Goal: Contribute content: Contribute content

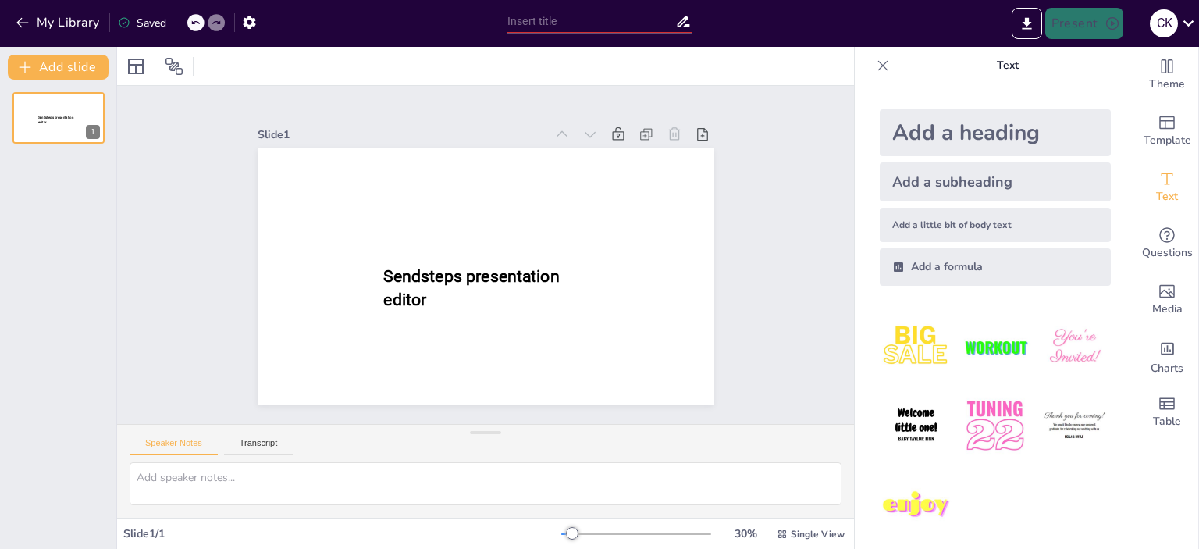
type input "New Sendsteps"
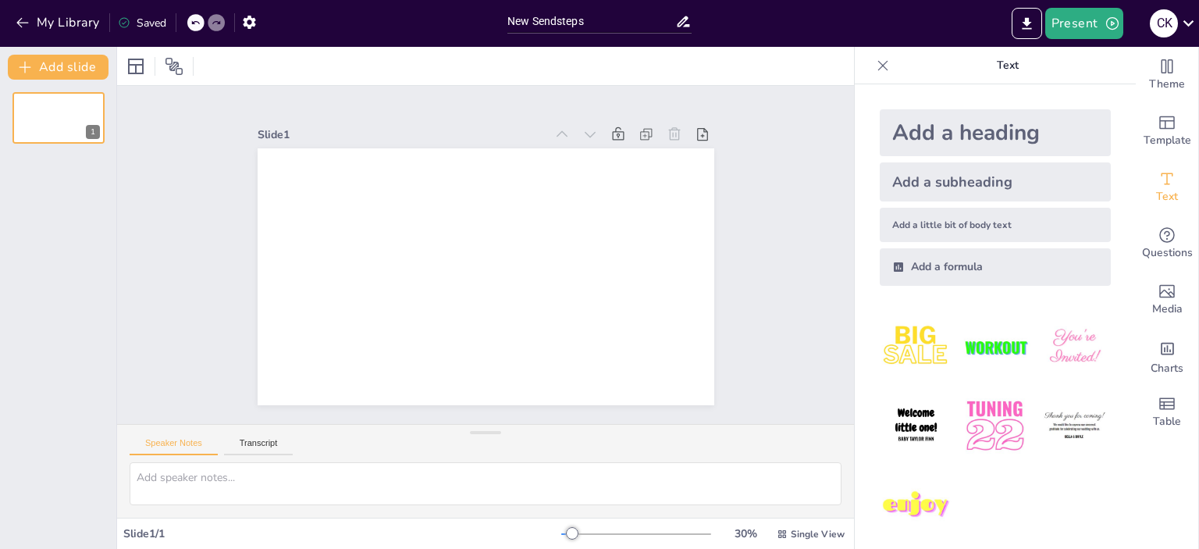
scroll to position [9, 0]
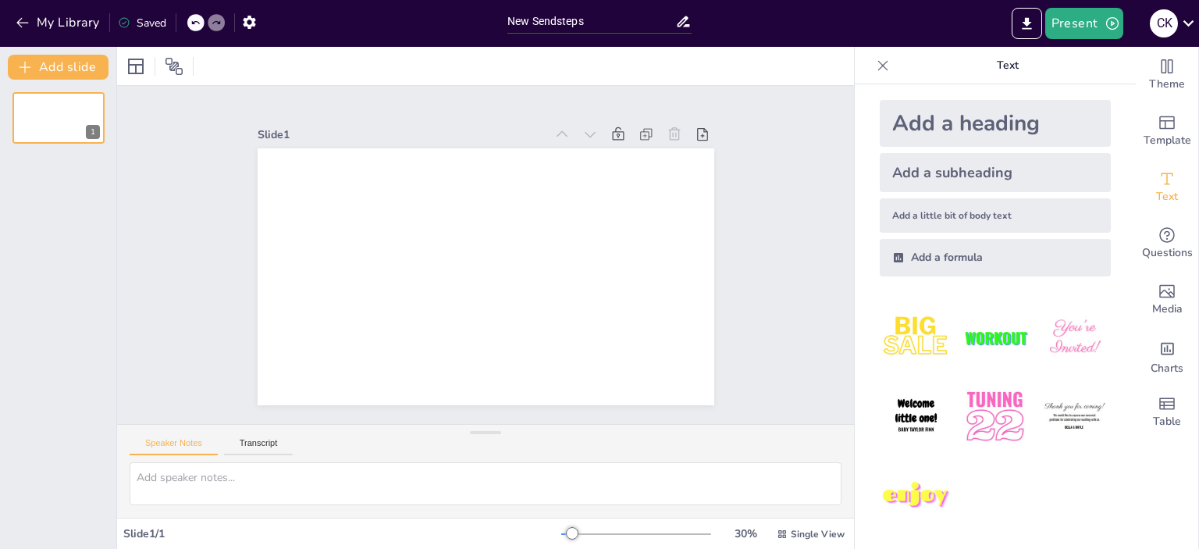
click at [914, 339] on img at bounding box center [915, 337] width 73 height 73
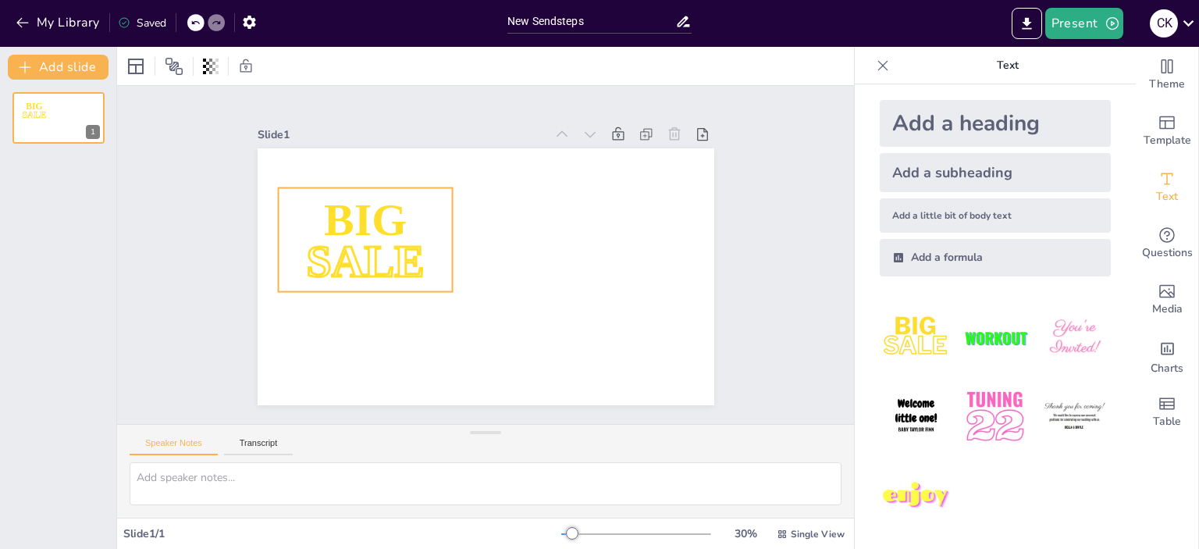
drag, startPoint x: 452, startPoint y: 254, endPoint x: 446, endPoint y: 229, distance: 24.8
click at [443, 233] on p "SALE" at bounding box center [365, 260] width 174 height 63
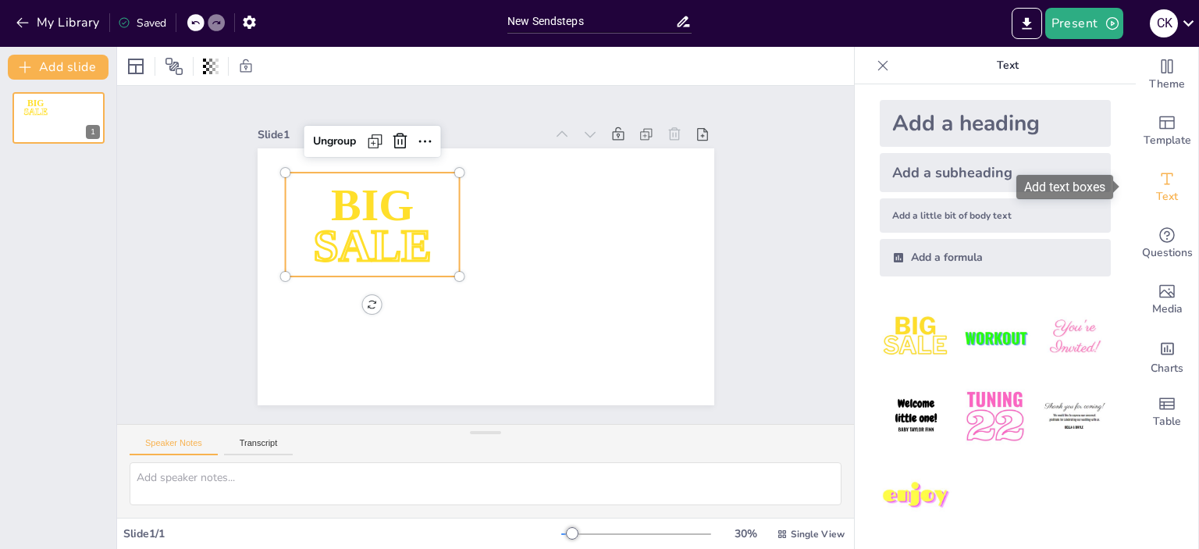
click at [1157, 186] on icon "Add text boxes" at bounding box center [1166, 178] width 19 height 19
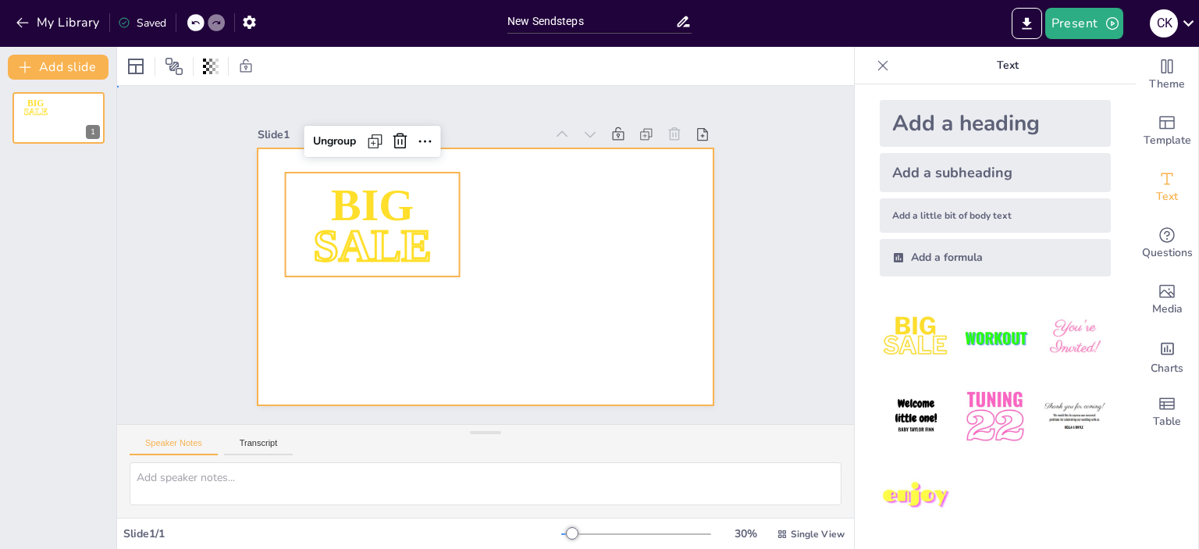
click at [559, 265] on div at bounding box center [485, 276] width 456 height 257
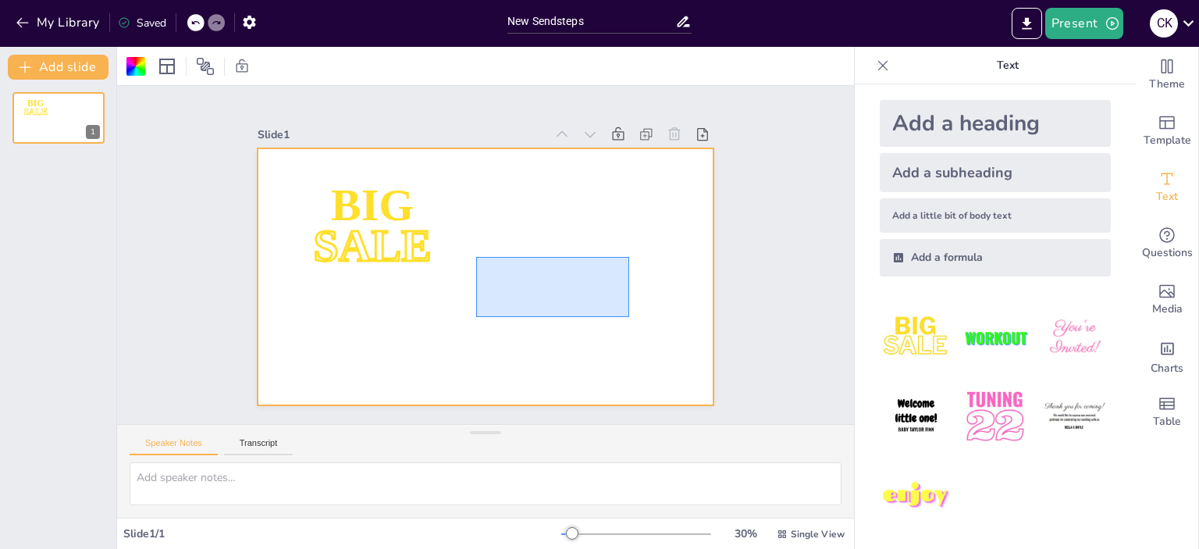
drag, startPoint x: 476, startPoint y: 257, endPoint x: 629, endPoint y: 317, distance: 164.3
click at [629, 317] on div at bounding box center [485, 276] width 456 height 257
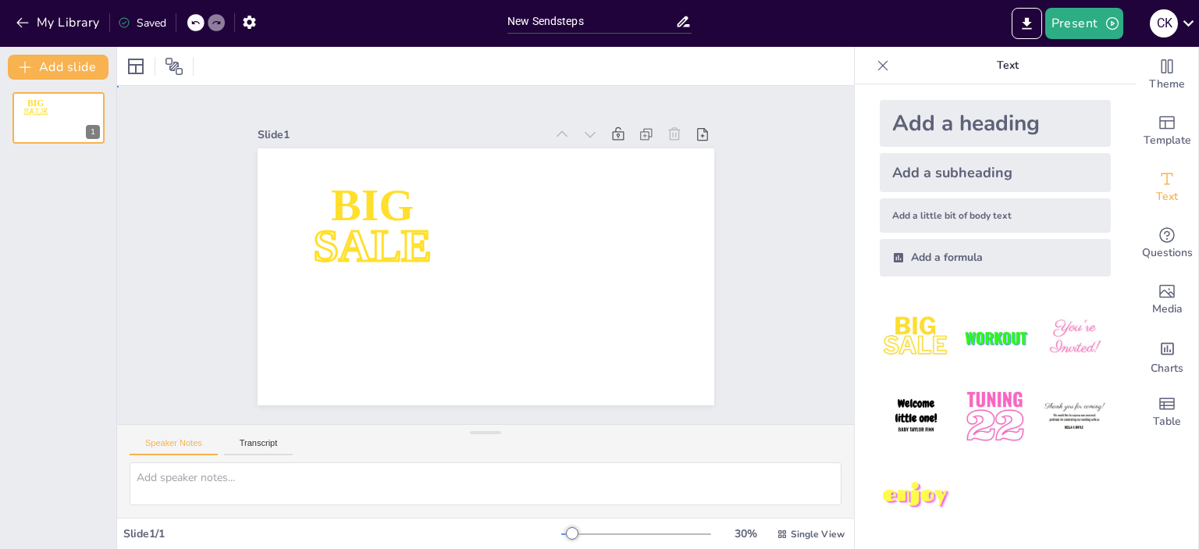
click at [556, 289] on div at bounding box center [485, 276] width 456 height 257
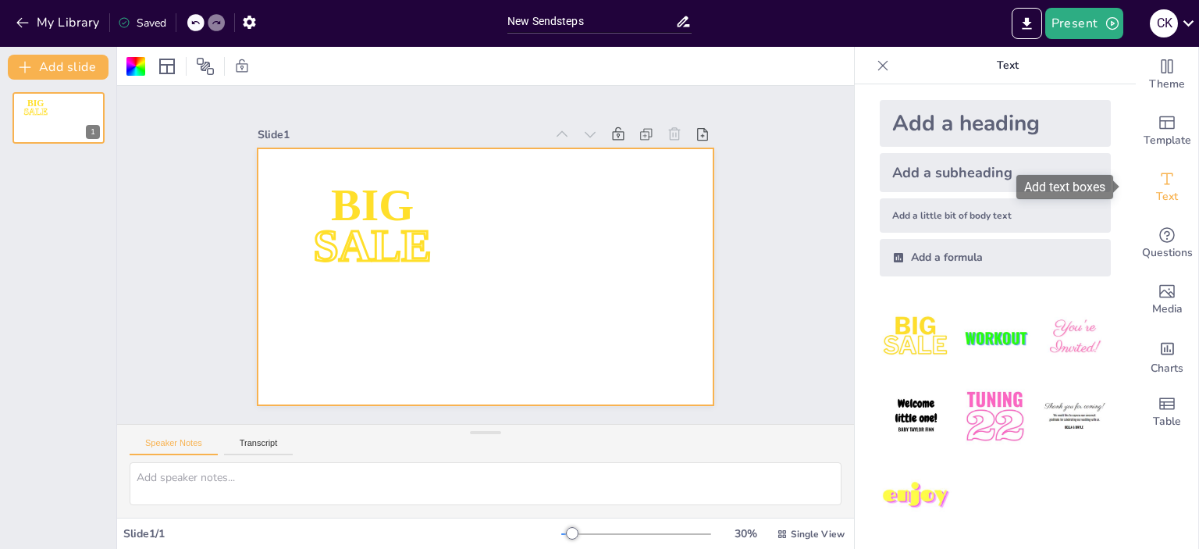
click at [1167, 175] on div "Text" at bounding box center [1166, 187] width 62 height 56
click at [1061, 190] on font "Додати текстові поля" at bounding box center [1041, 186] width 126 height 15
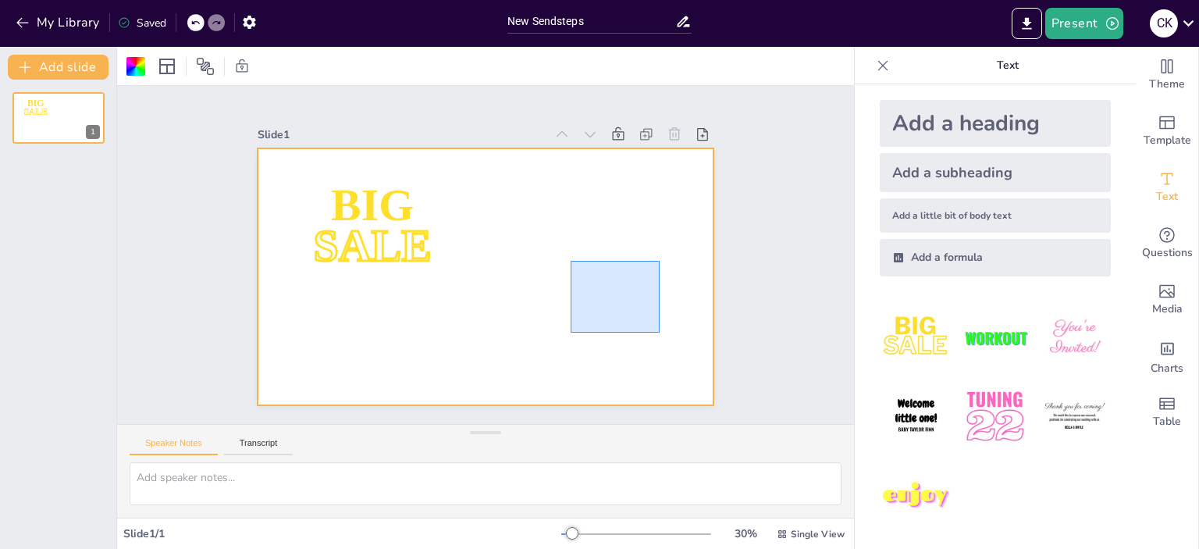
drag, startPoint x: 570, startPoint y: 261, endPoint x: 673, endPoint y: 342, distance: 131.1
click at [673, 342] on div at bounding box center [485, 276] width 456 height 257
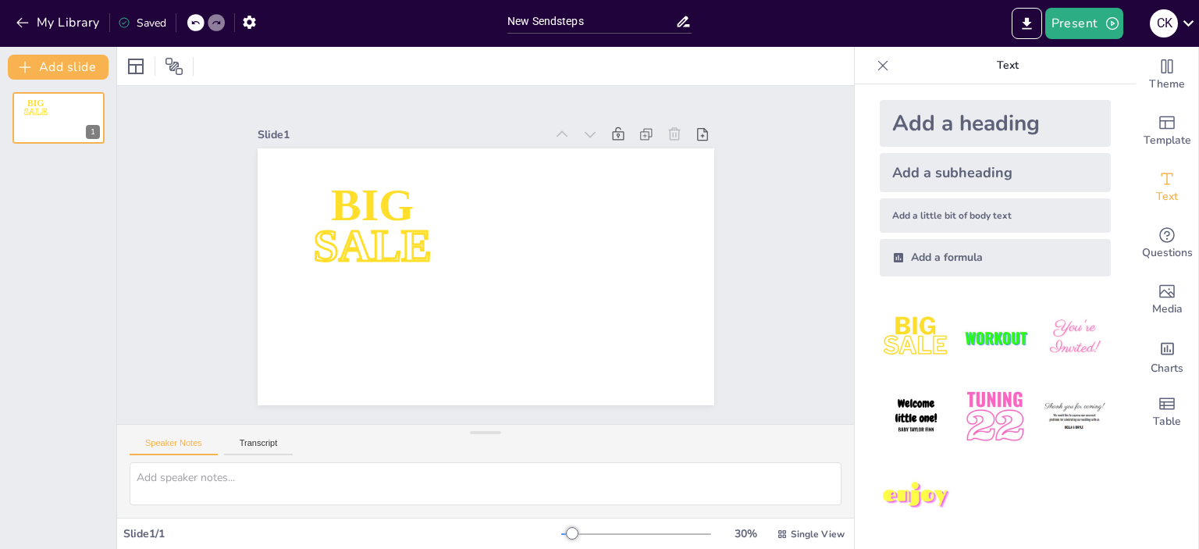
click at [546, 247] on div at bounding box center [485, 276] width 456 height 257
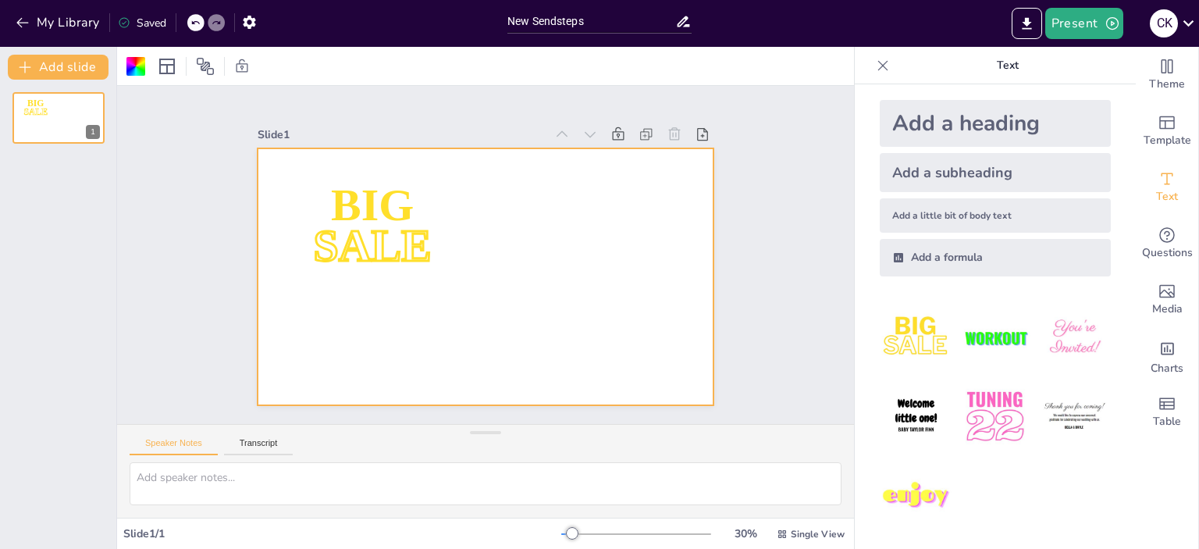
click at [546, 247] on div at bounding box center [485, 276] width 456 height 257
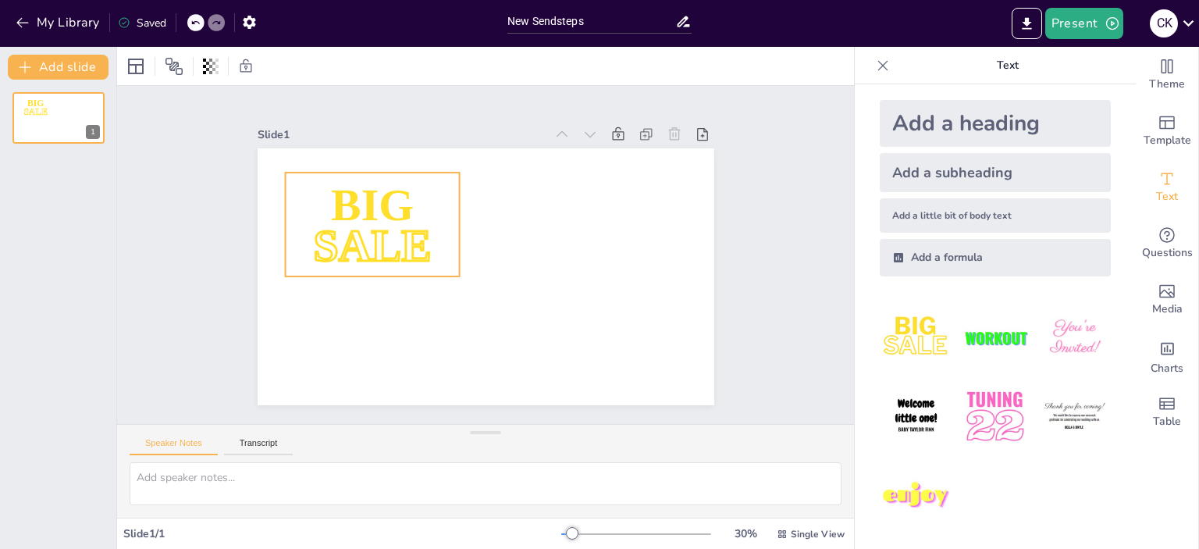
click at [349, 213] on p "SALE" at bounding box center [372, 244] width 174 height 63
click at [390, 139] on icon at bounding box center [399, 141] width 19 height 19
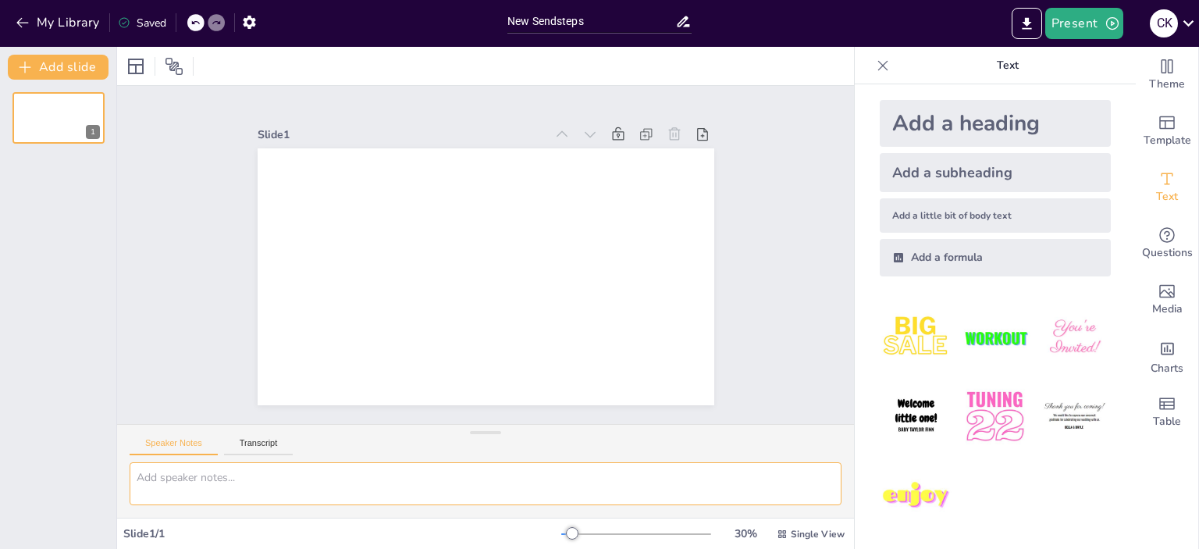
click at [192, 492] on textarea at bounding box center [486, 483] width 712 height 43
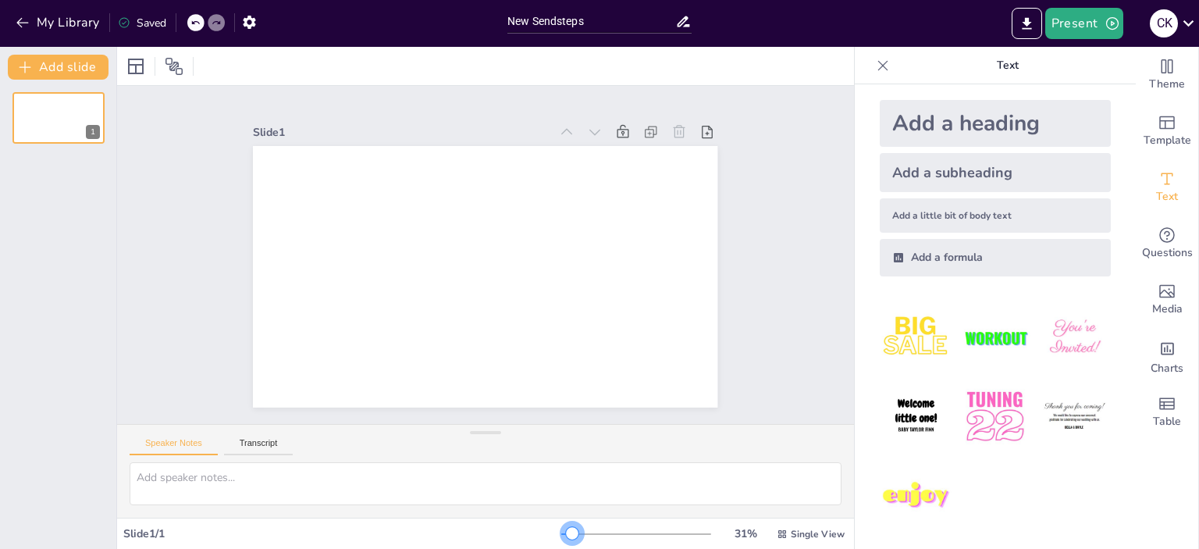
click at [566, 528] on div at bounding box center [572, 533] width 12 height 12
click at [1159, 126] on icon "Add ready made slides" at bounding box center [1166, 122] width 19 height 19
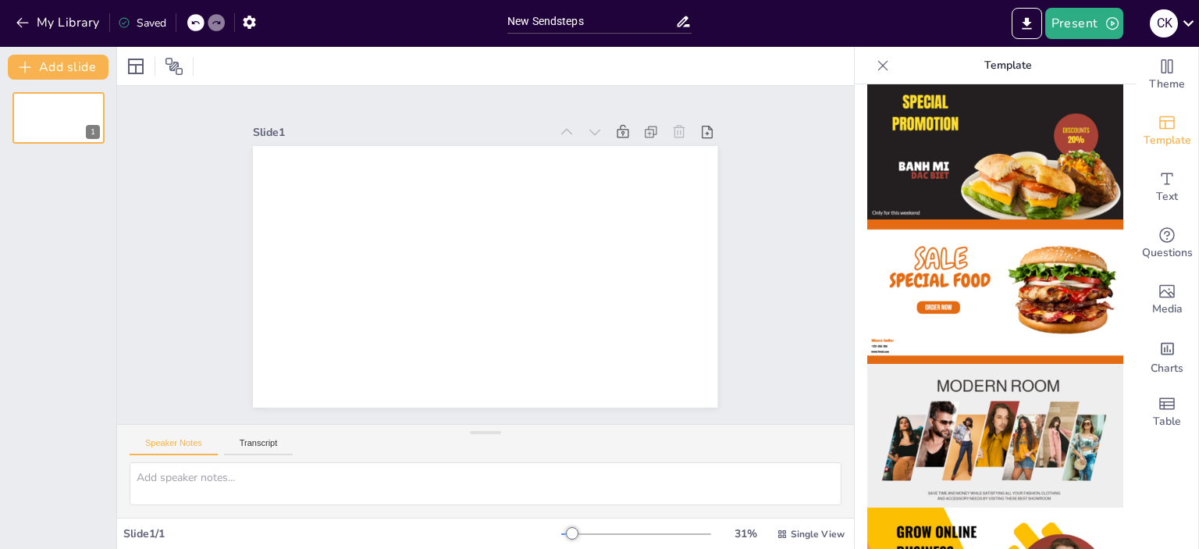
scroll to position [0, 0]
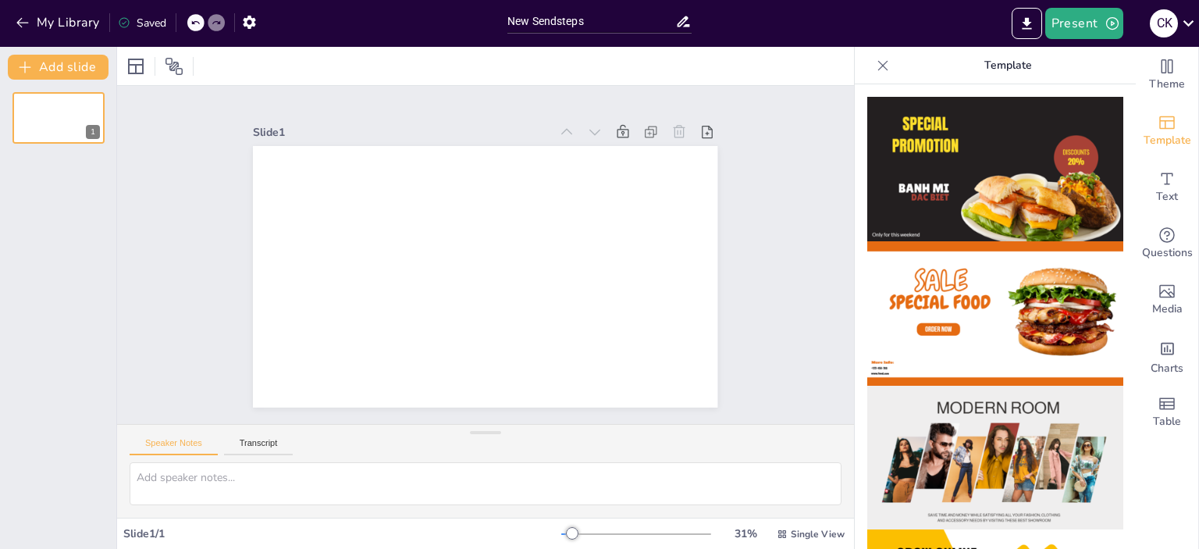
click at [1011, 308] on img at bounding box center [995, 313] width 256 height 144
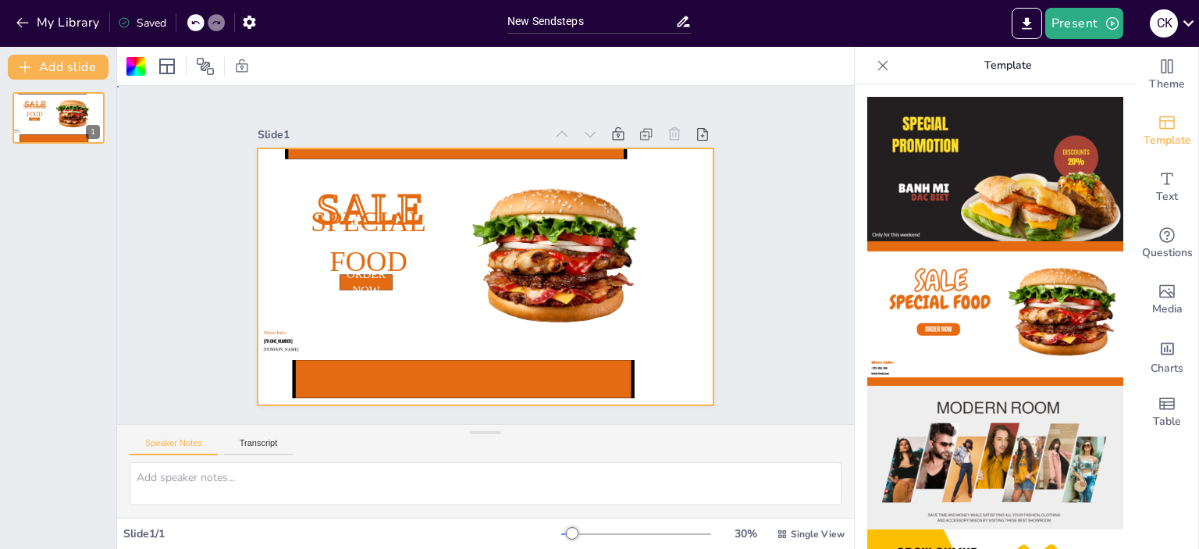
click at [655, 278] on div at bounding box center [485, 276] width 456 height 257
click at [393, 205] on span "Special Food" at bounding box center [367, 241] width 115 height 72
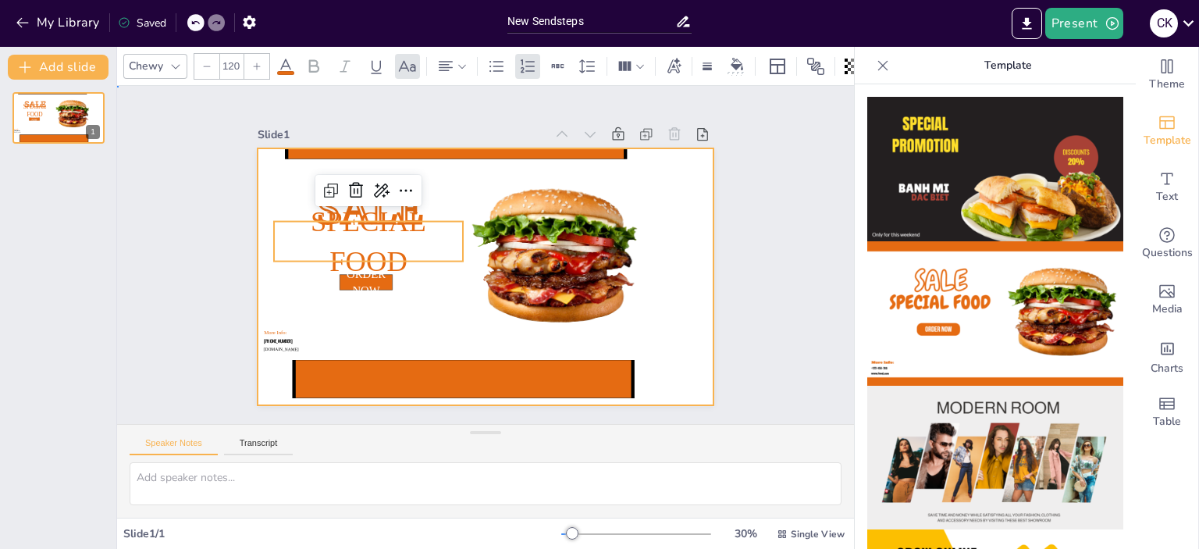
click at [387, 282] on div at bounding box center [485, 276] width 456 height 257
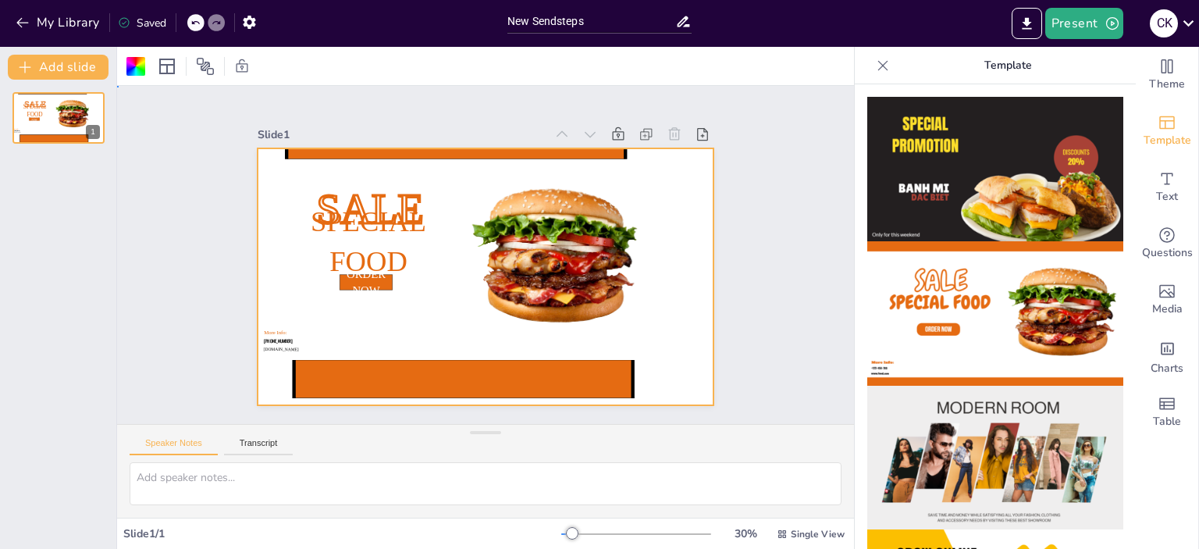
click at [396, 310] on div at bounding box center [485, 276] width 456 height 257
click at [268, 321] on div at bounding box center [485, 276] width 456 height 257
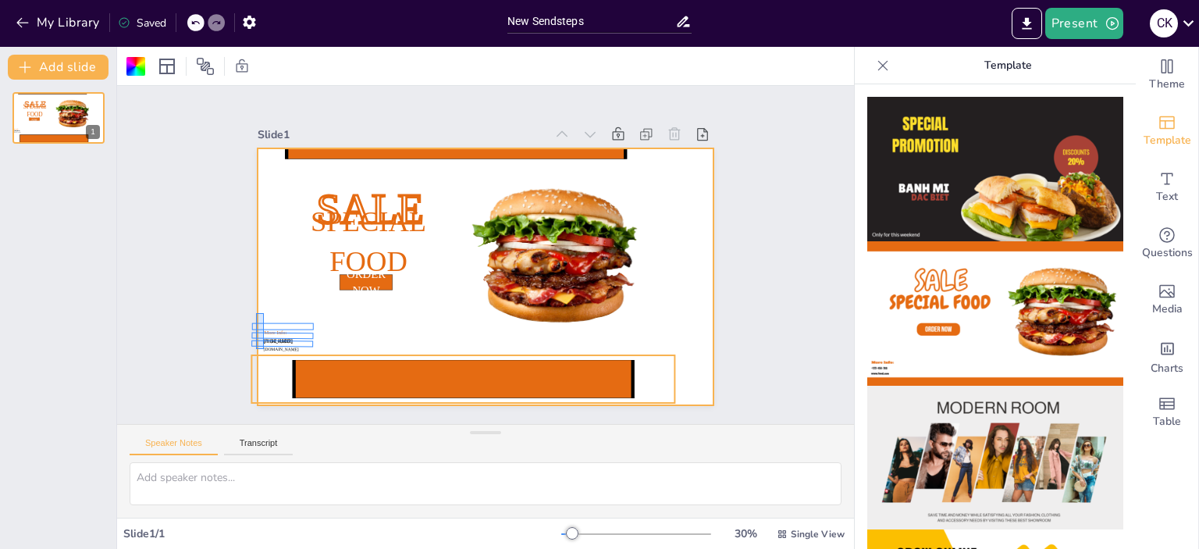
drag, startPoint x: 256, startPoint y: 313, endPoint x: 264, endPoint y: 349, distance: 36.7
click at [264, 148] on div "SALE ORDER NOW Special Food [PHONE_NUMBER] More Info: [DOMAIN_NAME]" at bounding box center [485, 148] width 456 height 0
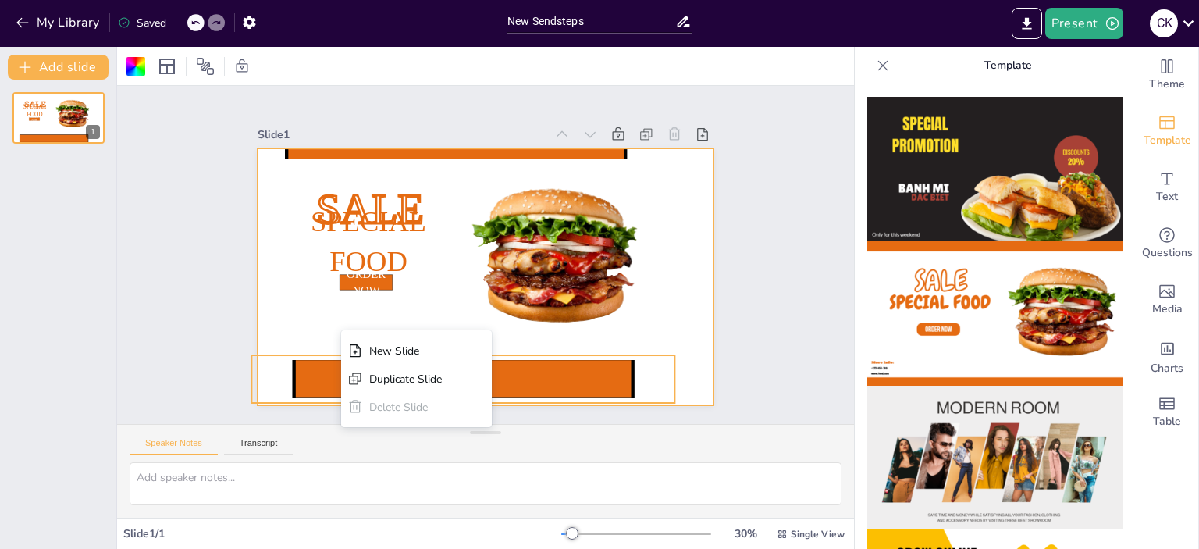
click at [657, 355] on icon at bounding box center [463, 379] width 424 height 48
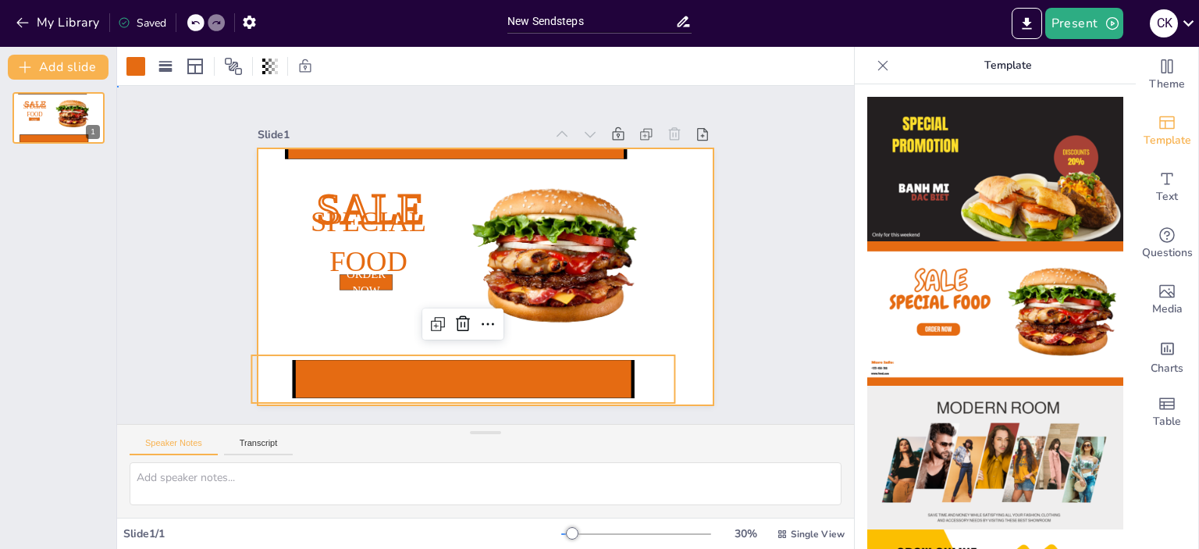
click at [319, 314] on div at bounding box center [485, 276] width 456 height 257
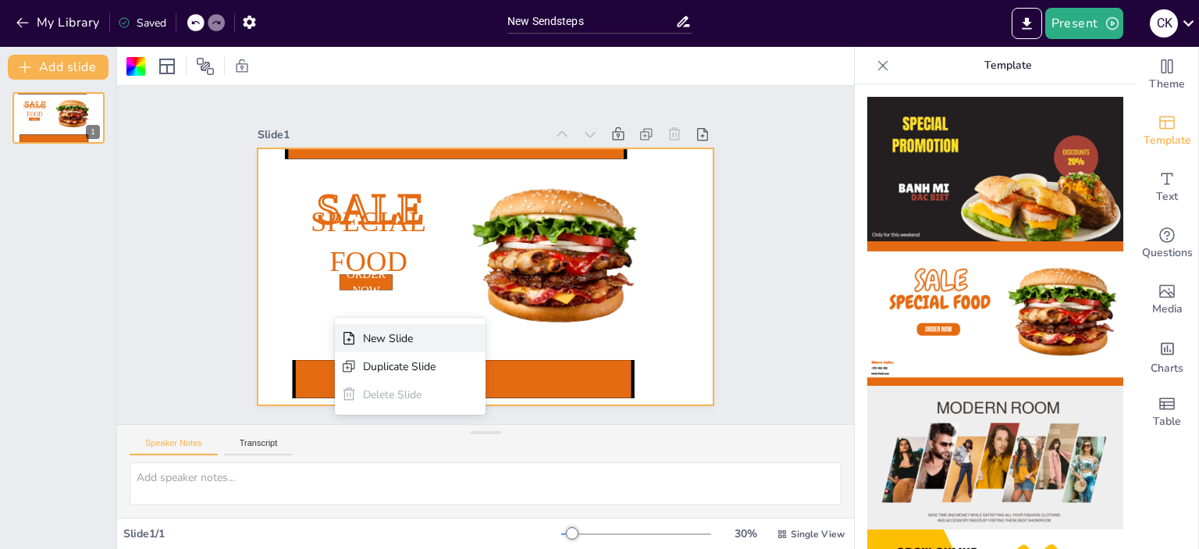
click at [381, 334] on div "New Slide" at bounding box center [399, 338] width 73 height 15
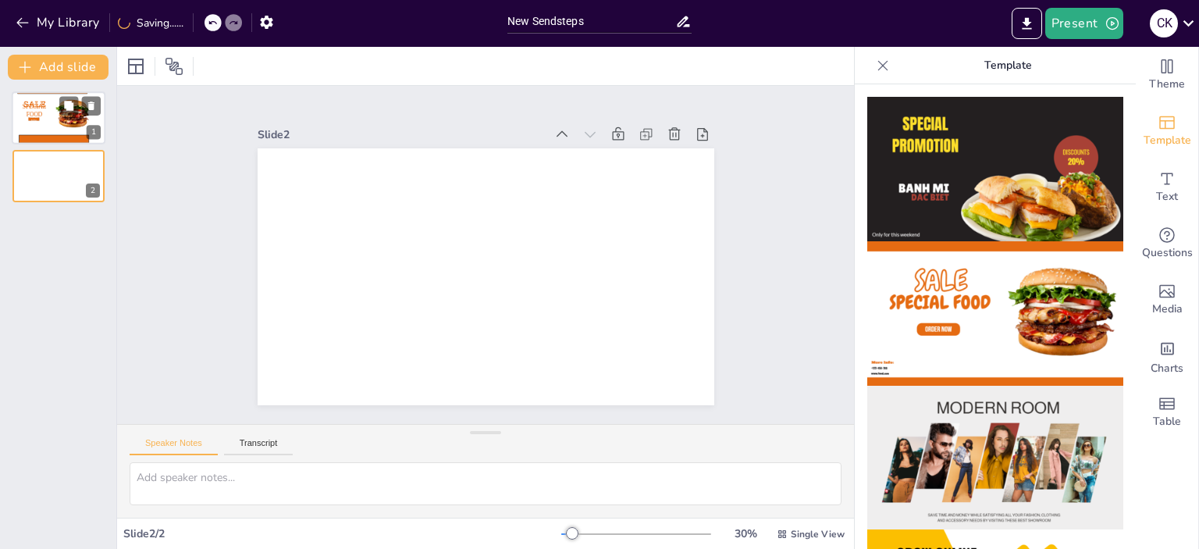
click at [57, 112] on div at bounding box center [72, 114] width 39 height 36
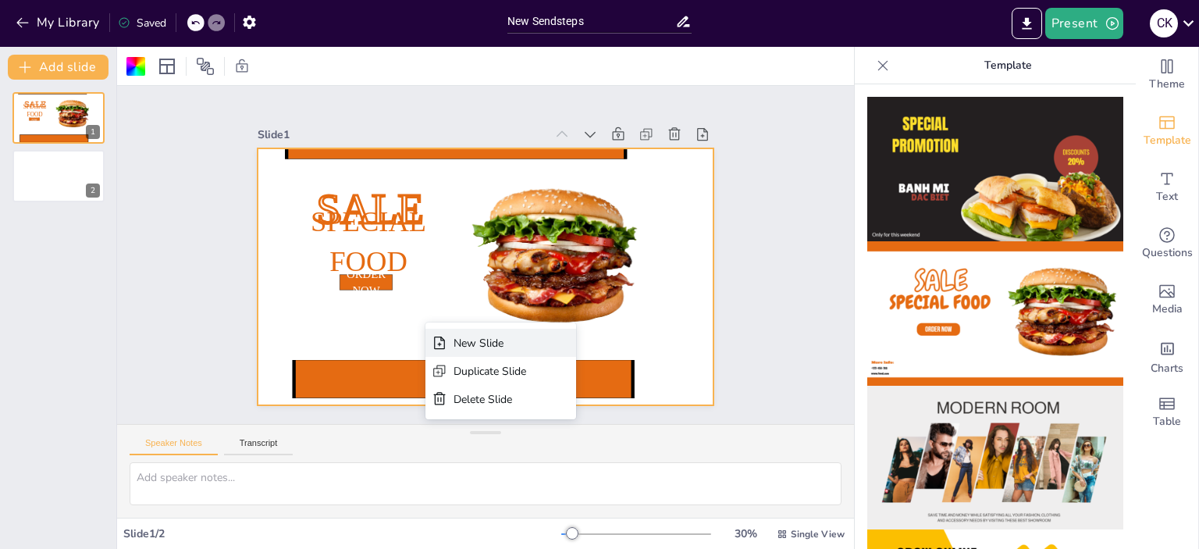
click at [456, 342] on div "New Slide" at bounding box center [489, 343] width 73 height 15
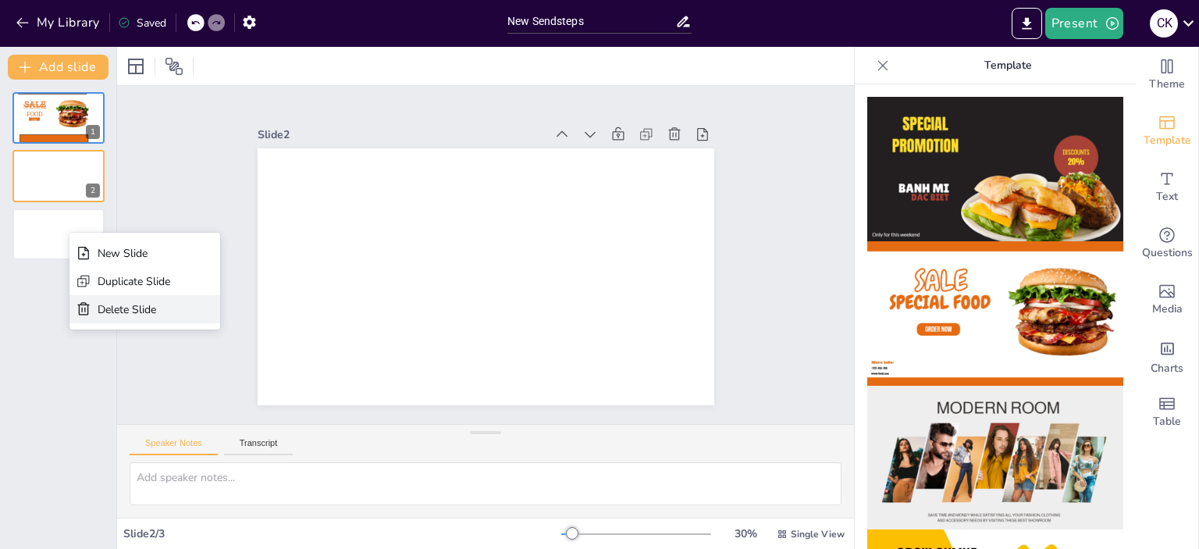
click at [105, 308] on div "Delete Slide" at bounding box center [134, 309] width 73 height 15
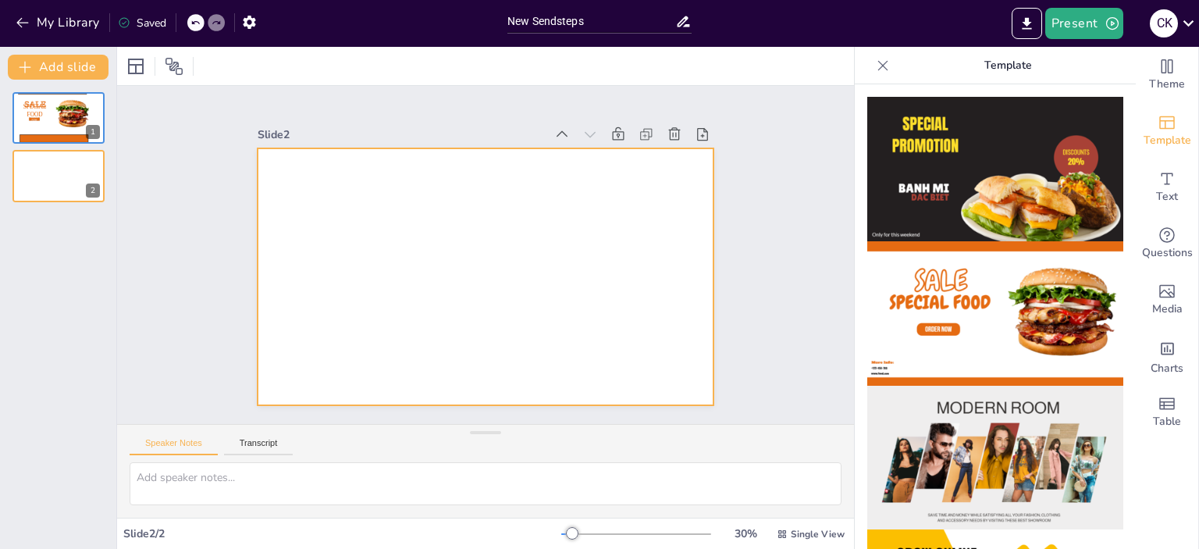
click at [368, 201] on div at bounding box center [485, 276] width 456 height 257
click at [60, 112] on button at bounding box center [68, 105] width 19 height 19
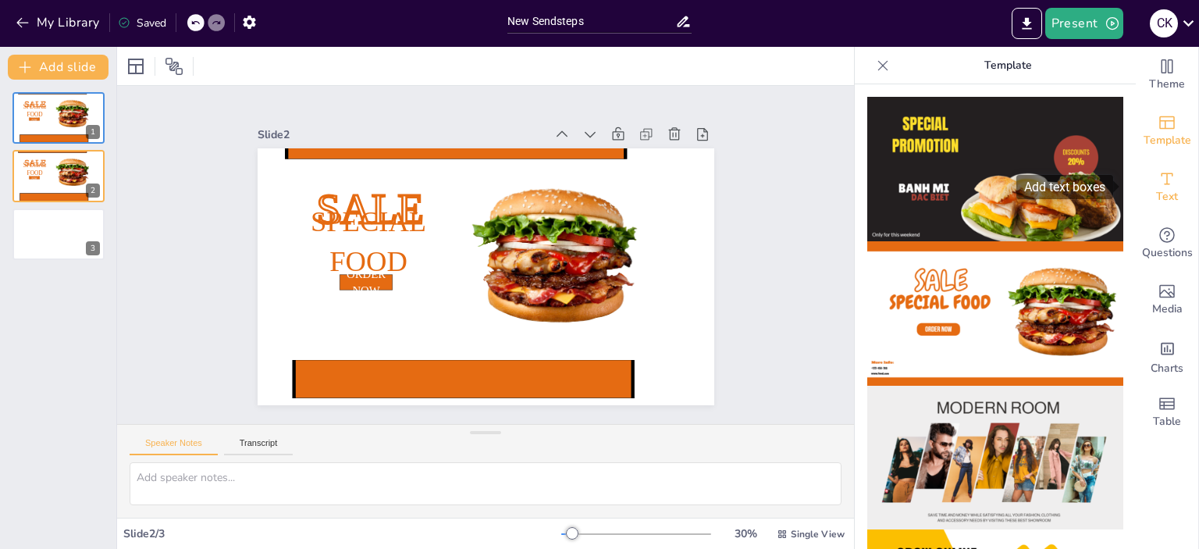
click at [1157, 186] on icon "Add text boxes" at bounding box center [1166, 178] width 19 height 19
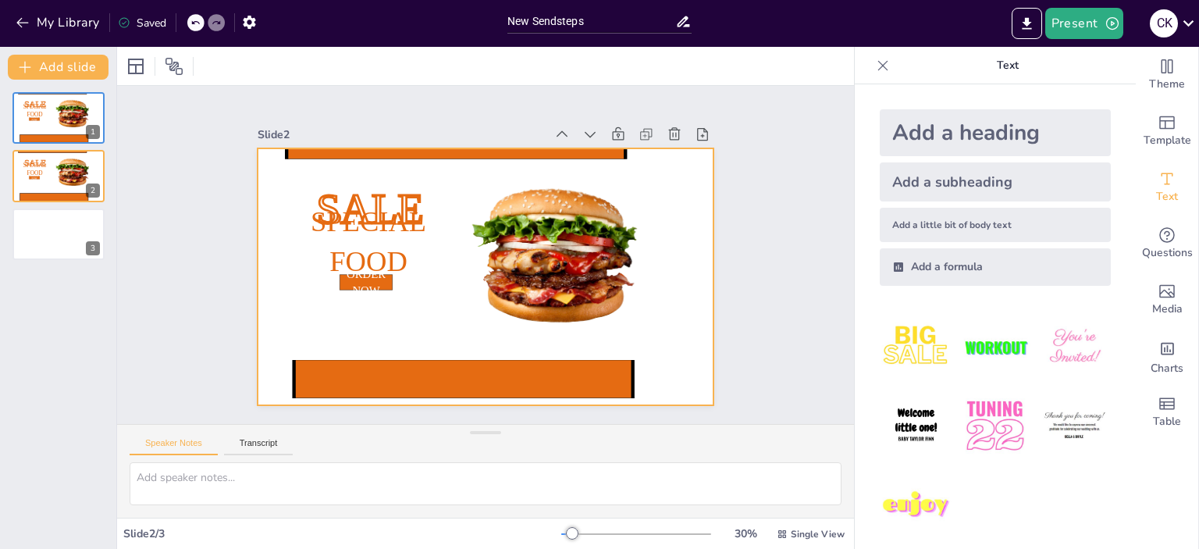
click at [342, 323] on div at bounding box center [485, 276] width 456 height 257
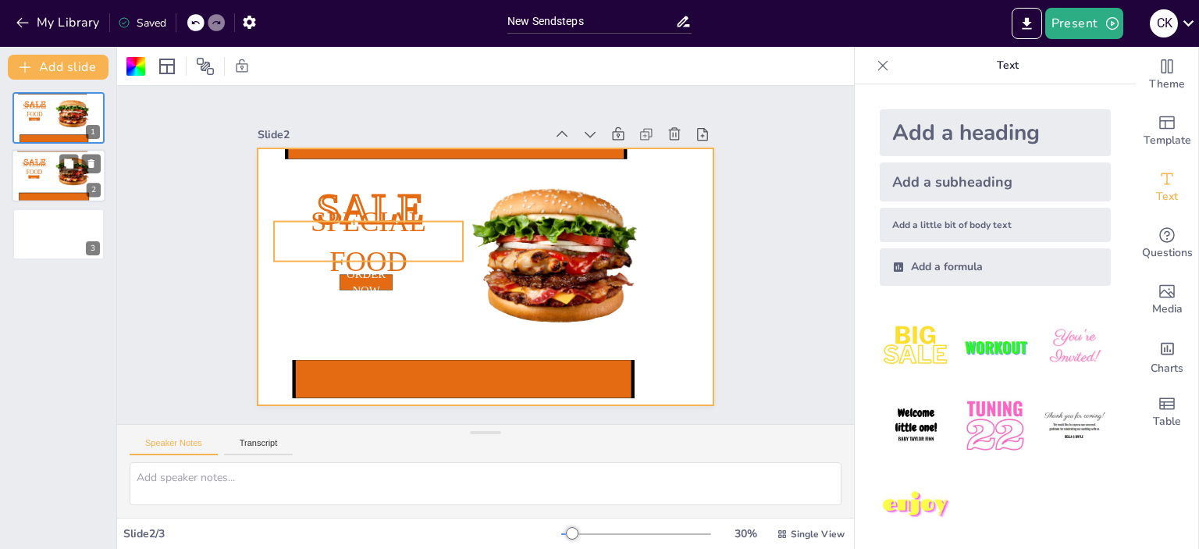
click at [47, 168] on p "Special Food" at bounding box center [34, 169] width 39 height 16
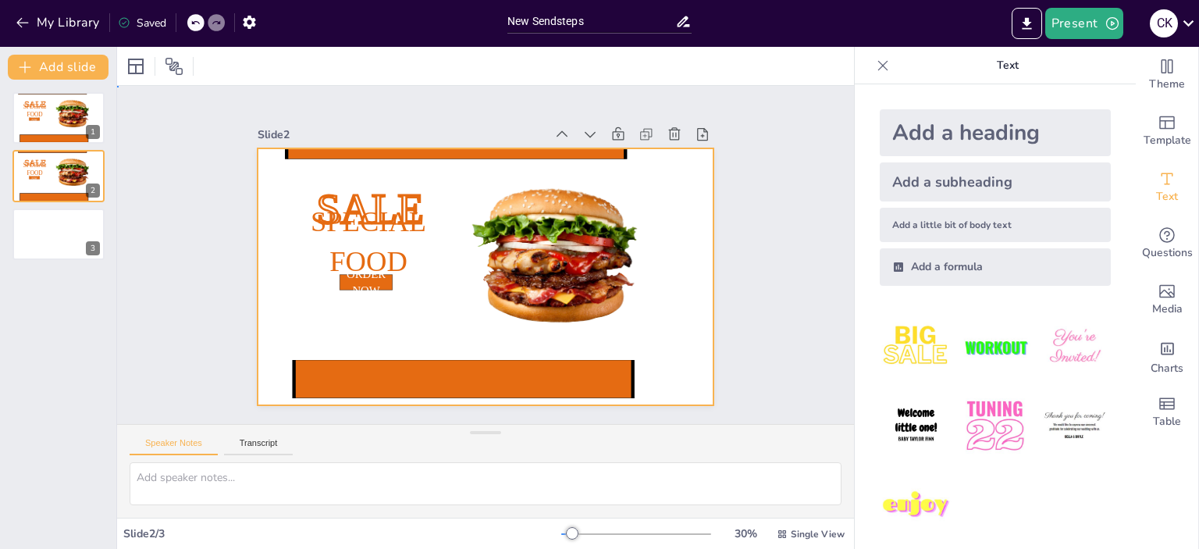
click at [309, 320] on div at bounding box center [485, 276] width 456 height 257
click at [666, 126] on icon at bounding box center [674, 134] width 16 height 16
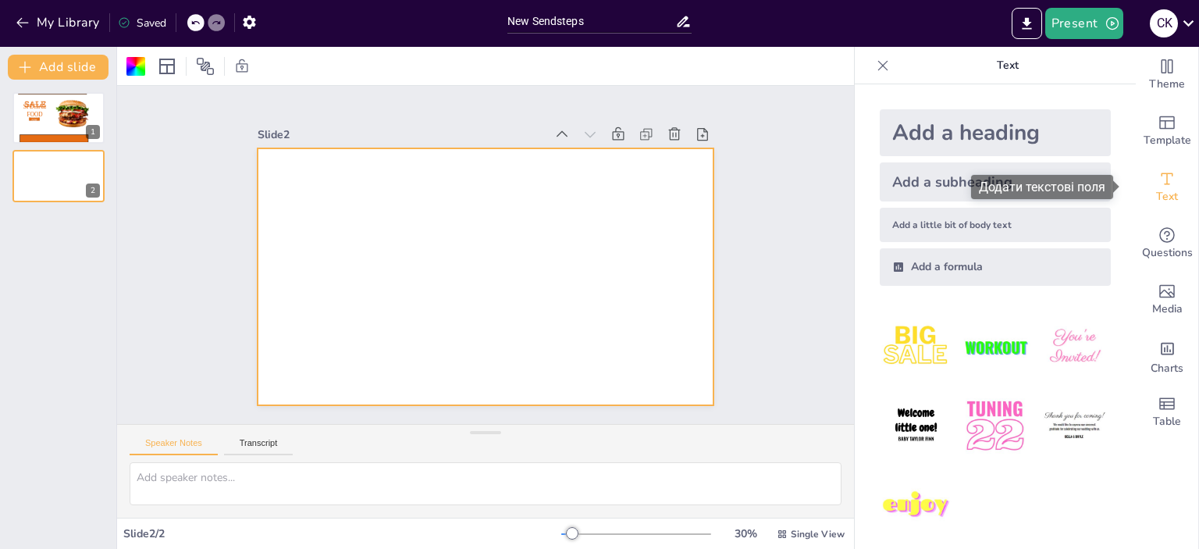
click at [1158, 186] on icon "Add text boxes" at bounding box center [1166, 178] width 19 height 19
click at [1160, 177] on icon "Add text boxes" at bounding box center [1166, 178] width 19 height 19
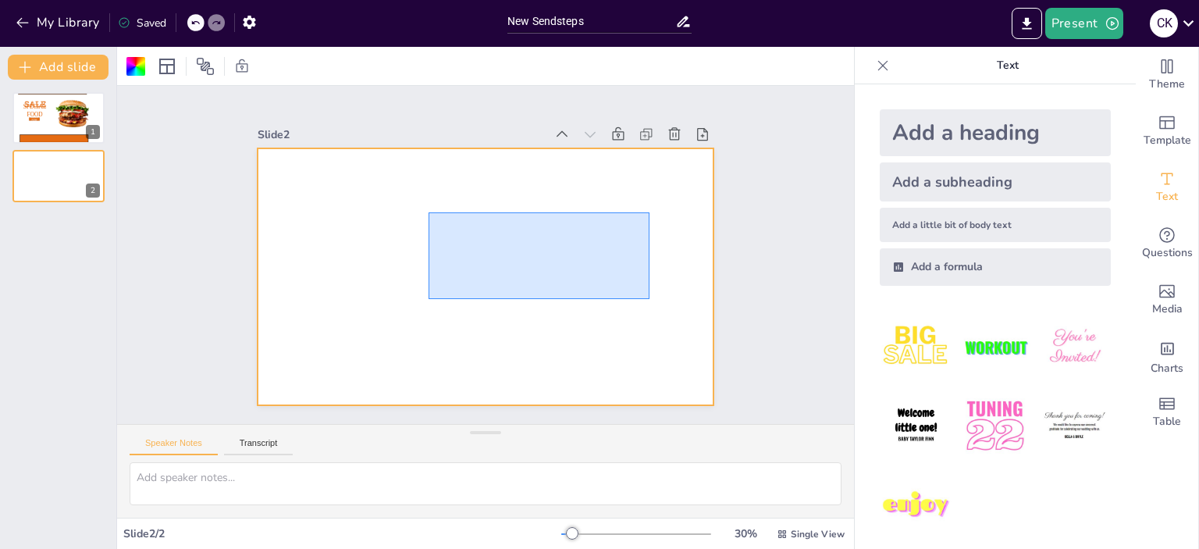
drag, startPoint x: 428, startPoint y: 212, endPoint x: 649, endPoint y: 299, distance: 237.2
click at [649, 299] on div at bounding box center [485, 276] width 456 height 257
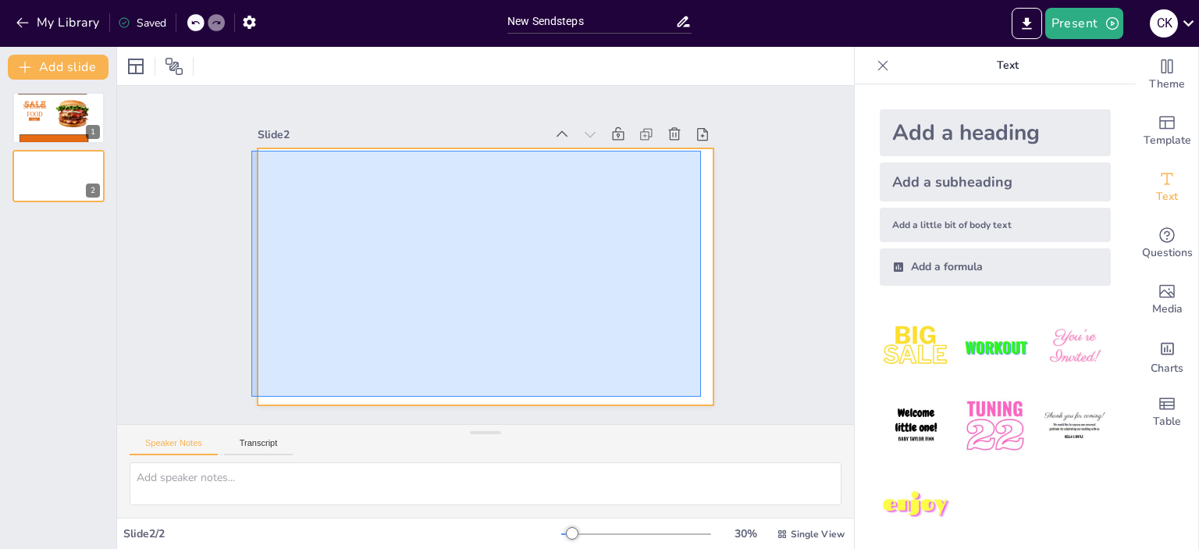
drag, startPoint x: 251, startPoint y: 151, endPoint x: 701, endPoint y: 396, distance: 512.3
click at [701, 396] on div at bounding box center [485, 276] width 456 height 257
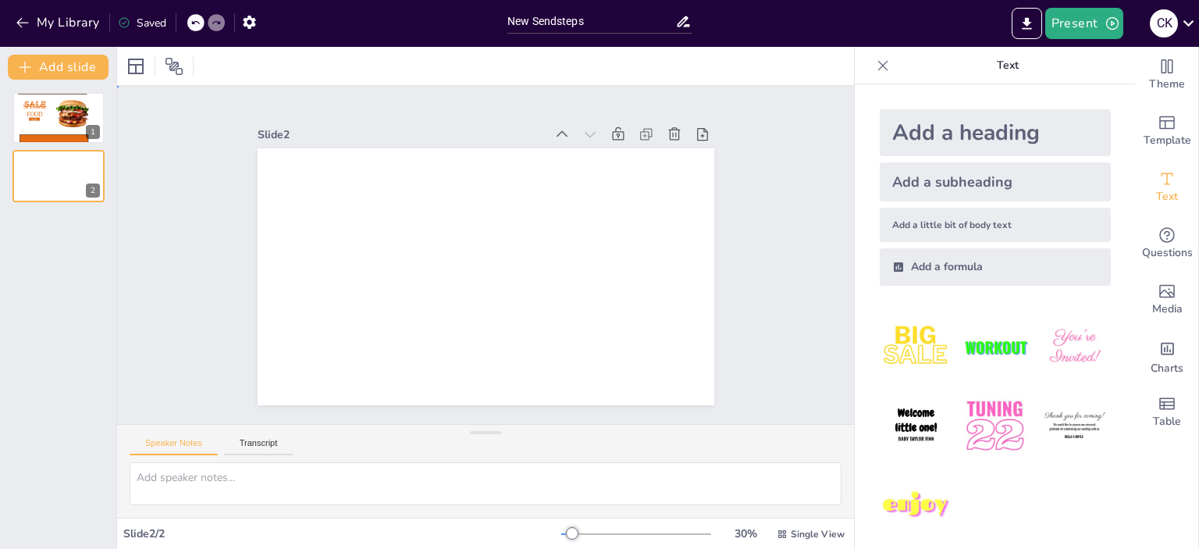
click at [529, 274] on div at bounding box center [485, 276] width 456 height 257
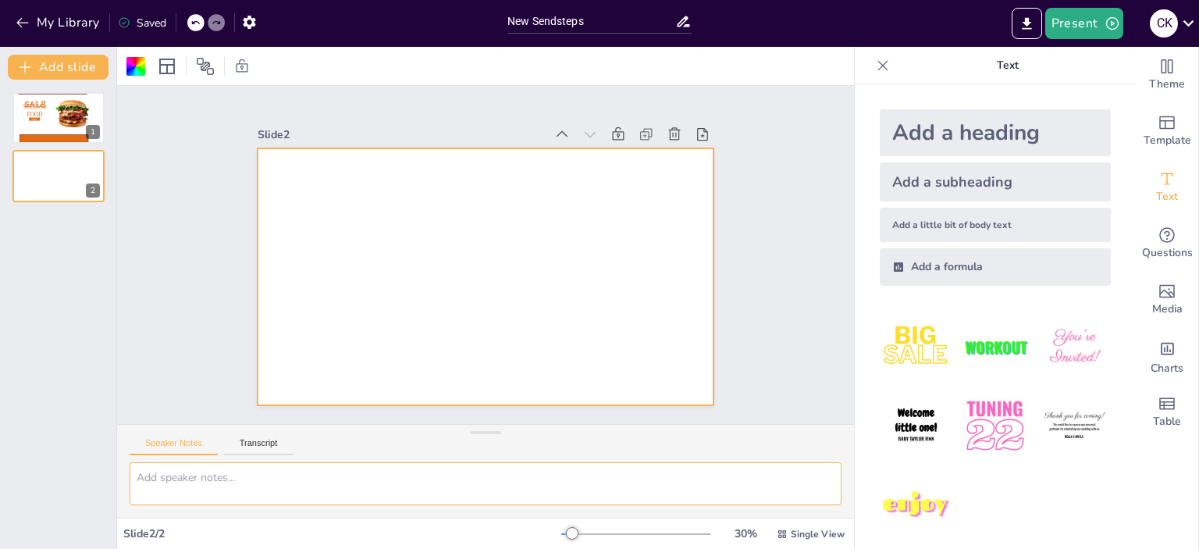
click at [193, 486] on textarea at bounding box center [486, 483] width 712 height 43
type textarea "що таке"
click at [694, 130] on icon at bounding box center [702, 134] width 16 height 16
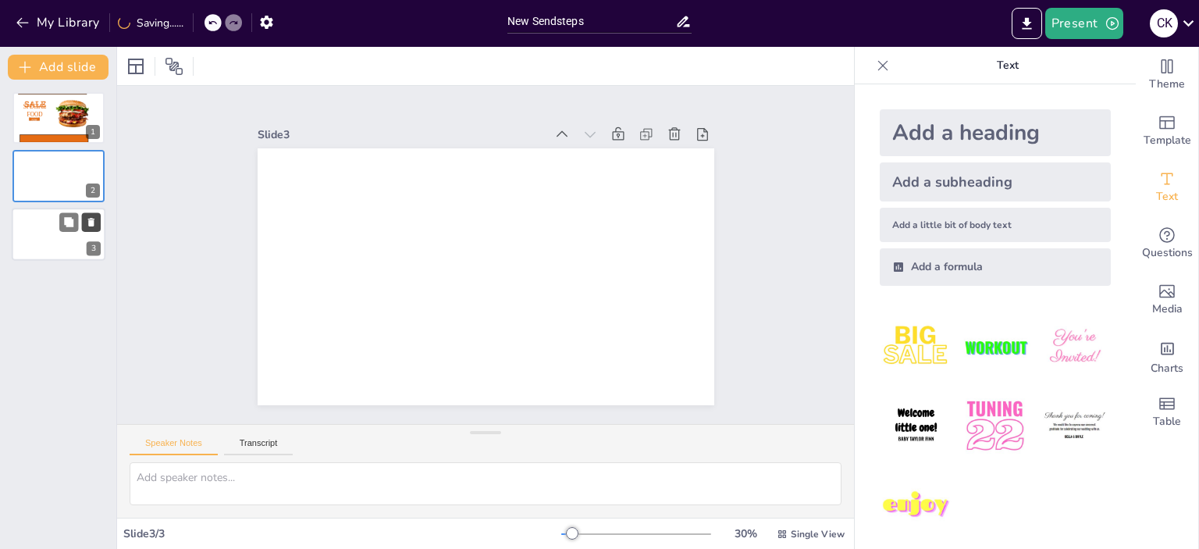
click at [97, 221] on icon at bounding box center [91, 221] width 11 height 11
type textarea "що таке"
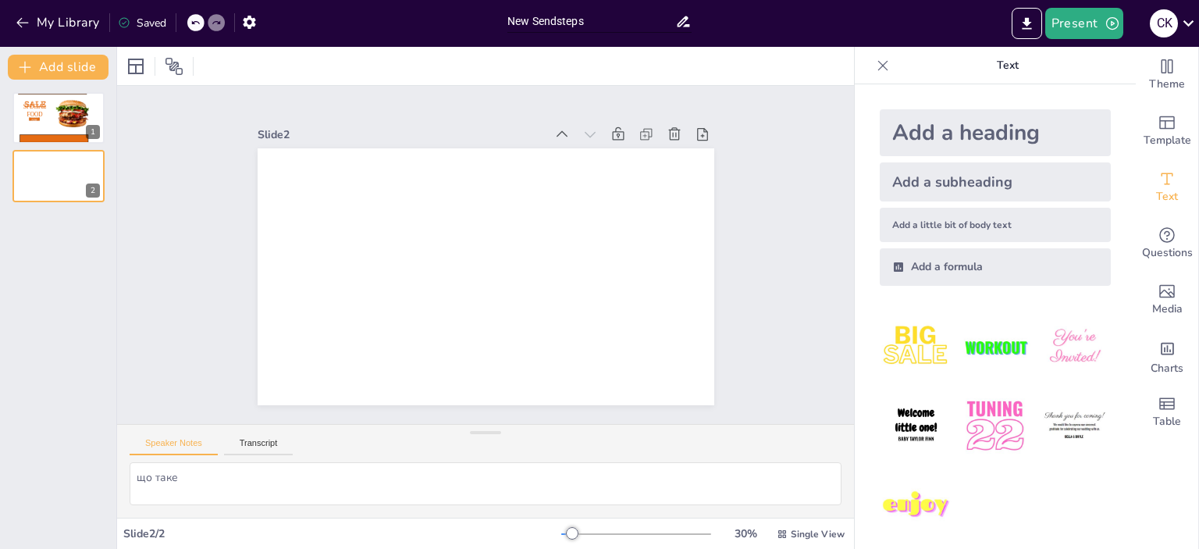
click at [510, 21] on input "New Sendsteps" at bounding box center [591, 21] width 168 height 23
type input "що таке"
drag, startPoint x: 275, startPoint y: 486, endPoint x: 125, endPoint y: 486, distance: 149.8
click at [125, 486] on div "що таке" at bounding box center [485, 489] width 737 height 55
click at [918, 347] on img at bounding box center [915, 347] width 73 height 73
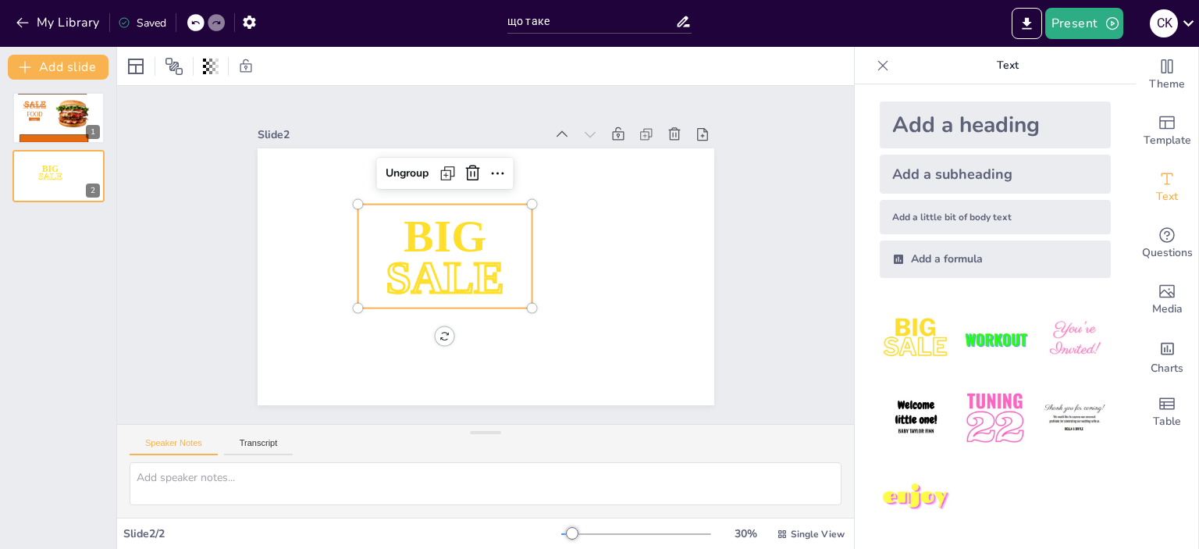
scroll to position [9, 0]
click at [459, 258] on span "SALE" at bounding box center [444, 277] width 118 height 50
click at [463, 164] on icon at bounding box center [472, 173] width 19 height 19
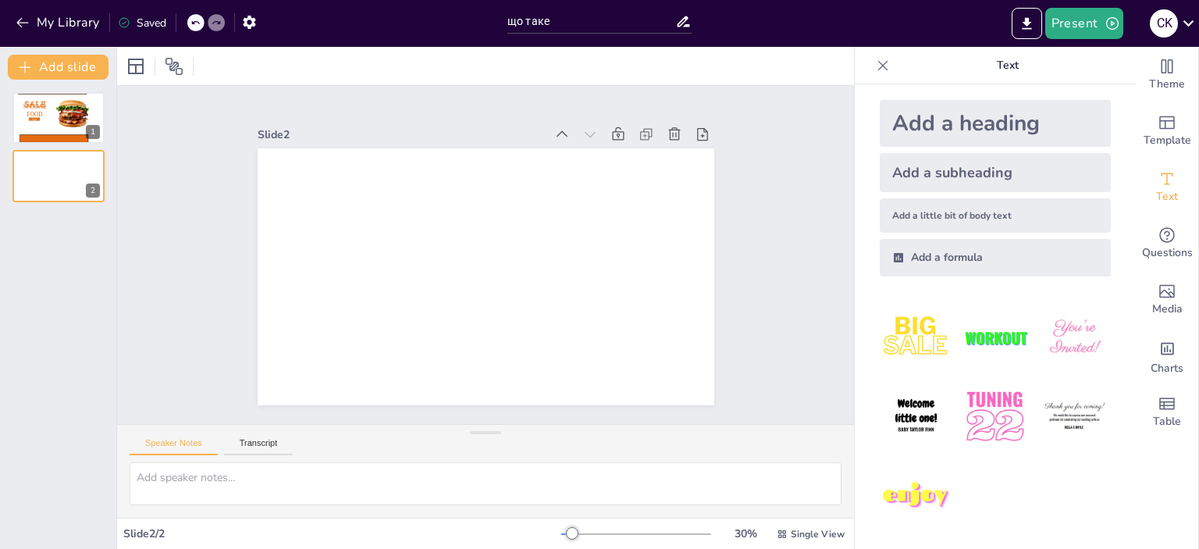
click at [930, 258] on div "Add a formula" at bounding box center [994, 257] width 231 height 37
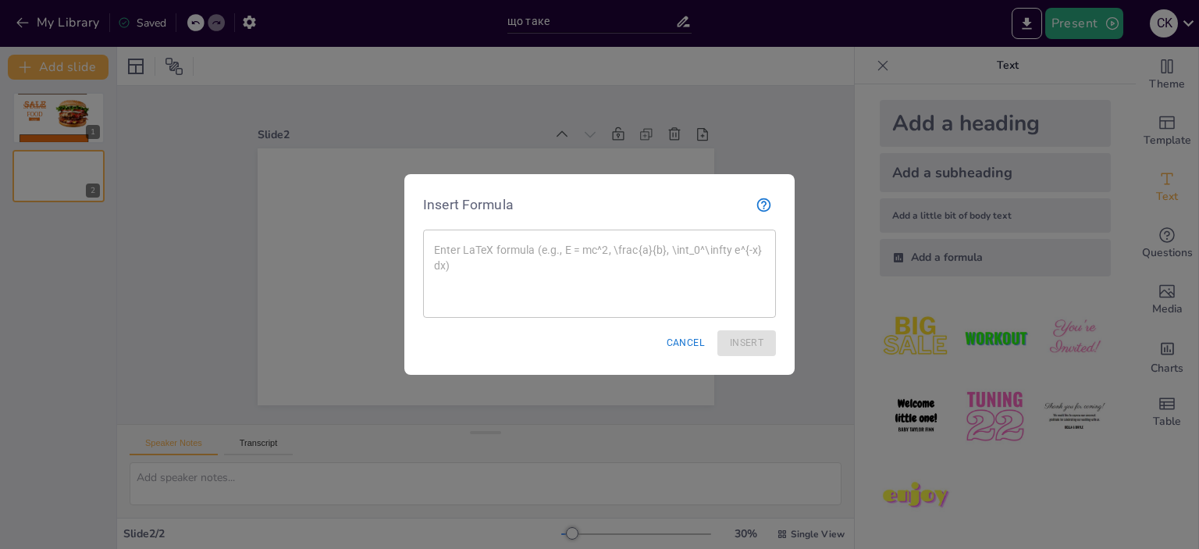
click at [462, 254] on textarea at bounding box center [599, 273] width 331 height 62
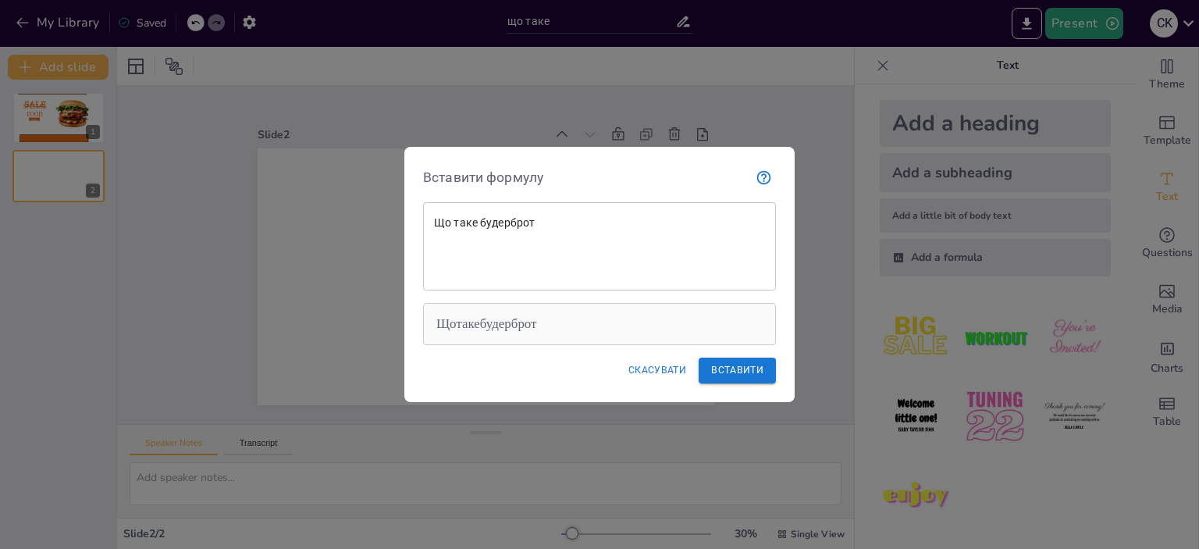
click at [485, 321] on font "Щотакебудерброт" at bounding box center [486, 324] width 101 height 16
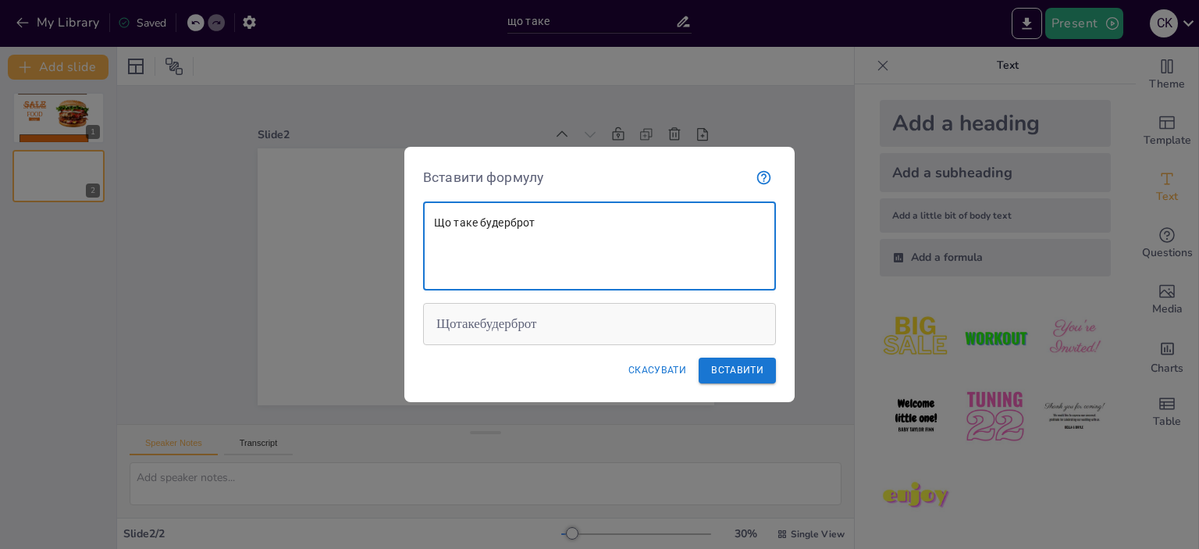
click at [540, 227] on textarea "Що таке будерброт" at bounding box center [599, 246] width 331 height 62
click at [556, 224] on textarea "Що таке будерброт" at bounding box center [599, 246] width 331 height 62
paste textarea "що таке бутерброд"
click at [538, 240] on textarea "Що таке будерброт що таке бутерброд" at bounding box center [599, 246] width 331 height 62
click at [538, 223] on textarea "Що таке будерброт що таке бутерброд" at bounding box center [599, 246] width 331 height 62
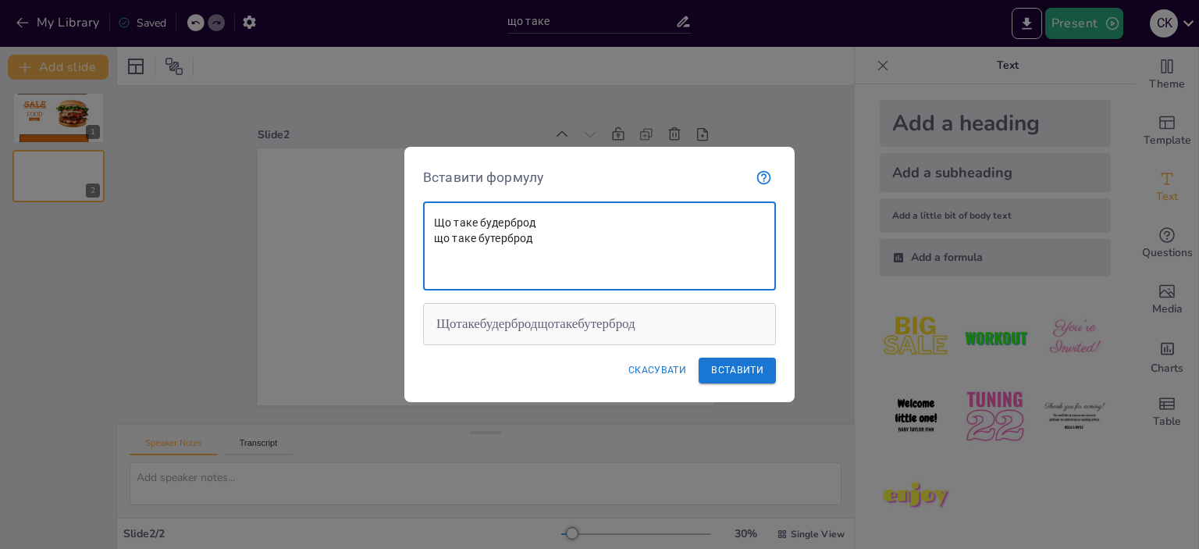
drag, startPoint x: 544, startPoint y: 246, endPoint x: 428, endPoint y: 243, distance: 116.3
click at [428, 243] on div "Що таке будерброд що таке бутерброд x ​" at bounding box center [599, 246] width 353 height 88
type textarea "Що таке будерброд що таке бутерброд"
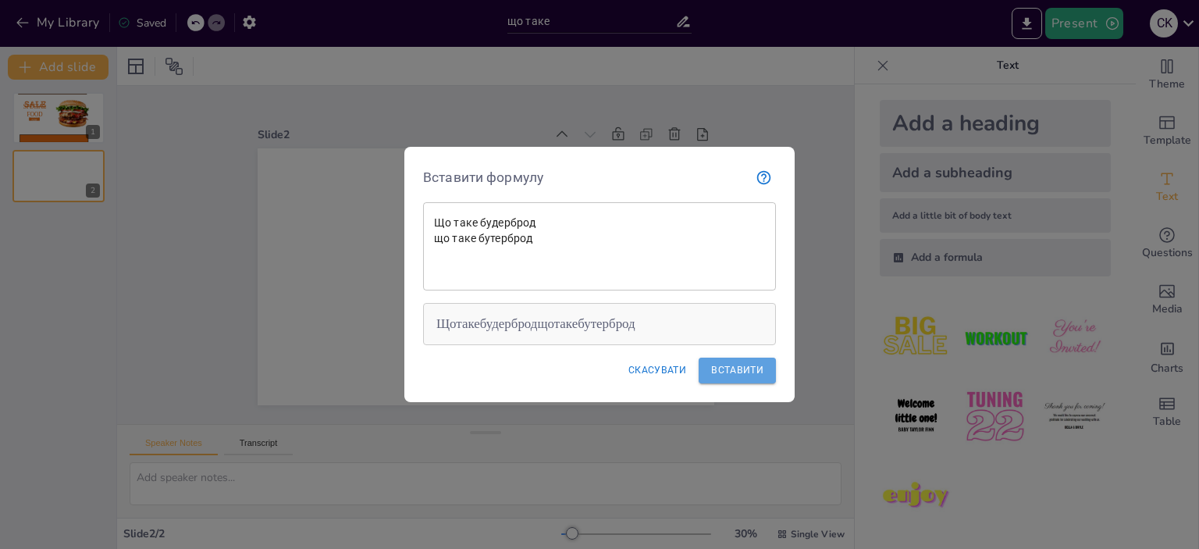
click at [742, 371] on font "Вставити" at bounding box center [737, 369] width 52 height 11
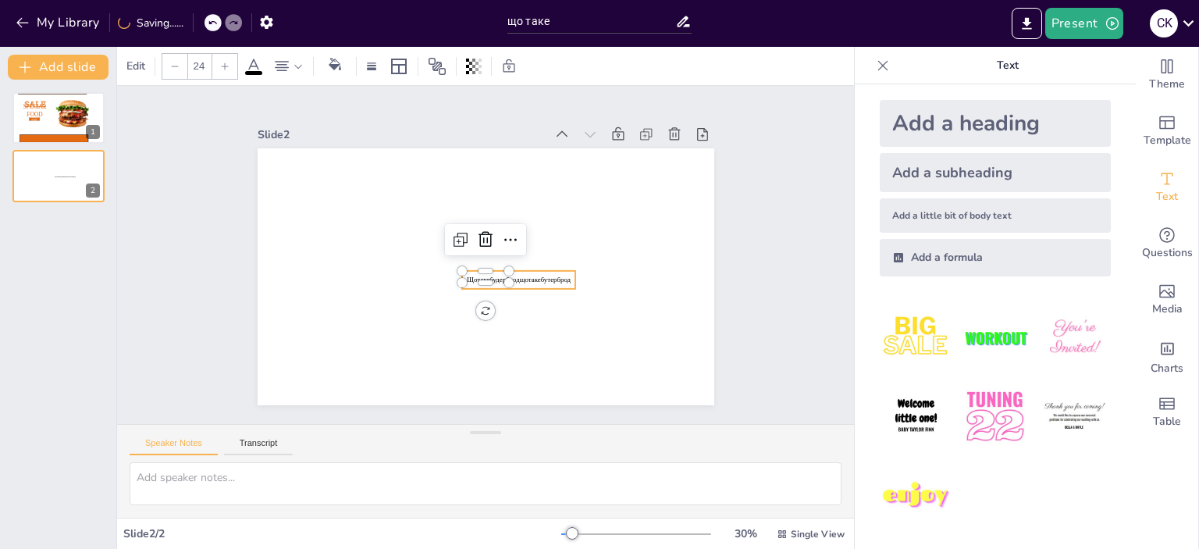
click at [518, 275] on span "Щотакебудербродщотакебутерброд" at bounding box center [519, 279] width 104 height 8
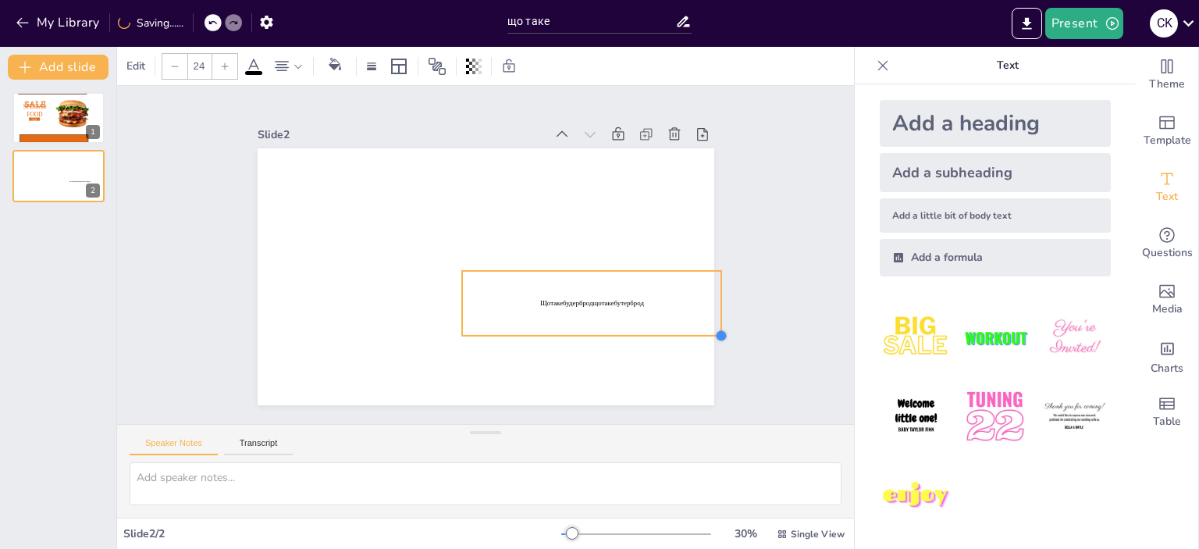
drag, startPoint x: 499, startPoint y: 277, endPoint x: 566, endPoint y: 330, distance: 84.9
click at [566, 330] on div "Щотакебудербродщотакебутерброд" at bounding box center [485, 276] width 456 height 257
click at [631, 304] on div "Щотакебудербродщотакебутерброд" at bounding box center [592, 303] width 260 height 65
click at [540, 299] on span "Щотакебудербродщотакебутерброд" at bounding box center [592, 303] width 104 height 8
click at [222, 62] on icon at bounding box center [224, 66] width 9 height 9
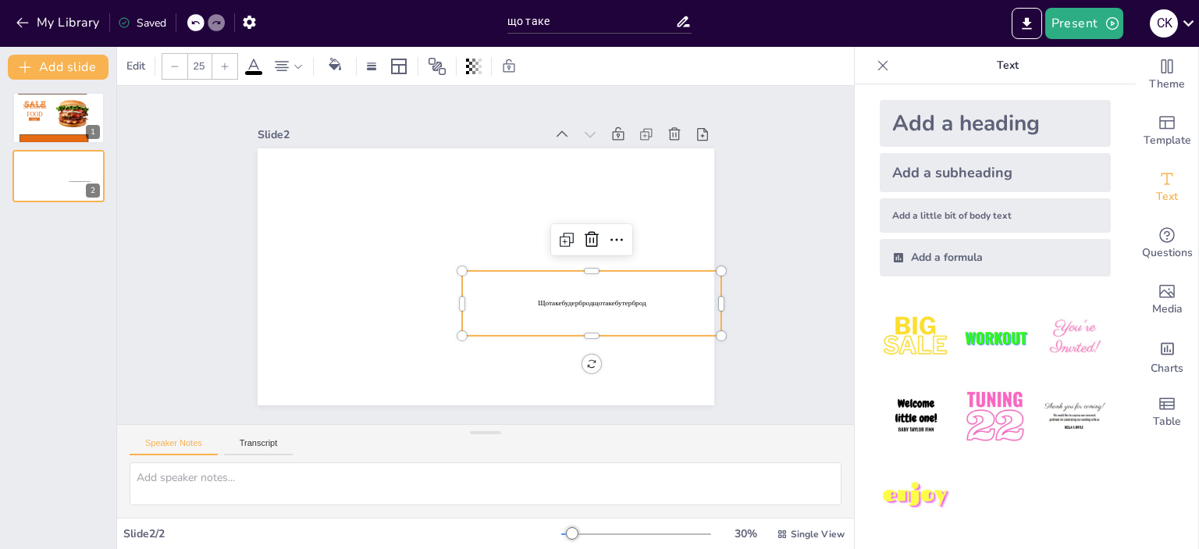
click at [222, 62] on icon at bounding box center [224, 66] width 9 height 9
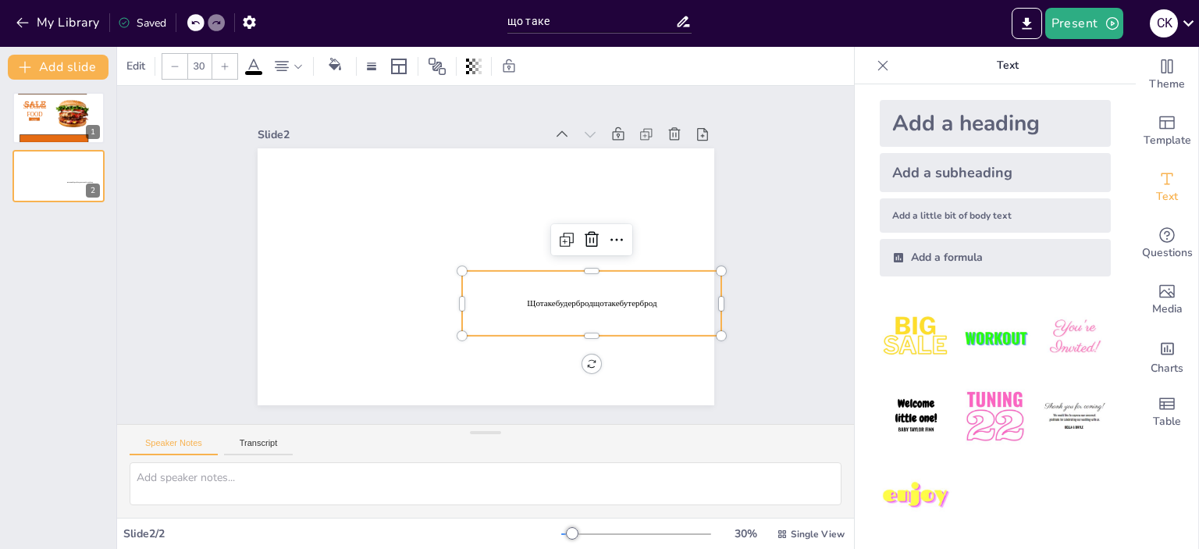
click at [222, 62] on icon at bounding box center [224, 66] width 9 height 9
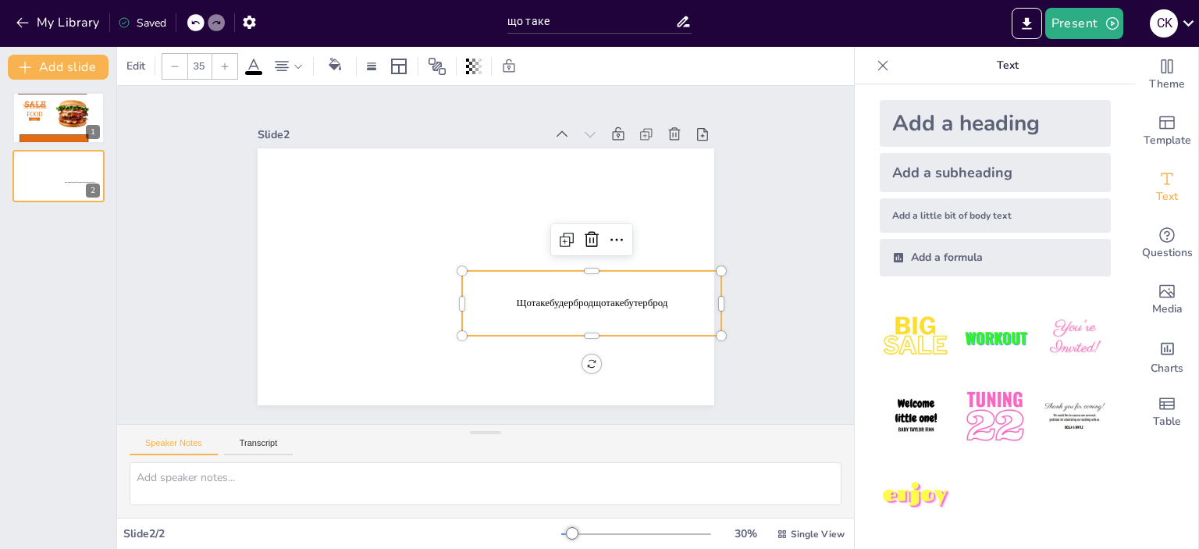
click at [222, 63] on icon at bounding box center [224, 66] width 9 height 9
click at [221, 63] on icon at bounding box center [224, 66] width 9 height 9
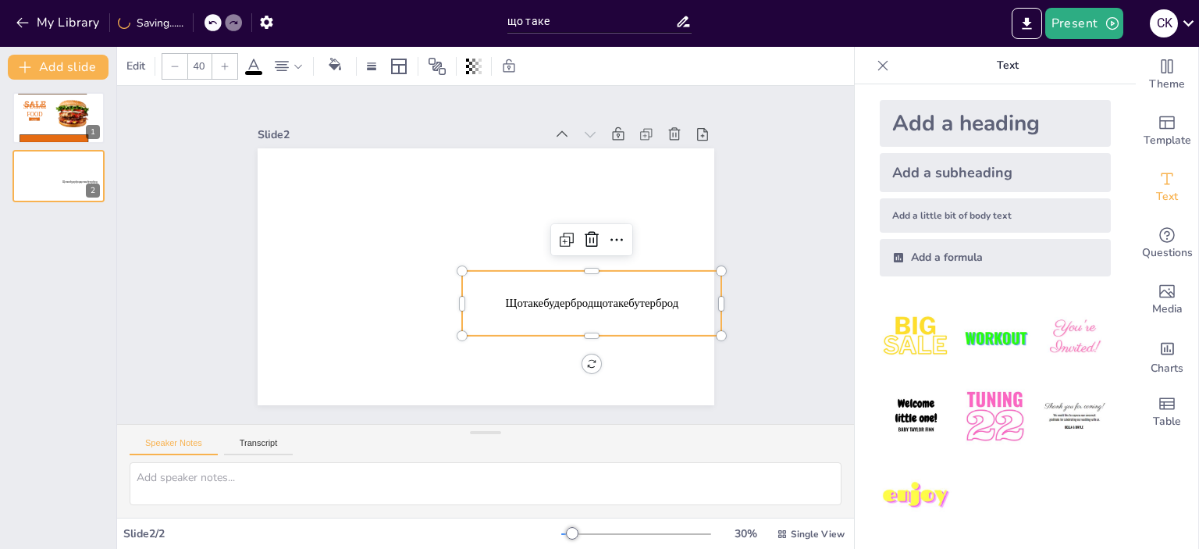
click at [221, 62] on icon at bounding box center [224, 66] width 9 height 9
click at [221, 63] on icon at bounding box center [224, 66] width 9 height 9
click at [221, 62] on icon at bounding box center [224, 66] width 9 height 9
type input "43"
click at [527, 297] on span "Щотакебудербродщотакебутерброд" at bounding box center [592, 303] width 186 height 15
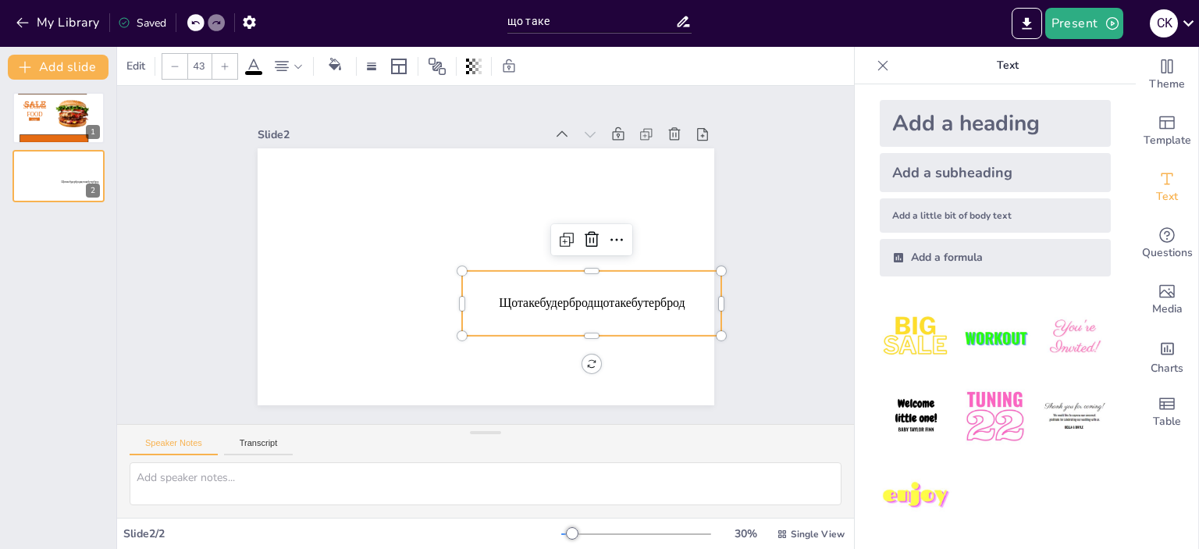
click at [534, 304] on span "Щотакебудербродщотакебутерброд" at bounding box center [592, 303] width 186 height 15
click at [534, 302] on span "Щотакебудербродщотакебутерброд" at bounding box center [592, 303] width 186 height 15
click at [535, 302] on span "Щотакебудербродщотакебутерброд" at bounding box center [592, 303] width 186 height 15
click at [535, 301] on span "Щотакебудербродщотакебутерброд" at bounding box center [592, 303] width 186 height 15
drag, startPoint x: 545, startPoint y: 301, endPoint x: 556, endPoint y: 302, distance: 11.0
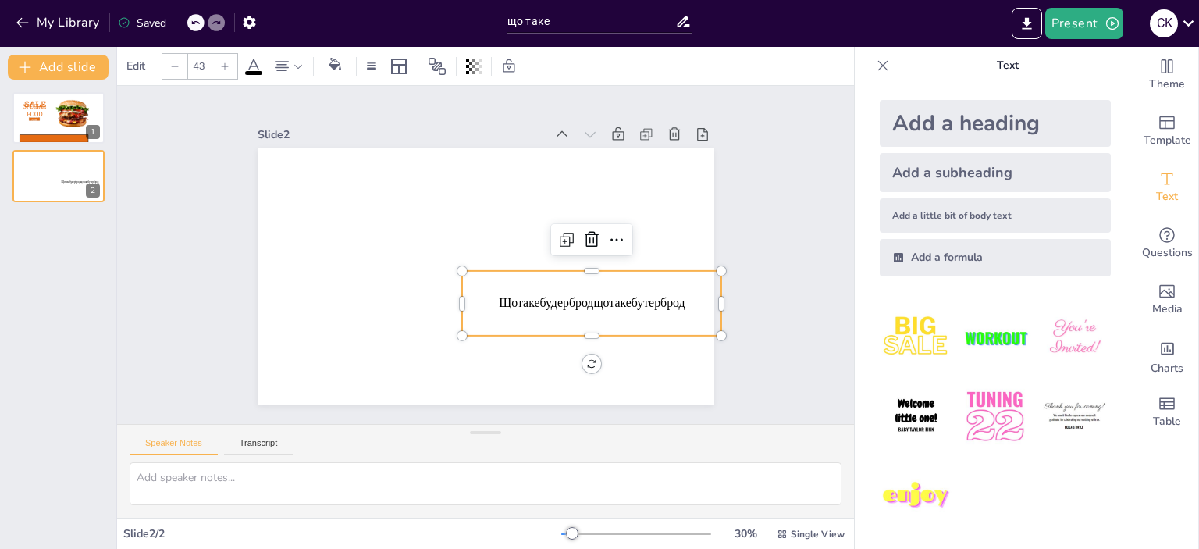
click at [546, 301] on span "Щотакебудербродщотакебутерброд" at bounding box center [592, 303] width 186 height 15
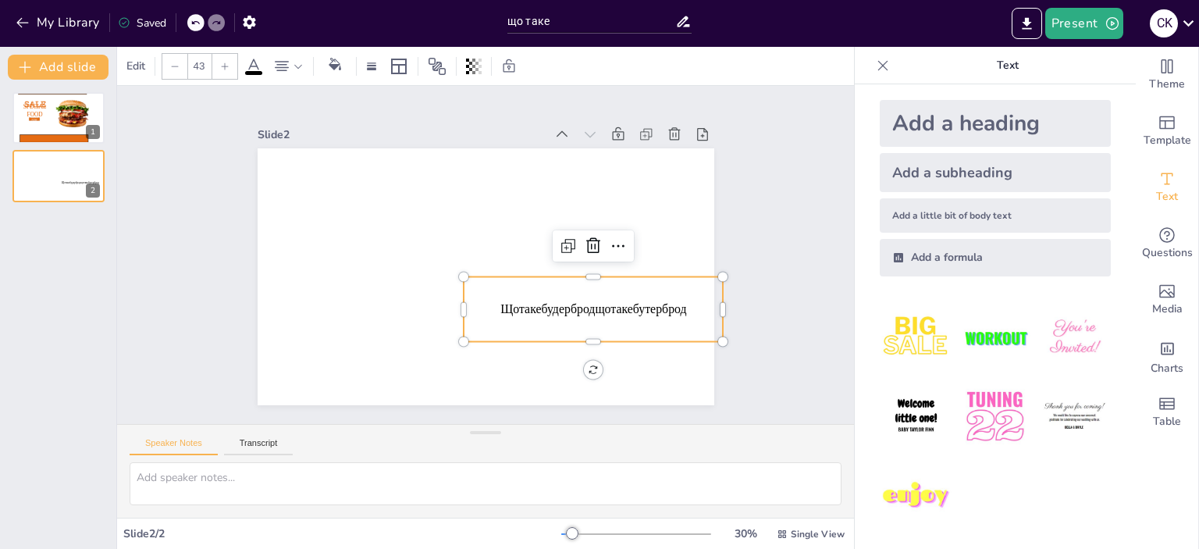
click at [566, 304] on span "Щотакебудербродщотакебутерброд" at bounding box center [593, 309] width 186 height 15
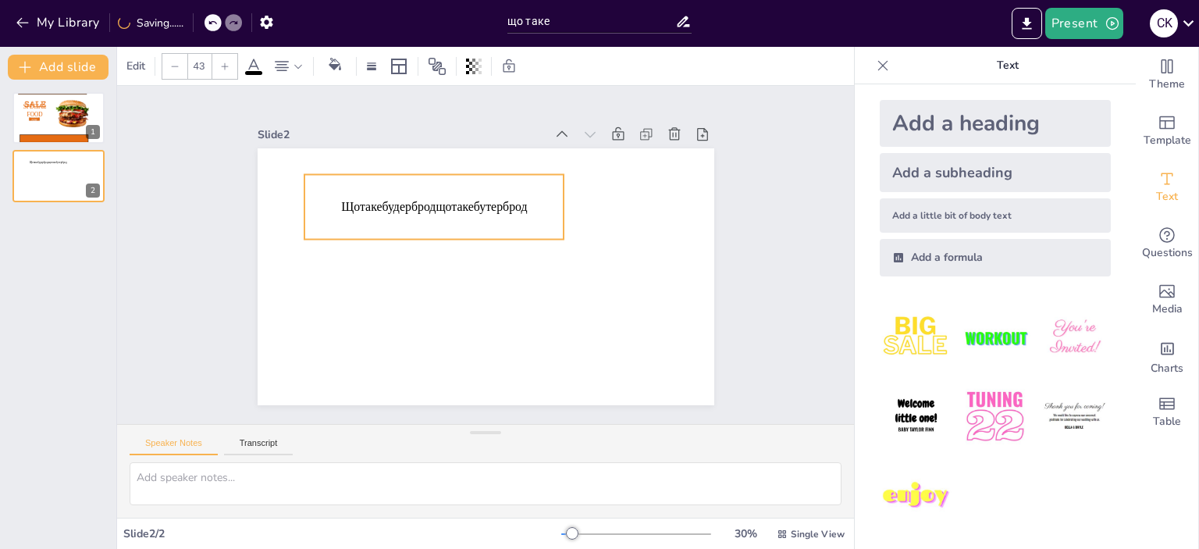
drag, startPoint x: 599, startPoint y: 302, endPoint x: 440, endPoint y: 200, distance: 189.2
click at [440, 200] on span "Щотакебудербродщотакебутерброд" at bounding box center [434, 207] width 186 height 15
click at [424, 137] on icon at bounding box center [433, 143] width 19 height 19
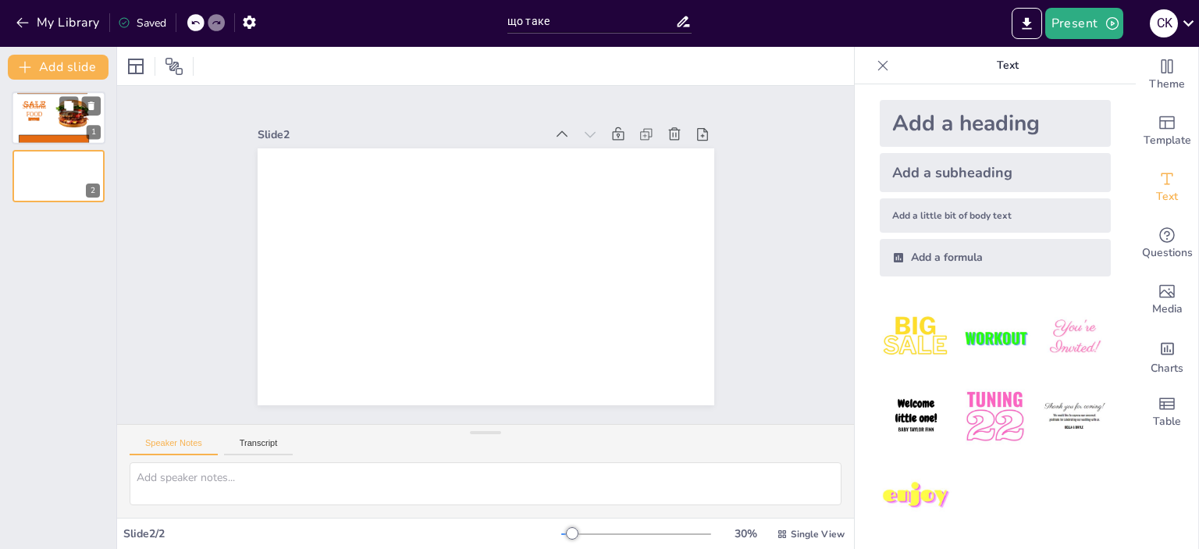
click at [49, 112] on p "Special Food" at bounding box center [34, 110] width 39 height 16
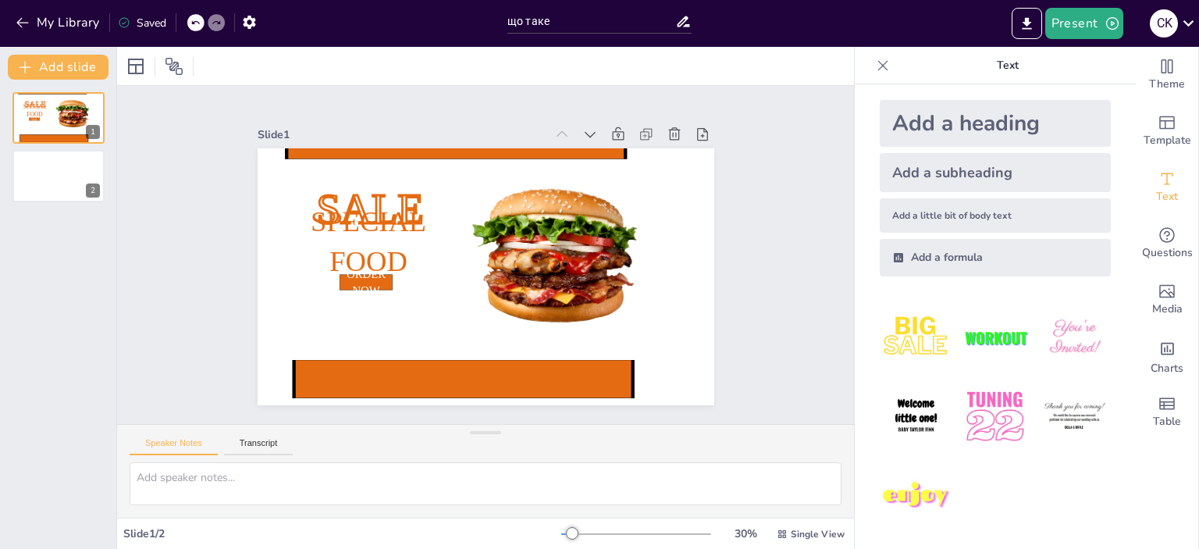
click at [973, 123] on div "Add a heading" at bounding box center [994, 123] width 231 height 47
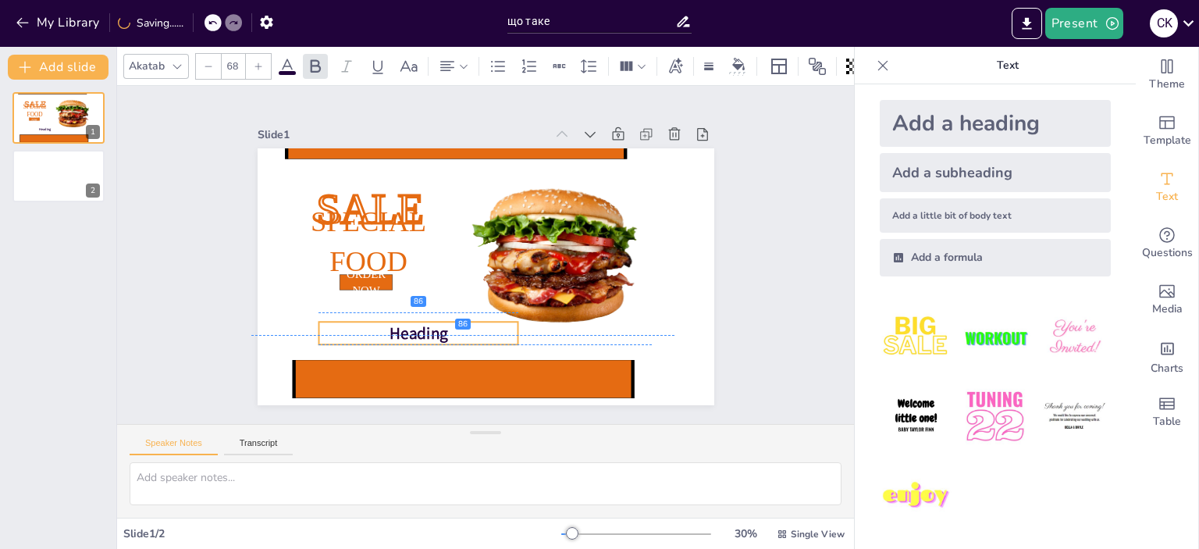
drag, startPoint x: 443, startPoint y: 265, endPoint x: 376, endPoint y: 318, distance: 85.1
click at [376, 321] on p "Heading" at bounding box center [418, 332] width 200 height 23
click at [389, 327] on span "Heading" at bounding box center [418, 333] width 59 height 22
click at [389, 325] on span "Heading" at bounding box center [418, 333] width 59 height 22
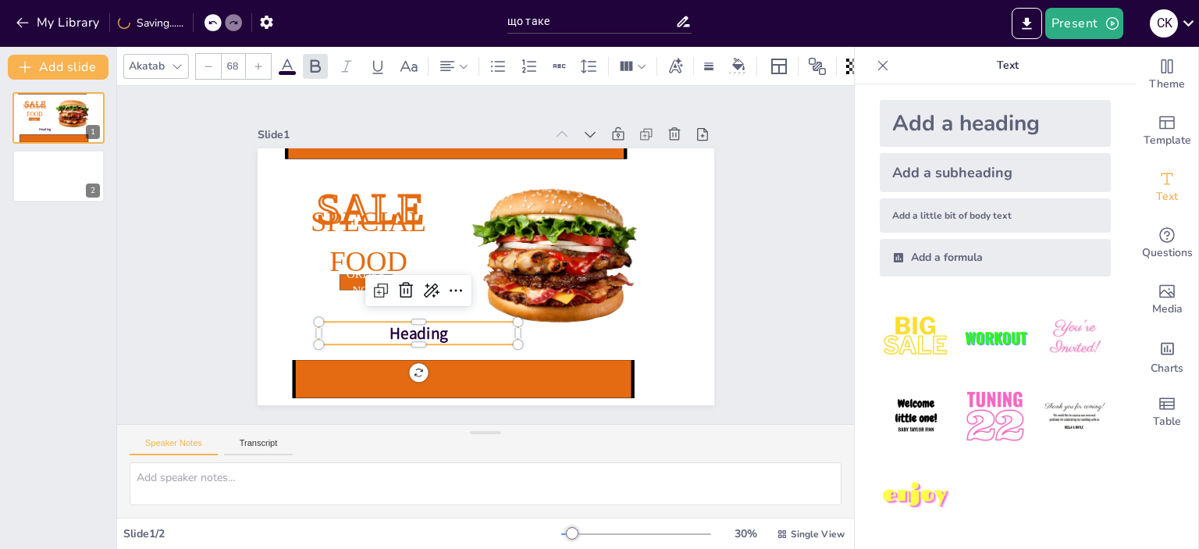
click at [389, 327] on span "Heading" at bounding box center [418, 333] width 59 height 22
click at [436, 325] on span "Heading" at bounding box center [420, 333] width 59 height 22
click at [285, 59] on icon at bounding box center [287, 66] width 14 height 15
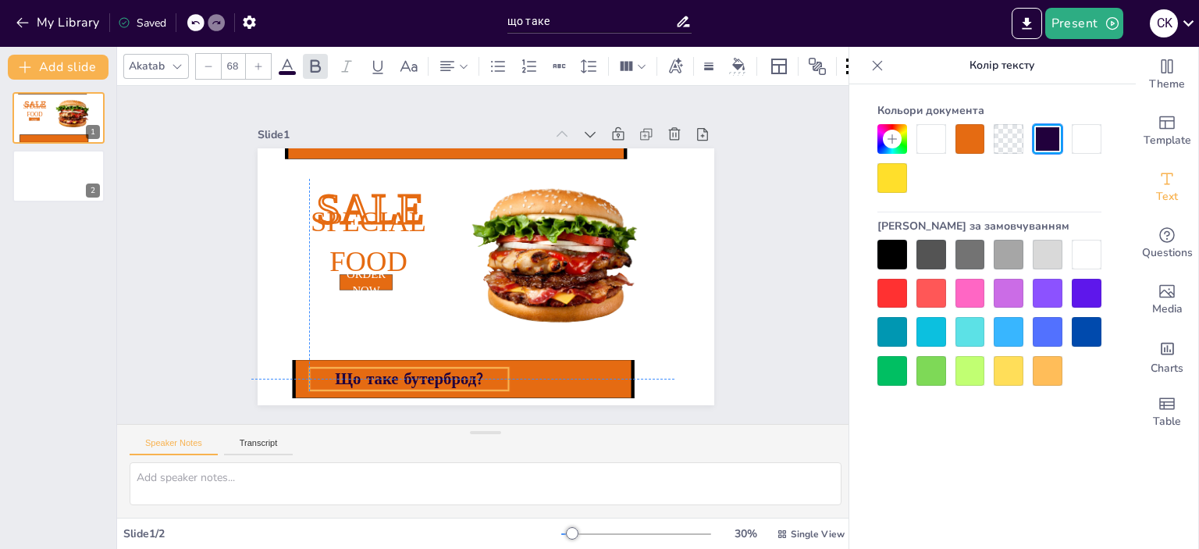
drag, startPoint x: 488, startPoint y: 330, endPoint x: 478, endPoint y: 377, distance: 47.7
click at [478, 377] on p "Що таке бутерброд?" at bounding box center [409, 379] width 200 height 23
click at [1053, 255] on div at bounding box center [1047, 255] width 30 height 30
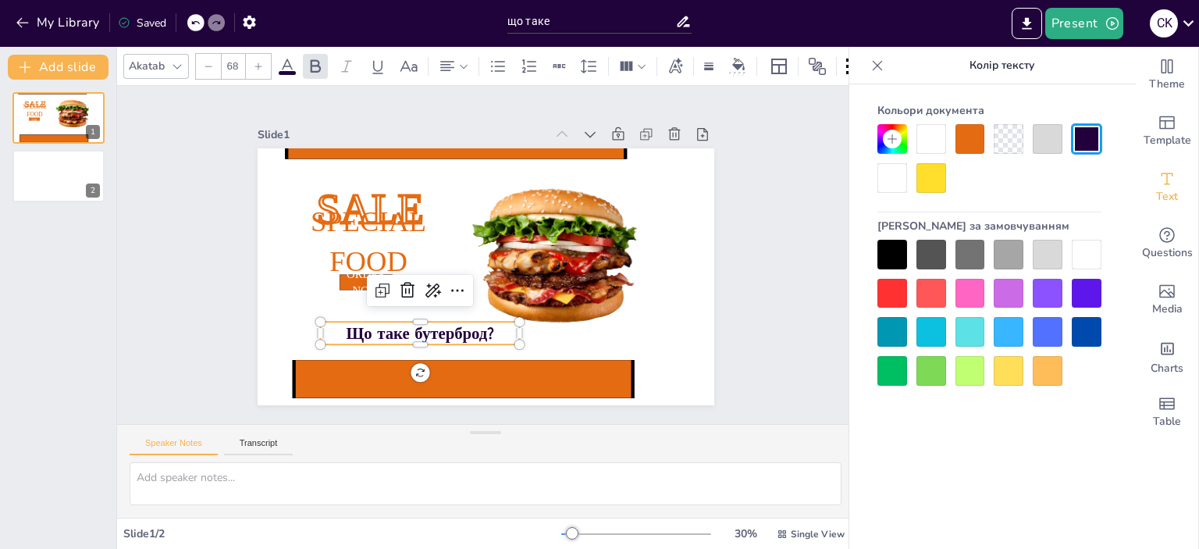
click at [457, 336] on span "Що таке бутерброд?" at bounding box center [420, 333] width 148 height 22
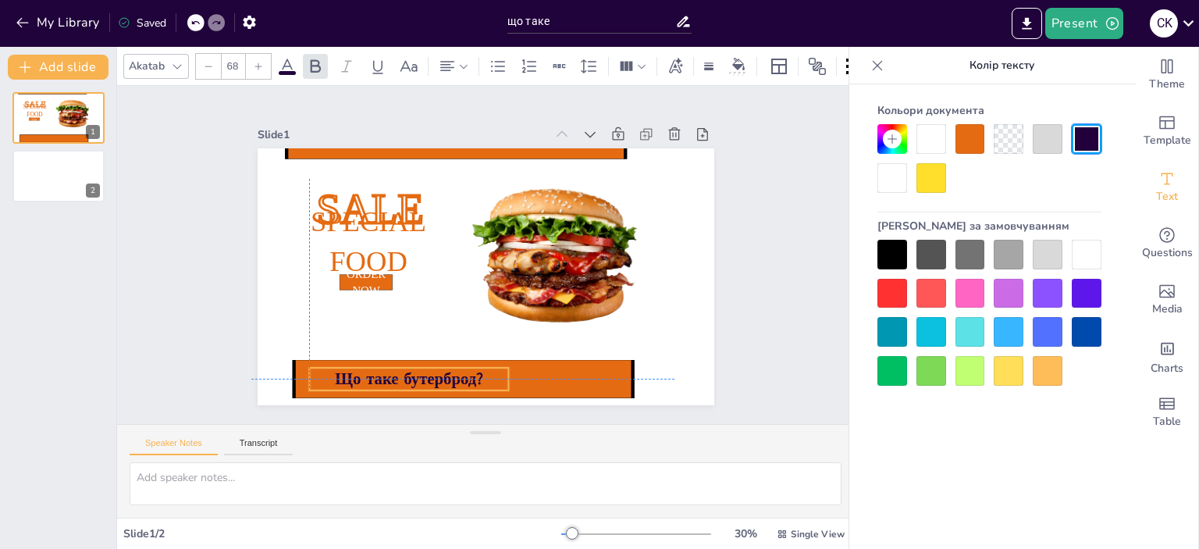
drag, startPoint x: 486, startPoint y: 327, endPoint x: 471, endPoint y: 371, distance: 46.1
click at [471, 371] on p "Що таке бутерброд?" at bounding box center [409, 379] width 200 height 23
click at [1015, 253] on div at bounding box center [1008, 255] width 30 height 30
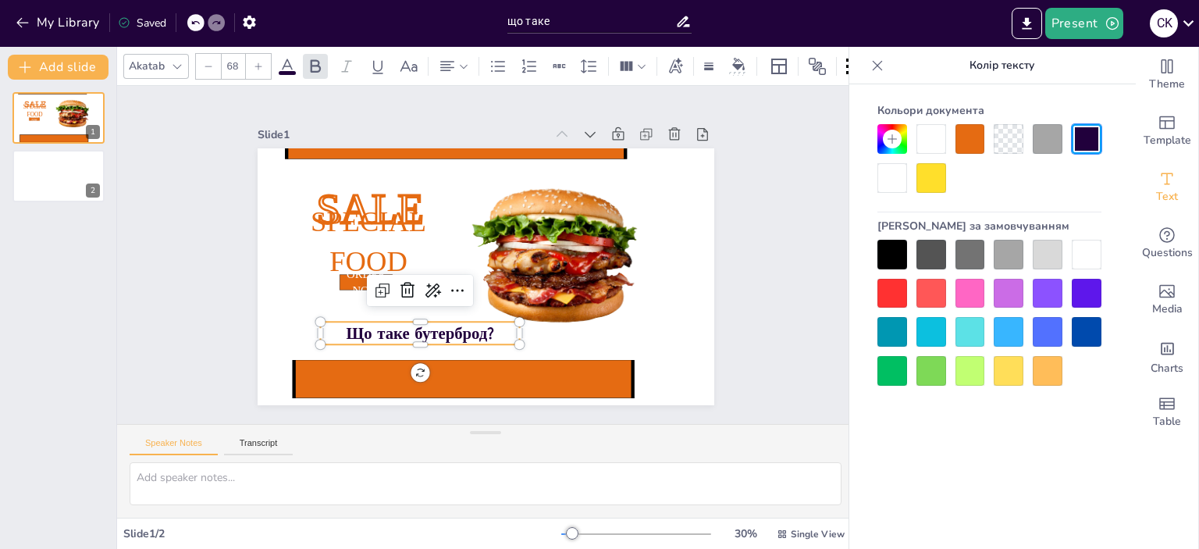
click at [462, 326] on span "Що таке бутерброд?" at bounding box center [420, 333] width 148 height 22
click at [489, 333] on p "Що таке бутерброд?" at bounding box center [423, 332] width 200 height 23
click at [284, 59] on icon at bounding box center [287, 66] width 14 height 15
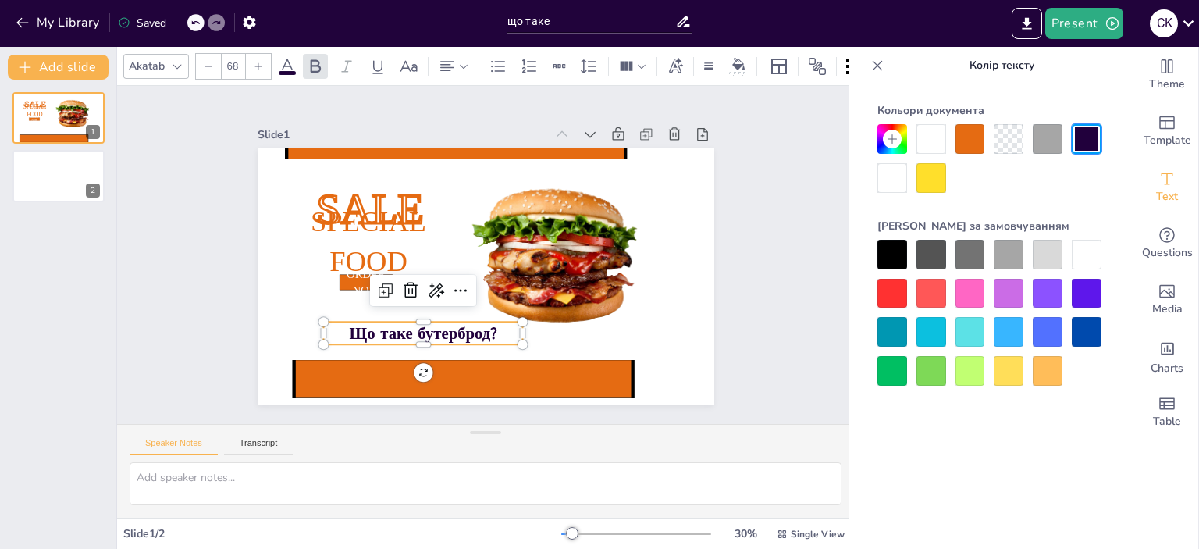
click at [284, 59] on icon at bounding box center [287, 66] width 14 height 15
click at [893, 302] on div at bounding box center [892, 294] width 30 height 30
click at [896, 302] on div at bounding box center [892, 294] width 30 height 30
click at [950, 295] on div at bounding box center [989, 313] width 224 height 146
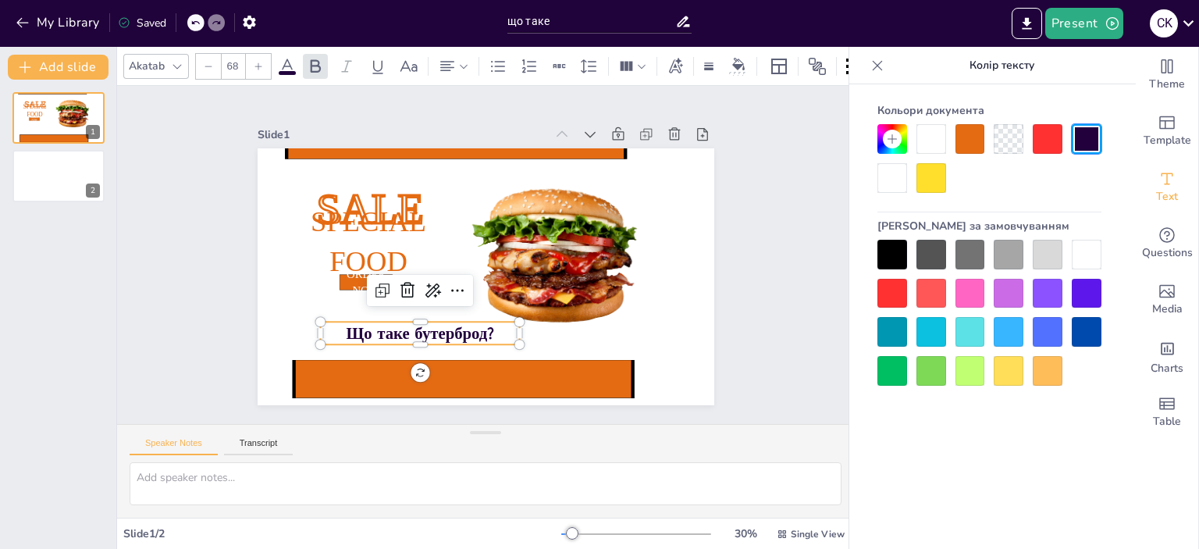
click at [977, 294] on div at bounding box center [970, 294] width 30 height 30
click at [513, 338] on div at bounding box center [519, 344] width 12 height 12
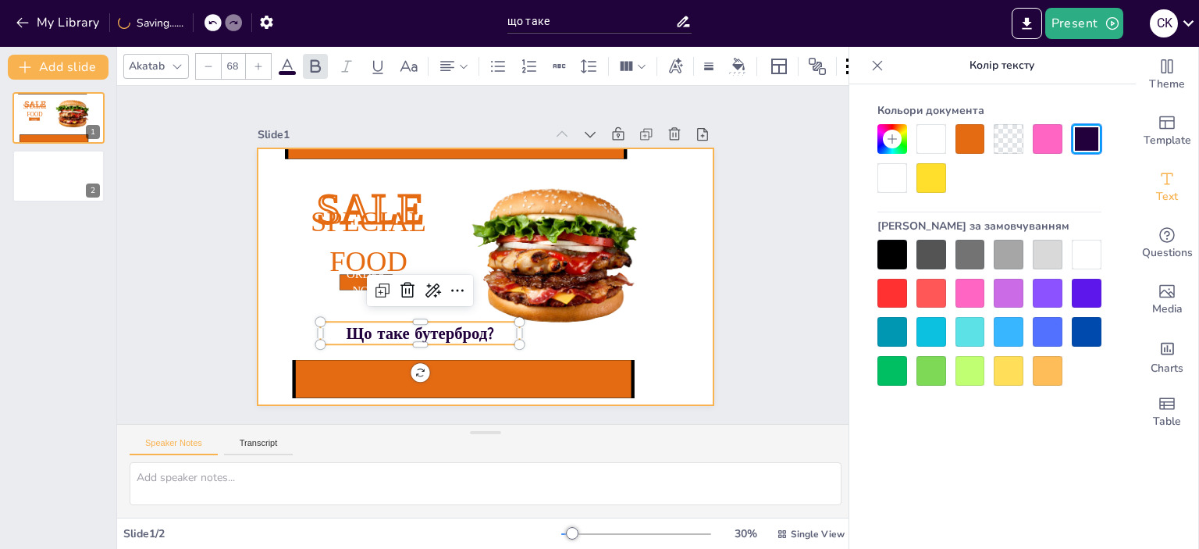
click at [668, 304] on div at bounding box center [485, 276] width 456 height 257
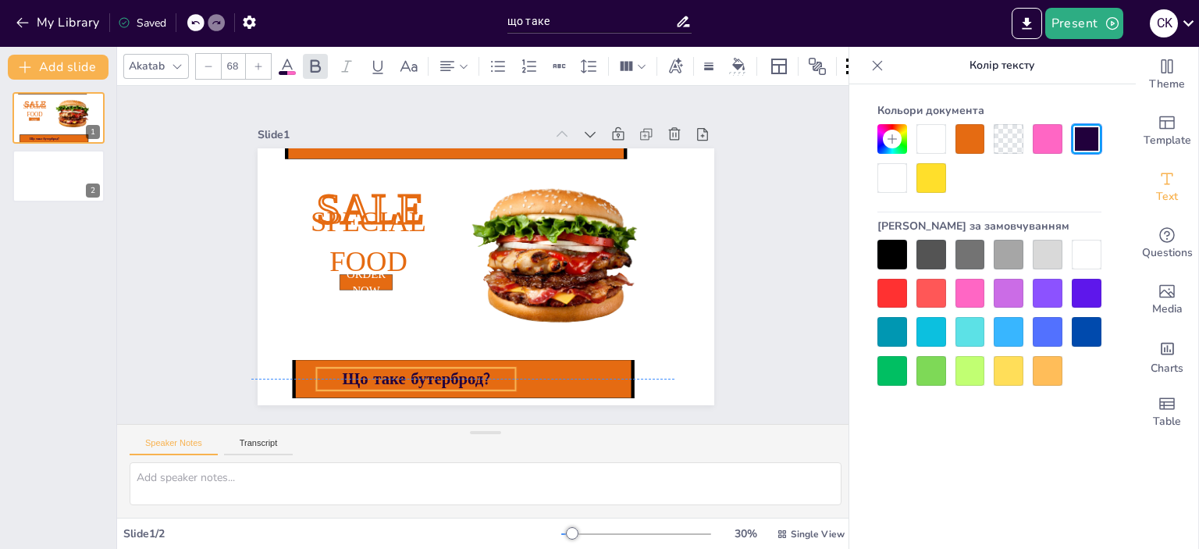
drag, startPoint x: 414, startPoint y: 330, endPoint x: 410, endPoint y: 375, distance: 45.4
click at [410, 375] on span "Що таке бутерброд?" at bounding box center [416, 379] width 148 height 22
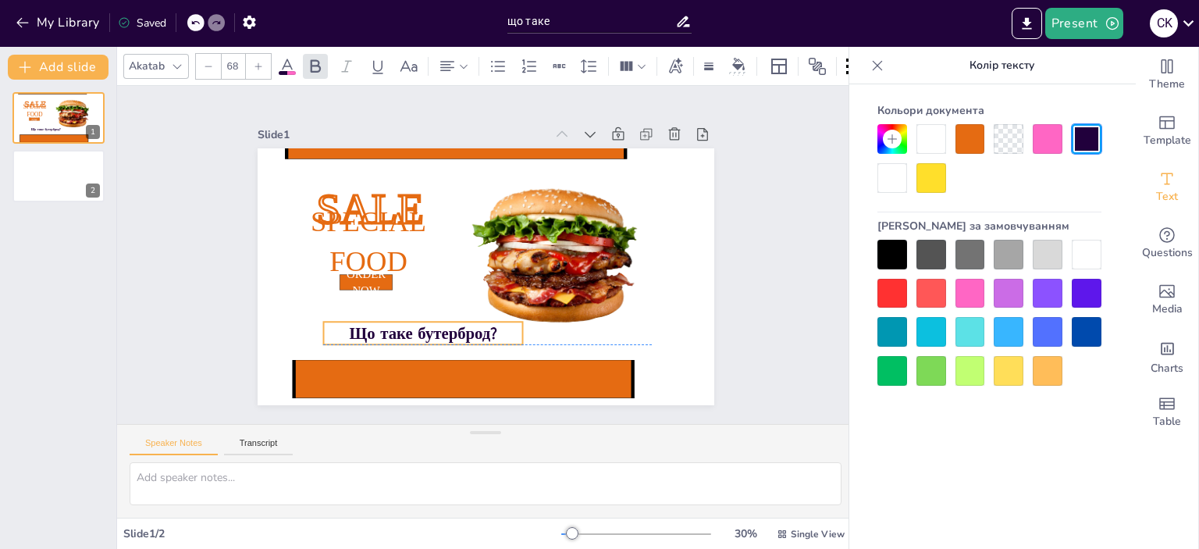
drag, startPoint x: 412, startPoint y: 368, endPoint x: 419, endPoint y: 323, distance: 45.8
click at [419, 323] on span "Що таке бутерброд?" at bounding box center [423, 333] width 148 height 22
click at [375, 214] on div "SALE ORDER NOW Special Food Що таке бутерброд?" at bounding box center [485, 276] width 456 height 257
type input "120"
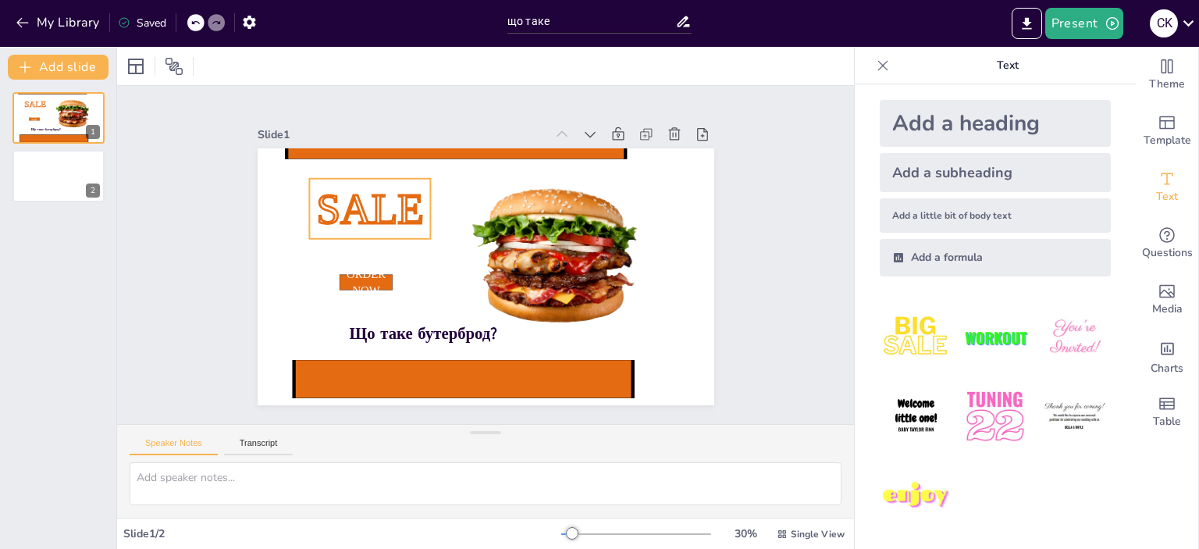
click at [387, 197] on span "SALE" at bounding box center [370, 208] width 108 height 48
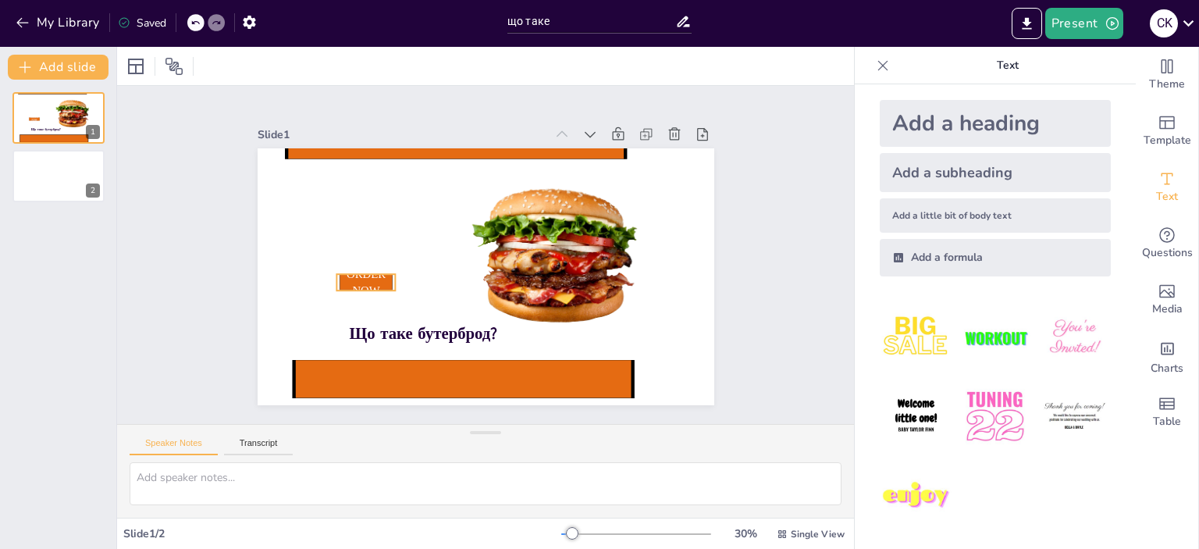
click at [358, 278] on span "ORDER NOW" at bounding box center [365, 282] width 39 height 29
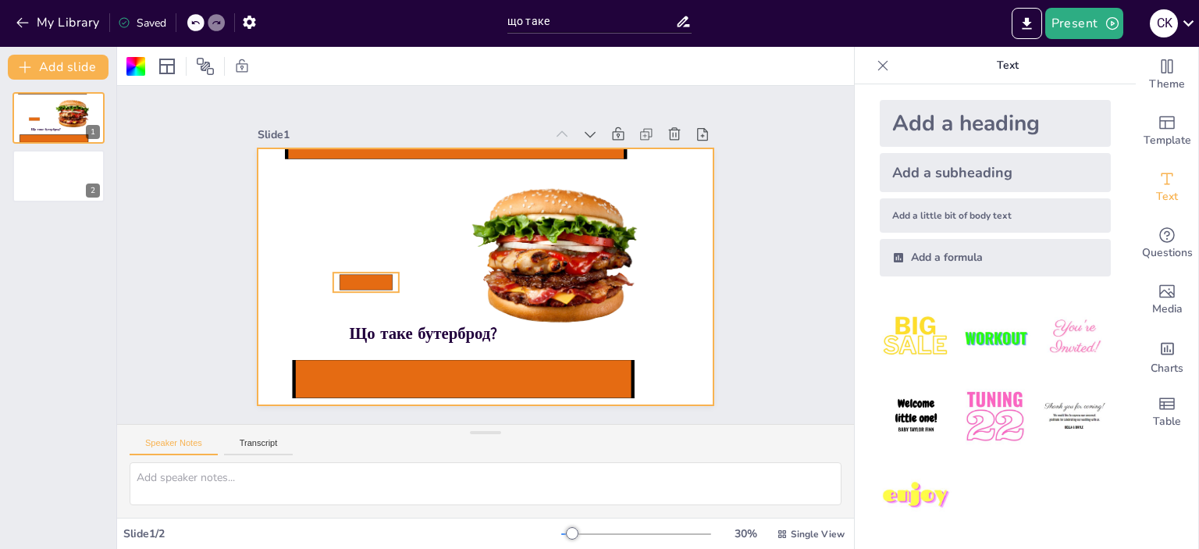
click at [343, 275] on icon at bounding box center [365, 283] width 53 height 16
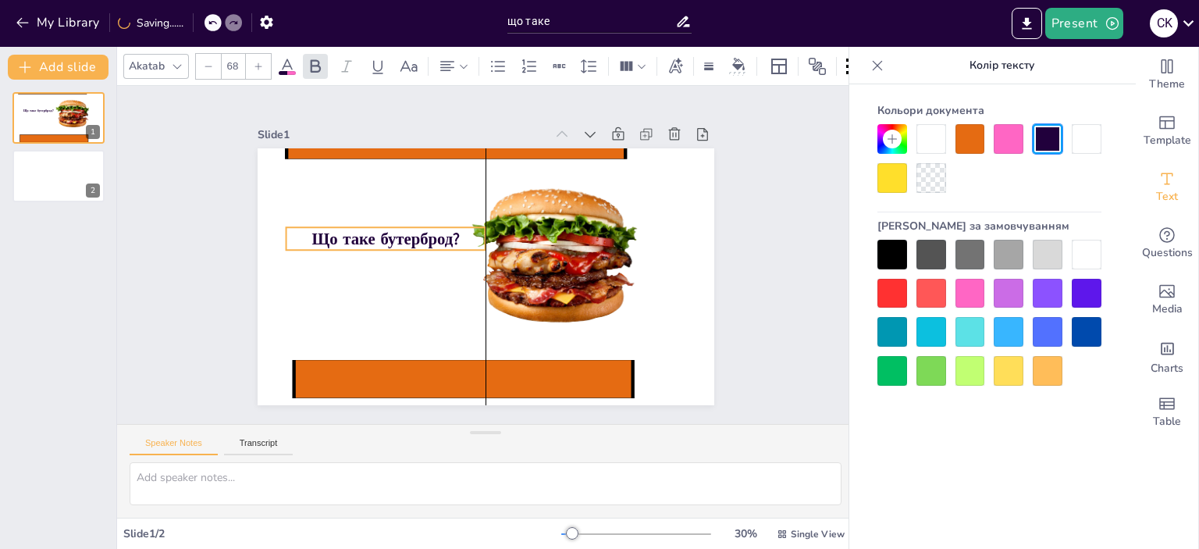
drag, startPoint x: 412, startPoint y: 326, endPoint x: 372, endPoint y: 232, distance: 102.5
click at [372, 232] on span "Що таке бутерброд?" at bounding box center [385, 239] width 148 height 22
click at [256, 62] on icon at bounding box center [258, 66] width 9 height 9
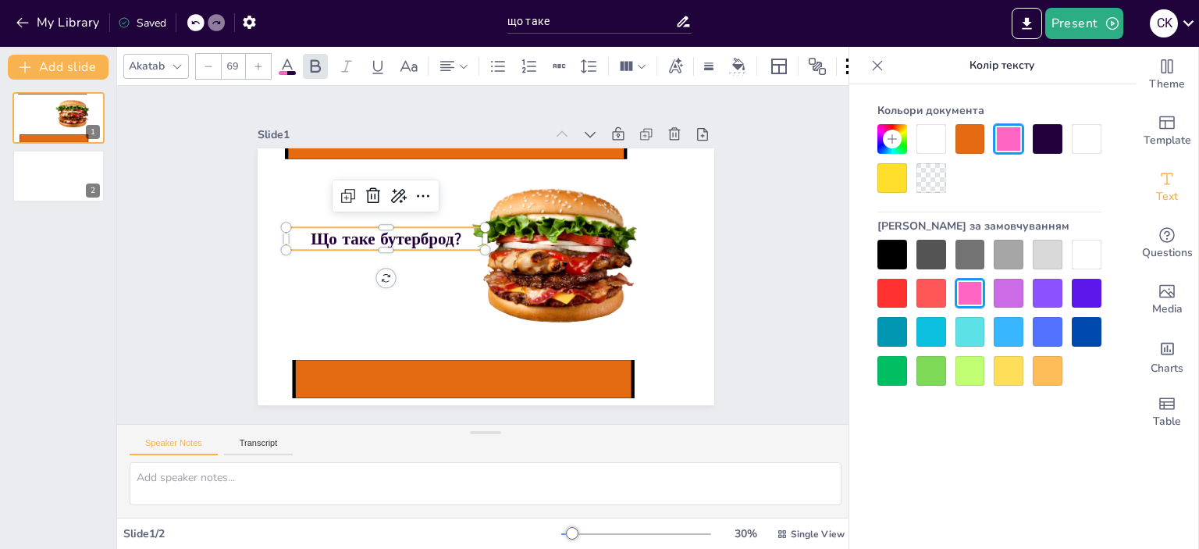
click at [256, 62] on icon at bounding box center [258, 66] width 9 height 9
click at [257, 63] on icon at bounding box center [258, 66] width 9 height 9
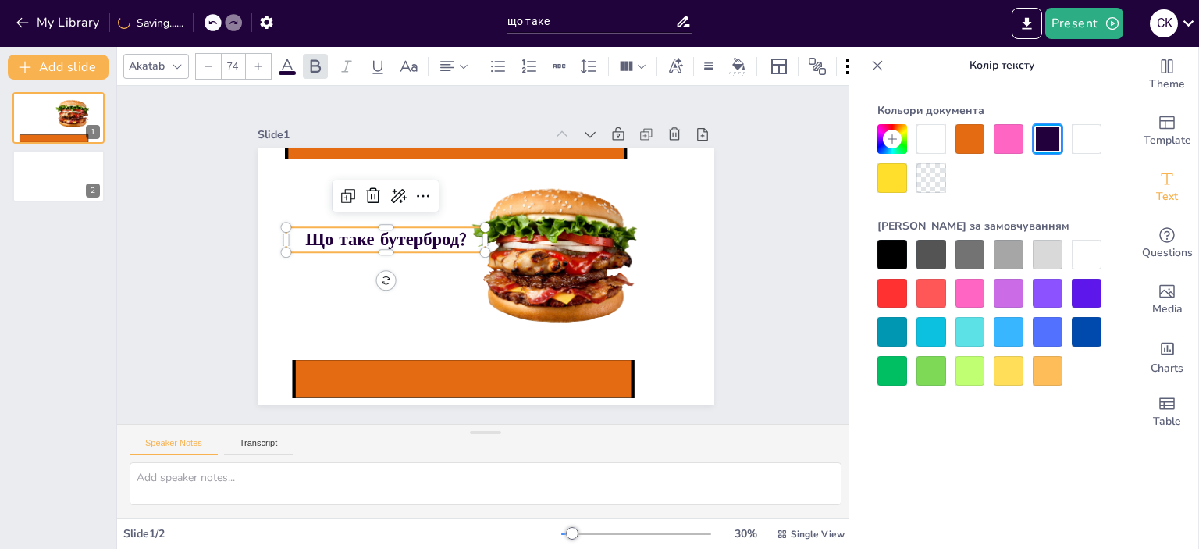
click at [257, 63] on icon at bounding box center [258, 66] width 9 height 9
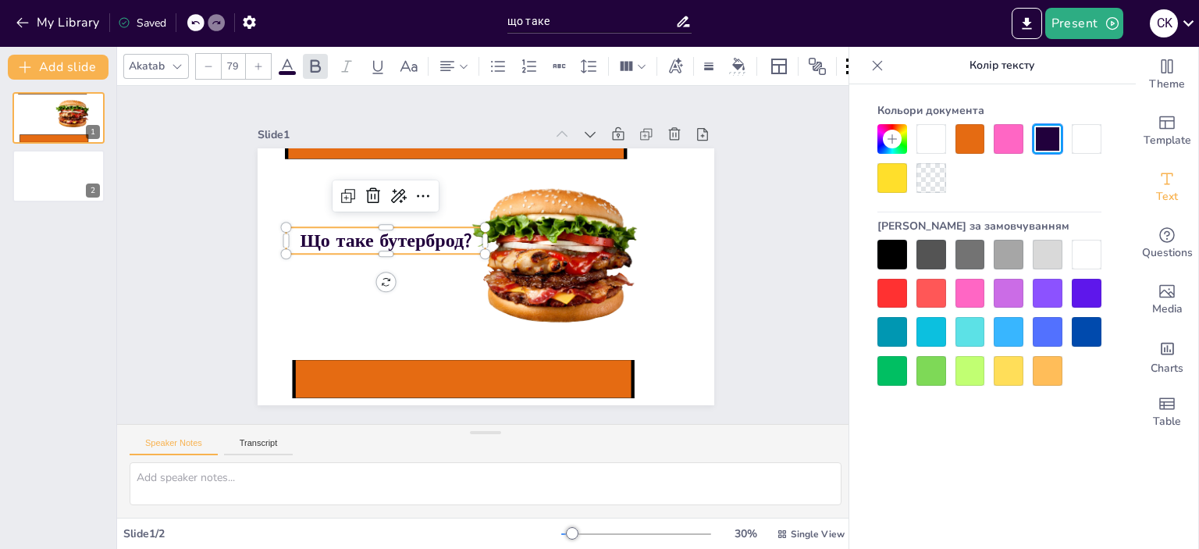
click at [257, 63] on icon at bounding box center [258, 66] width 9 height 9
type input "81"
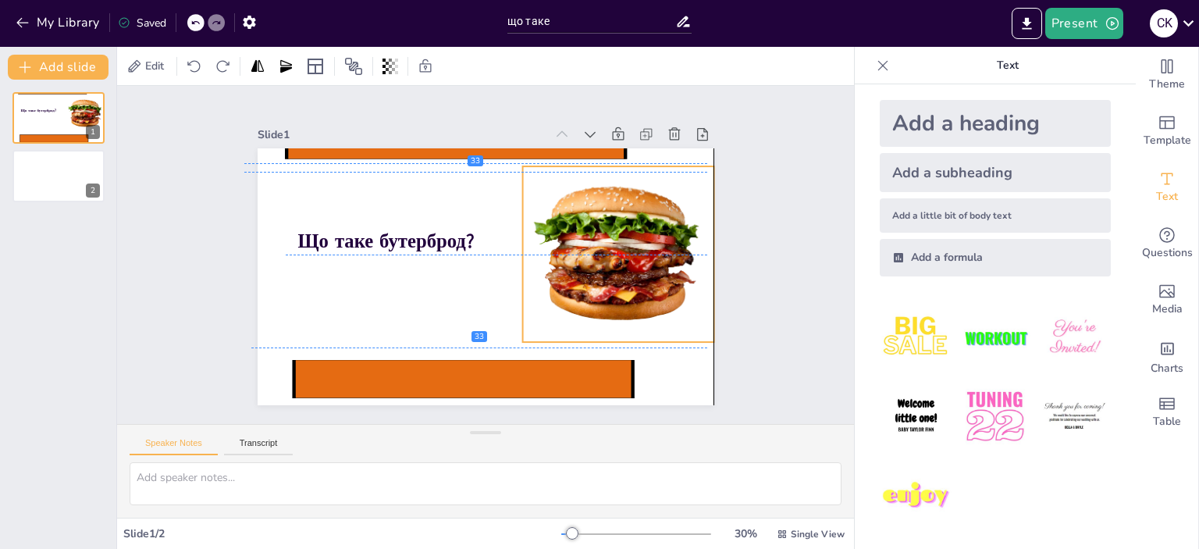
drag, startPoint x: 572, startPoint y: 262, endPoint x: 627, endPoint y: 260, distance: 55.4
click at [627, 260] on div at bounding box center [617, 254] width 191 height 176
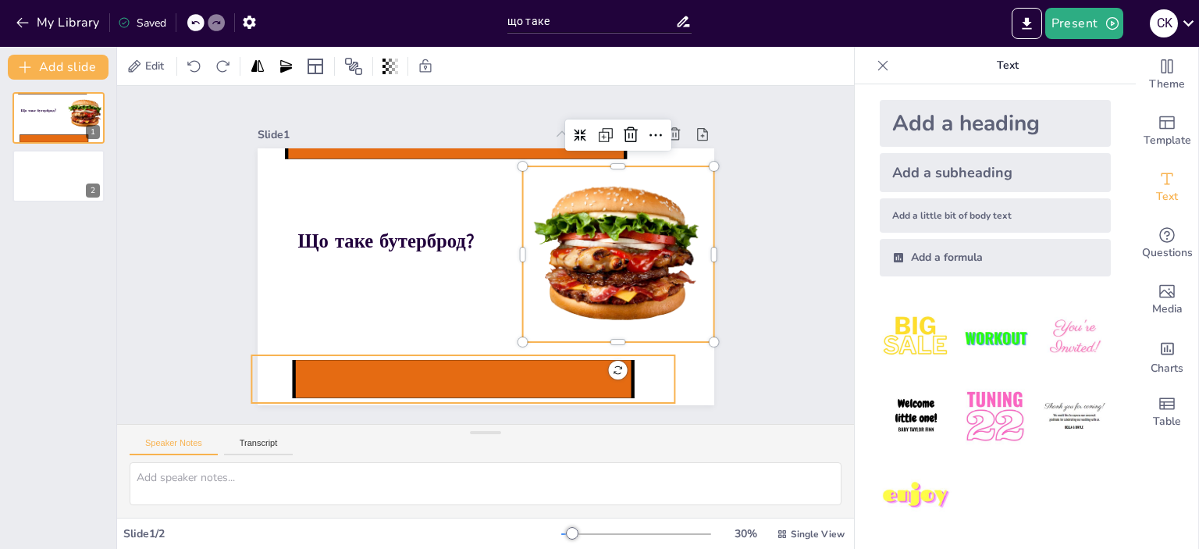
drag, startPoint x: 532, startPoint y: 375, endPoint x: 559, endPoint y: 377, distance: 26.6
click at [532, 374] on icon at bounding box center [462, 379] width 339 height 38
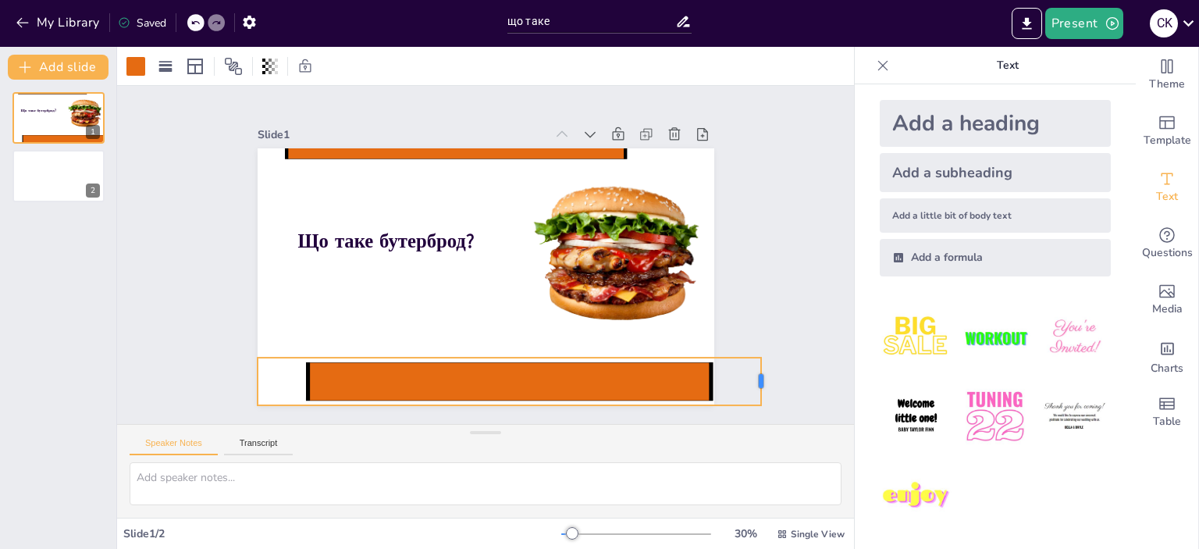
drag, startPoint x: 674, startPoint y: 371, endPoint x: 752, endPoint y: 375, distance: 78.1
click at [761, 375] on div at bounding box center [767, 381] width 12 height 48
drag, startPoint x: 243, startPoint y: 377, endPoint x: 195, endPoint y: 374, distance: 47.7
click at [197, 374] on div at bounding box center [203, 381] width 12 height 48
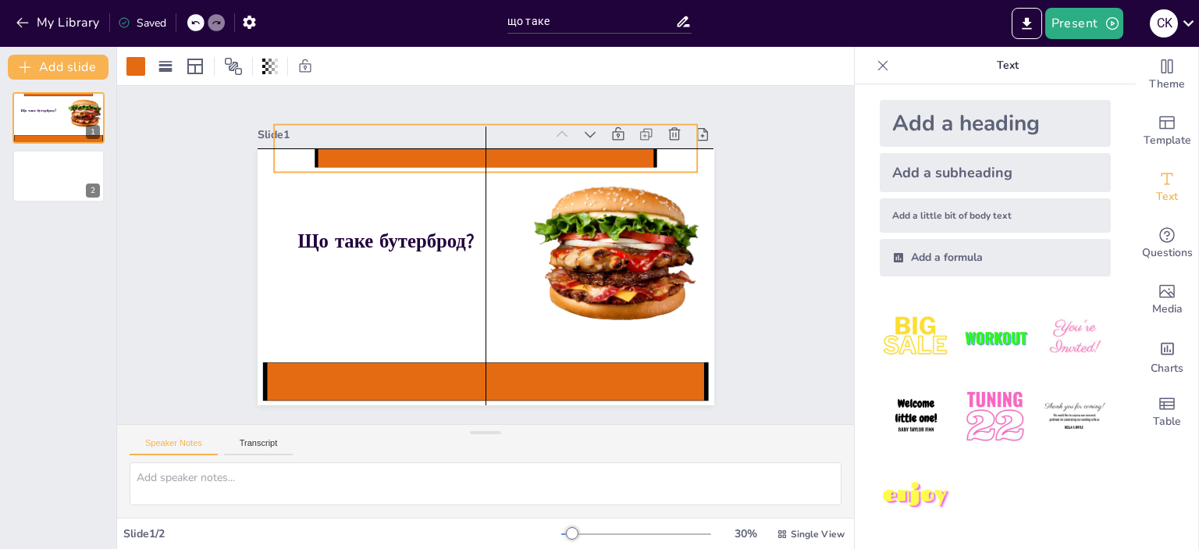
drag, startPoint x: 502, startPoint y: 150, endPoint x: 528, endPoint y: 160, distance: 27.7
click at [528, 148] on div "Що таке бутерброд?" at bounding box center [485, 148] width 456 height 0
click at [777, 275] on div "Slide 1 Що таке бутерброд? Slide 2" at bounding box center [485, 255] width 737 height 338
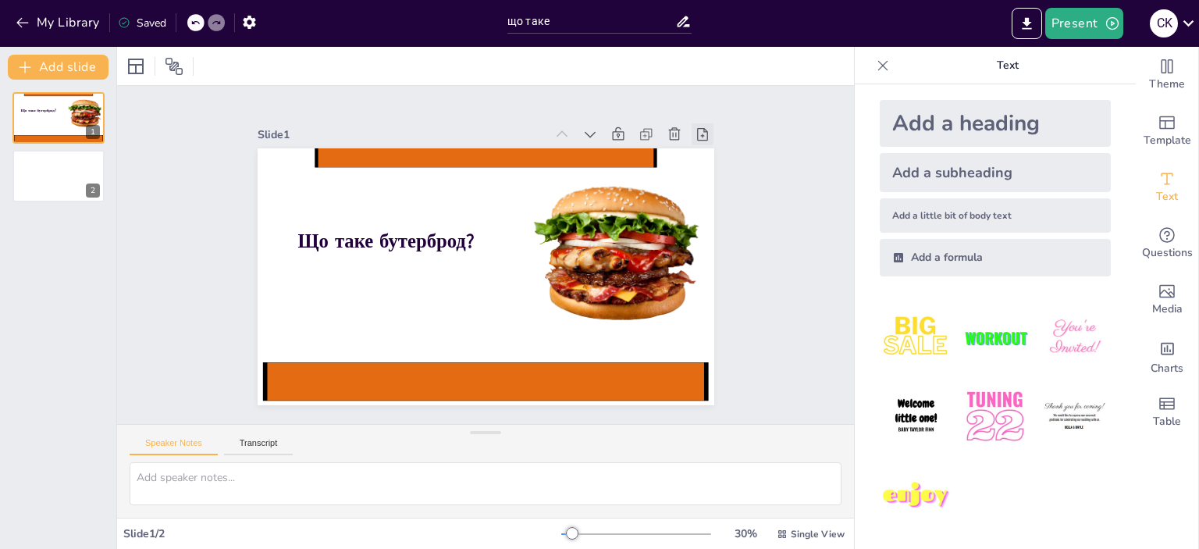
click at [698, 128] on icon at bounding box center [703, 134] width 11 height 12
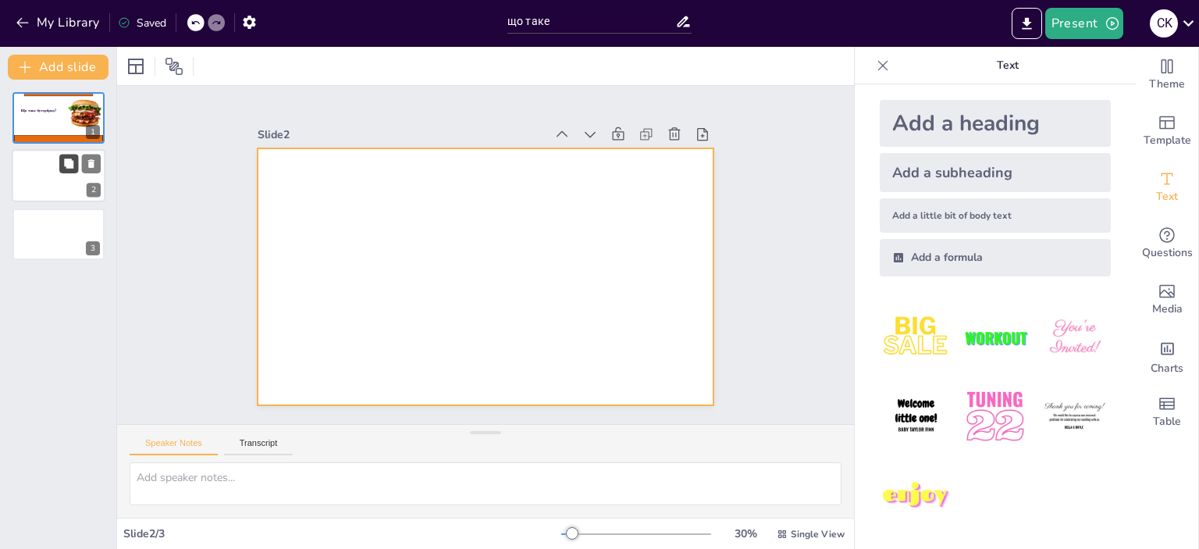
click at [74, 171] on button at bounding box center [68, 163] width 19 height 19
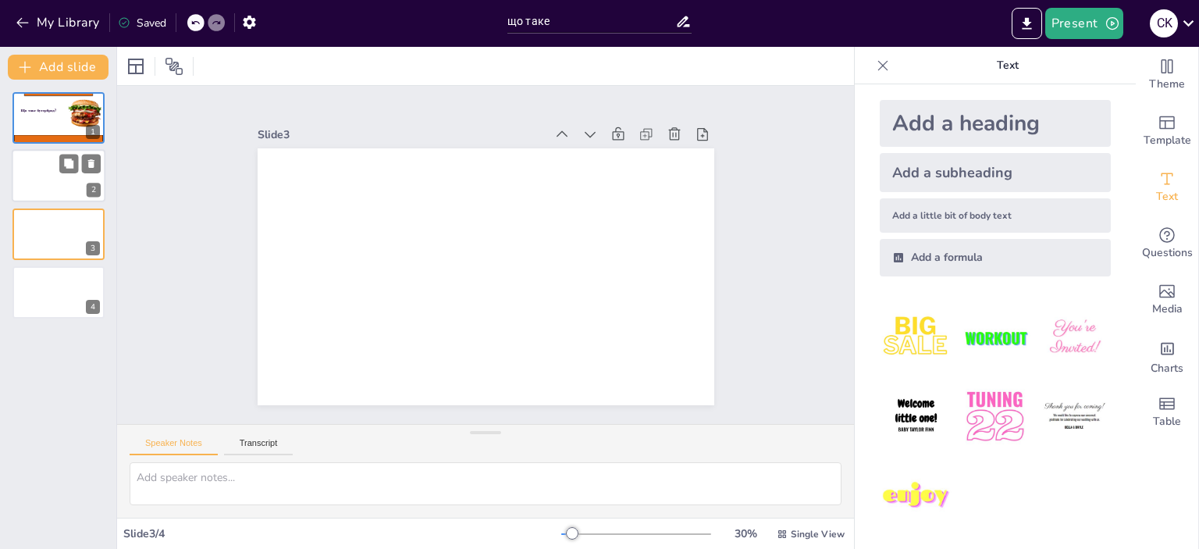
click at [23, 168] on div at bounding box center [59, 176] width 94 height 53
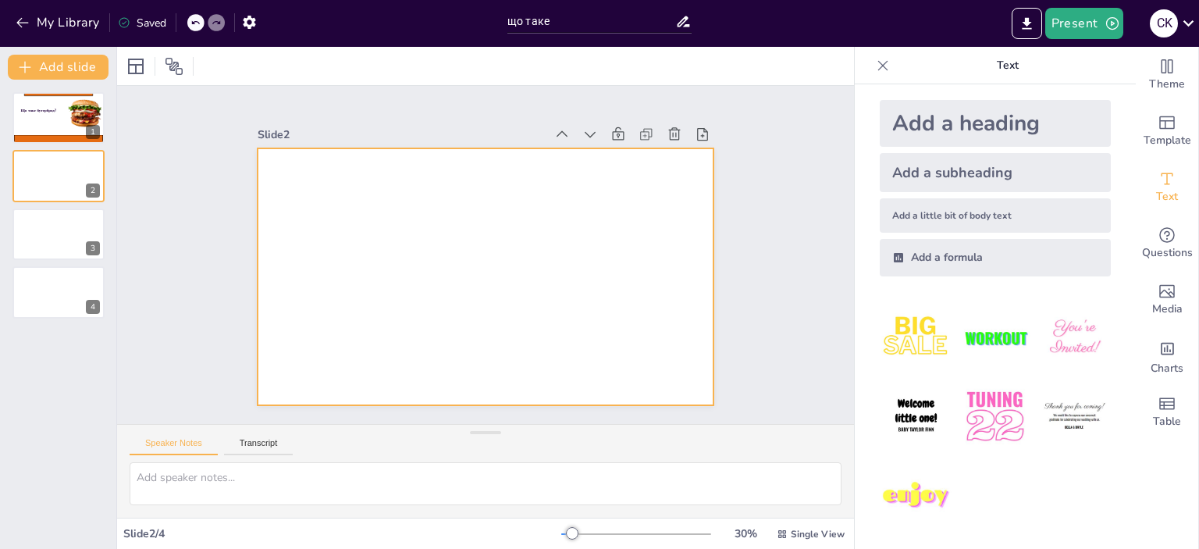
click at [387, 181] on div at bounding box center [485, 276] width 456 height 257
click at [972, 209] on div "Add a little bit of body text" at bounding box center [994, 215] width 231 height 34
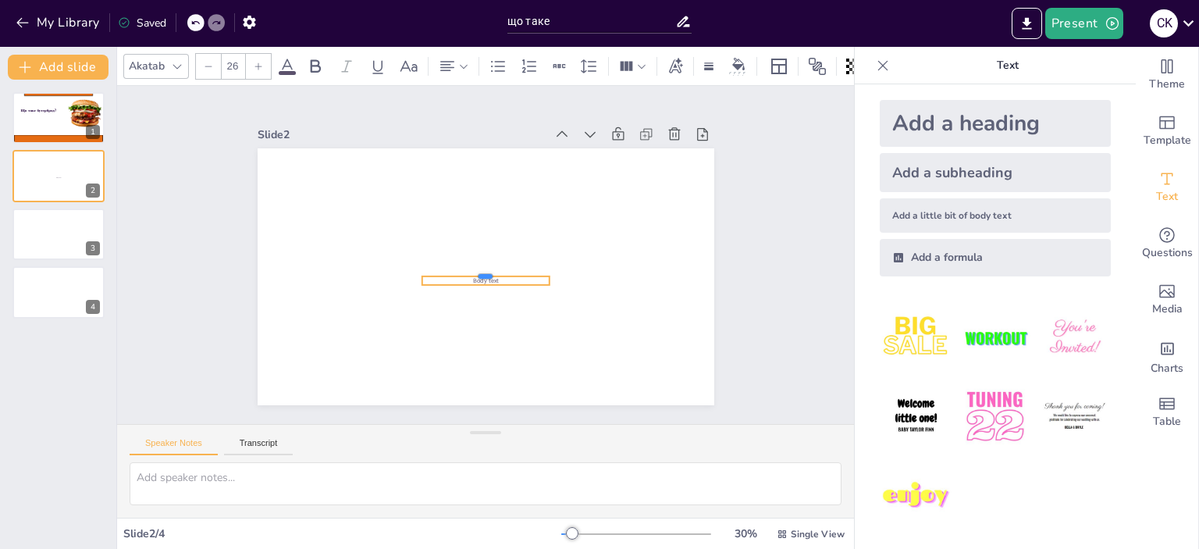
drag, startPoint x: 499, startPoint y: 265, endPoint x: 474, endPoint y: 269, distance: 24.6
click at [474, 269] on div at bounding box center [484, 270] width 127 height 12
drag, startPoint x: 475, startPoint y: 270, endPoint x: 478, endPoint y: 208, distance: 61.7
click at [478, 208] on div "Body text" at bounding box center [485, 276] width 456 height 257
click at [462, 236] on div "Body text" at bounding box center [484, 250] width 127 height 70
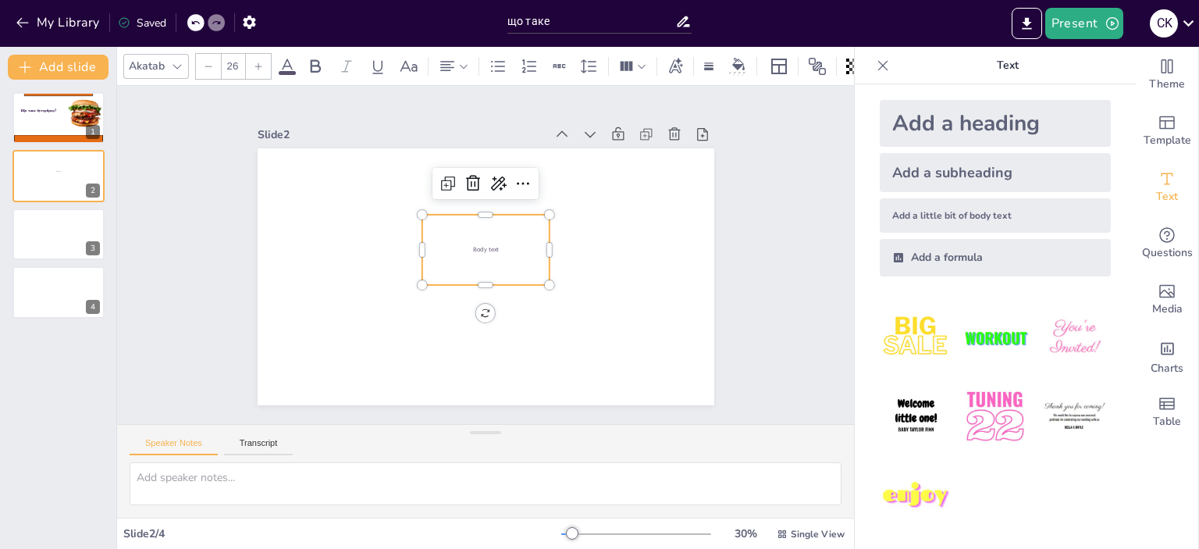
click at [457, 245] on p "Body text" at bounding box center [484, 249] width 127 height 9
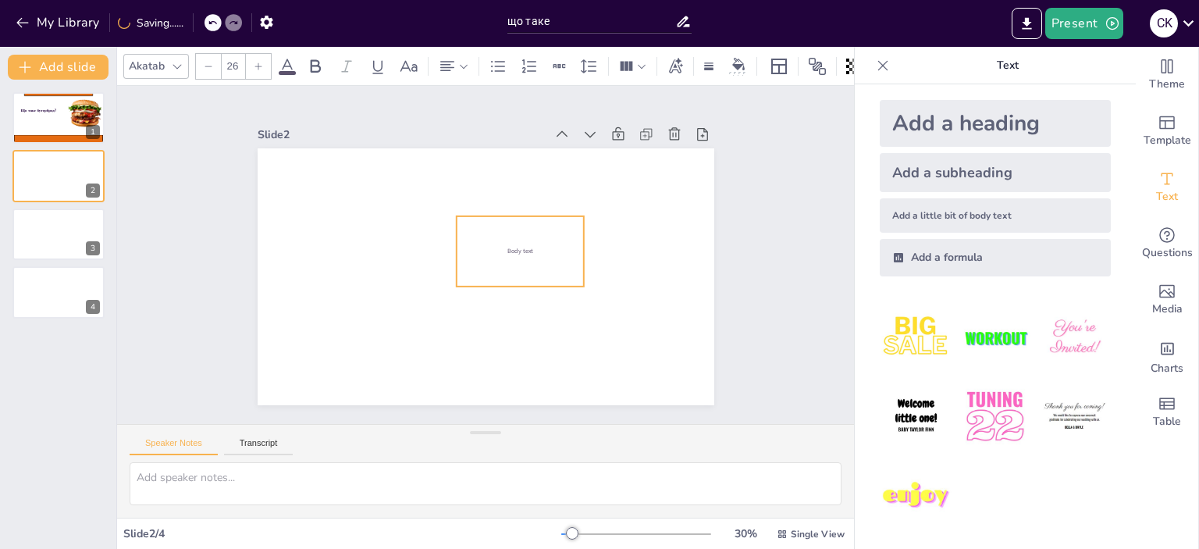
drag, startPoint x: 460, startPoint y: 243, endPoint x: 495, endPoint y: 244, distance: 34.4
click at [506, 247] on span "Body text" at bounding box center [519, 251] width 26 height 9
click at [508, 247] on span "Body text" at bounding box center [521, 251] width 26 height 9
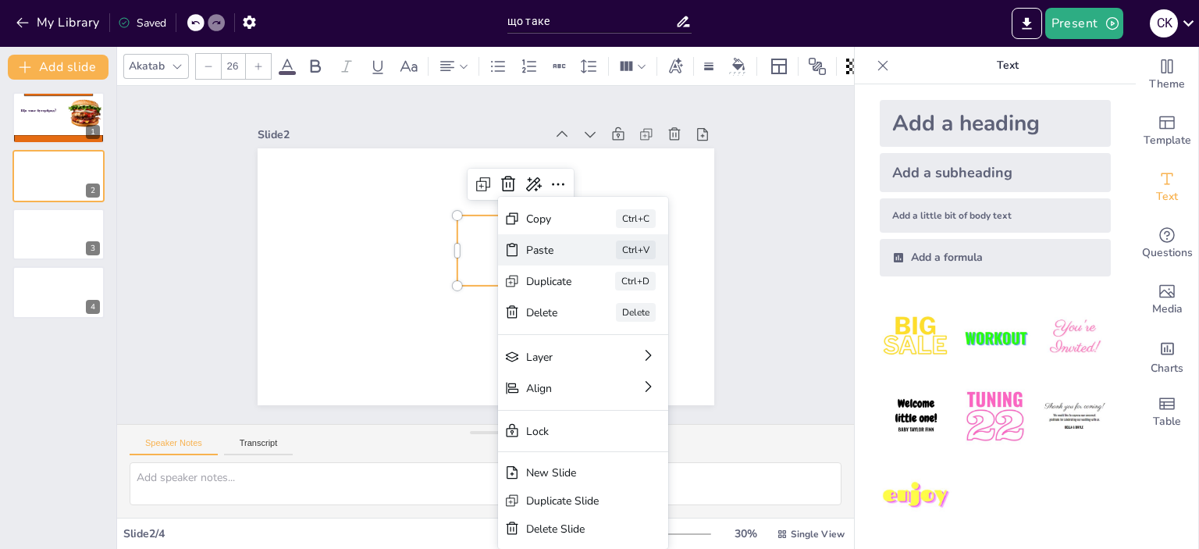
click at [559, 250] on div "Paste" at bounding box center [549, 250] width 46 height 15
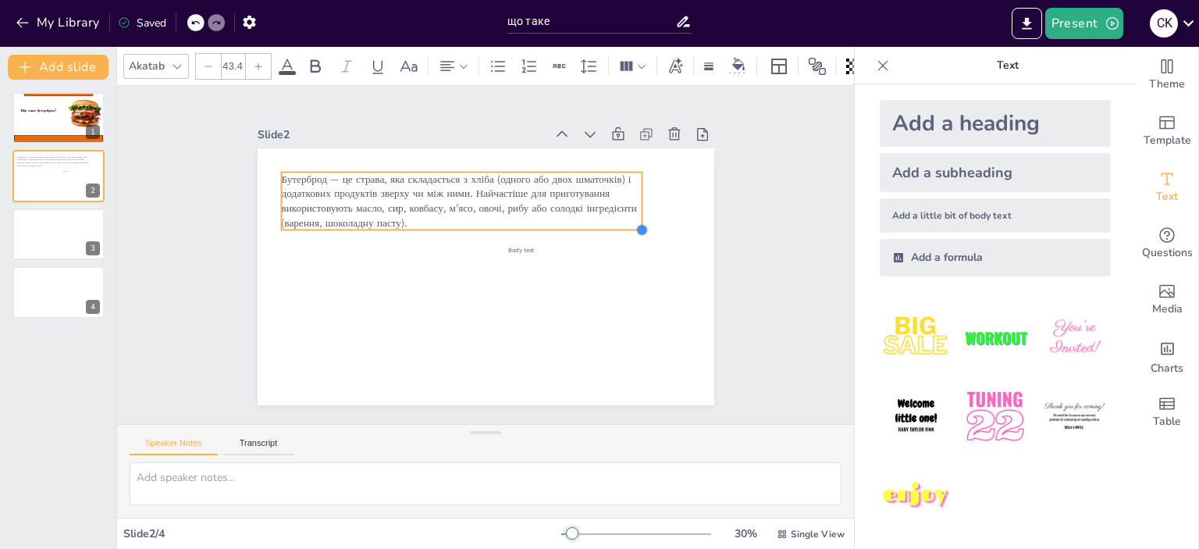
drag, startPoint x: 468, startPoint y: 199, endPoint x: 446, endPoint y: 225, distance: 33.8
click at [446, 225] on div "Body text Бутерброд — це страва, яка складається з хліба (одного або двох шмато…" at bounding box center [485, 276] width 456 height 257
click at [515, 249] on div "Body text" at bounding box center [519, 250] width 127 height 70
type input "26"
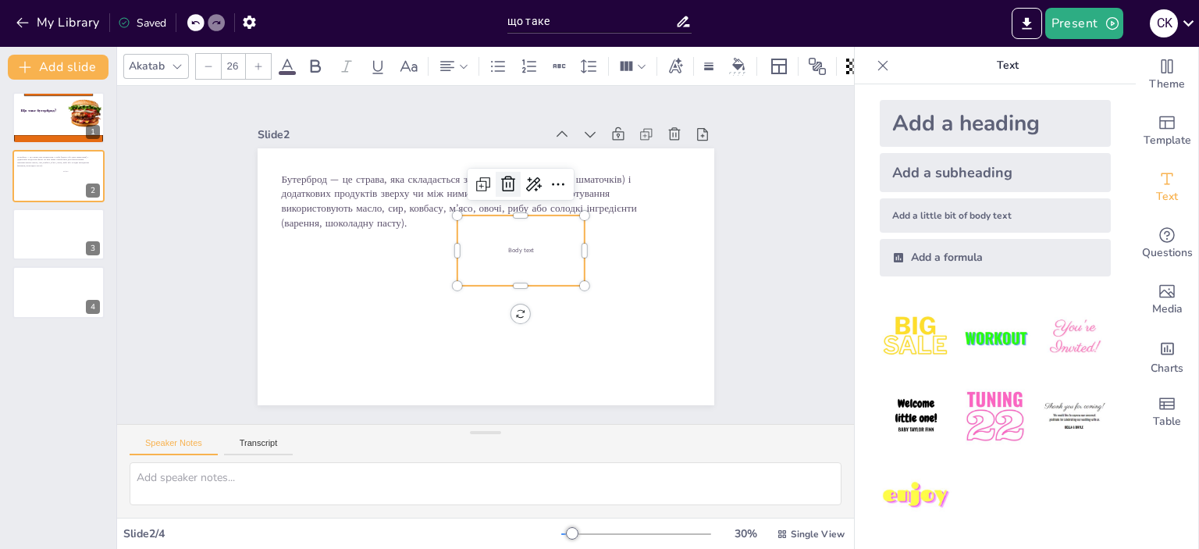
click at [501, 177] on icon at bounding box center [508, 184] width 14 height 16
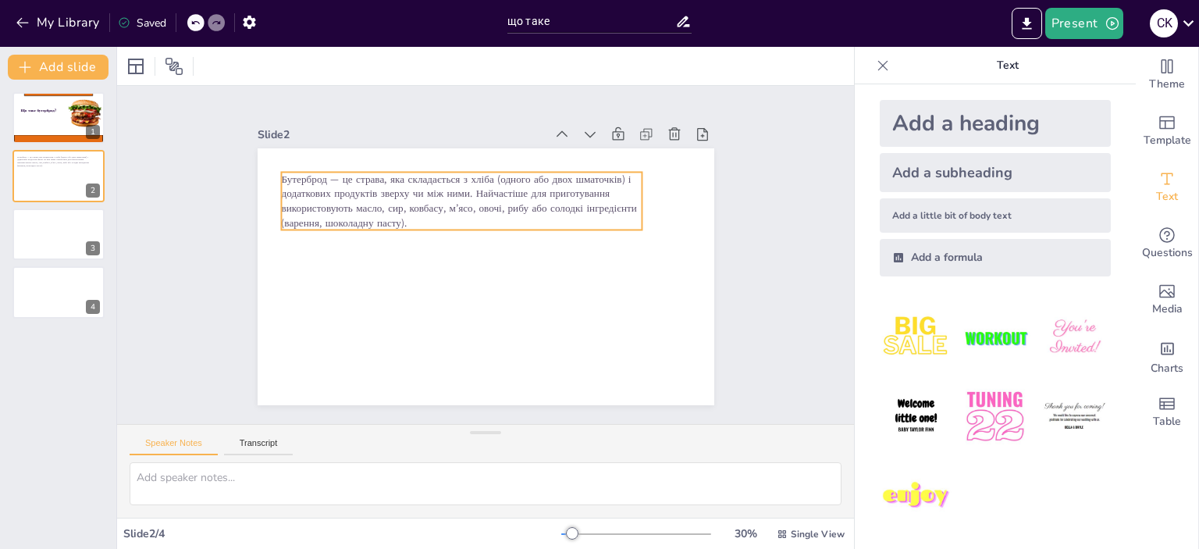
click at [568, 197] on span "Бутерброд — це страва, яка складається з хліба (одного або двох шматочків) і до…" at bounding box center [458, 201] width 355 height 58
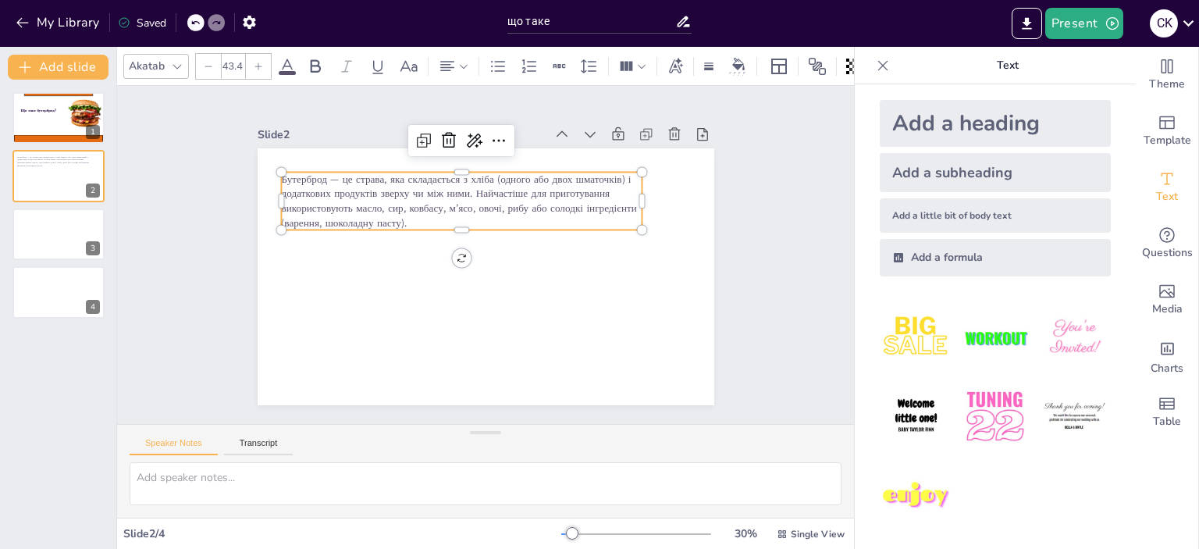
click at [284, 59] on icon at bounding box center [287, 66] width 14 height 15
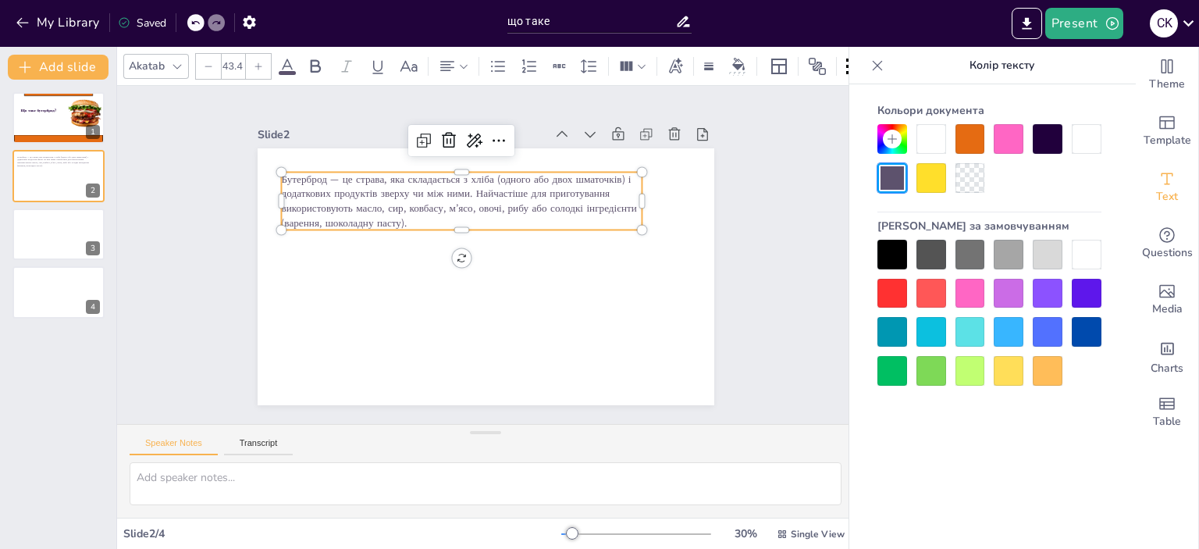
click at [933, 176] on div at bounding box center [931, 178] width 30 height 30
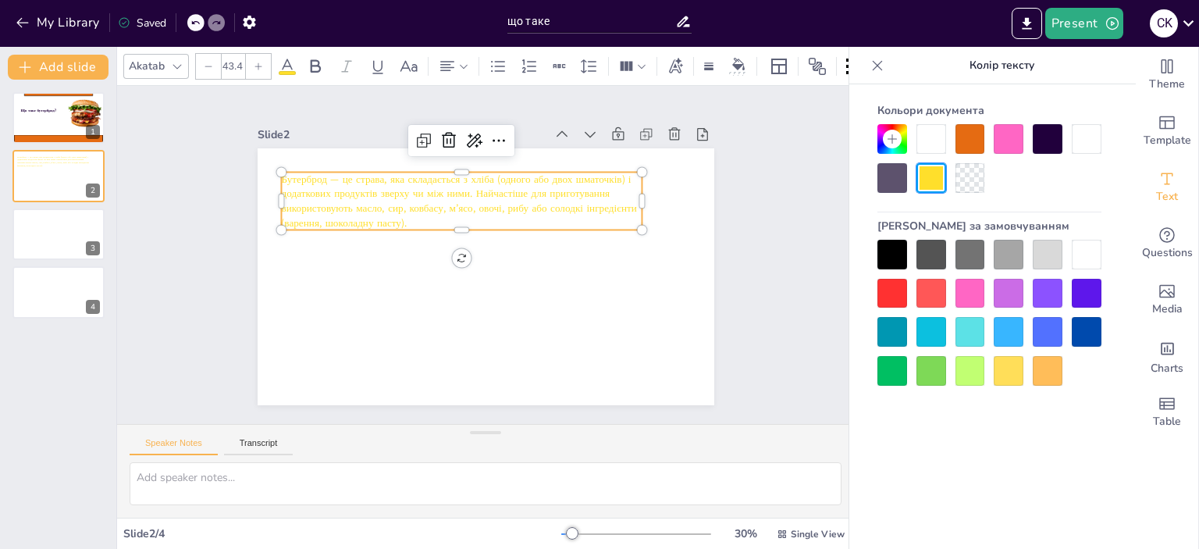
click at [1053, 296] on div at bounding box center [1047, 294] width 30 height 30
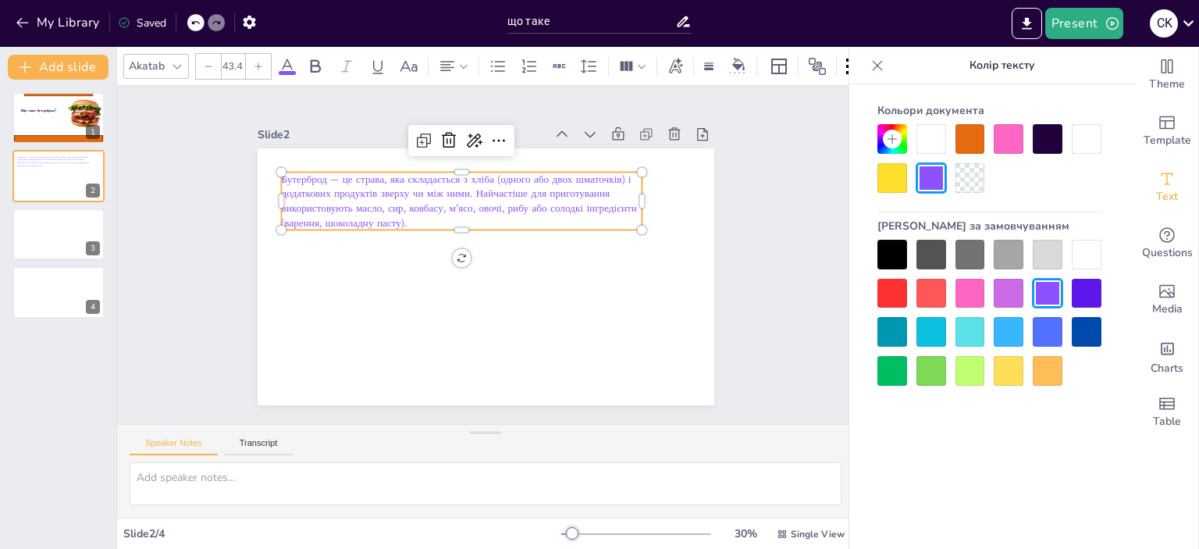
click at [1092, 325] on div at bounding box center [1086, 332] width 30 height 30
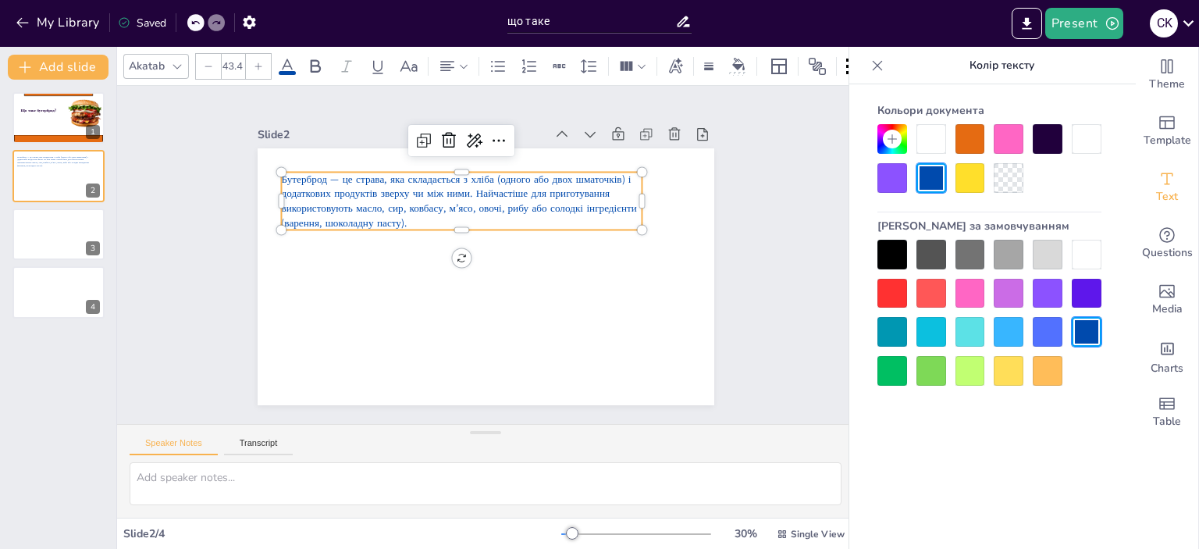
click at [883, 374] on div at bounding box center [892, 371] width 30 height 30
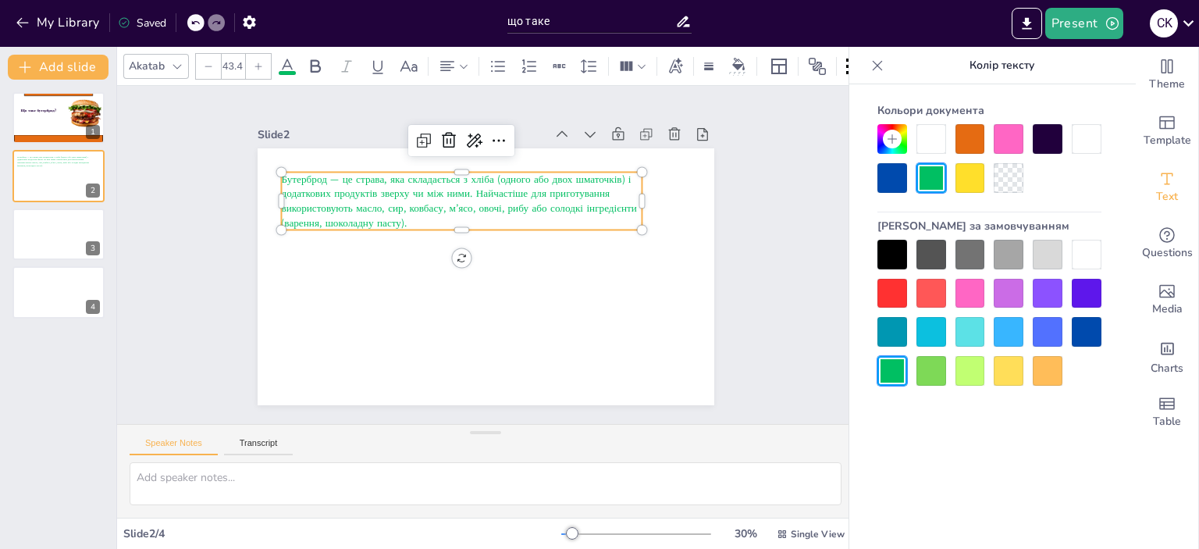
click at [1096, 300] on div at bounding box center [1086, 294] width 30 height 30
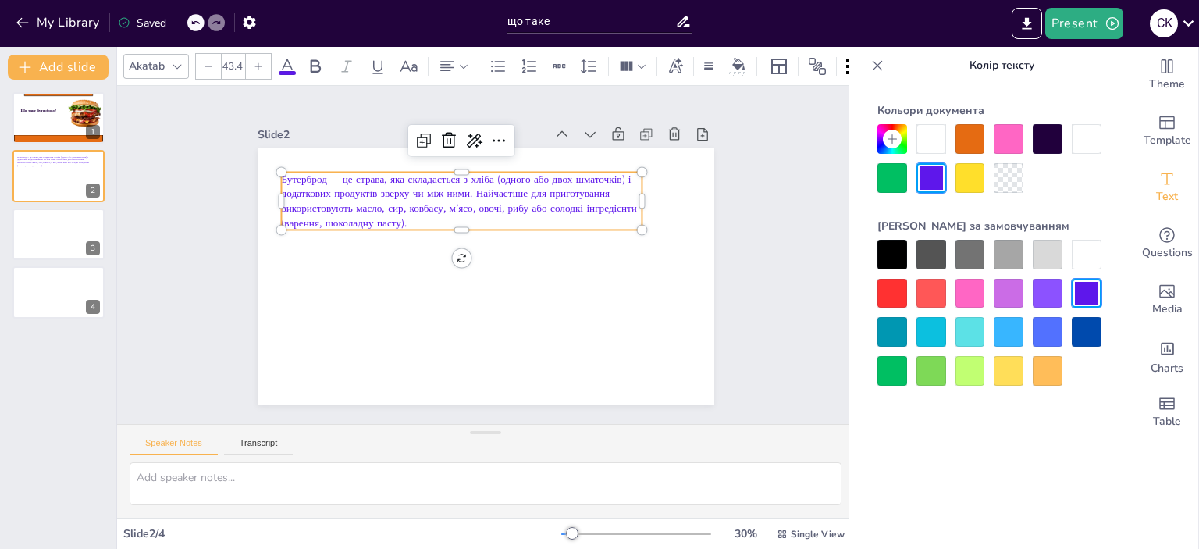
click at [1095, 337] on div at bounding box center [1086, 332] width 30 height 30
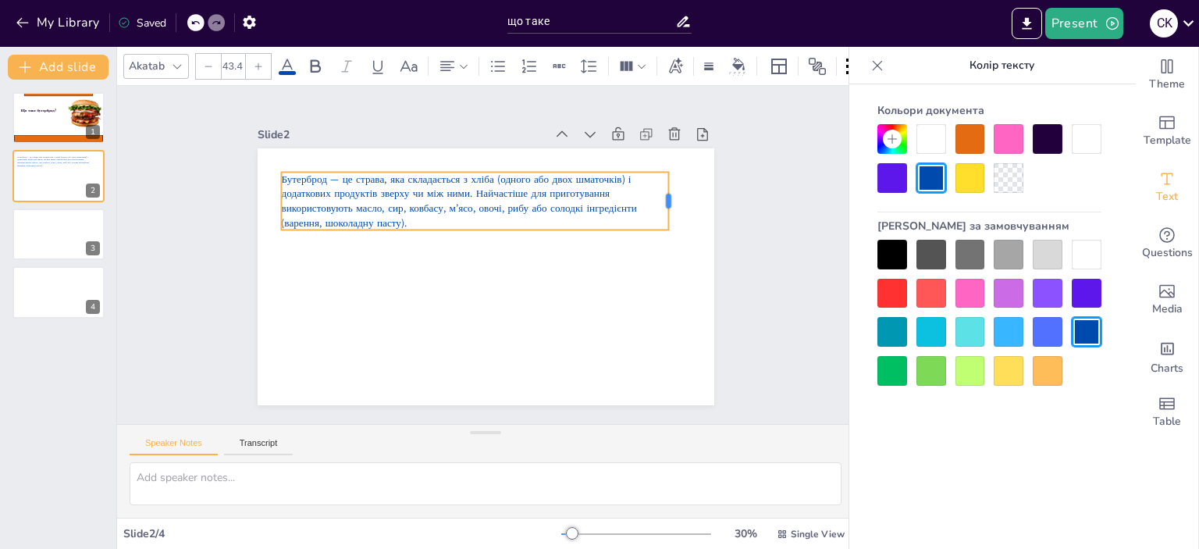
drag, startPoint x: 634, startPoint y: 196, endPoint x: 660, endPoint y: 201, distance: 26.9
click at [669, 201] on div at bounding box center [675, 201] width 12 height 58
click at [469, 199] on span "Бутерброд — це страва, яка складається з хліба (одного або двох шматочків) і до…" at bounding box center [458, 201] width 355 height 58
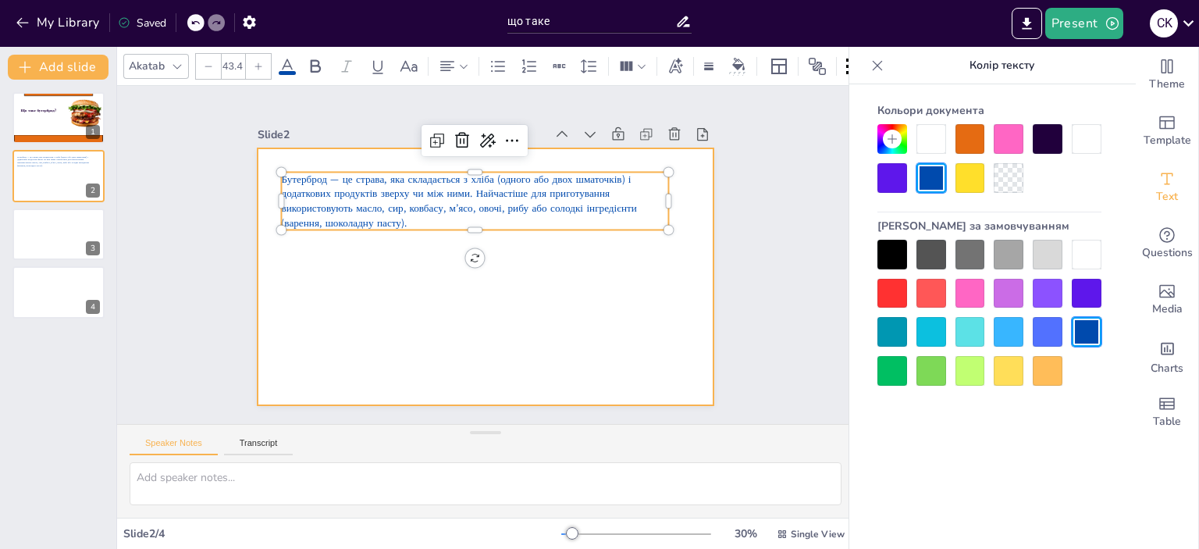
click at [524, 289] on div at bounding box center [485, 276] width 456 height 257
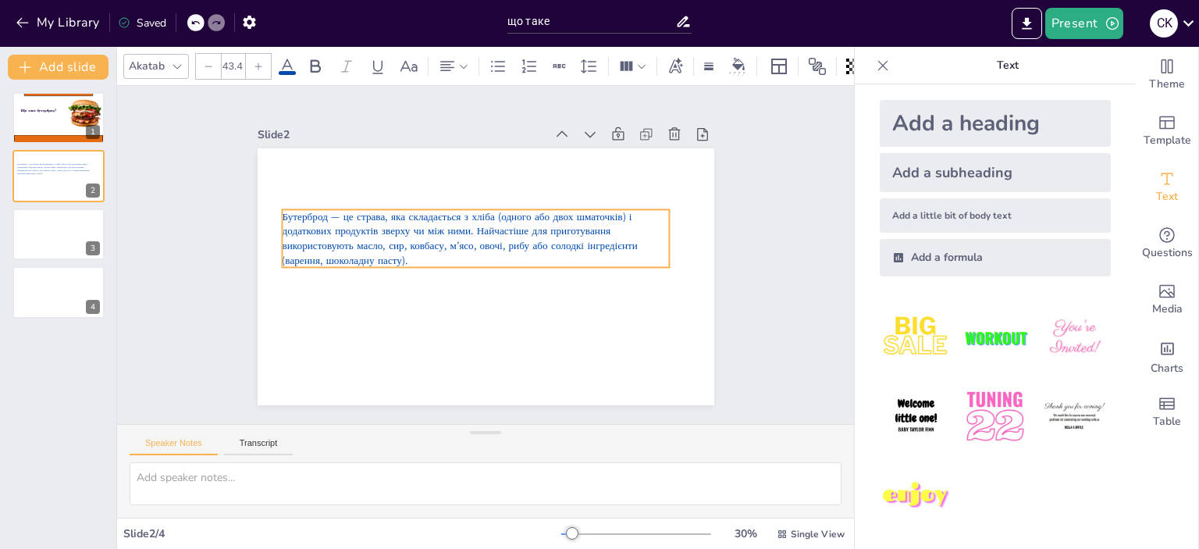
drag, startPoint x: 417, startPoint y: 218, endPoint x: 390, endPoint y: 233, distance: 31.1
click at [390, 233] on span "Бутерброд — це страва, яка складається з хліба (одного або двох шматочків) і до…" at bounding box center [459, 238] width 355 height 58
click at [453, 58] on icon at bounding box center [447, 66] width 19 height 19
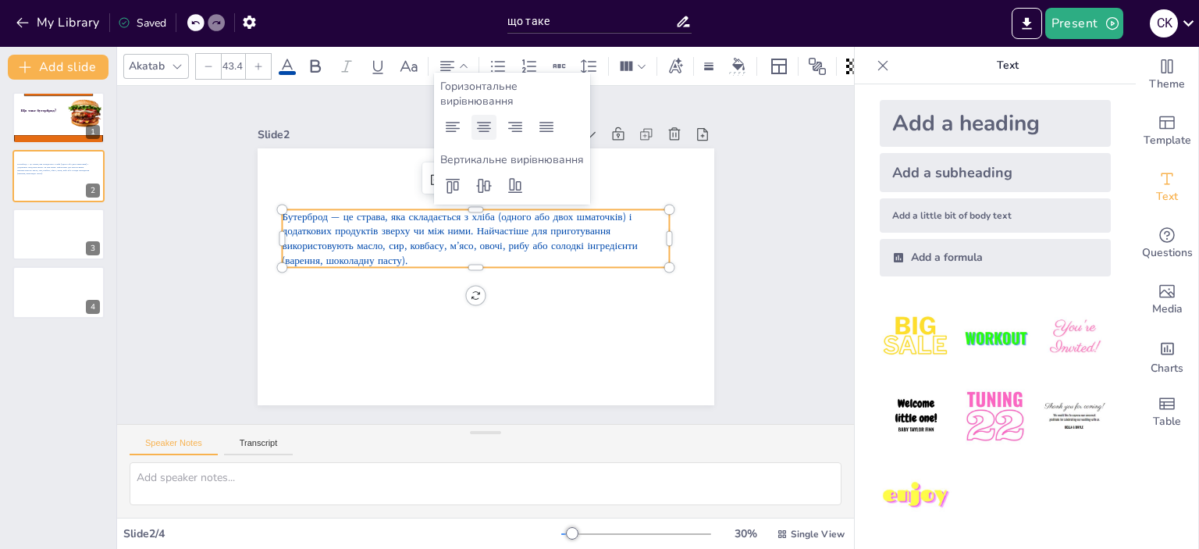
click at [483, 127] on icon at bounding box center [483, 127] width 19 height 19
click at [501, 233] on span "Бутерброд — це страва, яка складається з хліба (одного або двох шматочків) і до…" at bounding box center [475, 238] width 355 height 58
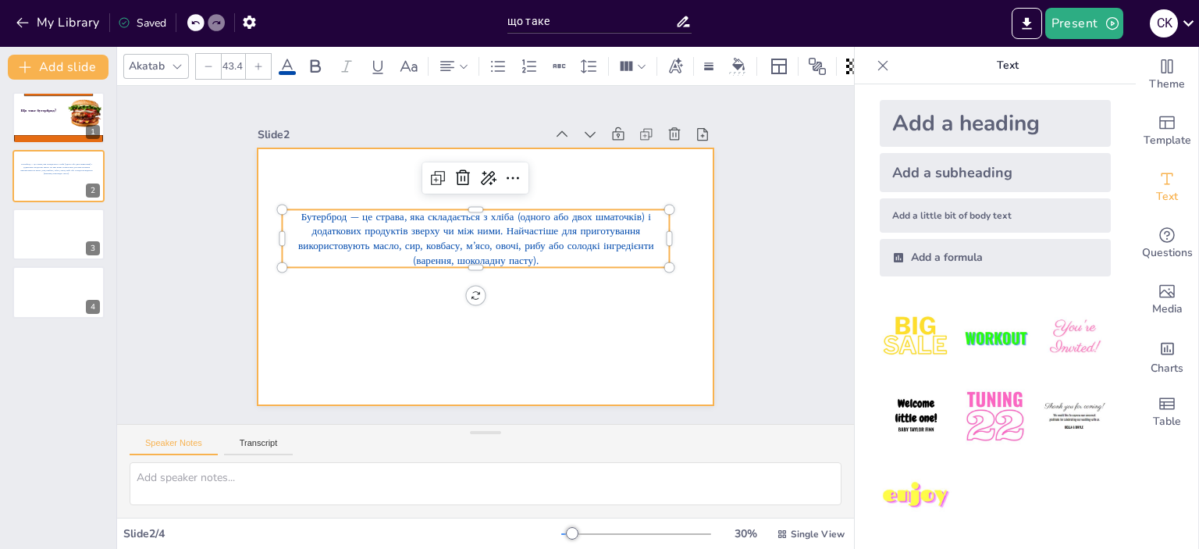
click at [532, 296] on div at bounding box center [485, 276] width 456 height 257
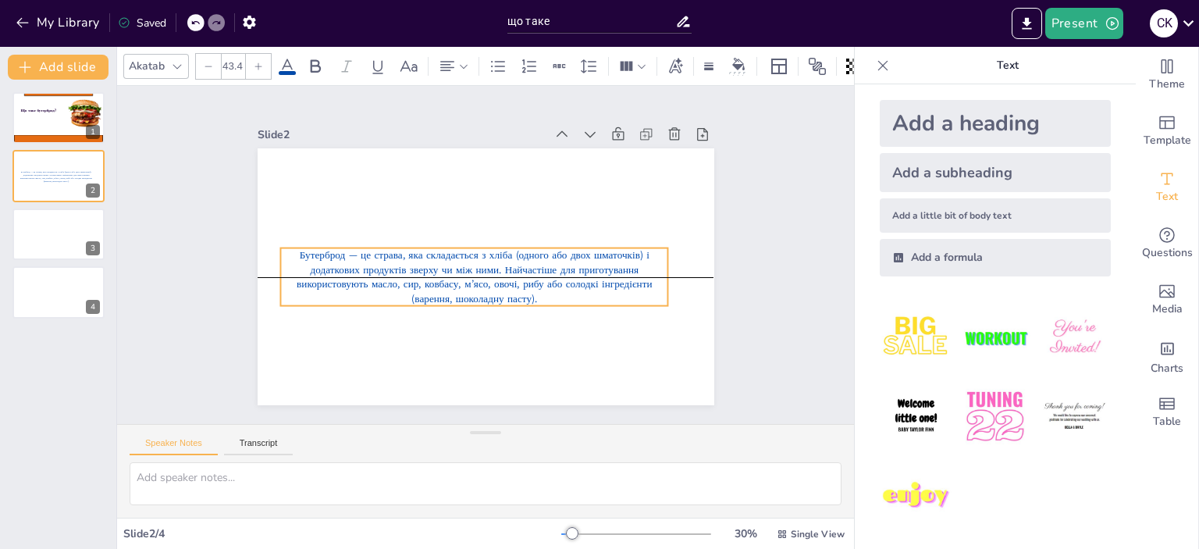
drag, startPoint x: 548, startPoint y: 246, endPoint x: 546, endPoint y: 283, distance: 37.5
click at [546, 283] on span "Бутерброд — це страва, яка складається з хліба (одного або двох шматочків) і до…" at bounding box center [474, 276] width 355 height 58
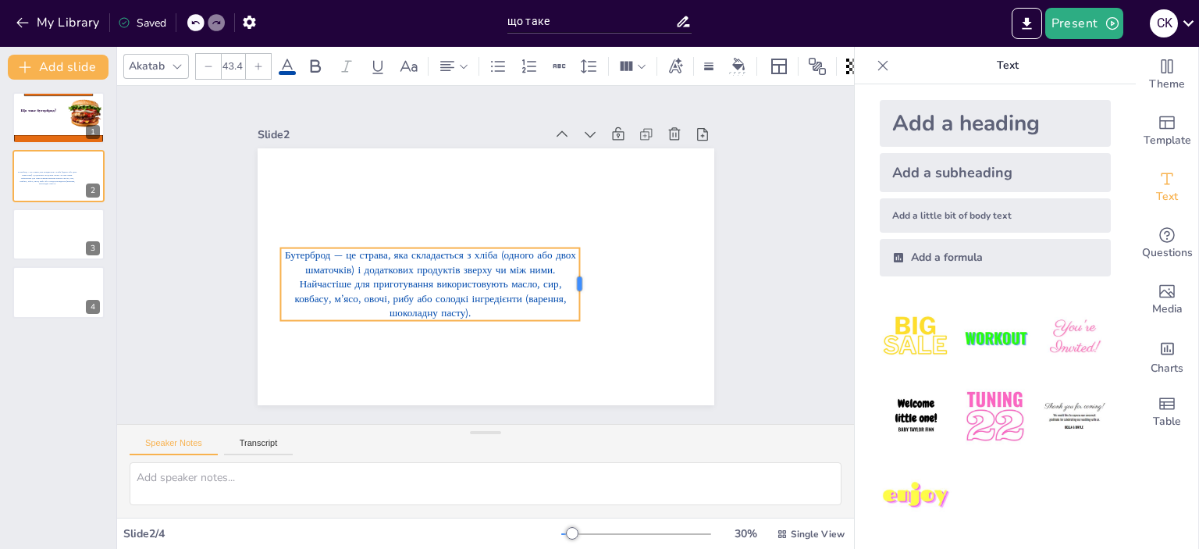
drag, startPoint x: 657, startPoint y: 268, endPoint x: 568, endPoint y: 270, distance: 89.0
click at [580, 270] on div at bounding box center [586, 284] width 12 height 73
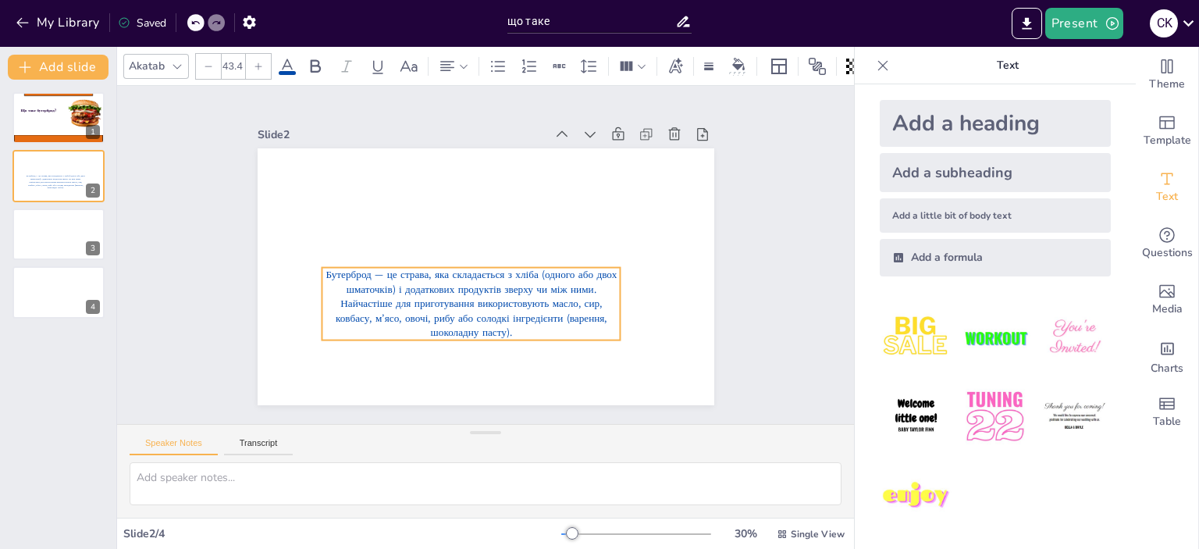
drag, startPoint x: 491, startPoint y: 268, endPoint x: 532, endPoint y: 287, distance: 45.7
click at [532, 287] on span "Бутерброд — це страва, яка складається з хліба (одного або двох шматочків) і до…" at bounding box center [470, 304] width 291 height 72
click at [257, 62] on icon at bounding box center [258, 65] width 7 height 7
type input "45.4"
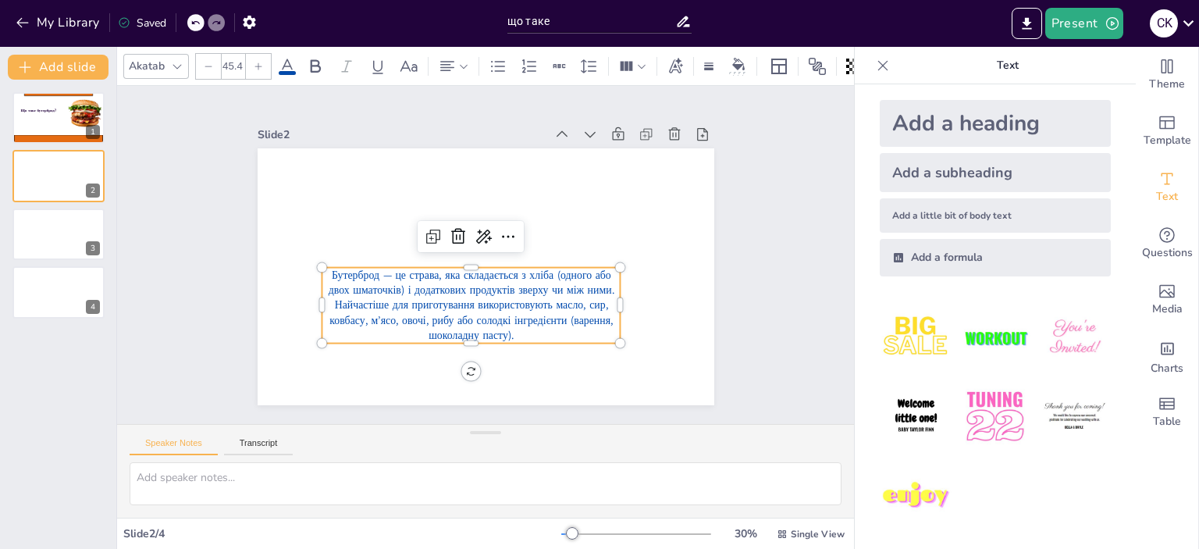
click at [178, 60] on icon at bounding box center [177, 66] width 12 height 12
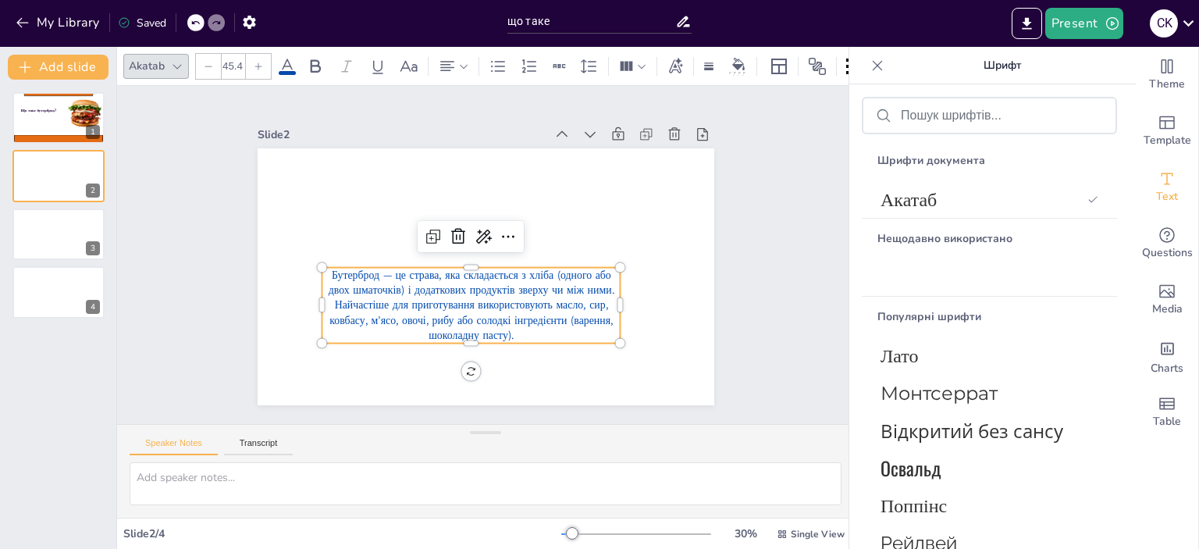
click at [175, 62] on icon at bounding box center [177, 66] width 12 height 12
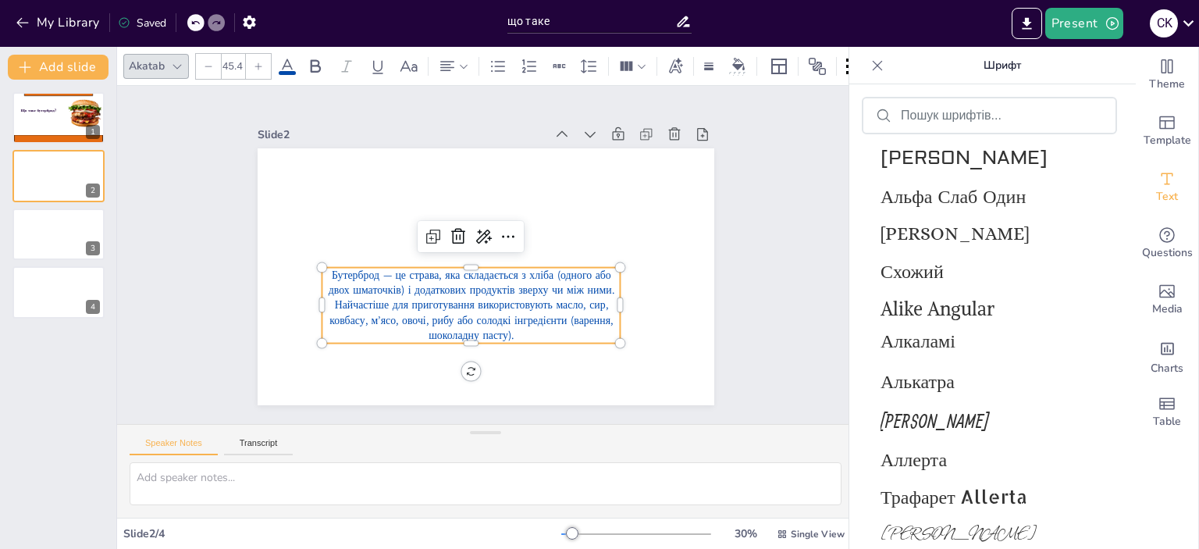
scroll to position [1600, 0]
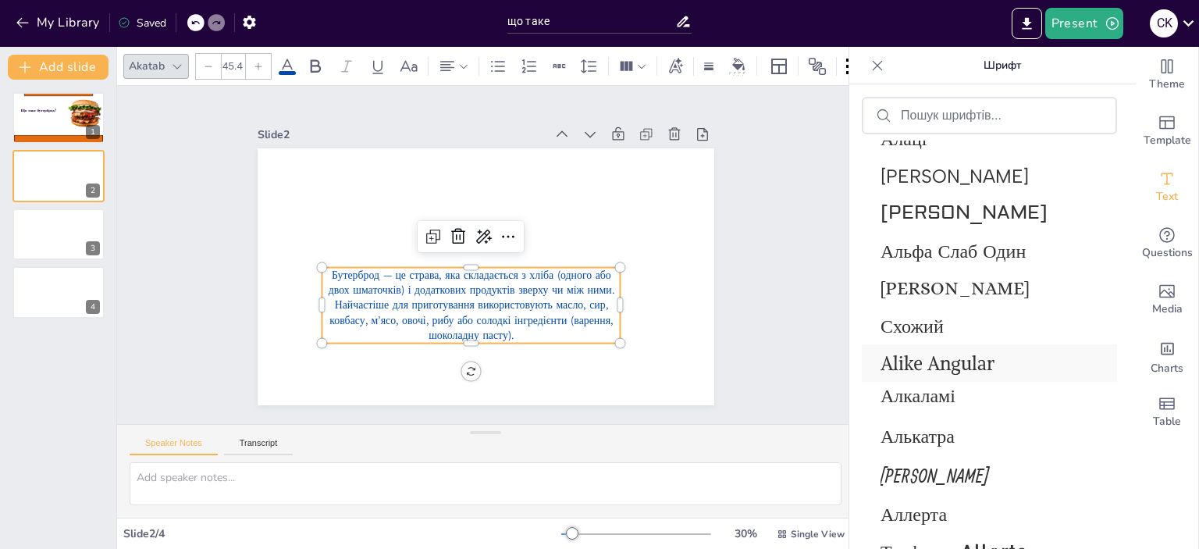
click at [975, 365] on font "Alike Angular" at bounding box center [937, 362] width 114 height 23
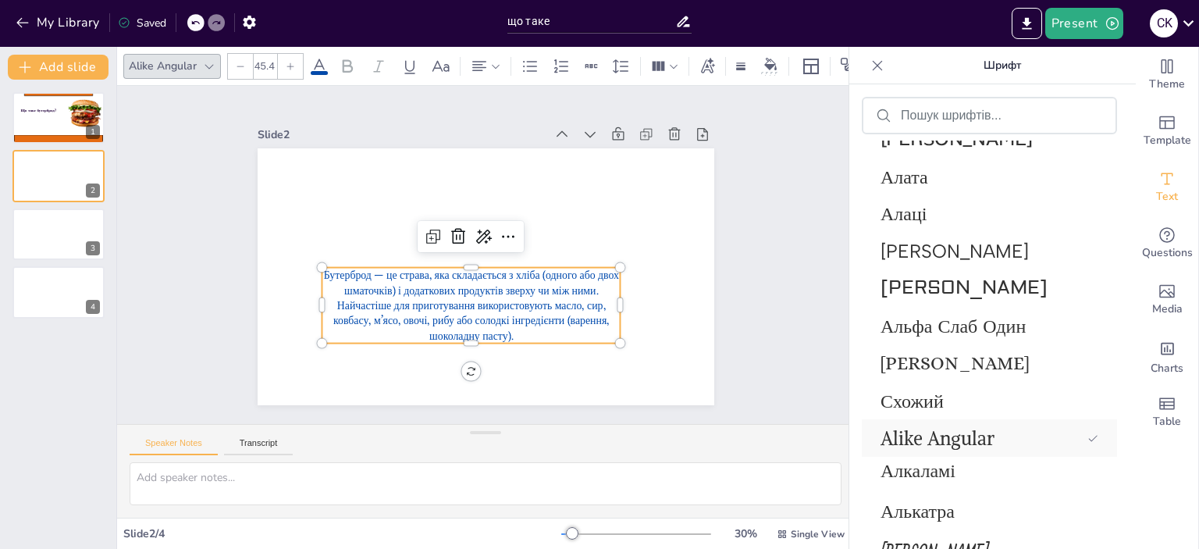
scroll to position [1674, 0]
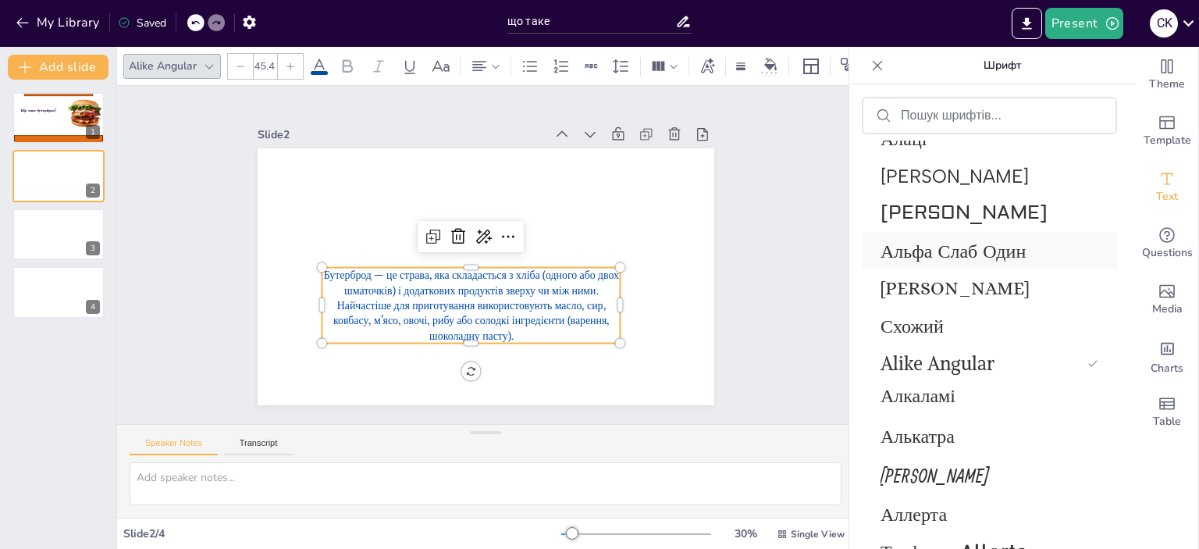
click at [968, 254] on font "Альфа Слаб Один" at bounding box center [952, 251] width 145 height 26
click at [909, 280] on font "[PERSON_NAME]" at bounding box center [954, 288] width 149 height 22
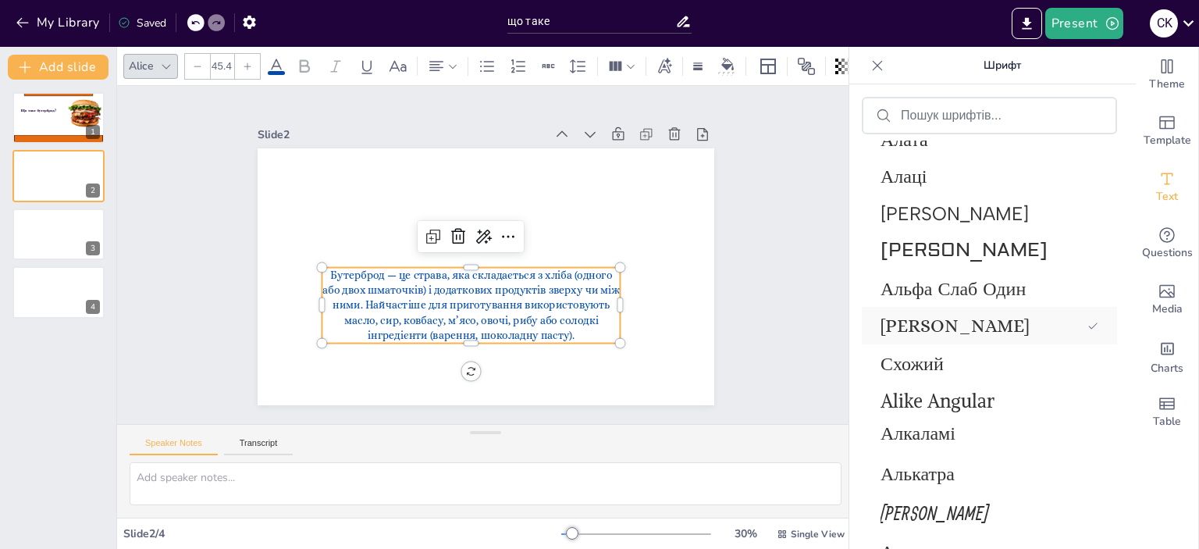
scroll to position [1749, 0]
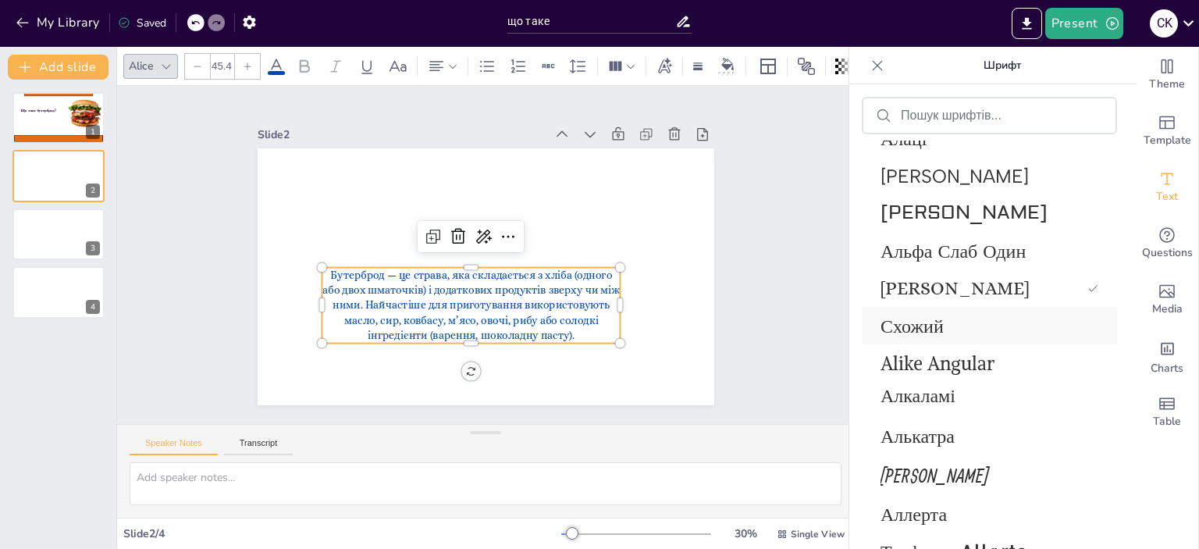
click at [924, 330] on font "Схожий" at bounding box center [911, 325] width 63 height 23
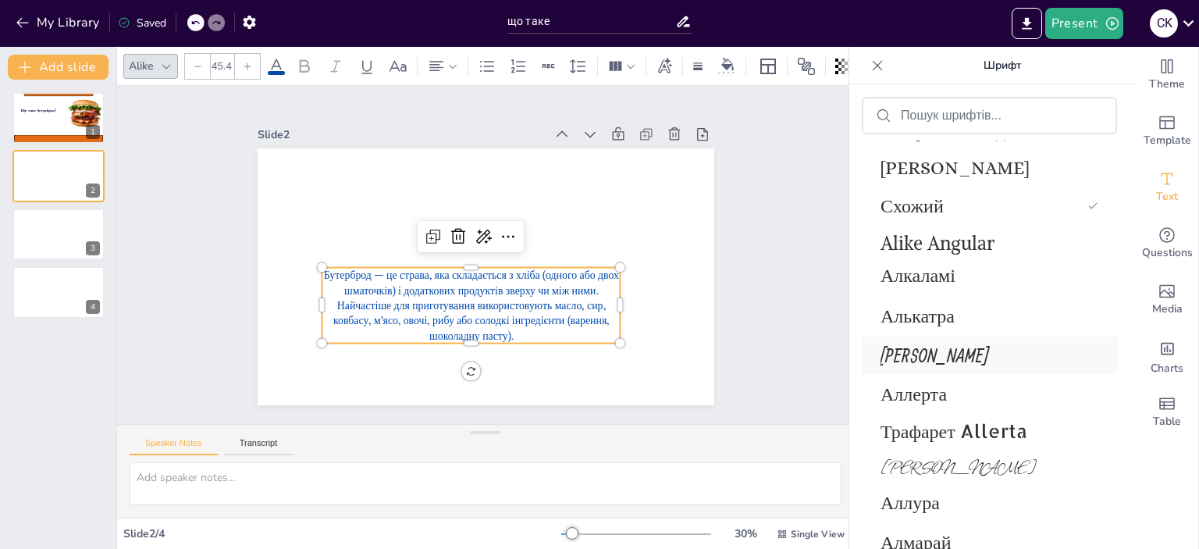
scroll to position [1916, 0]
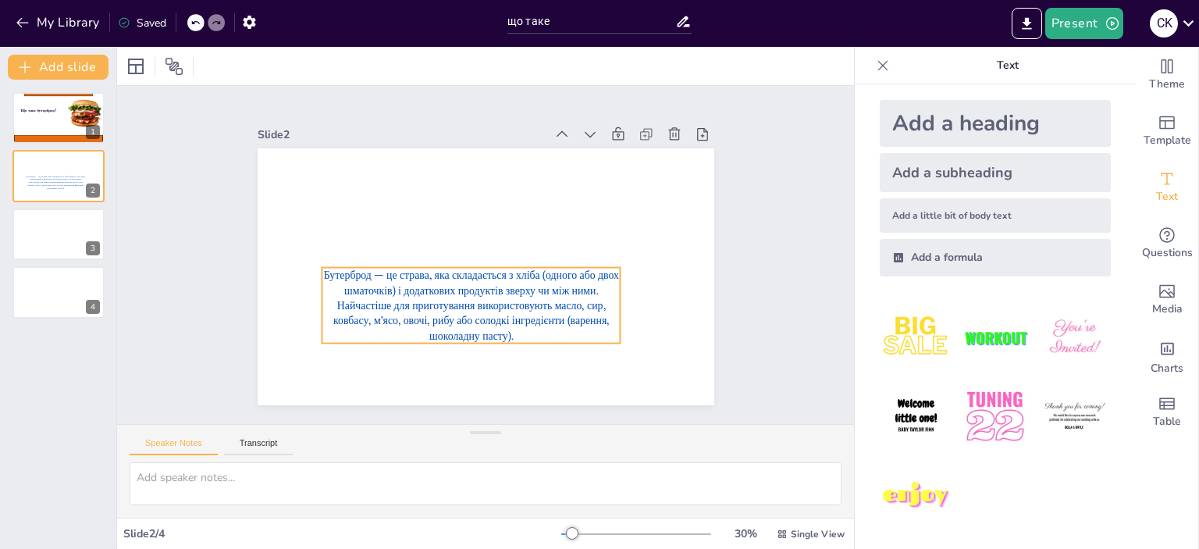
click at [357, 321] on p "Бутерброд — це страва, яка складається з хліба (одного або двох шматочків) і до…" at bounding box center [470, 306] width 299 height 76
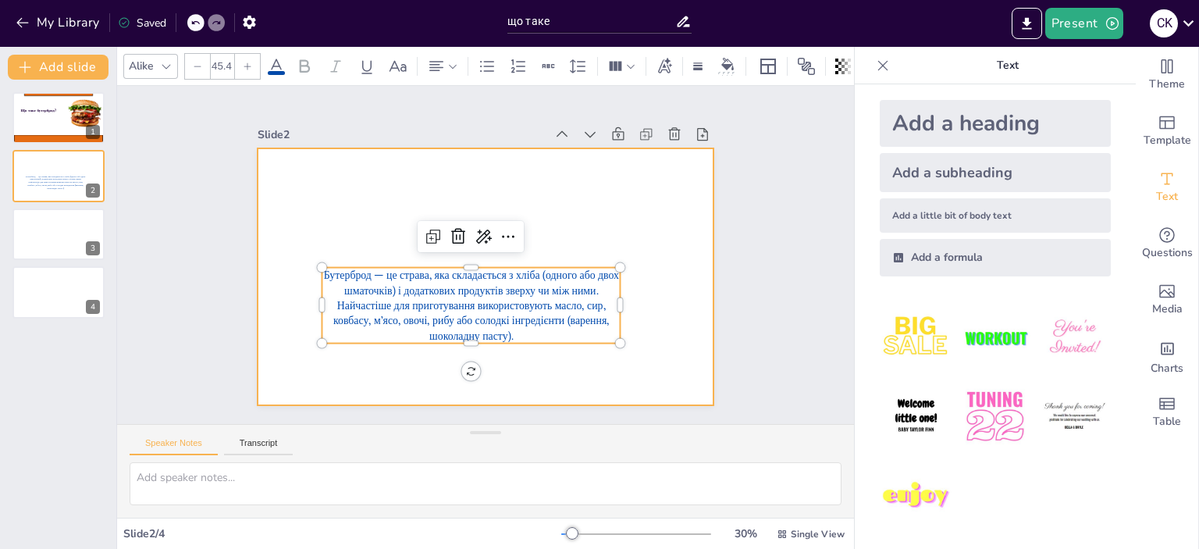
click at [610, 196] on div at bounding box center [485, 276] width 456 height 257
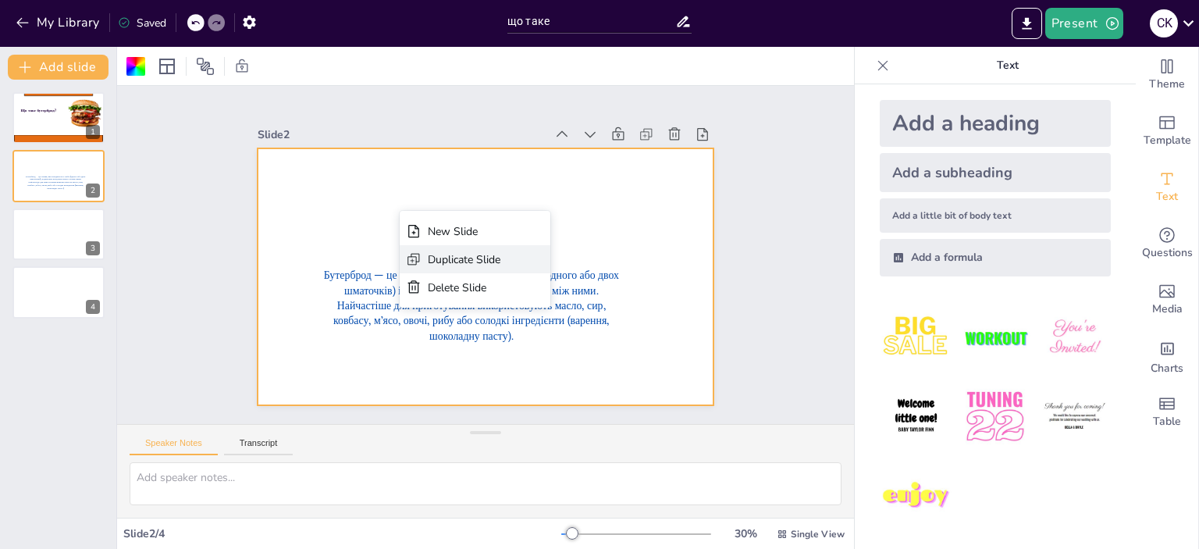
click at [484, 262] on div "Duplicate Slide" at bounding box center [464, 259] width 73 height 15
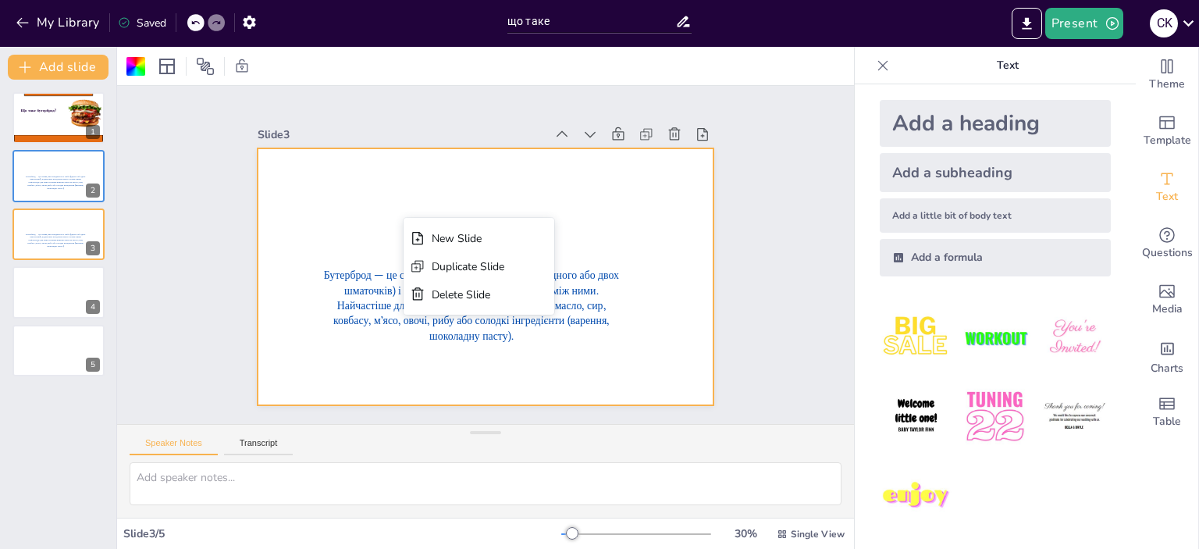
click at [646, 202] on div at bounding box center [485, 276] width 456 height 257
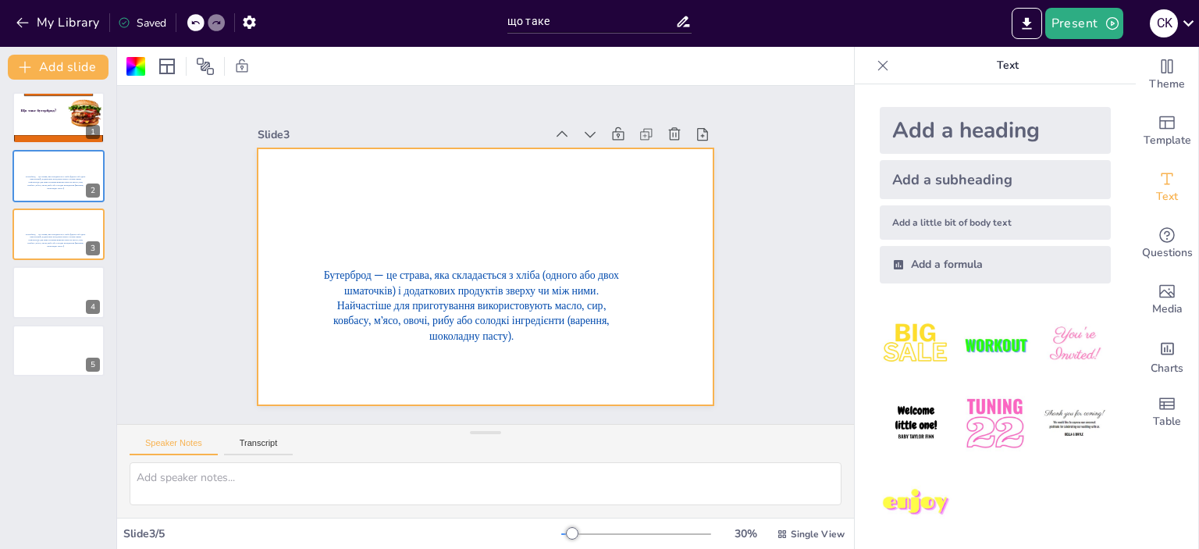
scroll to position [0, 0]
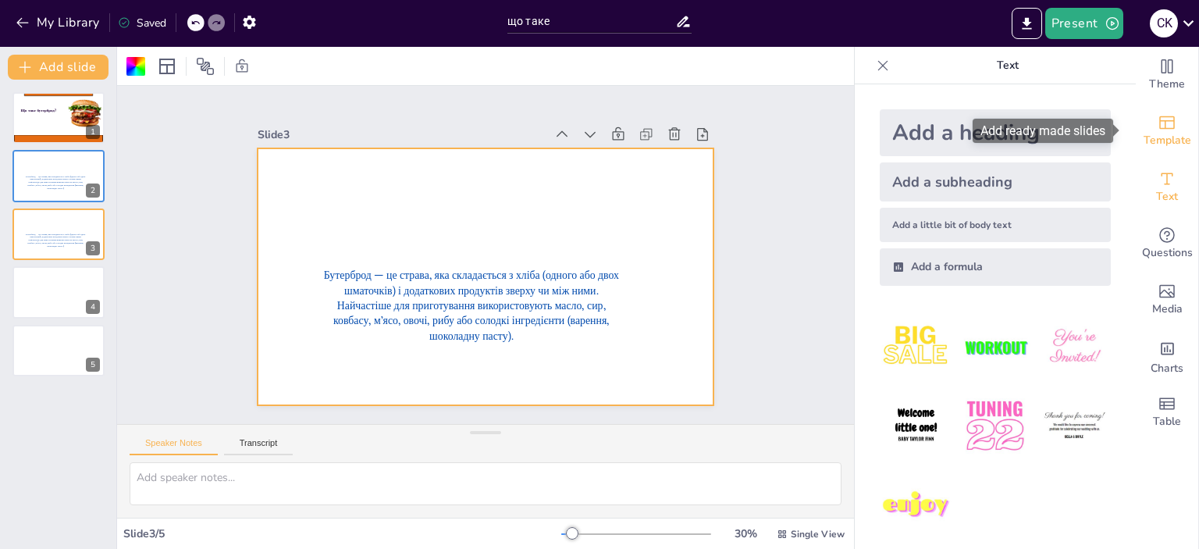
click at [1159, 116] on icon "Add ready made slides" at bounding box center [1167, 122] width 16 height 13
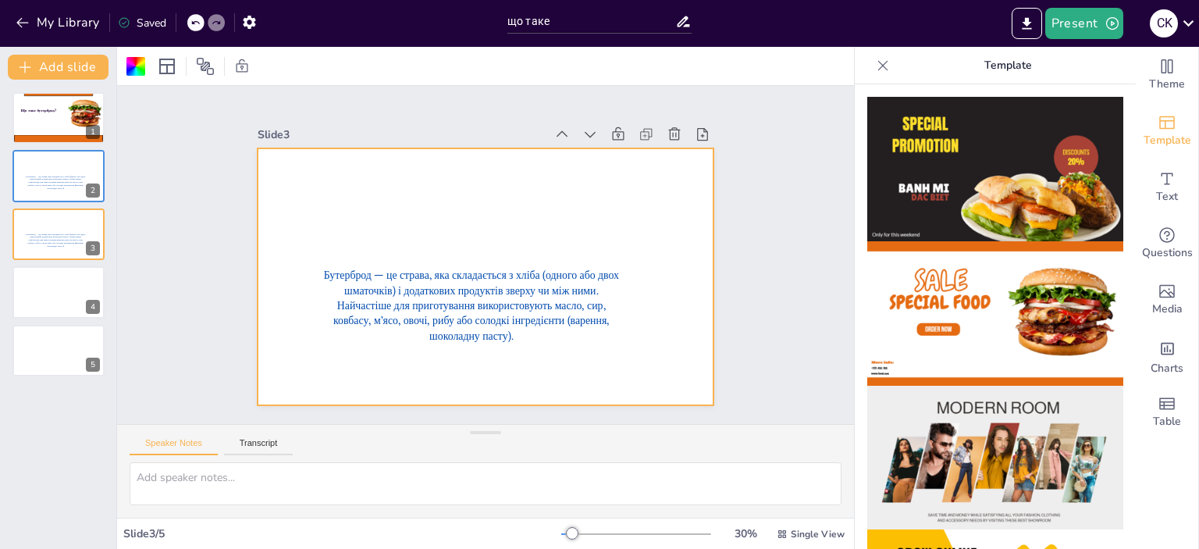
click at [1035, 63] on p "Template" at bounding box center [1007, 65] width 225 height 37
click at [1027, 66] on p "Template" at bounding box center [1007, 65] width 225 height 37
drag, startPoint x: 1021, startPoint y: 66, endPoint x: 999, endPoint y: 66, distance: 22.6
click at [999, 66] on p "Template" at bounding box center [1007, 65] width 225 height 37
click at [875, 67] on icon at bounding box center [883, 66] width 16 height 16
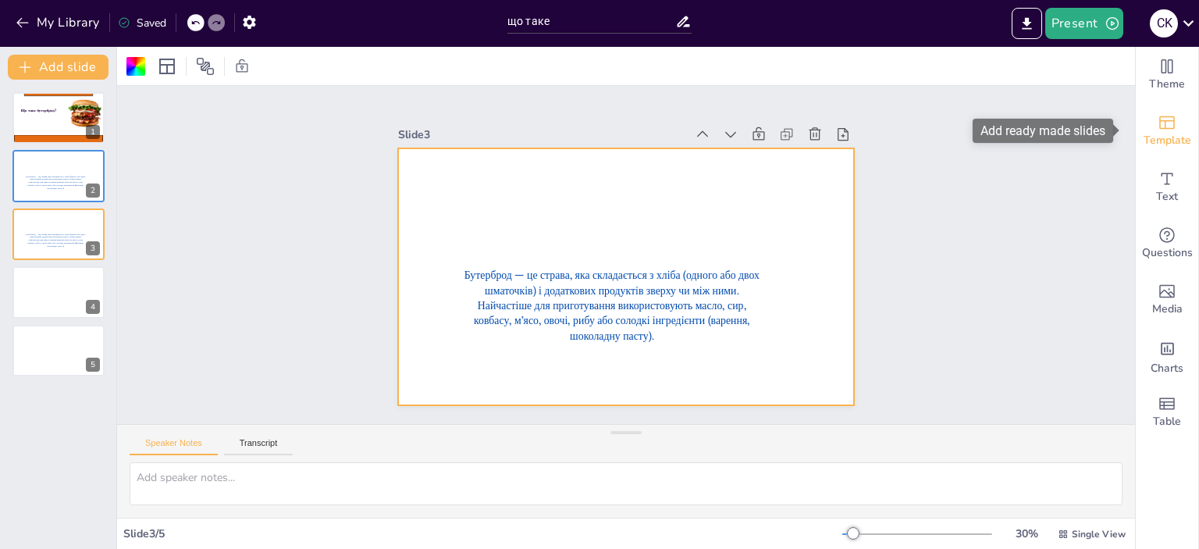
click at [1159, 112] on div "Template" at bounding box center [1166, 131] width 62 height 56
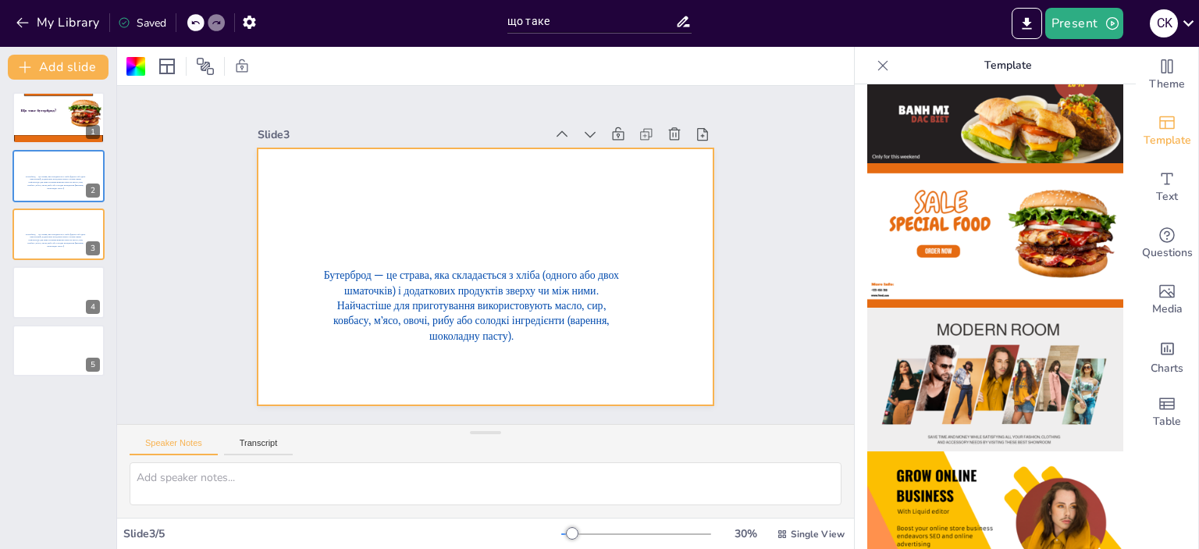
scroll to position [130, 0]
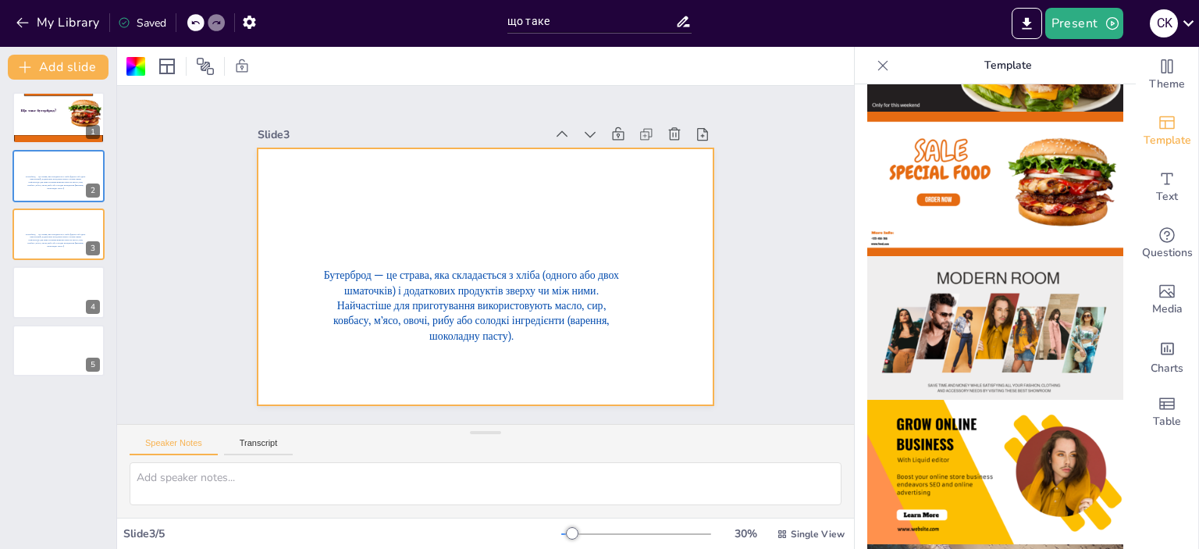
drag, startPoint x: 1124, startPoint y: 172, endPoint x: 1117, endPoint y: 219, distance: 47.3
click at [1117, 219] on div "Theme Template Text Questions Media Charts Table Template" at bounding box center [1026, 298] width 344 height 502
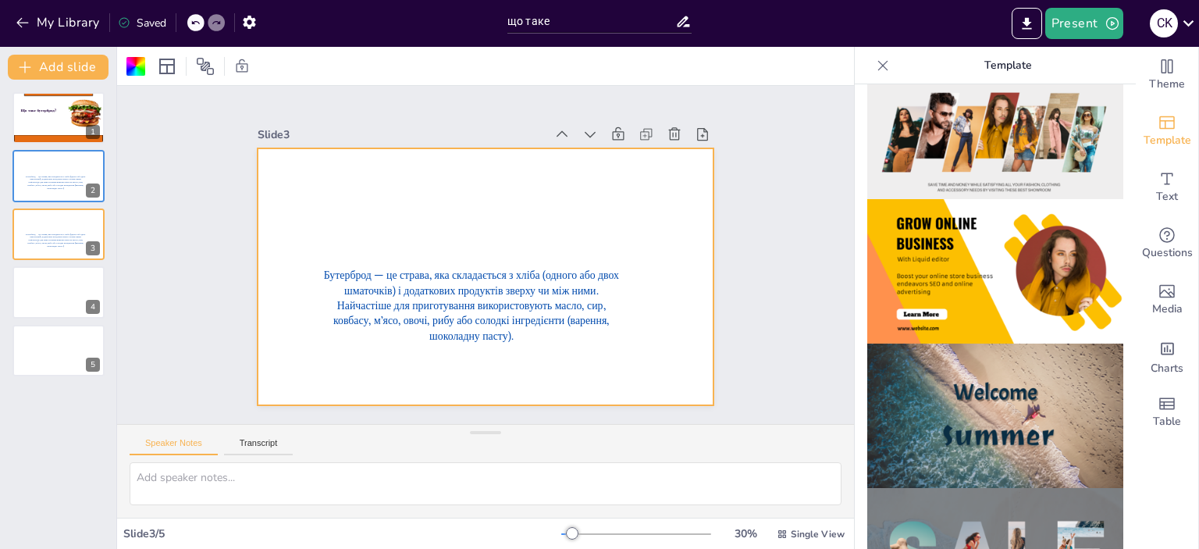
scroll to position [0, 0]
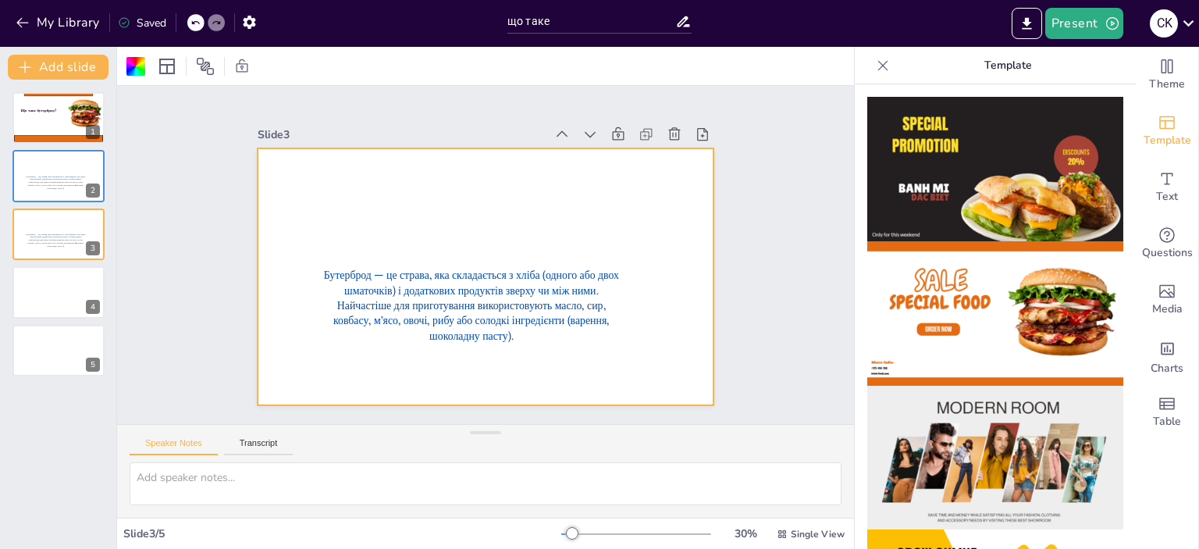
click at [1033, 204] on img at bounding box center [995, 169] width 256 height 144
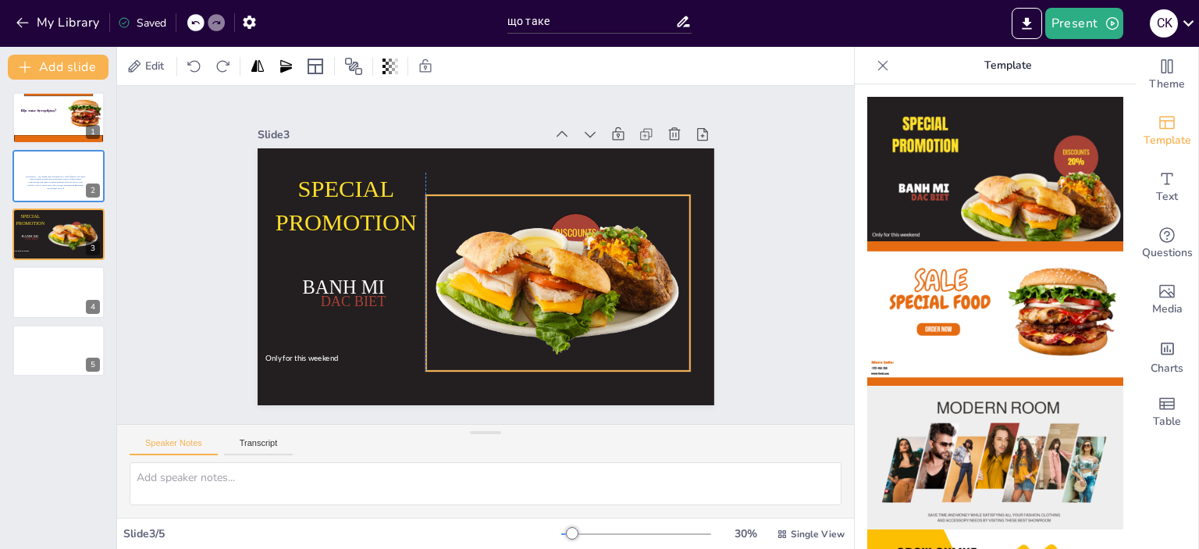
drag, startPoint x: 543, startPoint y: 304, endPoint x: 574, endPoint y: 268, distance: 48.2
click at [574, 268] on div at bounding box center [557, 283] width 265 height 176
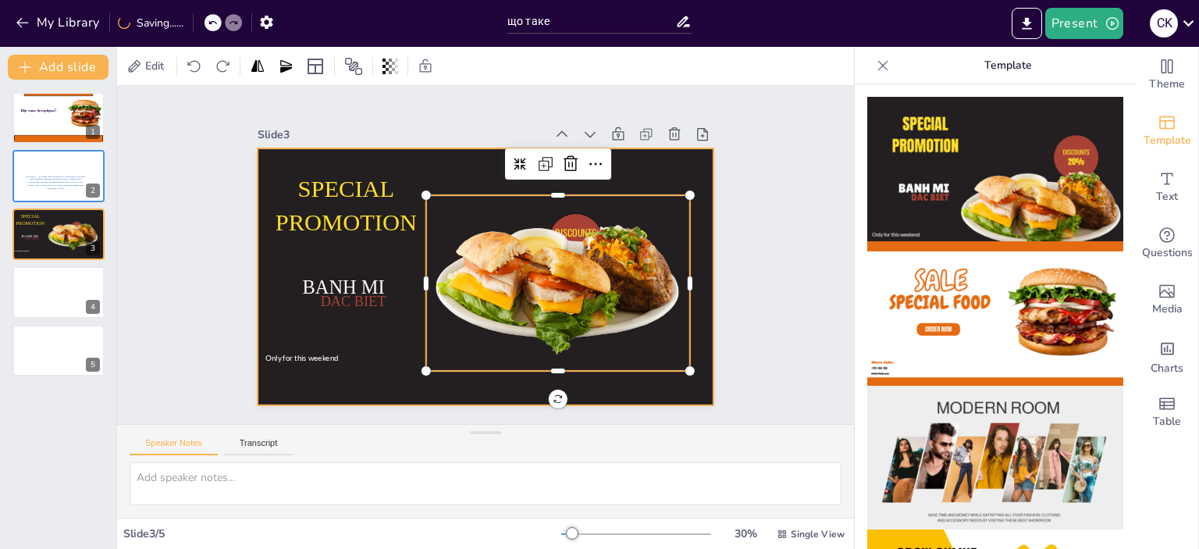
click at [400, 162] on div at bounding box center [485, 276] width 456 height 257
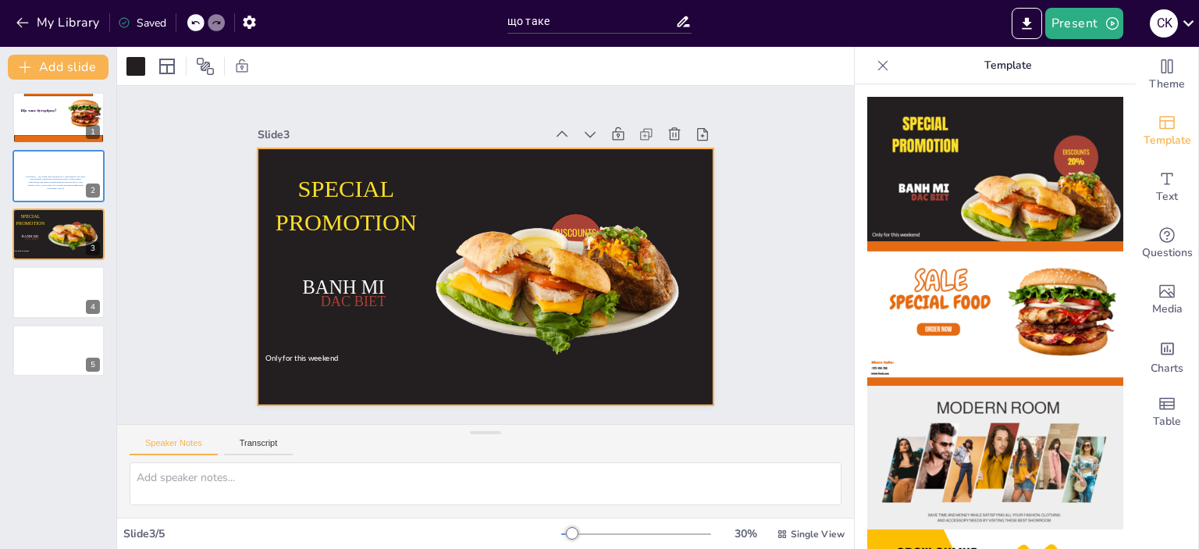
click at [294, 158] on div at bounding box center [485, 276] width 456 height 257
click at [324, 180] on span "SPECIAL PROMOTION" at bounding box center [345, 205] width 141 height 59
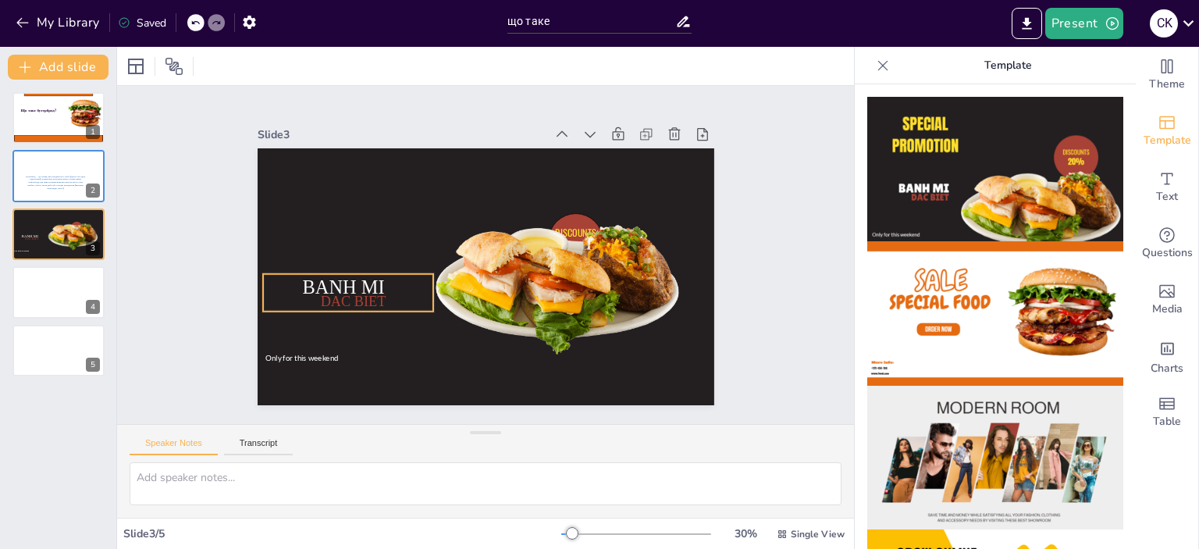
click at [353, 291] on p "DAC BIET" at bounding box center [352, 301] width 161 height 20
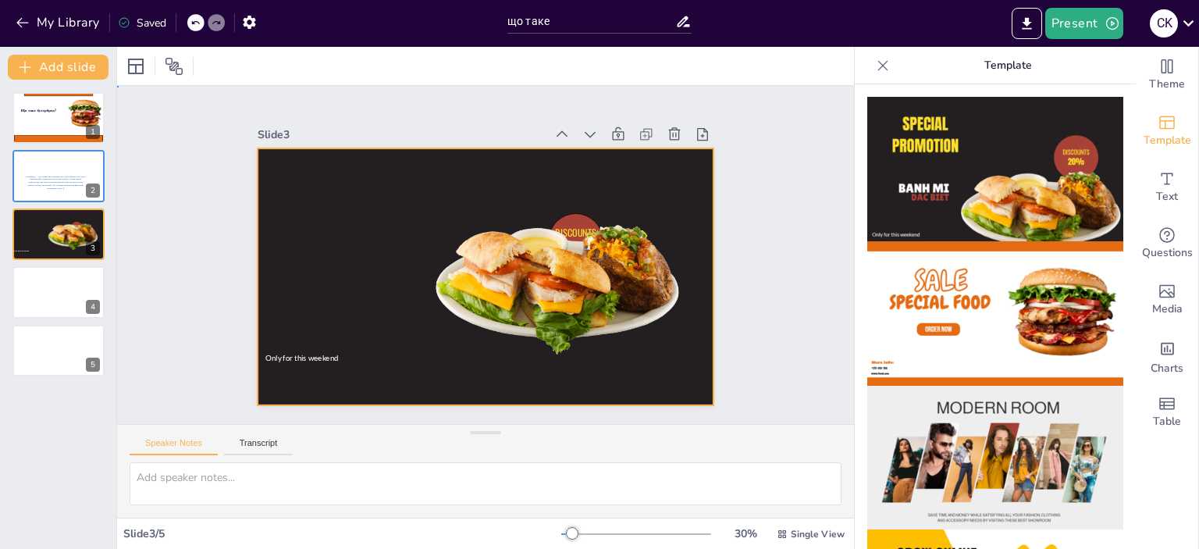
click at [319, 360] on div at bounding box center [485, 276] width 456 height 257
click at [311, 343] on div at bounding box center [485, 276] width 456 height 257
click at [309, 353] on span "Only for this weekend" at bounding box center [301, 357] width 73 height 9
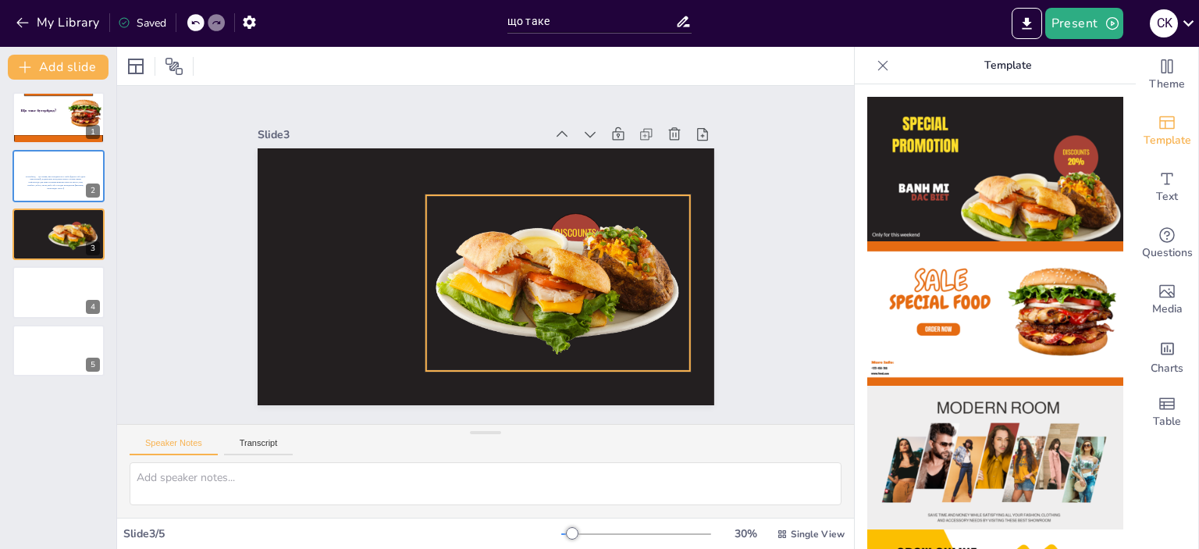
click at [581, 221] on div at bounding box center [557, 283] width 265 height 176
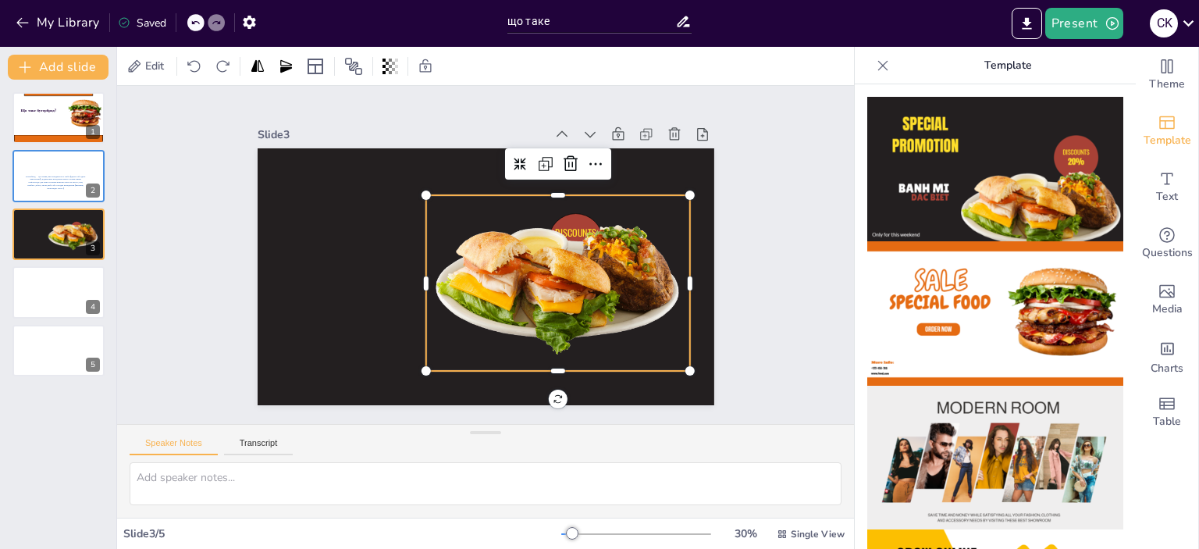
click at [570, 232] on div at bounding box center [557, 283] width 265 height 176
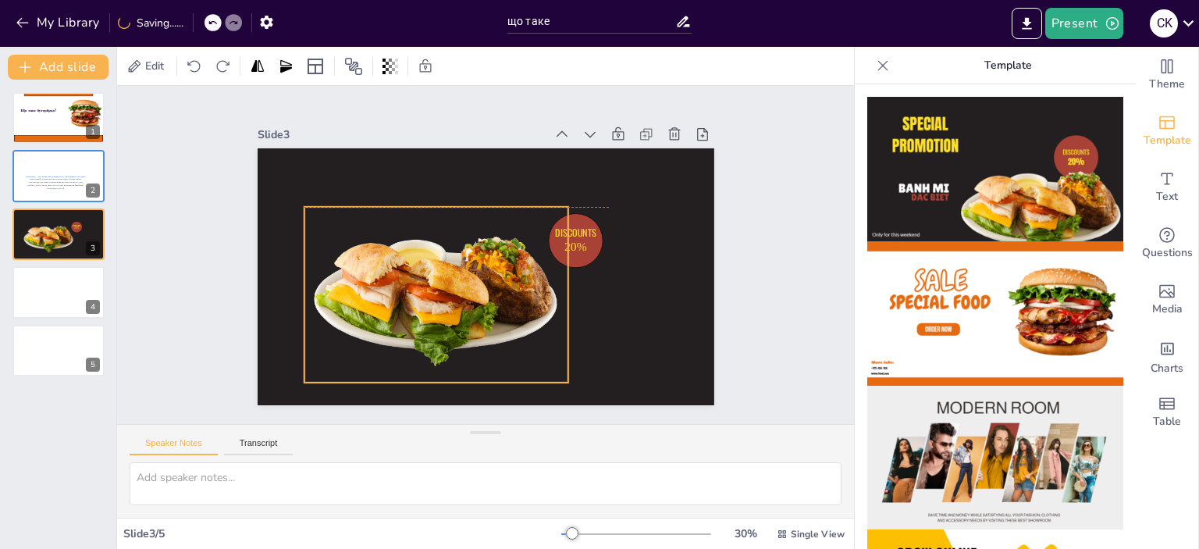
drag, startPoint x: 570, startPoint y: 242, endPoint x: 479, endPoint y: 259, distance: 92.9
click at [450, 259] on div at bounding box center [436, 295] width 265 height 176
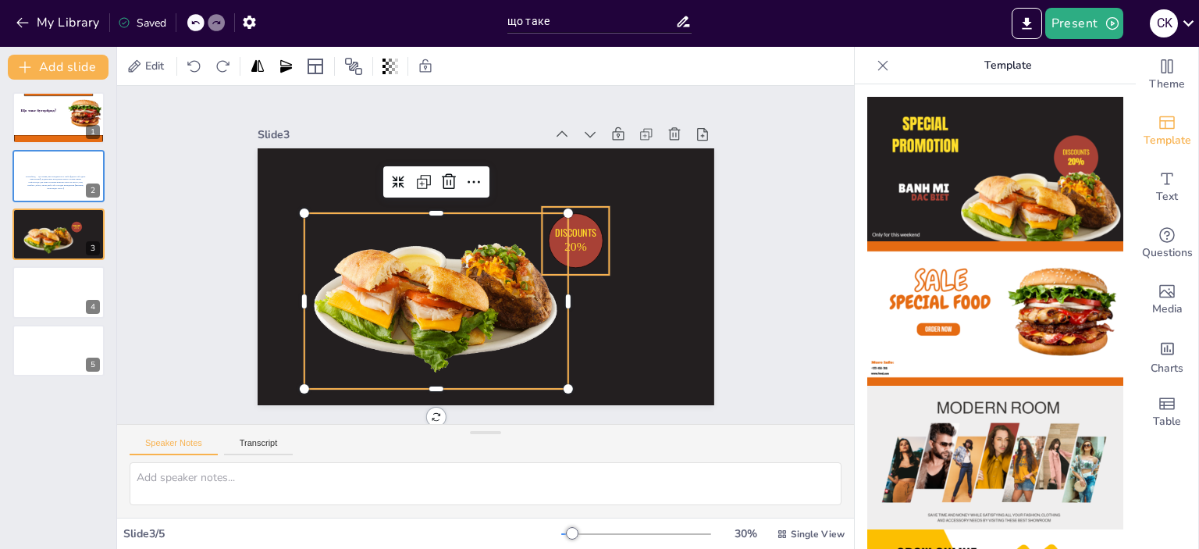
click at [574, 238] on p "20%" at bounding box center [574, 246] width 45 height 17
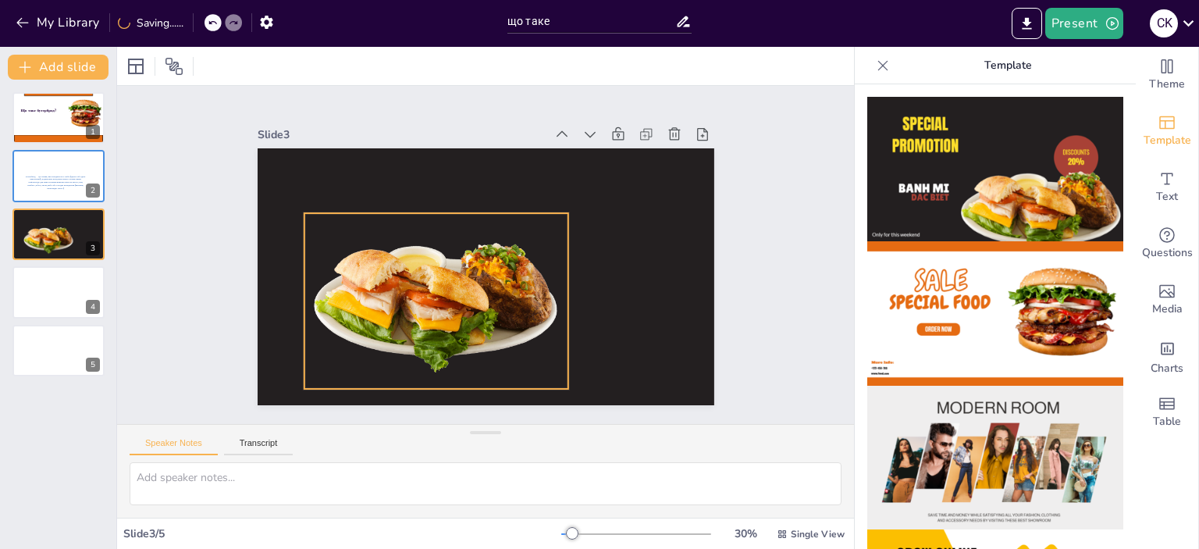
click at [442, 272] on div at bounding box center [436, 301] width 265 height 176
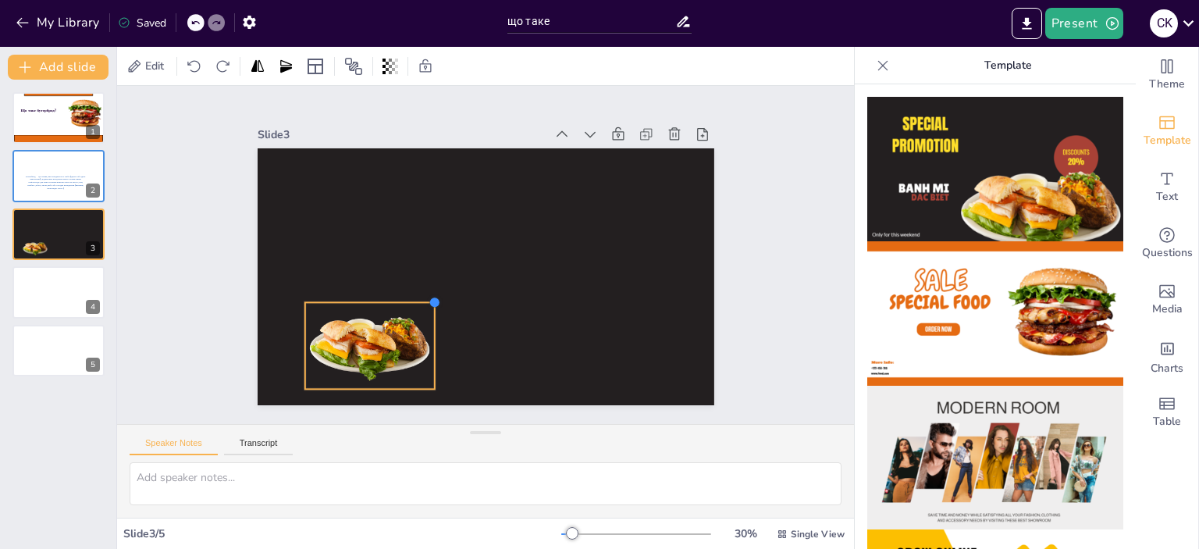
drag, startPoint x: 559, startPoint y: 206, endPoint x: 425, endPoint y: 296, distance: 161.4
click at [428, 296] on div at bounding box center [434, 302] width 12 height 12
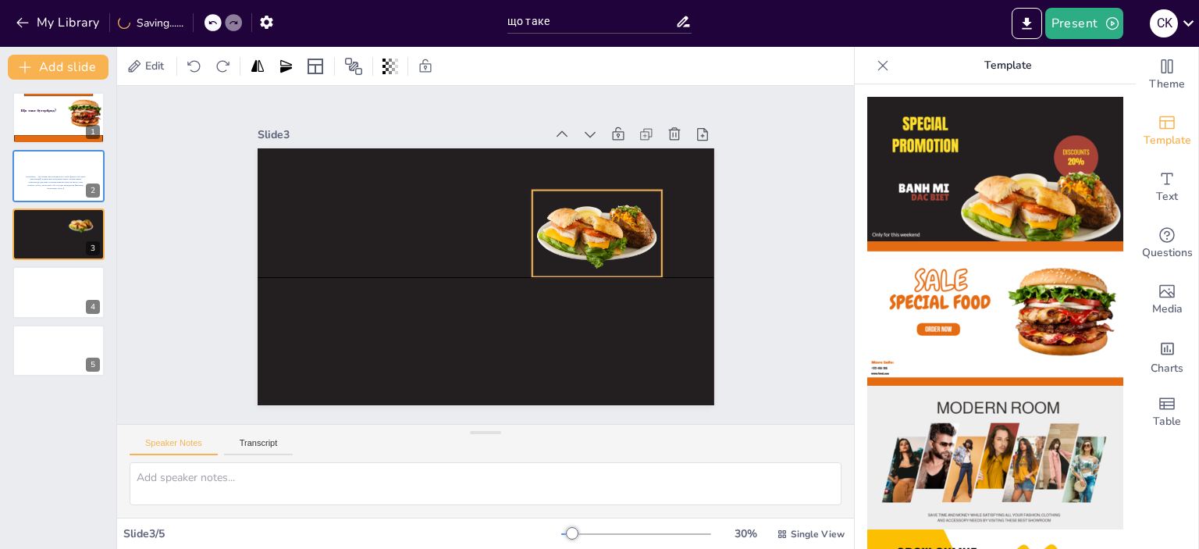
drag, startPoint x: 382, startPoint y: 334, endPoint x: 606, endPoint y: 230, distance: 247.5
click at [610, 227] on div at bounding box center [596, 233] width 130 height 87
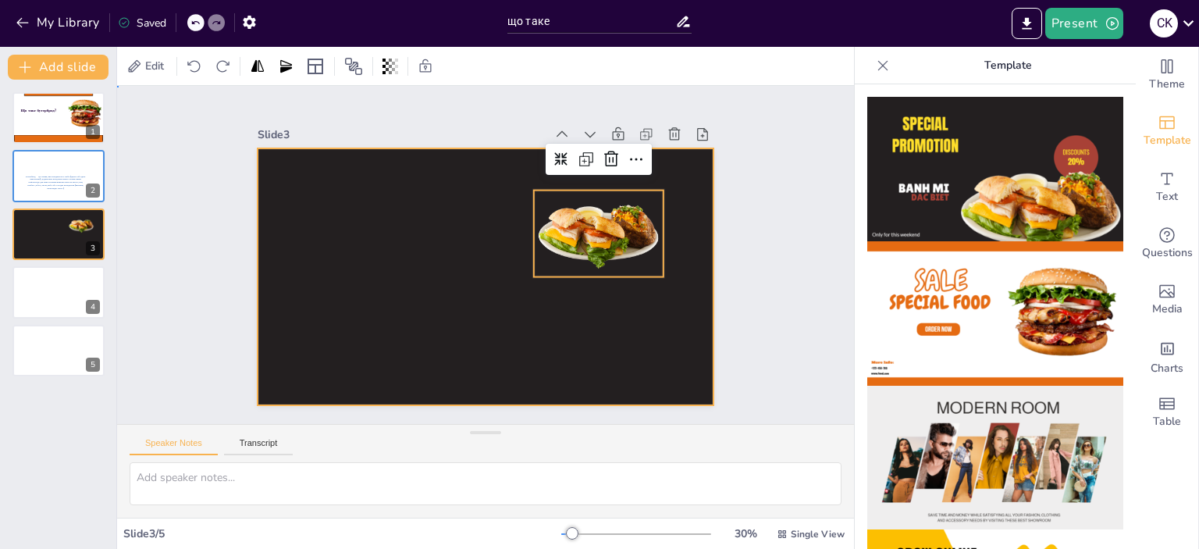
click at [332, 266] on div at bounding box center [485, 276] width 456 height 257
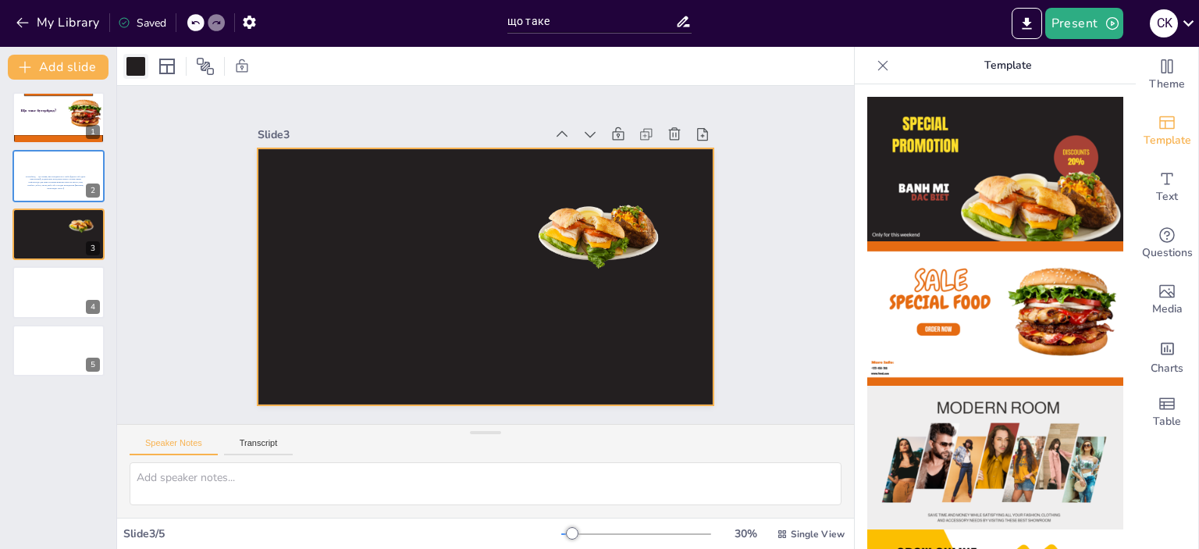
click at [137, 62] on div at bounding box center [135, 66] width 19 height 19
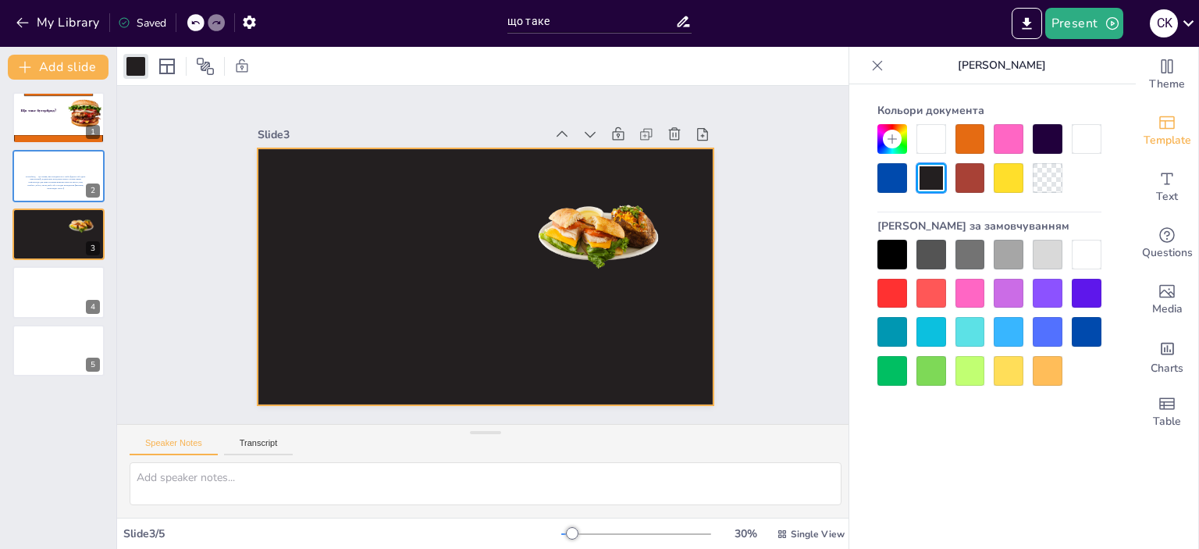
click at [1010, 255] on div at bounding box center [1008, 255] width 30 height 30
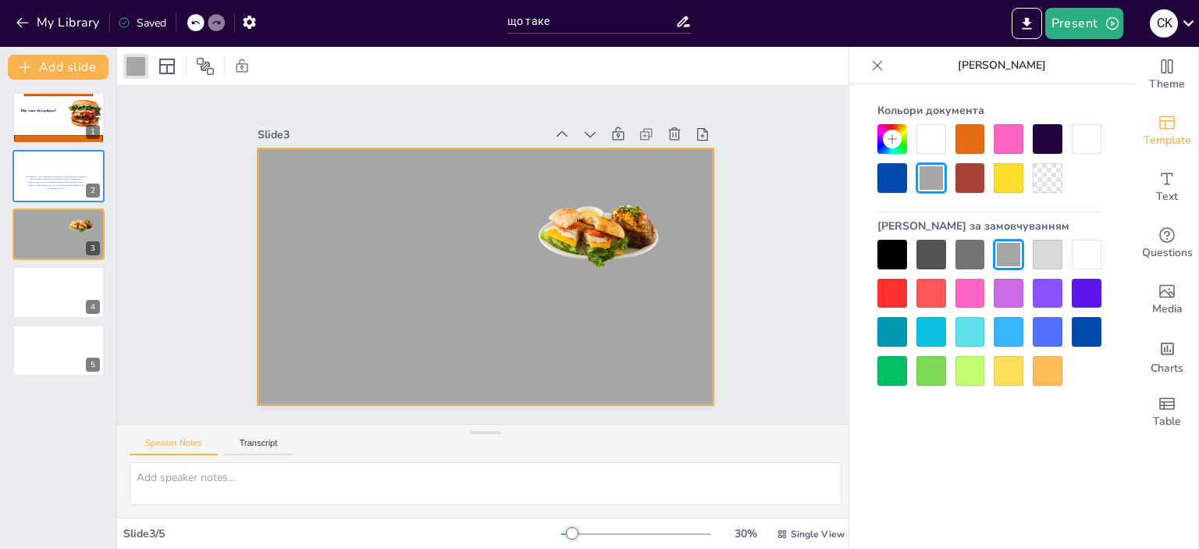
click at [971, 134] on div at bounding box center [970, 139] width 30 height 30
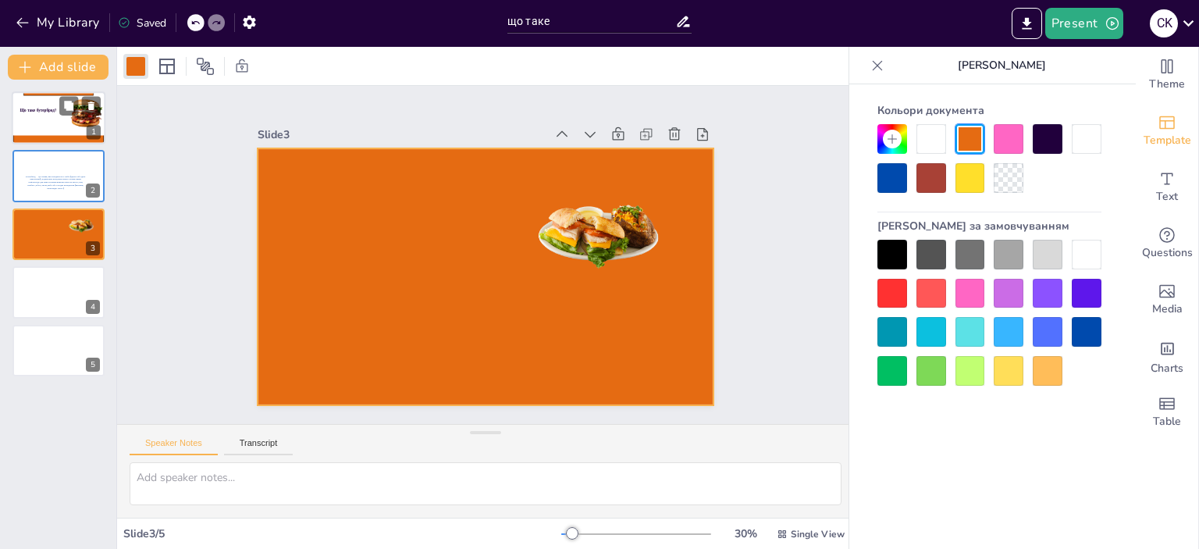
click at [52, 116] on div at bounding box center [59, 117] width 94 height 53
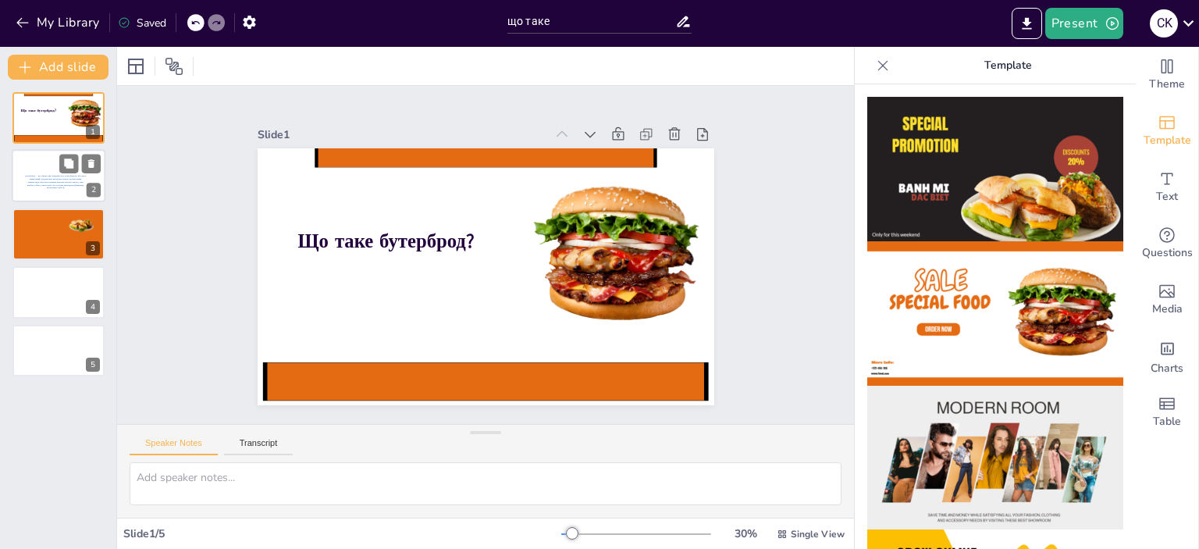
click at [55, 183] on span "Бутерброд — це страва, яка складається з хліба (одного або двох шматочків) і до…" at bounding box center [55, 182] width 61 height 16
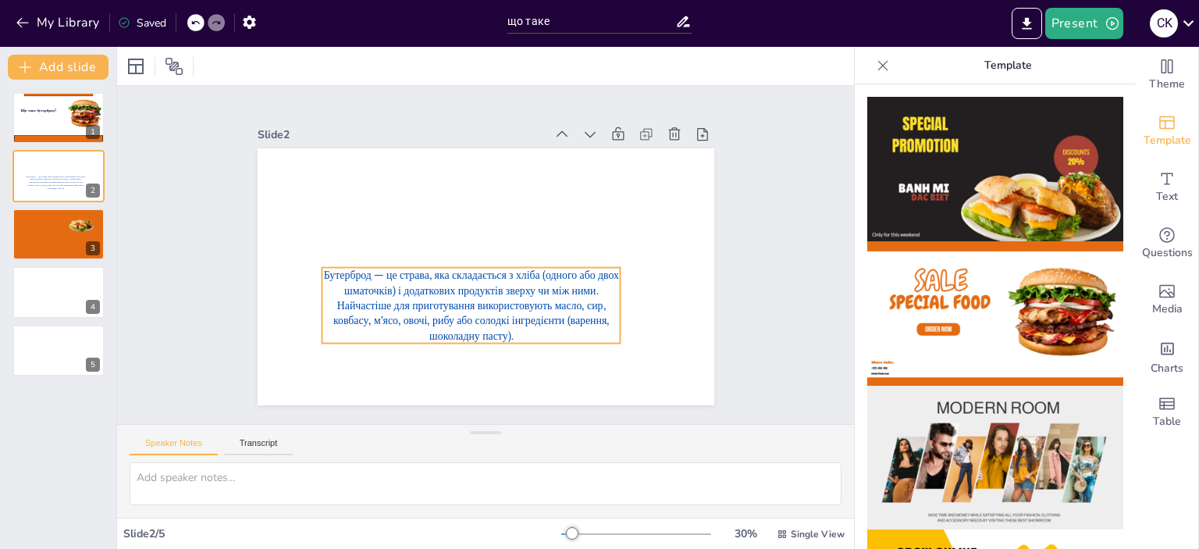
click at [393, 289] on span "Бутерброд — це страва, яка складається з хліба (одного або двох шматочків) і до…" at bounding box center [470, 305] width 295 height 74
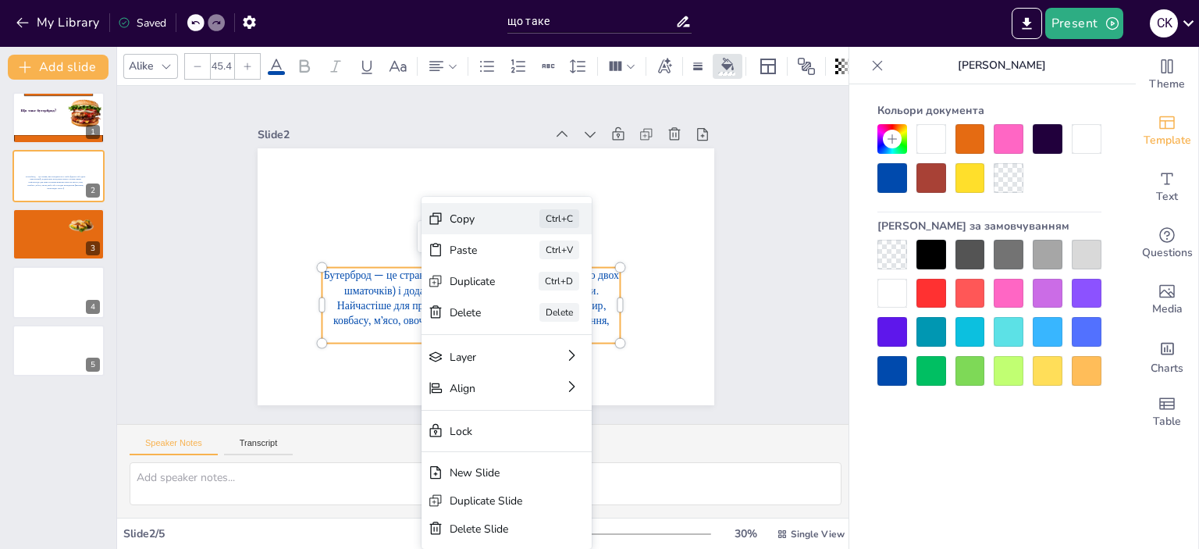
click at [475, 222] on div "Copy" at bounding box center [472, 218] width 46 height 15
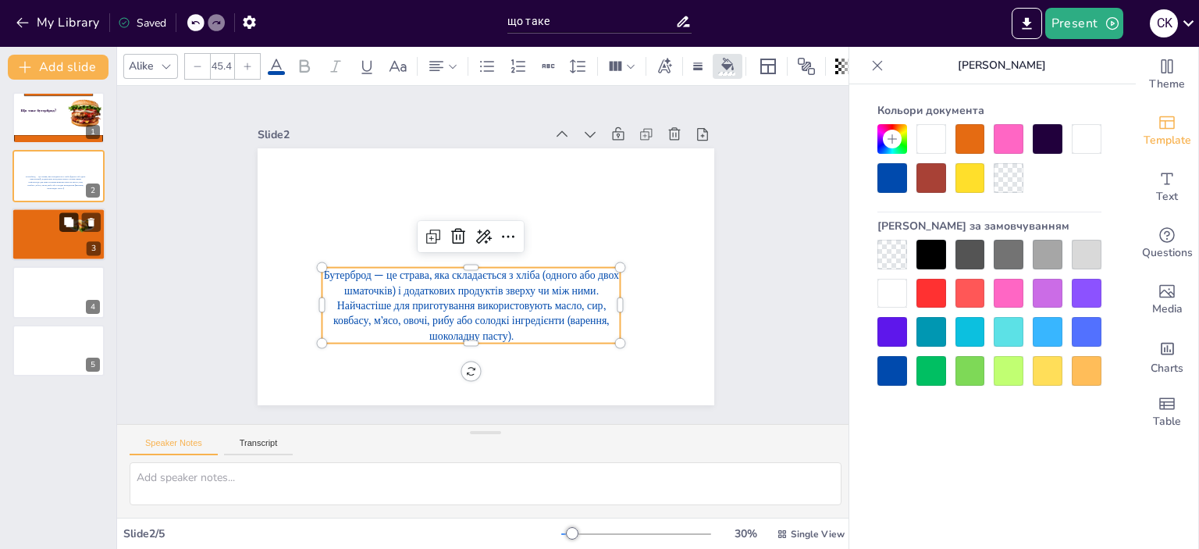
click at [58, 228] on div at bounding box center [59, 234] width 94 height 53
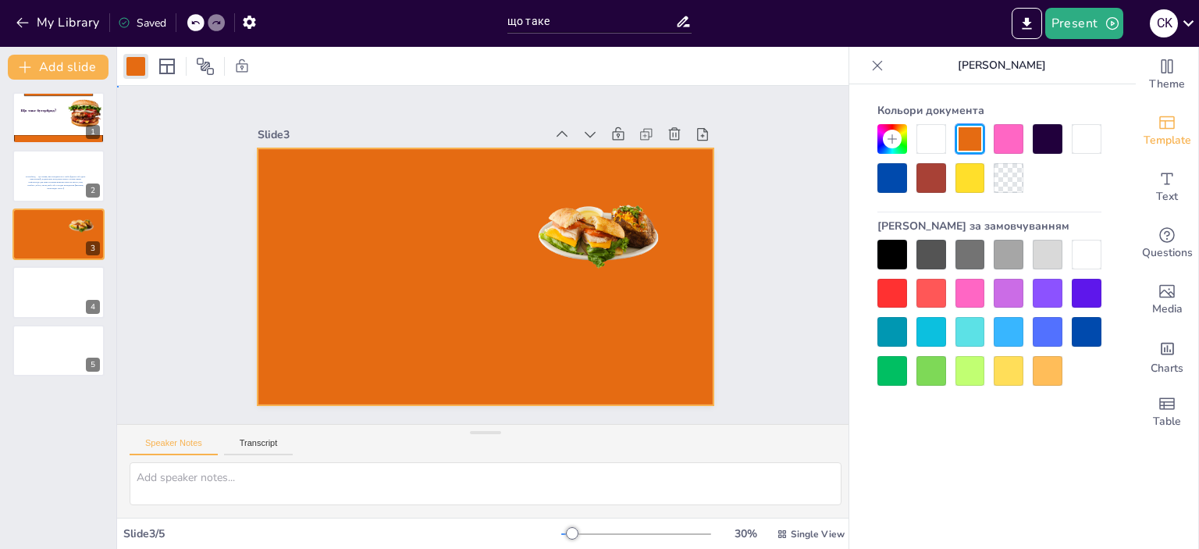
click at [312, 177] on div at bounding box center [485, 276] width 456 height 257
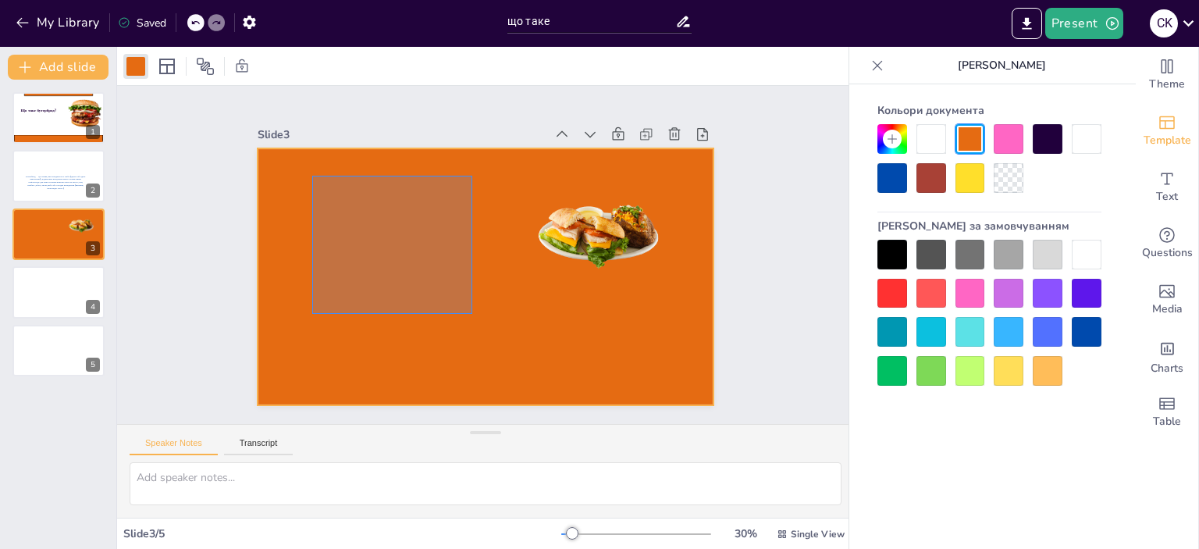
drag, startPoint x: 312, startPoint y: 176, endPoint x: 472, endPoint y: 314, distance: 211.3
click at [472, 314] on div at bounding box center [485, 276] width 456 height 257
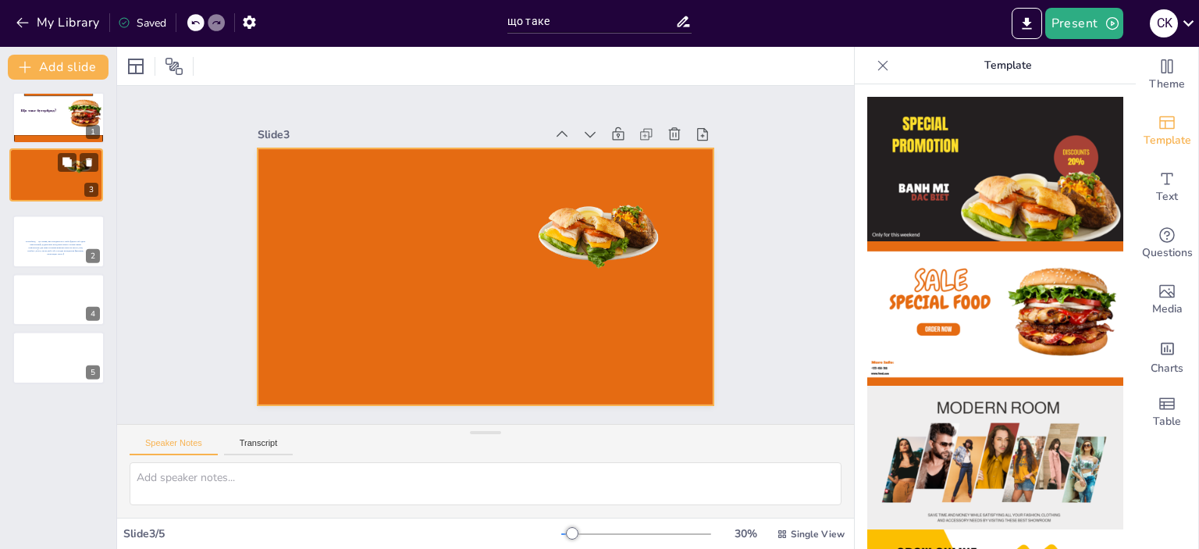
drag, startPoint x: 41, startPoint y: 229, endPoint x: 38, endPoint y: 165, distance: 64.0
click at [38, 165] on div at bounding box center [56, 174] width 92 height 51
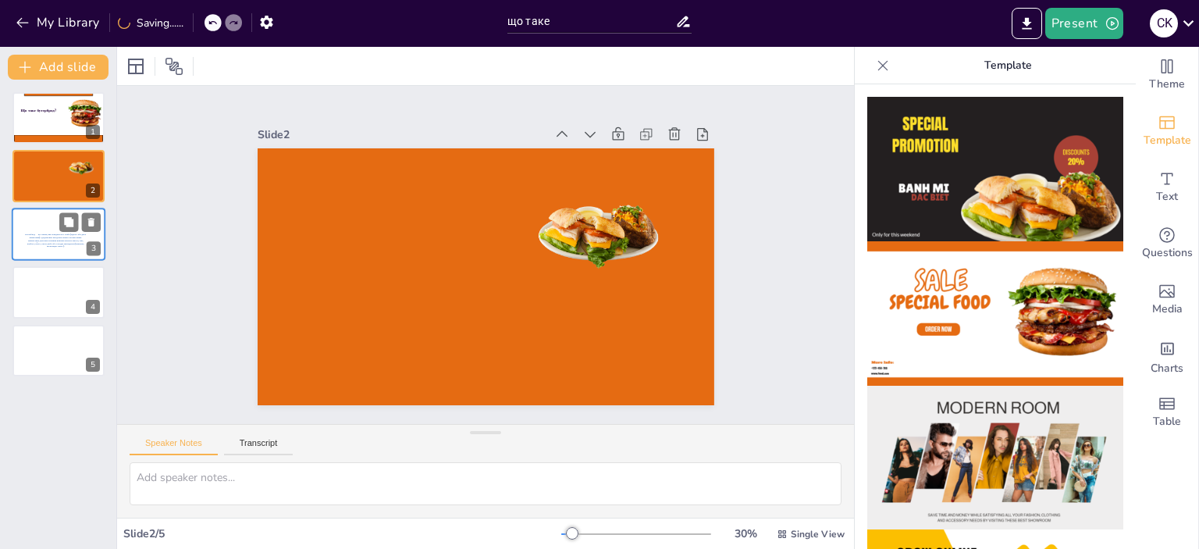
click at [44, 229] on div at bounding box center [59, 234] width 94 height 53
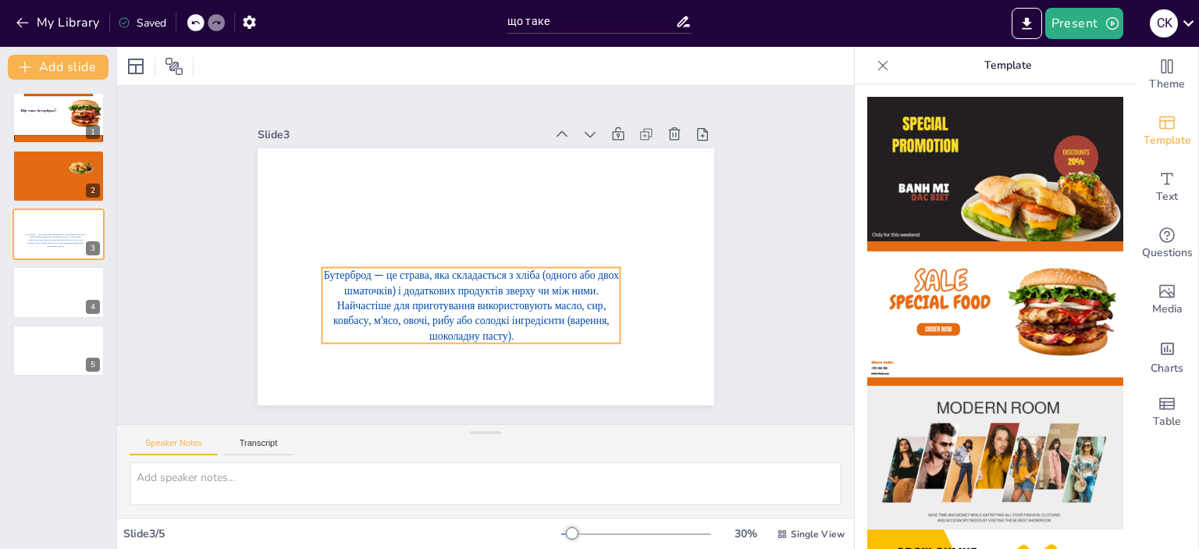
click at [424, 296] on span "Бутерброд — це страва, яка складається з хліба (одного або двох шматочків) і до…" at bounding box center [470, 305] width 295 height 74
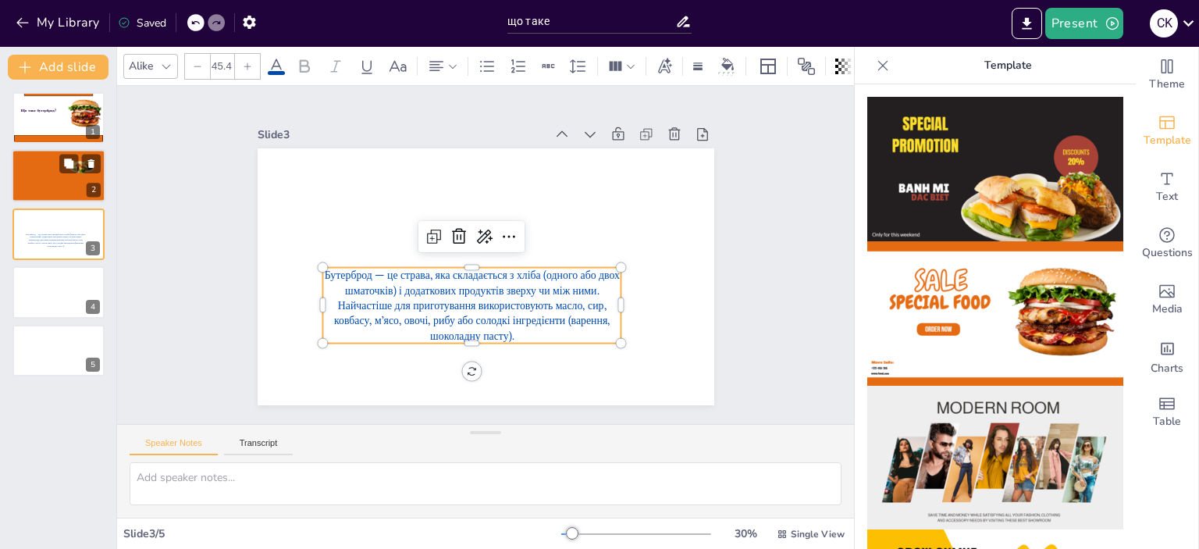
click at [47, 171] on div at bounding box center [59, 176] width 94 height 53
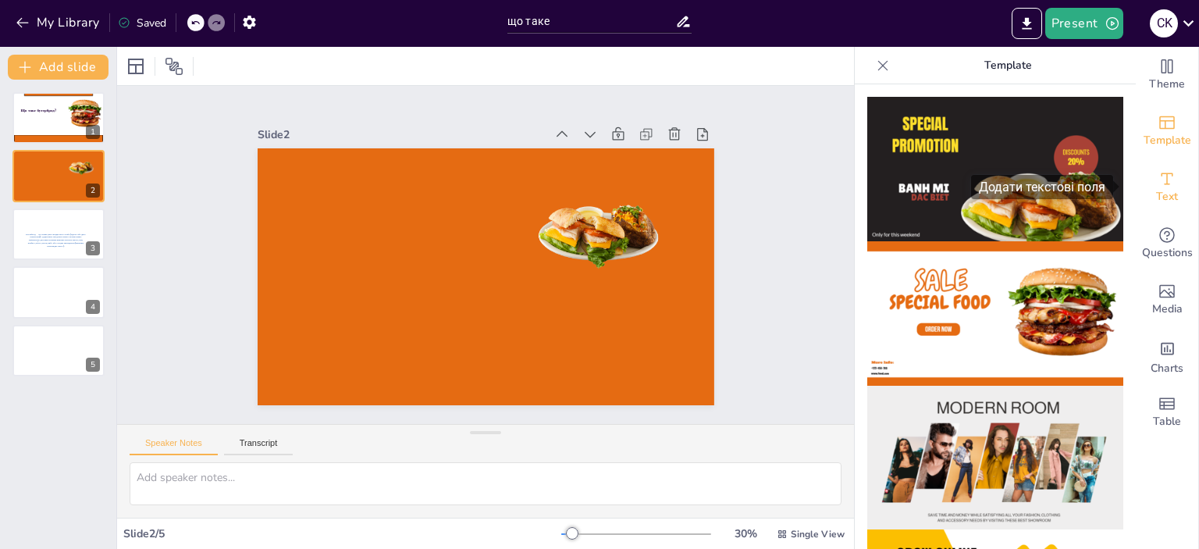
click at [1158, 183] on icon "Add text boxes" at bounding box center [1166, 178] width 19 height 19
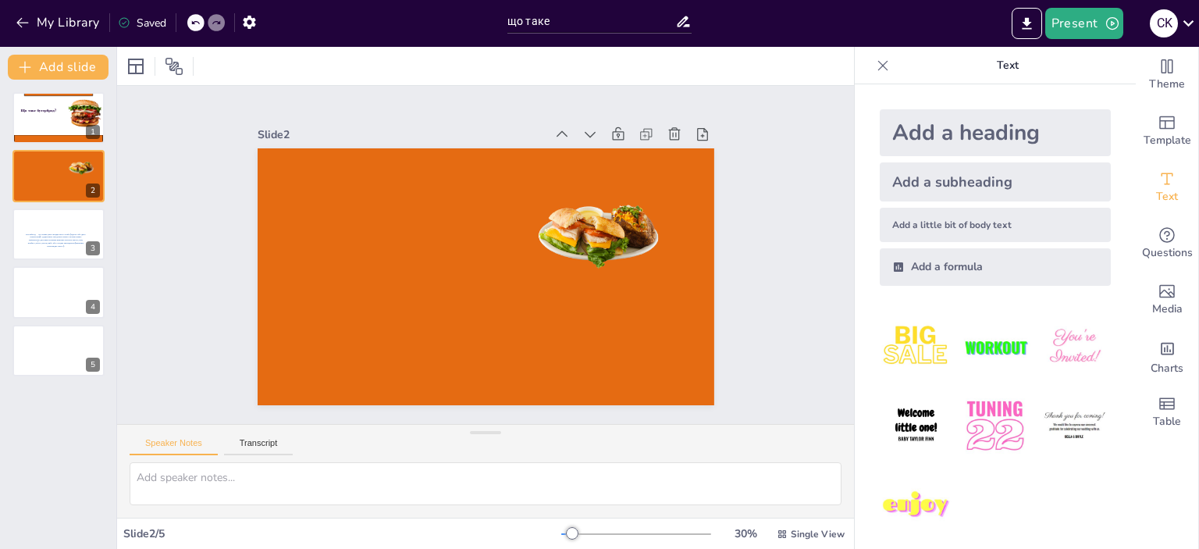
click at [946, 224] on div "Add a little bit of body text" at bounding box center [994, 225] width 231 height 34
drag, startPoint x: 474, startPoint y: 275, endPoint x: 462, endPoint y: 331, distance: 56.6
click at [462, 336] on div at bounding box center [484, 342] width 127 height 12
drag, startPoint x: 537, startPoint y: 296, endPoint x: 618, endPoint y: 297, distance: 81.2
click at [630, 297] on div at bounding box center [636, 304] width 12 height 64
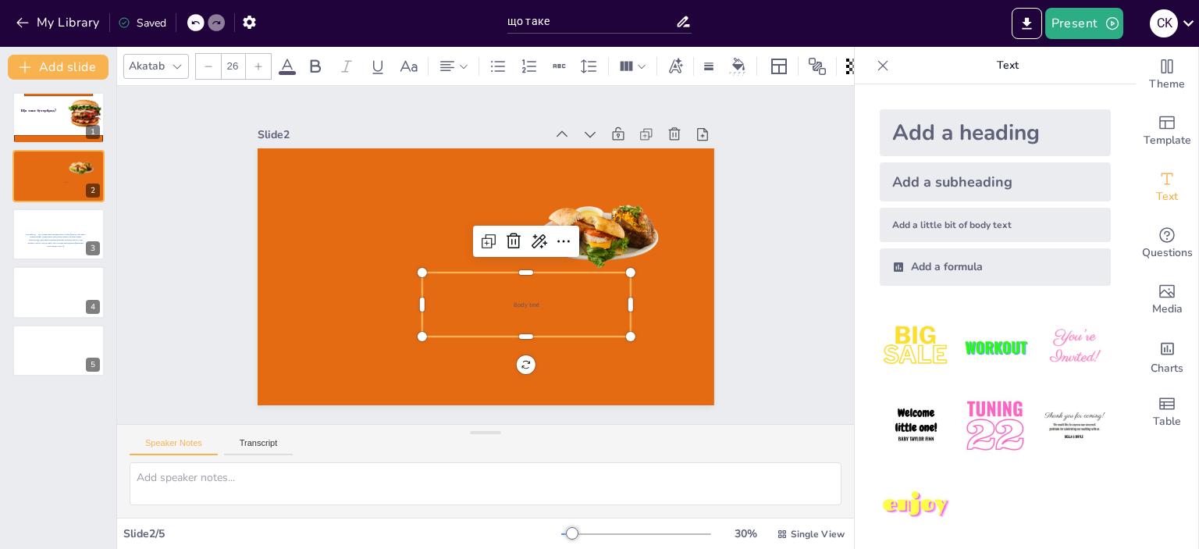
click at [546, 300] on p "Body text" at bounding box center [525, 304] width 208 height 9
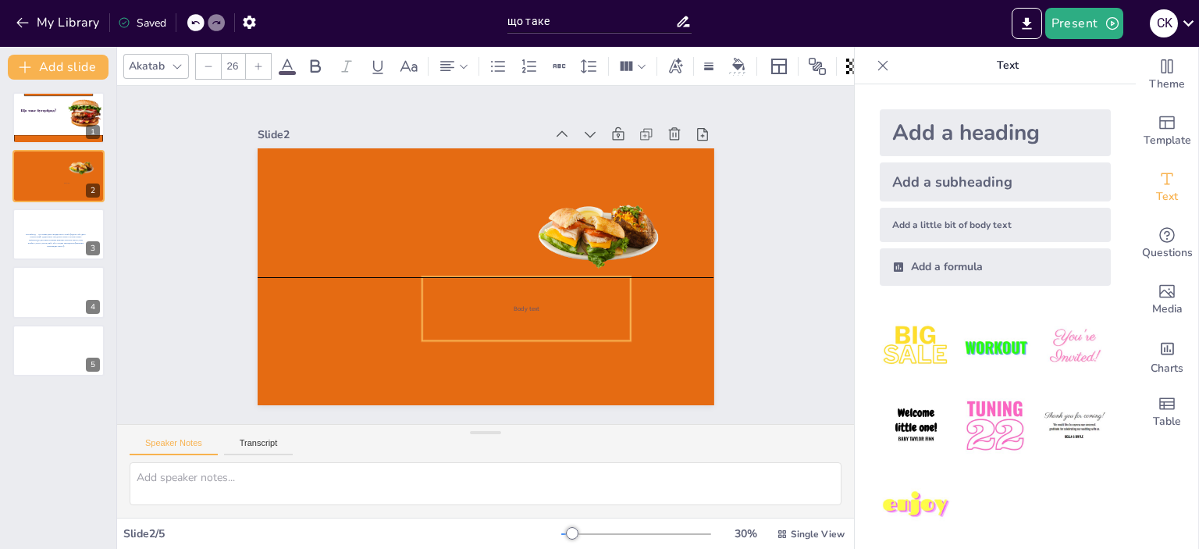
click at [537, 304] on p "Body text" at bounding box center [525, 308] width 208 height 9
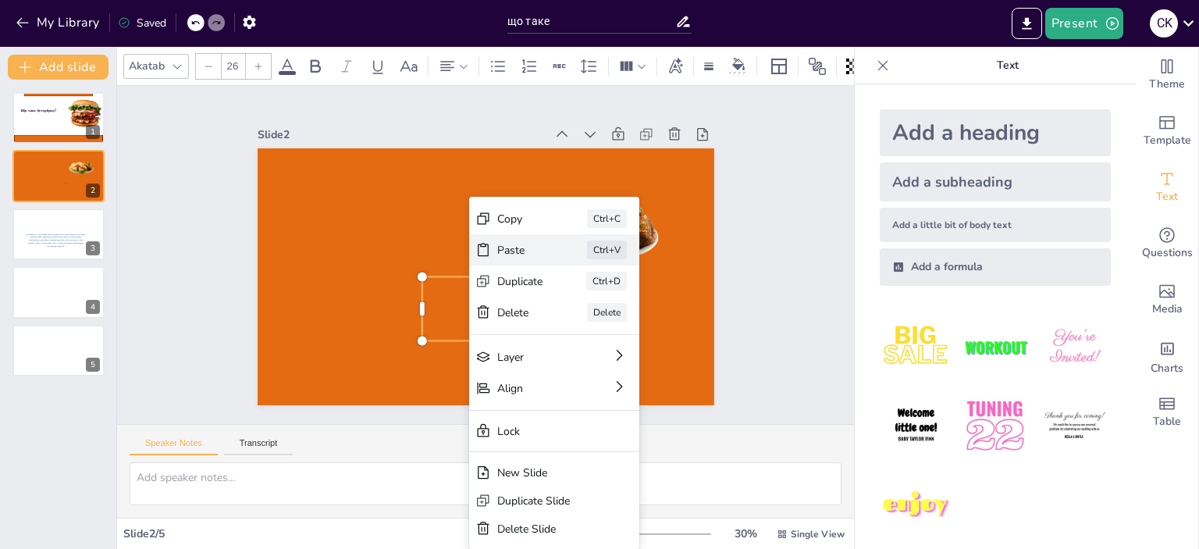
click at [516, 250] on div "Paste" at bounding box center [520, 250] width 46 height 15
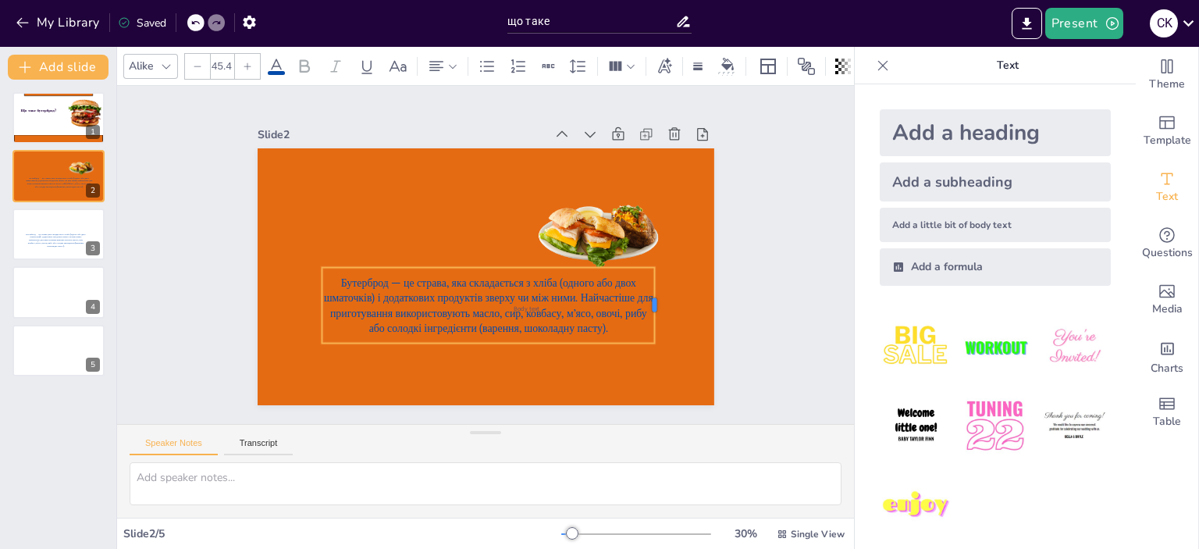
drag, startPoint x: 609, startPoint y: 302, endPoint x: 666, endPoint y: 307, distance: 57.2
click at [666, 307] on div at bounding box center [661, 306] width 12 height 76
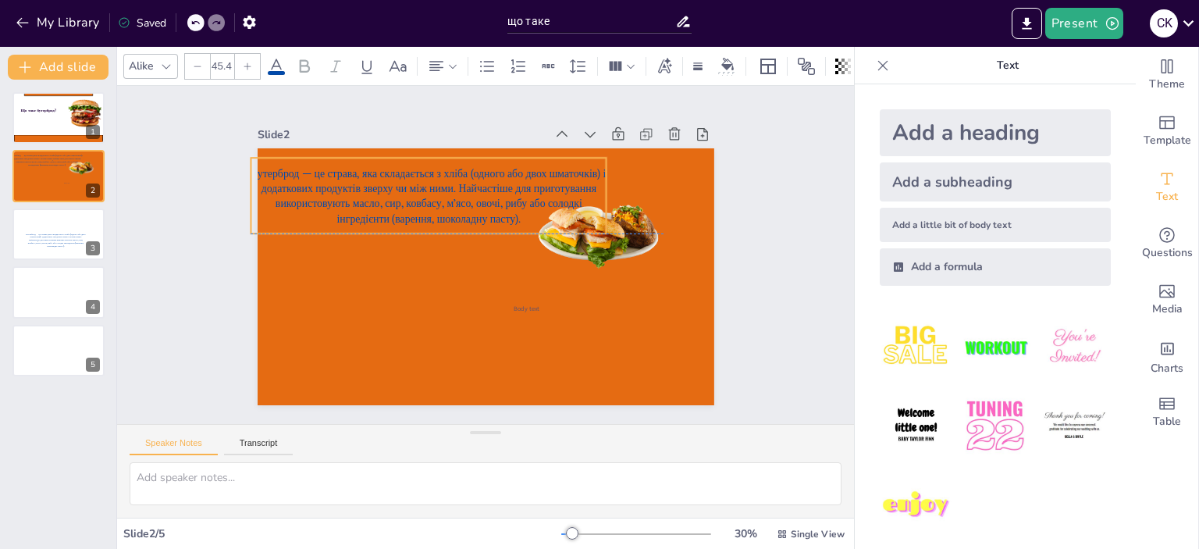
drag, startPoint x: 596, startPoint y: 312, endPoint x: 525, endPoint y: 205, distance: 128.3
click at [525, 205] on p "Бутерброд — це страва, яка складається з хліба (одного або двох шматочків) і до…" at bounding box center [428, 195] width 356 height 60
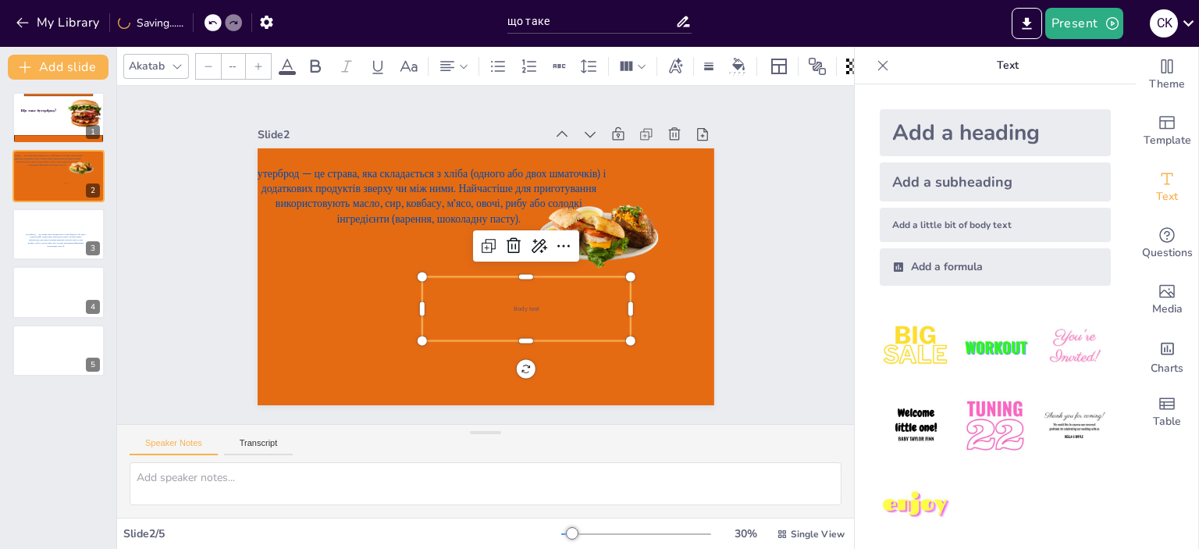
click at [515, 308] on div "Body text" at bounding box center [525, 309] width 208 height 64
type input "26"
click at [504, 236] on icon at bounding box center [513, 245] width 19 height 19
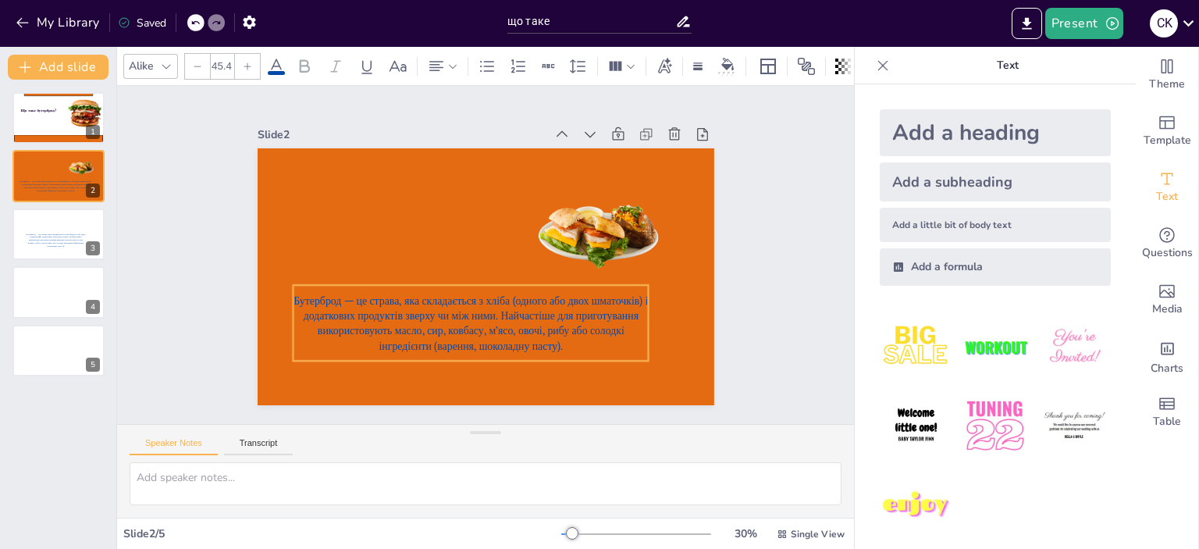
drag, startPoint x: 499, startPoint y: 250, endPoint x: 515, endPoint y: 324, distance: 75.2
click at [515, 324] on span "Бутерброд — це страва, яка складається з хліба (одного або двох шматочків) і до…" at bounding box center [470, 322] width 354 height 59
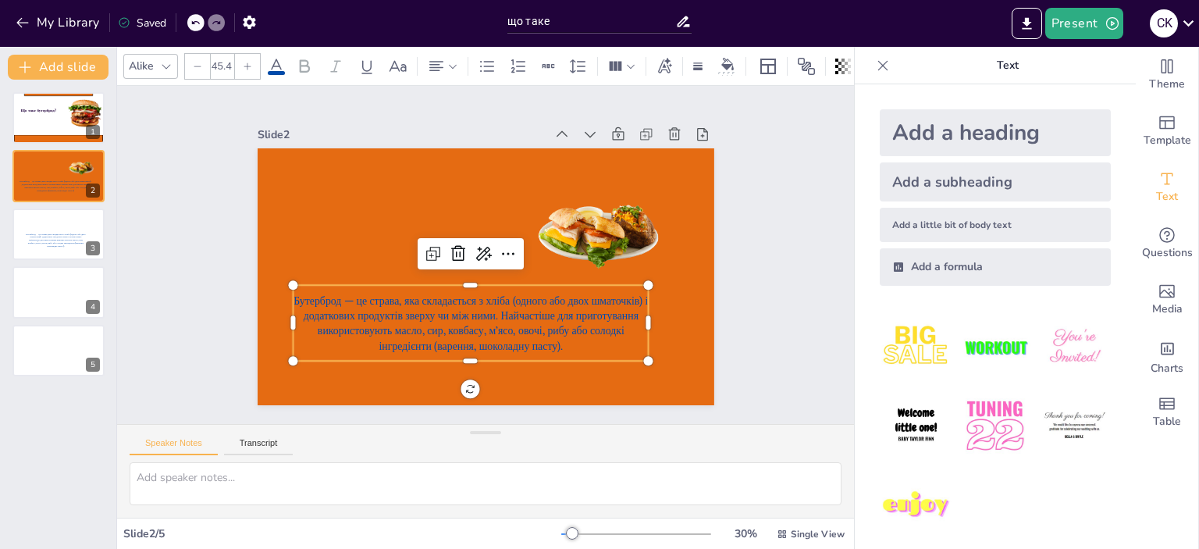
click at [276, 59] on icon at bounding box center [276, 66] width 19 height 19
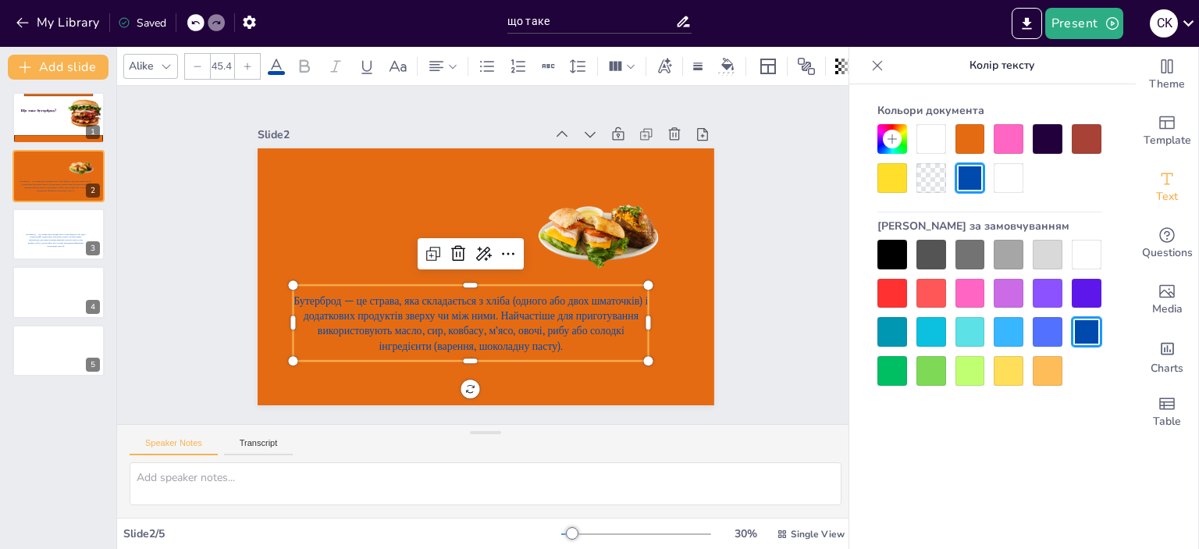
click at [1081, 249] on div at bounding box center [1086, 255] width 30 height 30
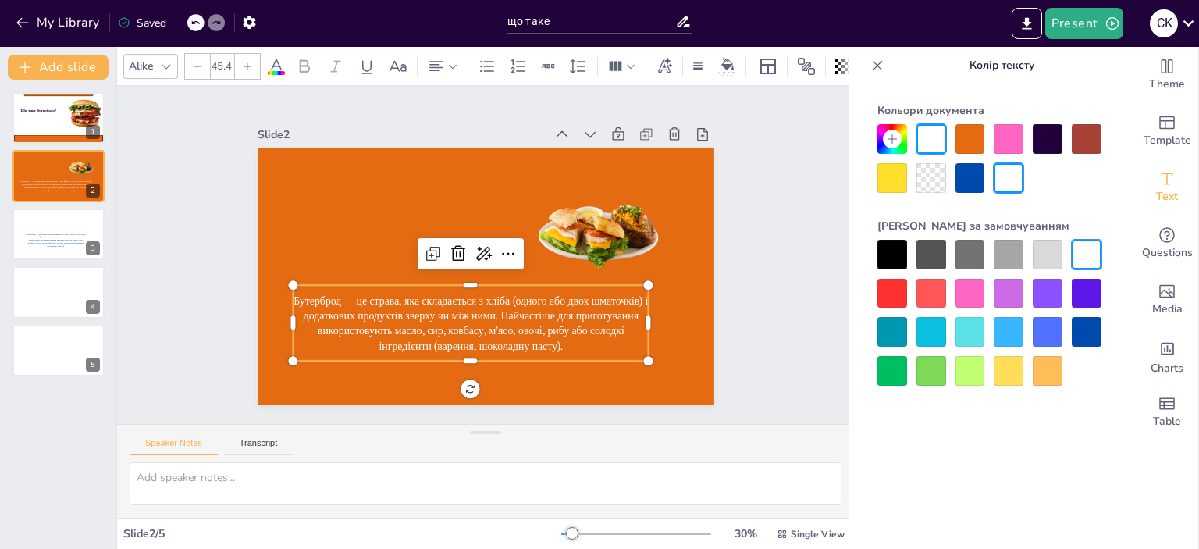
click at [300, 59] on icon at bounding box center [304, 66] width 19 height 19
click at [166, 60] on icon at bounding box center [166, 66] width 12 height 12
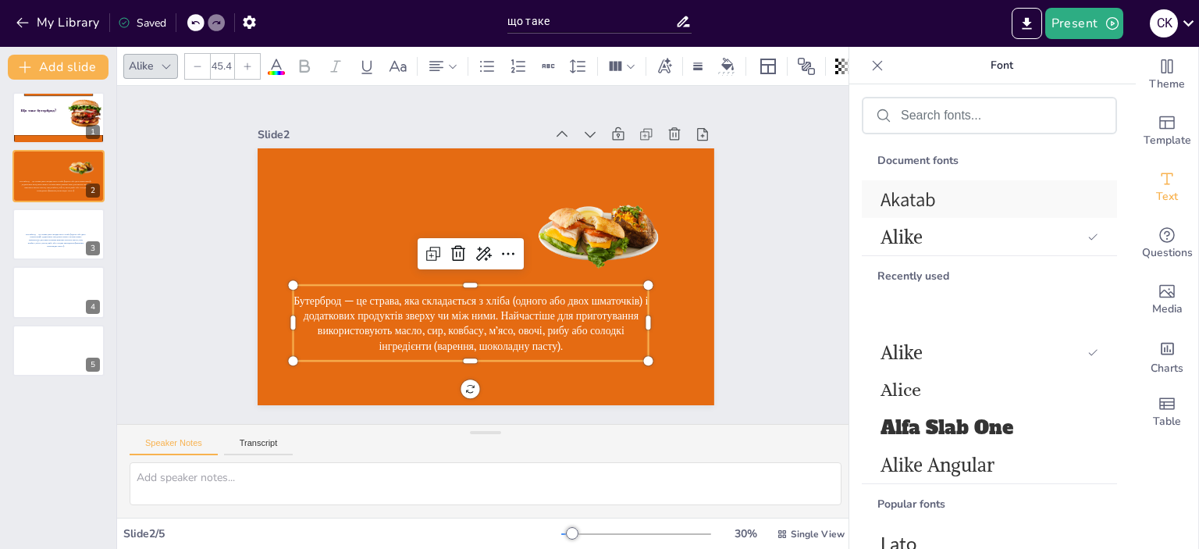
click at [911, 198] on span "Akatab" at bounding box center [985, 199] width 211 height 26
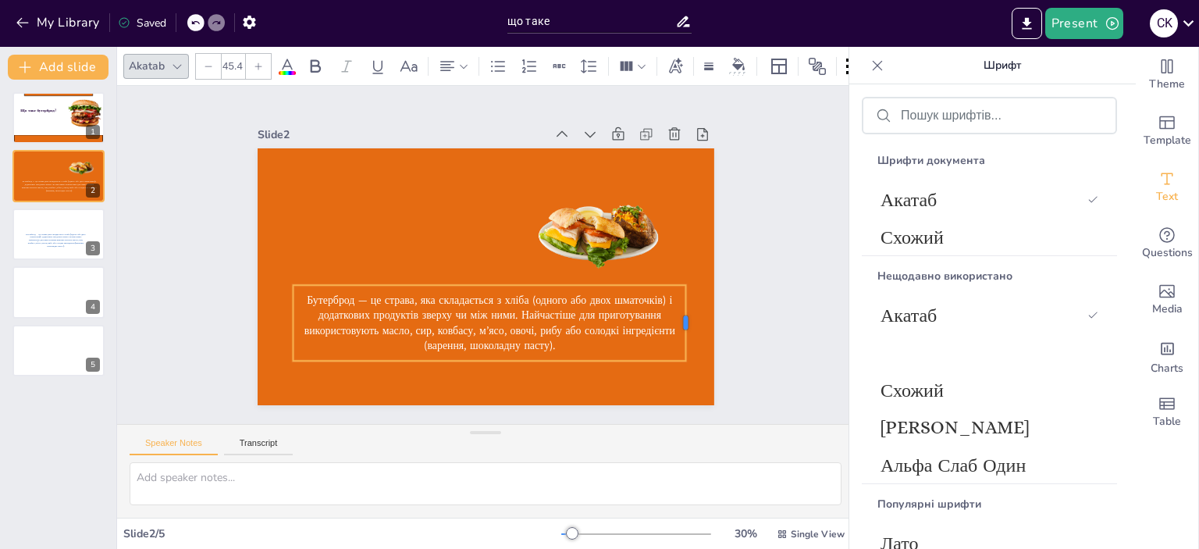
drag, startPoint x: 658, startPoint y: 314, endPoint x: 674, endPoint y: 313, distance: 16.4
click at [686, 313] on div at bounding box center [692, 323] width 12 height 76
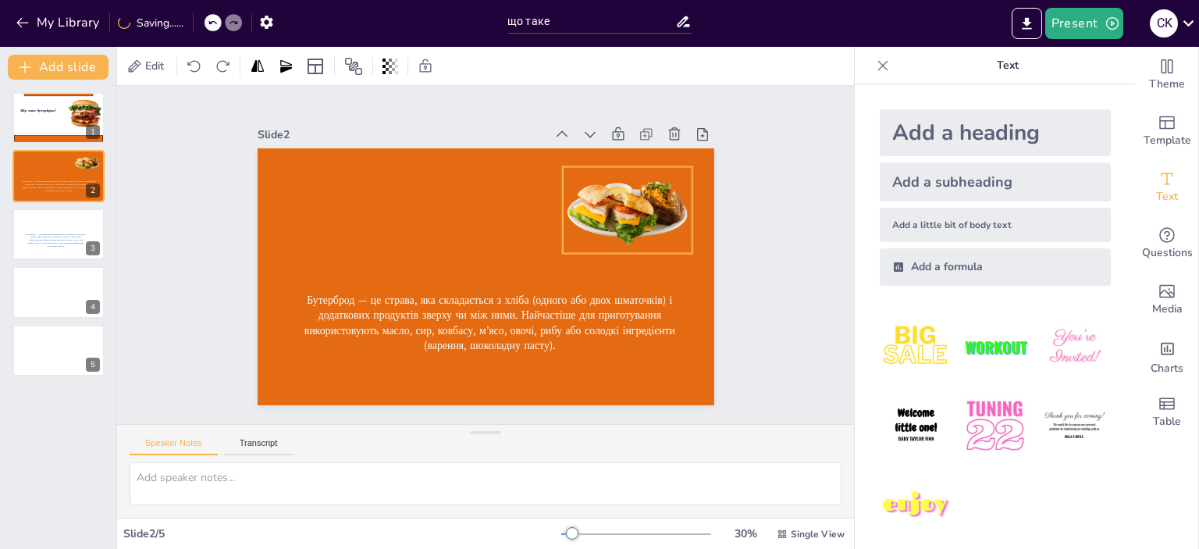
drag, startPoint x: 605, startPoint y: 232, endPoint x: 637, endPoint y: 211, distance: 37.2
click at [637, 211] on div at bounding box center [627, 210] width 130 height 87
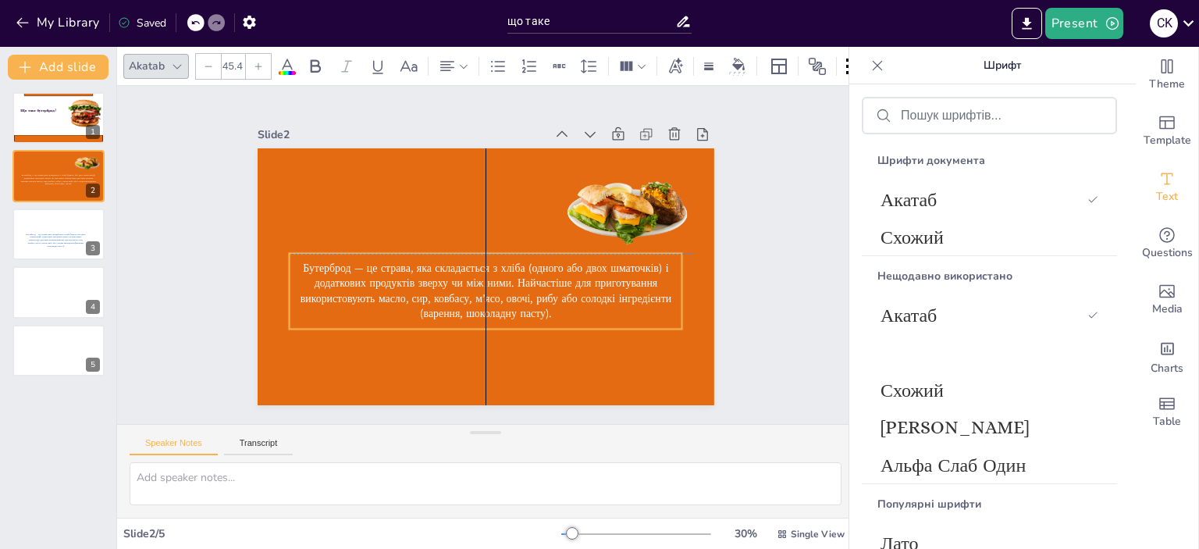
drag, startPoint x: 506, startPoint y: 326, endPoint x: 504, endPoint y: 297, distance: 29.7
click at [504, 297] on span "Бутерброд — це страва, яка складається з хліба (одного або двох шматочків) і до…" at bounding box center [485, 291] width 371 height 60
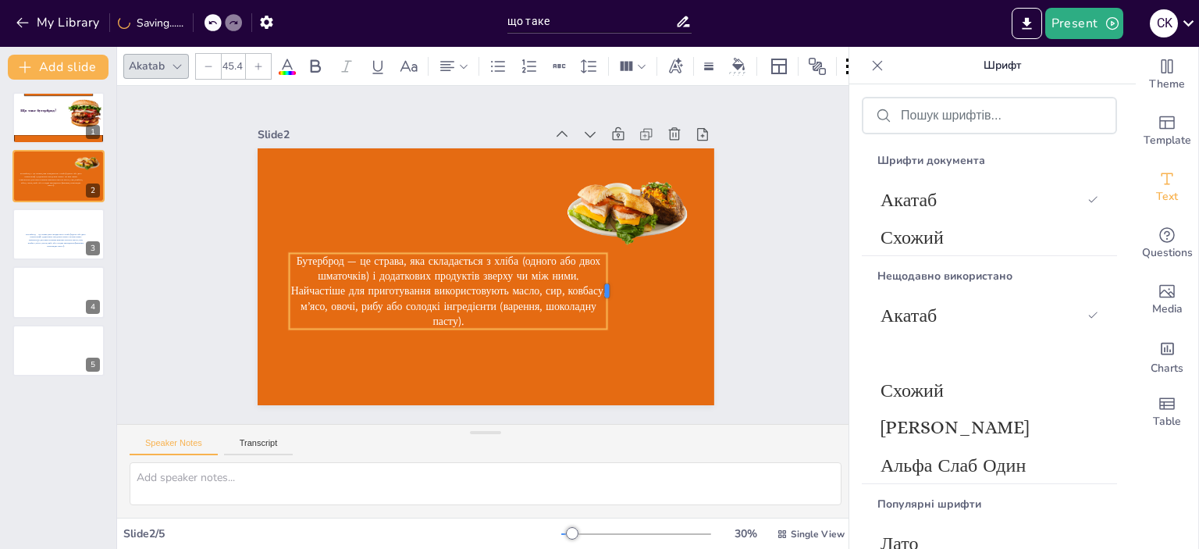
drag, startPoint x: 671, startPoint y: 286, endPoint x: 609, endPoint y: 293, distance: 62.7
click at [609, 293] on div at bounding box center [613, 292] width 12 height 76
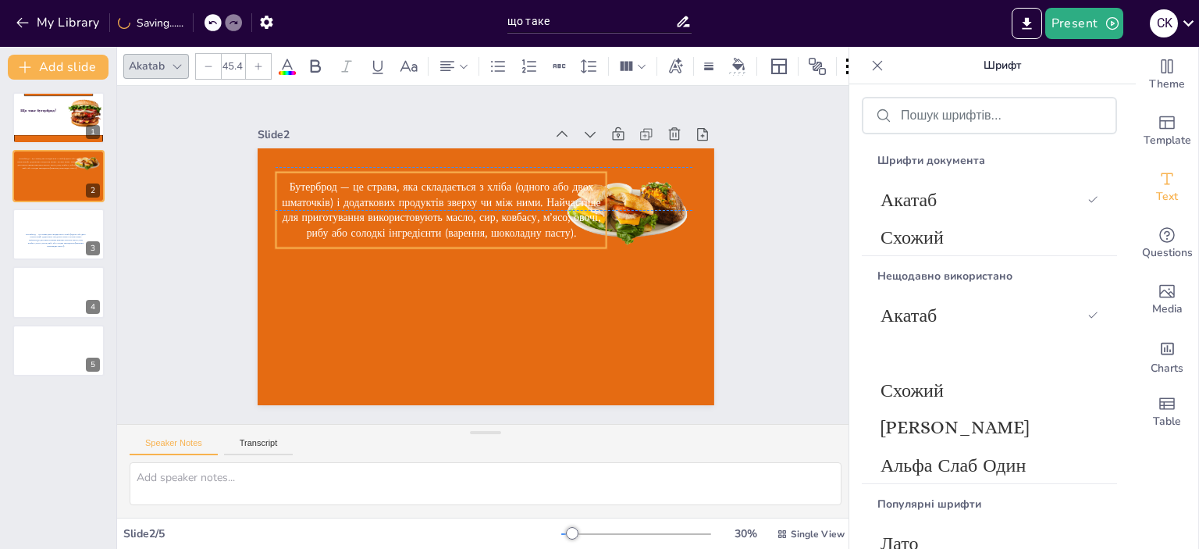
drag, startPoint x: 512, startPoint y: 296, endPoint x: 499, endPoint y: 211, distance: 86.1
click at [499, 211] on span "Бутерброд — це страва, яка складається з хліба (одного або двох шматочків) і до…" at bounding box center [441, 209] width 319 height 60
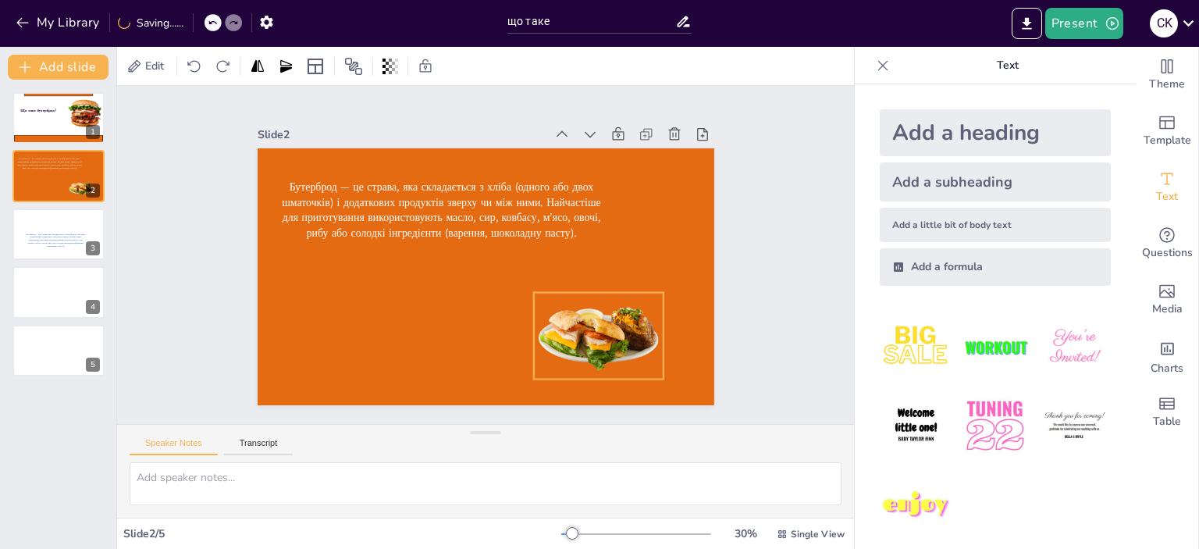
drag, startPoint x: 637, startPoint y: 249, endPoint x: 589, endPoint y: 328, distance: 92.1
click at [589, 328] on div at bounding box center [598, 336] width 130 height 87
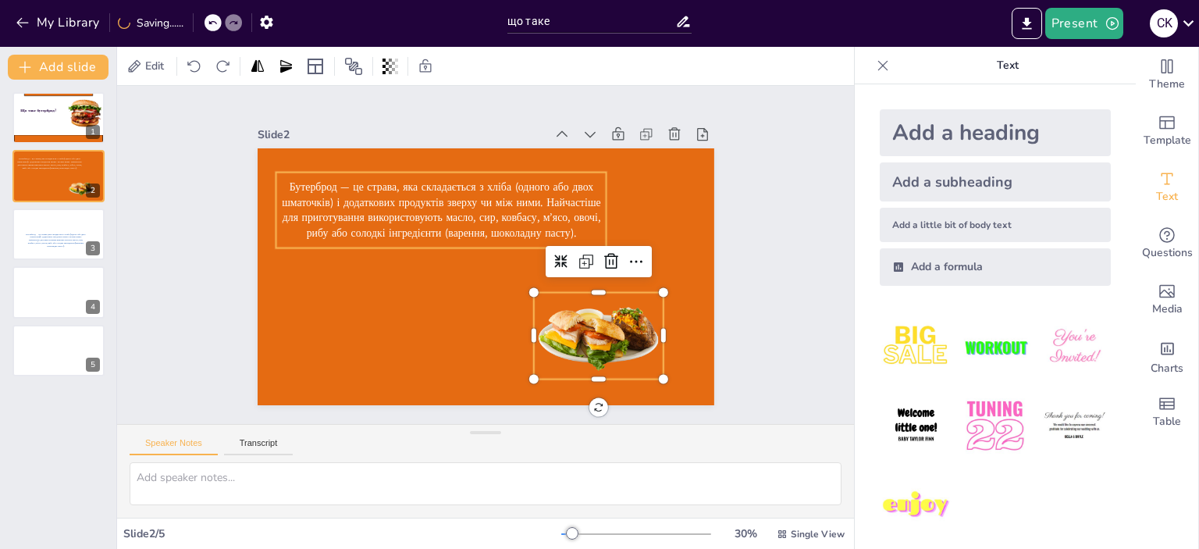
click at [456, 190] on span "Бутерброд — це страва, яка складається з хліба (одного або двох шматочків) і до…" at bounding box center [441, 209] width 319 height 60
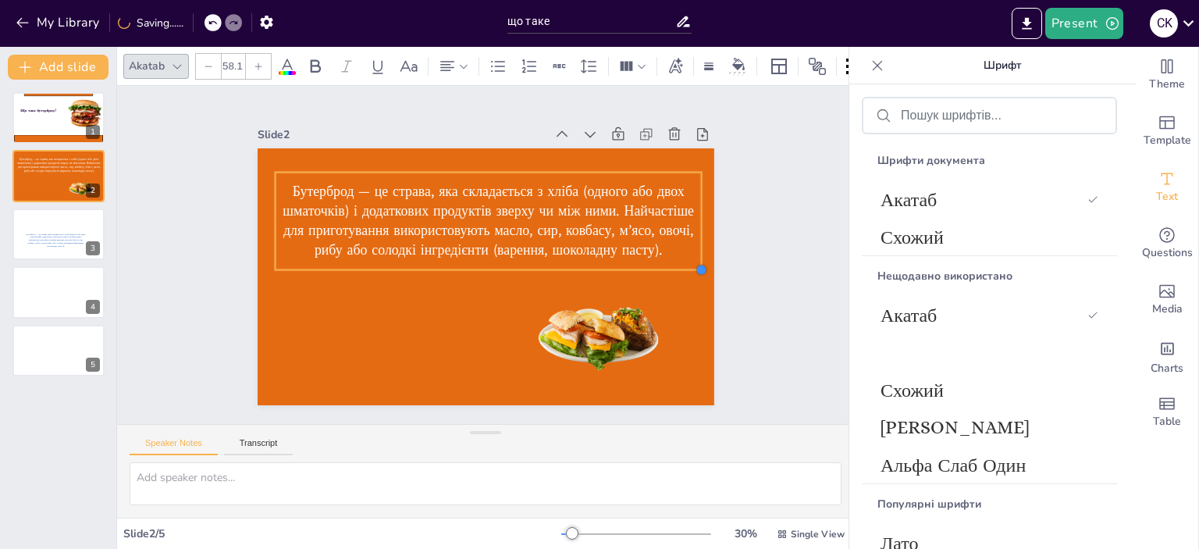
type input "58.5"
drag, startPoint x: 591, startPoint y: 240, endPoint x: 588, endPoint y: 262, distance: 22.2
click at [588, 262] on div "Бутерброд — це страва, яка складається з хліба (одного або двох шматочків) і до…" at bounding box center [485, 276] width 456 height 257
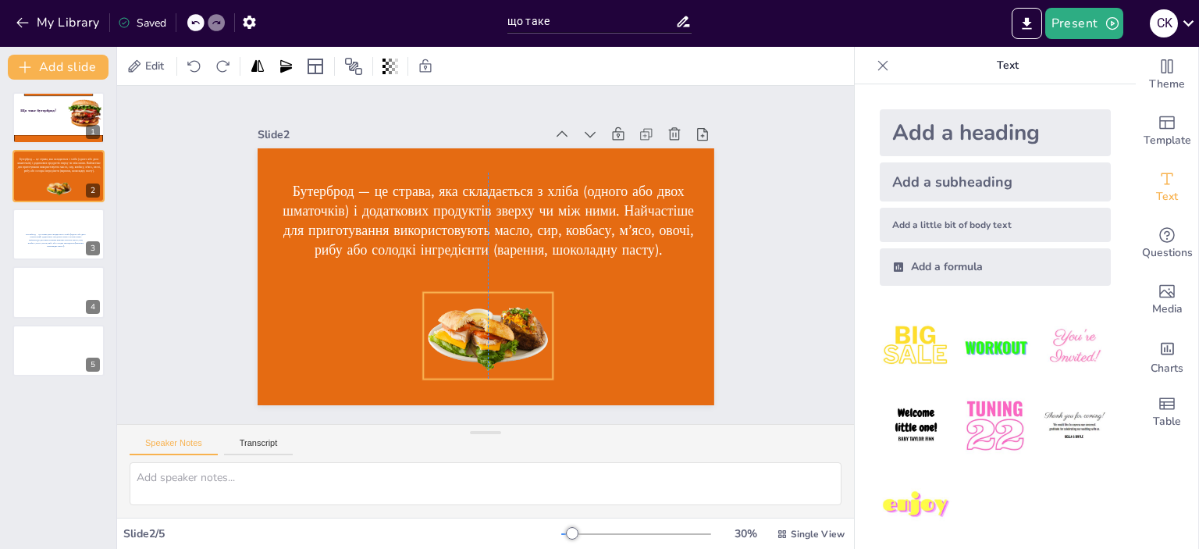
drag, startPoint x: 605, startPoint y: 336, endPoint x: 491, endPoint y: 336, distance: 113.9
click at [491, 336] on div at bounding box center [488, 336] width 130 height 87
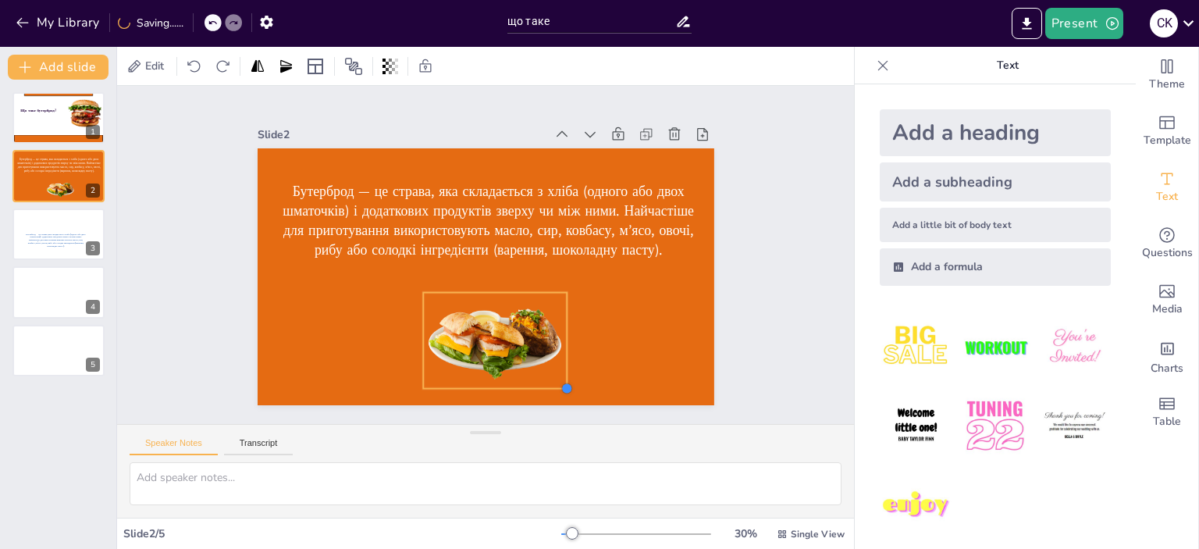
drag, startPoint x: 544, startPoint y: 375, endPoint x: 557, endPoint y: 385, distance: 16.2
click at [561, 385] on div at bounding box center [567, 388] width 12 height 12
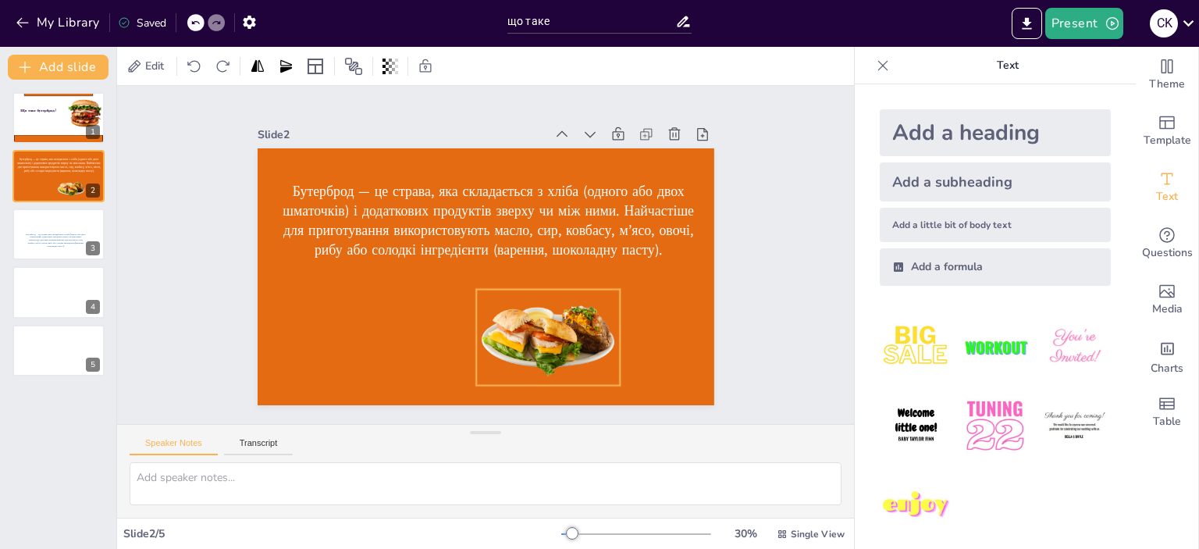
drag, startPoint x: 518, startPoint y: 352, endPoint x: 571, endPoint y: 349, distance: 53.2
click at [571, 349] on div at bounding box center [548, 337] width 144 height 96
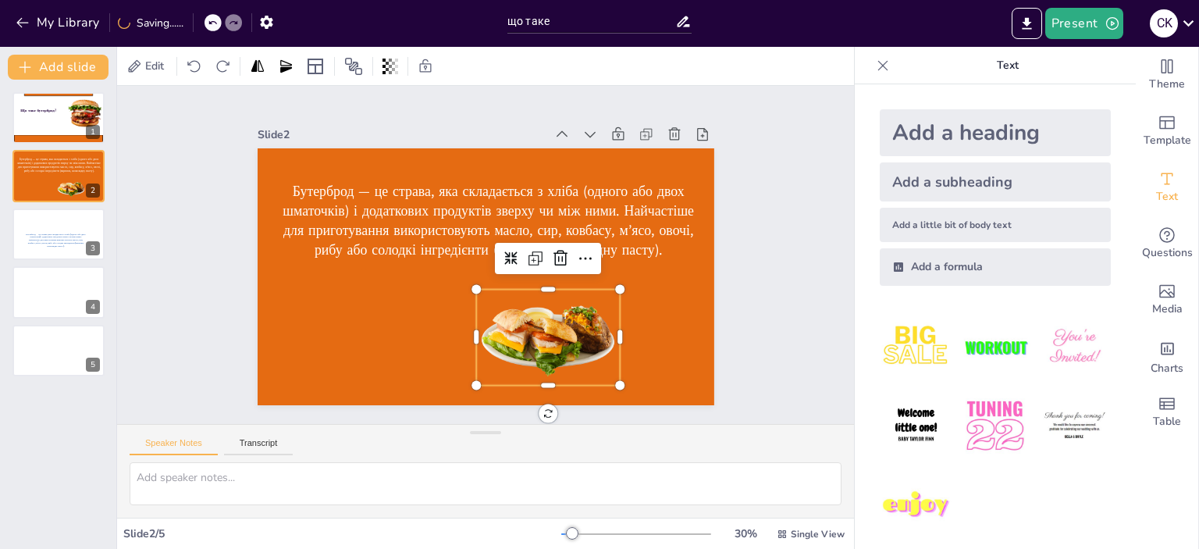
click at [472, 233] on span "Бутерброд — це страва, яка складається з хліба (одного або двох шматочків) і до…" at bounding box center [487, 220] width 411 height 77
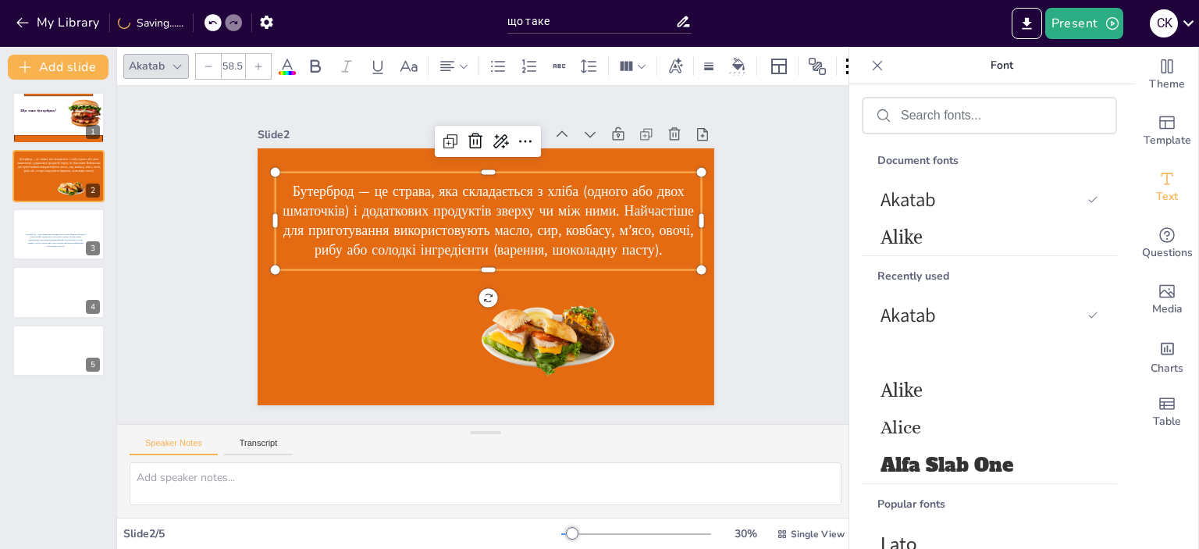
click at [255, 62] on icon at bounding box center [258, 66] width 9 height 9
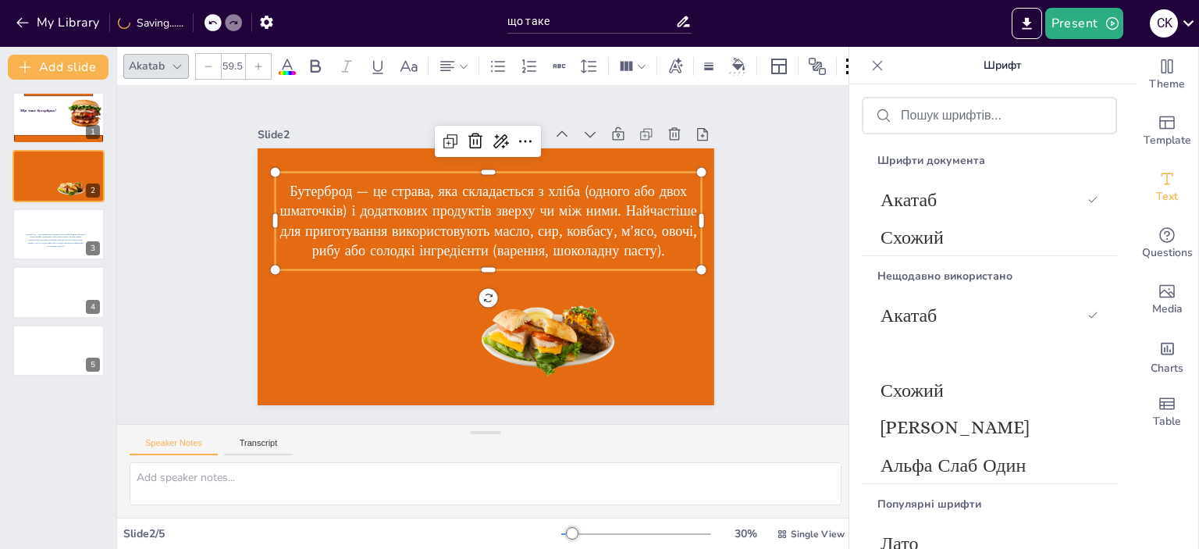
click at [255, 62] on icon at bounding box center [258, 66] width 9 height 9
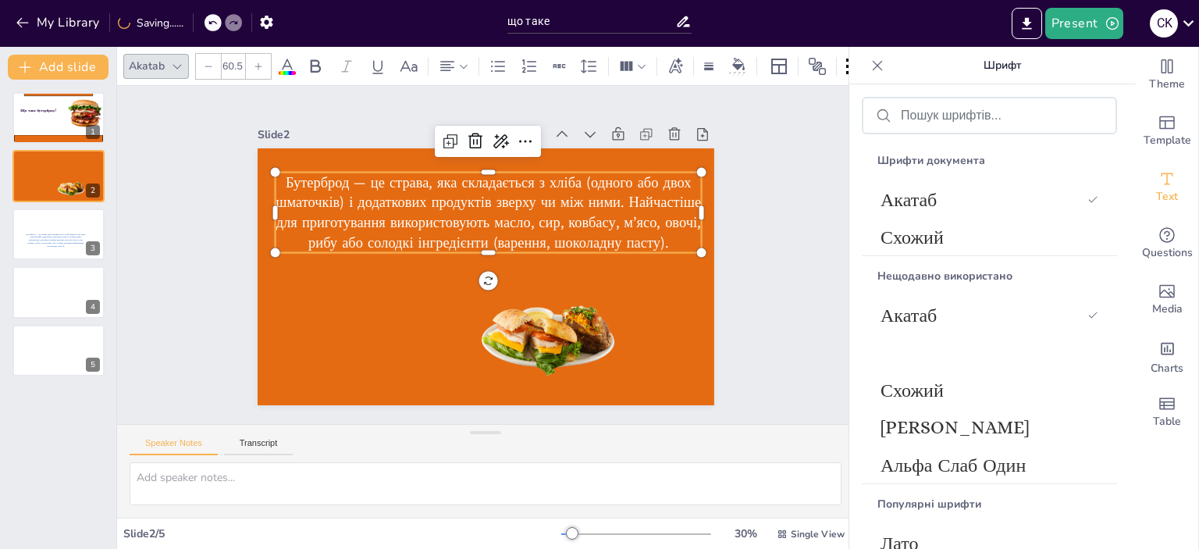
click at [255, 62] on icon at bounding box center [258, 66] width 9 height 9
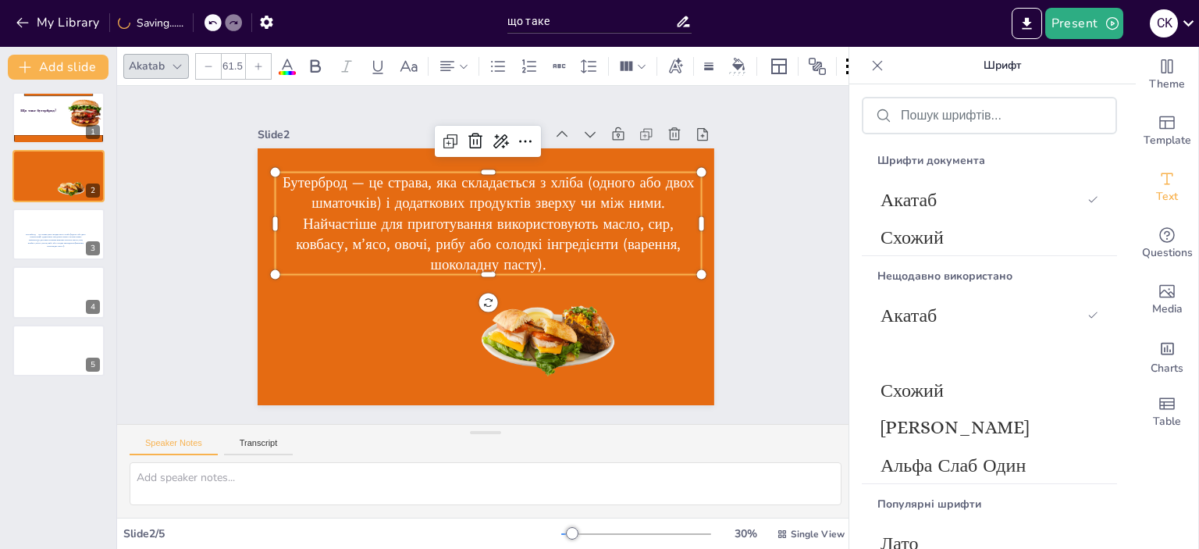
click at [256, 62] on icon at bounding box center [258, 66] width 9 height 9
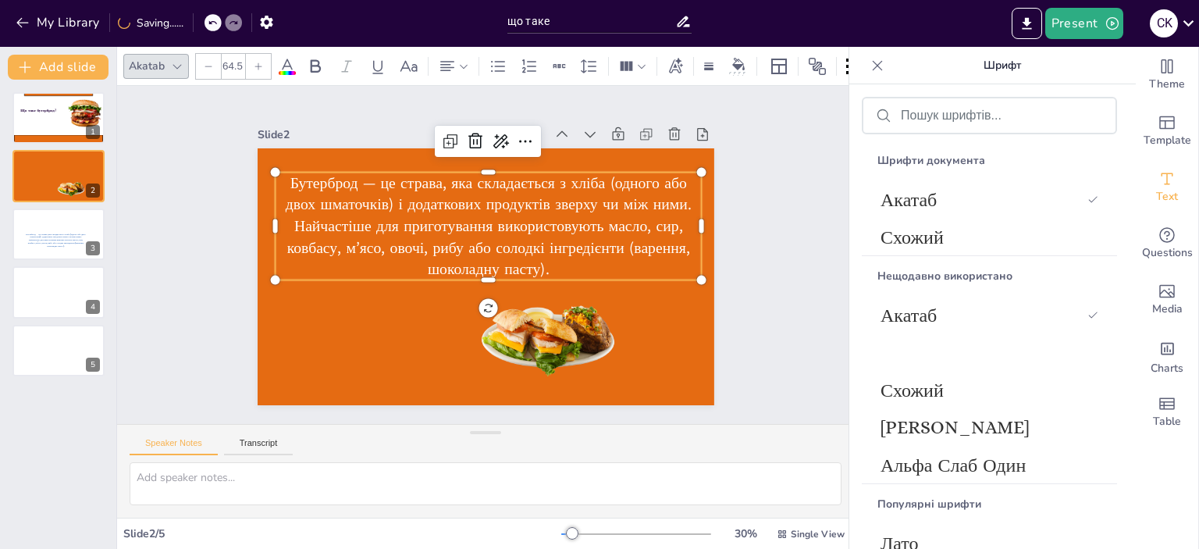
click at [256, 62] on icon at bounding box center [258, 66] width 9 height 9
click at [257, 62] on icon at bounding box center [258, 65] width 7 height 7
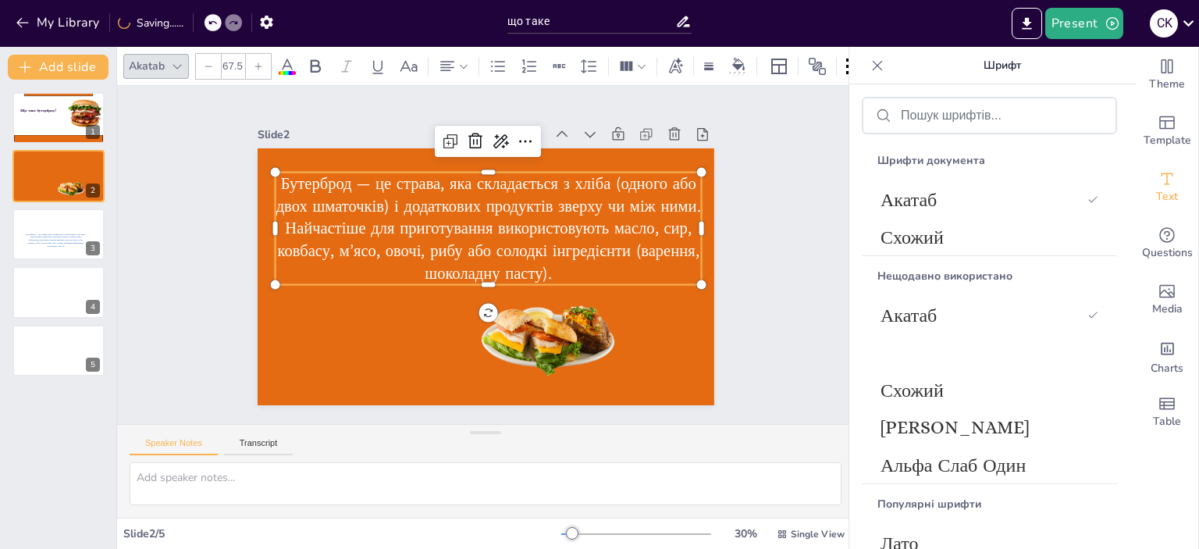
click at [257, 62] on icon at bounding box center [258, 65] width 7 height 7
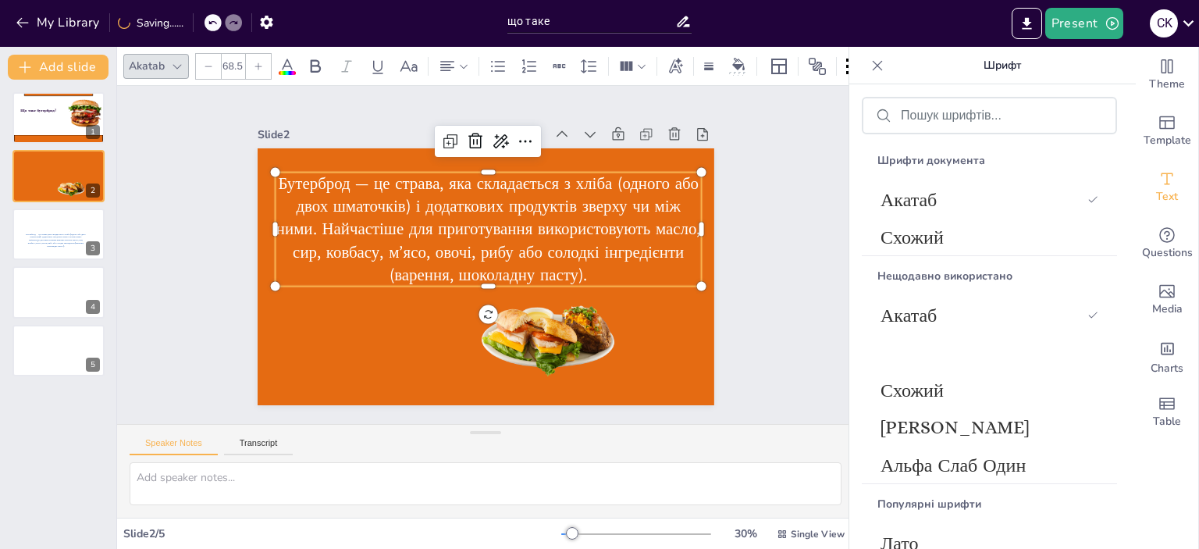
click at [257, 62] on icon at bounding box center [258, 65] width 7 height 7
type input "69.5"
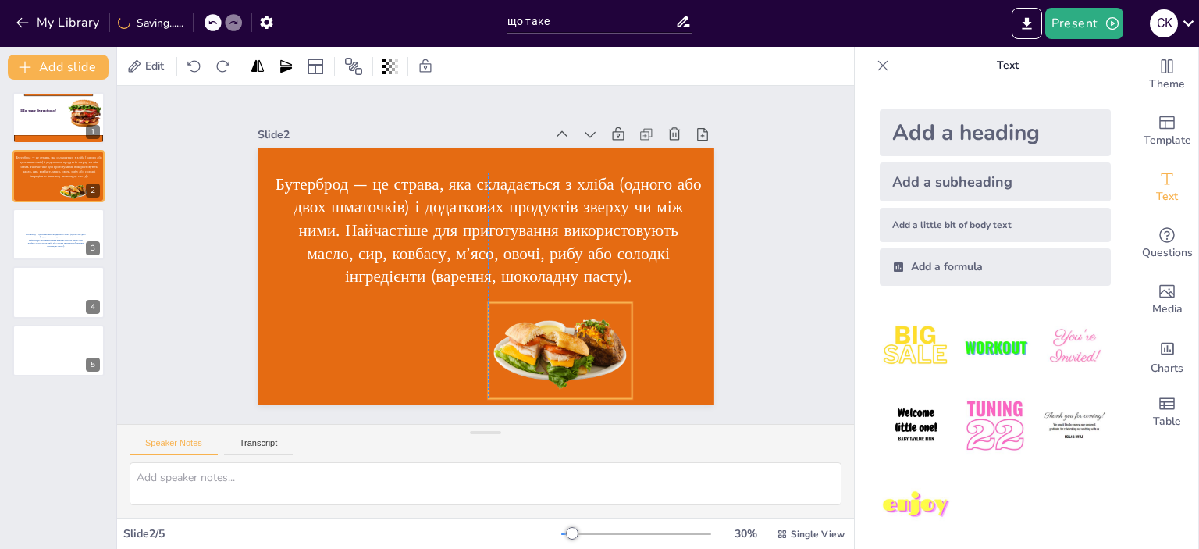
drag, startPoint x: 549, startPoint y: 349, endPoint x: 552, endPoint y: 361, distance: 12.9
click at [552, 361] on div at bounding box center [560, 351] width 144 height 96
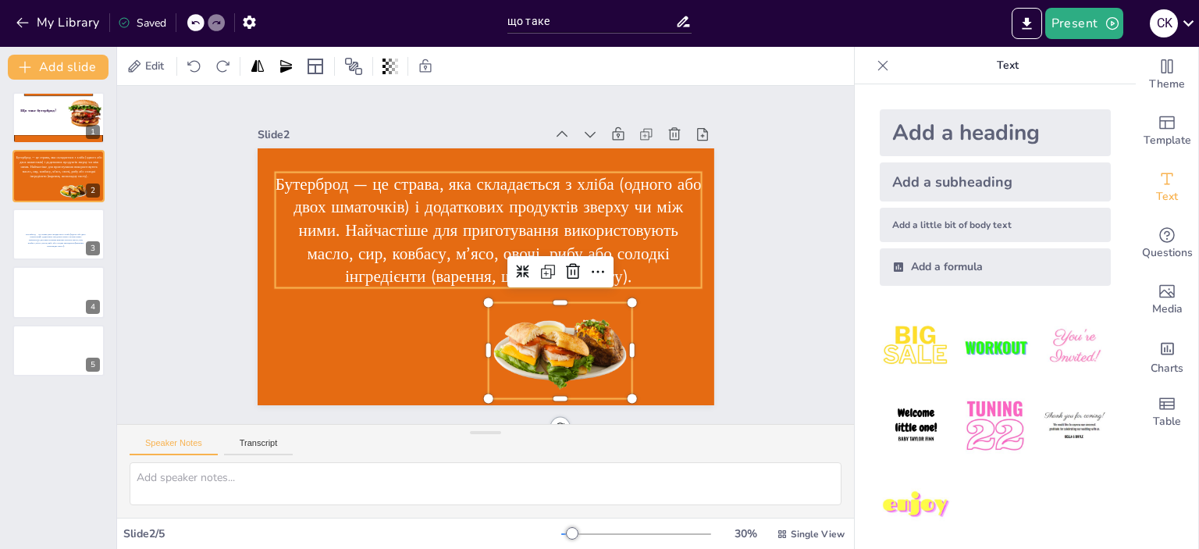
click at [640, 190] on span "Бутерброд — це страва, яка складається з хліба (одного або двох шматочків) і до…" at bounding box center [488, 229] width 426 height 115
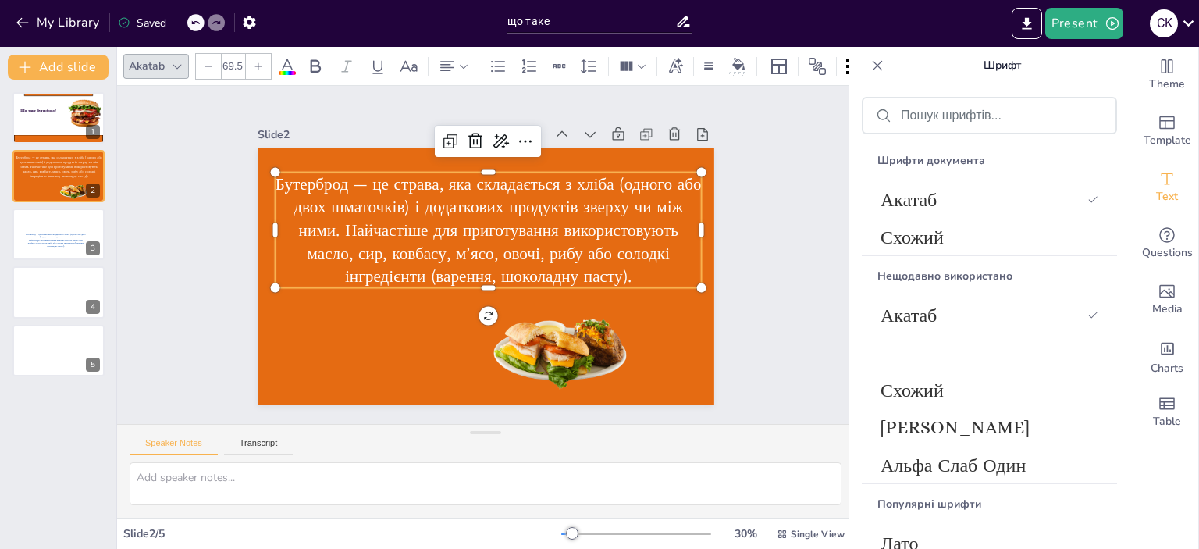
click at [616, 179] on span "Бутерброд — це страва, яка складається з хліба (одного або двох шматочків) і до…" at bounding box center [488, 229] width 426 height 115
click at [621, 176] on span "Бутерброд — це страва, яка складається з хліба (одного або двох шматочків) і до…" at bounding box center [488, 229] width 426 height 115
click at [620, 181] on span "Бутерброд — це страва, яка складається з хліба (одного або двох шматочків) і до…" at bounding box center [488, 229] width 426 height 115
click at [614, 180] on span "Бутерброд — це страва, яка складається з хліба (одного або двох шматочків) і до…" at bounding box center [488, 229] width 426 height 115
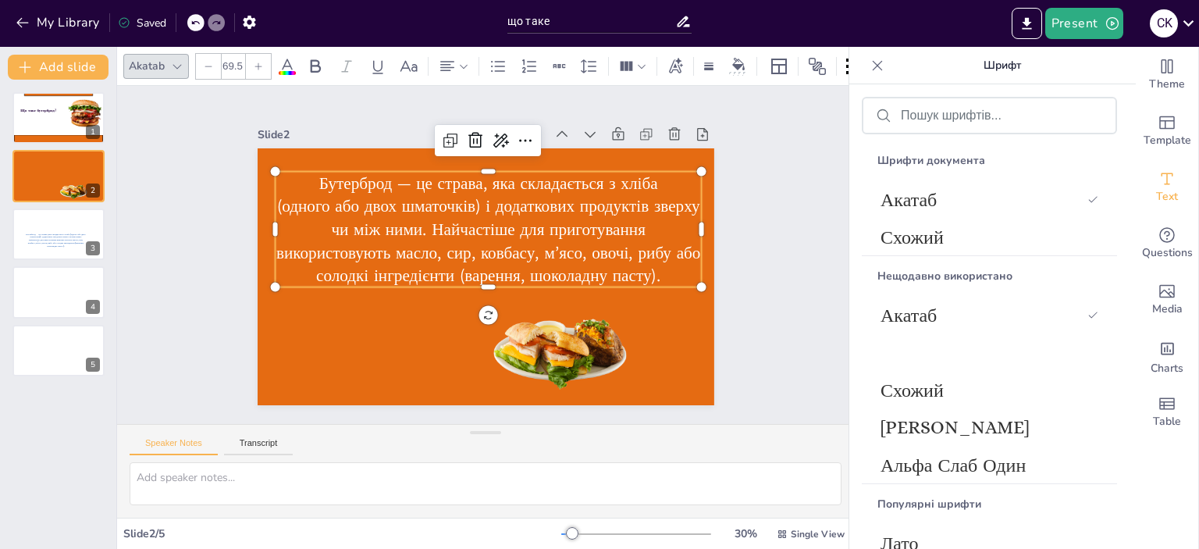
click at [643, 204] on span "(одного або двох шматочків) і додаткових продуктів зверху чи між ними. Найчасті…" at bounding box center [488, 241] width 424 height 92
click at [626, 252] on span "зверху чи між ними. Найчастіше для приготування використовують масло, сир, ковб…" at bounding box center [488, 252] width 424 height 69
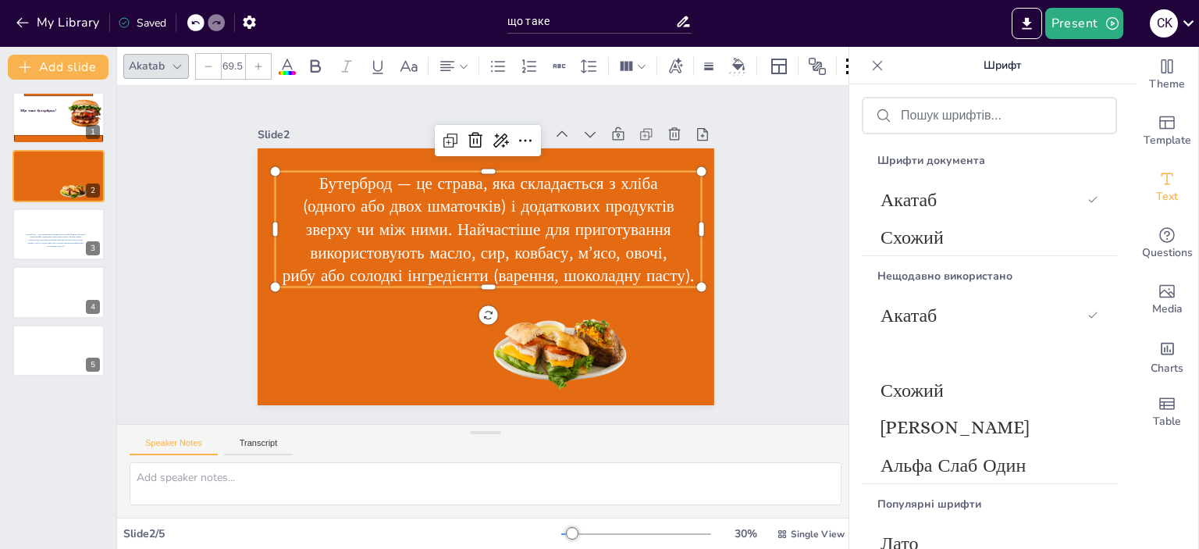
click at [479, 274] on span "рибу або солодкі інгредієнти (варення, шоколадну пасту)." at bounding box center [488, 276] width 412 height 23
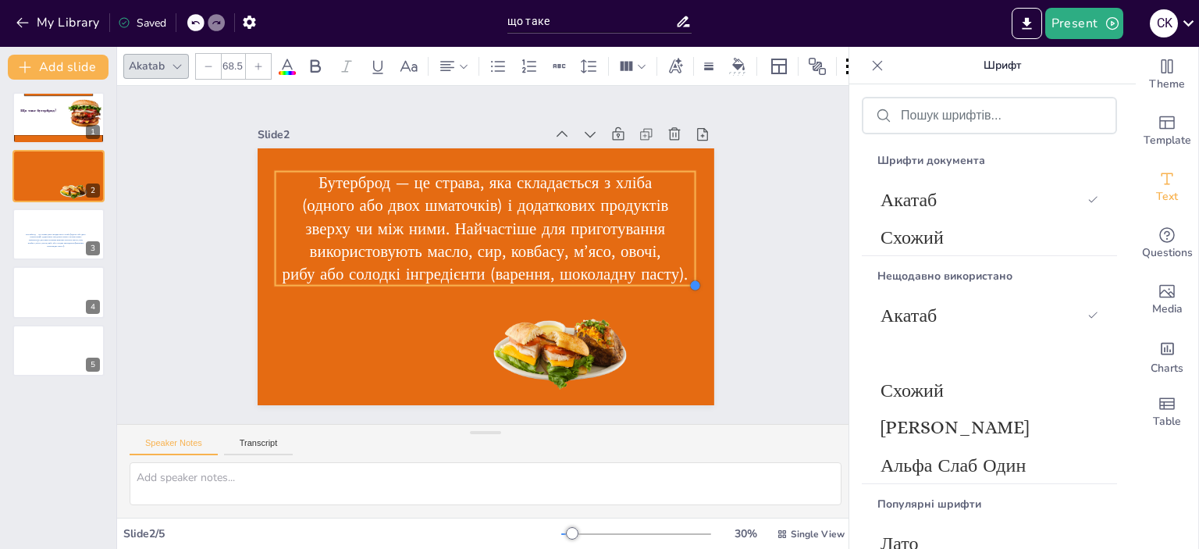
type input "68.4"
drag, startPoint x: 690, startPoint y: 283, endPoint x: 683, endPoint y: 279, distance: 8.0
click at [687, 279] on div at bounding box center [693, 285] width 12 height 12
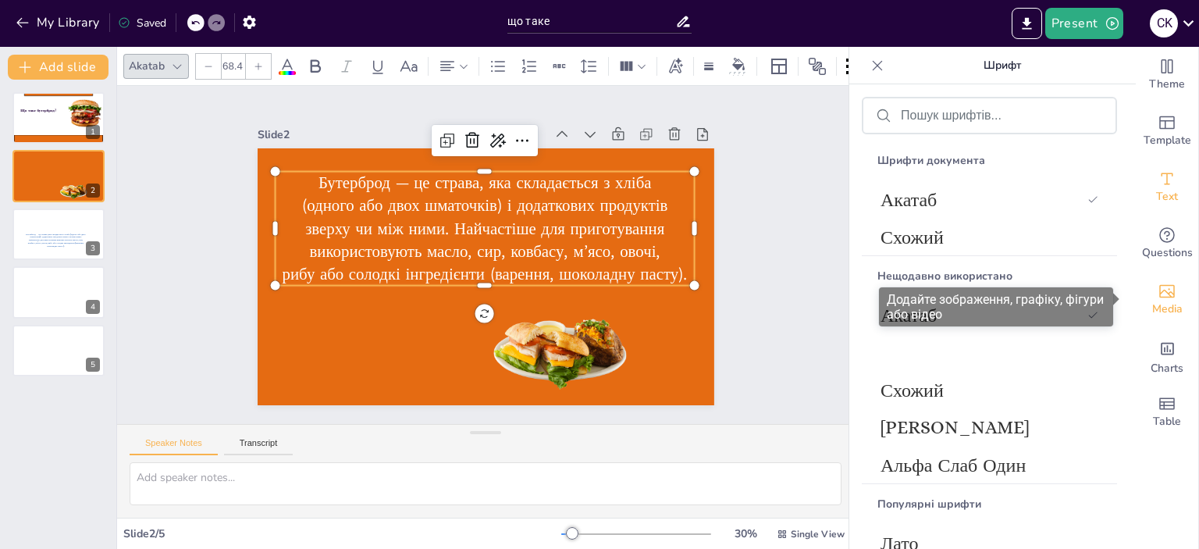
click at [1161, 299] on icon "Add images, graphics, shapes or video" at bounding box center [1166, 291] width 19 height 19
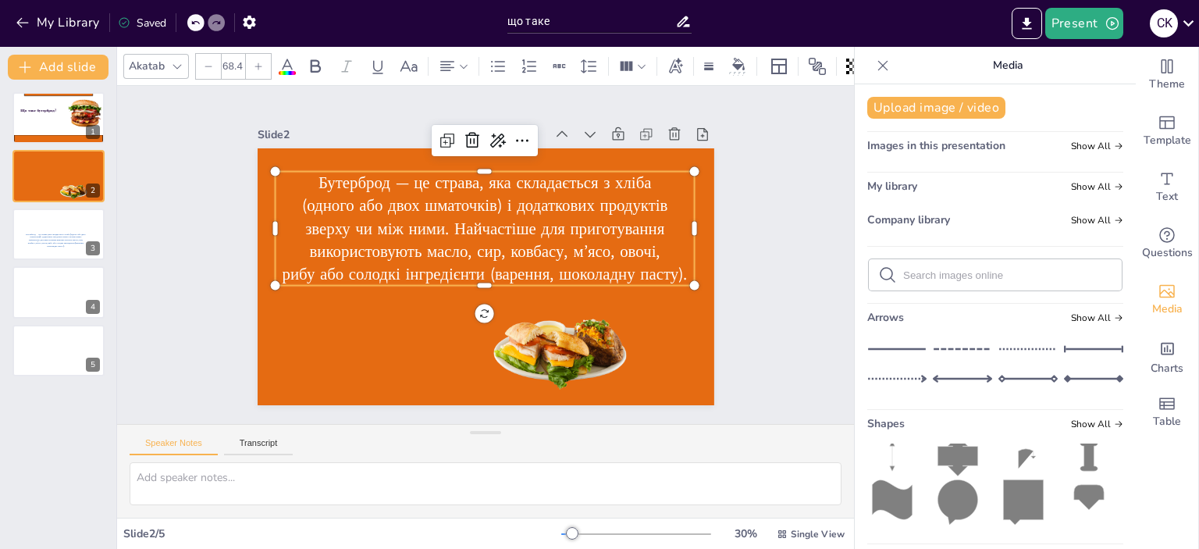
click at [878, 270] on icon at bounding box center [887, 274] width 19 height 19
click at [903, 277] on input "text" at bounding box center [1007, 275] width 209 height 12
type input "бутерброд"
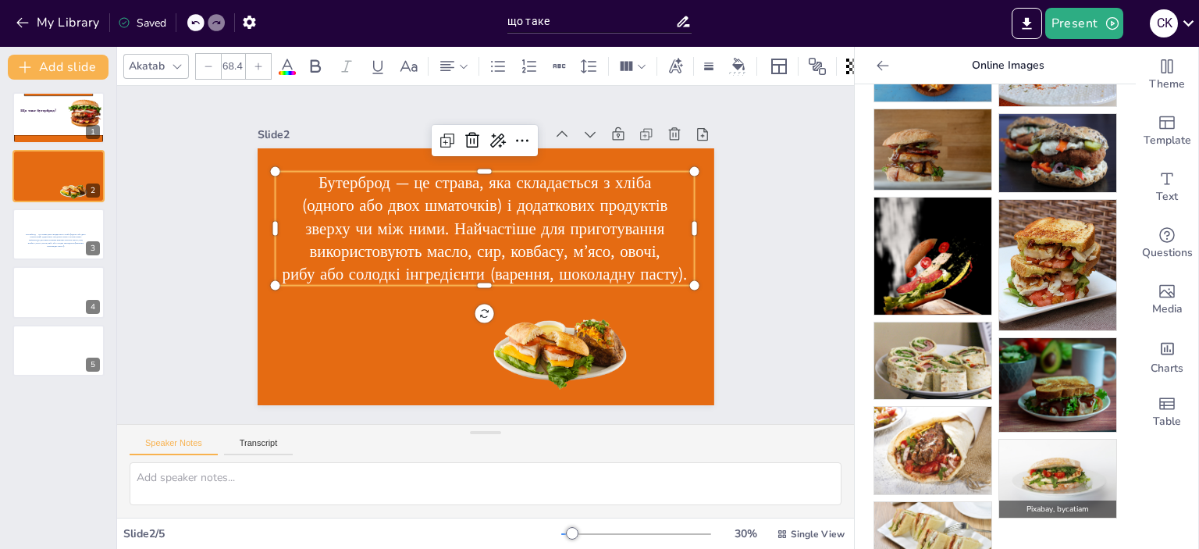
scroll to position [212, 0]
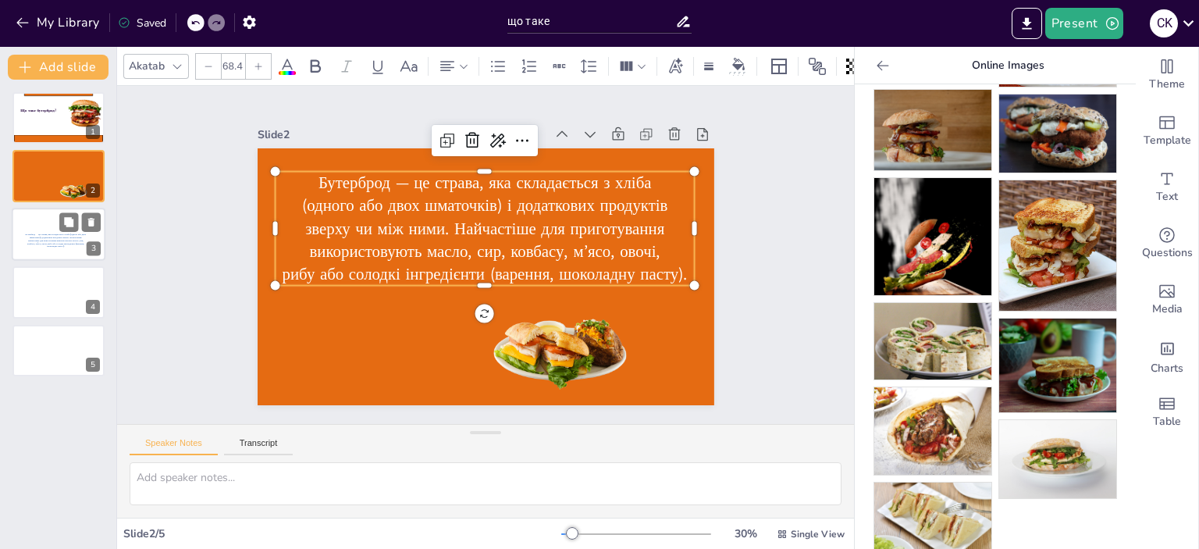
click at [59, 234] on span "Бутерброд — це страва, яка складається з хліба (одного або двох шматочків) і до…" at bounding box center [55, 241] width 61 height 16
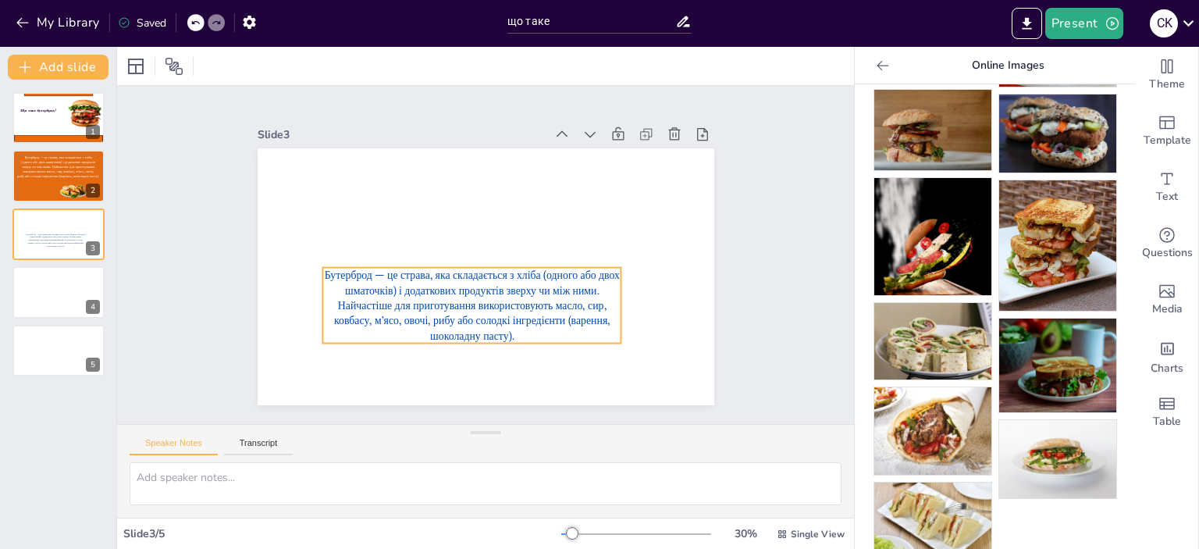
click at [436, 296] on span "Бутерброд — це страва, яка складається з хліба (одного або двох шматочків) і до…" at bounding box center [471, 305] width 295 height 74
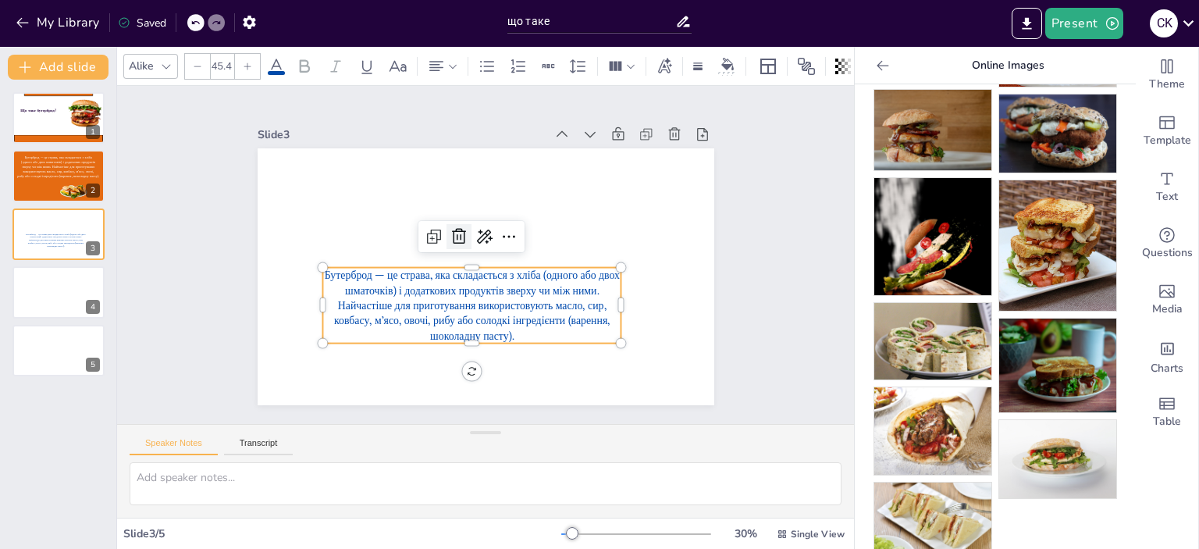
click at [452, 229] on icon at bounding box center [459, 236] width 14 height 16
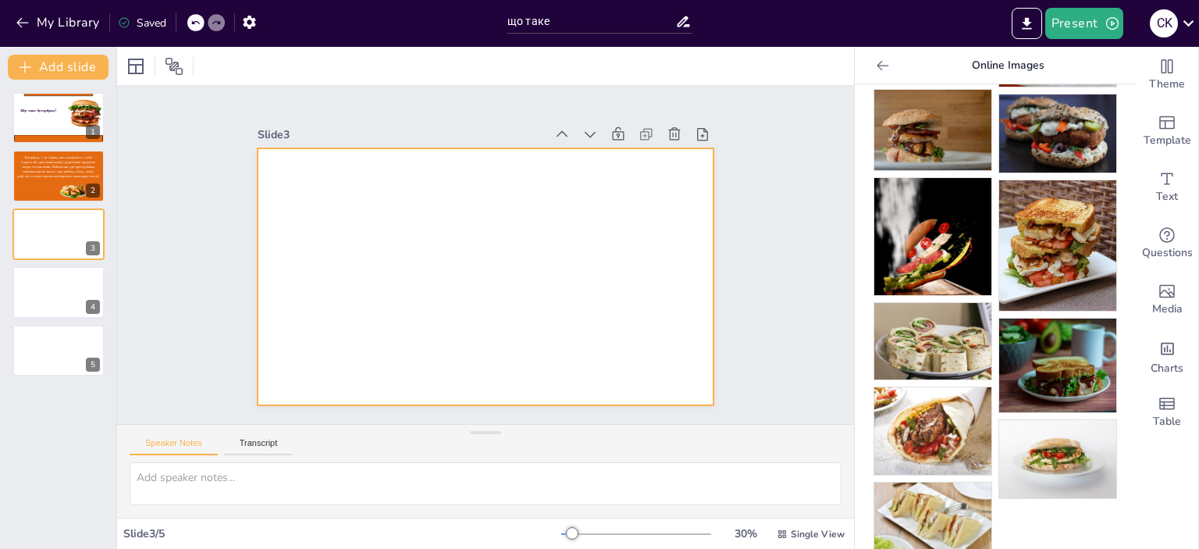
drag, startPoint x: 1053, startPoint y: 437, endPoint x: 543, endPoint y: 309, distance: 526.1
click at [543, 309] on div "Document fonts Akatab Recently used Akatab Alike Alice Alfa Slab One Popular fo…" at bounding box center [599, 298] width 1199 height 502
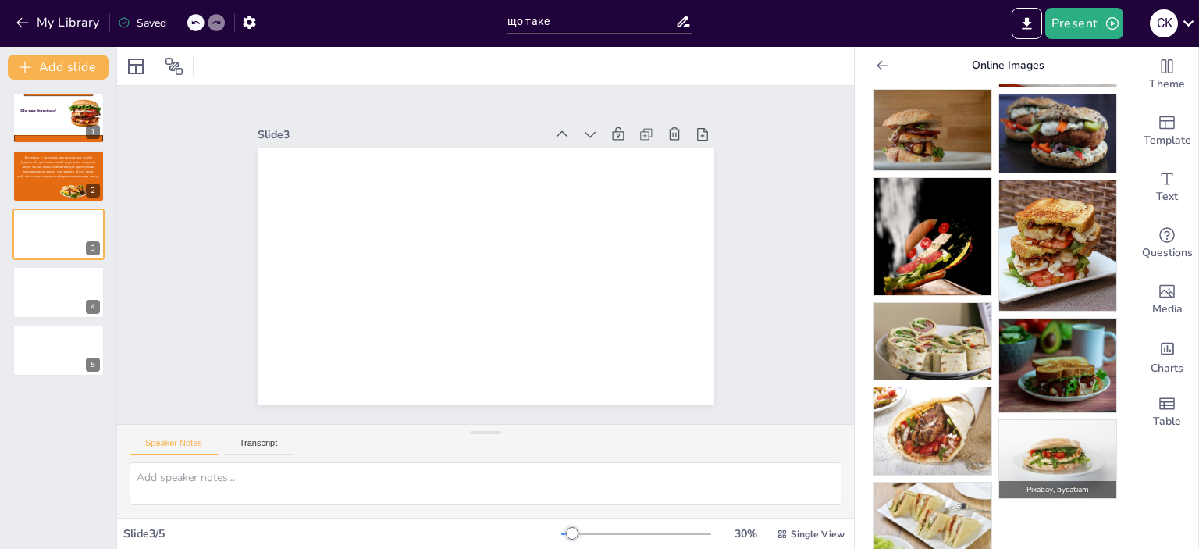
click at [1008, 427] on img at bounding box center [1057, 459] width 117 height 78
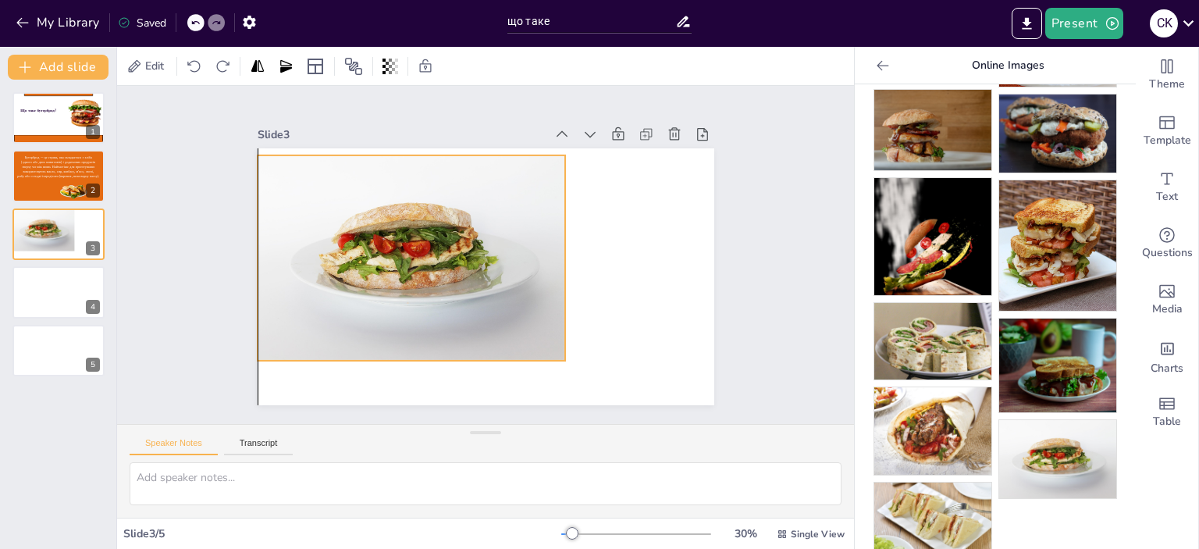
drag, startPoint x: 563, startPoint y: 286, endPoint x: 492, endPoint y: 268, distance: 73.4
click at [492, 268] on div at bounding box center [411, 257] width 308 height 205
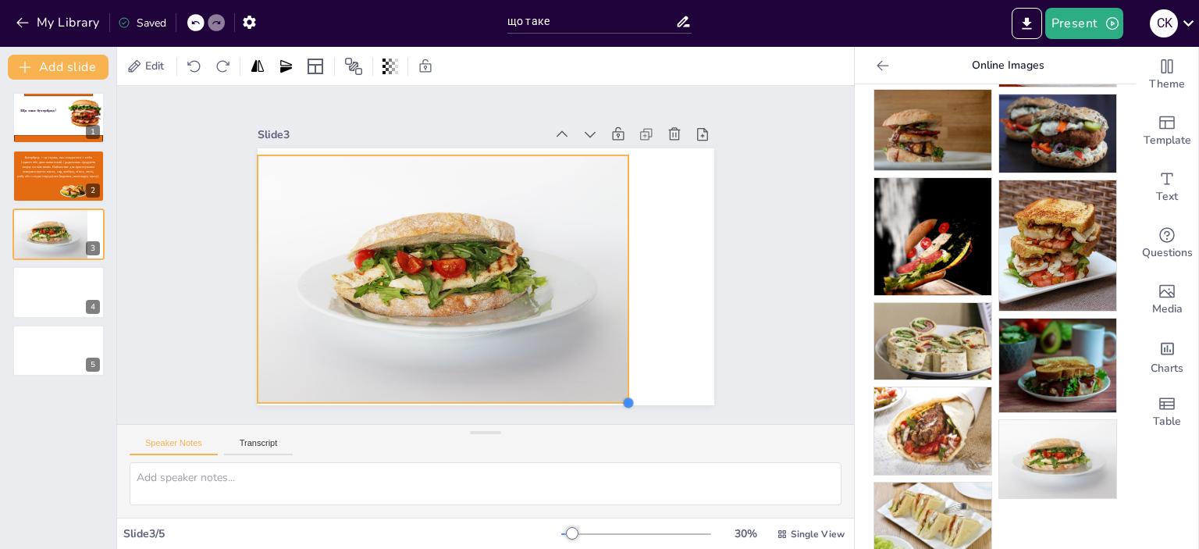
drag, startPoint x: 555, startPoint y: 352, endPoint x: 618, endPoint y: 380, distance: 69.2
click at [618, 380] on div at bounding box center [485, 276] width 456 height 257
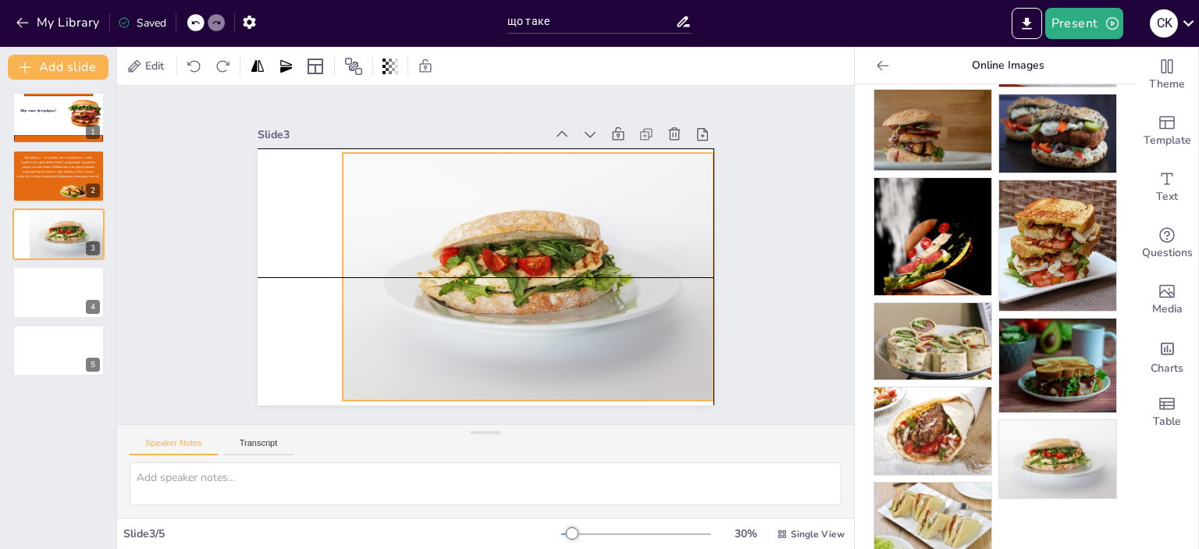
drag, startPoint x: 592, startPoint y: 280, endPoint x: 606, endPoint y: 275, distance: 14.8
click at [606, 275] on div at bounding box center [528, 276] width 371 height 247
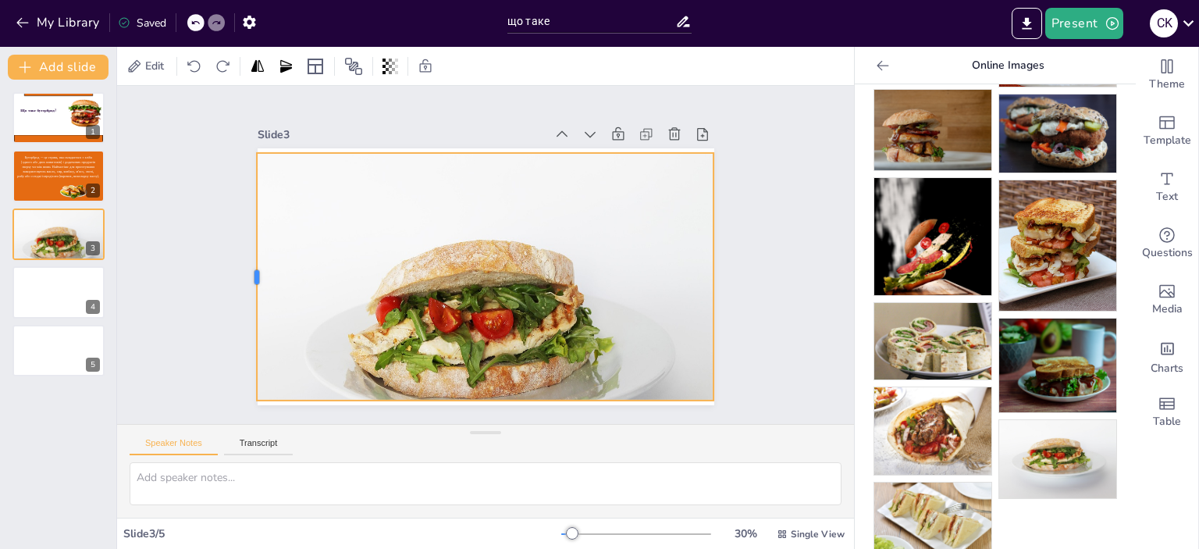
drag, startPoint x: 328, startPoint y: 268, endPoint x: 242, endPoint y: 268, distance: 85.8
click at [244, 268] on div at bounding box center [250, 276] width 12 height 247
click at [488, 321] on div at bounding box center [485, 341] width 457 height 376
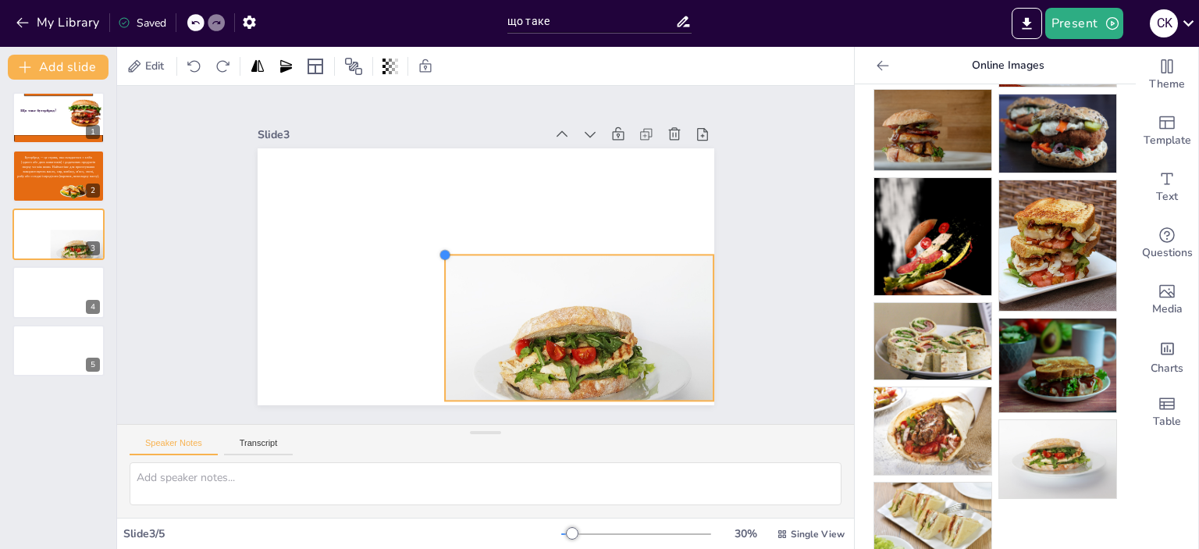
drag, startPoint x: 243, startPoint y: 147, endPoint x: 433, endPoint y: 274, distance: 229.0
click at [433, 274] on div at bounding box center [485, 276] width 456 height 257
click at [574, 293] on div at bounding box center [580, 365] width 267 height 219
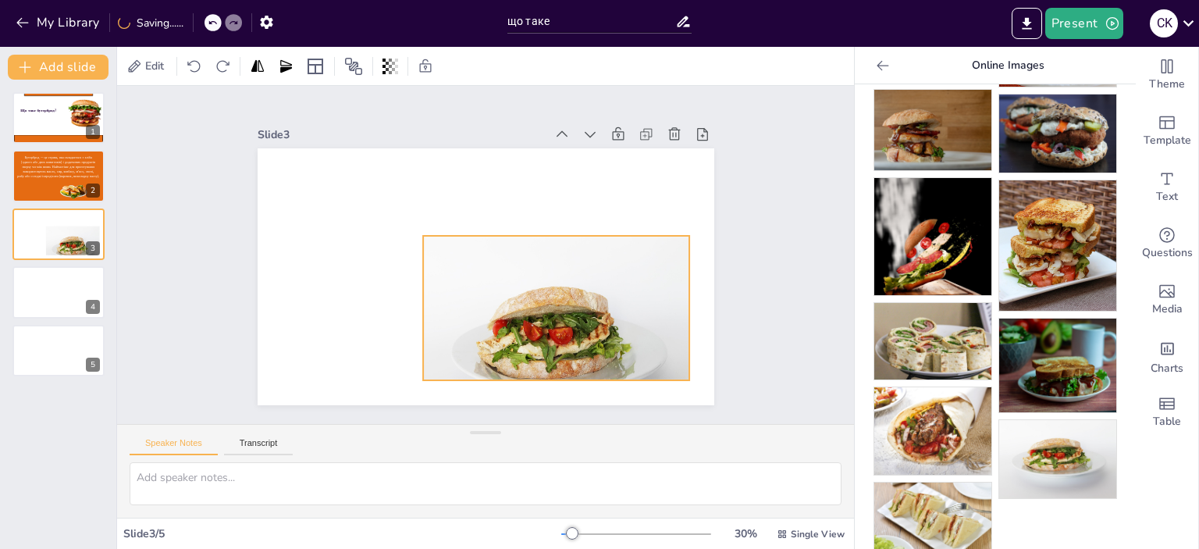
drag, startPoint x: 604, startPoint y: 315, endPoint x: 586, endPoint y: 307, distance: 19.9
click at [586, 307] on div at bounding box center [556, 345] width 267 height 219
click at [731, 272] on div "Slide 1 Що таке бутерброд? Slide 2 Бутерброд — це страва, яка складається з хлі…" at bounding box center [486, 255] width 544 height 300
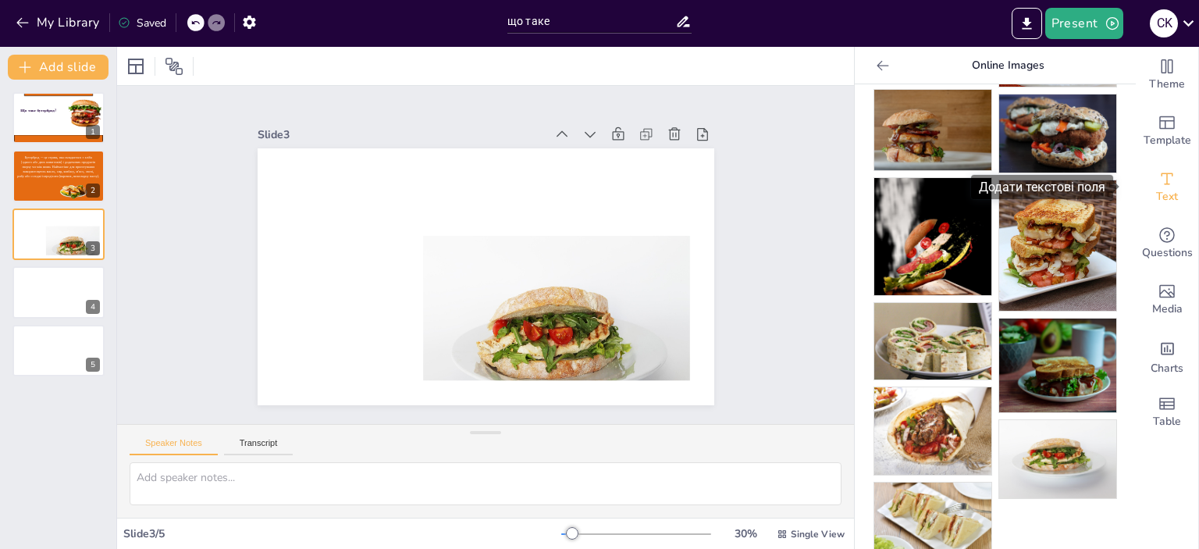
click at [1163, 179] on icon "Add text boxes" at bounding box center [1166, 178] width 19 height 19
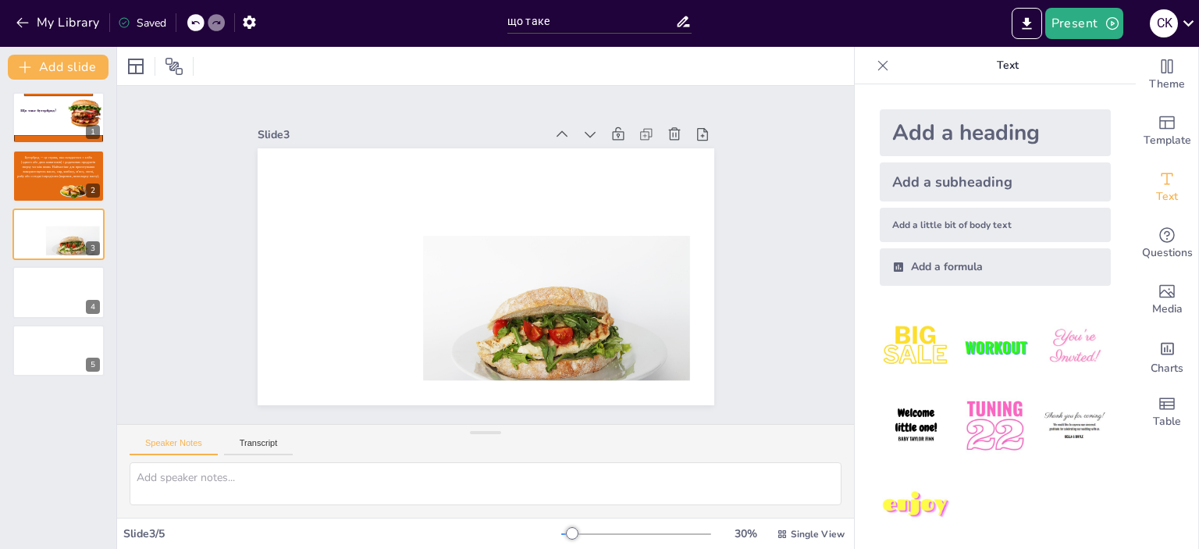
click at [940, 218] on div "Add a little bit of body text" at bounding box center [994, 225] width 231 height 34
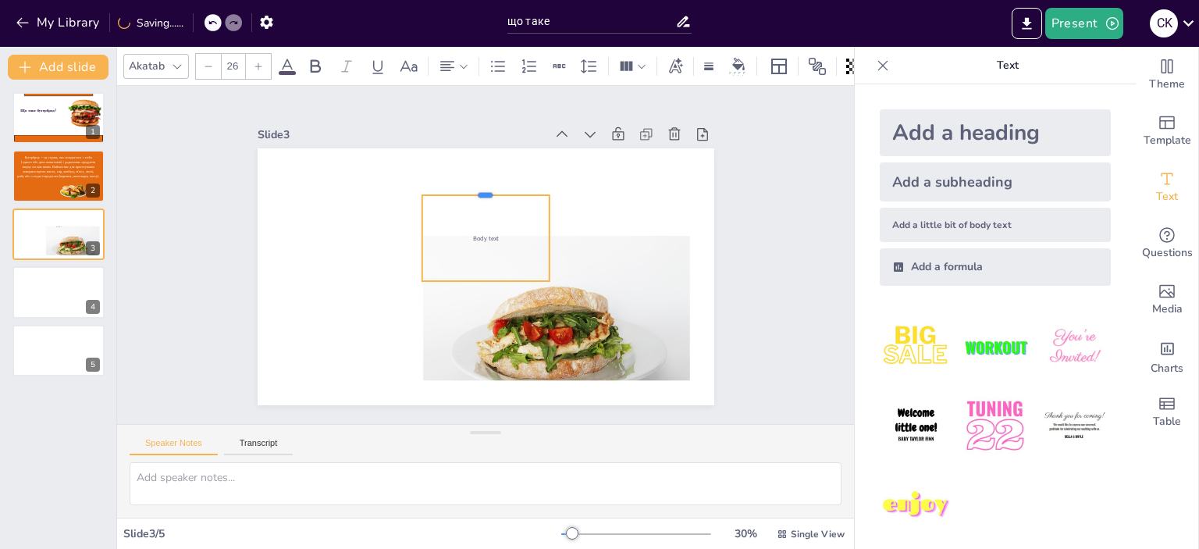
drag, startPoint x: 473, startPoint y: 263, endPoint x: 474, endPoint y: 186, distance: 77.3
click at [474, 186] on div at bounding box center [484, 189] width 127 height 12
drag, startPoint x: 409, startPoint y: 233, endPoint x: 292, endPoint y: 234, distance: 117.1
click at [296, 234] on div at bounding box center [302, 238] width 12 height 86
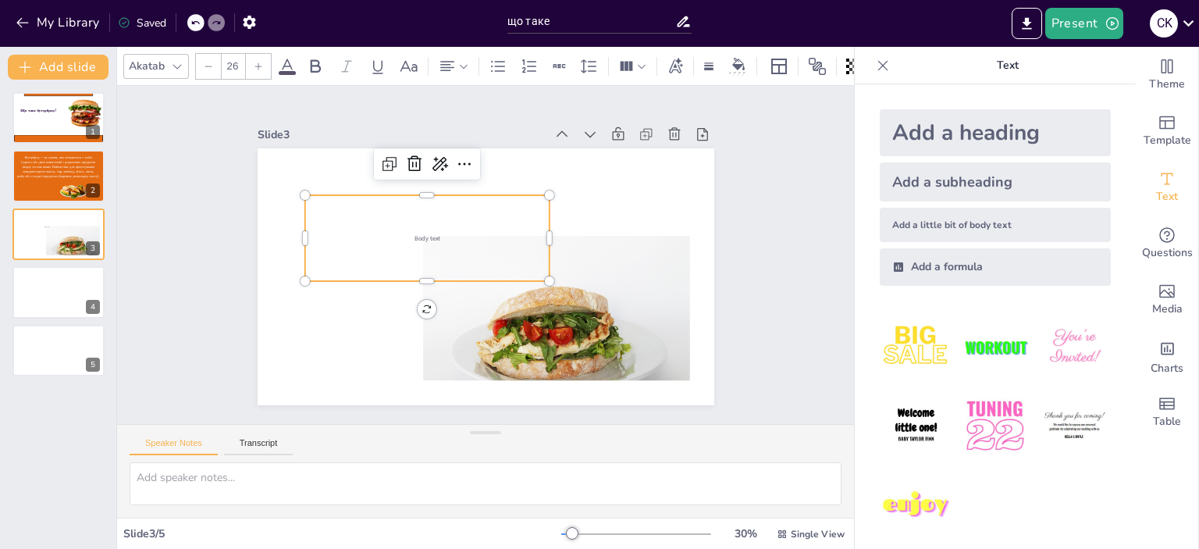
click at [350, 233] on p "Body text" at bounding box center [426, 237] width 244 height 9
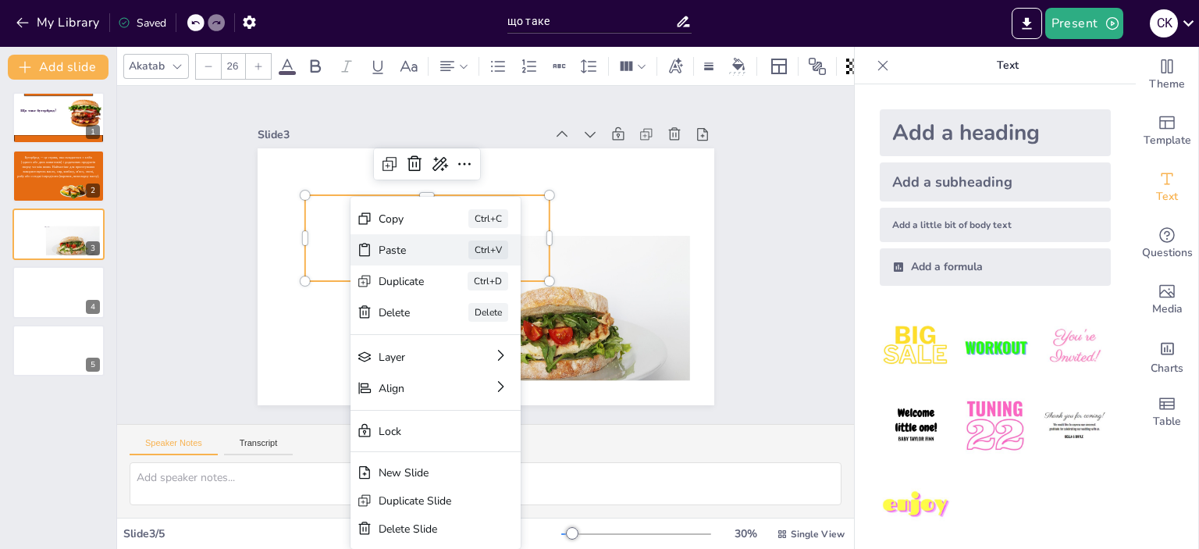
click at [390, 245] on div "Paste" at bounding box center [401, 250] width 46 height 15
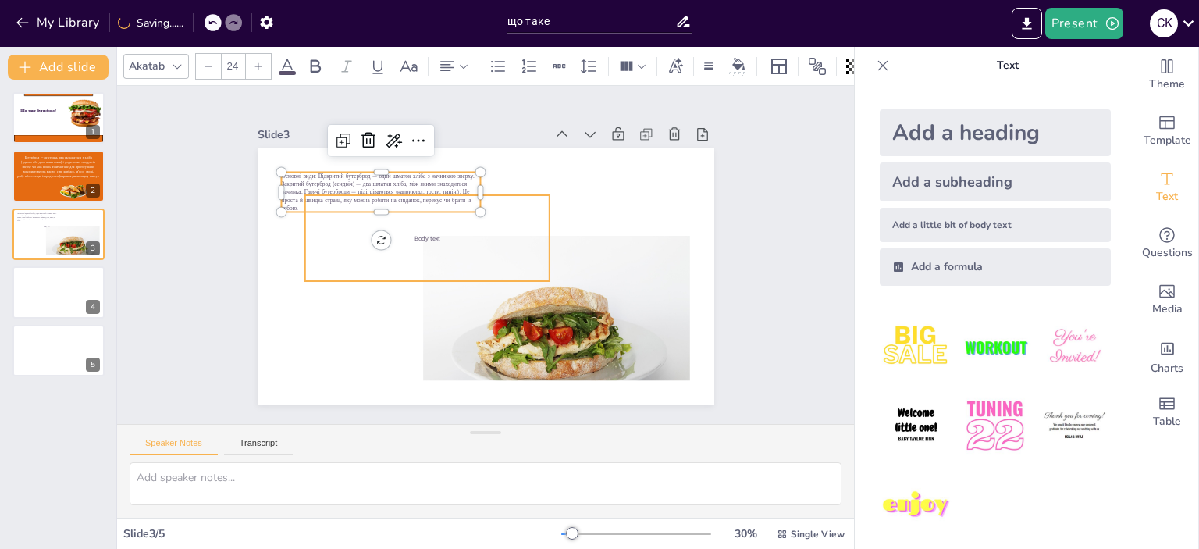
click at [423, 246] on div "Body text" at bounding box center [426, 238] width 244 height 86
type input "26"
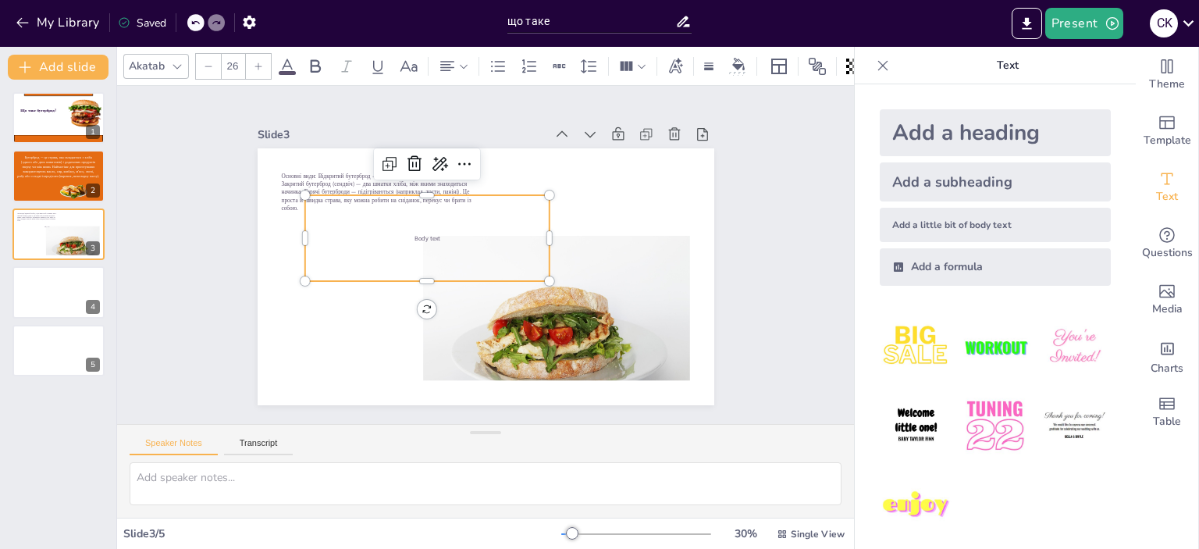
click at [482, 203] on div "Body text" at bounding box center [426, 238] width 244 height 86
click at [405, 158] on icon at bounding box center [414, 163] width 19 height 19
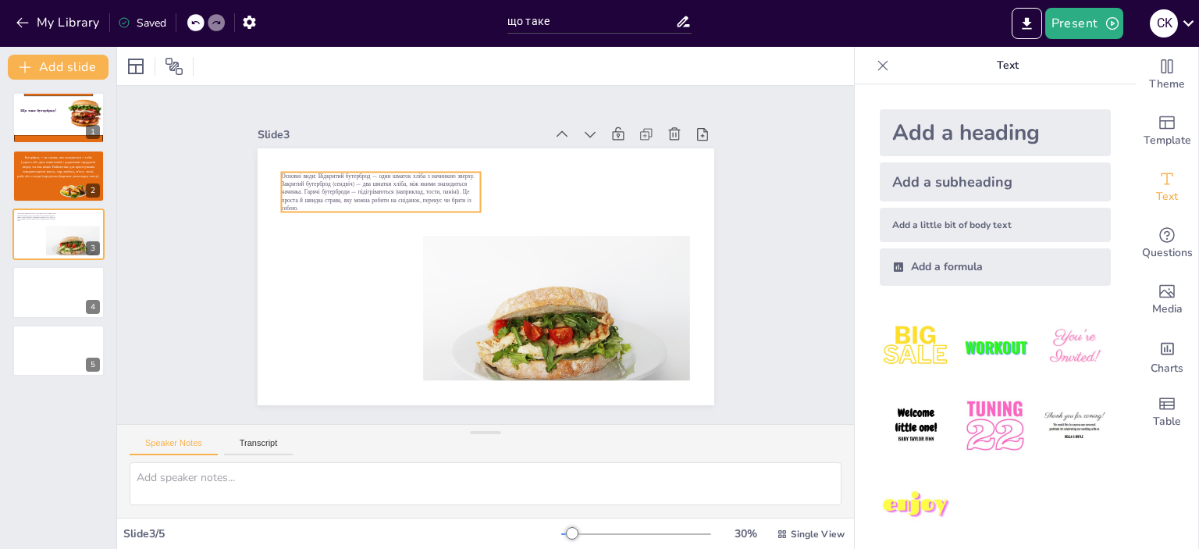
click at [384, 176] on span "Основні види: Відкритий бутерброд — один шматок хліба з начинкою зверху. Закрит…" at bounding box center [378, 192] width 194 height 40
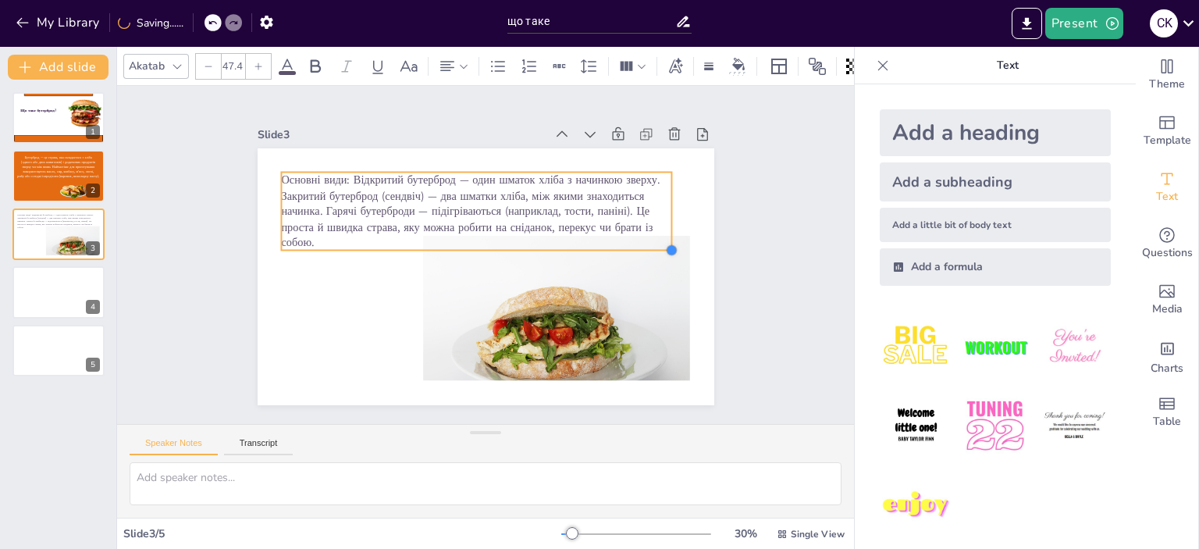
type input "49.8"
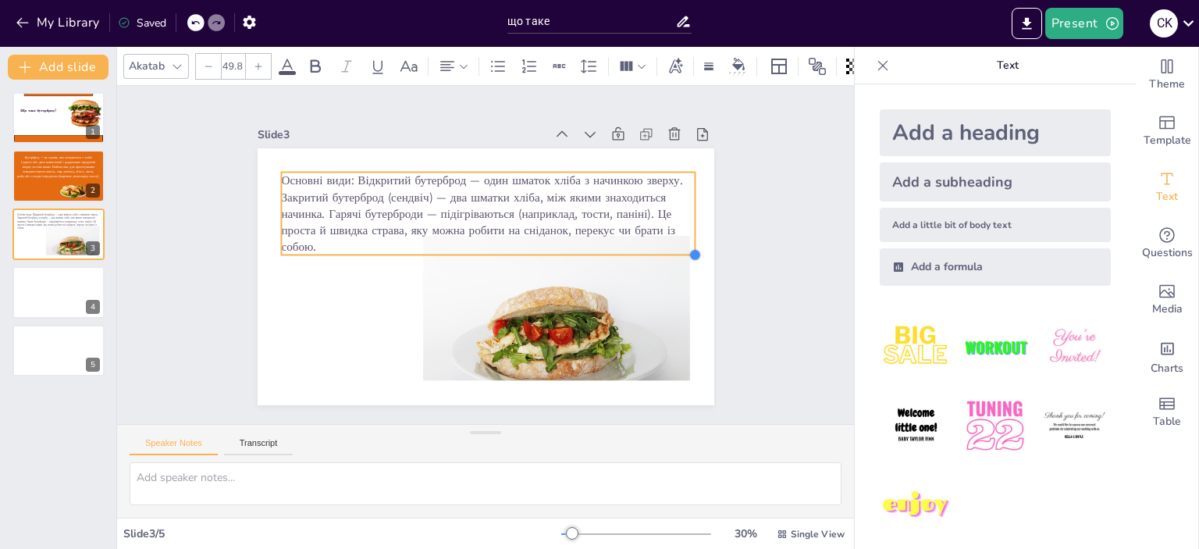
drag, startPoint x: 467, startPoint y: 202, endPoint x: 451, endPoint y: 245, distance: 45.7
click at [451, 245] on div "Основні види: Відкритий бутерброд — один шматок хліба з начинкою зверху. Закрит…" at bounding box center [485, 276] width 456 height 257
click at [646, 208] on span "Основні види: Відкритий бутерброд — один шматок хліба з начинкою зверху. Закрит…" at bounding box center [481, 213] width 401 height 83
click at [644, 210] on span "Основні види: Відкритий бутерброд — один шматок хліба з начинкою зверху. Закрит…" at bounding box center [481, 213] width 401 height 83
click at [637, 206] on span "Основні види: Відкритий бутерброд — один шматок хліба з начинкою зверху. Закрит…" at bounding box center [481, 213] width 401 height 83
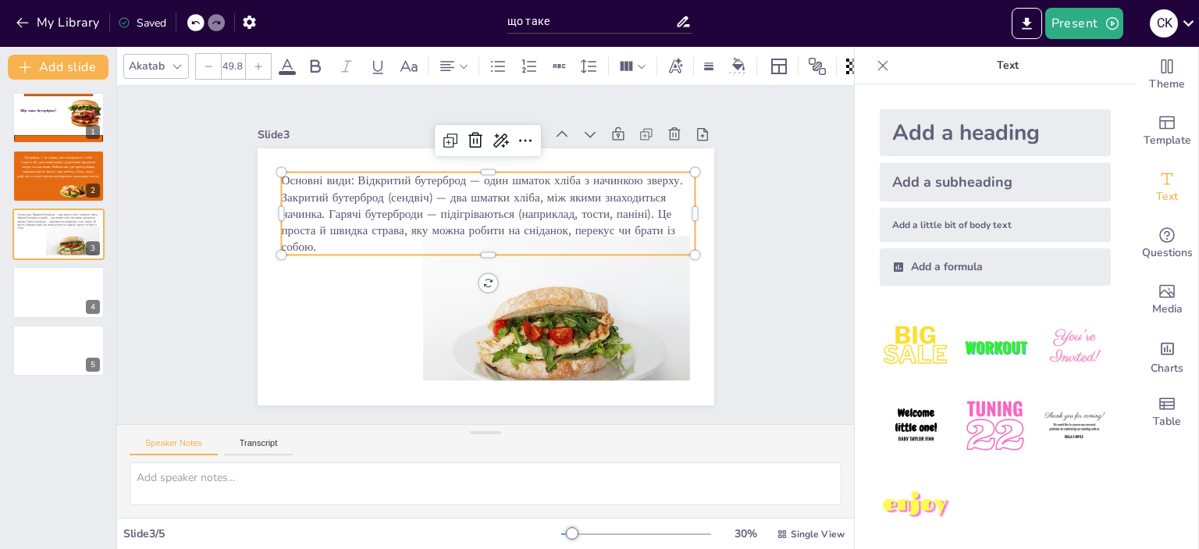
click at [637, 206] on span "Основні види: Відкритий бутерброд — один шматок хліба з начинкою зверху. Закрит…" at bounding box center [481, 213] width 401 height 83
click at [346, 177] on span "Основні види: Відкритий бутерброд — один шматок хліба з начинкою зверху. Закрит…" at bounding box center [481, 213] width 401 height 83
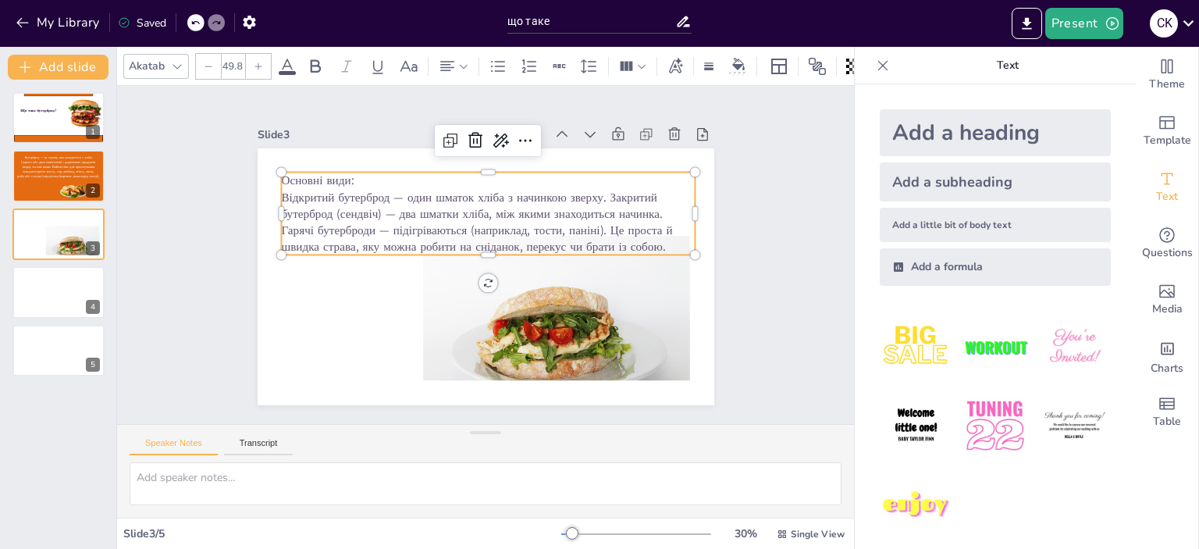
click at [599, 194] on span "Відкритий бутерброд — один шматок хліба з начинкою зверху. Закритий бутерброд (…" at bounding box center [476, 222] width 391 height 66
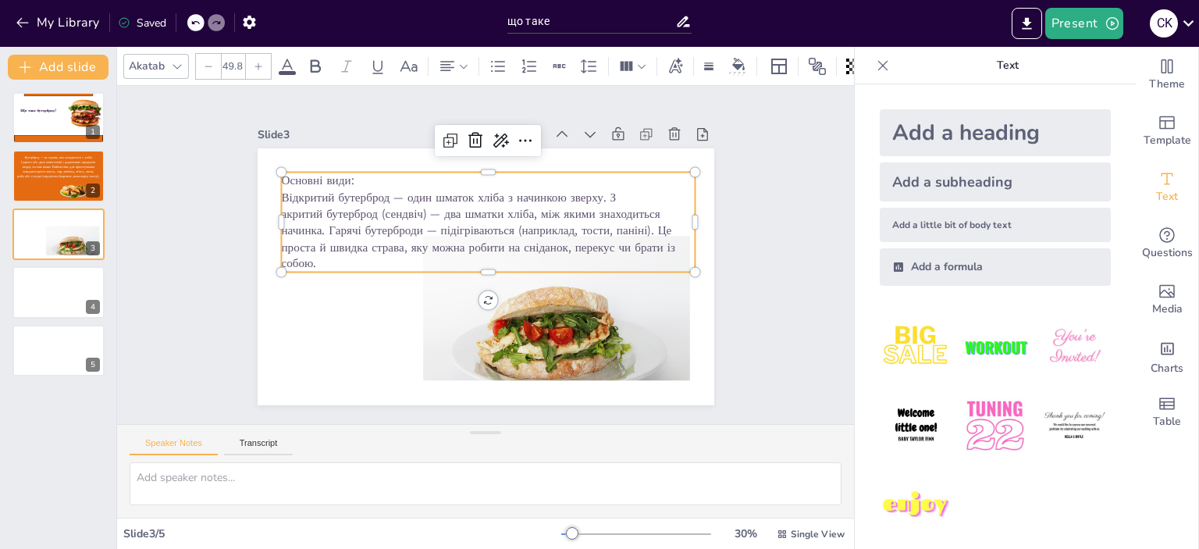
click at [197, 21] on icon at bounding box center [195, 23] width 8 height 4
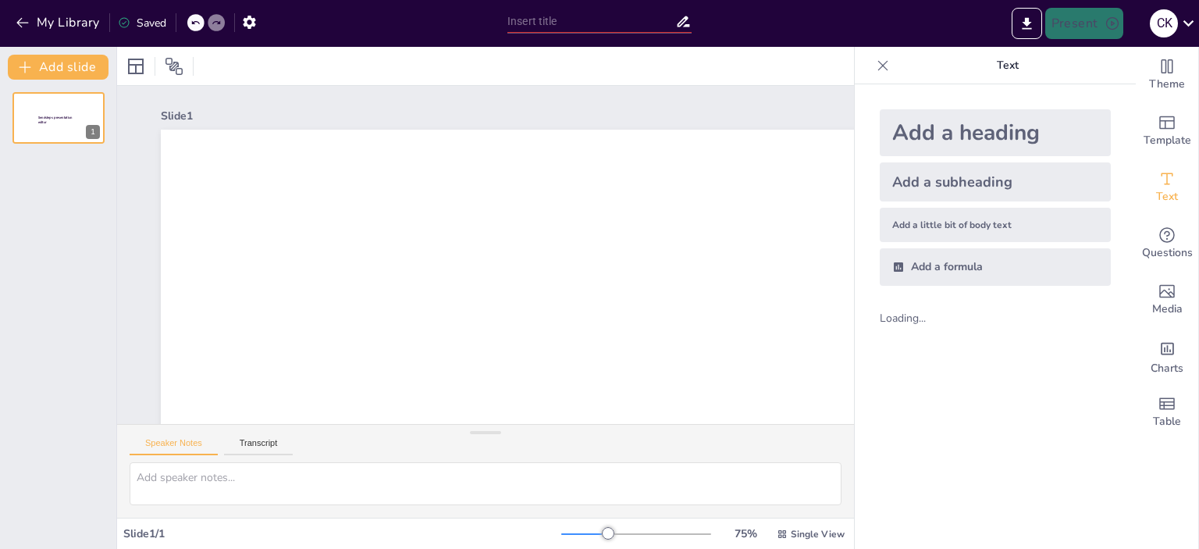
scroll to position [0, 0]
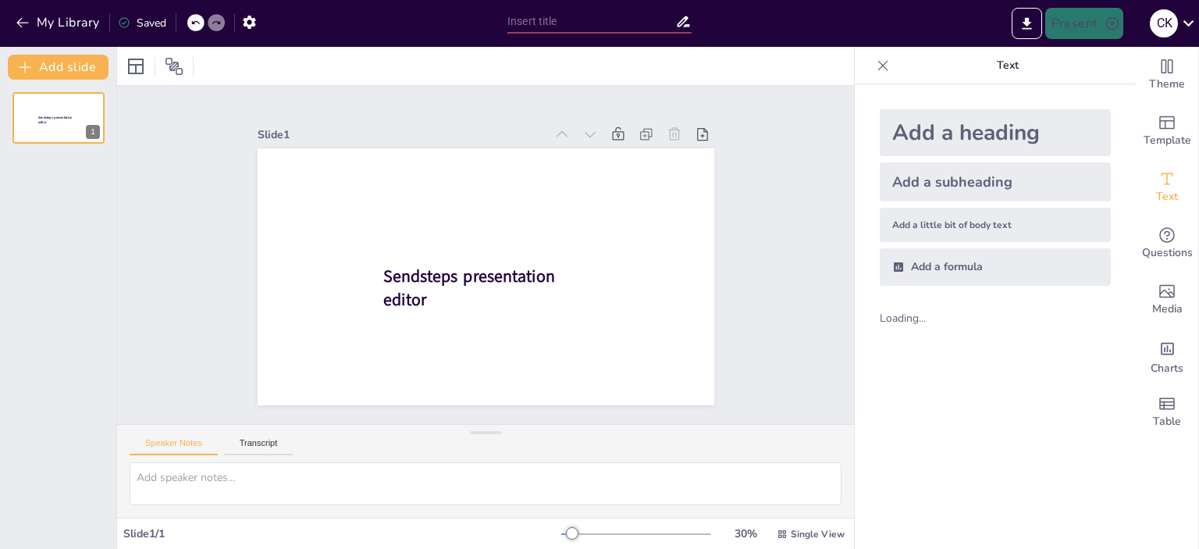
type input "що таке"
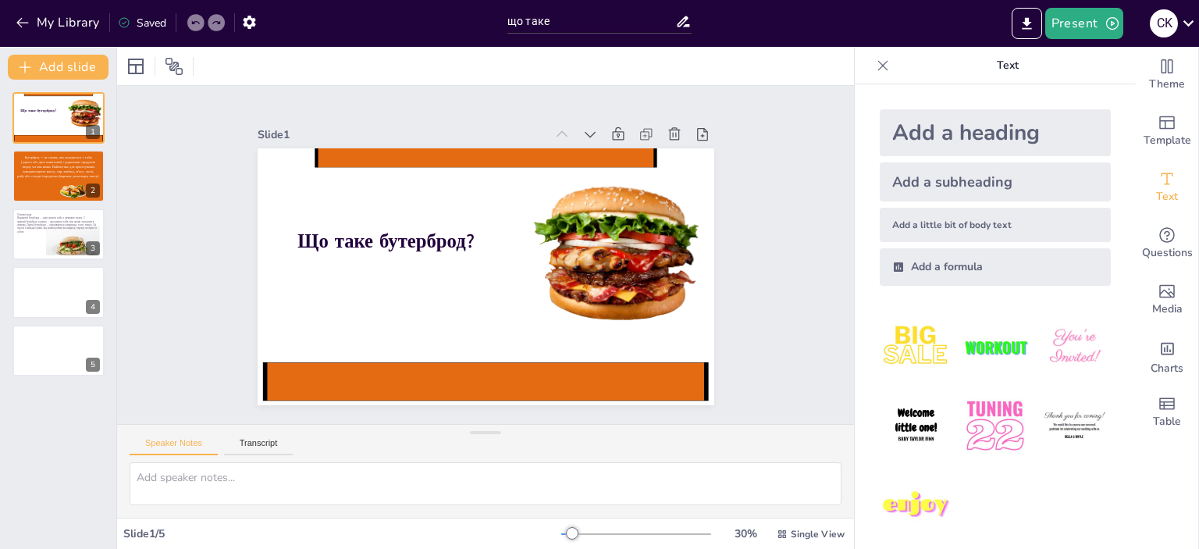
click at [222, 18] on div at bounding box center [216, 22] width 17 height 17
click at [216, 22] on icon at bounding box center [215, 22] width 9 height 9
click at [62, 227] on button at bounding box center [68, 221] width 19 height 19
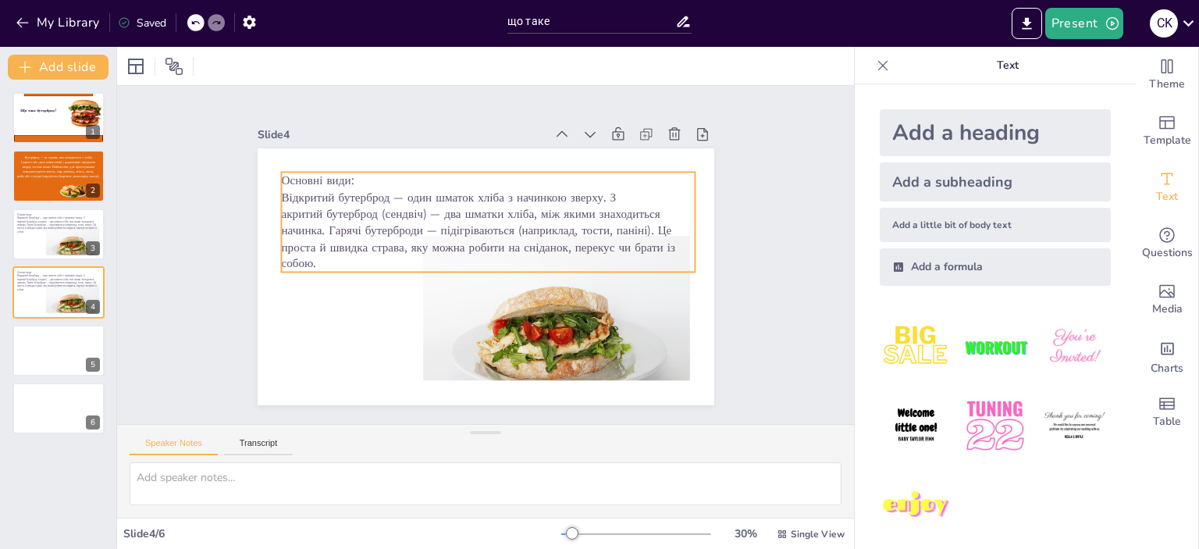
click at [608, 216] on span "акритий бутерброд (сендвіч) — два шматки хліба, між якими знаходиться начинка. …" at bounding box center [477, 238] width 393 height 66
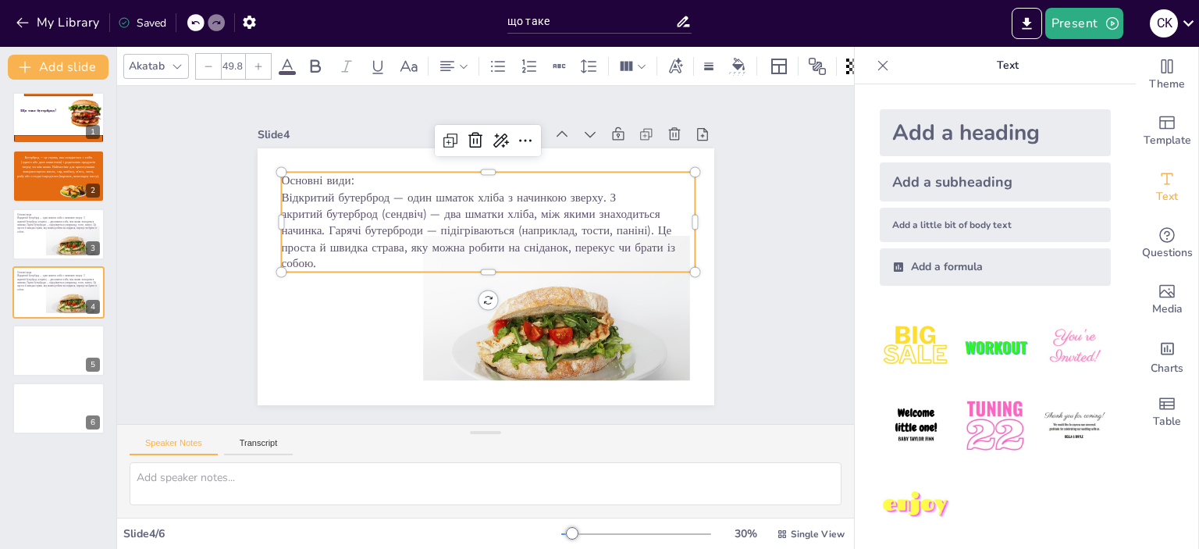
click at [373, 225] on span "акритий бутерброд (сендвіч) — два шматки хліба, між якими знаходиться начинка. …" at bounding box center [477, 238] width 393 height 66
click at [53, 230] on p "акритий бутерброд (сендвіч) — два шматки хліба, між якими знаходиться начинка. …" at bounding box center [58, 225] width 85 height 13
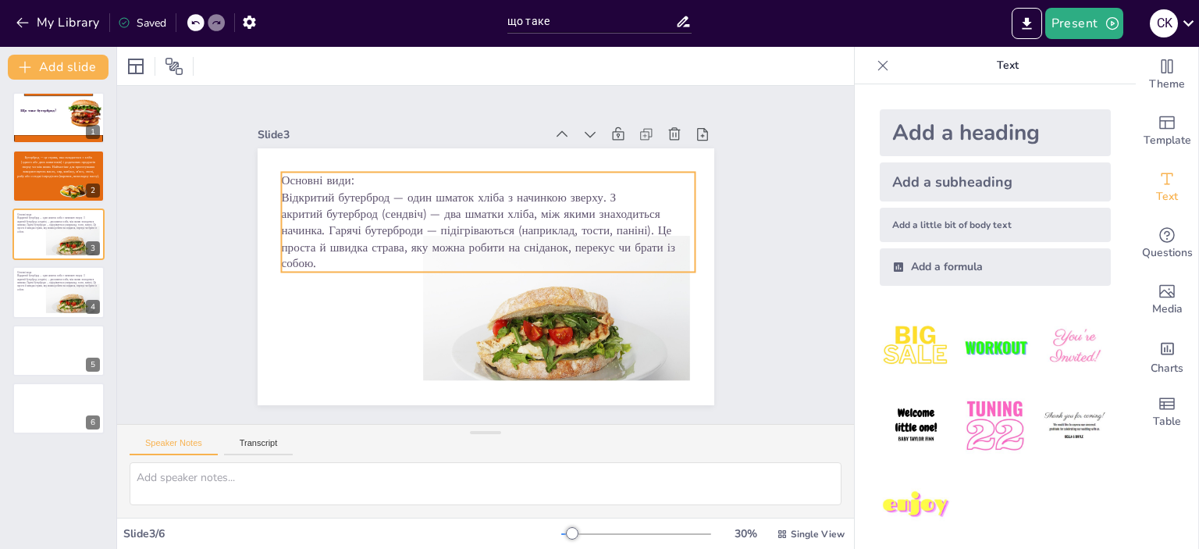
click at [595, 190] on span "Відкритий бутерброд — один шматок хліба з начинкою зверху. З" at bounding box center [448, 197] width 335 height 16
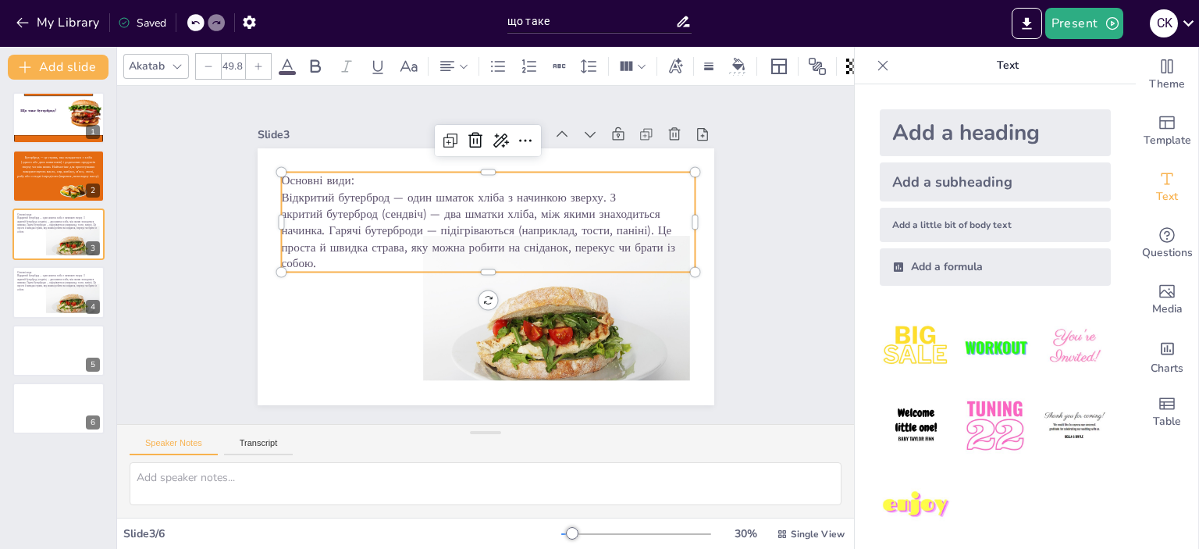
click at [596, 190] on span "Відкритий бутерброд — один шматок хліба з начинкою зверху. З" at bounding box center [448, 197] width 335 height 16
click at [600, 191] on span "Відкритий бутерброд — один шматок хліба з начинкою зверху. З" at bounding box center [448, 197] width 335 height 16
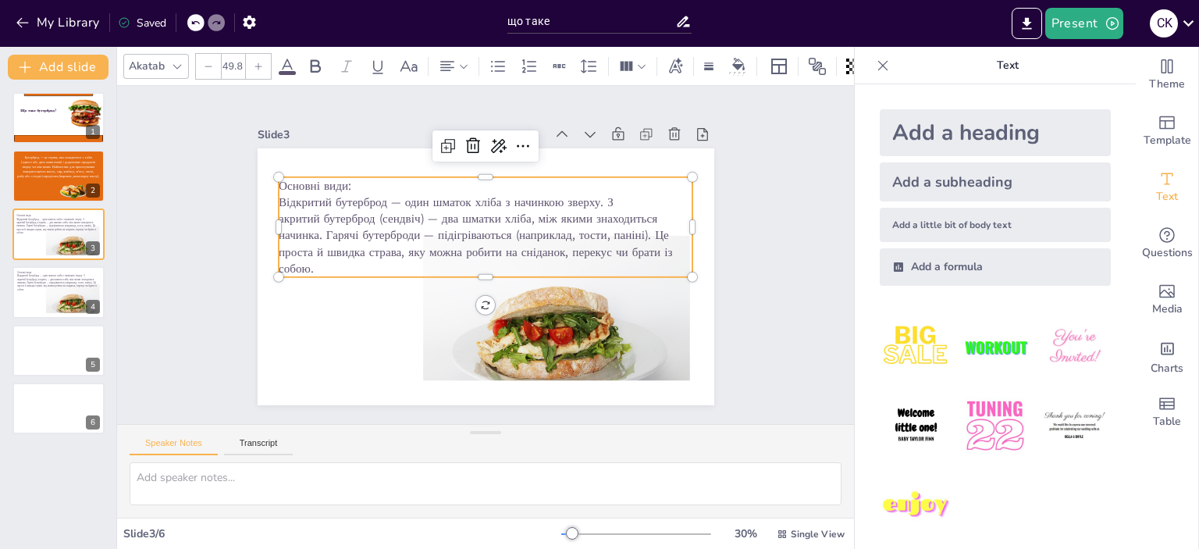
click at [601, 194] on p "Відкритий бутерброд — один шматок хліба з начинкою зверху. З" at bounding box center [486, 202] width 414 height 16
click at [596, 194] on span "Відкритий бутерброд — один шматок хліба з начинкою зверху. З" at bounding box center [446, 202] width 335 height 16
click at [279, 211] on span "акритий бутерброд (сендвіч) — два шматки хліба, між якими знаходиться начинка. …" at bounding box center [475, 243] width 393 height 66
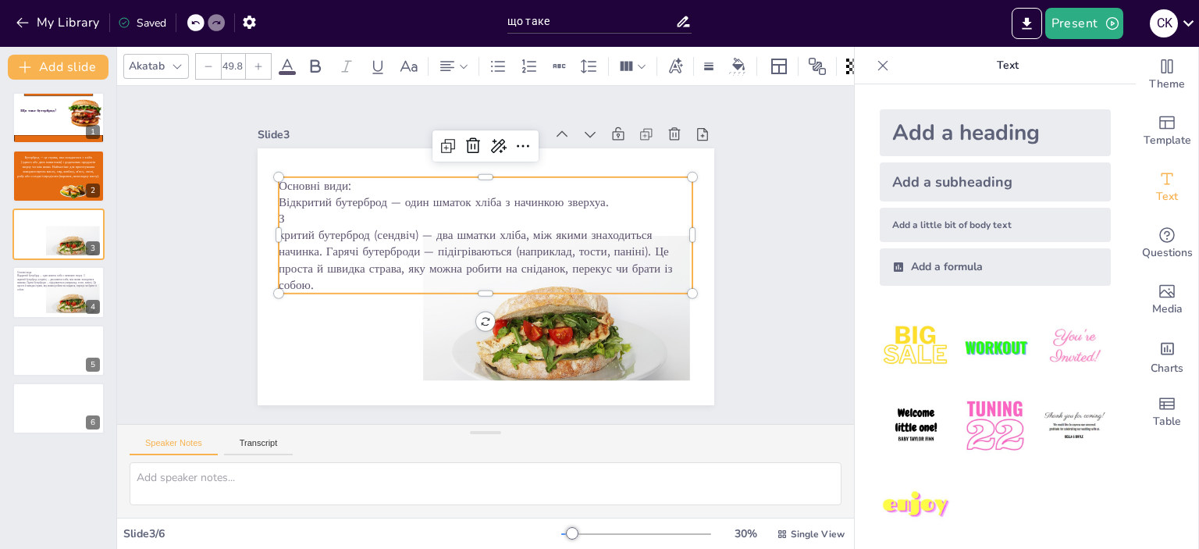
click at [279, 215] on p "Відкритий бутерброд — один шматок хліба з начинкою зверхуа. З" at bounding box center [486, 210] width 414 height 33
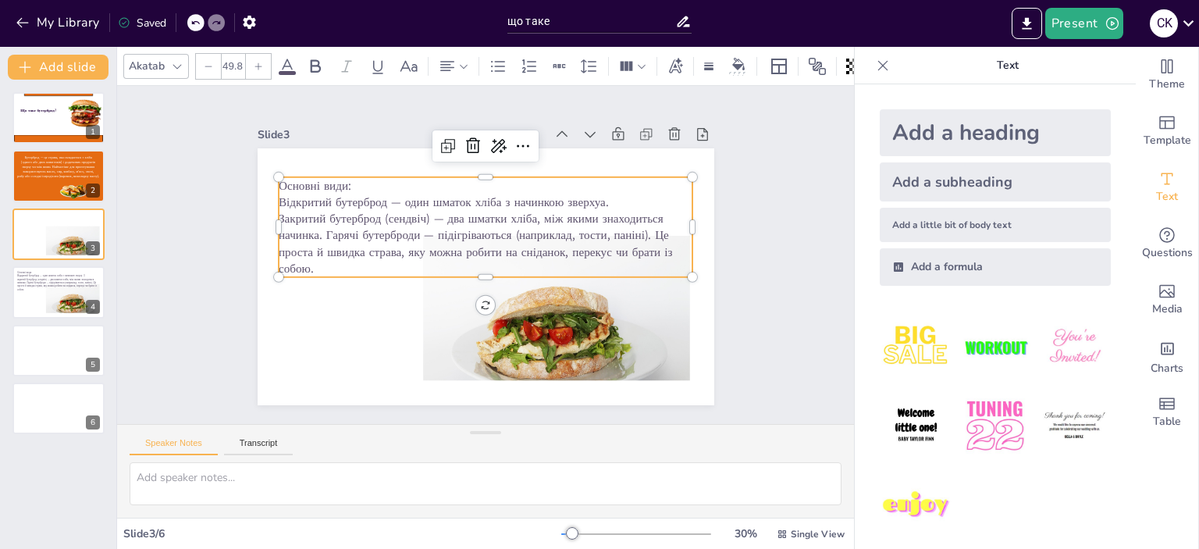
click at [315, 228] on span "Відкритий бутерброд — один шматок хліба з начинкою зверхуа. Закритий бутерброд …" at bounding box center [485, 235] width 413 height 83
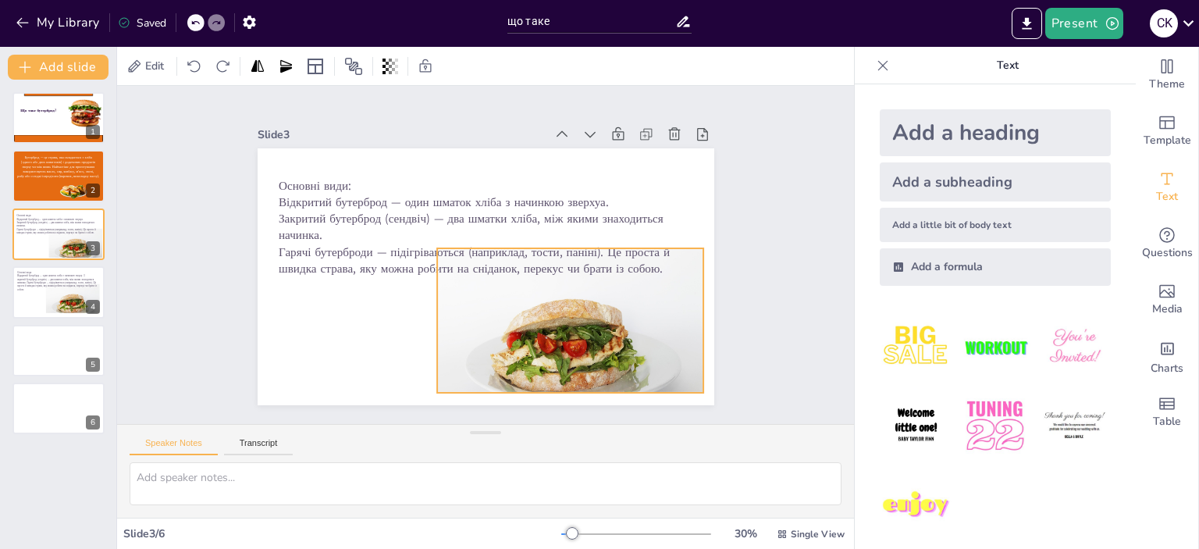
drag, startPoint x: 632, startPoint y: 344, endPoint x: 635, endPoint y: 355, distance: 11.4
click at [635, 355] on div at bounding box center [570, 357] width 267 height 219
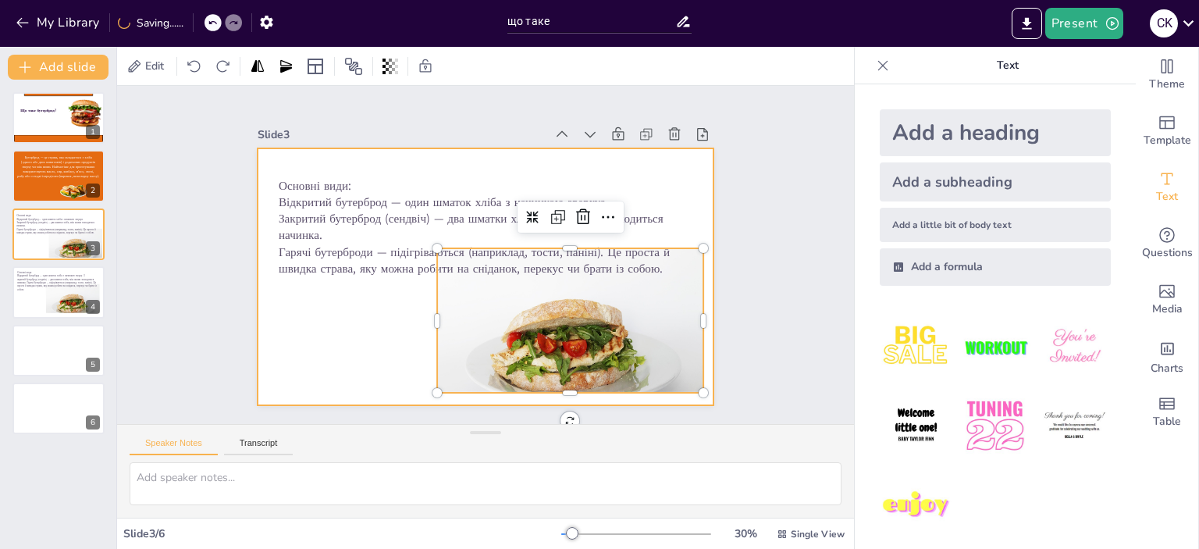
click at [472, 159] on div at bounding box center [485, 276] width 456 height 257
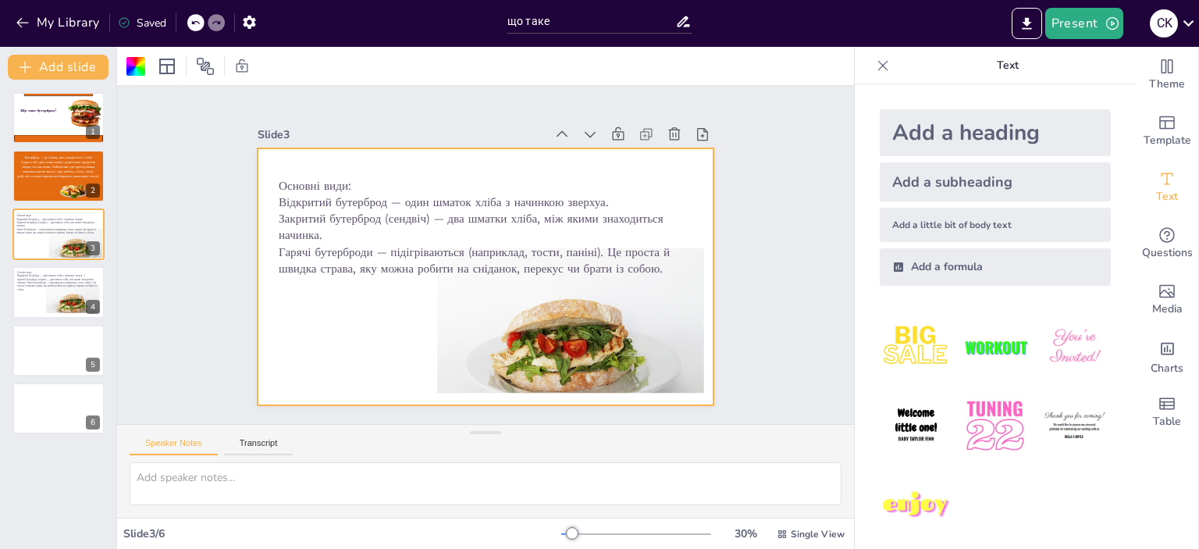
click at [505, 149] on div at bounding box center [485, 276] width 456 height 257
click at [19, 155] on p "Бутерброд — це страва, яка складається з хліба" at bounding box center [58, 156] width 87 height 5
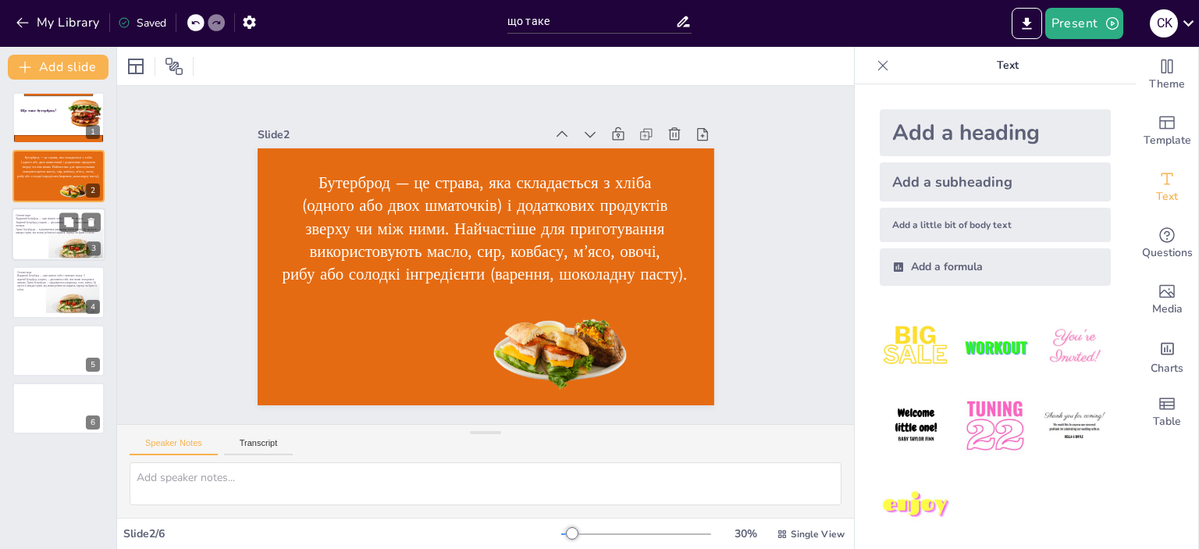
click at [36, 239] on div at bounding box center [59, 234] width 94 height 53
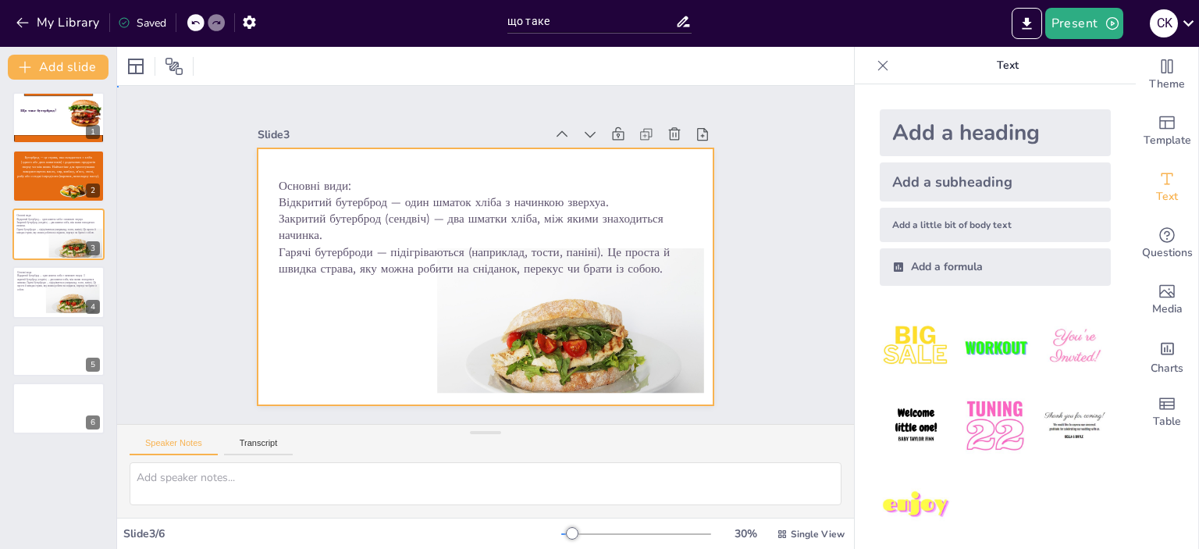
click at [257, 152] on div at bounding box center [485, 276] width 456 height 257
click at [142, 61] on div at bounding box center [135, 66] width 19 height 19
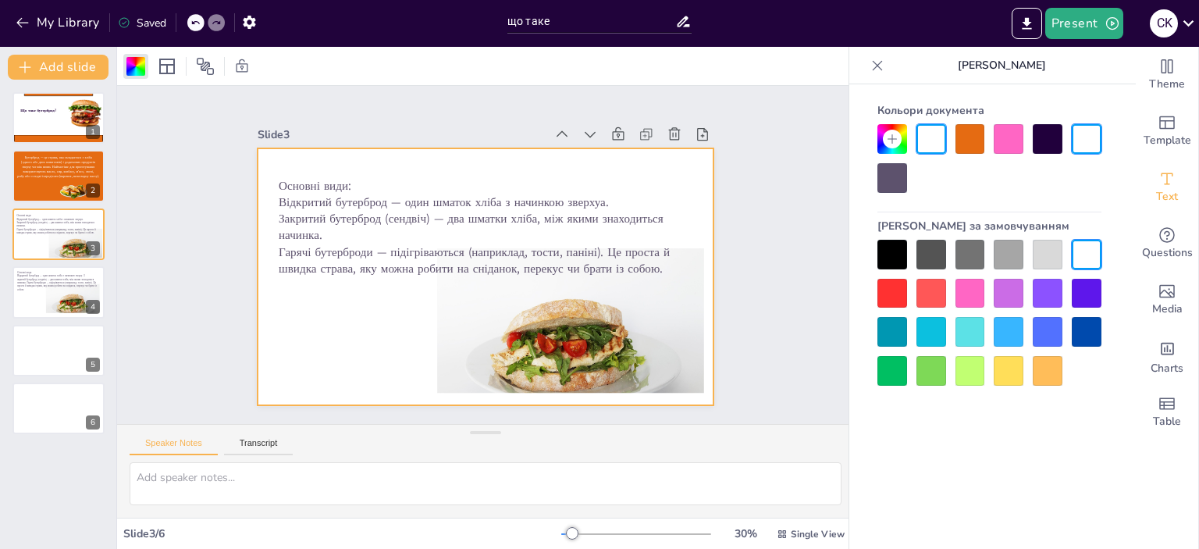
click at [975, 135] on div at bounding box center [970, 139] width 30 height 30
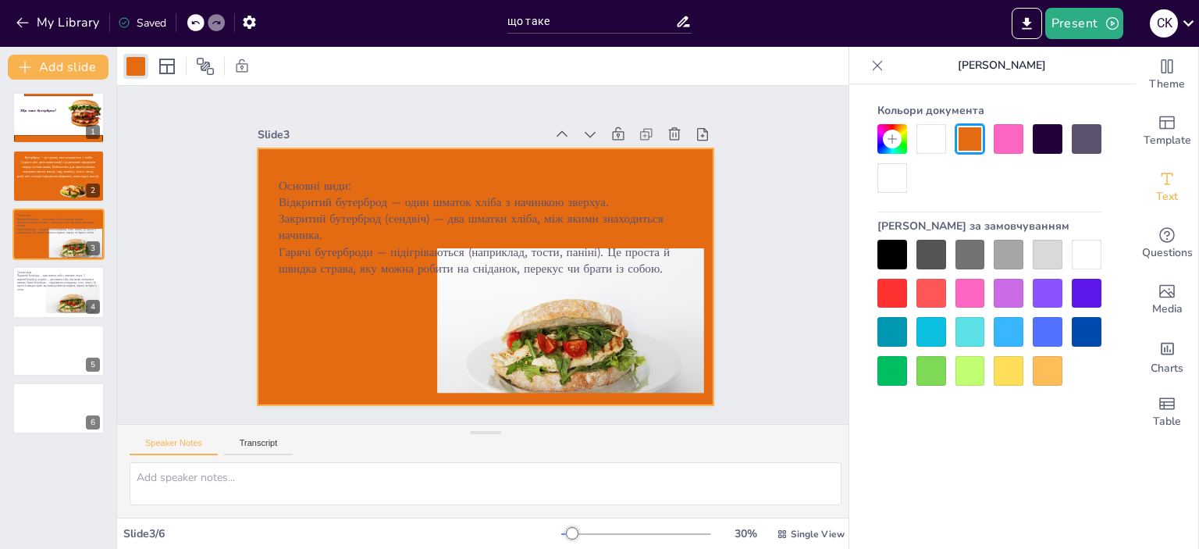
click at [893, 134] on icon at bounding box center [892, 139] width 12 height 12
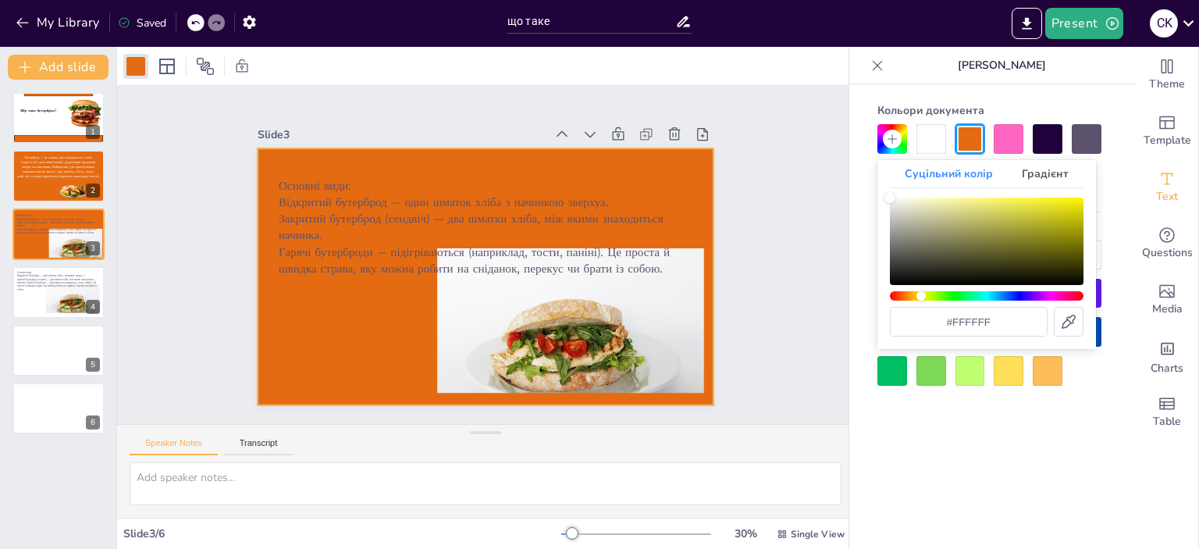
drag, startPoint x: 896, startPoint y: 296, endPoint x: 921, endPoint y: 296, distance: 25.0
click at [921, 296] on div "Хюе" at bounding box center [987, 295] width 194 height 9
click at [1003, 233] on div "Колір" at bounding box center [987, 240] width 194 height 87
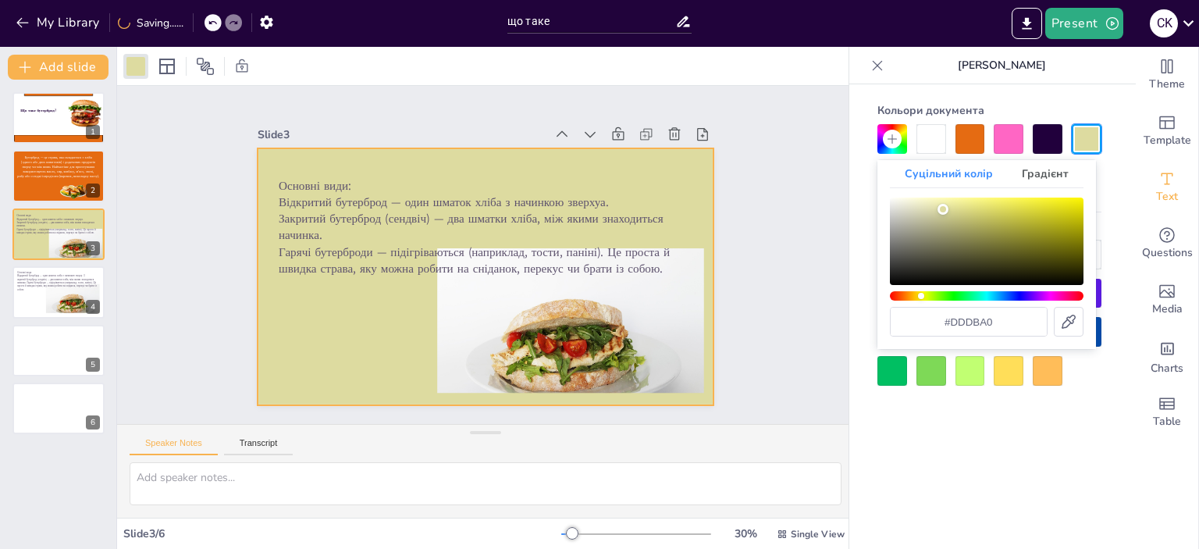
type input "#d6d59b"
drag, startPoint x: 1003, startPoint y: 233, endPoint x: 943, endPoint y: 211, distance: 63.7
click at [943, 211] on div "Колір" at bounding box center [942, 209] width 11 height 11
click at [967, 134] on div at bounding box center [970, 139] width 30 height 30
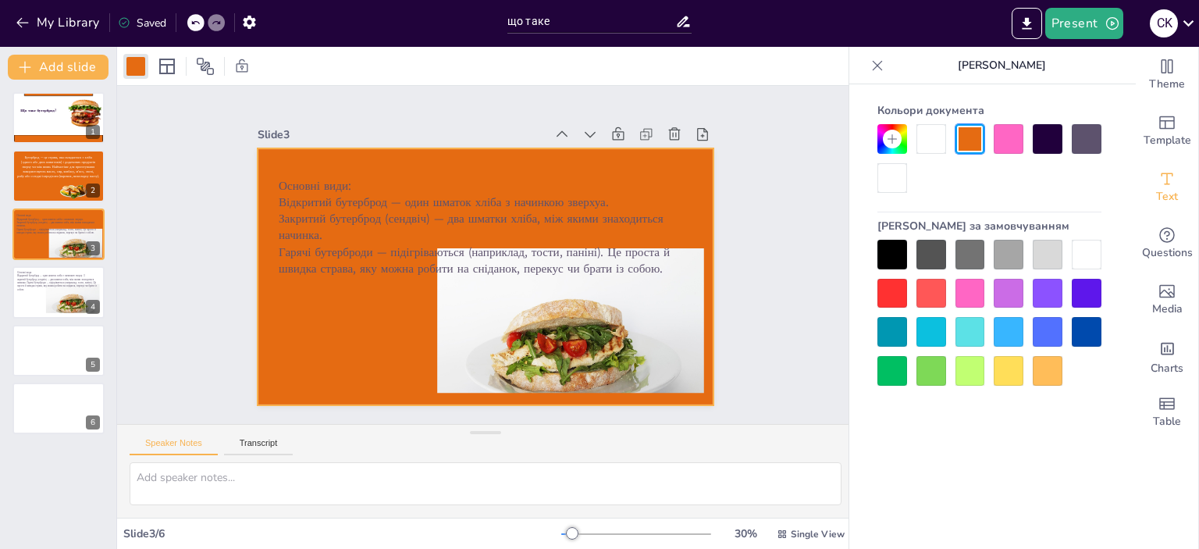
click at [900, 132] on div at bounding box center [892, 139] width 30 height 30
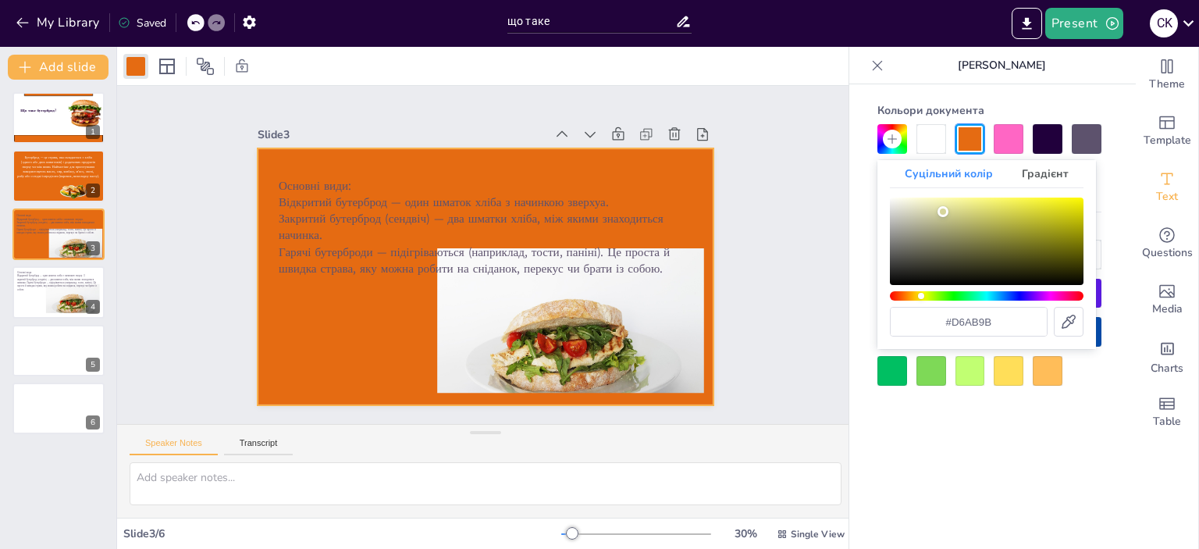
click at [898, 293] on div "Хюе" at bounding box center [987, 295] width 194 height 9
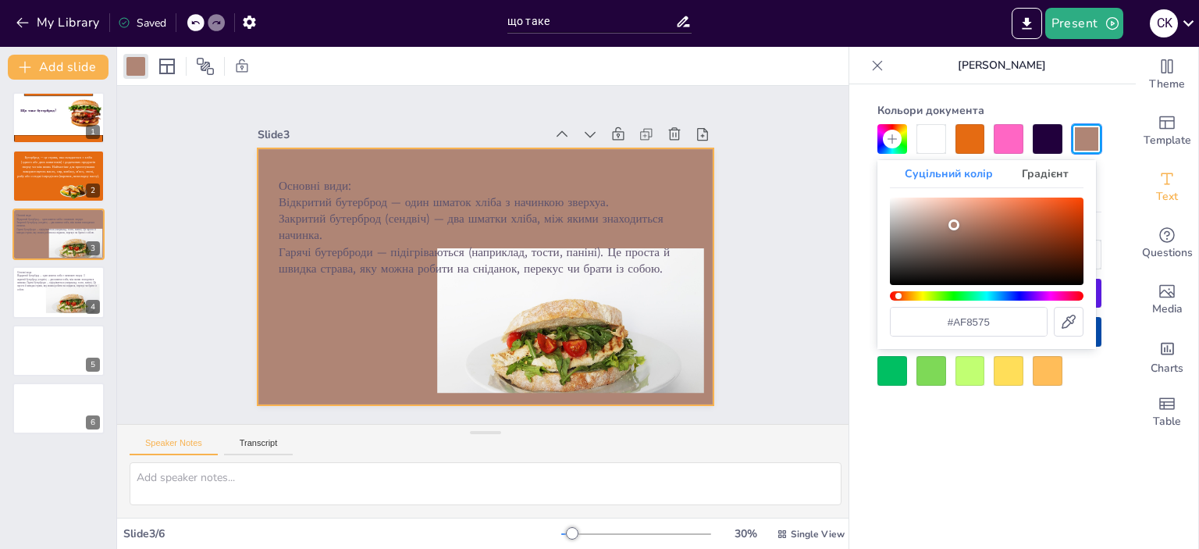
type input "#af8474"
drag, startPoint x: 937, startPoint y: 215, endPoint x: 955, endPoint y: 225, distance: 20.6
click at [955, 225] on div "Колір" at bounding box center [955, 224] width 11 height 11
click at [621, 194] on span "Відкритий бутерброд — один шматок хліба з начинкою зверхуа. Закритий бутерброд …" at bounding box center [485, 218] width 413 height 49
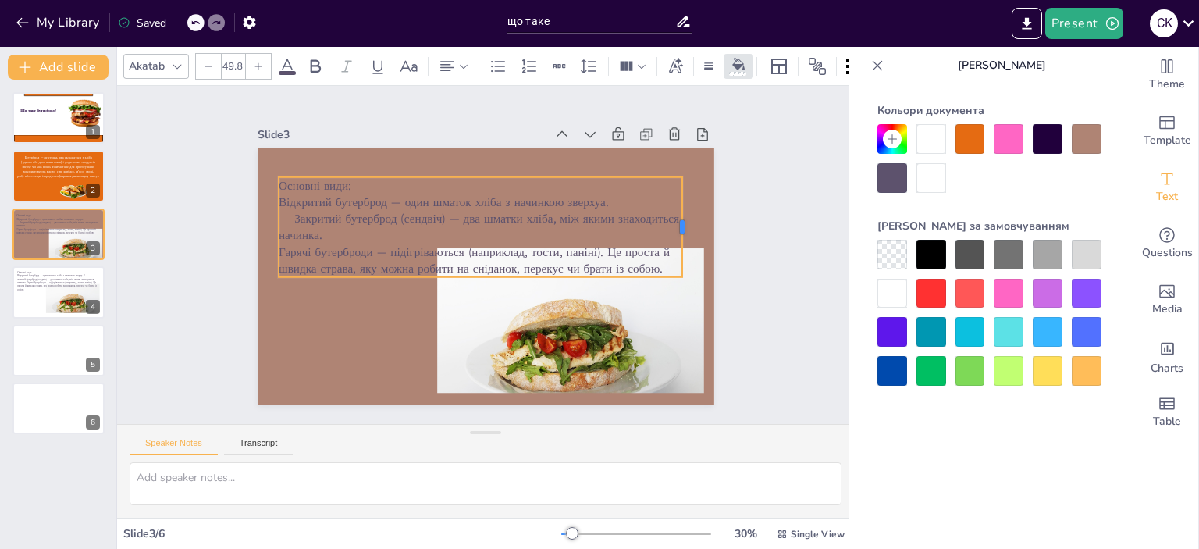
drag, startPoint x: 681, startPoint y: 223, endPoint x: 671, endPoint y: 224, distance: 10.2
click at [682, 224] on div at bounding box center [688, 227] width 12 height 100
click at [195, 25] on icon at bounding box center [194, 22] width 9 height 9
click at [199, 23] on icon at bounding box center [195, 23] width 8 height 4
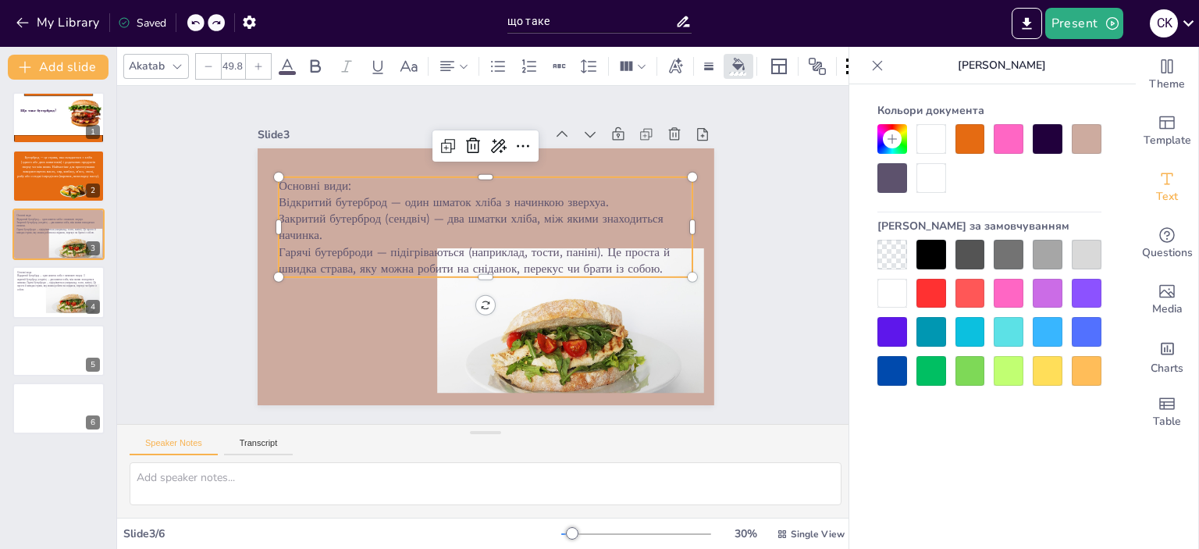
click at [199, 23] on icon at bounding box center [195, 23] width 8 height 4
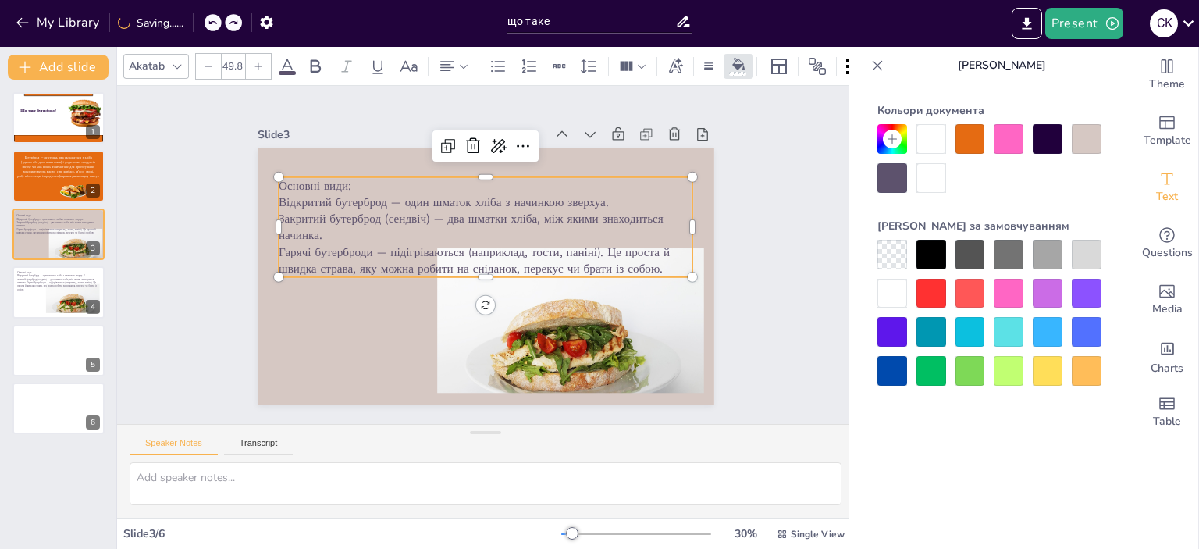
click at [200, 23] on div "My Library Saving......" at bounding box center [140, 22] width 281 height 28
click at [199, 23] on icon at bounding box center [195, 23] width 8 height 4
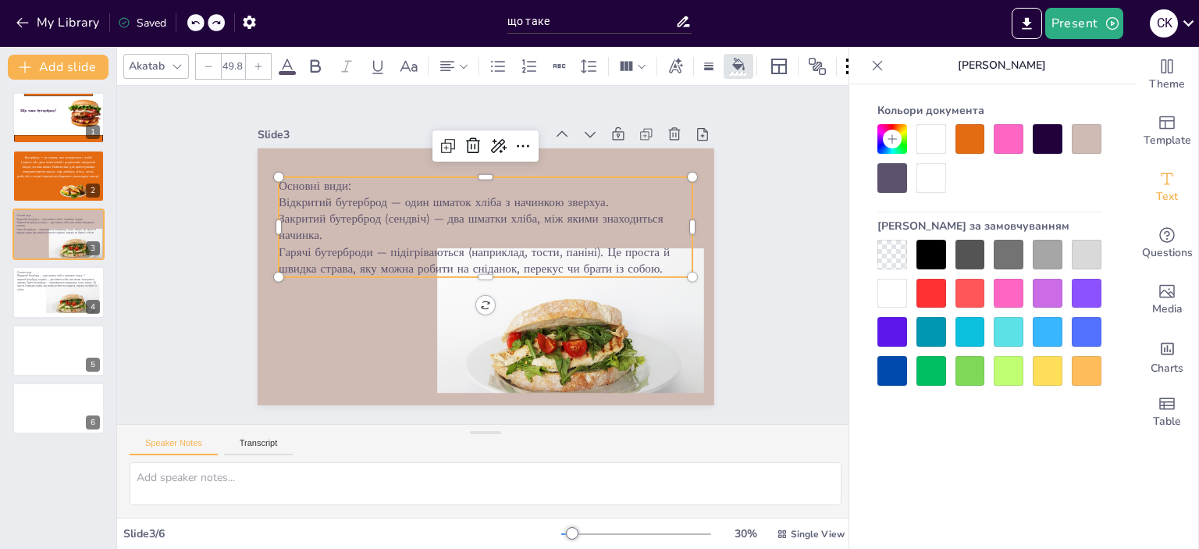
click at [199, 23] on icon at bounding box center [195, 23] width 8 height 4
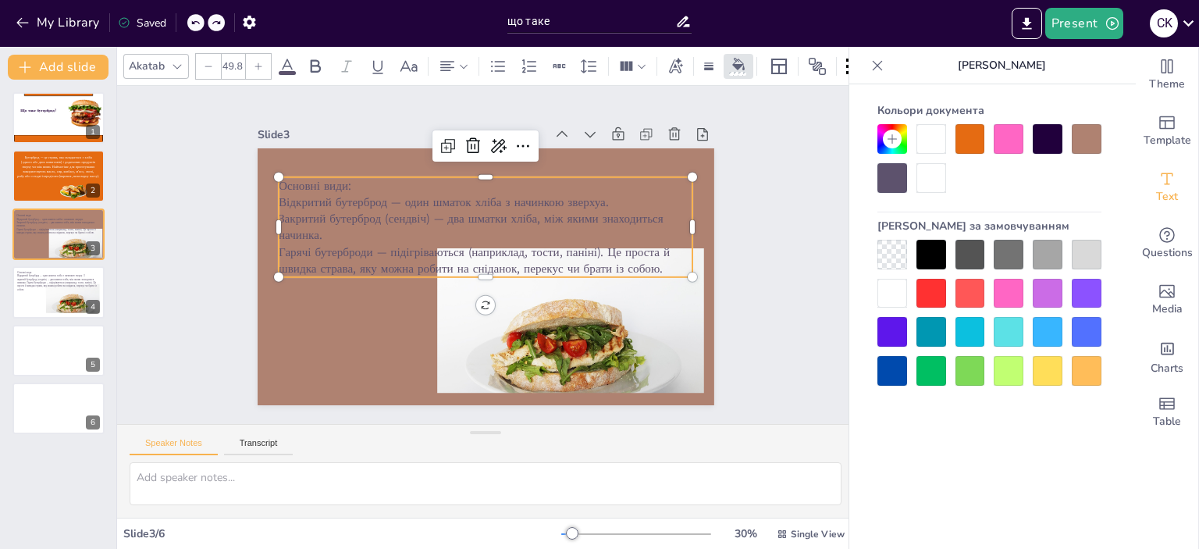
click at [197, 24] on icon at bounding box center [194, 22] width 9 height 9
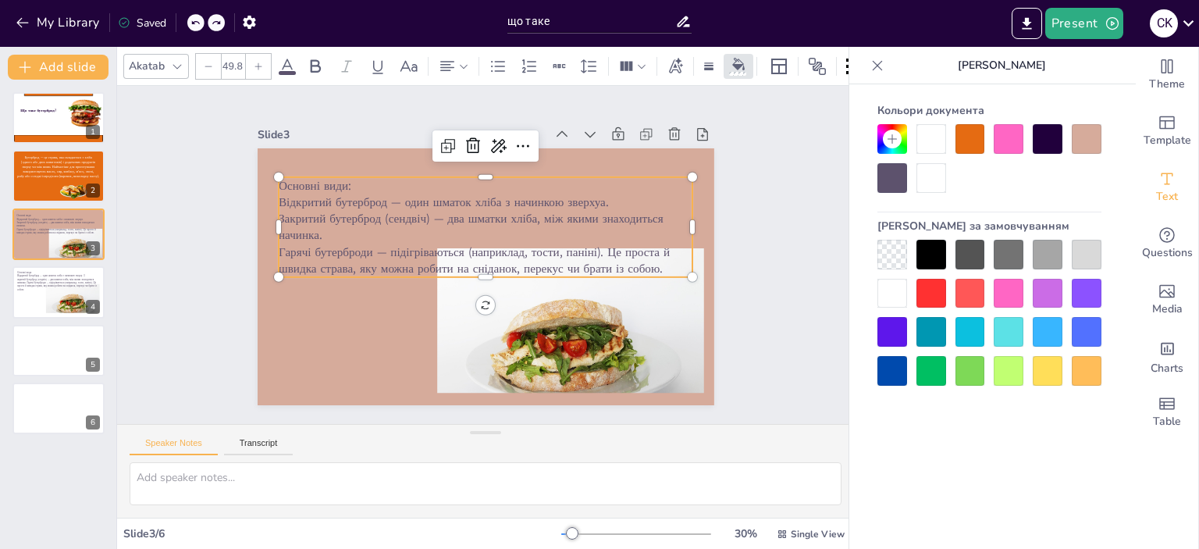
click at [197, 24] on icon at bounding box center [194, 22] width 9 height 9
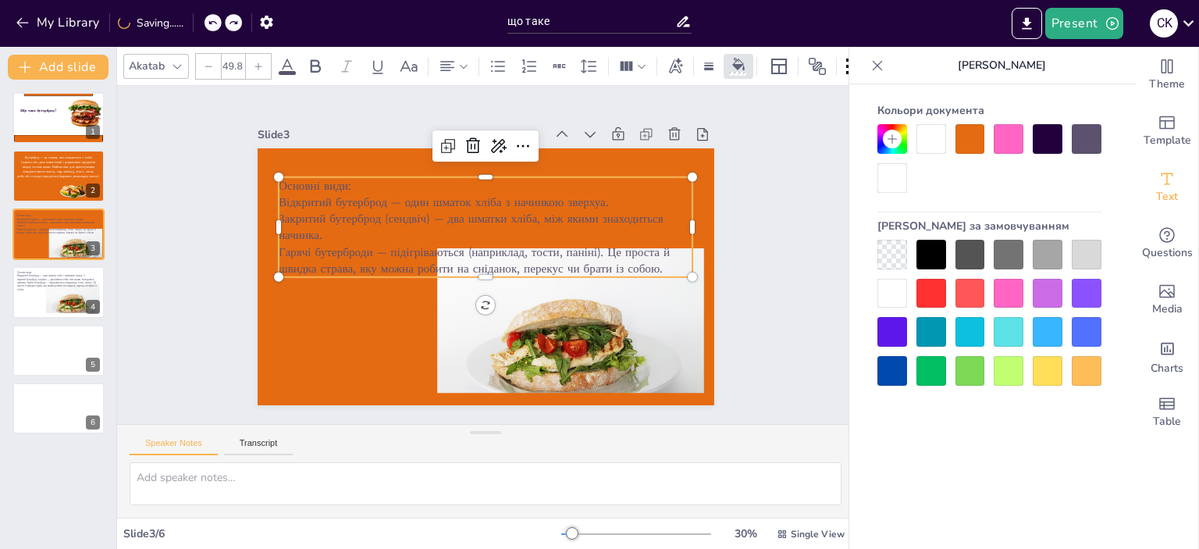
click at [197, 24] on div "My Library Saving......" at bounding box center [140, 22] width 281 height 28
click at [197, 24] on icon at bounding box center [194, 22] width 9 height 9
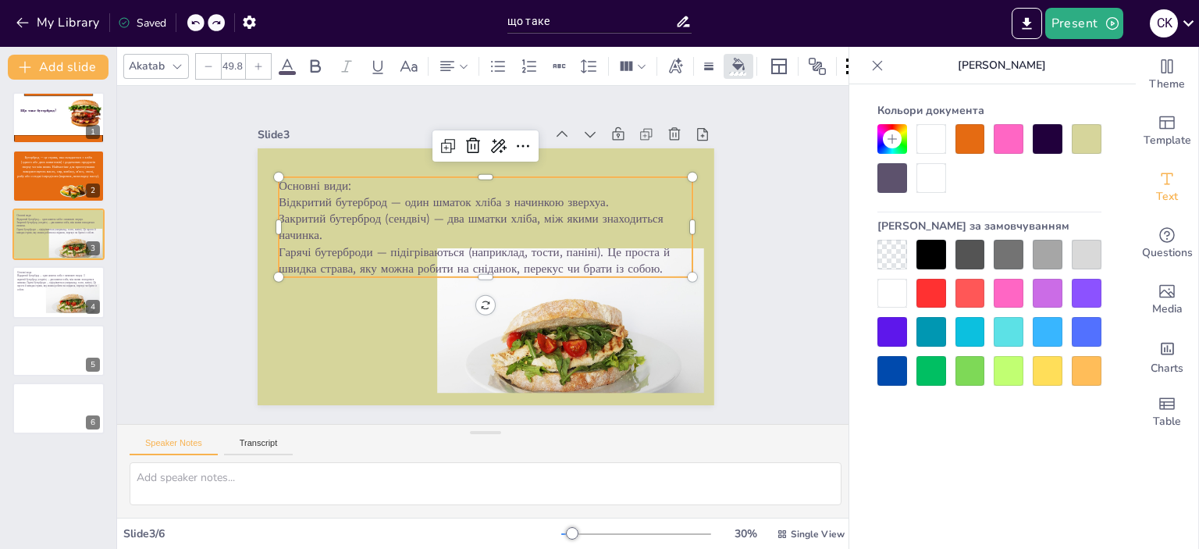
click at [197, 24] on icon at bounding box center [194, 22] width 9 height 9
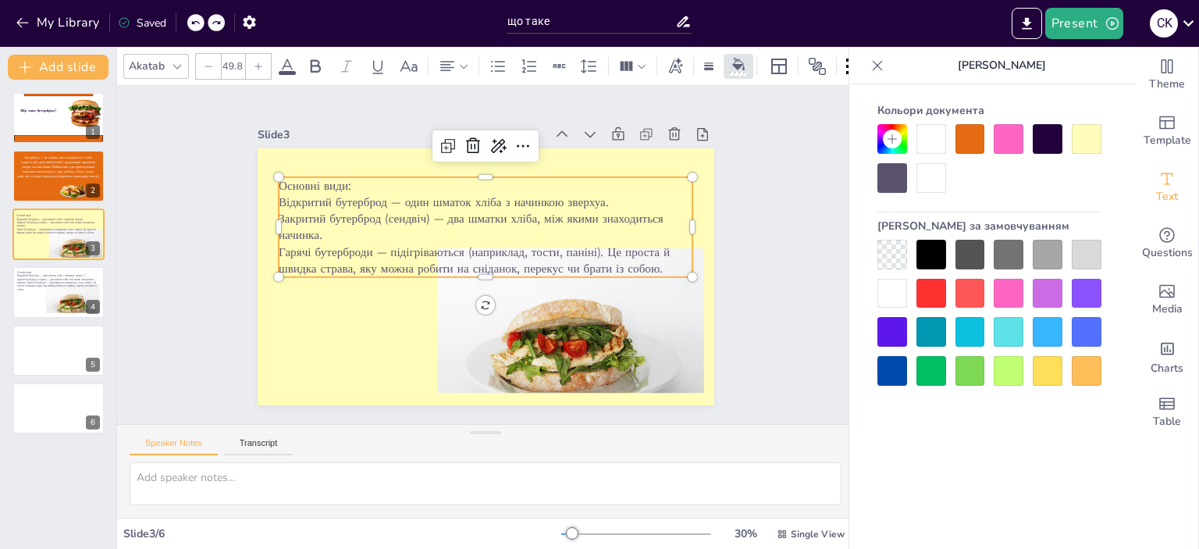
click at [197, 24] on icon at bounding box center [194, 22] width 9 height 9
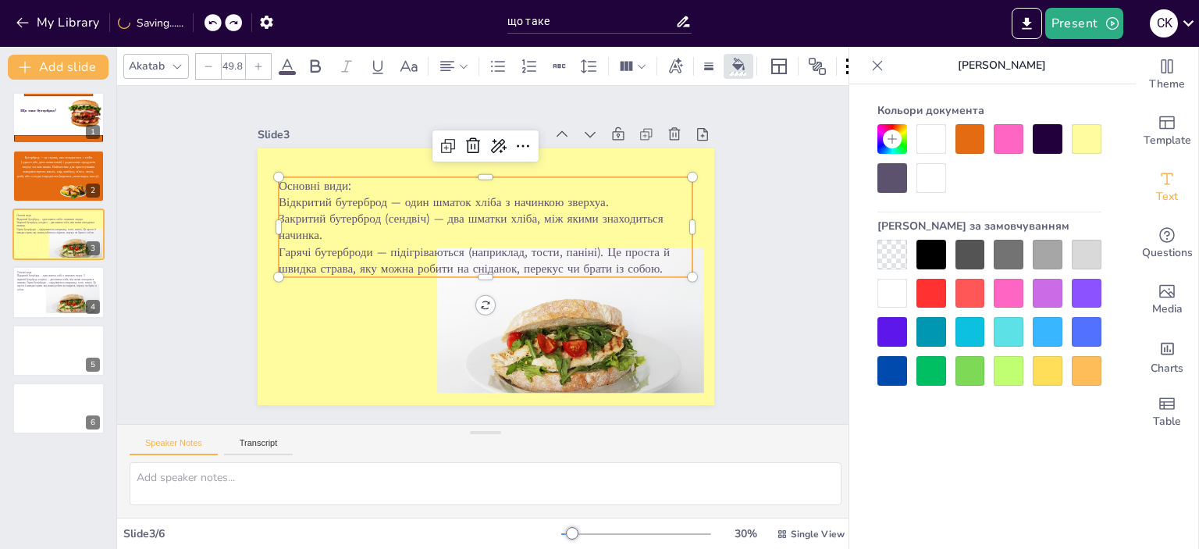
click at [197, 24] on div "My Library Saving......" at bounding box center [140, 22] width 281 height 28
click at [197, 24] on icon at bounding box center [194, 22] width 9 height 9
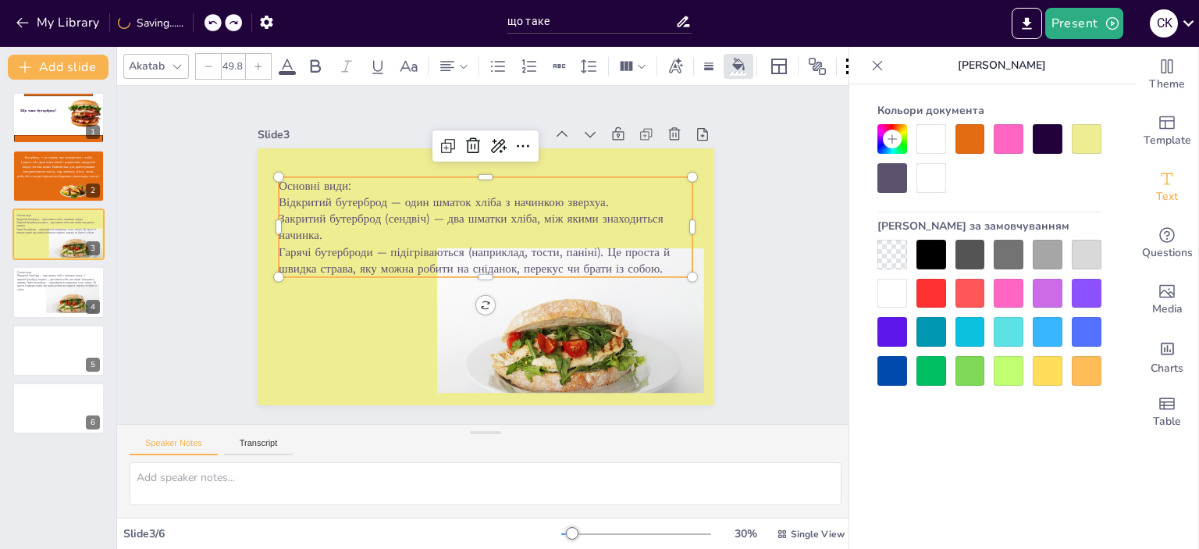
click at [197, 24] on div "My Library Saving......" at bounding box center [140, 22] width 281 height 28
click at [197, 24] on icon at bounding box center [194, 22] width 9 height 9
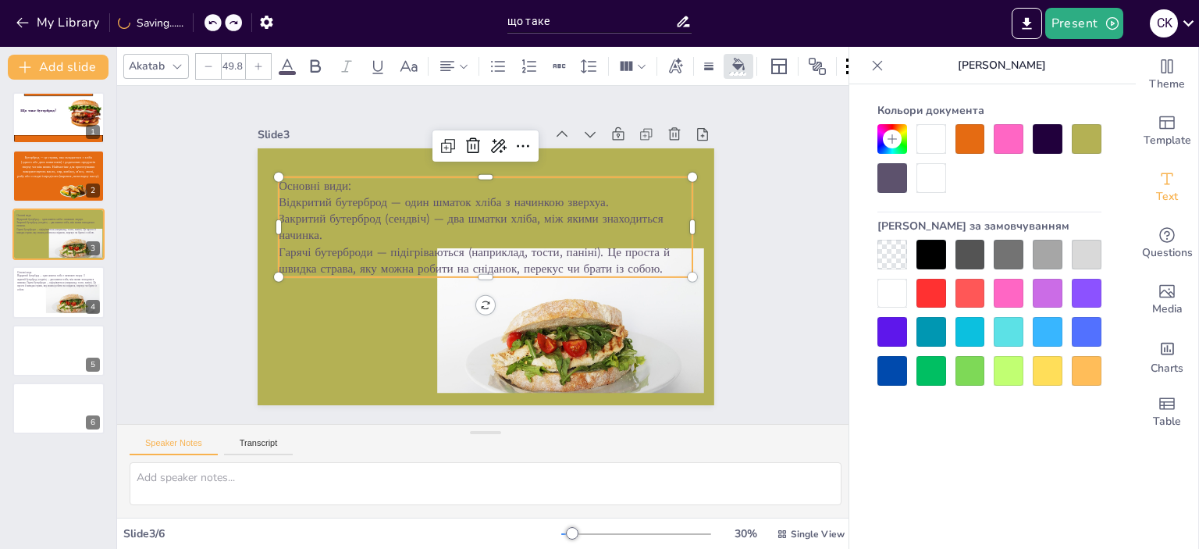
click at [197, 24] on div "My Library Saving......" at bounding box center [140, 22] width 281 height 28
click at [197, 24] on icon at bounding box center [194, 22] width 9 height 9
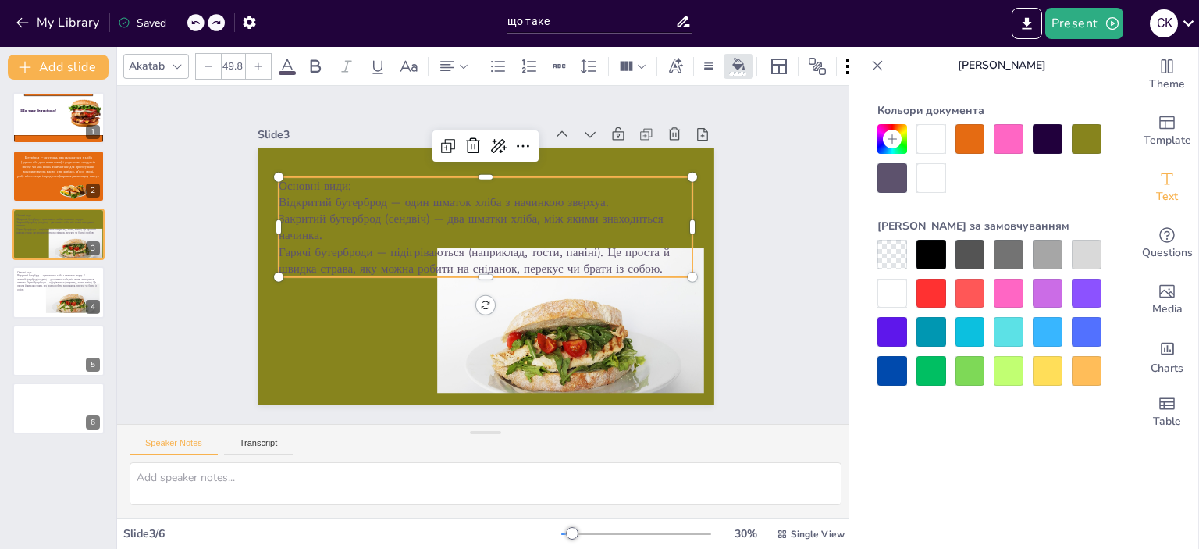
click at [197, 24] on div "My Library Saved" at bounding box center [132, 22] width 264 height 28
click at [197, 24] on icon at bounding box center [194, 22] width 9 height 9
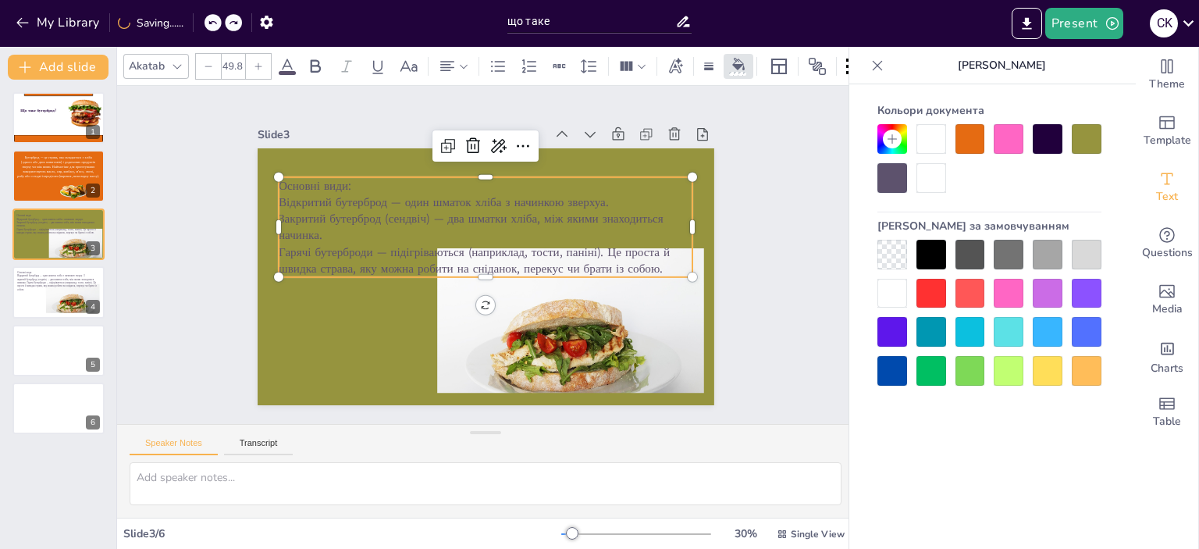
click at [197, 24] on div "My Library Saving......" at bounding box center [140, 22] width 281 height 28
click at [197, 24] on icon at bounding box center [194, 22] width 9 height 9
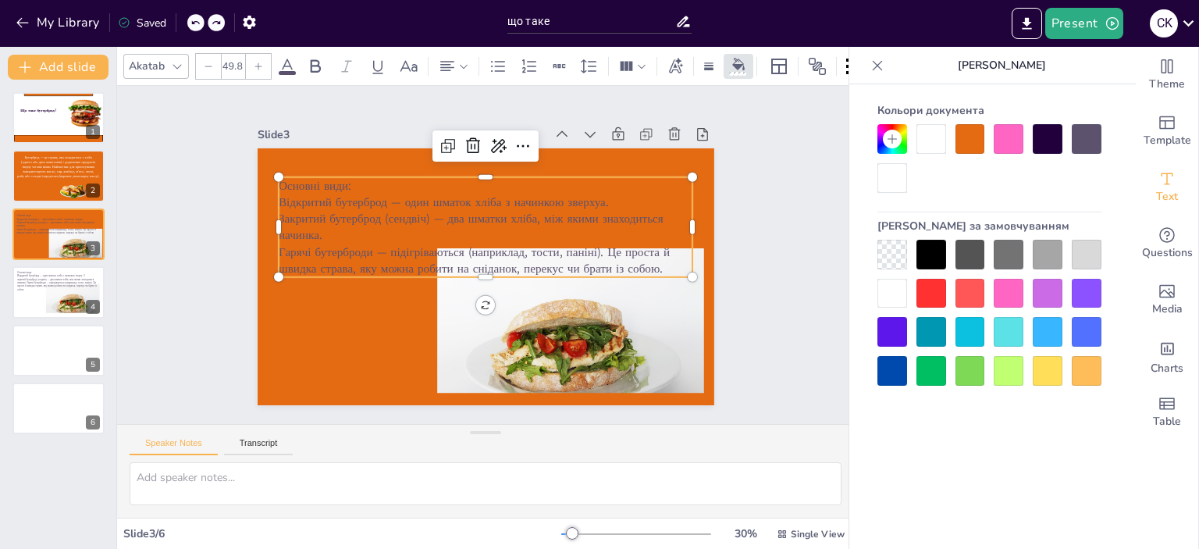
click at [197, 24] on icon at bounding box center [194, 22] width 9 height 9
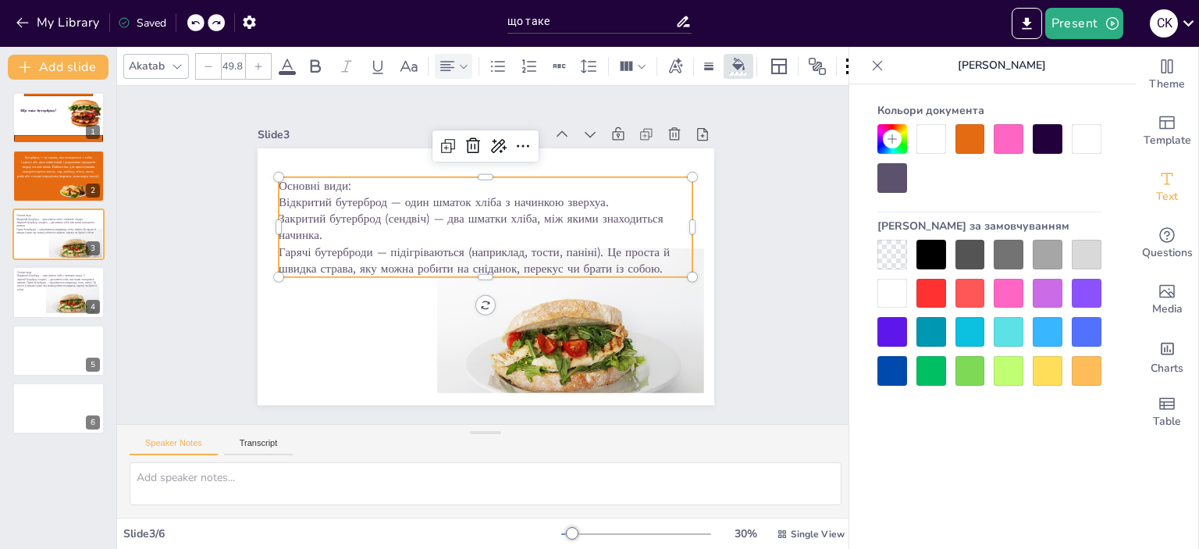
click at [445, 59] on icon at bounding box center [447, 66] width 19 height 19
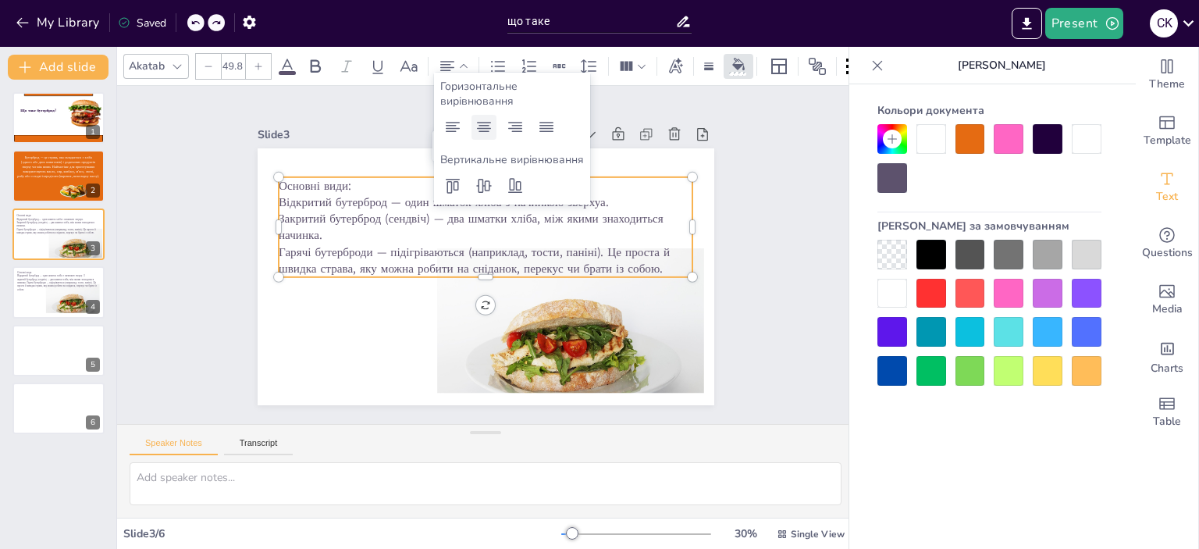
click at [481, 120] on icon at bounding box center [483, 127] width 19 height 19
drag, startPoint x: 446, startPoint y: 124, endPoint x: 453, endPoint y: 128, distance: 8.7
click at [446, 124] on icon at bounding box center [452, 127] width 19 height 19
click at [884, 368] on div at bounding box center [892, 371] width 30 height 30
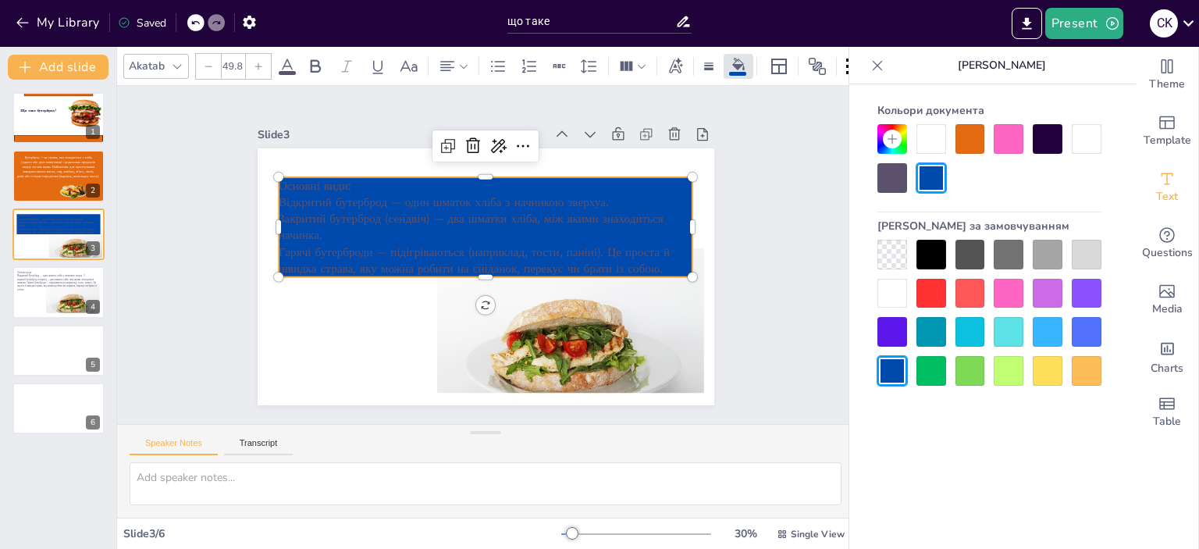
click at [190, 17] on div at bounding box center [195, 22] width 17 height 17
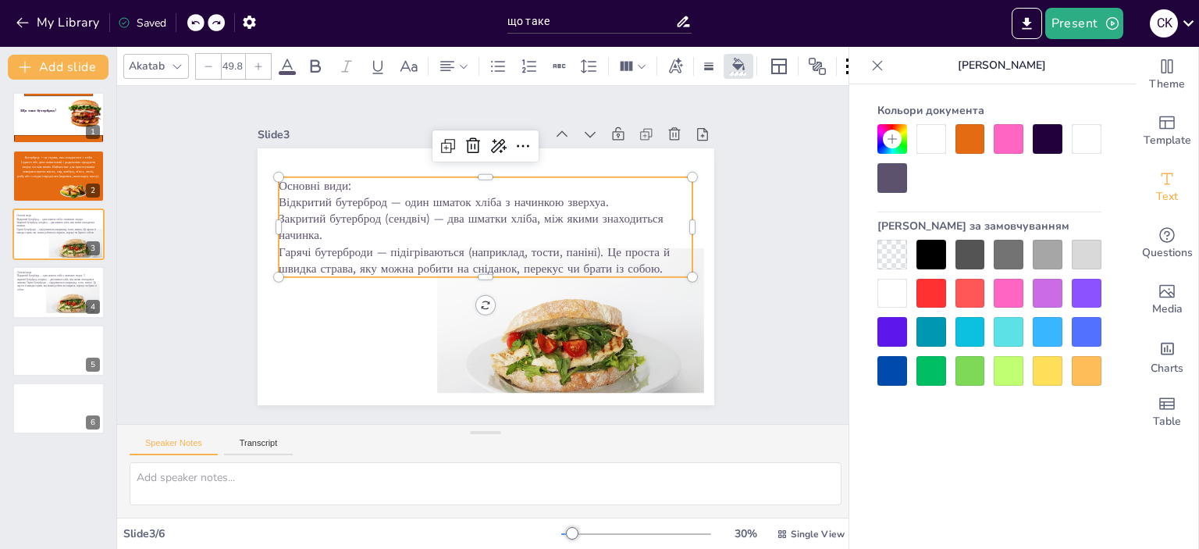
click at [286, 57] on icon at bounding box center [287, 66] width 19 height 19
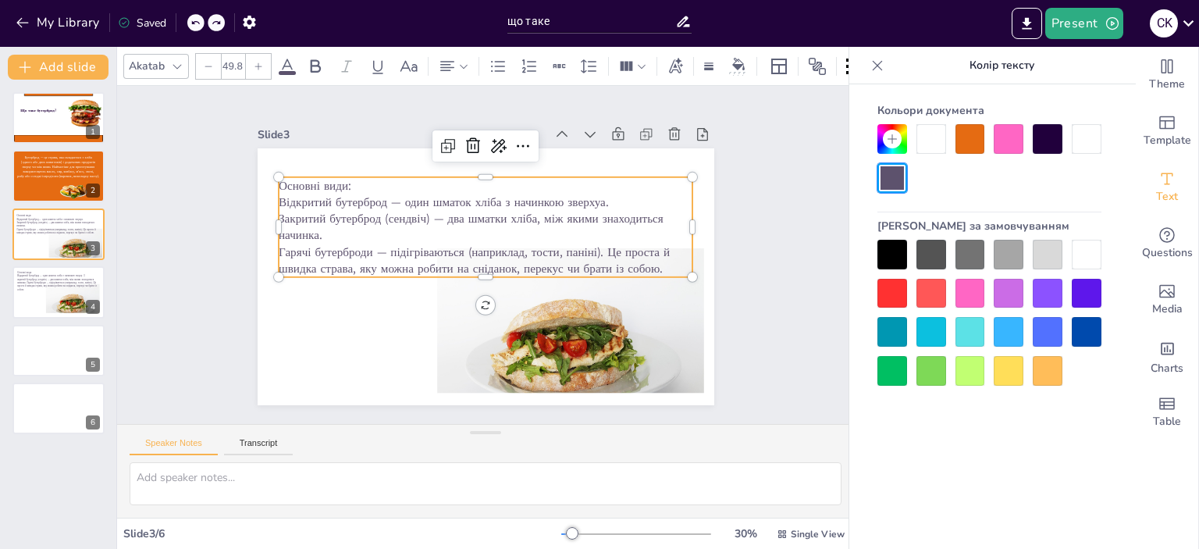
click at [283, 62] on icon at bounding box center [287, 66] width 19 height 19
click at [1086, 322] on div at bounding box center [1086, 332] width 30 height 30
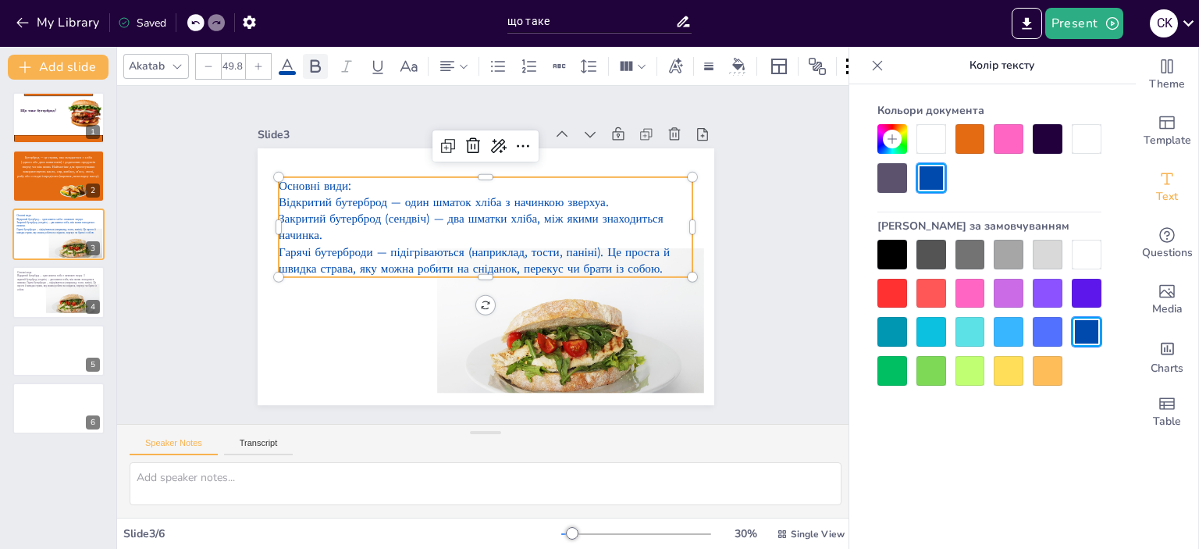
click at [314, 57] on icon at bounding box center [315, 66] width 19 height 19
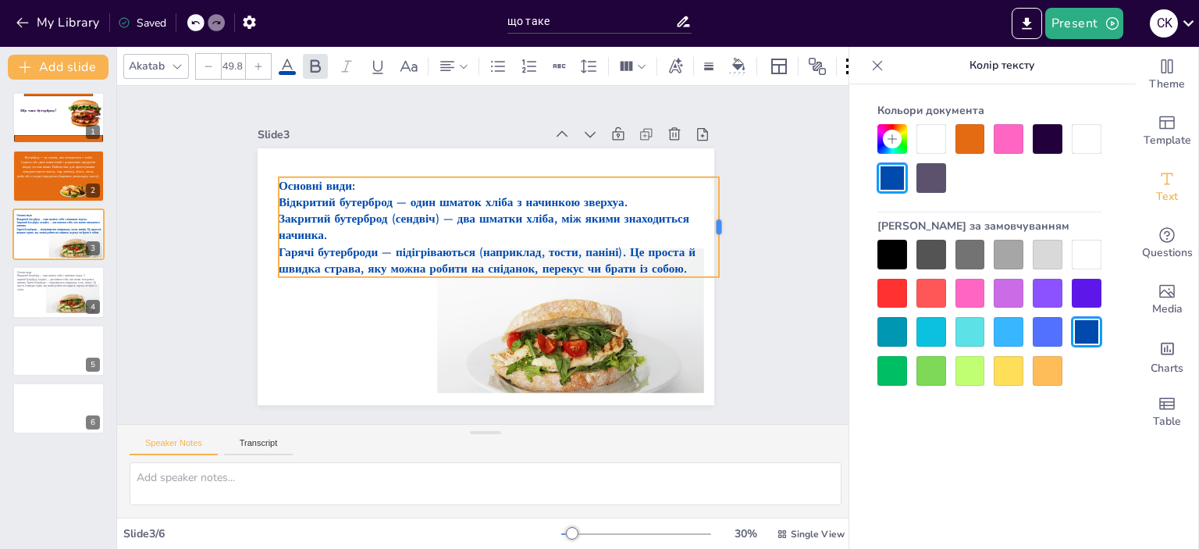
drag, startPoint x: 683, startPoint y: 219, endPoint x: 709, endPoint y: 224, distance: 26.9
click at [719, 224] on div at bounding box center [725, 227] width 12 height 100
click at [746, 232] on div "Slide 1 Що таке бутерброд? Slide 2 Бутерброд — це страва, яка складається з хлі…" at bounding box center [485, 255] width 737 height 338
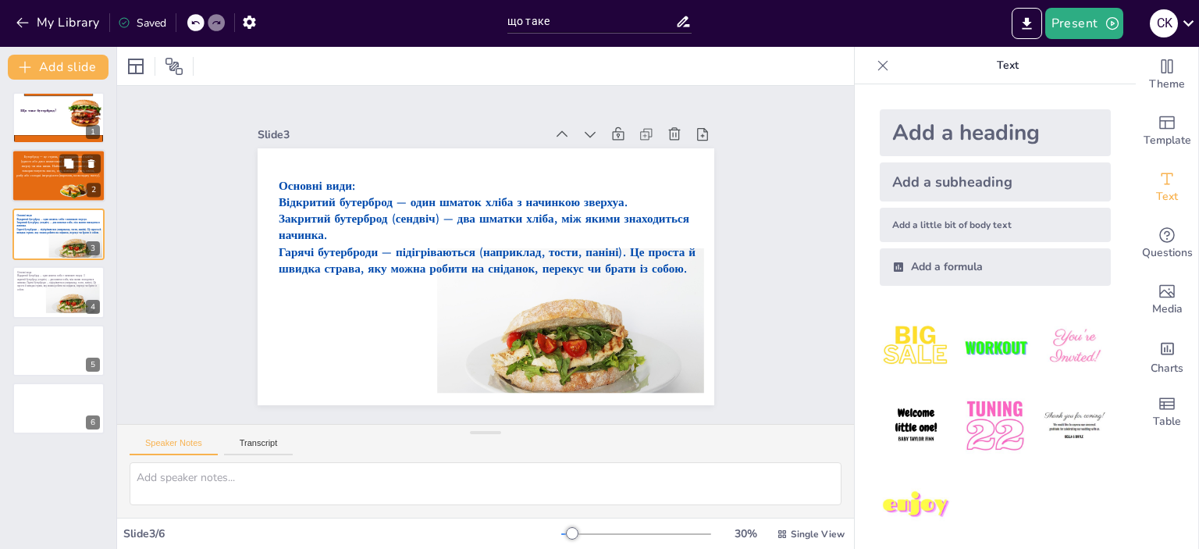
click at [70, 181] on div at bounding box center [74, 191] width 30 height 20
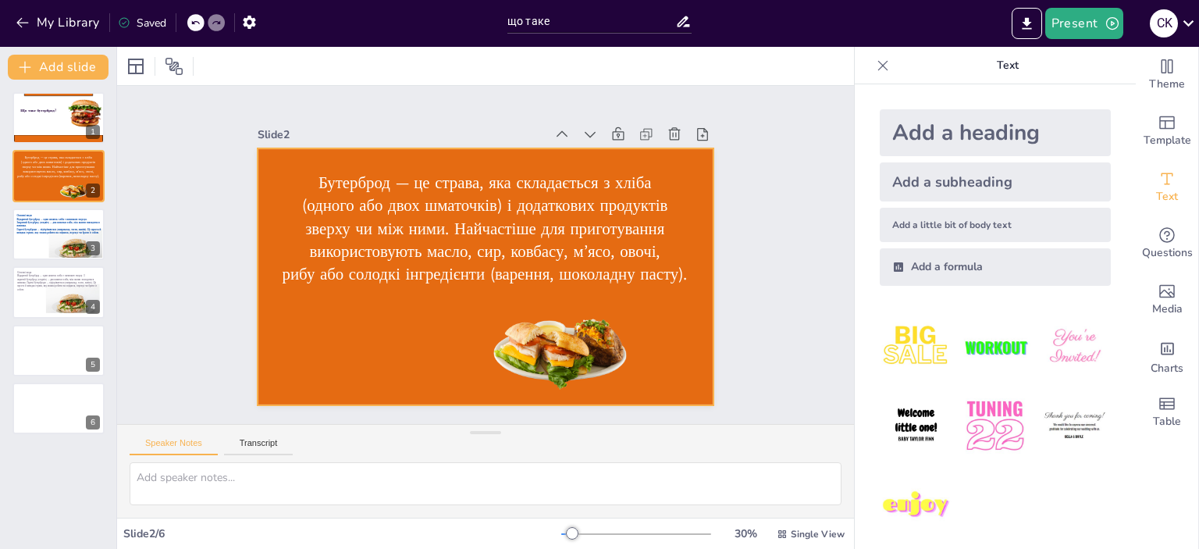
click at [365, 151] on div at bounding box center [485, 276] width 456 height 257
click at [62, 234] on div at bounding box center [75, 250] width 55 height 45
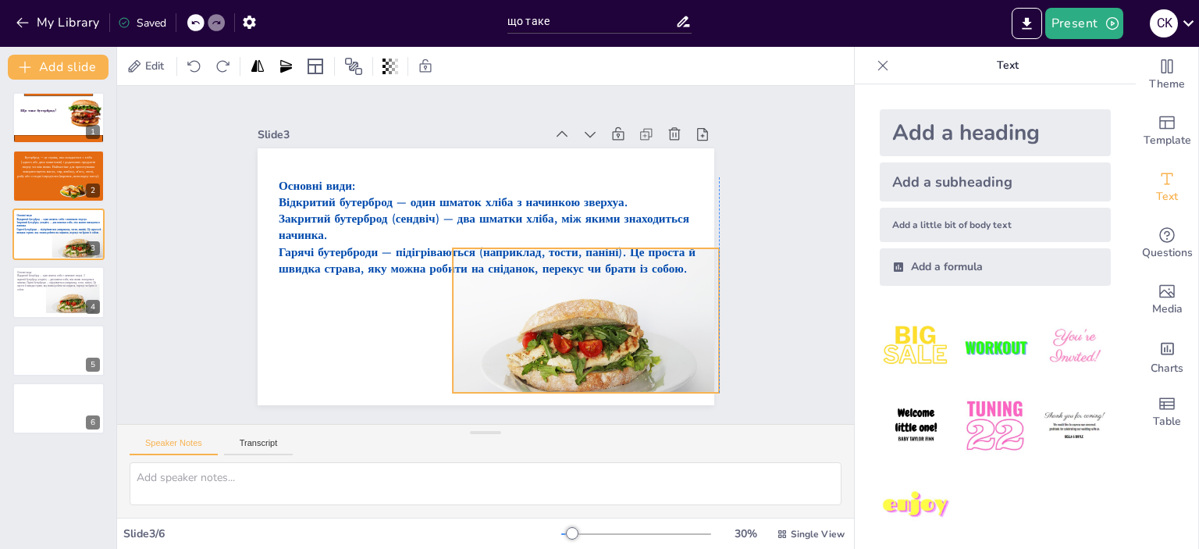
drag, startPoint x: 552, startPoint y: 352, endPoint x: 565, endPoint y: 352, distance: 13.3
click at [565, 352] on div at bounding box center [586, 357] width 267 height 219
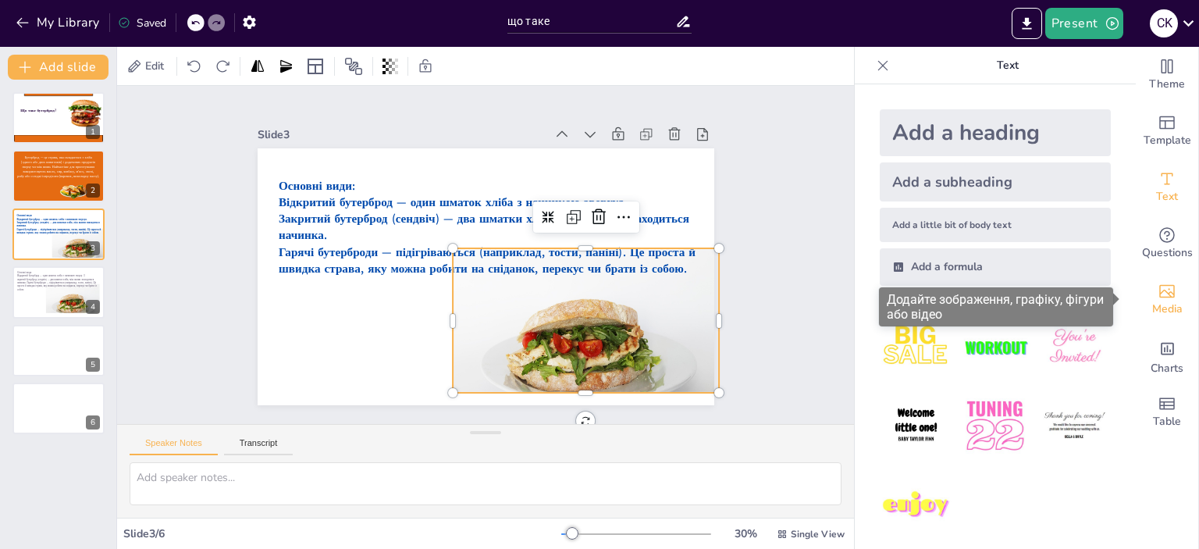
click at [1164, 290] on div "Media" at bounding box center [1166, 300] width 62 height 56
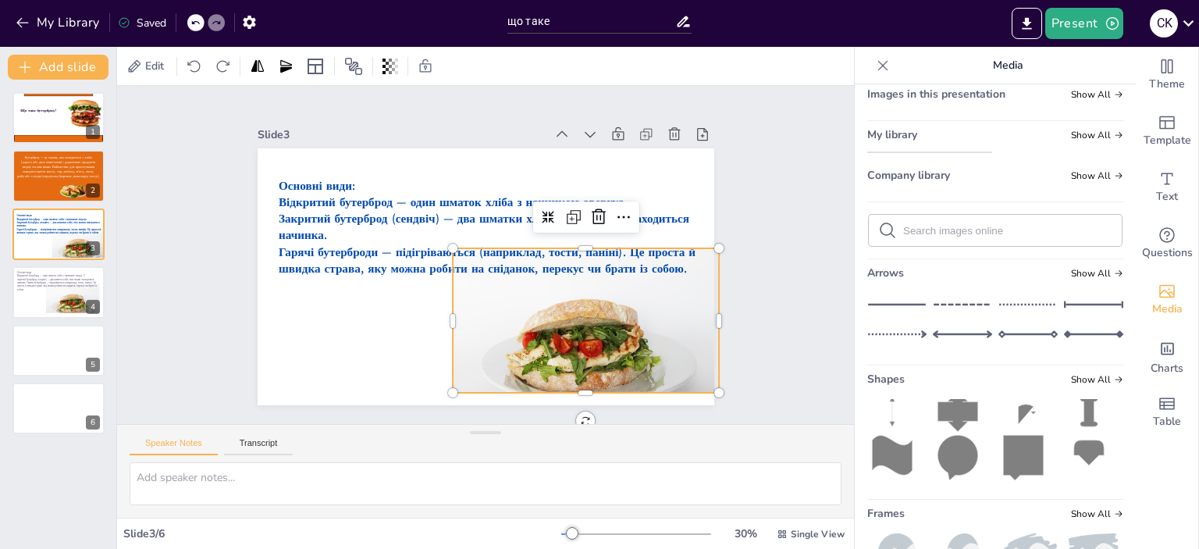
scroll to position [37, 0]
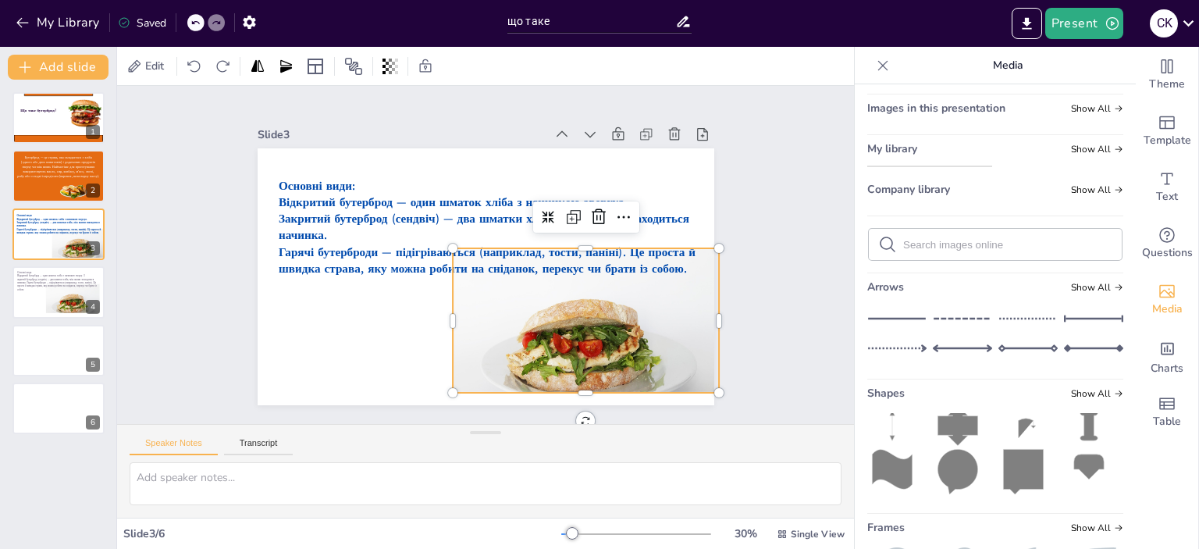
click at [921, 250] on input "text" at bounding box center [1007, 245] width 209 height 12
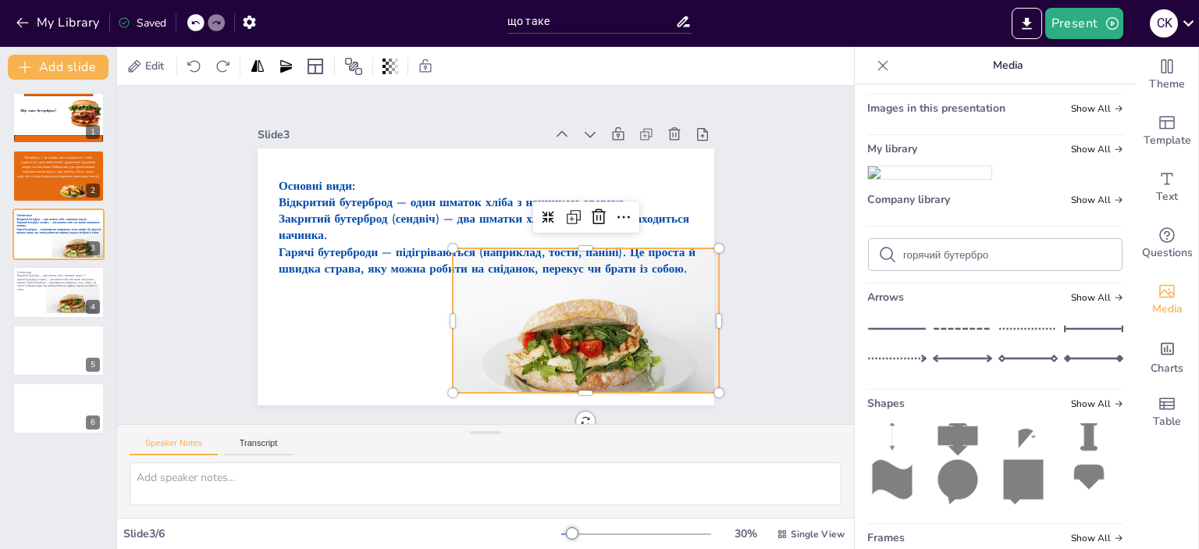
type input "горячий бутерброд"
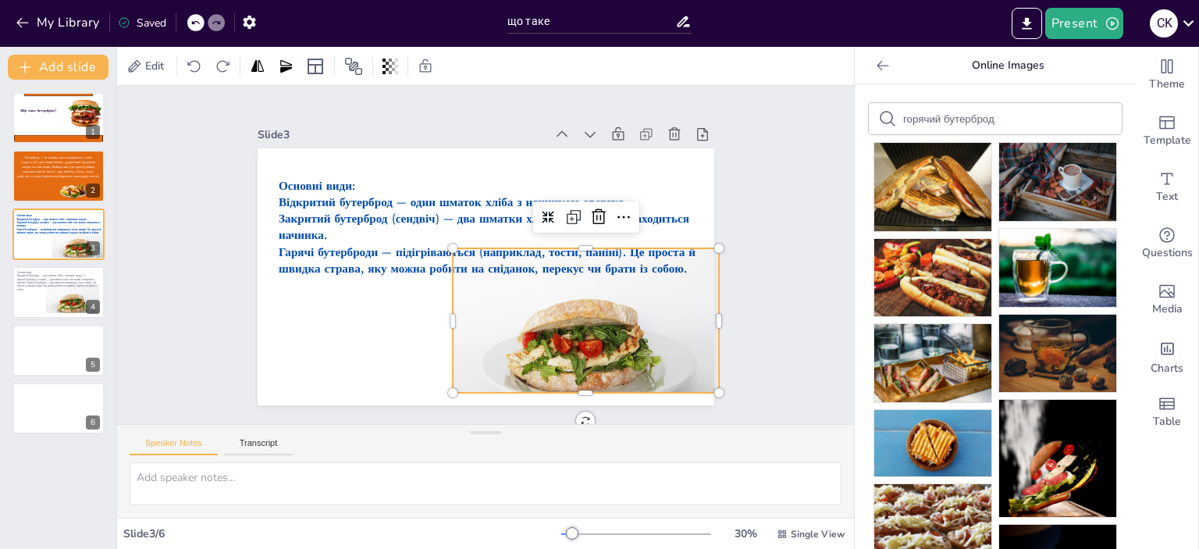
click at [977, 382] on ul "Pixabay , by mp1746 Pixabay , by [PERSON_NAME] , by [PERSON_NAME] , by [PERSON_…" at bounding box center [994, 437] width 243 height 590
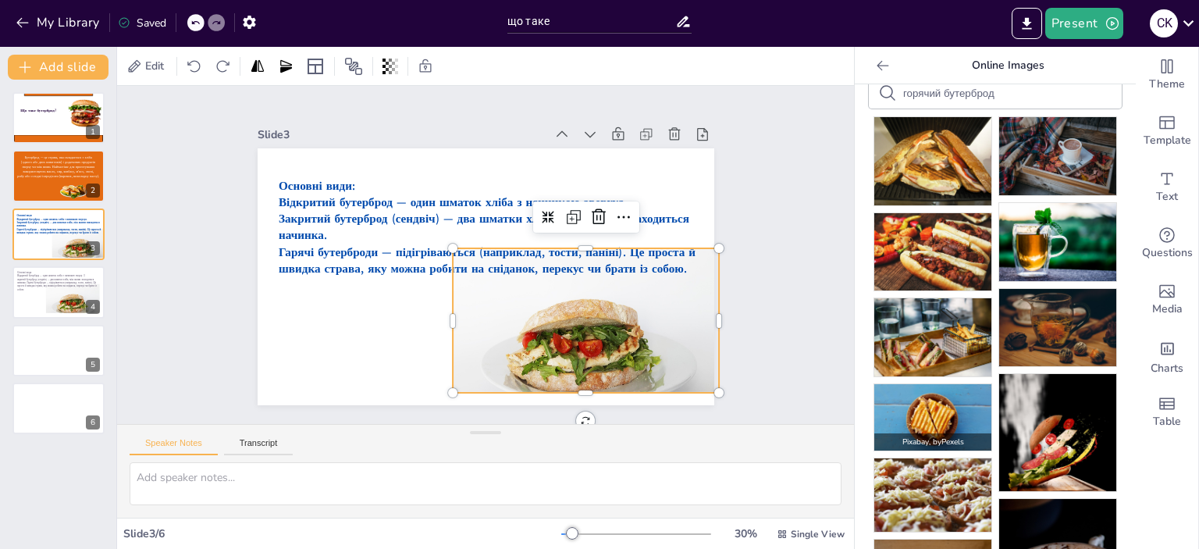
drag, startPoint x: 914, startPoint y: 159, endPoint x: 940, endPoint y: 397, distance: 239.5
click at [939, 400] on ul "Pixabay , by mp1746 Pixabay , by [PERSON_NAME] , by [PERSON_NAME] , by [PERSON_…" at bounding box center [994, 411] width 243 height 590
click at [942, 394] on img at bounding box center [932, 417] width 117 height 66
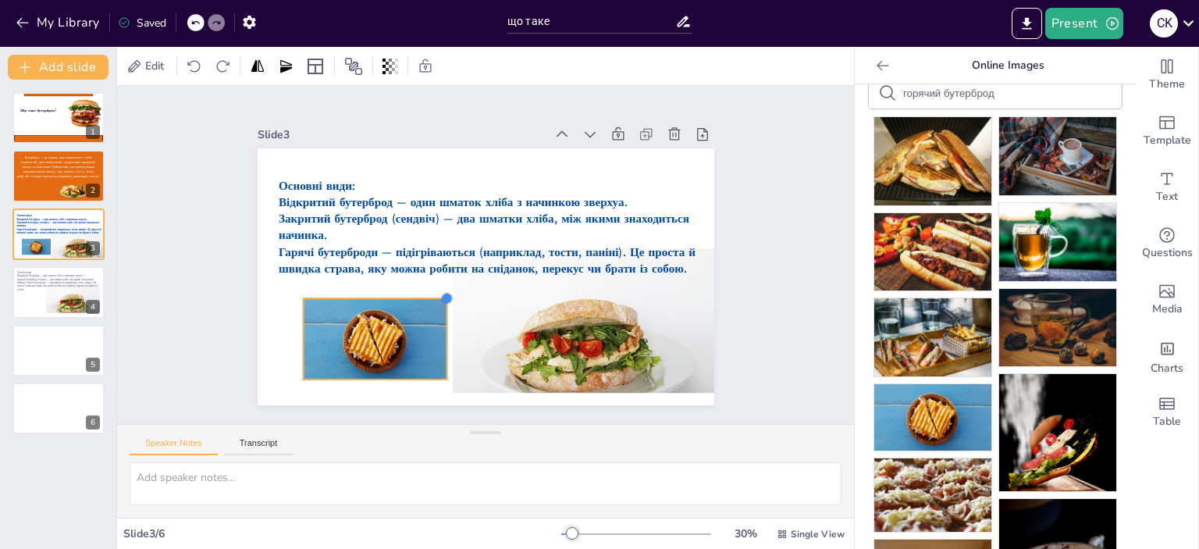
drag, startPoint x: 657, startPoint y: 166, endPoint x: 436, endPoint y: 308, distance: 262.5
click at [436, 308] on div "Основні види: Відкритий бутерброд — один шматок хліба з начинкою зверхуа. Закри…" at bounding box center [485, 276] width 456 height 257
click at [194, 68] on icon at bounding box center [194, 67] width 16 height 16
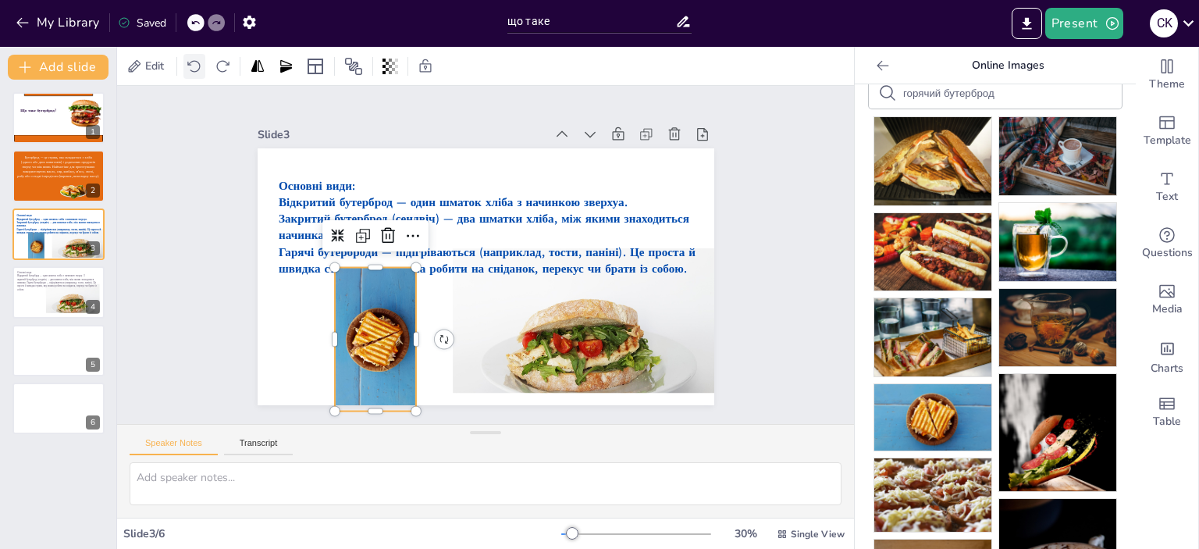
click at [194, 68] on icon at bounding box center [194, 67] width 16 height 16
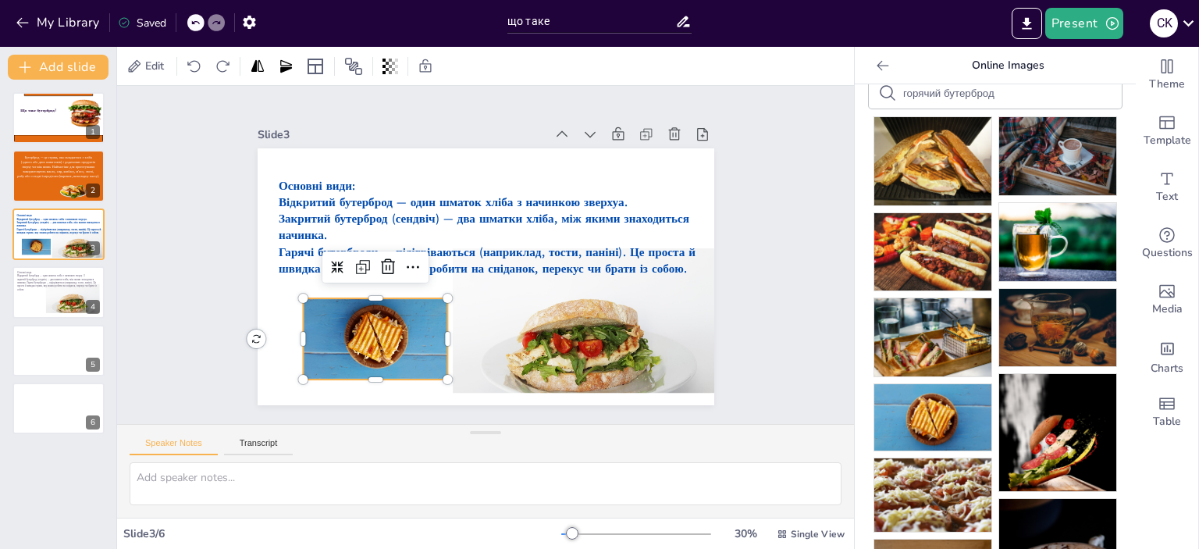
click at [192, 20] on icon at bounding box center [194, 22] width 9 height 9
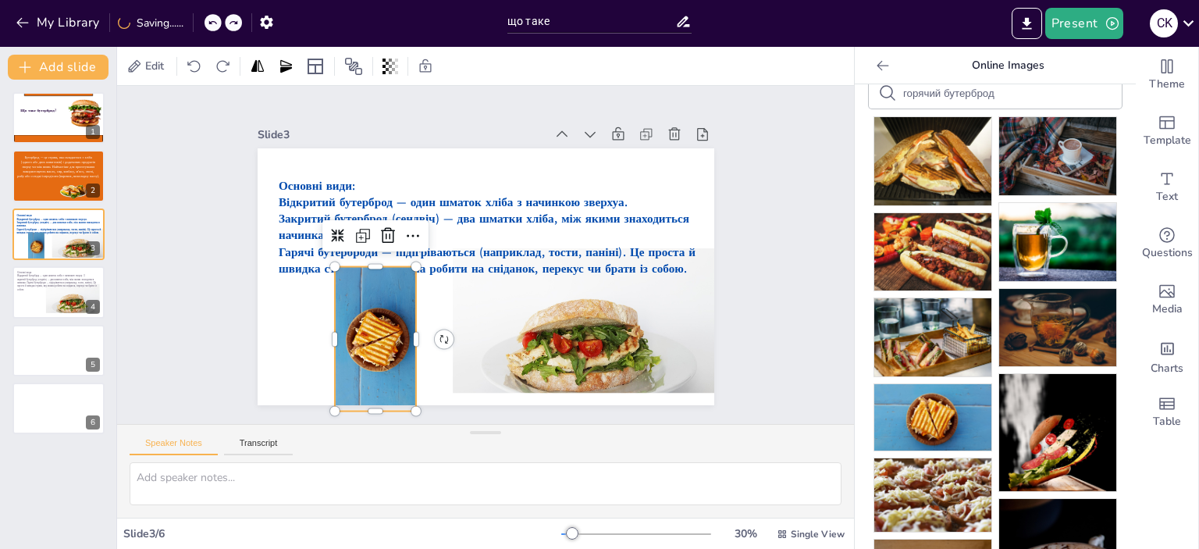
click at [192, 20] on div "My Library Saving......" at bounding box center [140, 22] width 281 height 28
click at [197, 20] on icon at bounding box center [194, 22] width 9 height 9
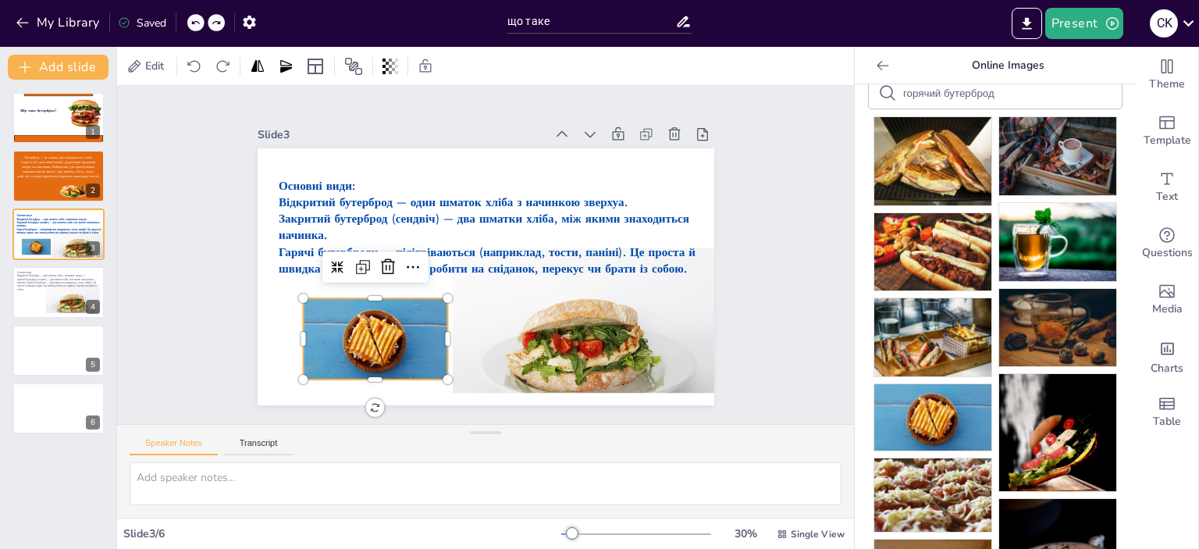
click at [197, 20] on icon at bounding box center [194, 22] width 9 height 9
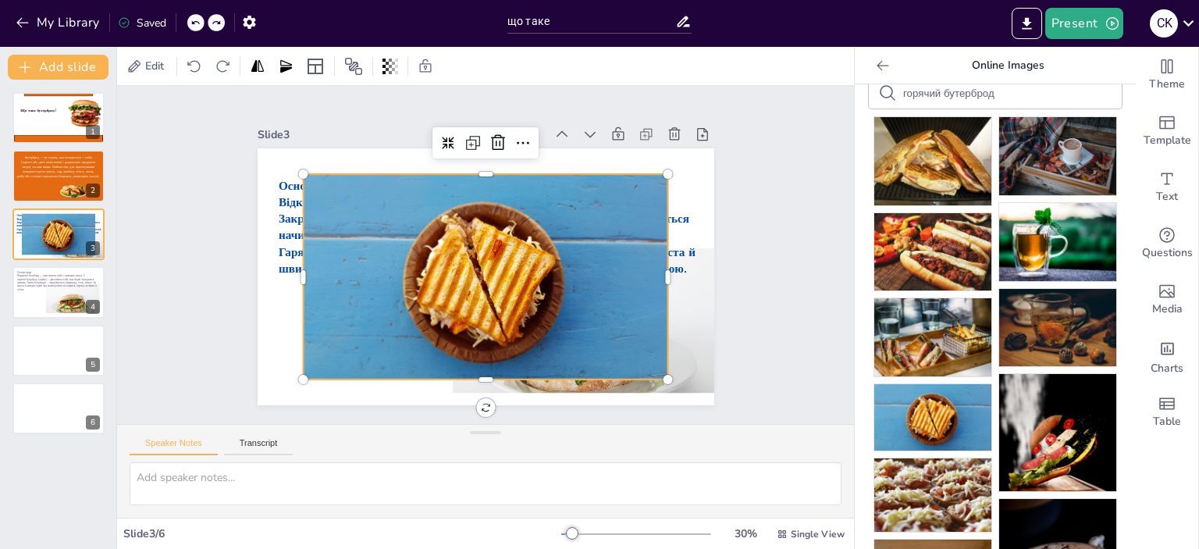
click at [197, 20] on icon at bounding box center [194, 22] width 9 height 9
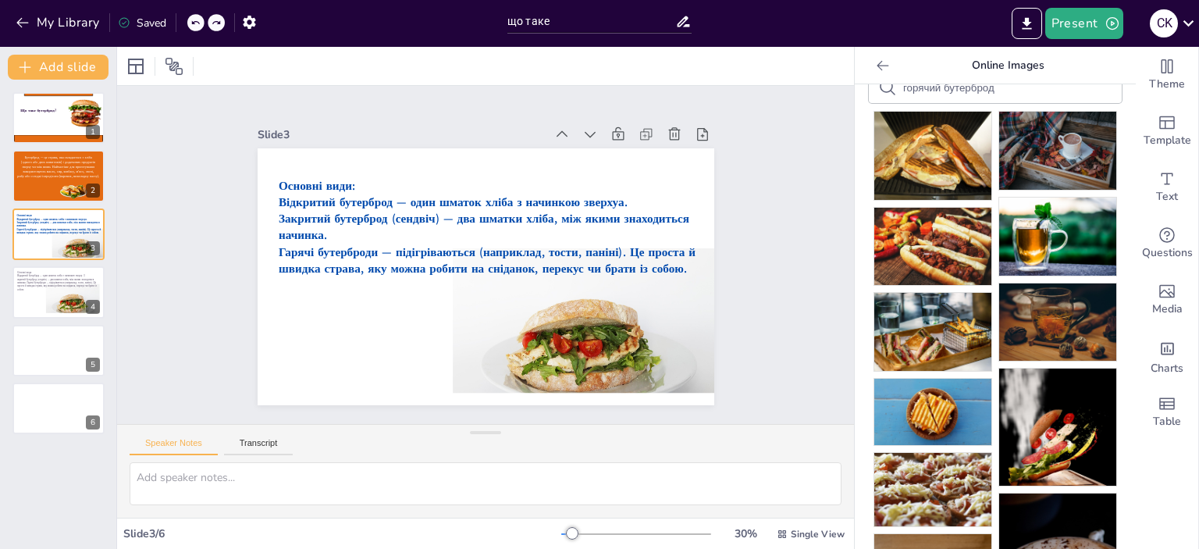
scroll to position [0, 0]
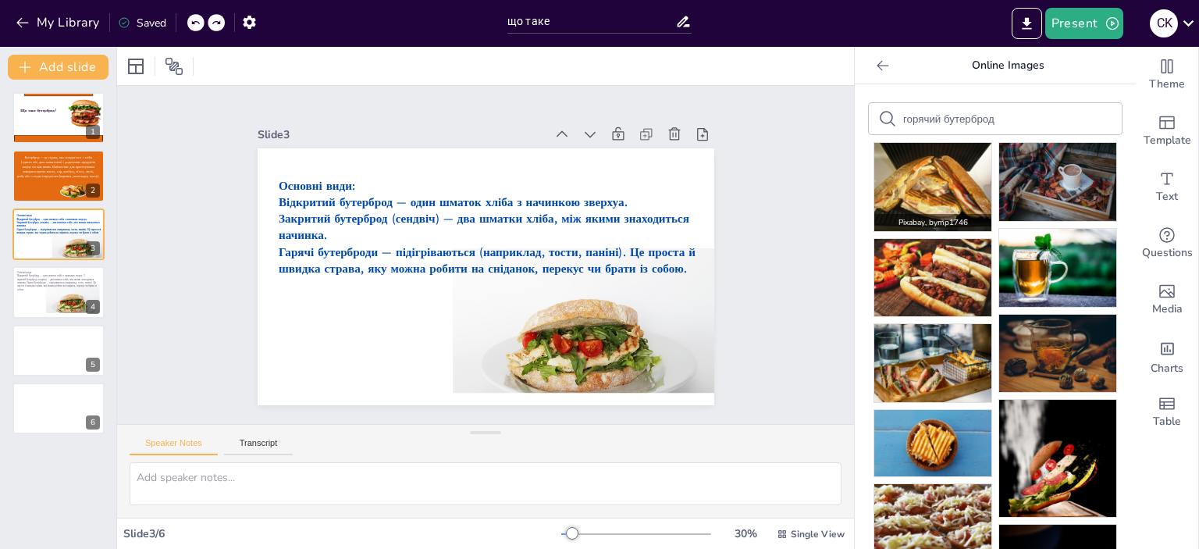
click at [918, 192] on img at bounding box center [932, 187] width 117 height 88
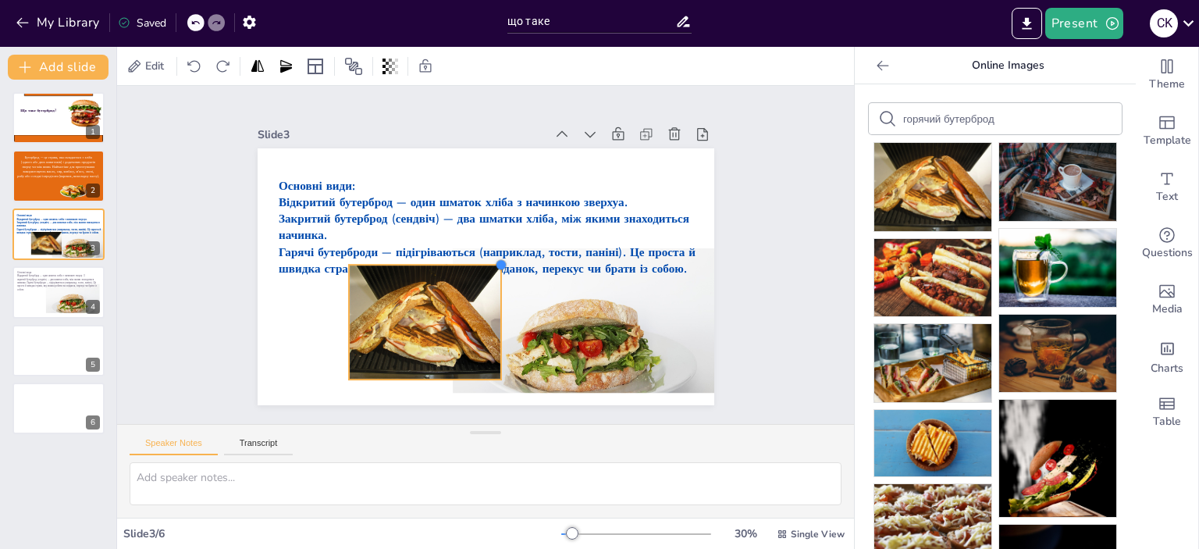
drag, startPoint x: 608, startPoint y: 168, endPoint x: 487, endPoint y: 292, distance: 173.3
click at [487, 292] on div "Основні види: Відкритий бутерброд — один шматок хліба з начинкою зверхуа. Закри…" at bounding box center [485, 276] width 456 height 257
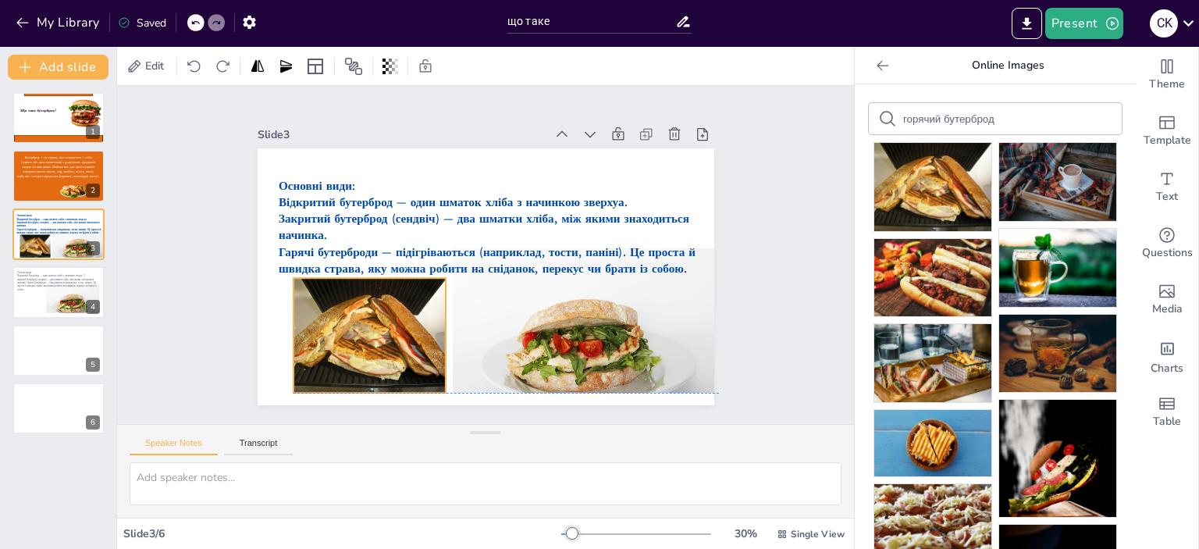
drag, startPoint x: 409, startPoint y: 343, endPoint x: 391, endPoint y: 349, distance: 19.0
click at [391, 349] on div at bounding box center [369, 335] width 153 height 115
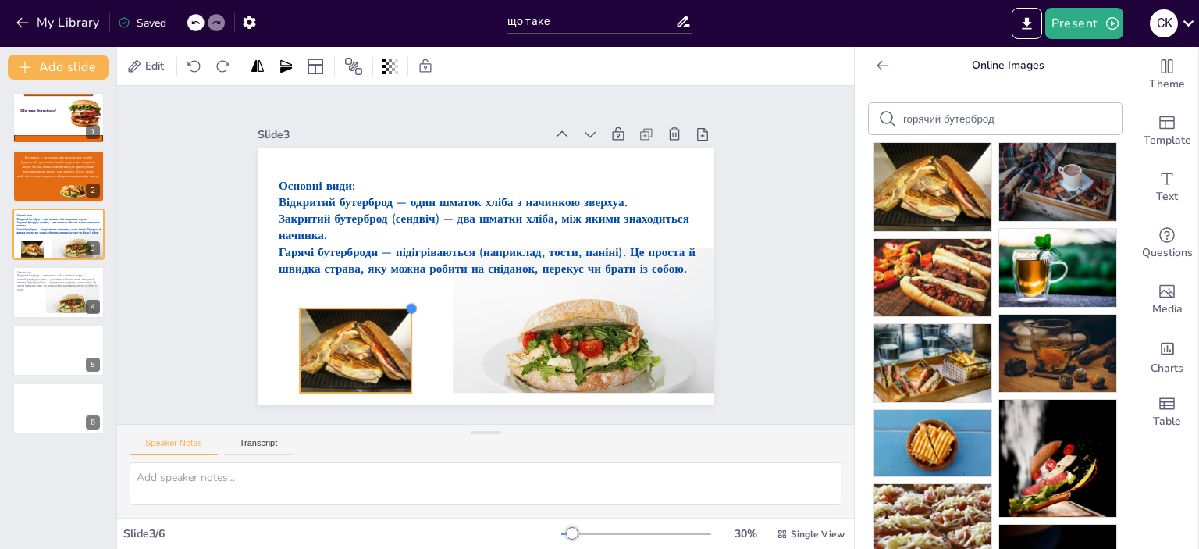
drag, startPoint x: 435, startPoint y: 277, endPoint x: 402, endPoint y: 309, distance: 46.4
click at [402, 309] on div "Основні види: Відкритий бутерброд — один шматок хліба з начинкою зверхуа. Закри…" at bounding box center [485, 276] width 456 height 257
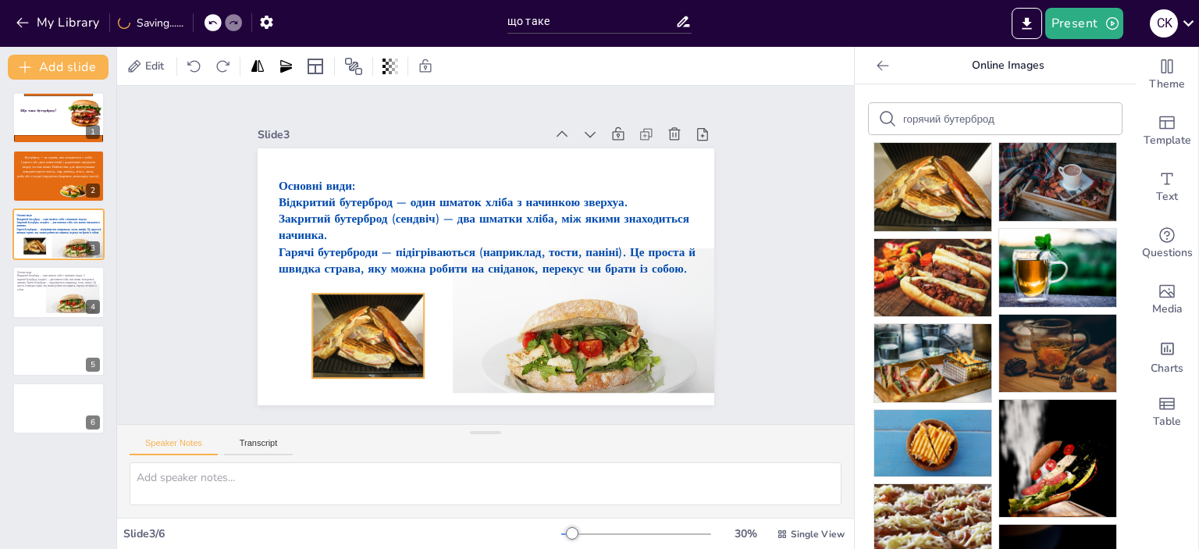
drag, startPoint x: 374, startPoint y: 345, endPoint x: 384, endPoint y: 330, distance: 18.0
click at [384, 330] on div at bounding box center [368, 335] width 112 height 84
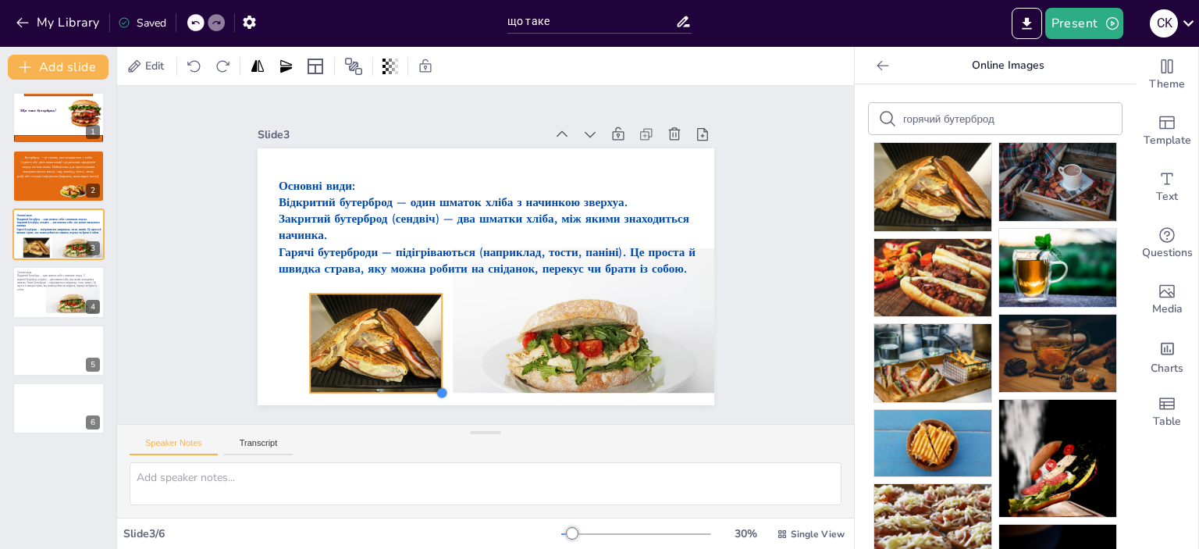
drag, startPoint x: 404, startPoint y: 366, endPoint x: 424, endPoint y: 377, distance: 23.0
click at [424, 377] on div "Основні види: Відкритий бутерброд — один шматок хліба з начинкою зверхуа. Закри…" at bounding box center [485, 276] width 456 height 257
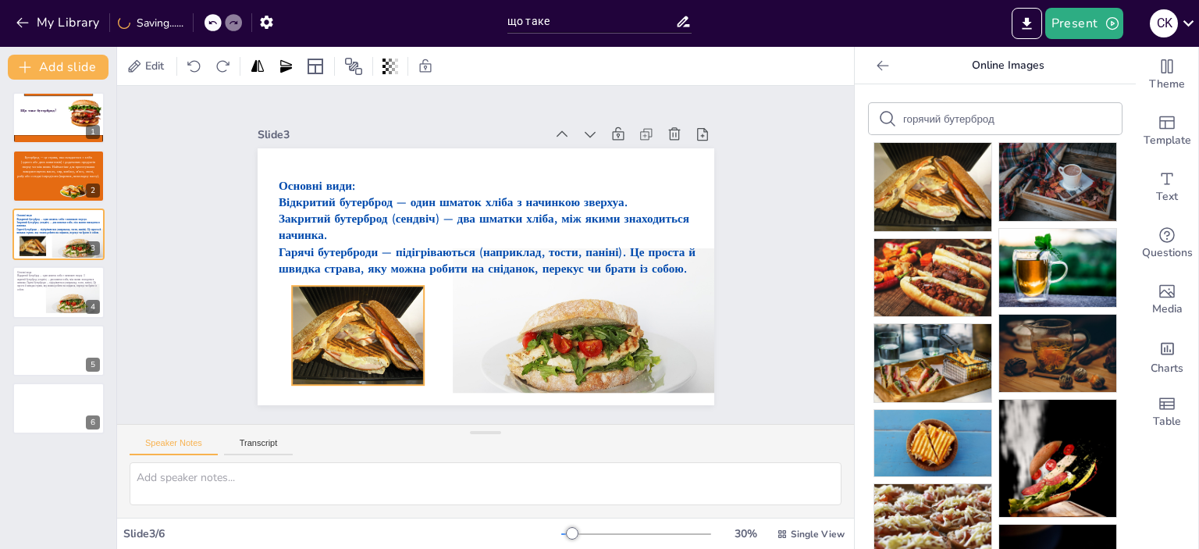
click at [369, 353] on div at bounding box center [358, 335] width 133 height 99
click at [784, 176] on div "Slide 1 Що таке бутерброд? Slide 2 Бутерброд — це страва, яка складається з хлі…" at bounding box center [485, 255] width 737 height 338
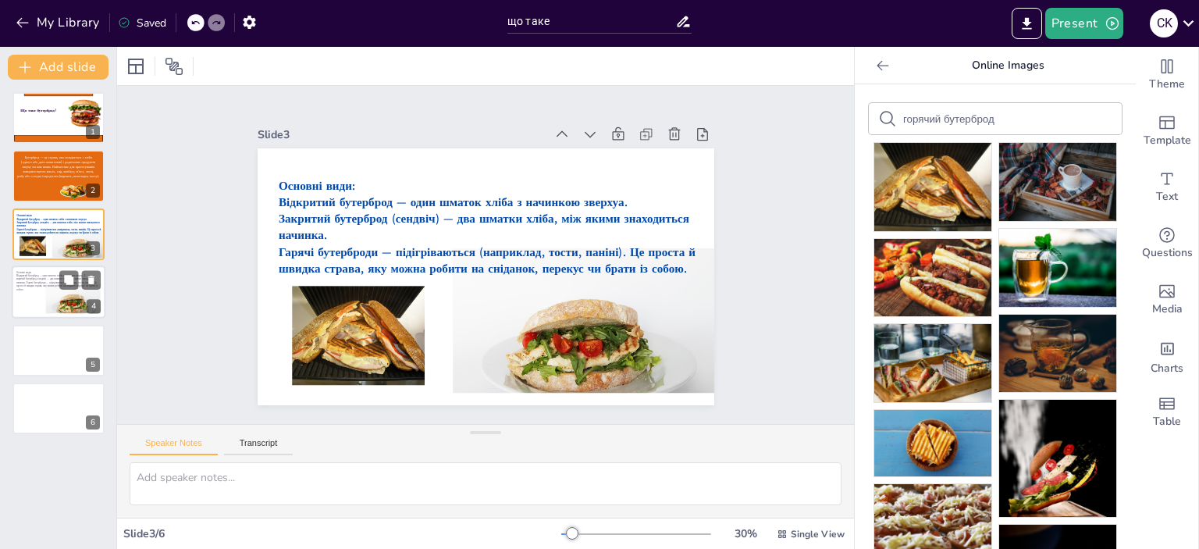
click at [39, 280] on span "акритий бутерброд (сендвіч) — два шматки хліба, між якими знаходиться начинка. …" at bounding box center [56, 283] width 81 height 13
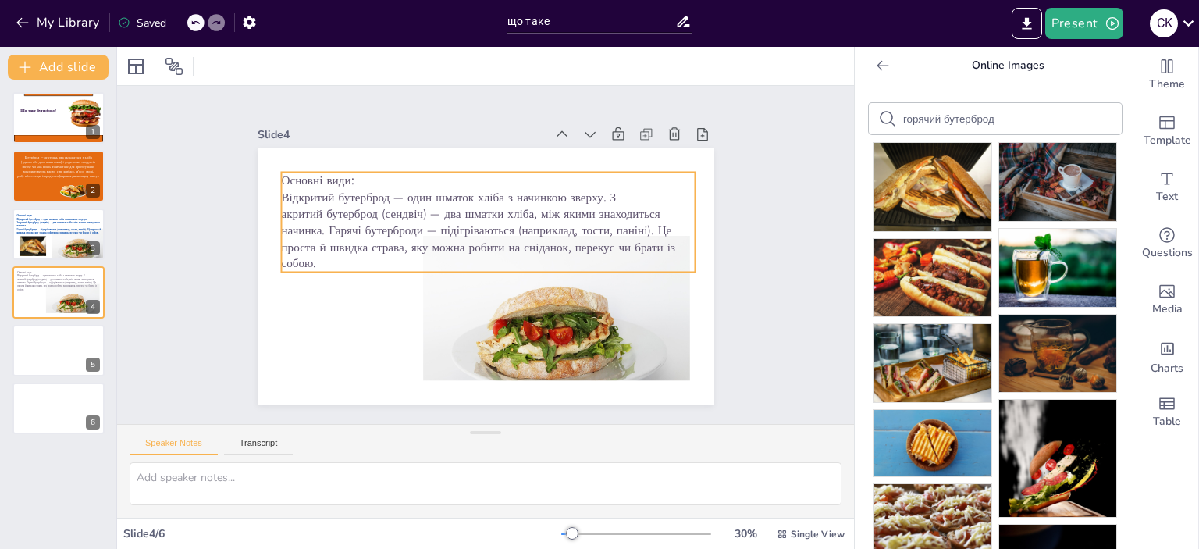
click at [610, 205] on span "акритий бутерброд (сендвіч) — два шматки хліба, між якими знаходиться начинка. …" at bounding box center [477, 238] width 393 height 66
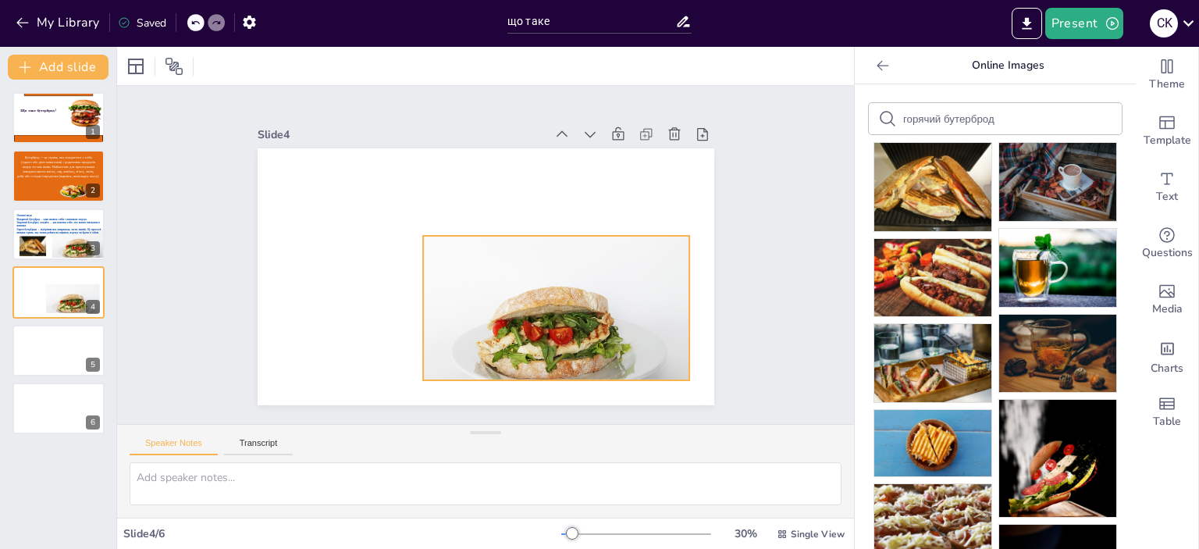
click at [623, 289] on div at bounding box center [556, 345] width 267 height 219
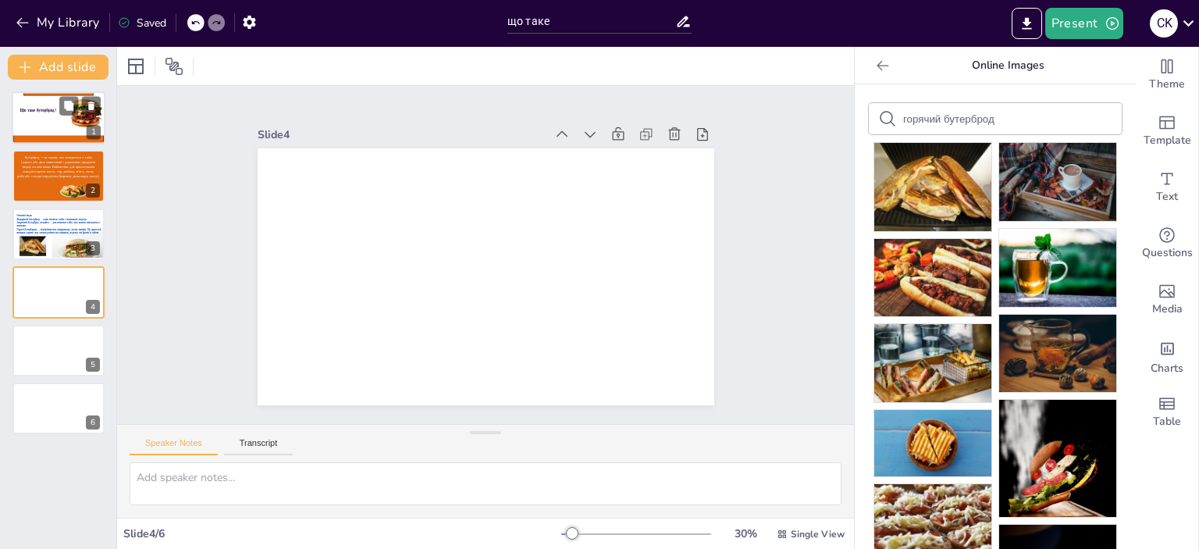
click at [32, 121] on div at bounding box center [59, 117] width 94 height 53
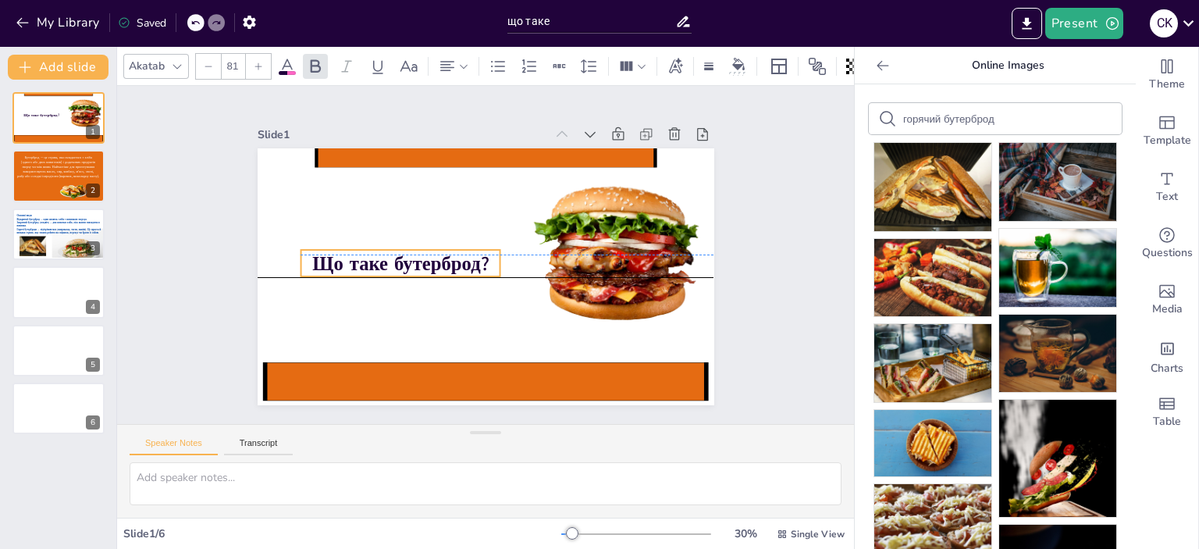
drag, startPoint x: 352, startPoint y: 230, endPoint x: 360, endPoint y: 239, distance: 12.1
click at [360, 250] on span "Що таке бутерброд?" at bounding box center [400, 263] width 176 height 27
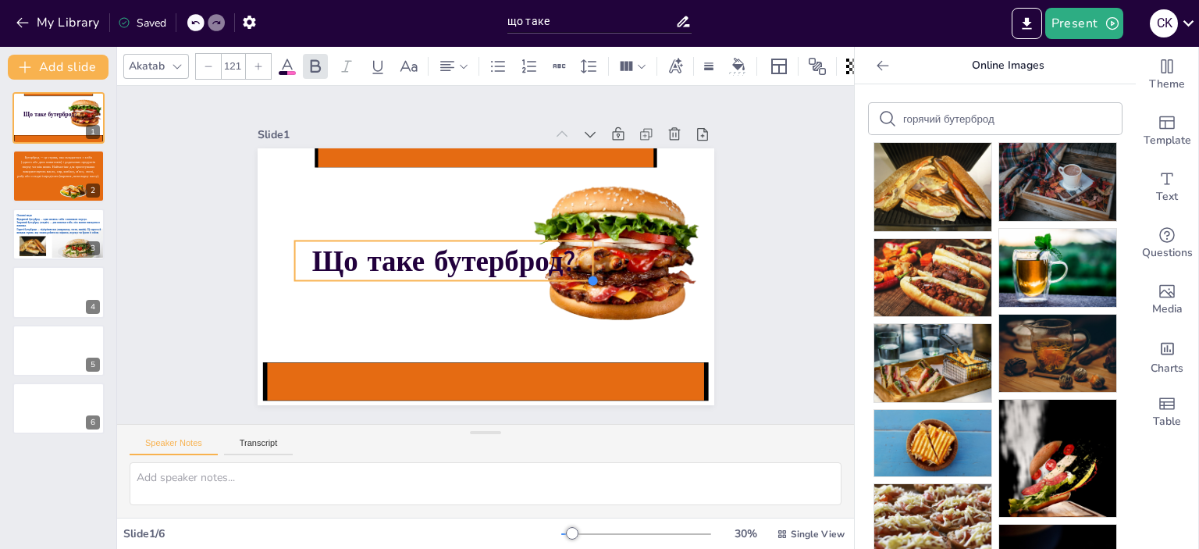
type input "123.4"
drag, startPoint x: 482, startPoint y: 262, endPoint x: 485, endPoint y: 276, distance: 14.2
click at [485, 276] on div "Що таке бутерброд?" at bounding box center [485, 276] width 456 height 257
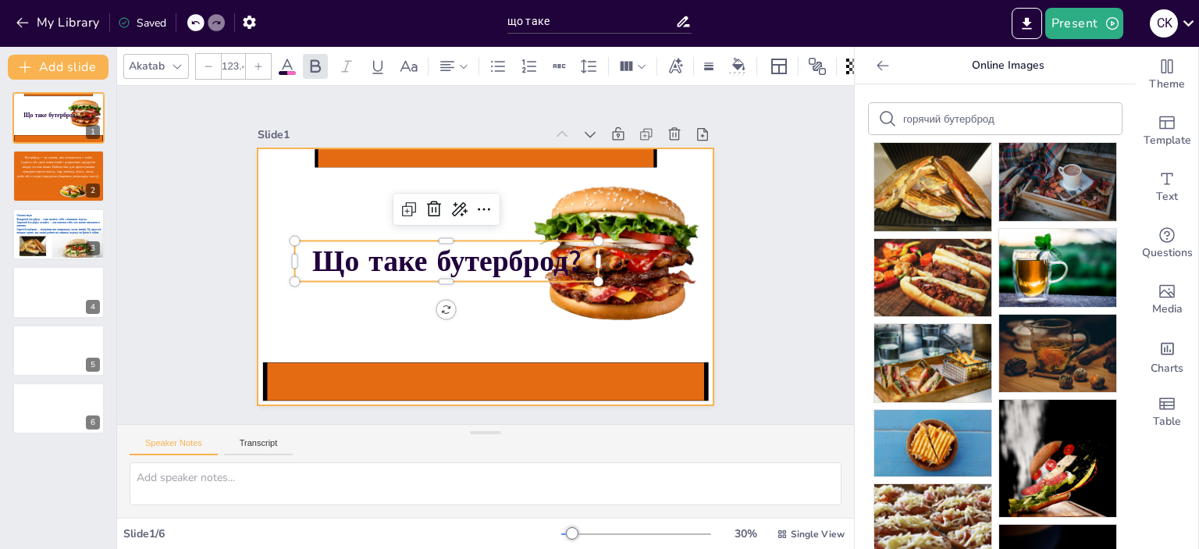
click at [499, 304] on div at bounding box center [485, 276] width 456 height 257
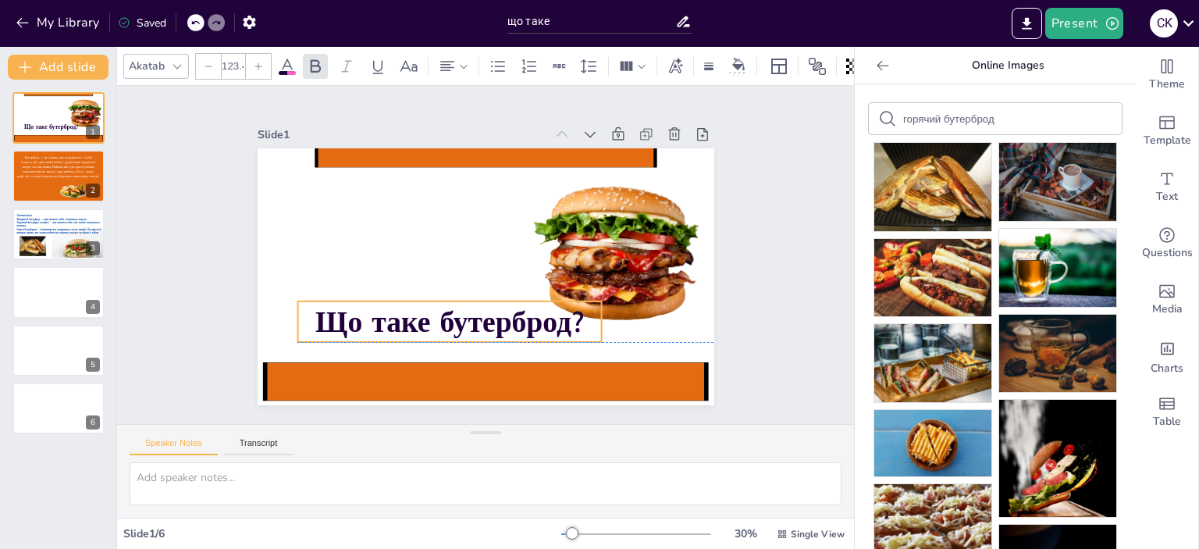
drag, startPoint x: 481, startPoint y: 256, endPoint x: 484, endPoint y: 314, distance: 57.8
click at [484, 314] on span "Що таке бутерброд?" at bounding box center [449, 321] width 269 height 40
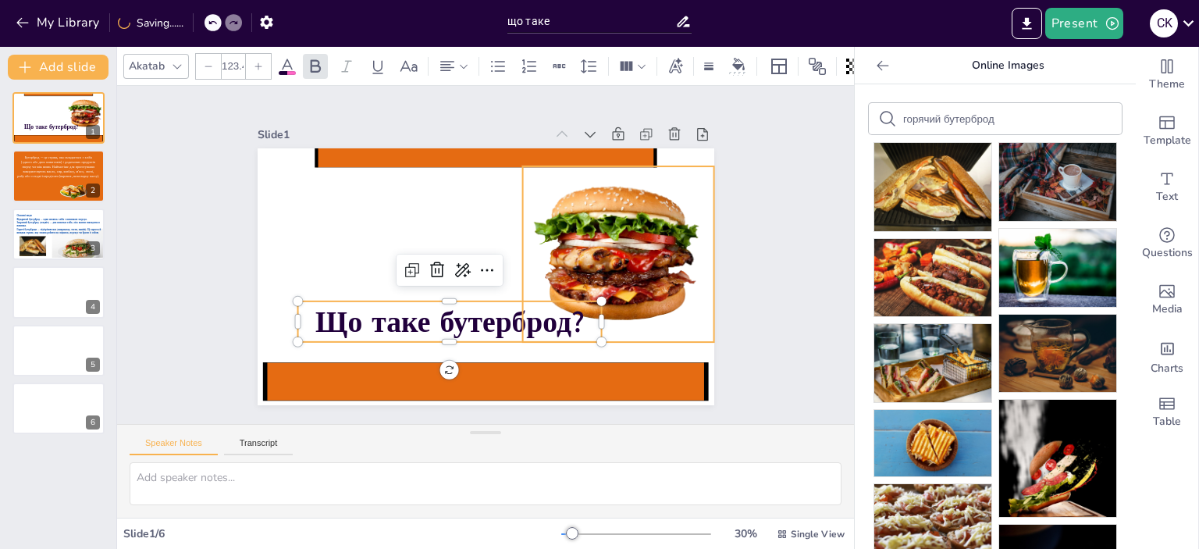
drag, startPoint x: 604, startPoint y: 248, endPoint x: 625, endPoint y: 240, distance: 22.7
click at [605, 248] on div at bounding box center [617, 254] width 191 height 176
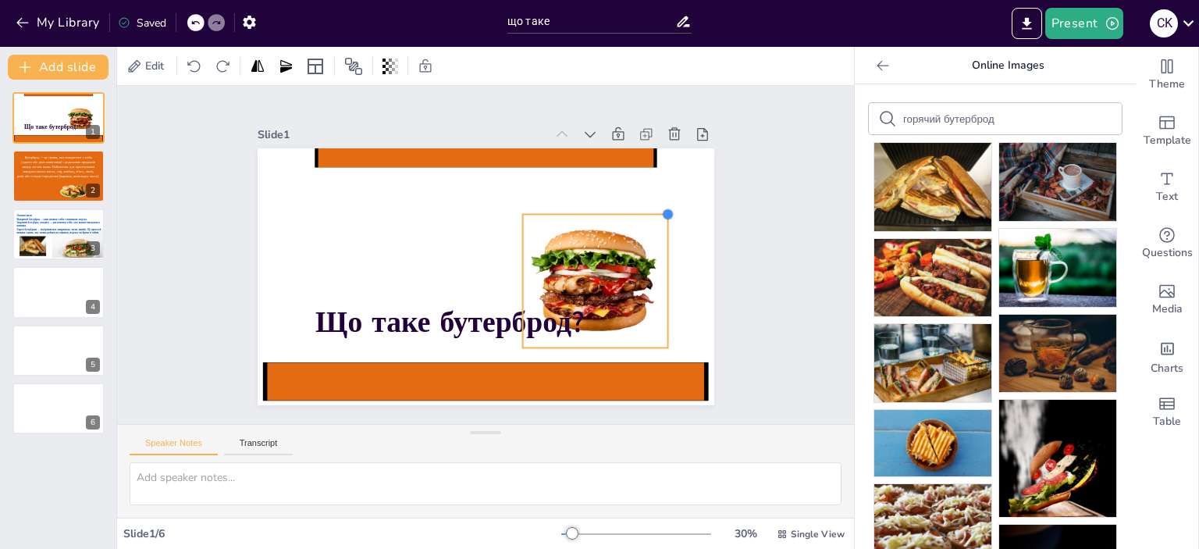
drag, startPoint x: 702, startPoint y: 166, endPoint x: 634, endPoint y: 215, distance: 83.4
click at [634, 215] on div "Що таке бутерброд?" at bounding box center [485, 276] width 456 height 257
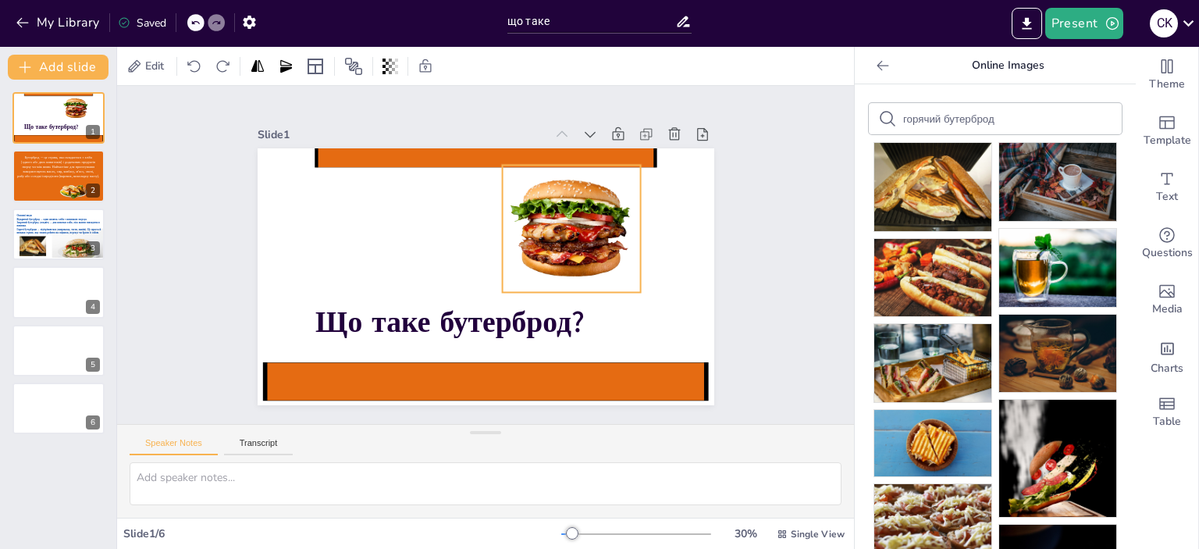
drag, startPoint x: 580, startPoint y: 255, endPoint x: 559, endPoint y: 208, distance: 52.1
click at [559, 208] on div at bounding box center [571, 228] width 139 height 127
click at [787, 252] on div "Slide 1 Що таке бутерброд? Slide 2 Бутерброд — це страва, яка складається з хлі…" at bounding box center [485, 255] width 737 height 338
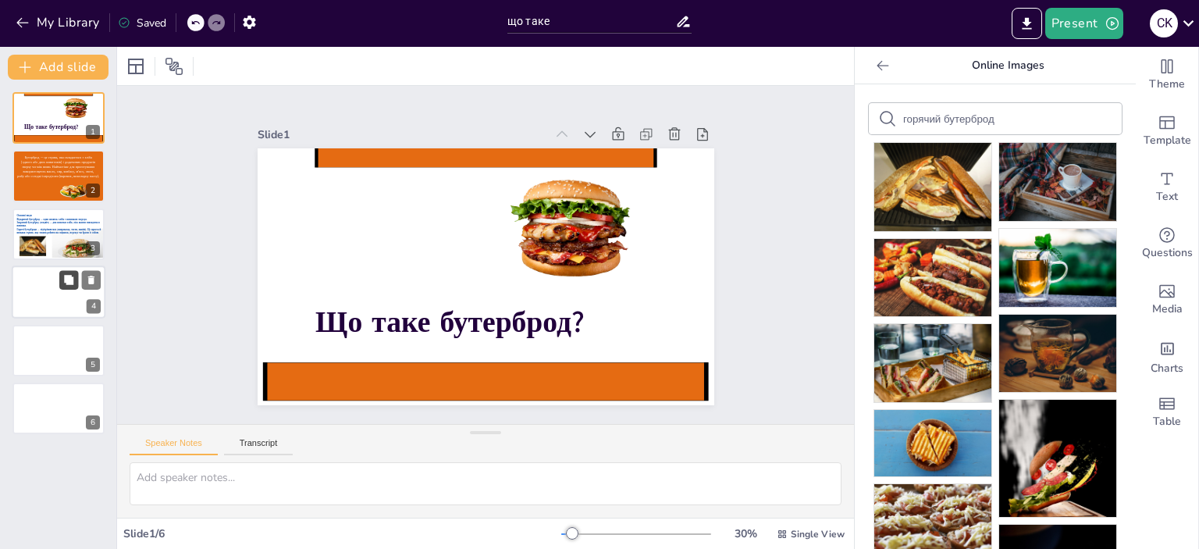
click at [62, 286] on button at bounding box center [68, 280] width 19 height 19
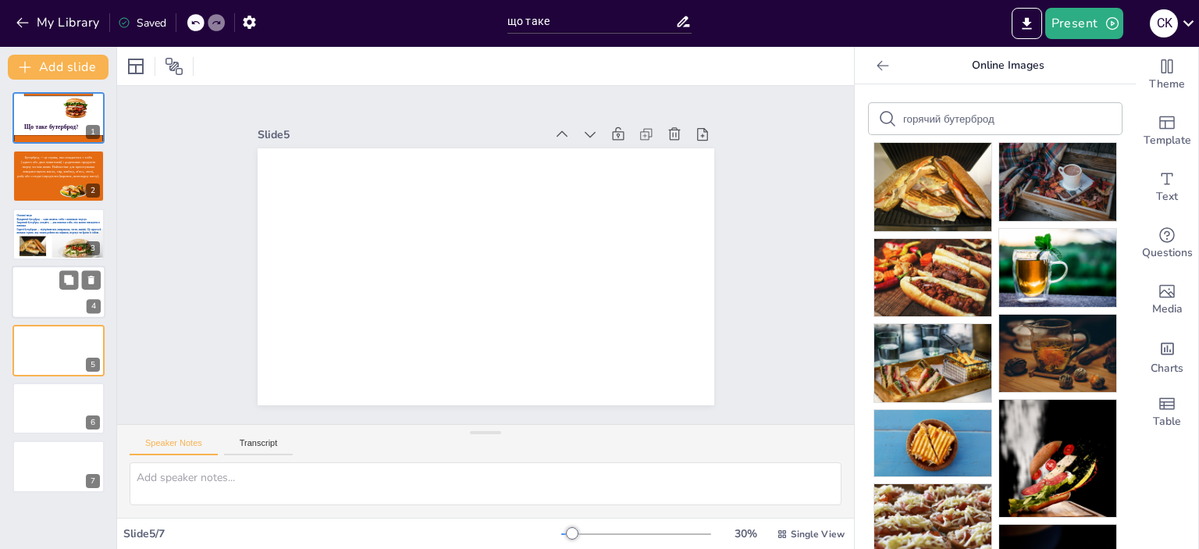
click at [76, 290] on div at bounding box center [59, 291] width 94 height 53
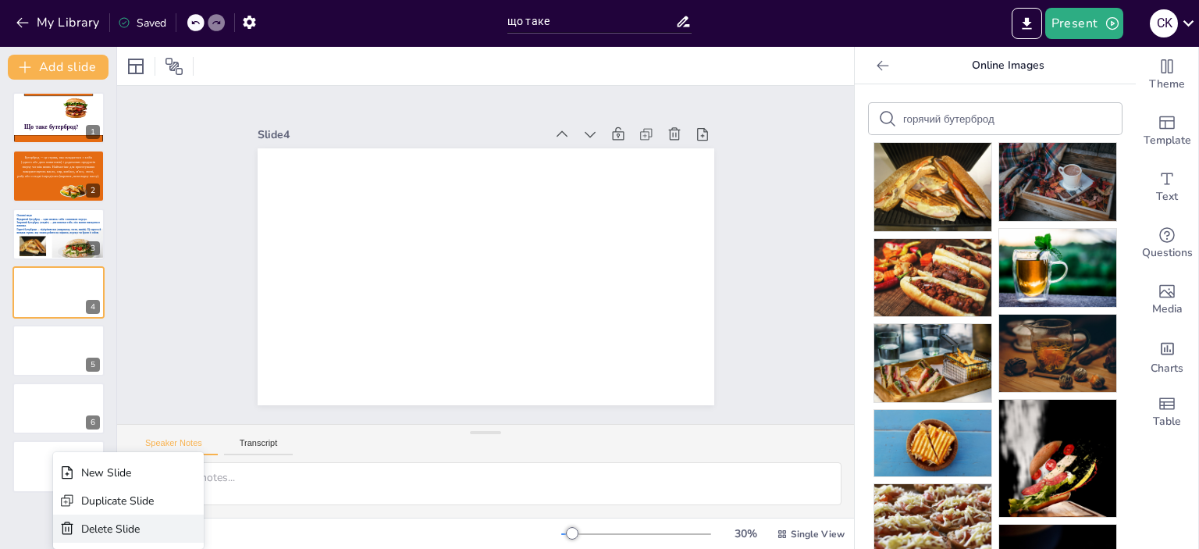
click at [87, 524] on div "Delete Slide" at bounding box center [117, 528] width 73 height 15
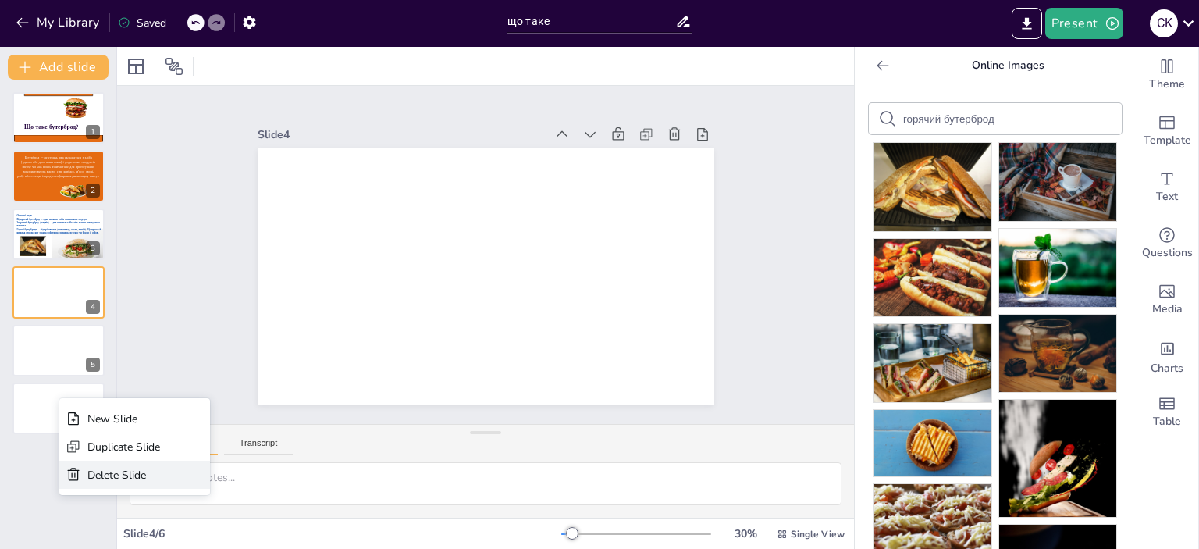
click at [85, 474] on div "Delete Slide" at bounding box center [134, 474] width 151 height 28
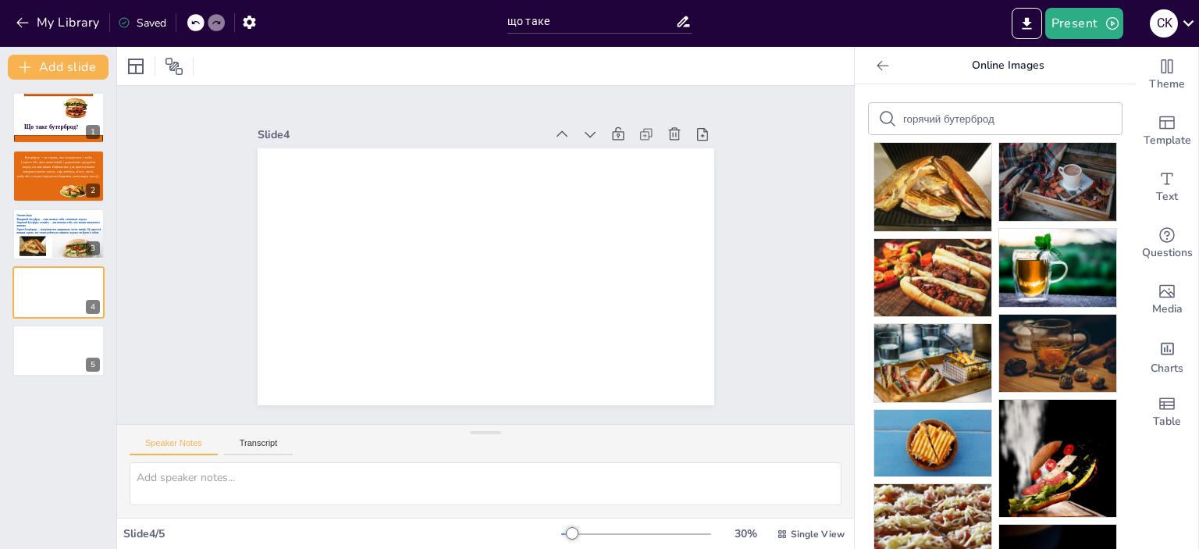
drag, startPoint x: 927, startPoint y: 119, endPoint x: 886, endPoint y: 122, distance: 40.7
click at [886, 122] on div "горячий бутерброд" at bounding box center [994, 118] width 253 height 31
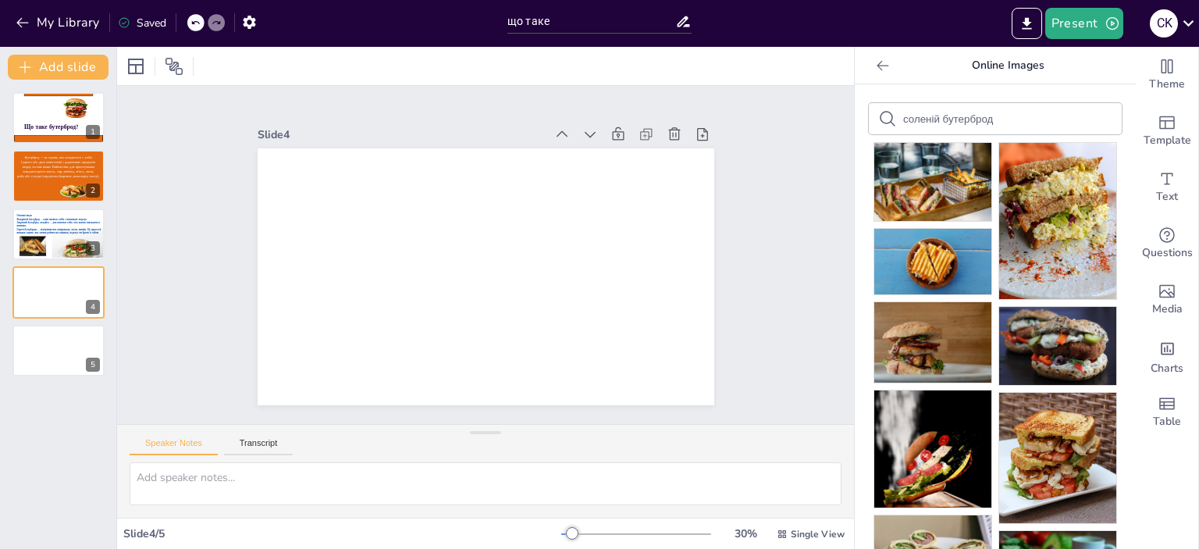
click at [996, 118] on input "соленій бутерброд" at bounding box center [969, 119] width 132 height 12
drag, startPoint x: 1018, startPoint y: 112, endPoint x: 907, endPoint y: 129, distance: 112.1
click at [907, 129] on div "соленій бутерброд" at bounding box center [994, 118] width 253 height 31
drag, startPoint x: 985, startPoint y: 125, endPoint x: 872, endPoint y: 125, distance: 113.1
click at [872, 125] on div "соленій бутерброд" at bounding box center [994, 118] width 253 height 31
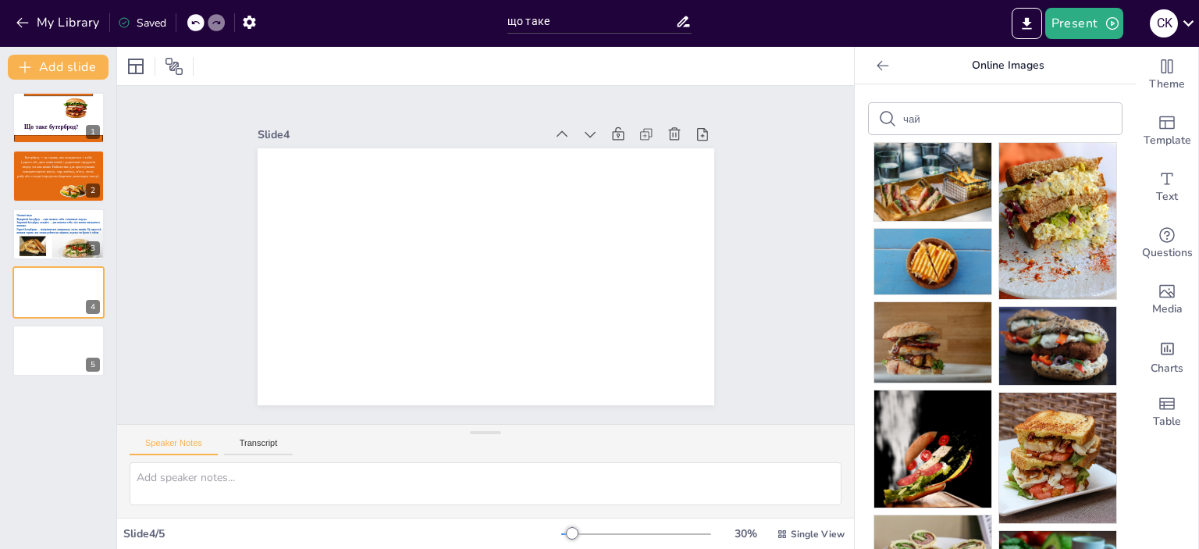
type input "чай"
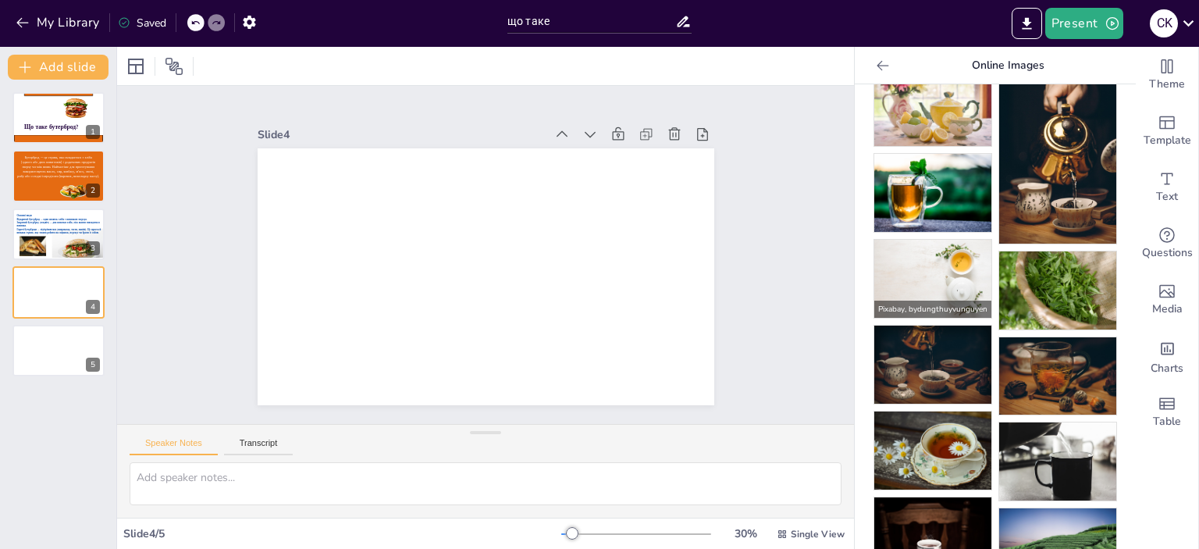
scroll to position [78, 0]
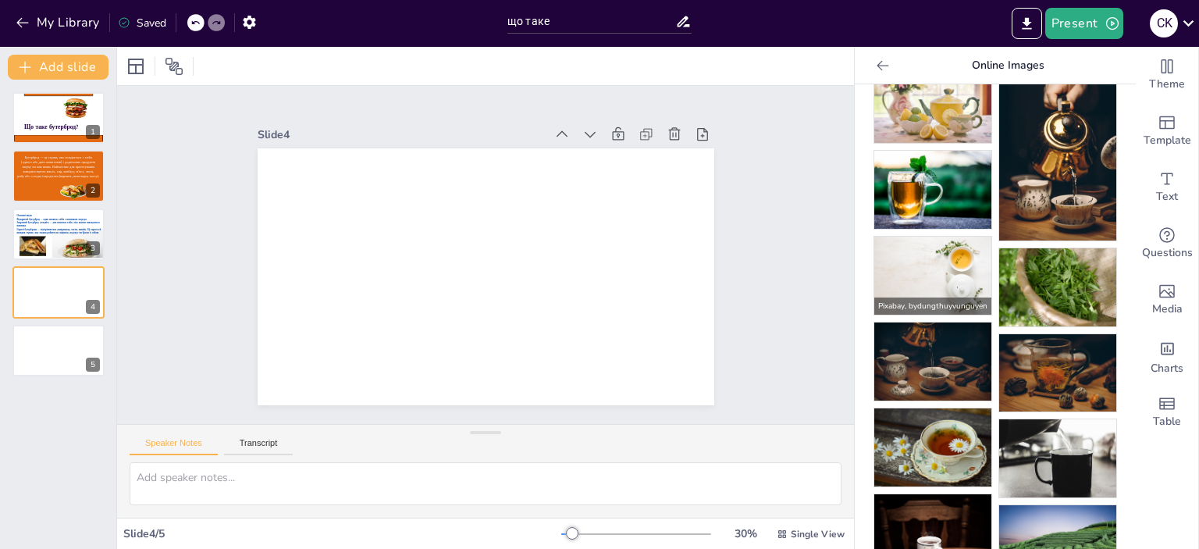
click at [943, 264] on img at bounding box center [932, 275] width 117 height 78
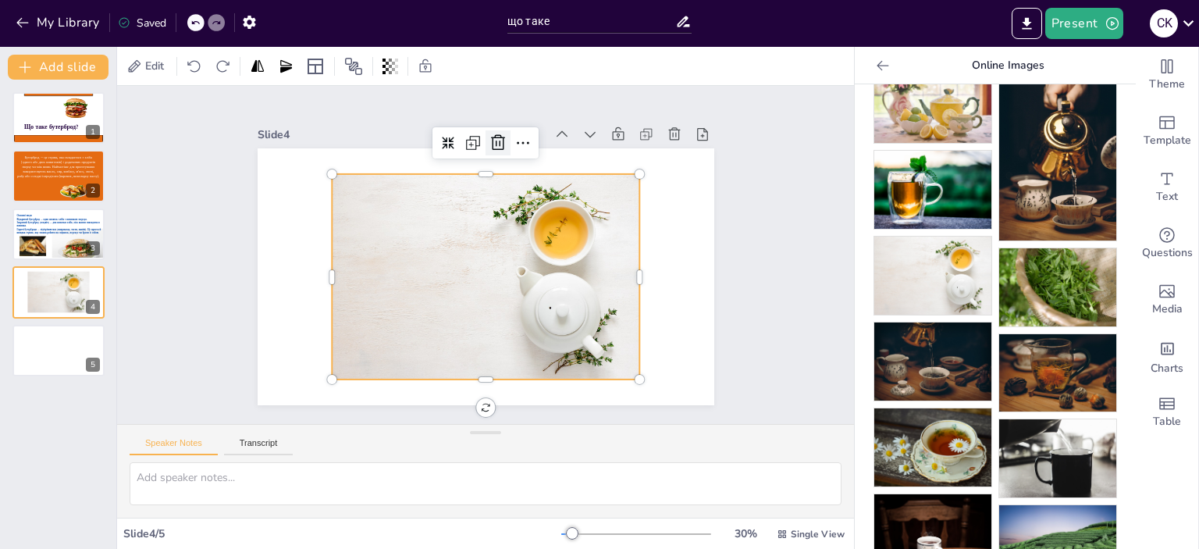
click at [491, 140] on icon at bounding box center [498, 142] width 14 height 16
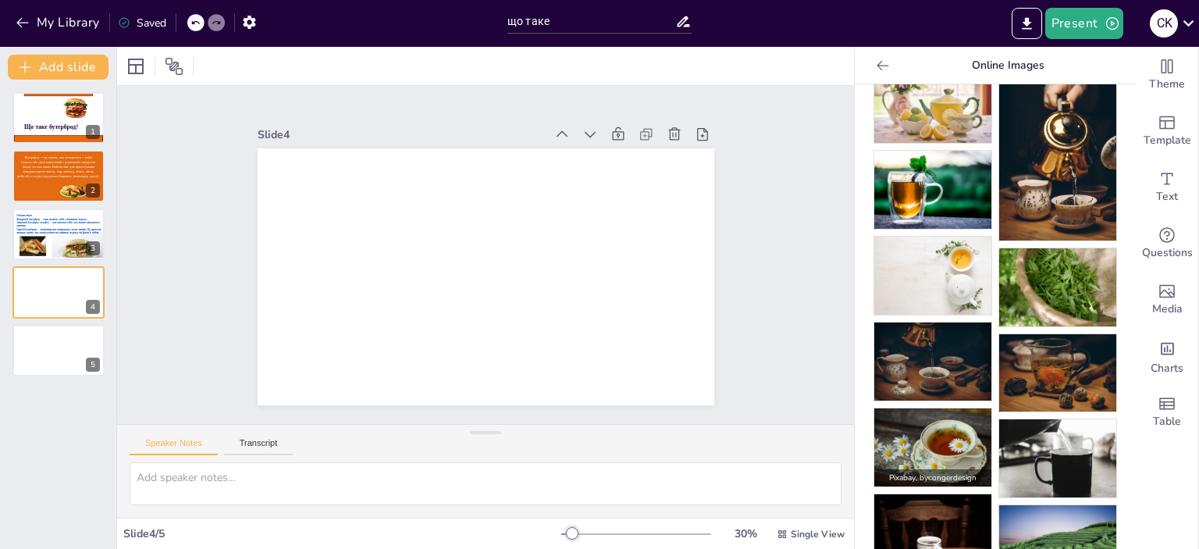
click at [914, 417] on img at bounding box center [932, 447] width 117 height 78
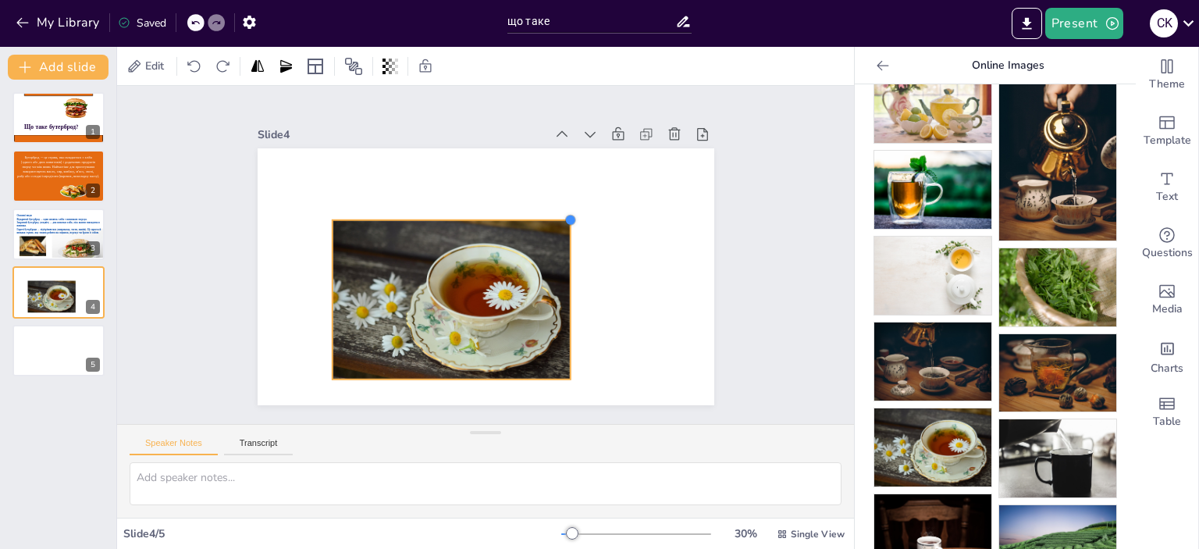
drag, startPoint x: 620, startPoint y: 180, endPoint x: 559, endPoint y: 225, distance: 76.5
click at [559, 225] on div at bounding box center [485, 276] width 456 height 257
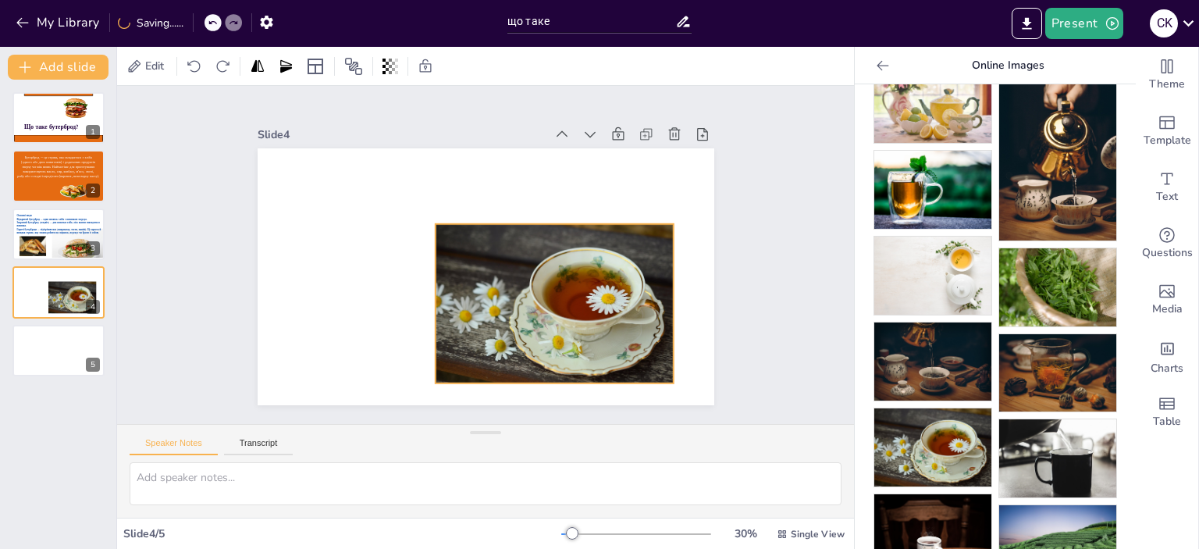
drag, startPoint x: 471, startPoint y: 280, endPoint x: 574, endPoint y: 284, distance: 103.1
click at [574, 284] on div at bounding box center [554, 303] width 238 height 159
click at [1157, 180] on icon "Add text boxes" at bounding box center [1166, 178] width 19 height 19
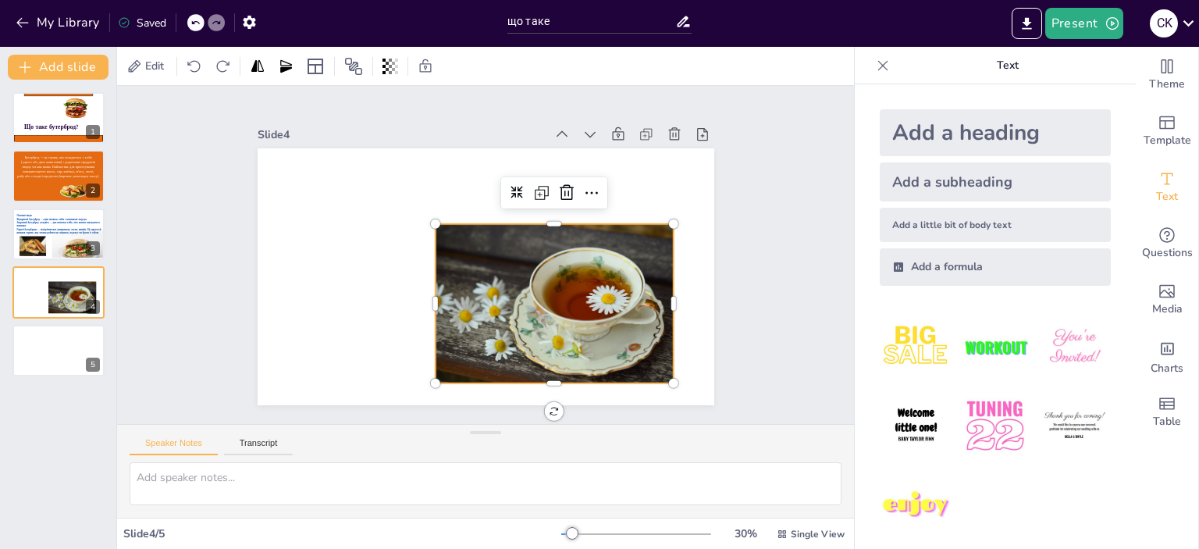
click at [923, 224] on div "Add a little bit of body text" at bounding box center [994, 225] width 231 height 34
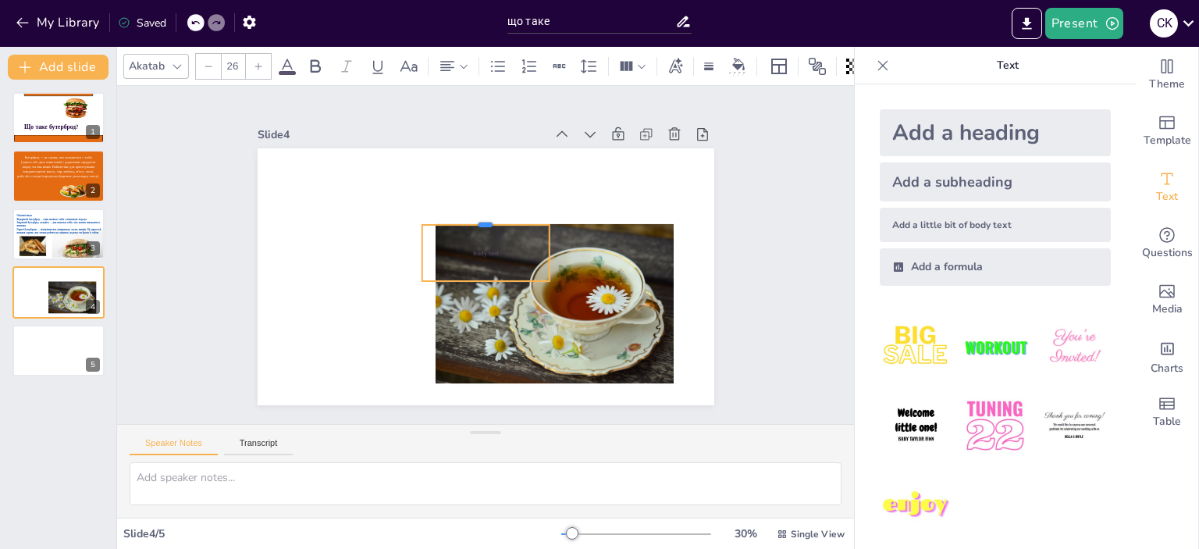
drag, startPoint x: 478, startPoint y: 262, endPoint x: 477, endPoint y: 215, distance: 47.6
click at [477, 215] on div at bounding box center [484, 218] width 127 height 12
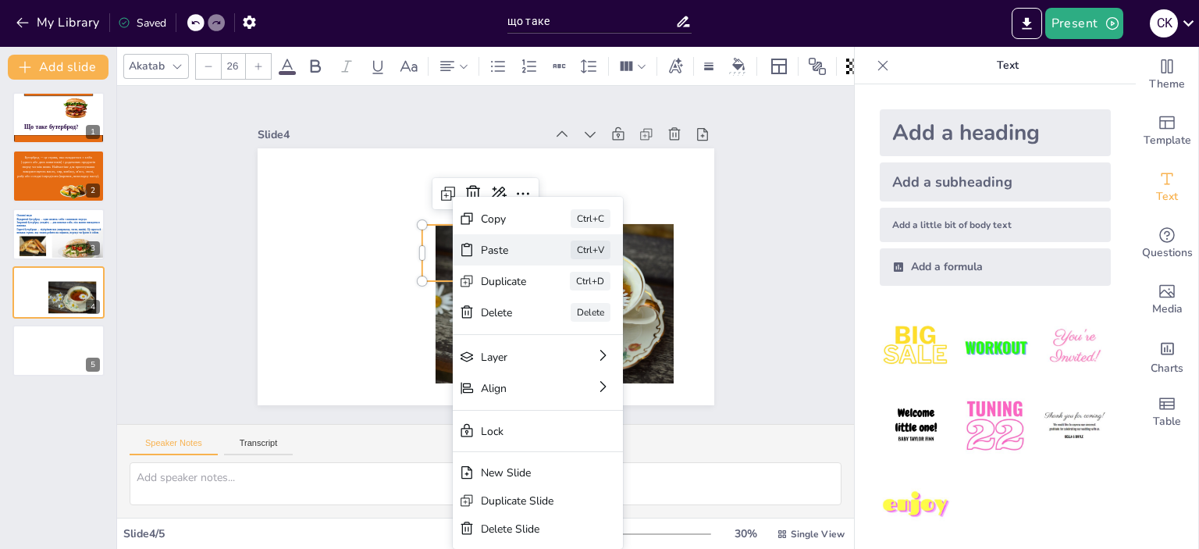
click at [515, 254] on div "Paste" at bounding box center [504, 250] width 46 height 15
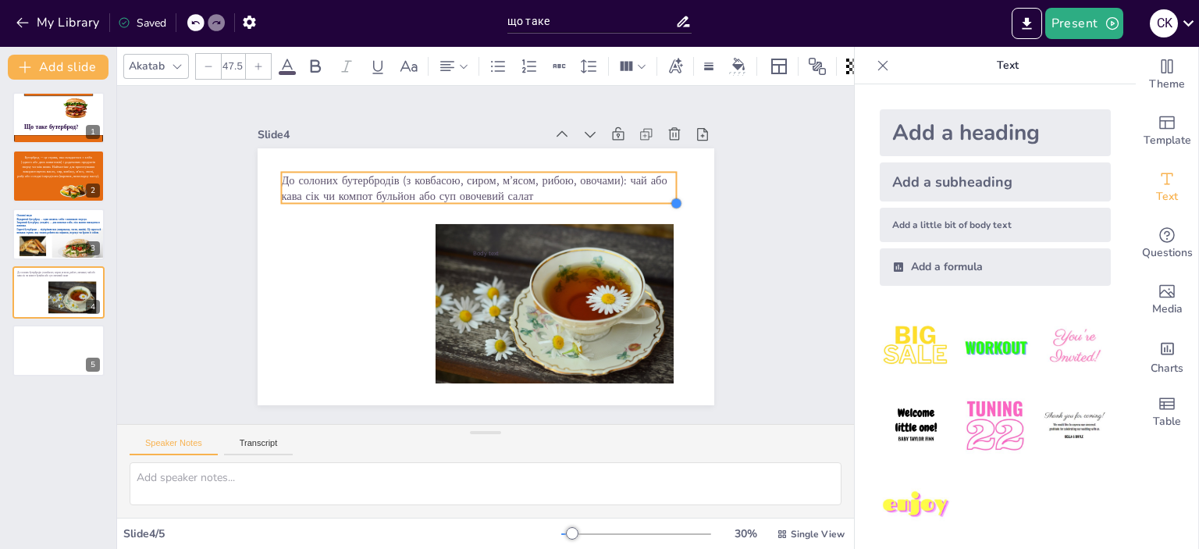
drag, startPoint x: 468, startPoint y: 180, endPoint x: 415, endPoint y: 196, distance: 55.3
click at [415, 196] on div "Body text До солоних бутербродів (з ковбасою, сиром, м’ясом, рибою, овочами): ч…" at bounding box center [485, 276] width 456 height 257
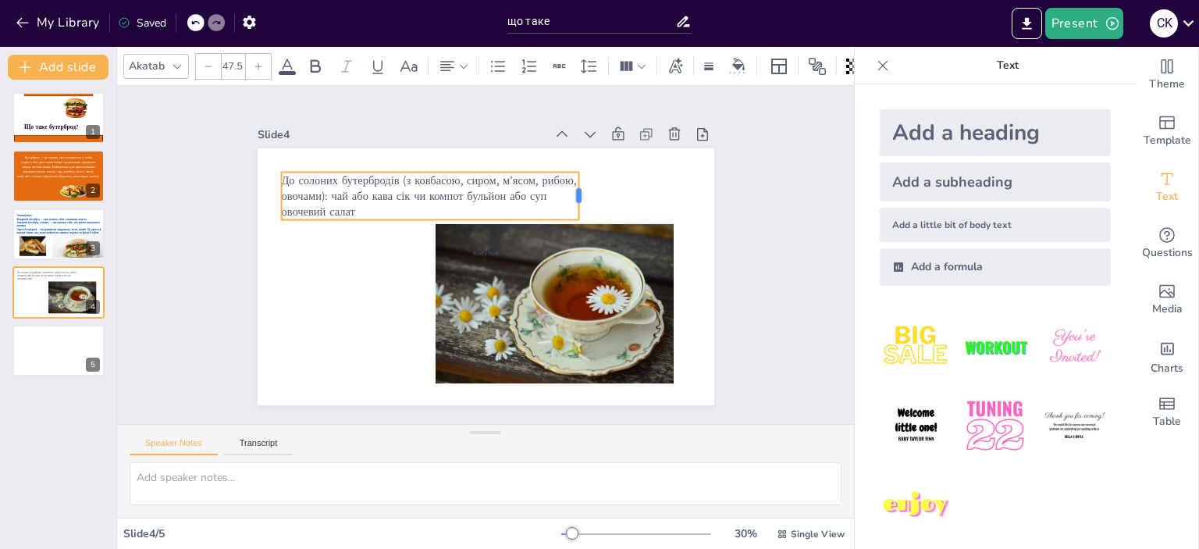
drag, startPoint x: 669, startPoint y: 183, endPoint x: 572, endPoint y: 193, distance: 98.1
click at [579, 193] on div at bounding box center [585, 196] width 12 height 48
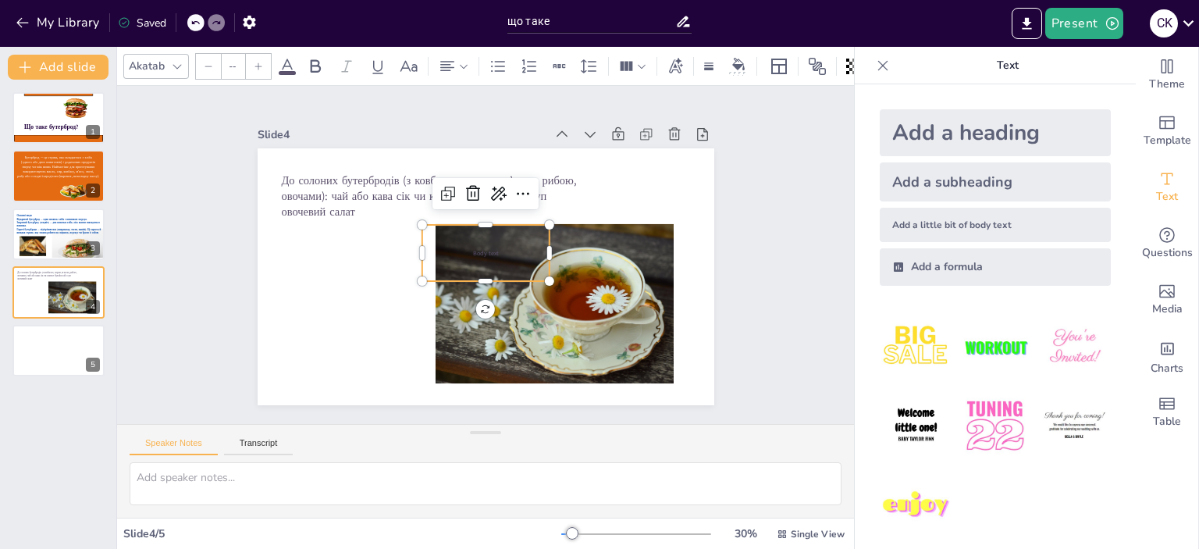
type input "26"
click at [527, 250] on p "Body text" at bounding box center [484, 252] width 127 height 9
click at [630, 240] on div at bounding box center [554, 303] width 238 height 159
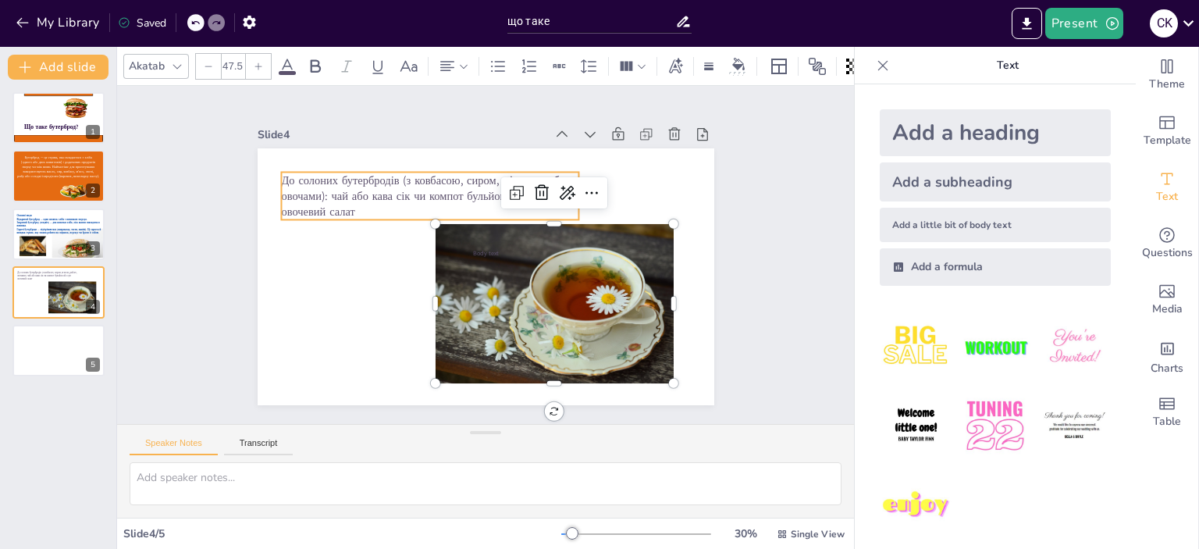
click at [357, 194] on span "До солоних бутербродів (з ковбасою, сиром, м’ясом, рибою, овочами): чай або кав…" at bounding box center [428, 195] width 295 height 47
click at [282, 57] on icon at bounding box center [287, 66] width 19 height 19
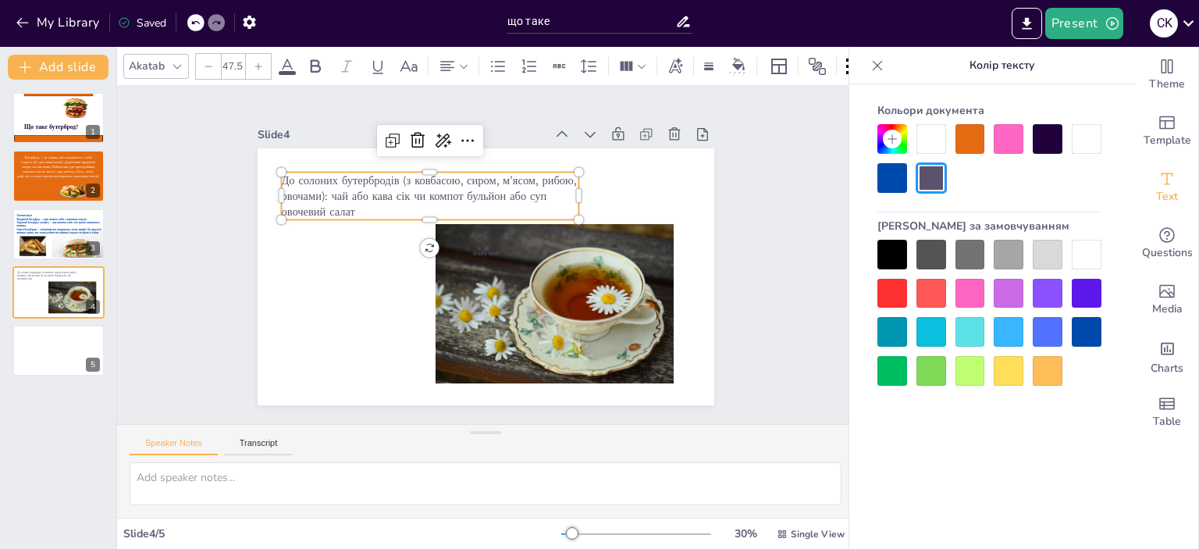
click at [1087, 327] on div at bounding box center [1086, 332] width 30 height 30
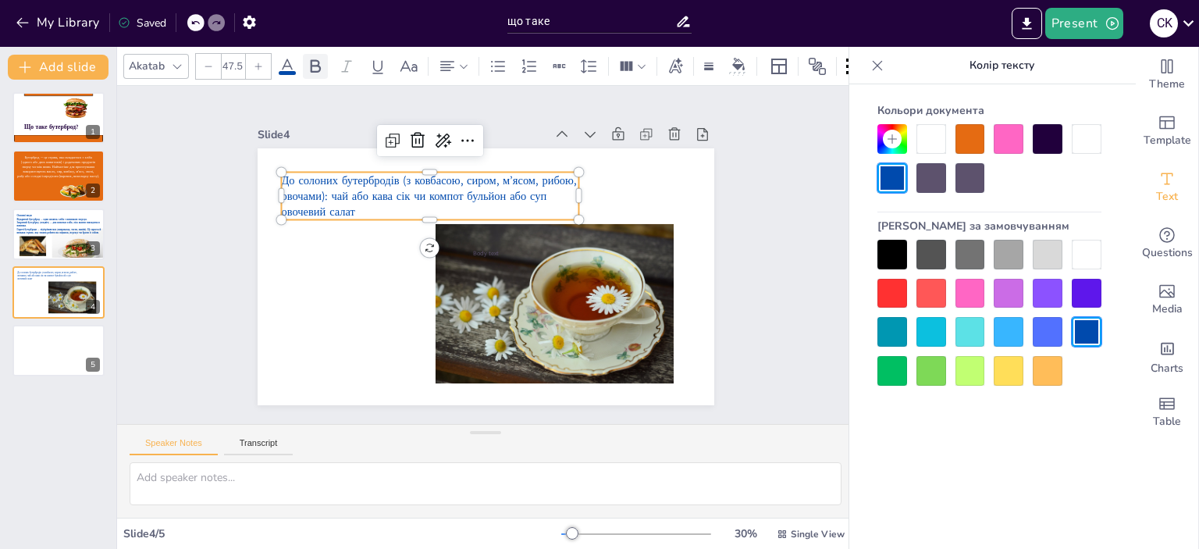
click at [315, 61] on icon at bounding box center [315, 66] width 19 height 19
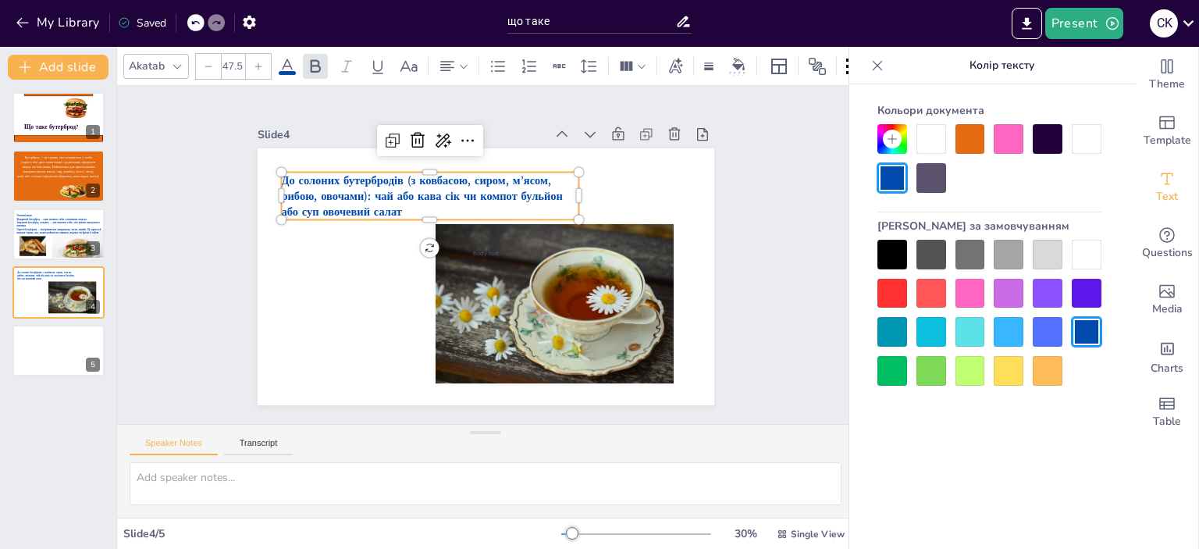
click at [262, 62] on icon at bounding box center [258, 66] width 9 height 9
click at [261, 62] on icon at bounding box center [258, 66] width 9 height 9
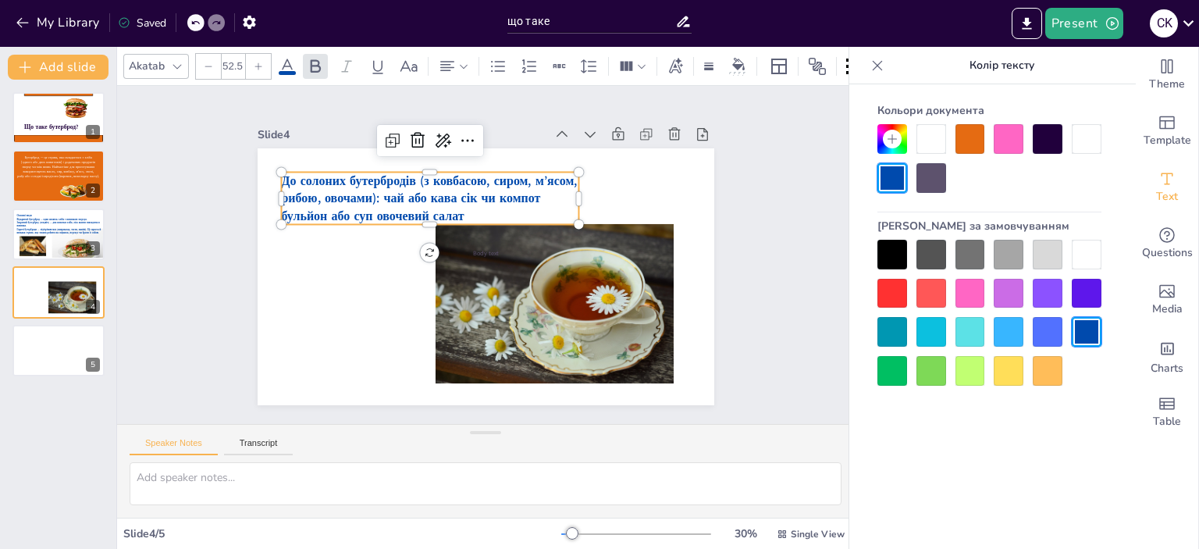
click at [261, 62] on icon at bounding box center [258, 66] width 9 height 9
click at [259, 62] on icon at bounding box center [258, 66] width 9 height 9
type input "56.5"
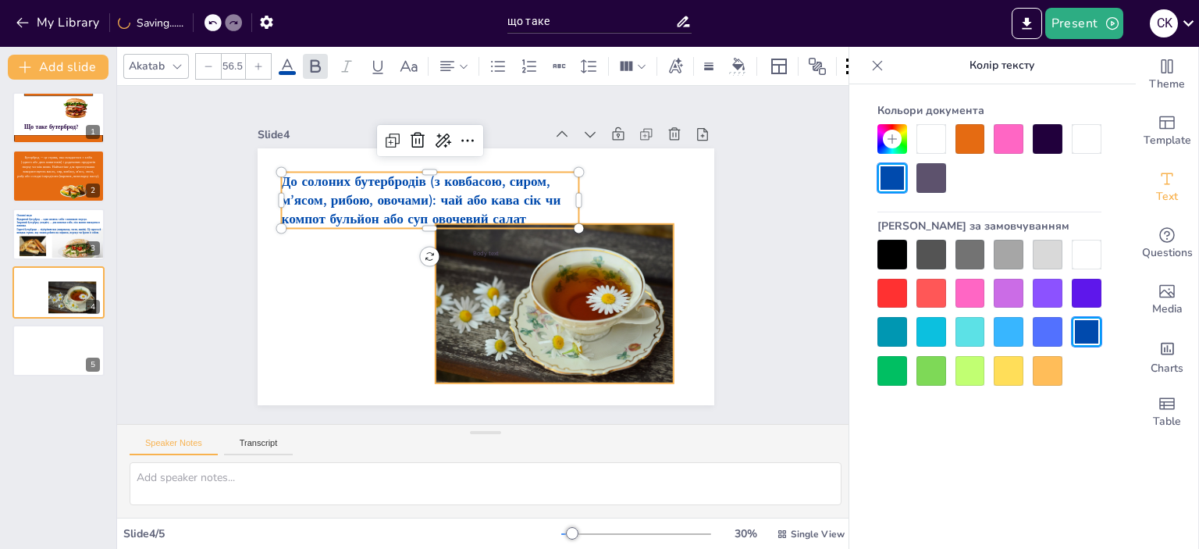
click at [512, 336] on div at bounding box center [554, 303] width 238 height 159
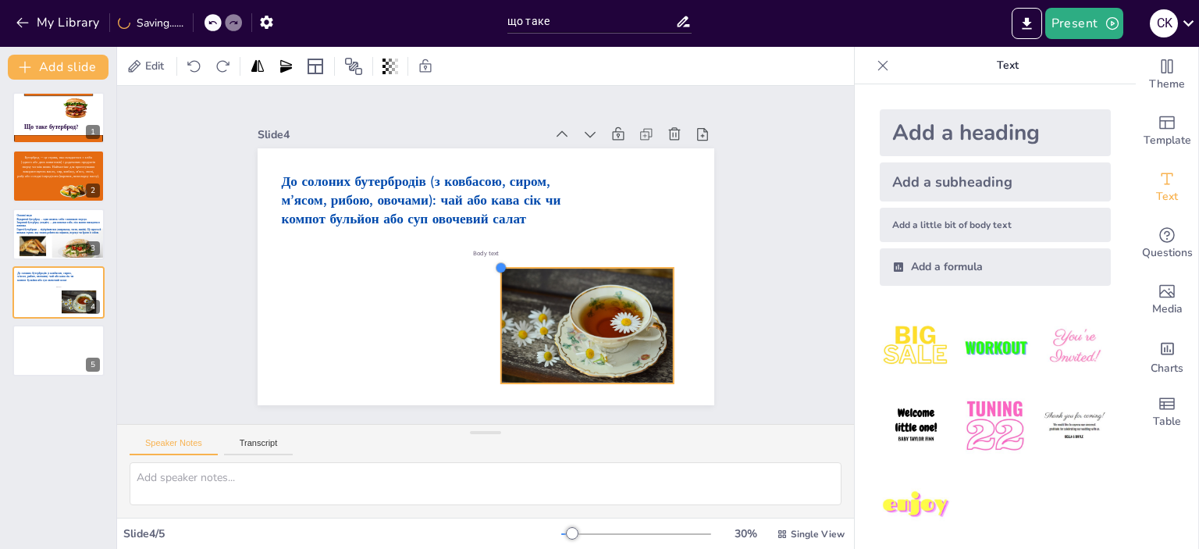
drag, startPoint x: 424, startPoint y: 219, endPoint x: 490, endPoint y: 311, distance: 113.0
click at [490, 311] on div "Body text До солоних бутербродів (з ковбасою, сиром, м’ясом, рибою, овочами): ч…" at bounding box center [485, 276] width 456 height 257
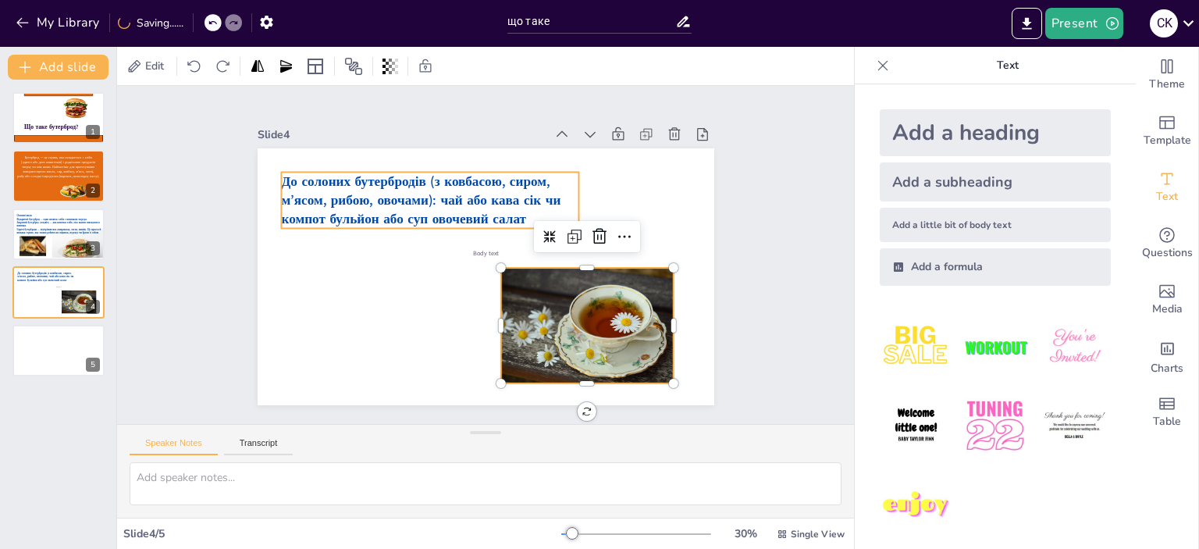
click at [422, 196] on span "До солоних бутербродів (з ковбасою, сиром, м’ясом, рибою, овочами): чай або кав…" at bounding box center [420, 200] width 279 height 56
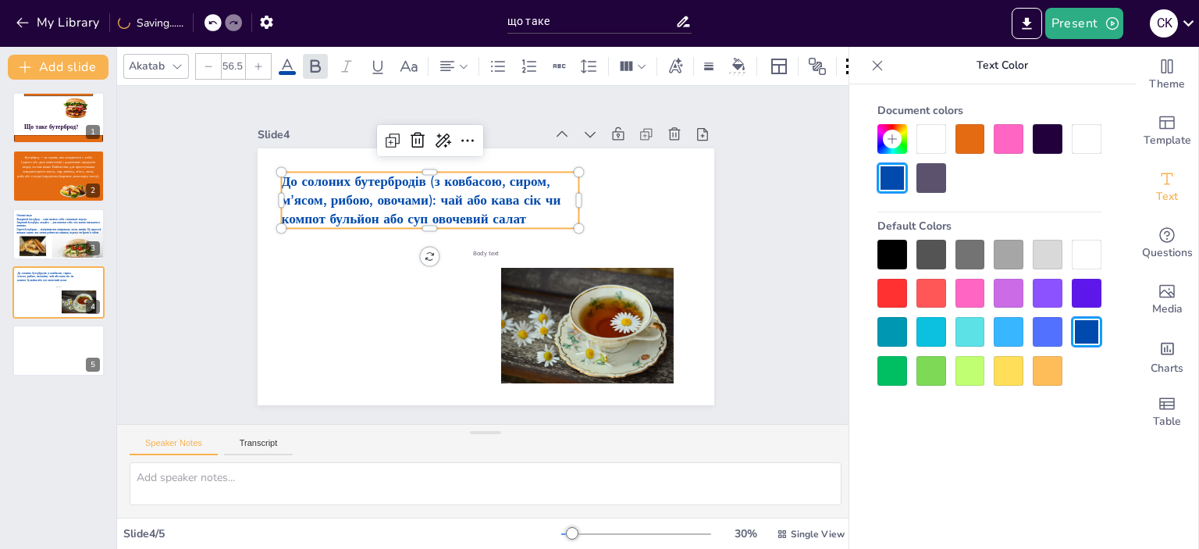
click at [529, 215] on p "До солоних бутербродів (з ковбасою, сиром, м’ясом, рибою, овочами): чай або кав…" at bounding box center [430, 200] width 298 height 56
click at [513, 214] on span "До солоних бутербродів (з ковбасою, сиром, м’ясом, рибою, овочами): чай або кав…" at bounding box center [420, 200] width 279 height 56
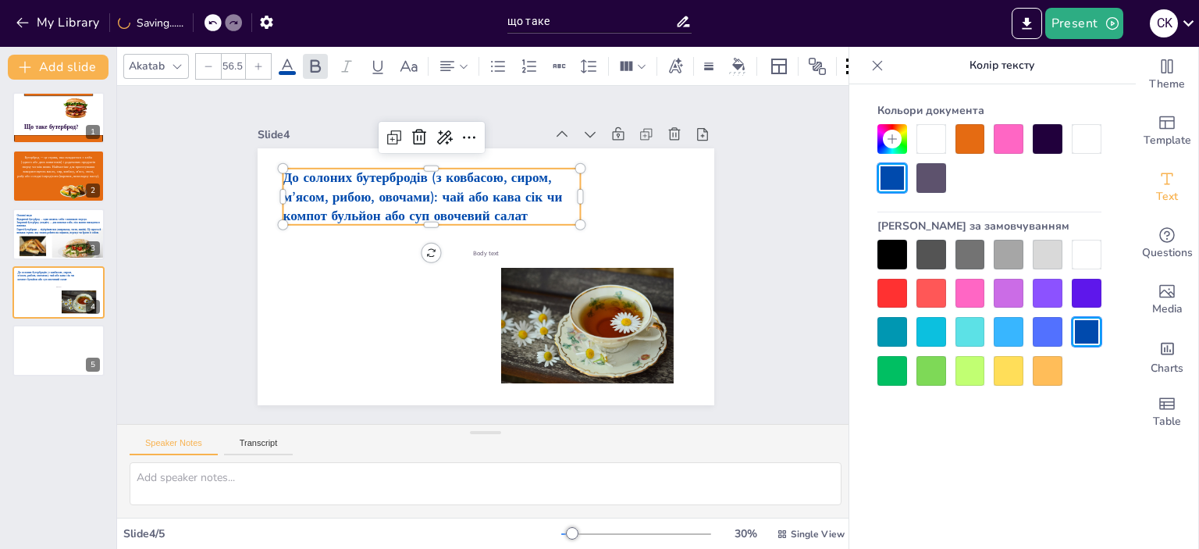
click at [515, 209] on span "До солоних бутербродів (з ковбасою, сиром, м’ясом, рибою, овочами): чай або кав…" at bounding box center [421, 197] width 279 height 56
click at [520, 205] on p "До солоних бутербродів (з ковбасою, сиром, м’ясом, рибою, овочами): чай або кав…" at bounding box center [431, 197] width 298 height 56
click at [514, 208] on span "До солоних бутербродів (з ковбасою, сиром, м’ясом, рибою, овочами): чай або кав…" at bounding box center [421, 197] width 279 height 56
click at [462, 256] on div "Body text" at bounding box center [484, 253] width 127 height 56
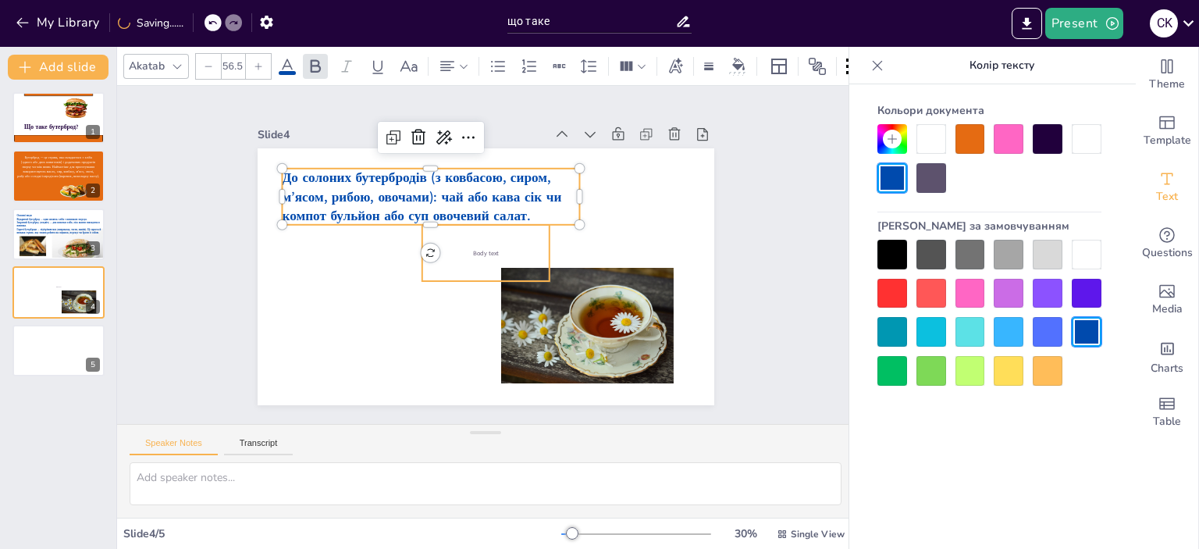
type input "26"
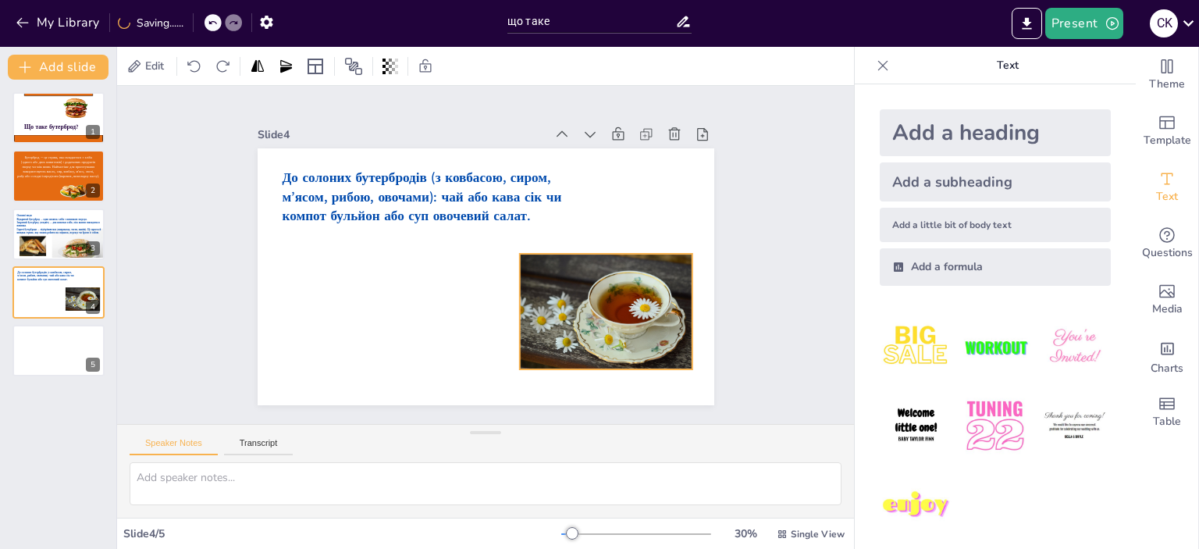
drag, startPoint x: 571, startPoint y: 309, endPoint x: 587, endPoint y: 295, distance: 21.0
click at [587, 295] on div at bounding box center [605, 311] width 172 height 115
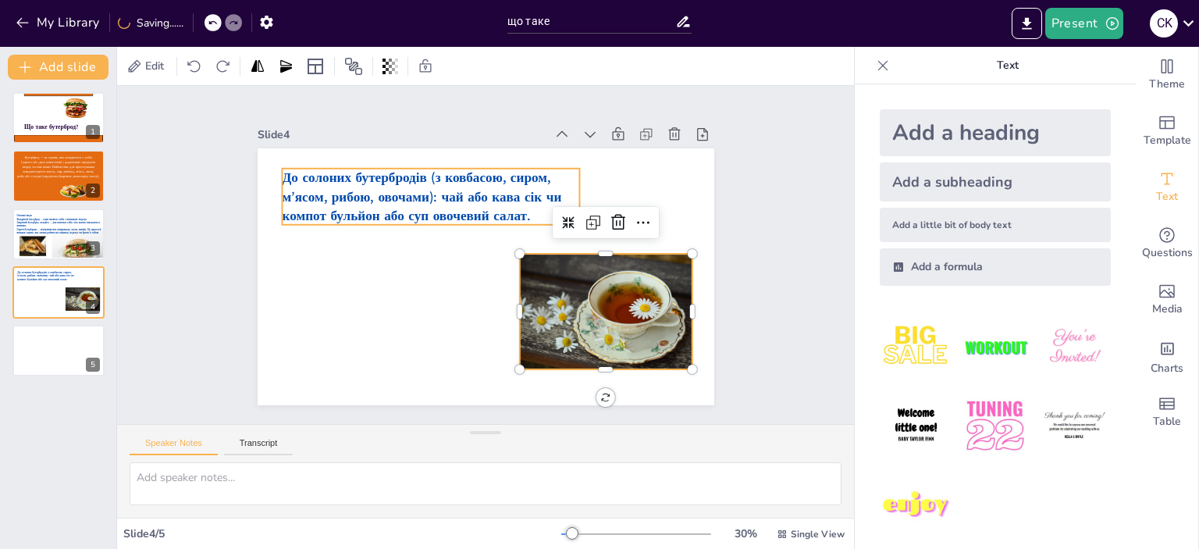
click at [443, 180] on span "До солоних бутербродів (з ковбасою, сиром, м’ясом, рибою, овочами): чай або кав…" at bounding box center [421, 197] width 279 height 56
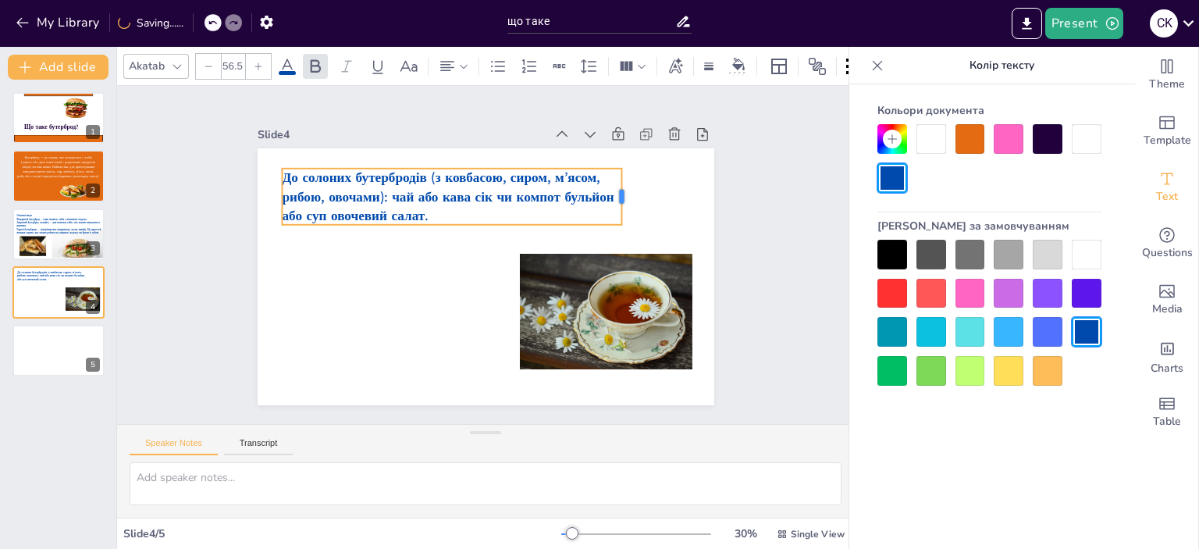
drag, startPoint x: 569, startPoint y: 187, endPoint x: 611, endPoint y: 190, distance: 42.3
click at [622, 190] on div at bounding box center [628, 197] width 12 height 56
click at [595, 59] on icon at bounding box center [589, 66] width 16 height 14
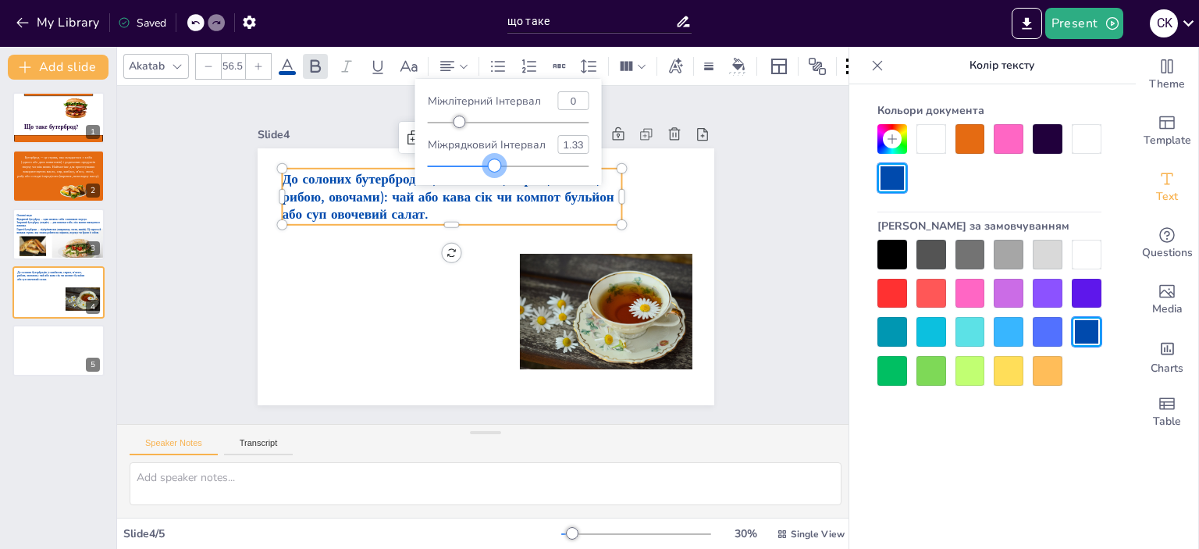
type input "1.32"
click at [493, 165] on div at bounding box center [494, 165] width 12 height 12
type input "6"
click at [460, 127] on div at bounding box center [460, 121] width 12 height 12
type input "1.35"
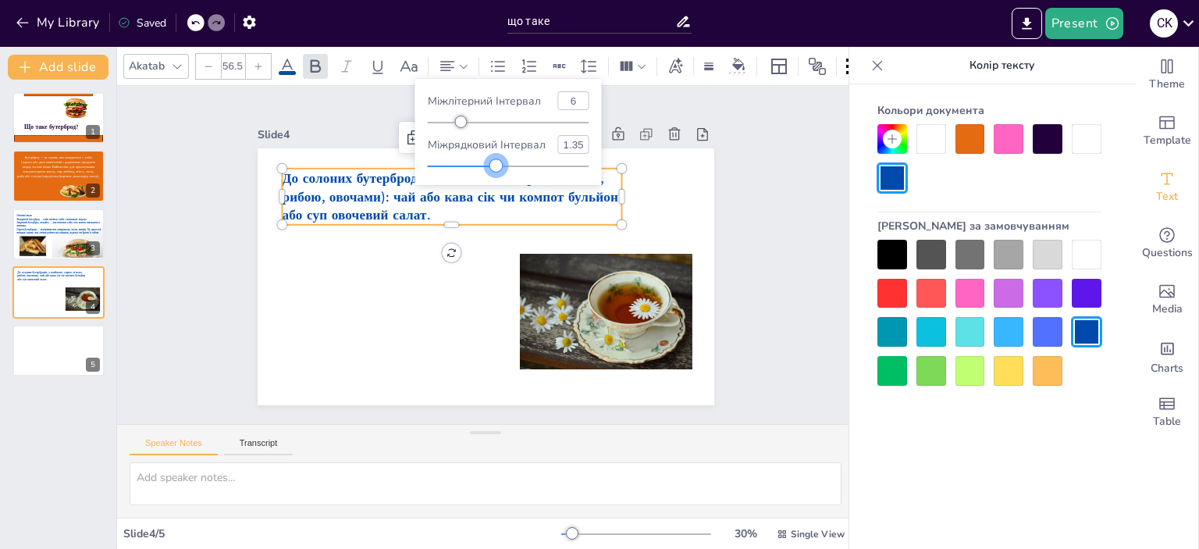
click at [495, 169] on div at bounding box center [496, 165] width 12 height 12
click at [644, 193] on div at bounding box center [485, 276] width 456 height 257
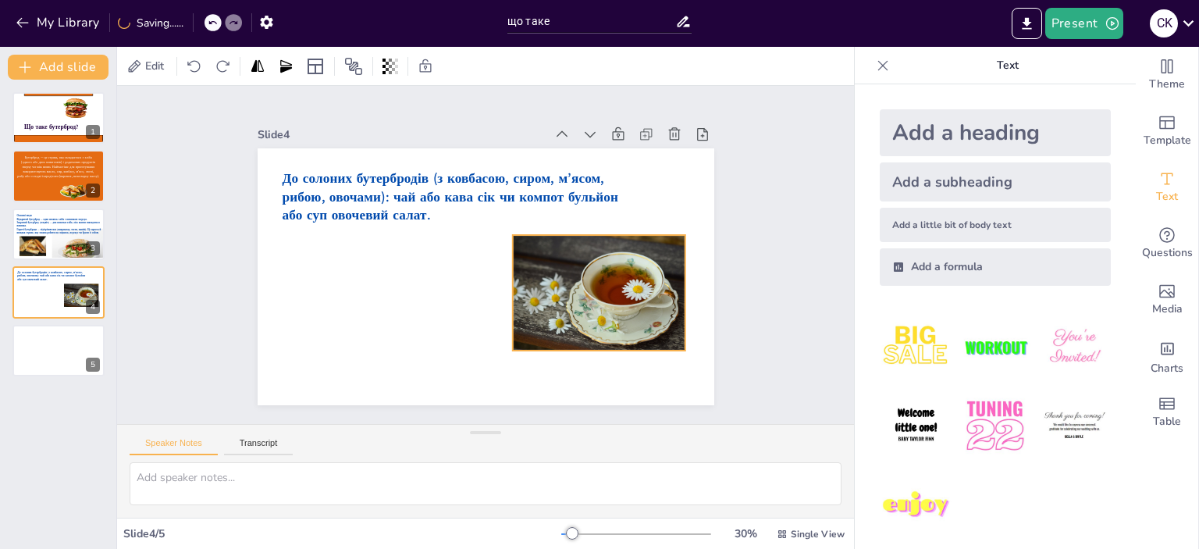
drag, startPoint x: 615, startPoint y: 304, endPoint x: 607, endPoint y: 283, distance: 22.5
click at [607, 283] on div at bounding box center [598, 292] width 172 height 115
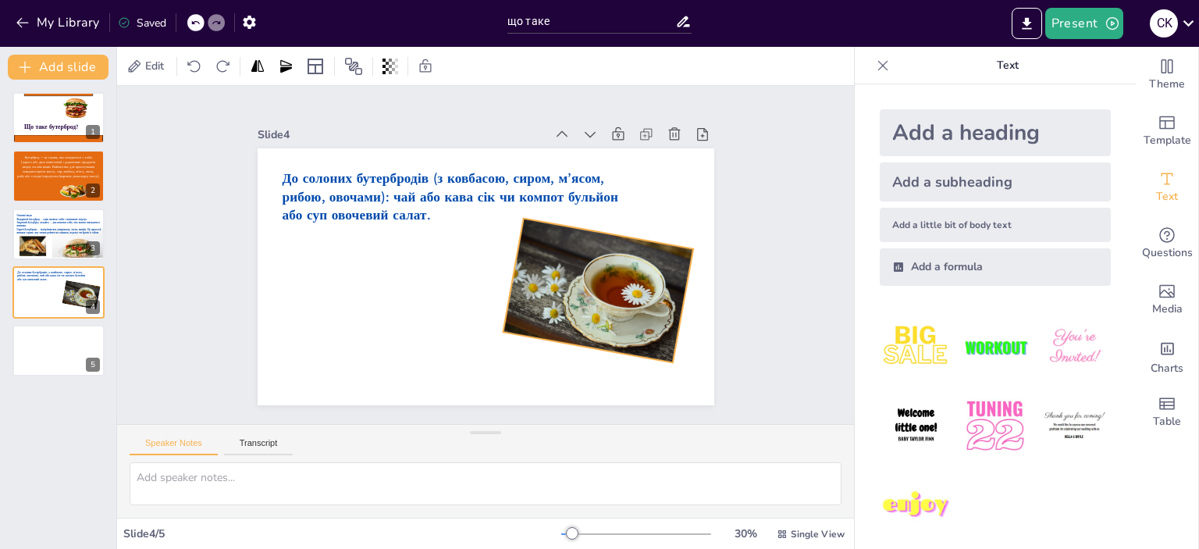
drag, startPoint x: 592, startPoint y: 372, endPoint x: 568, endPoint y: 384, distance: 26.9
click at [568, 384] on div "До солоних бутербродів (з ковбасою, сиром, м’ясом, рибою, овочами): чай або кав…" at bounding box center [485, 276] width 456 height 257
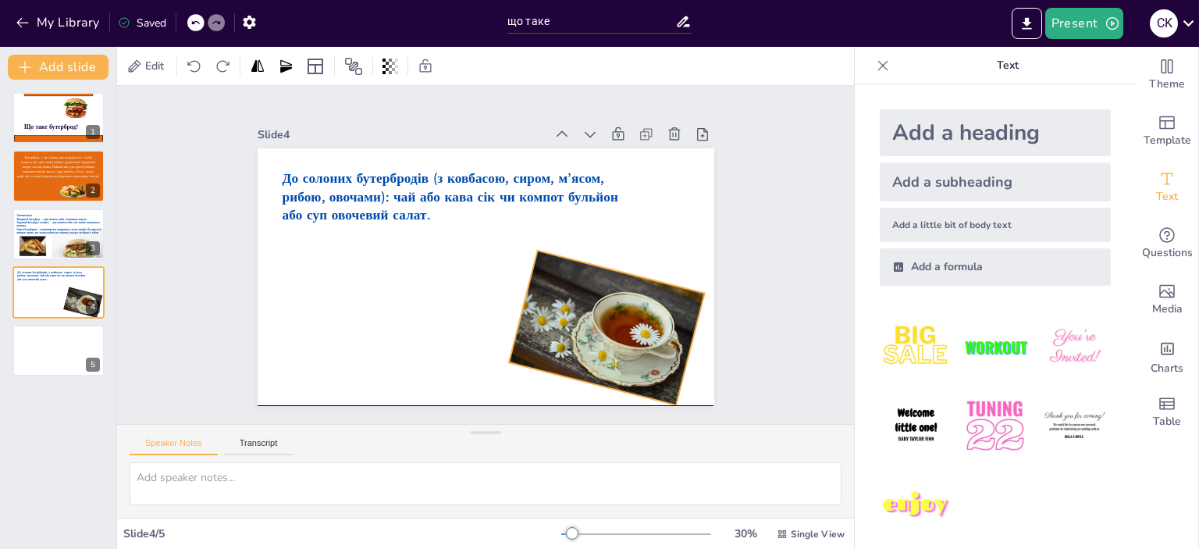
drag, startPoint x: 625, startPoint y: 340, endPoint x: 634, endPoint y: 357, distance: 18.5
click at [634, 357] on div at bounding box center [607, 327] width 196 height 154
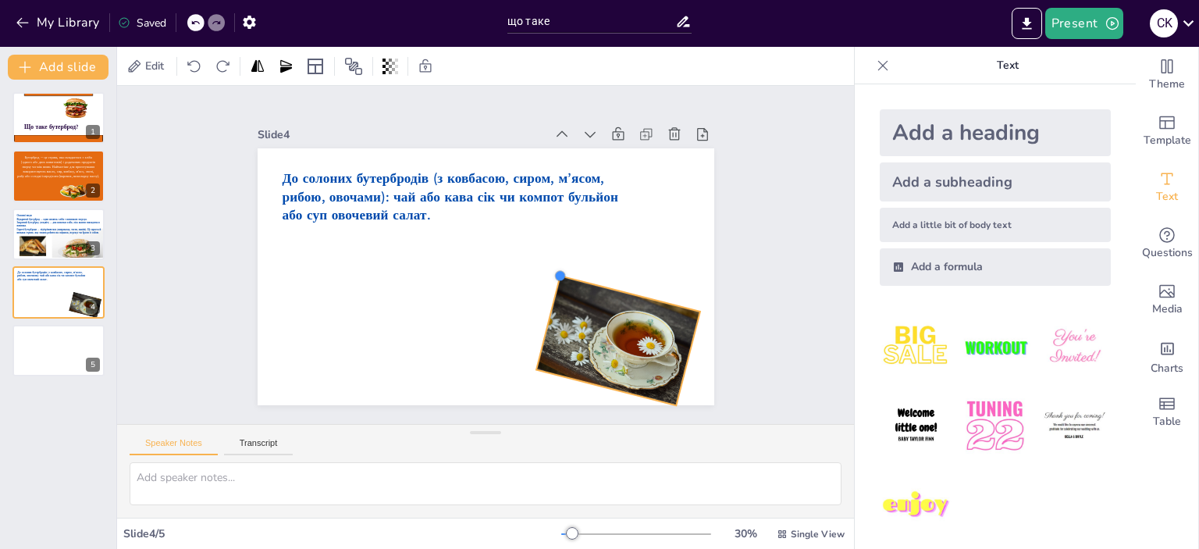
drag, startPoint x: 524, startPoint y: 240, endPoint x: 546, endPoint y: 269, distance: 36.2
click at [552, 269] on div at bounding box center [559, 275] width 15 height 15
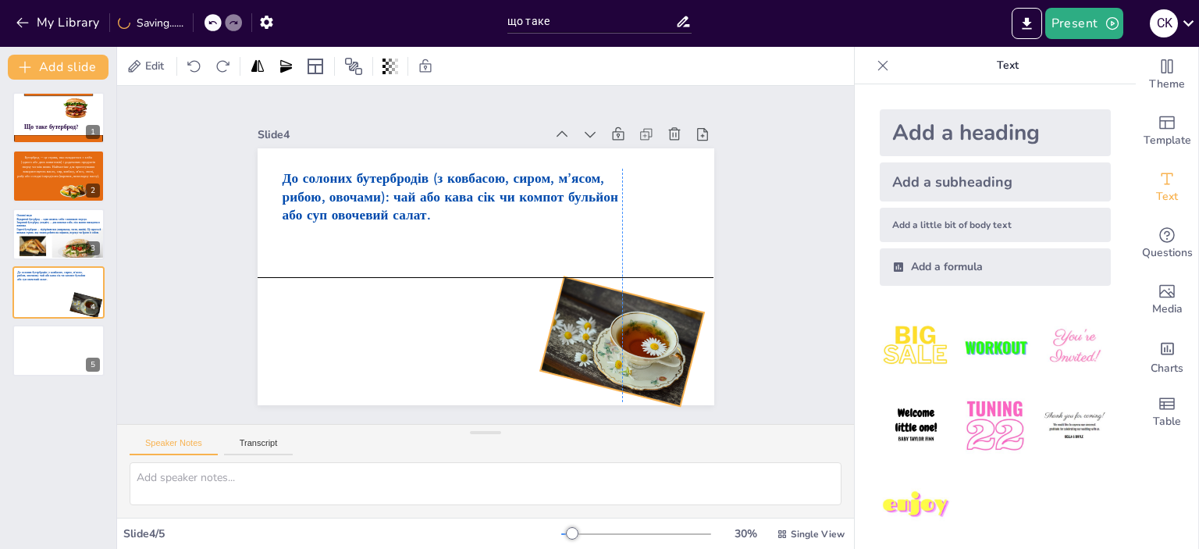
click at [590, 294] on div at bounding box center [622, 342] width 164 height 130
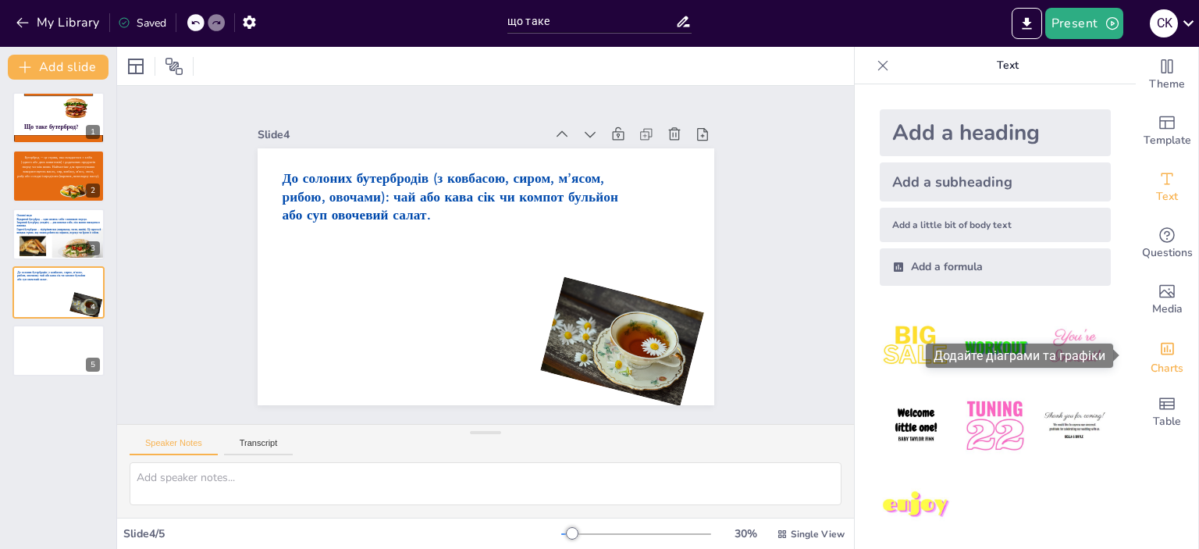
click at [1159, 345] on icon "Add charts and graphs" at bounding box center [1167, 348] width 16 height 16
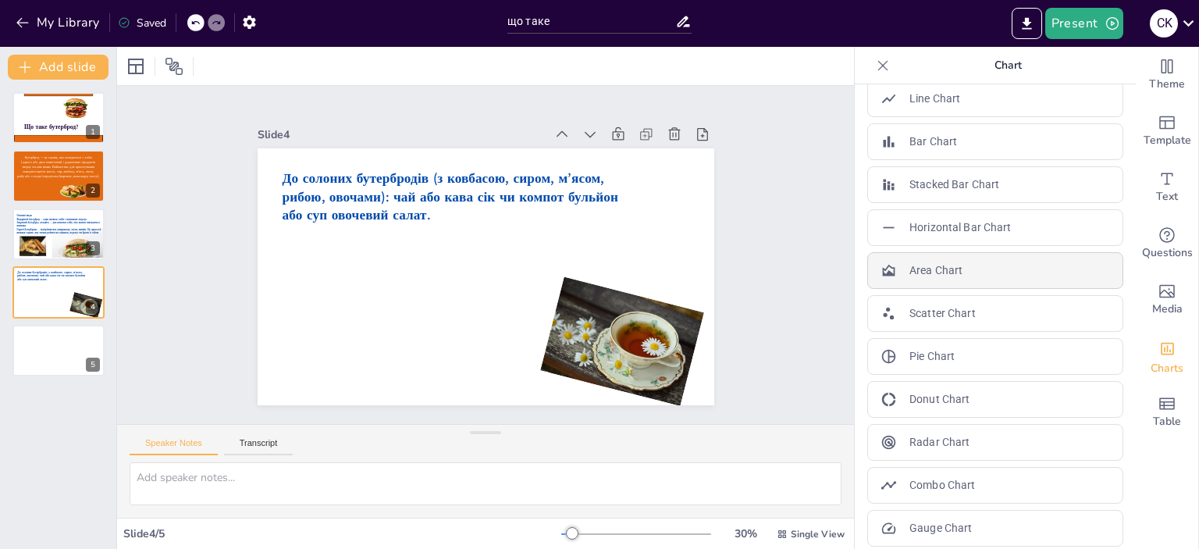
scroll to position [26, 0]
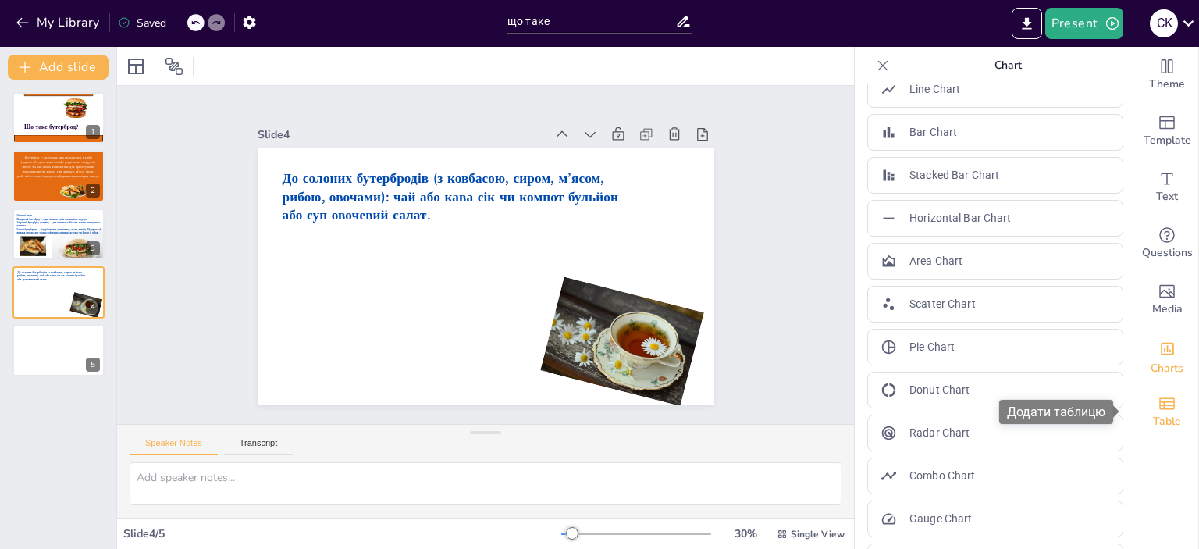
click at [1163, 406] on div "Table" at bounding box center [1166, 412] width 62 height 56
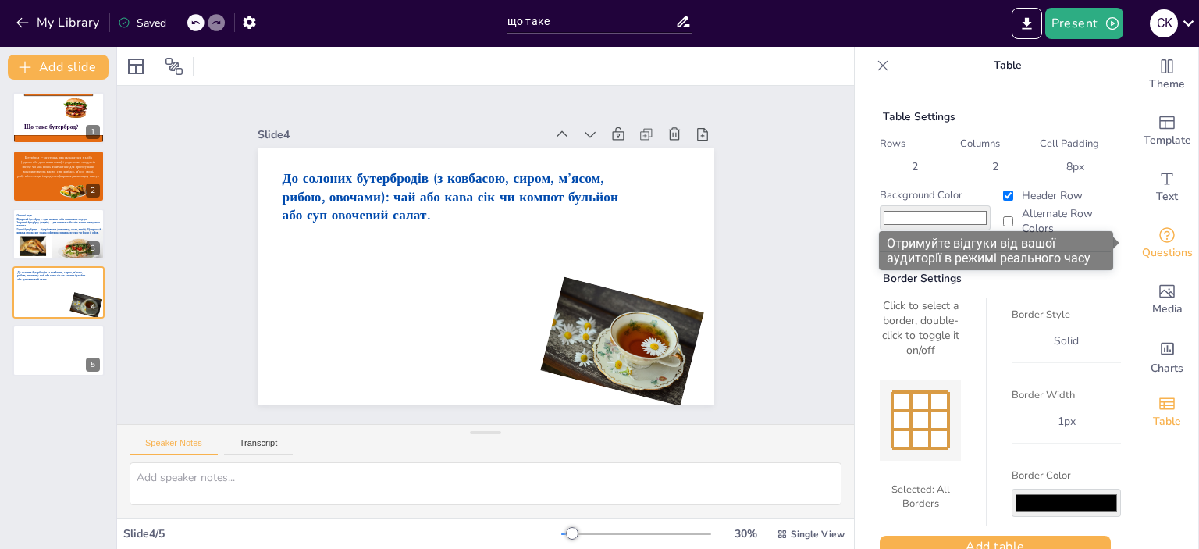
click at [1174, 234] on div "Questions" at bounding box center [1166, 243] width 62 height 56
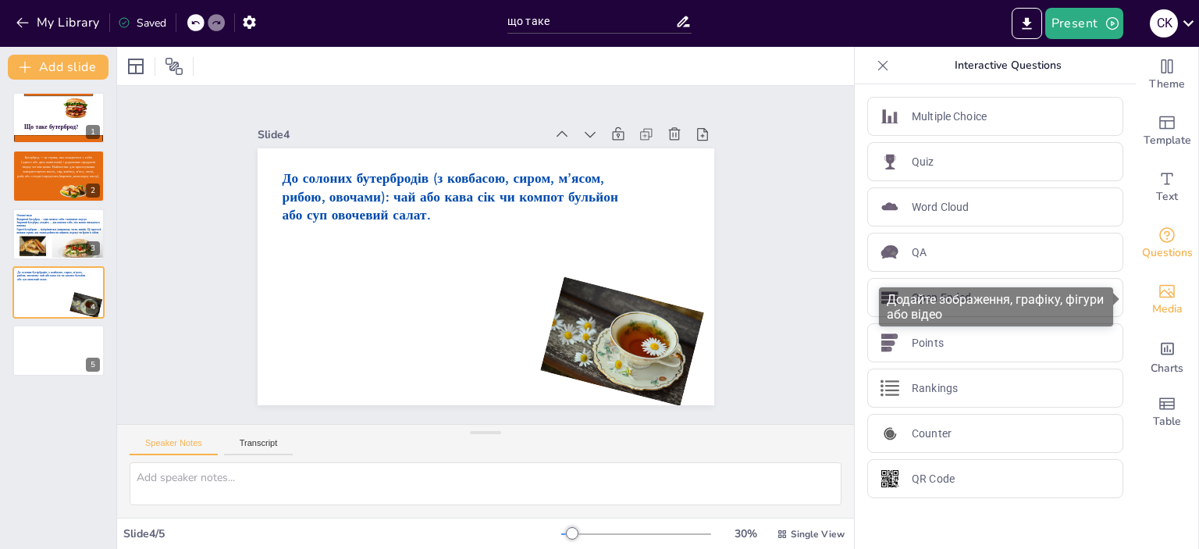
click at [1170, 293] on div "Media" at bounding box center [1166, 300] width 62 height 56
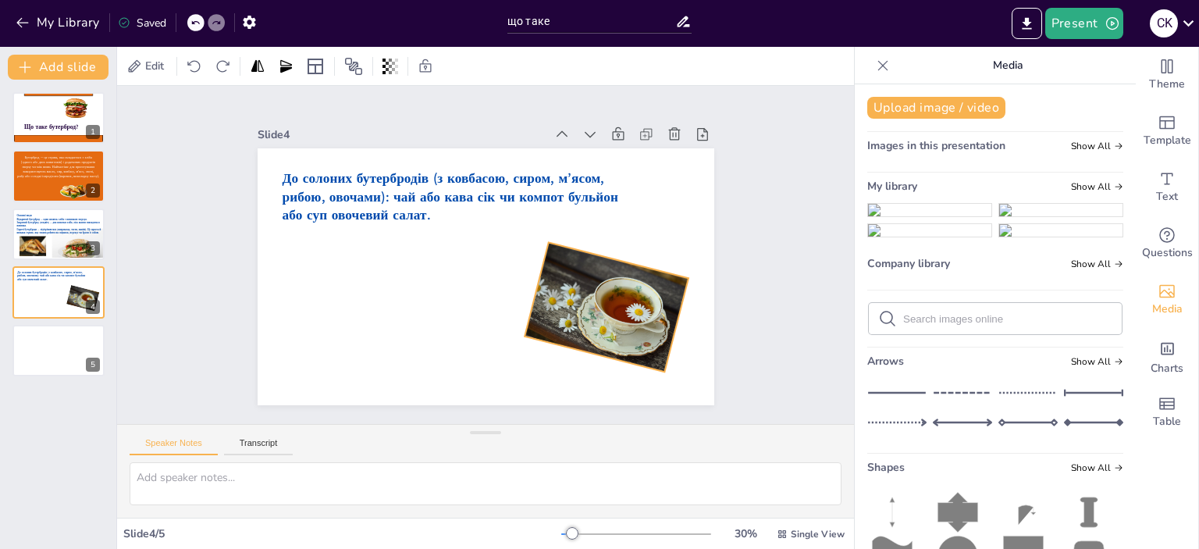
drag, startPoint x: 606, startPoint y: 352, endPoint x: 591, endPoint y: 318, distance: 37.7
click at [591, 318] on div at bounding box center [606, 307] width 164 height 130
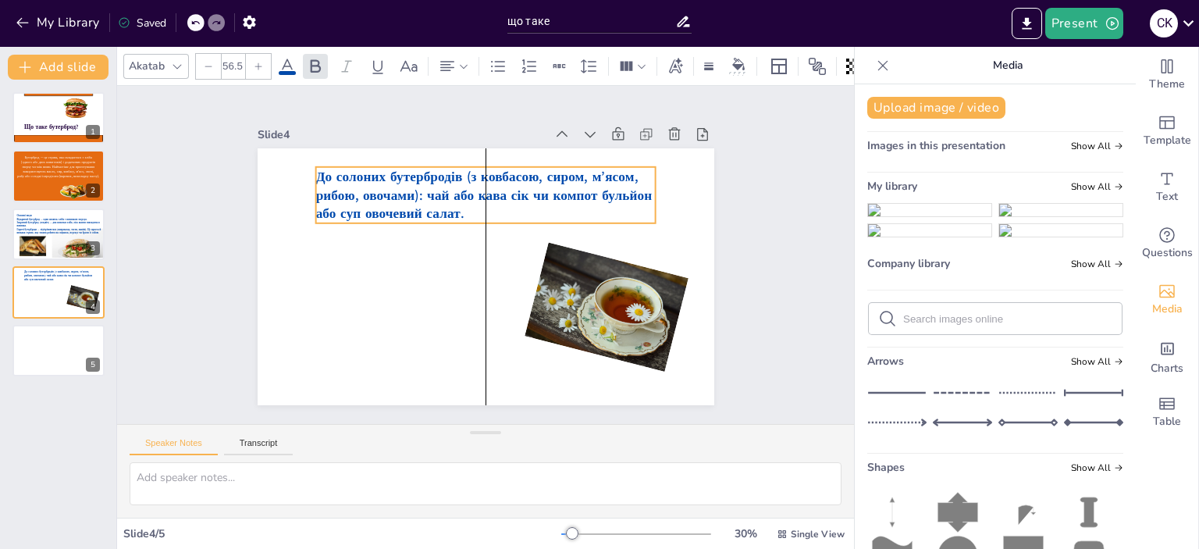
drag, startPoint x: 500, startPoint y: 201, endPoint x: 531, endPoint y: 199, distance: 30.5
click at [531, 199] on p "До солоних бутербродів (з ковбасою, сиром, м’ясом, рибою, овочами): чай або кав…" at bounding box center [485, 195] width 340 height 55
click at [459, 61] on icon at bounding box center [463, 66] width 11 height 11
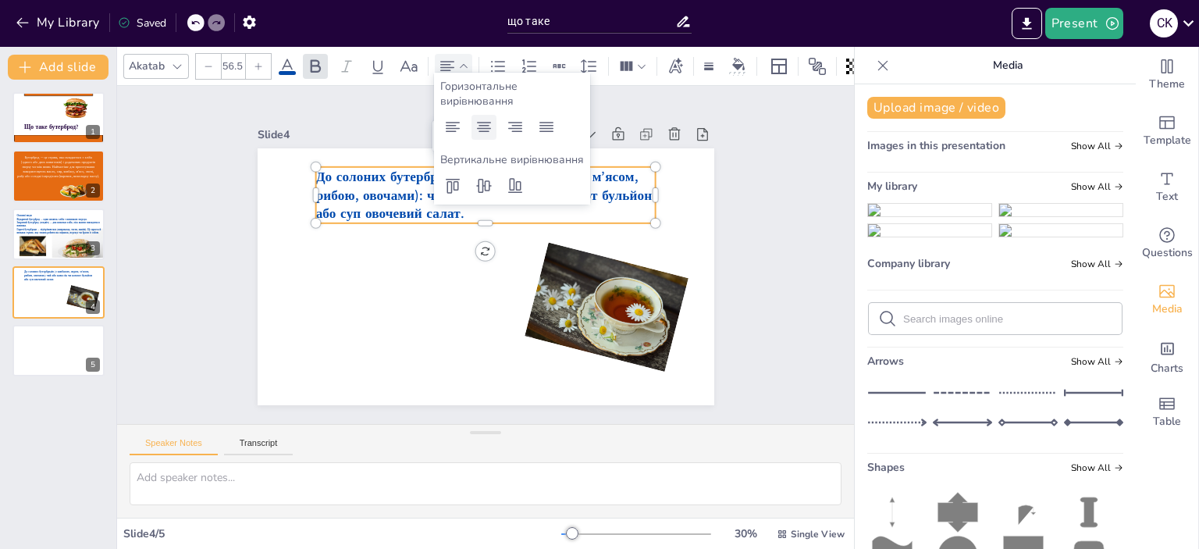
click at [486, 127] on icon at bounding box center [483, 127] width 19 height 19
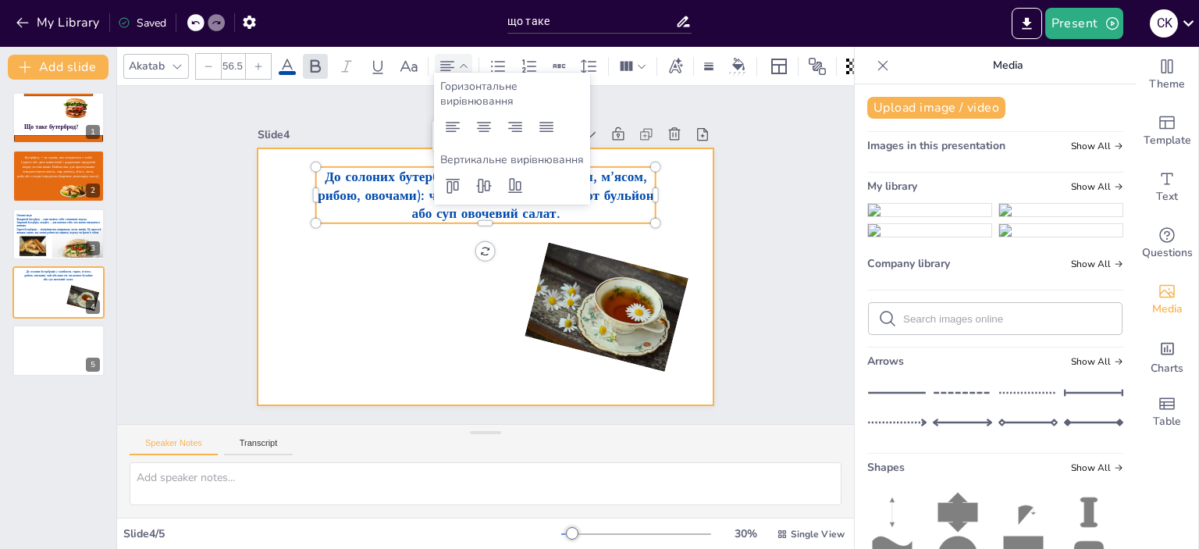
click at [442, 282] on div at bounding box center [485, 276] width 456 height 257
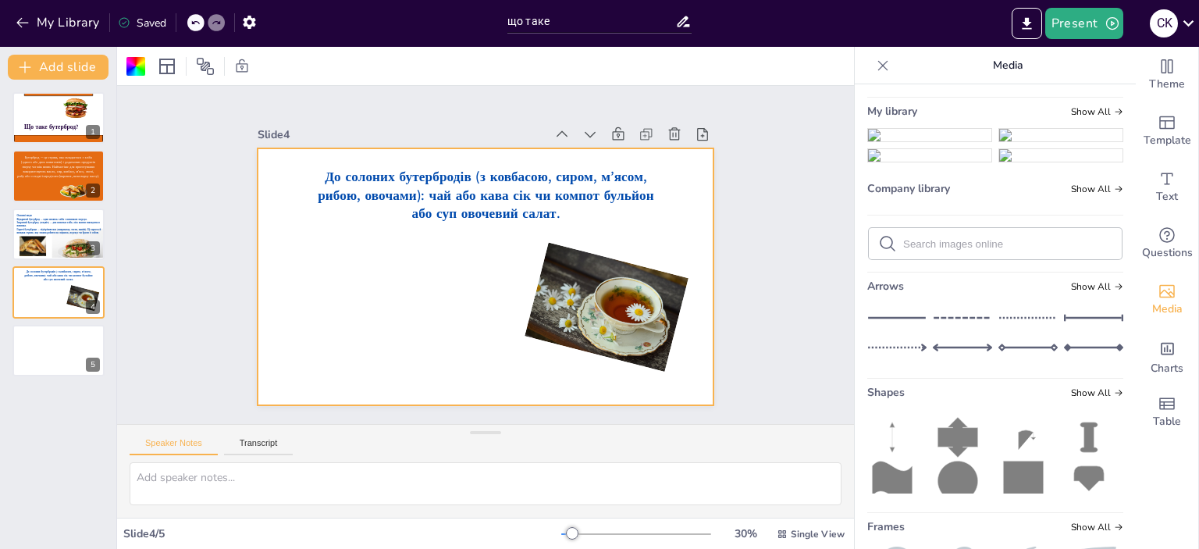
scroll to position [78, 0]
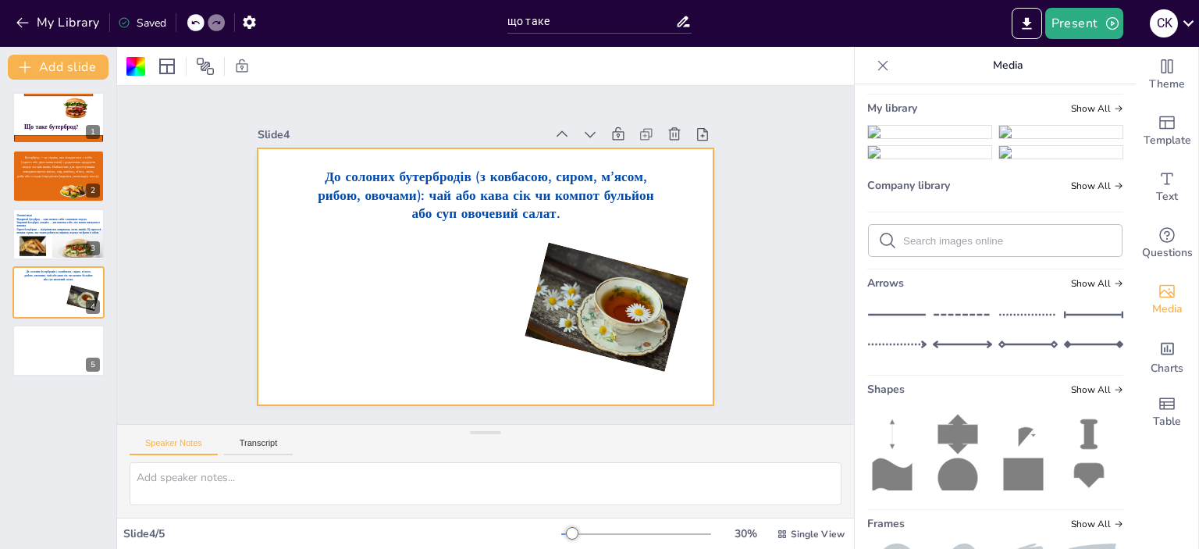
click at [914, 247] on input "text" at bounding box center [1007, 241] width 209 height 12
type input "соленій огурец"
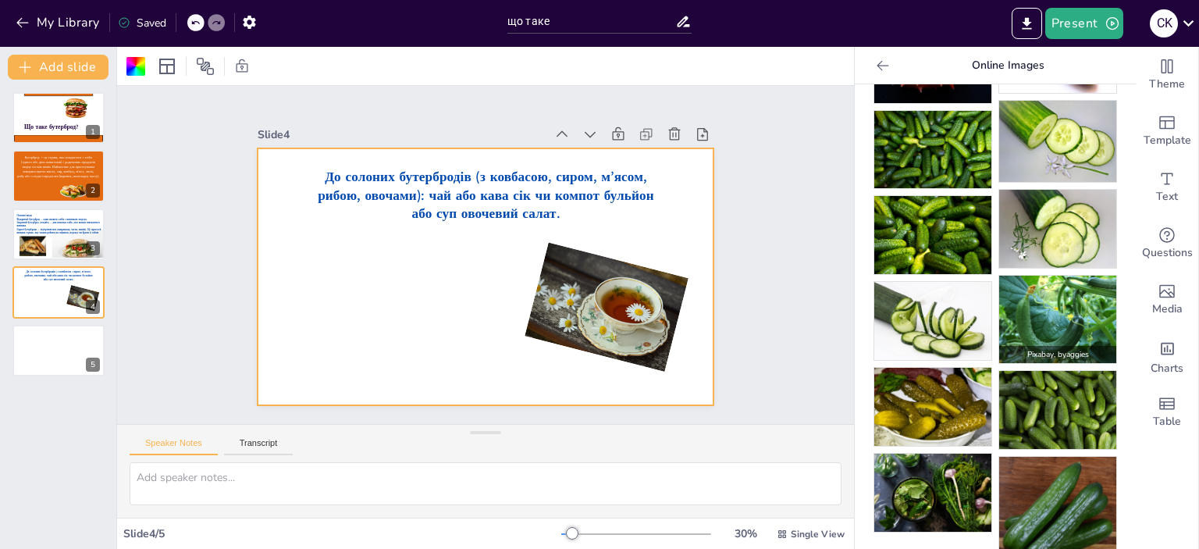
scroll to position [152, 0]
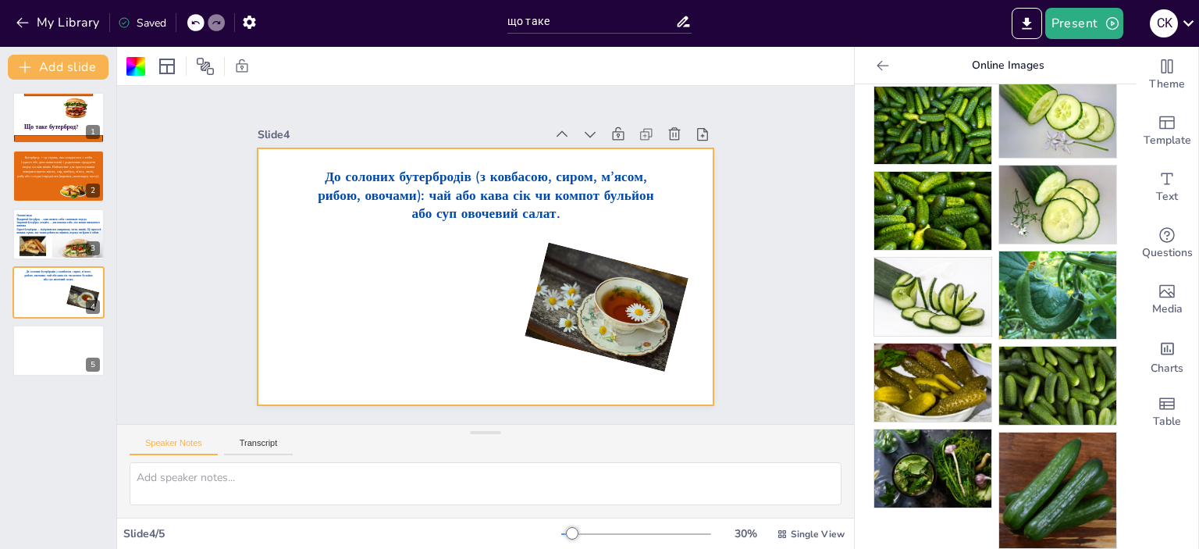
drag, startPoint x: 914, startPoint y: 364, endPoint x: 368, endPoint y: 333, distance: 546.3
click at [368, 333] on div "Document fonts Akatab Recently used Akatab Popular fonts Lato Montserrat Open S…" at bounding box center [599, 298] width 1199 height 502
click at [953, 353] on img at bounding box center [932, 382] width 117 height 78
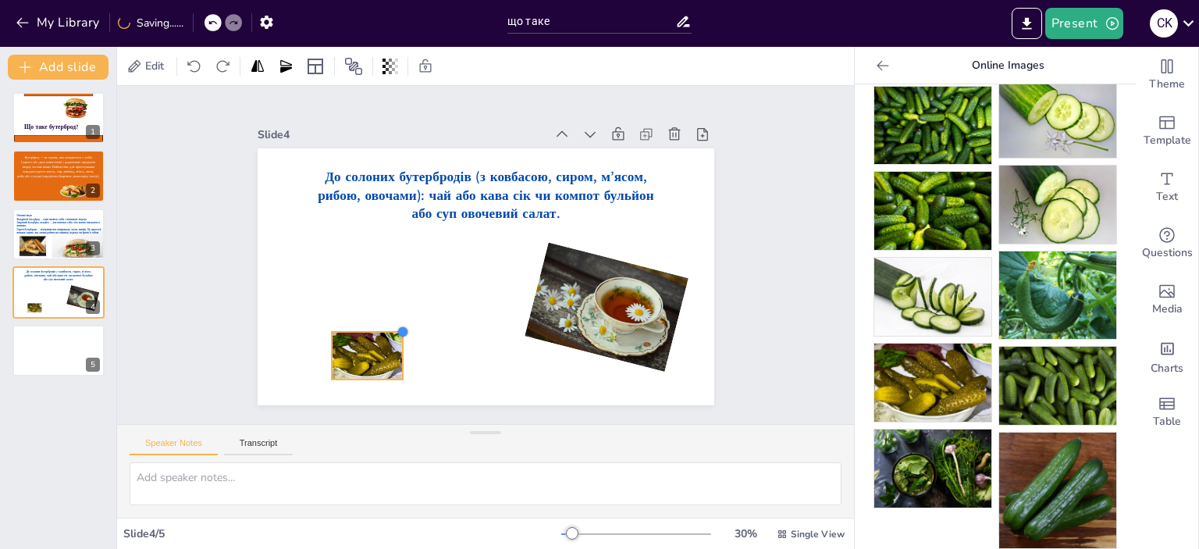
drag, startPoint x: 625, startPoint y: 171, endPoint x: 389, endPoint y: 337, distance: 289.0
click at [389, 337] on div "До солоних бутербродів (з ковбасою, сиром, м’ясом, рибою, овочами): чай або кав…" at bounding box center [485, 276] width 456 height 257
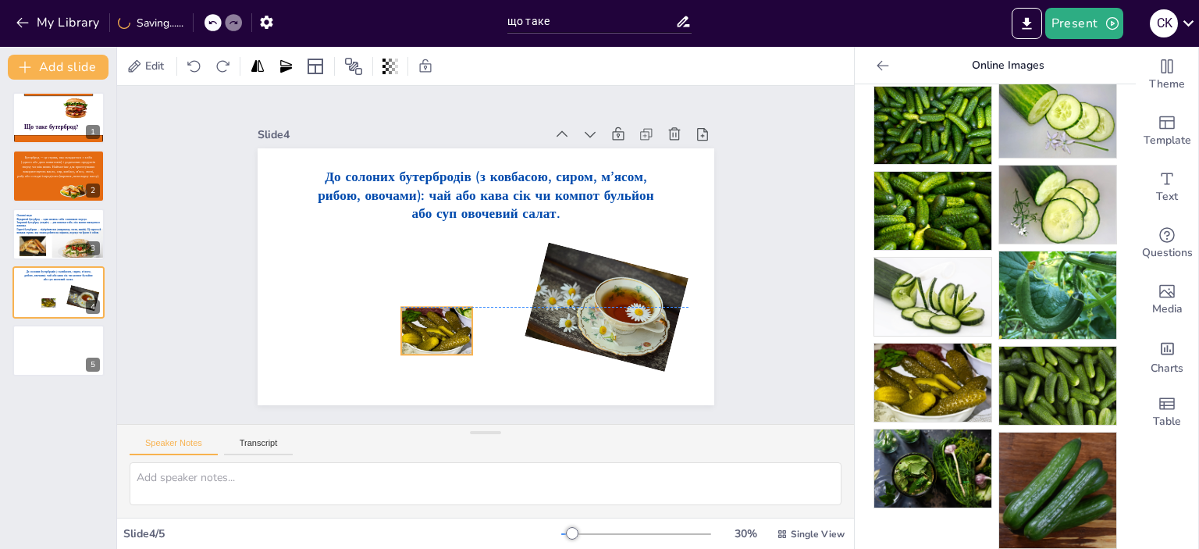
drag, startPoint x: 371, startPoint y: 352, endPoint x: 447, endPoint y: 336, distance: 78.0
click at [440, 329] on div at bounding box center [437, 331] width 72 height 48
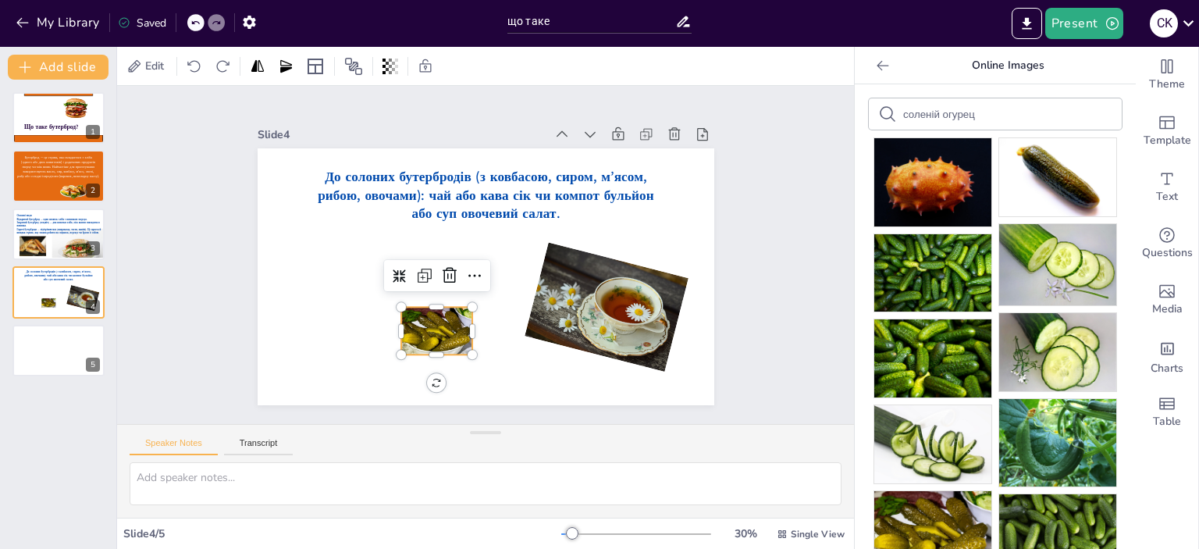
scroll to position [0, 0]
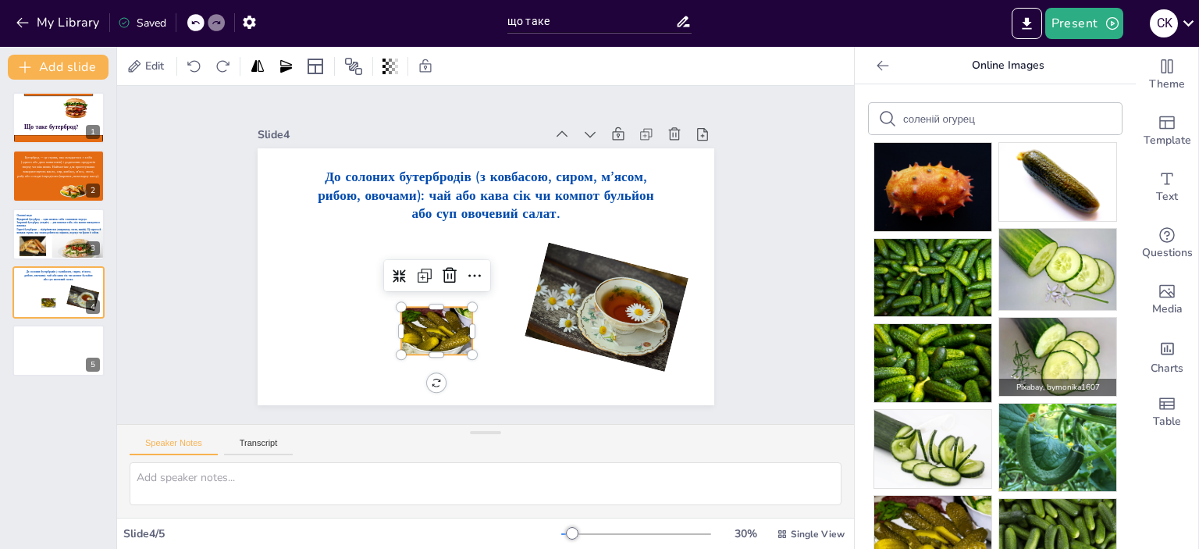
click at [1054, 350] on img at bounding box center [1057, 357] width 117 height 78
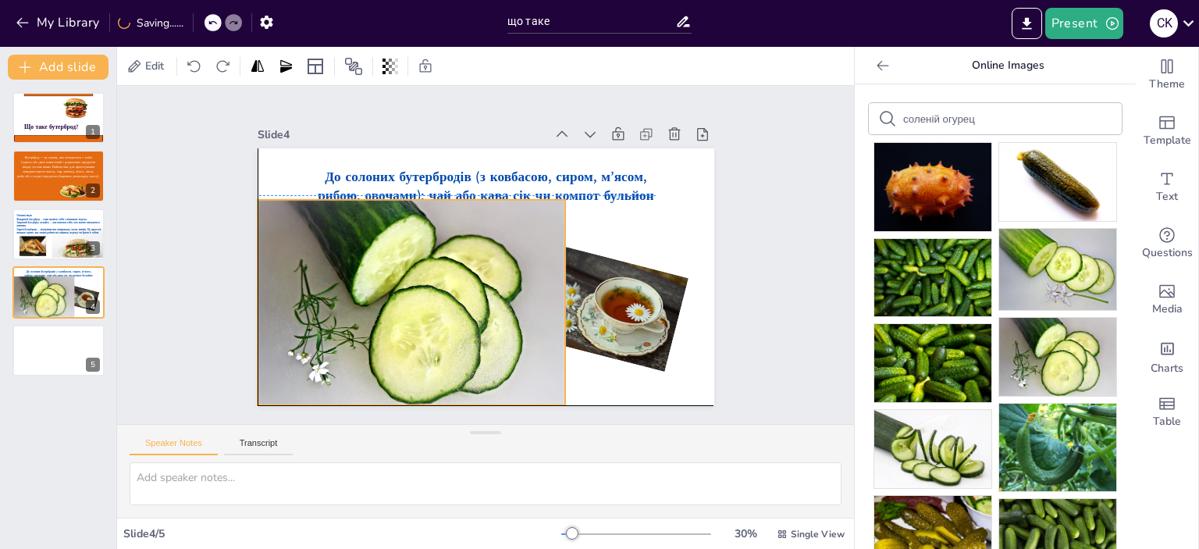
drag, startPoint x: 499, startPoint y: 312, endPoint x: 426, endPoint y: 334, distance: 75.8
click at [426, 334] on div at bounding box center [411, 302] width 308 height 205
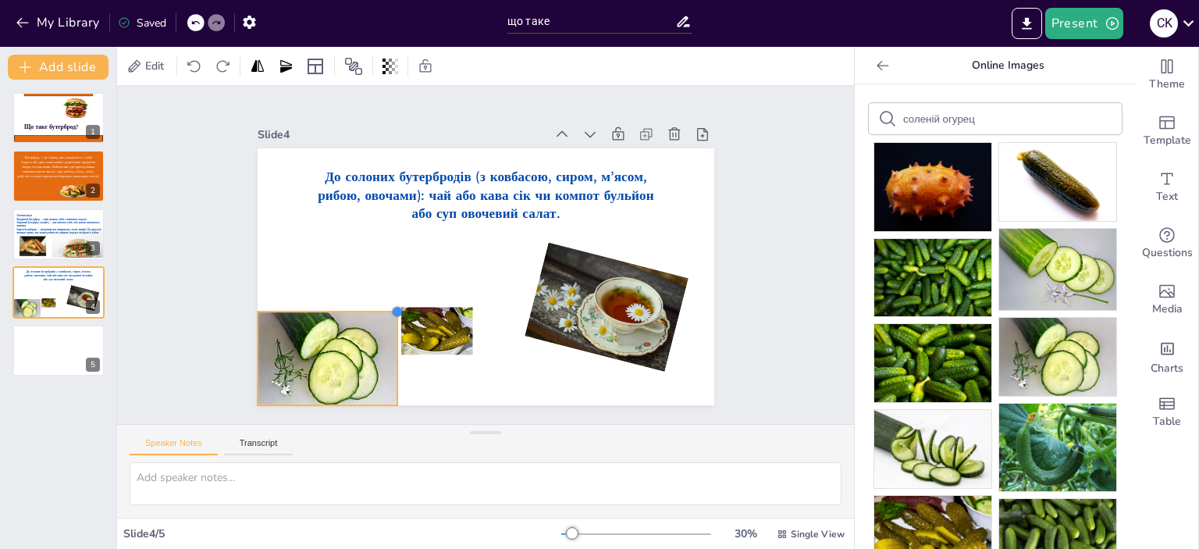
drag, startPoint x: 538, startPoint y: 208, endPoint x: 388, endPoint y: 317, distance: 185.0
click at [388, 317] on div "До солоних бутербродів (з ковбасою, сиром, м’ясом, рибою, овочами): чай або кав…" at bounding box center [485, 276] width 456 height 257
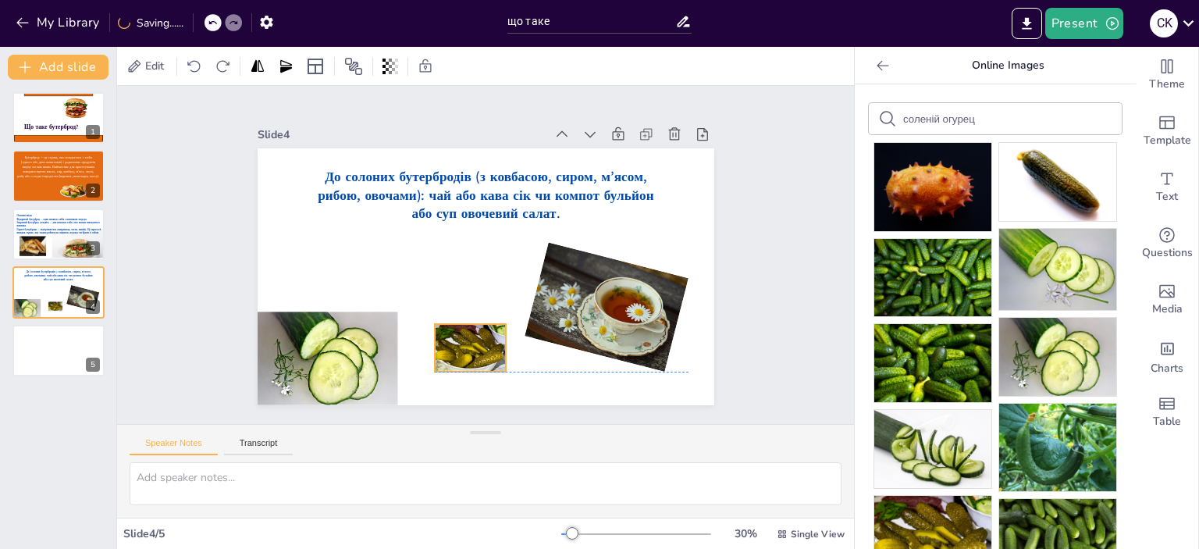
drag, startPoint x: 429, startPoint y: 330, endPoint x: 463, endPoint y: 346, distance: 37.3
click at [463, 346] on div at bounding box center [471, 348] width 72 height 48
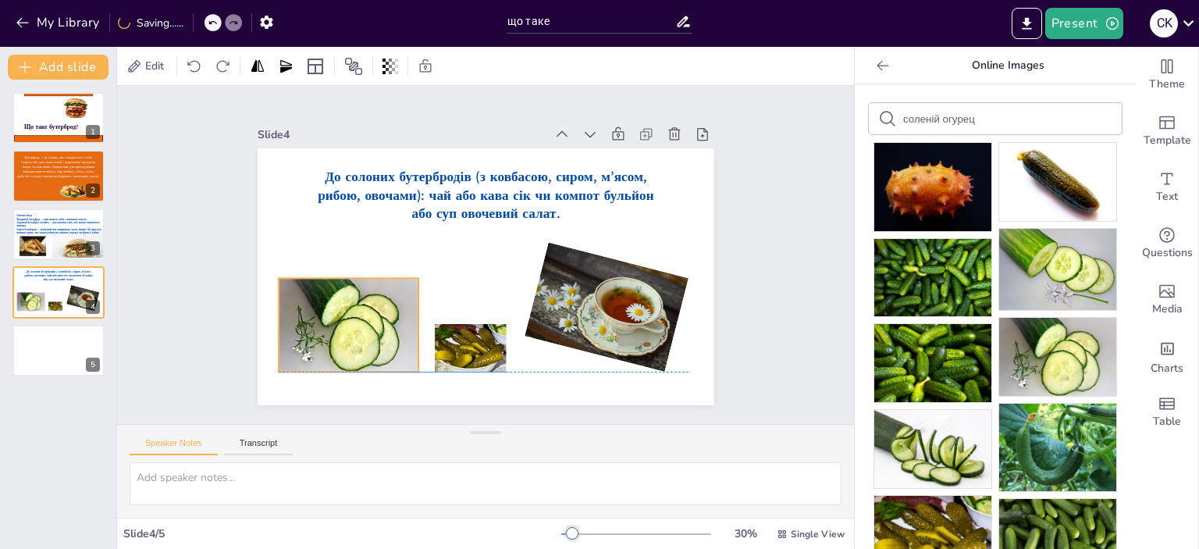
drag, startPoint x: 366, startPoint y: 317, endPoint x: 369, endPoint y: 309, distance: 8.4
click at [369, 309] on div at bounding box center [349, 325] width 140 height 94
drag, startPoint x: 974, startPoint y: 115, endPoint x: 888, endPoint y: 124, distance: 86.3
click at [888, 124] on div "соленій огурец" at bounding box center [994, 118] width 253 height 31
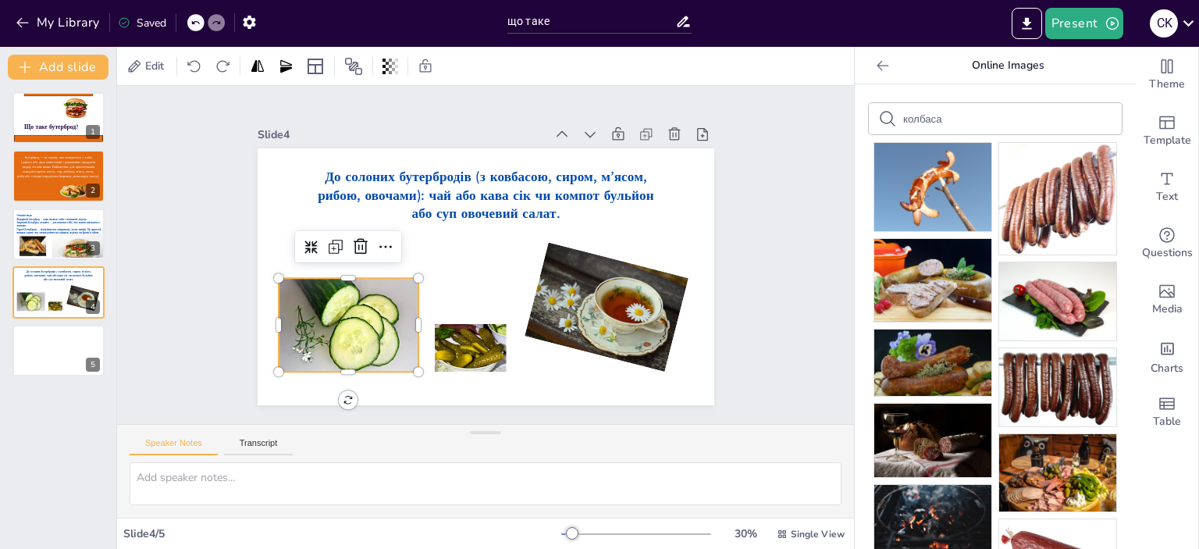
click at [955, 118] on input "колбаса" at bounding box center [969, 119] width 132 height 12
type input "к"
click at [925, 116] on input "сір" at bounding box center [969, 119] width 132 height 12
click at [804, 286] on div "Document fonts Akatab Recently used Akatab Popular fonts Lato Montserrat Open S…" at bounding box center [599, 298] width 1199 height 502
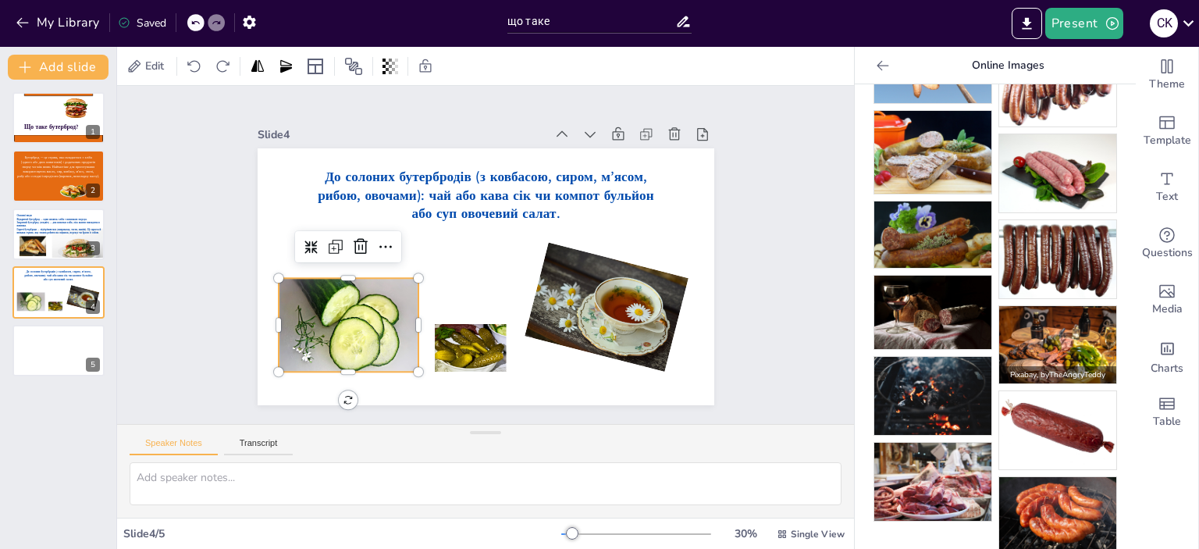
scroll to position [135, 0]
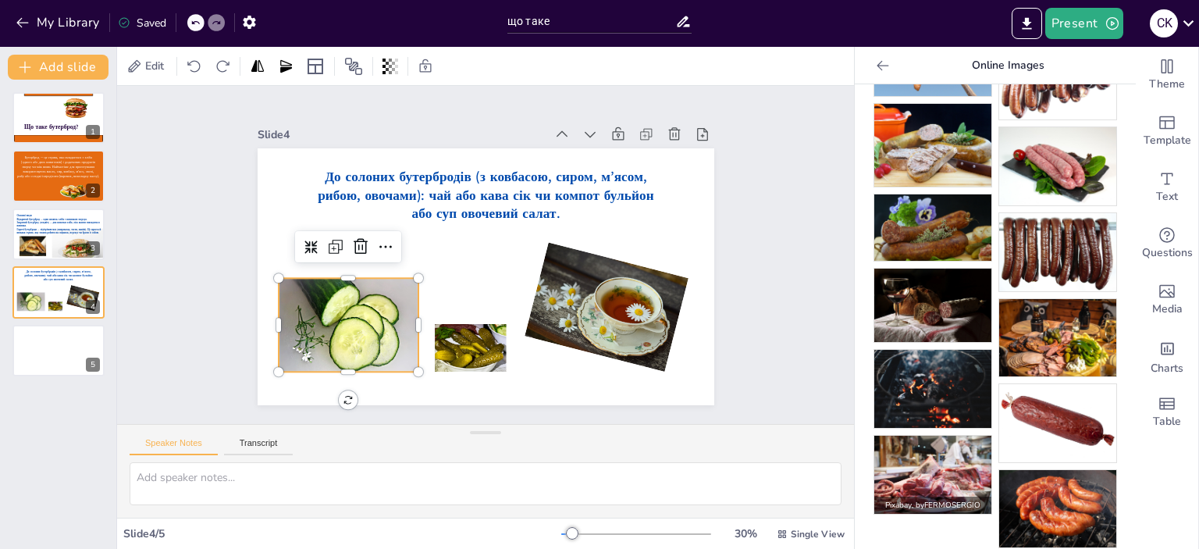
click at [925, 460] on img at bounding box center [932, 474] width 117 height 78
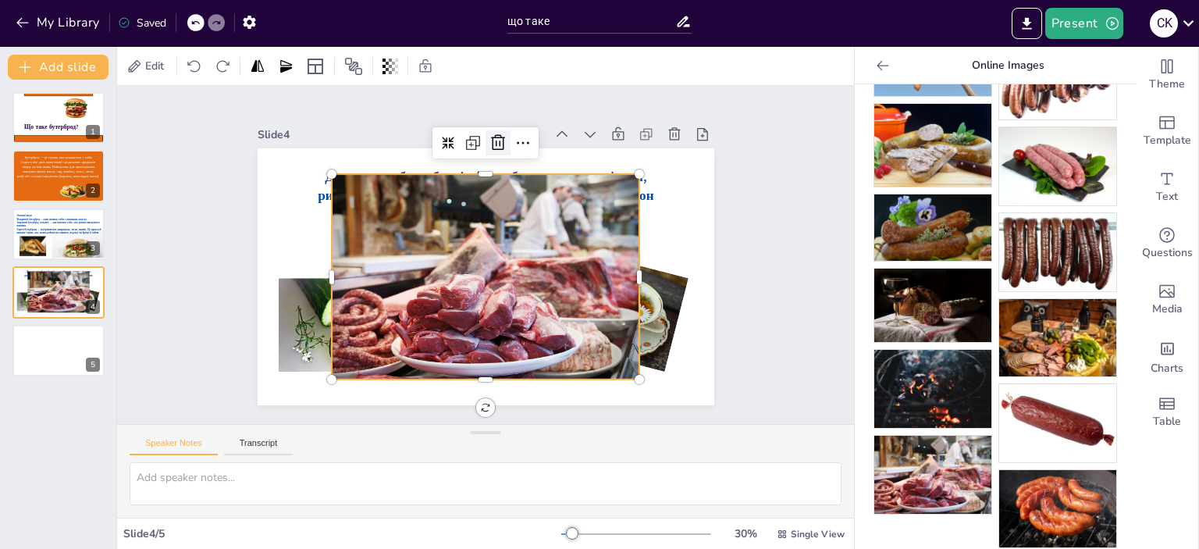
click at [488, 140] on icon at bounding box center [497, 142] width 19 height 19
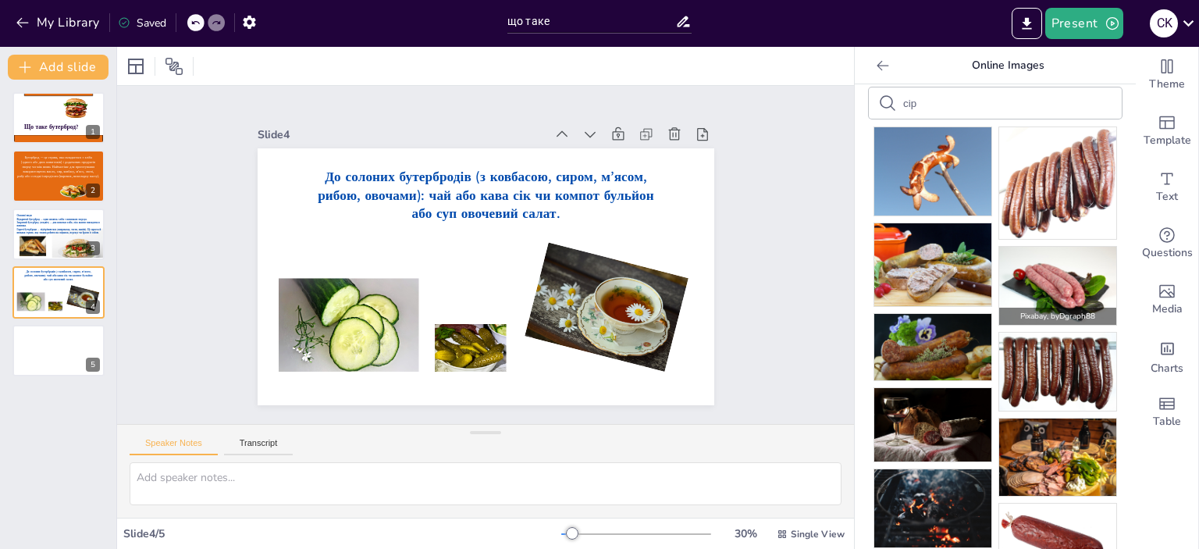
scroll to position [0, 0]
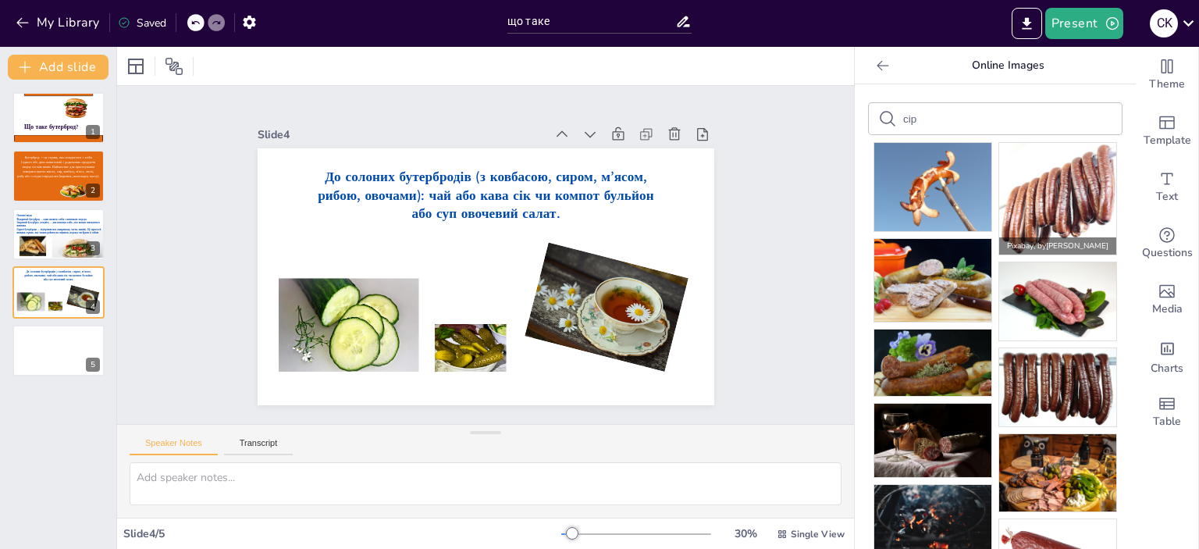
click at [1053, 204] on img at bounding box center [1057, 199] width 117 height 112
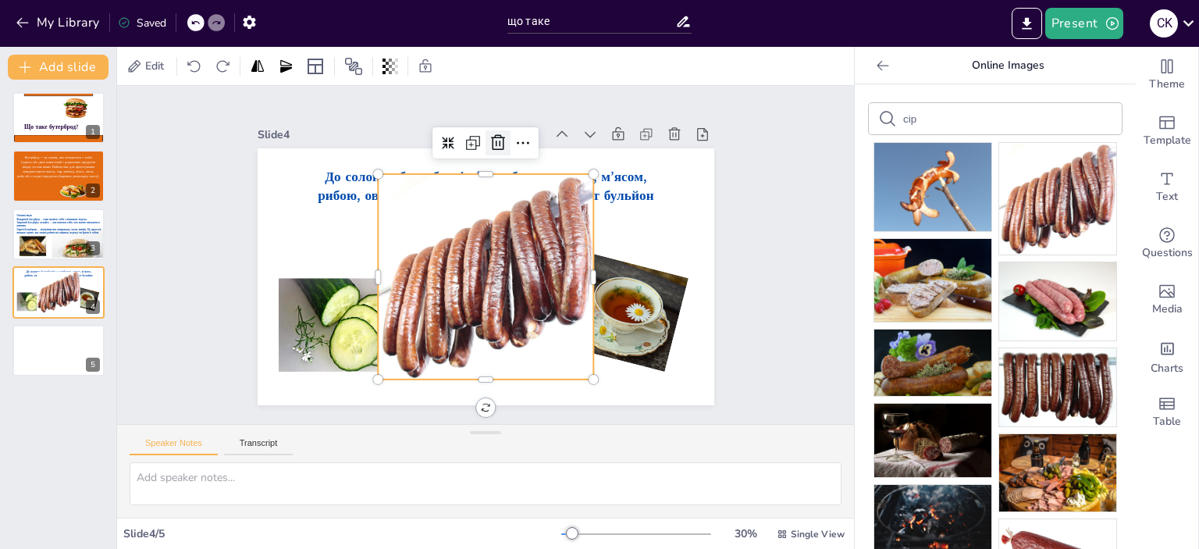
click at [488, 138] on icon at bounding box center [497, 142] width 19 height 19
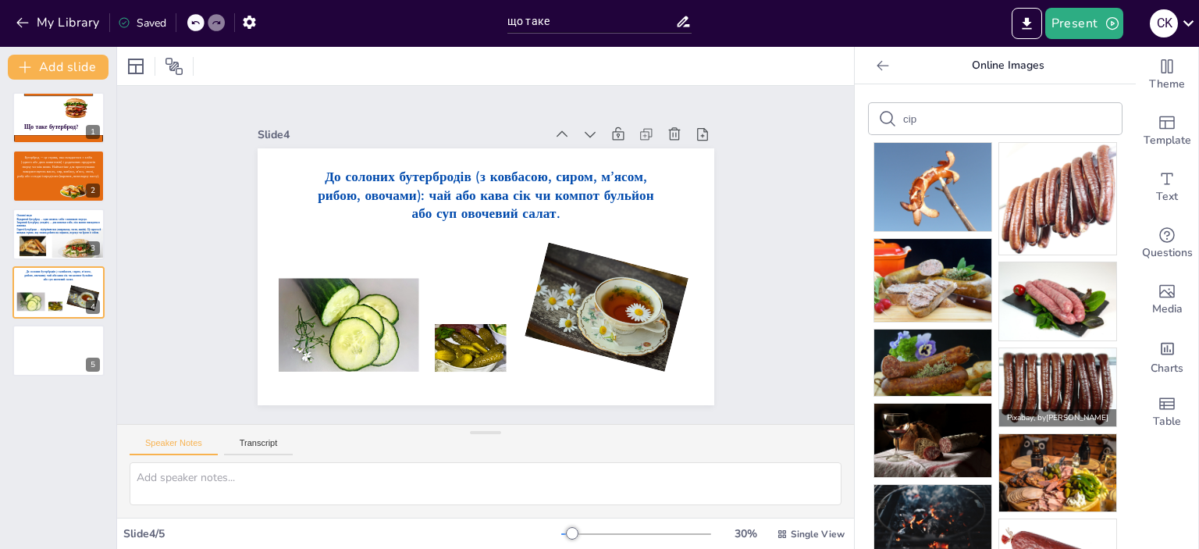
click at [1011, 386] on img at bounding box center [1057, 387] width 117 height 78
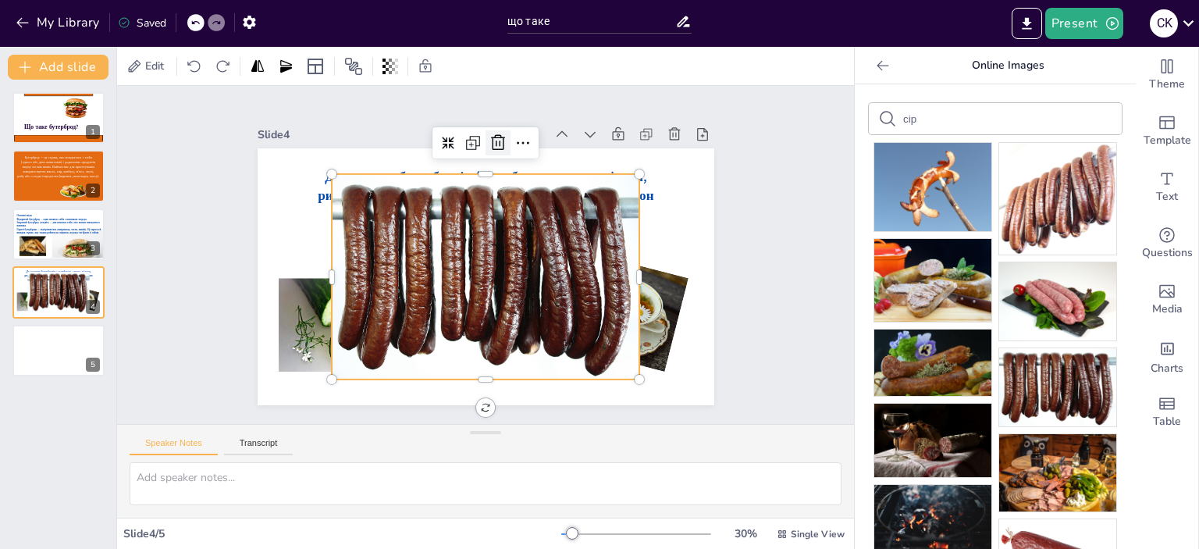
click at [489, 142] on icon at bounding box center [497, 142] width 19 height 19
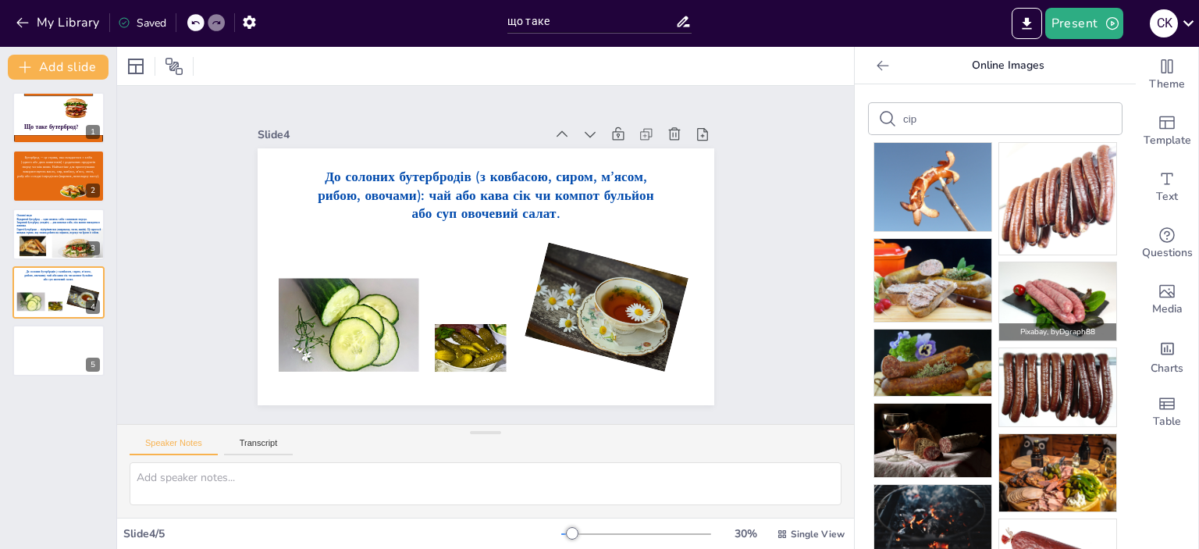
click at [1021, 272] on img at bounding box center [1057, 301] width 117 height 78
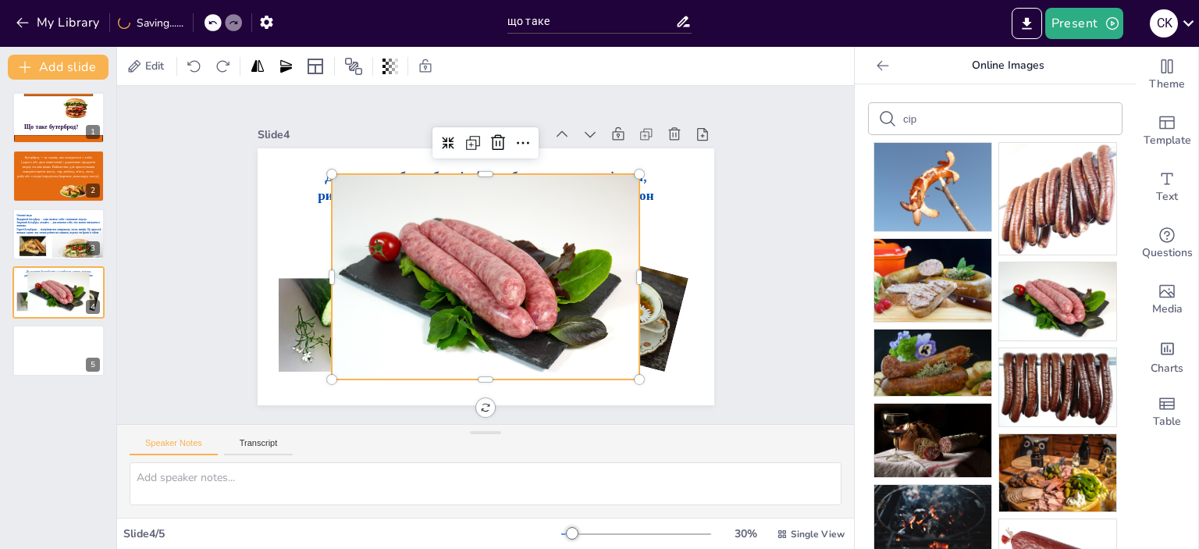
click at [1014, 532] on img at bounding box center [1057, 558] width 117 height 78
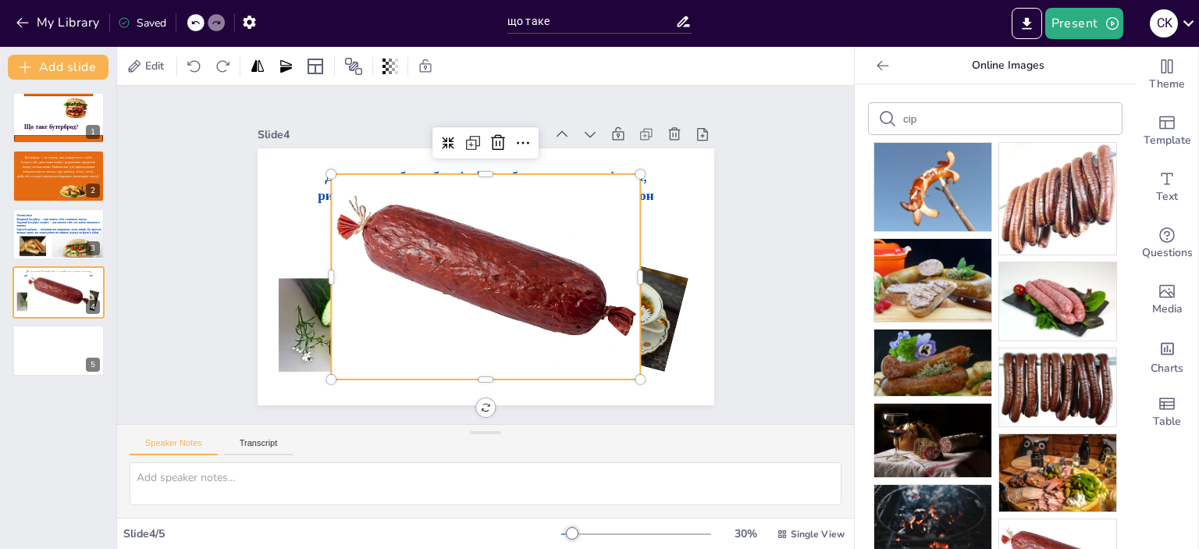
click at [597, 304] on div at bounding box center [485, 276] width 309 height 205
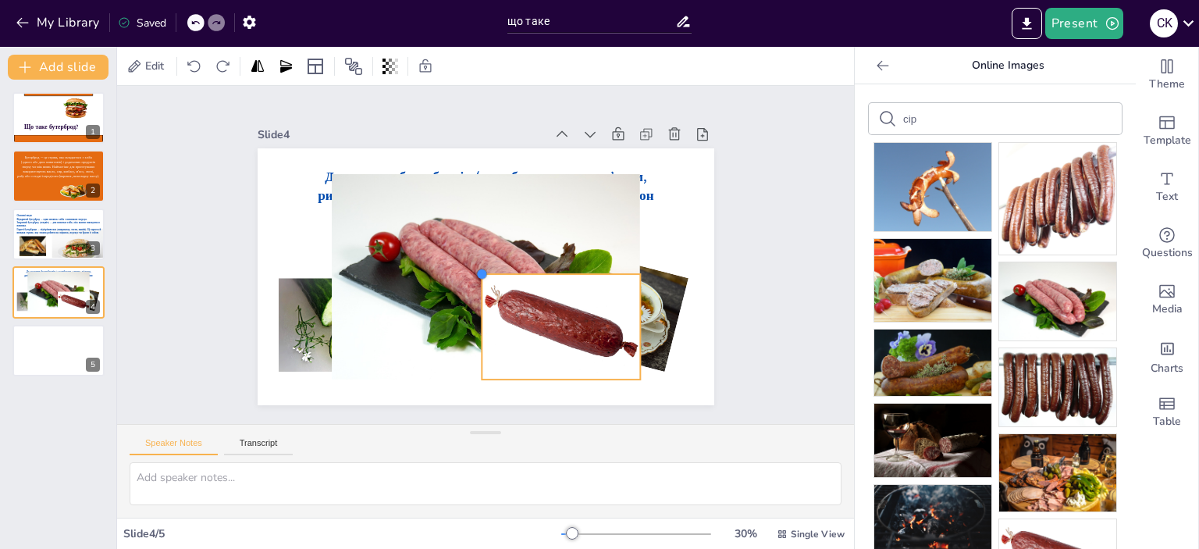
drag, startPoint x: 322, startPoint y: 166, endPoint x: 473, endPoint y: 271, distance: 183.3
click at [475, 271] on div at bounding box center [481, 274] width 12 height 12
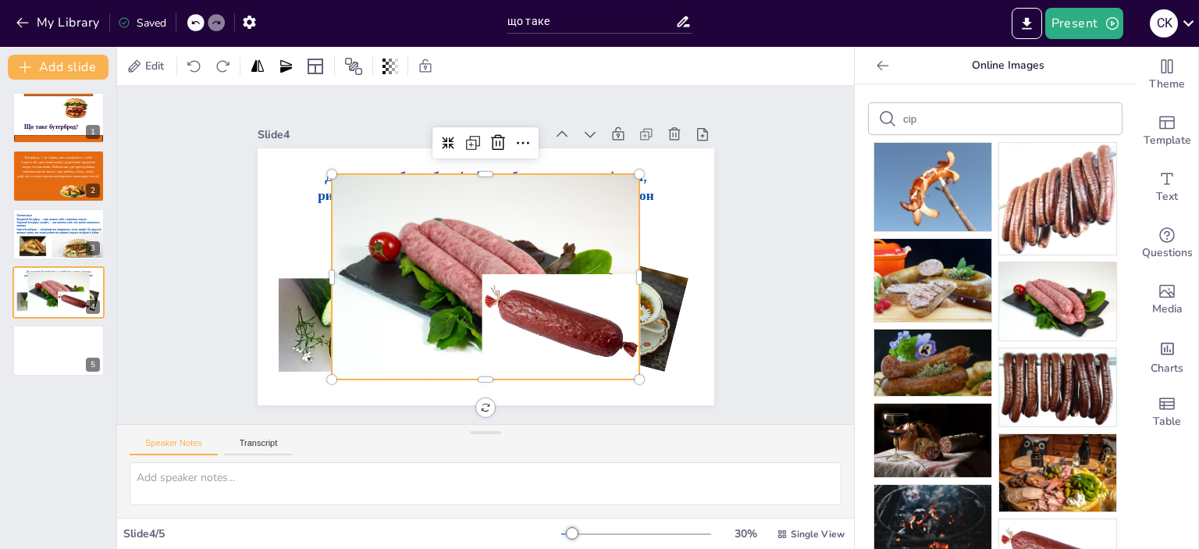
click at [392, 216] on div at bounding box center [486, 276] width 308 height 205
click at [492, 137] on icon at bounding box center [497, 142] width 19 height 19
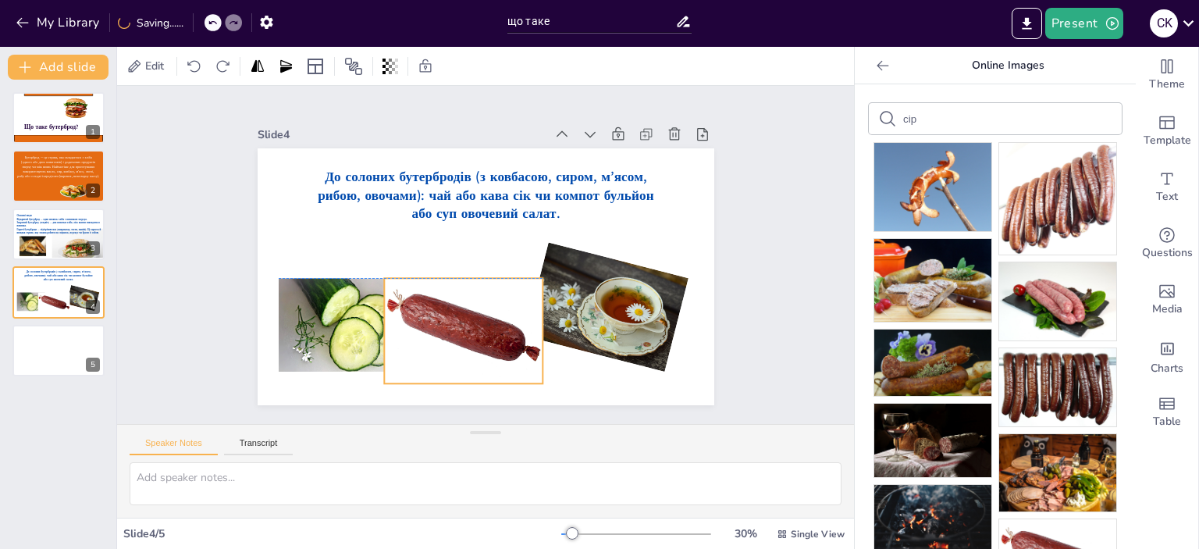
drag, startPoint x: 552, startPoint y: 329, endPoint x: 454, endPoint y: 333, distance: 97.6
click at [454, 333] on div at bounding box center [463, 330] width 158 height 105
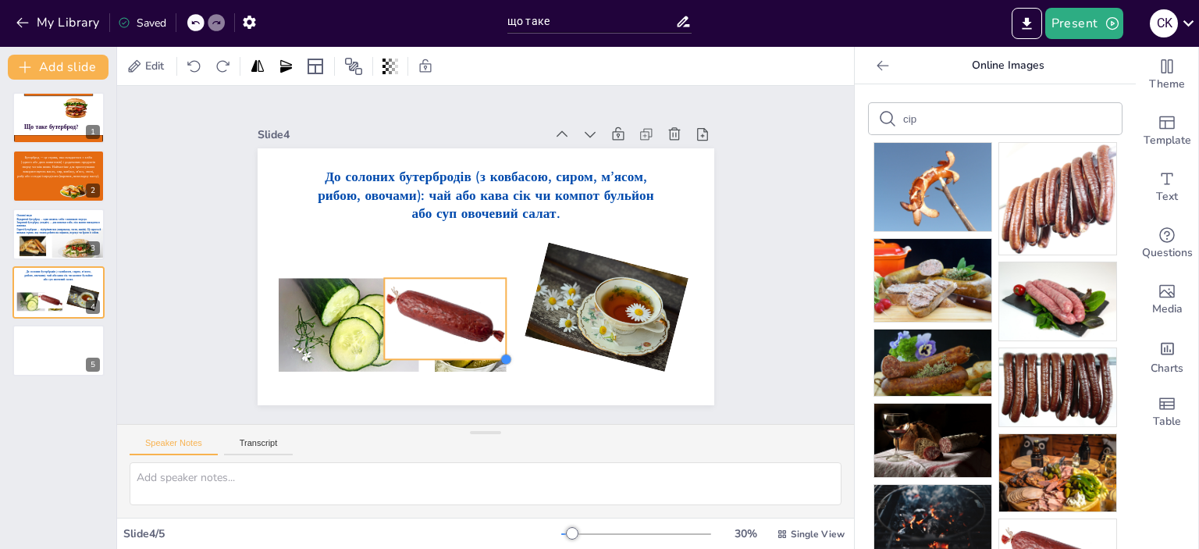
drag, startPoint x: 532, startPoint y: 378, endPoint x: 475, endPoint y: 339, distance: 69.0
click at [499, 353] on div at bounding box center [505, 359] width 12 height 12
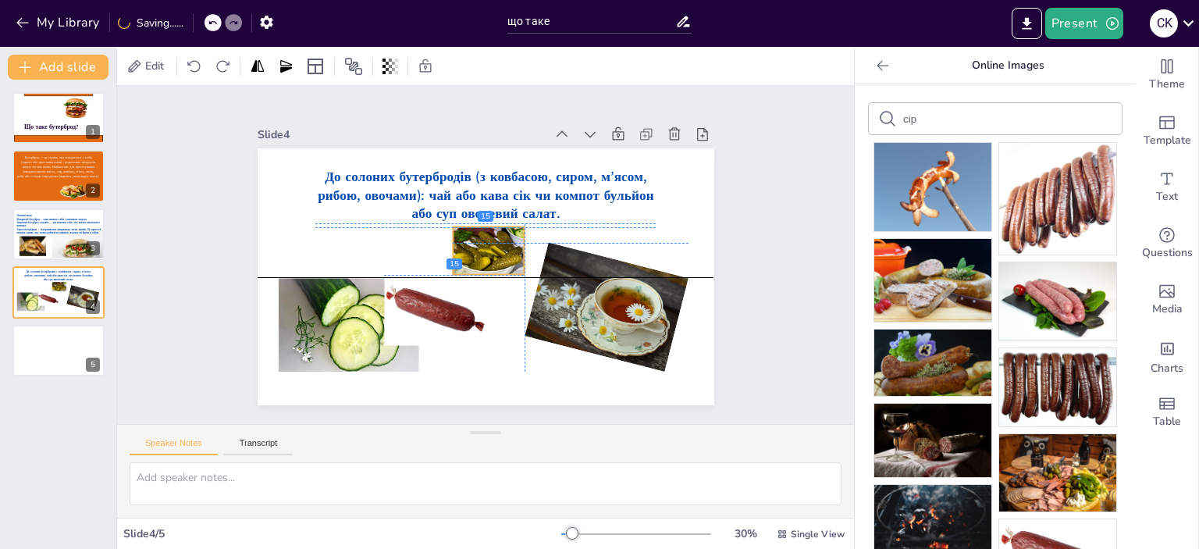
drag, startPoint x: 486, startPoint y: 361, endPoint x: 504, endPoint y: 261, distance: 101.5
click at [504, 261] on div at bounding box center [489, 251] width 72 height 48
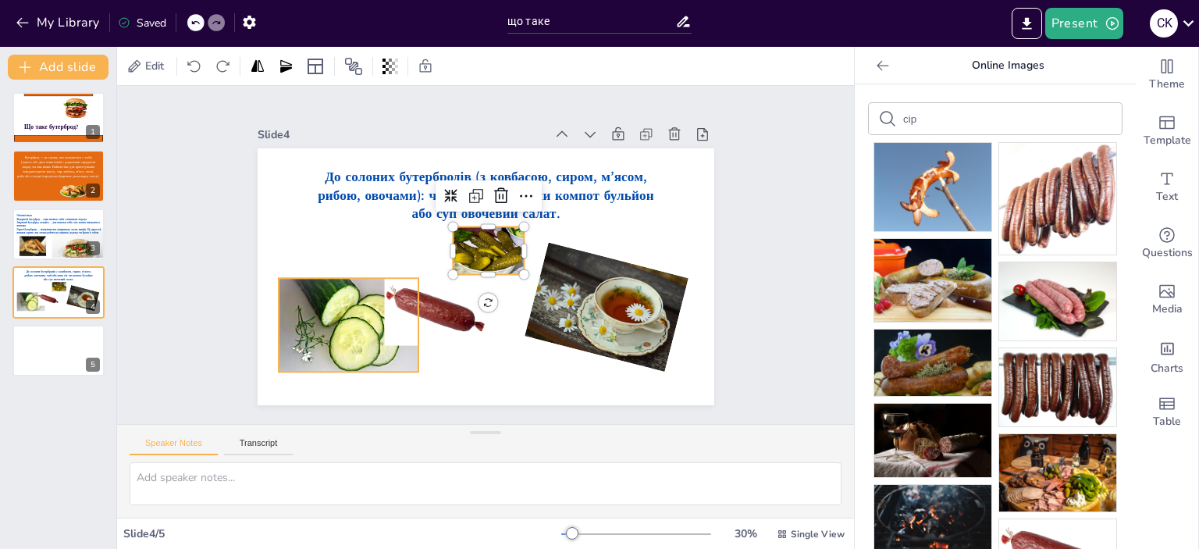
click at [330, 318] on div at bounding box center [349, 325] width 140 height 94
click at [353, 239] on icon at bounding box center [360, 247] width 14 height 16
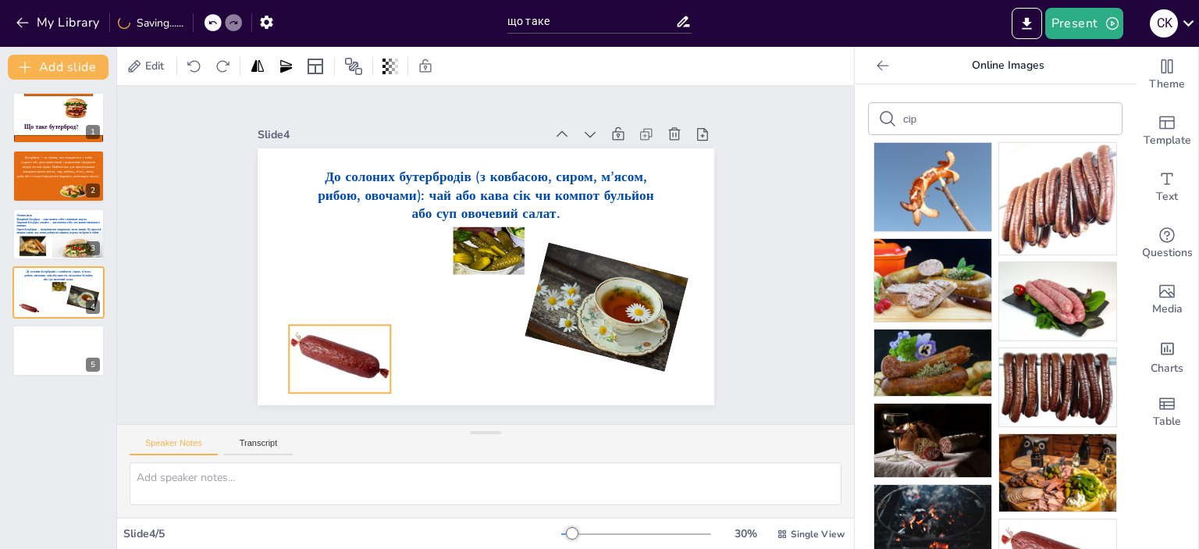
drag, startPoint x: 418, startPoint y: 322, endPoint x: 337, endPoint y: 360, distance: 89.7
click at [337, 360] on div at bounding box center [339, 359] width 101 height 68
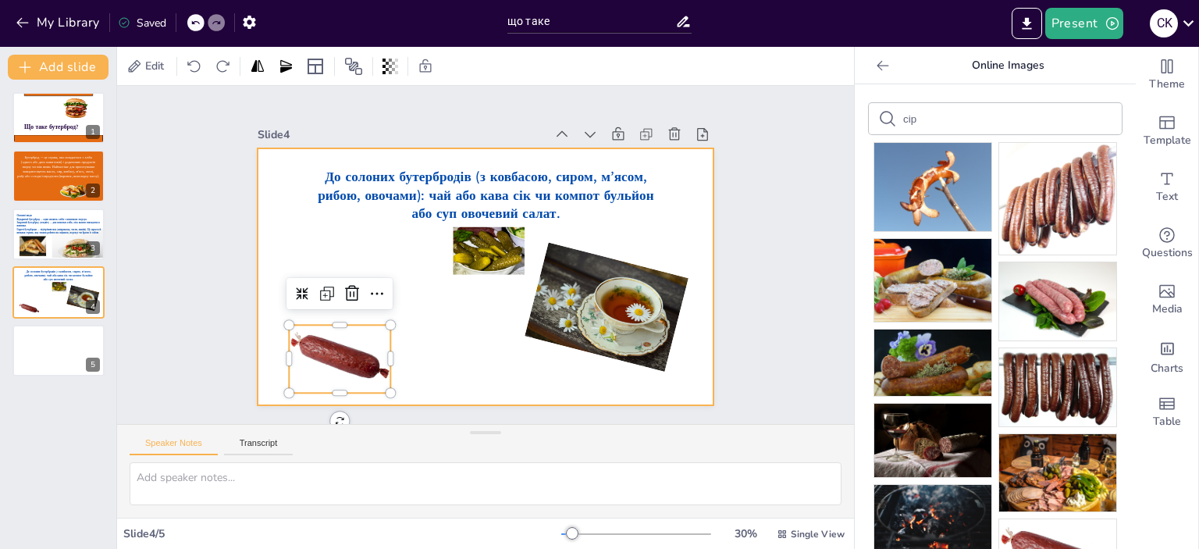
click at [427, 340] on div at bounding box center [485, 276] width 456 height 257
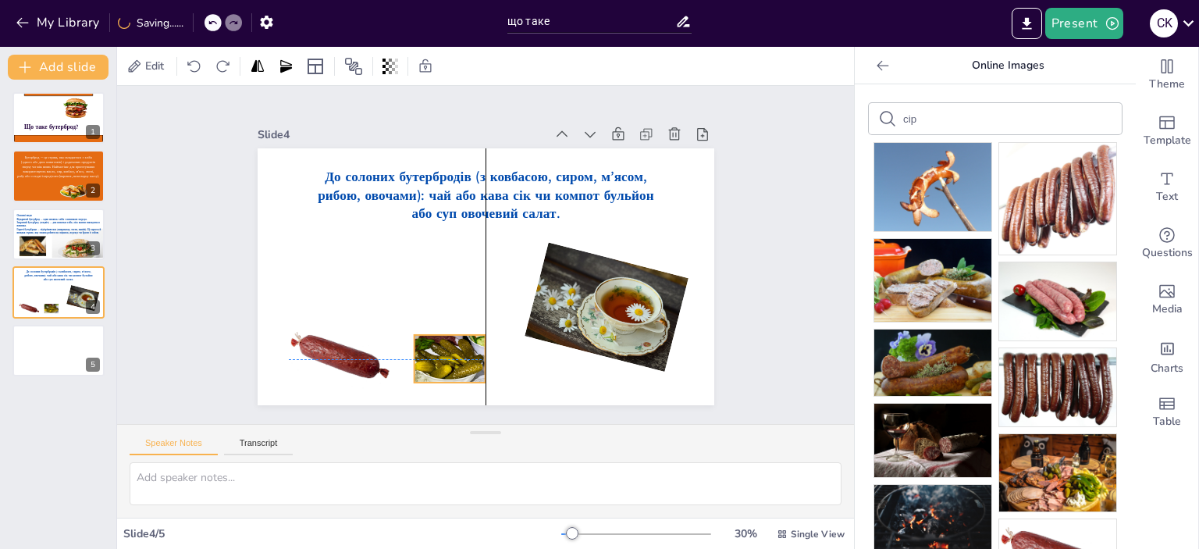
drag, startPoint x: 486, startPoint y: 247, endPoint x: 444, endPoint y: 350, distance: 112.0
click at [444, 350] on div at bounding box center [450, 359] width 72 height 48
click at [918, 123] on input "сір" at bounding box center [969, 119] width 132 height 12
type input "с"
type input "хлеб"
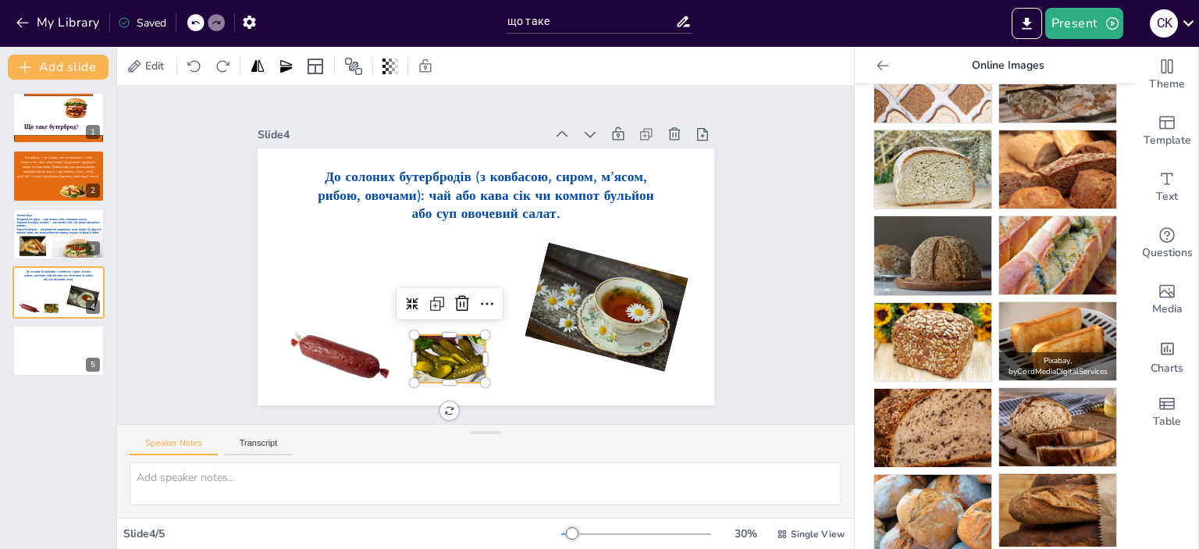
scroll to position [104, 0]
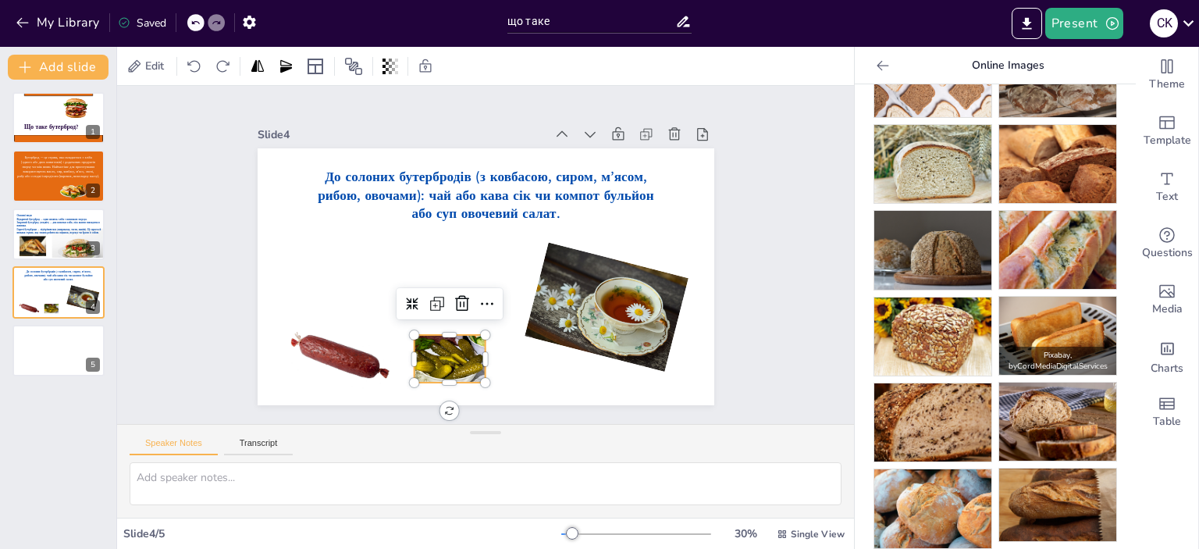
click at [1083, 320] on img at bounding box center [1057, 336] width 117 height 78
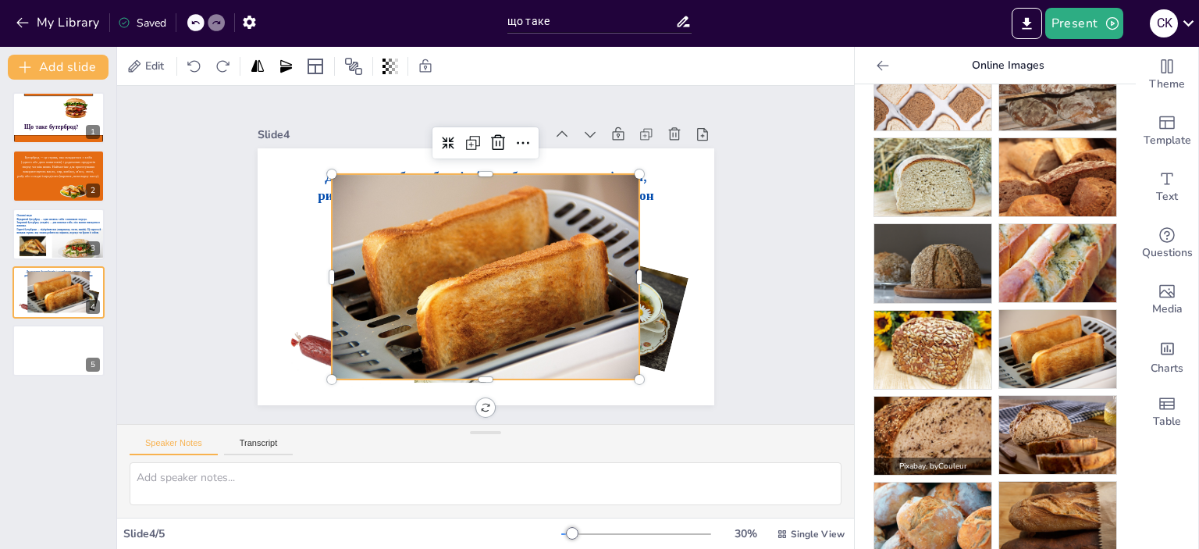
scroll to position [81, 0]
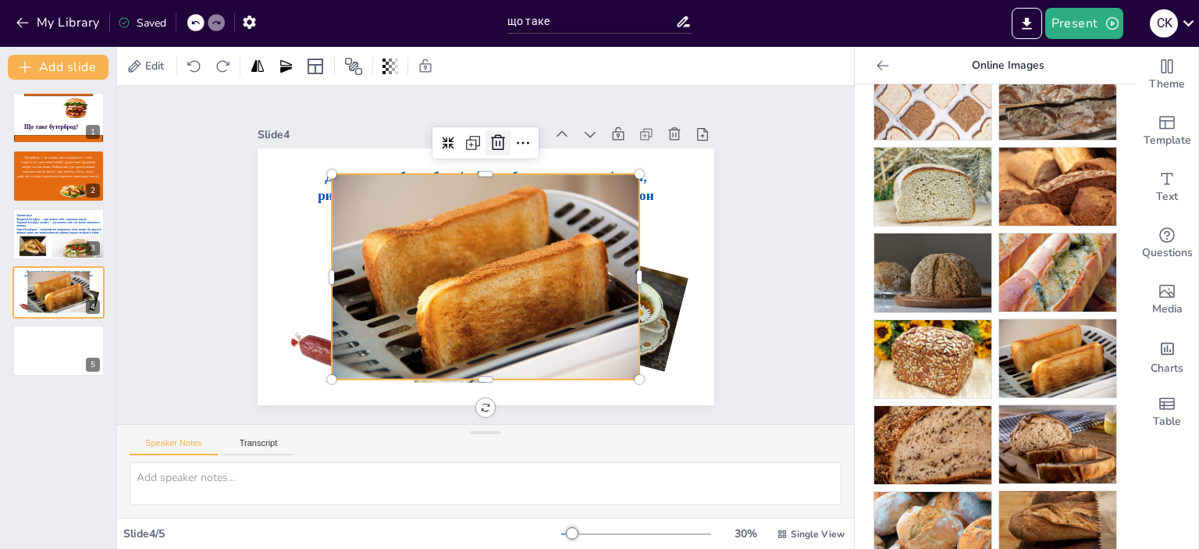
click at [490, 142] on icon at bounding box center [497, 142] width 19 height 19
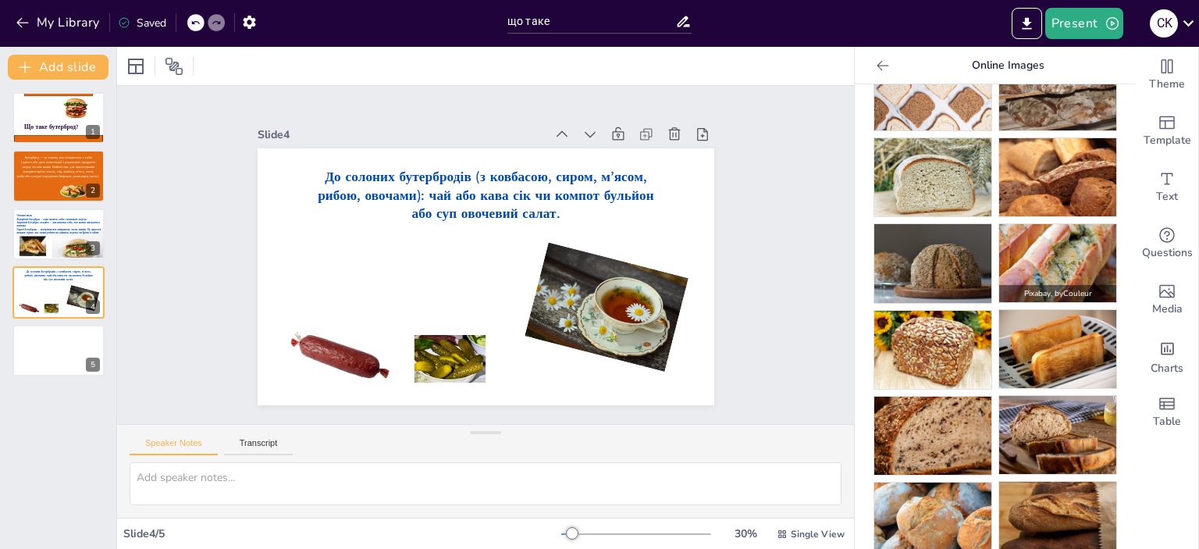
scroll to position [104, 0]
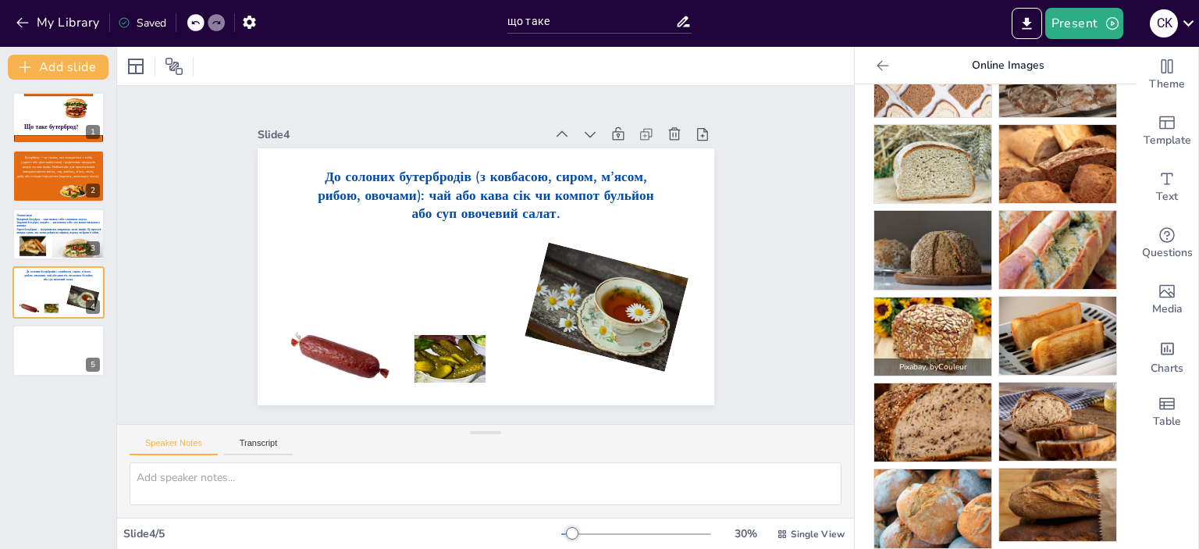
click at [937, 322] on img at bounding box center [932, 336] width 117 height 78
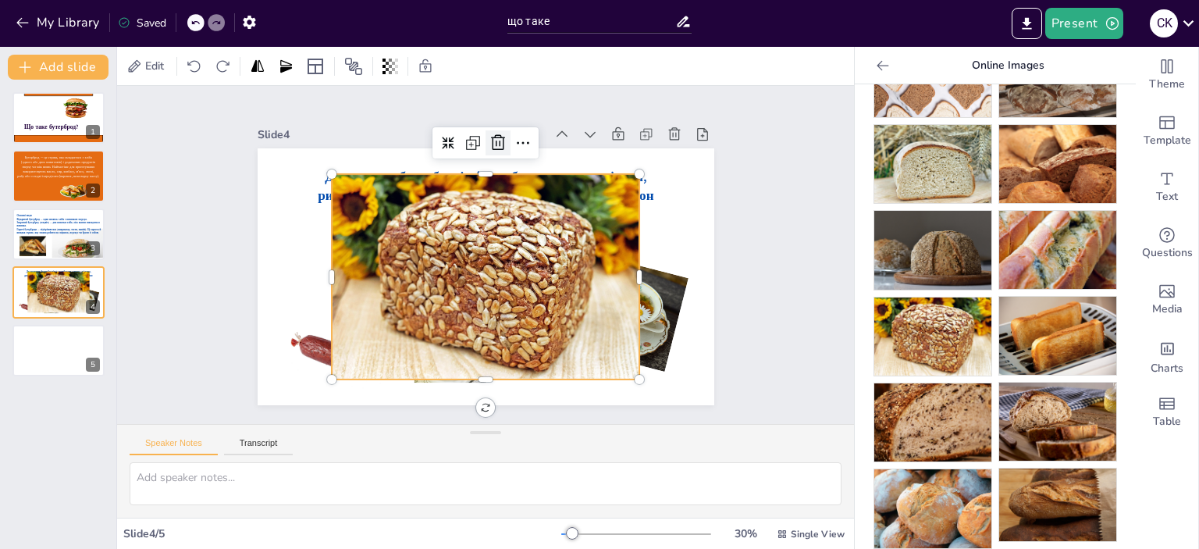
click at [488, 133] on icon at bounding box center [497, 142] width 19 height 19
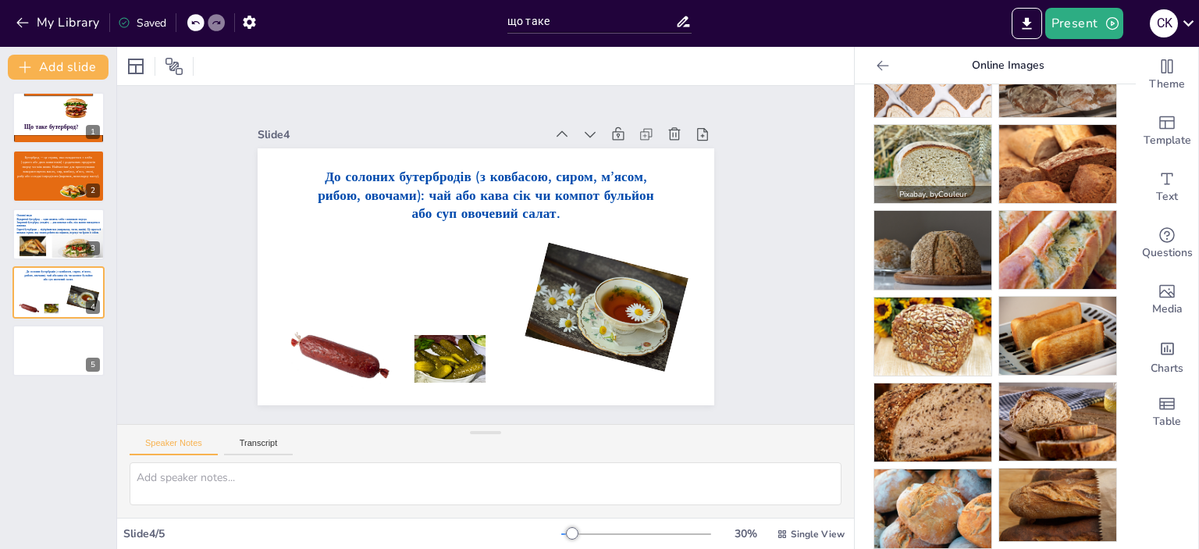
click at [912, 166] on img at bounding box center [932, 164] width 117 height 78
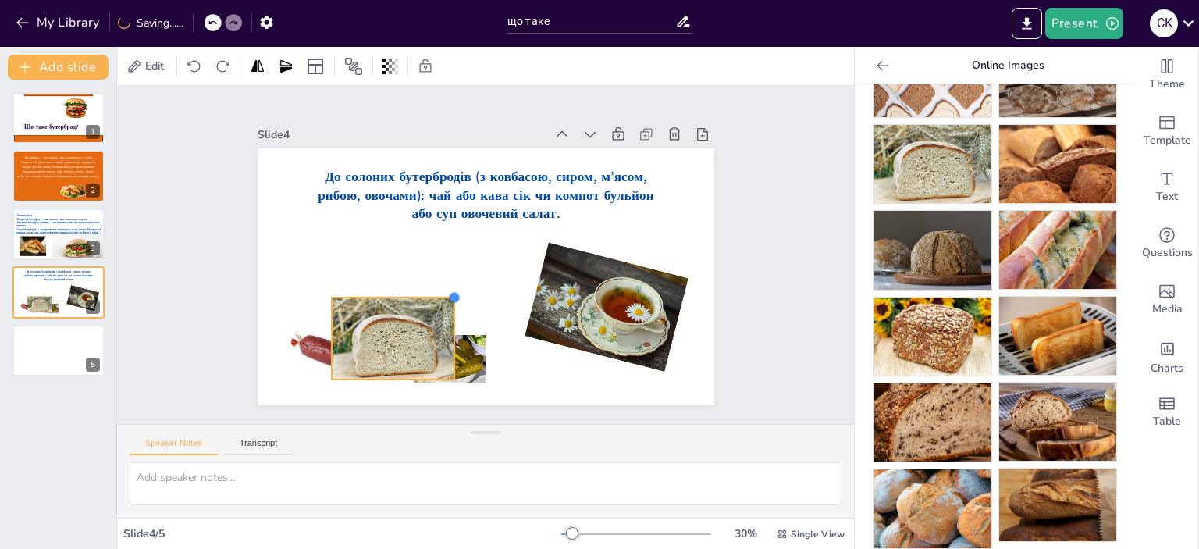
drag, startPoint x: 628, startPoint y: 162, endPoint x: 443, endPoint y: 306, distance: 234.6
click at [443, 306] on div "До солоних бутербродів (з ковбасою, сиром, м’ясом, рибою, овочами): чай або кав…" at bounding box center [485, 276] width 456 height 257
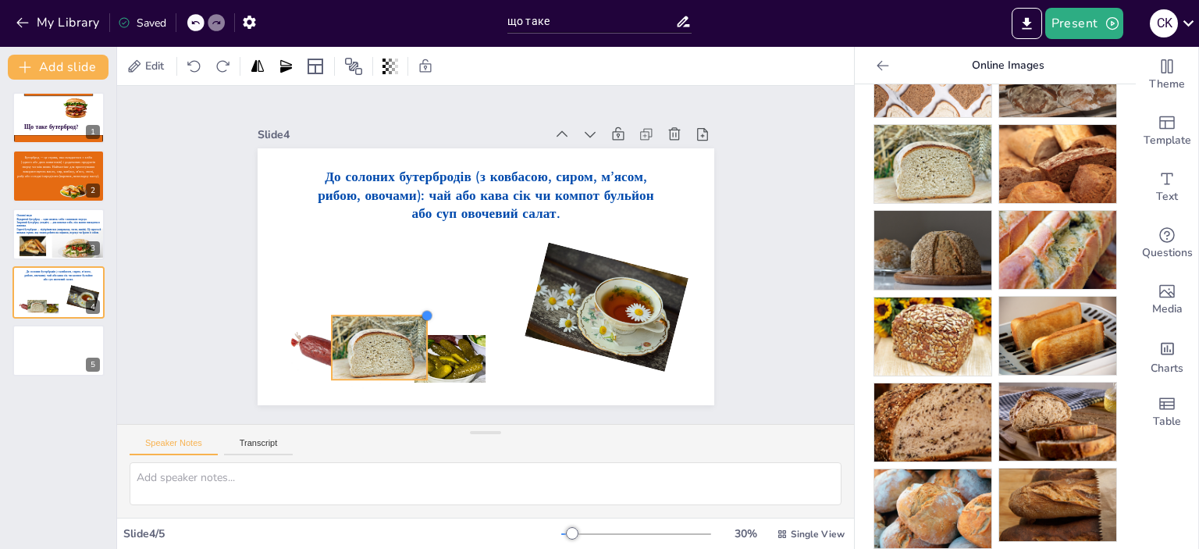
drag, startPoint x: 439, startPoint y: 287, endPoint x: 412, endPoint y: 314, distance: 38.1
click at [421, 314] on div at bounding box center [427, 315] width 12 height 12
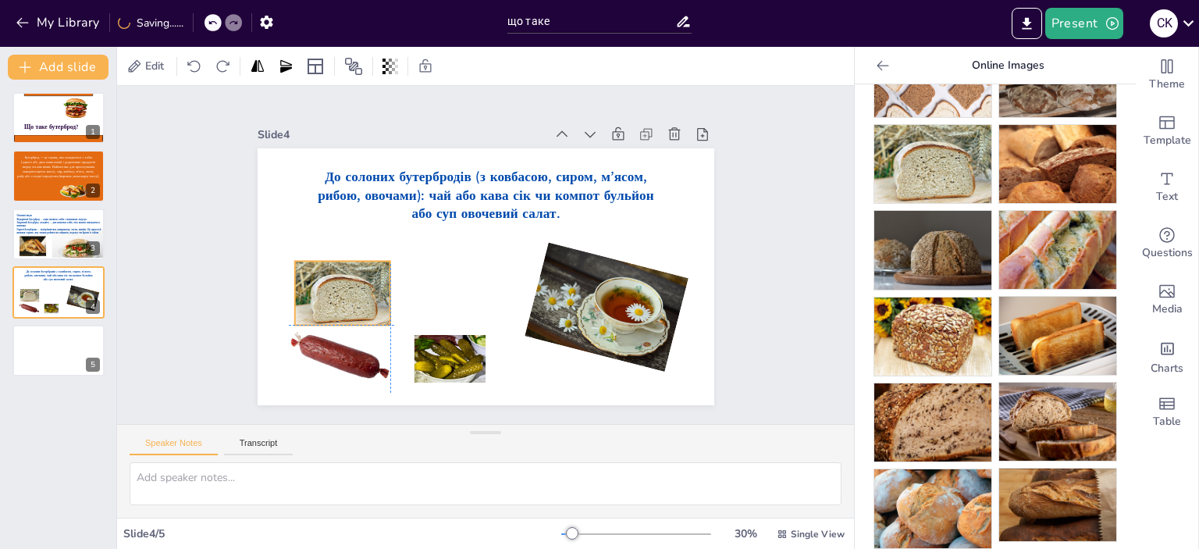
drag, startPoint x: 355, startPoint y: 299, endPoint x: 348, endPoint y: 280, distance: 20.0
click at [348, 280] on div at bounding box center [342, 293] width 96 height 64
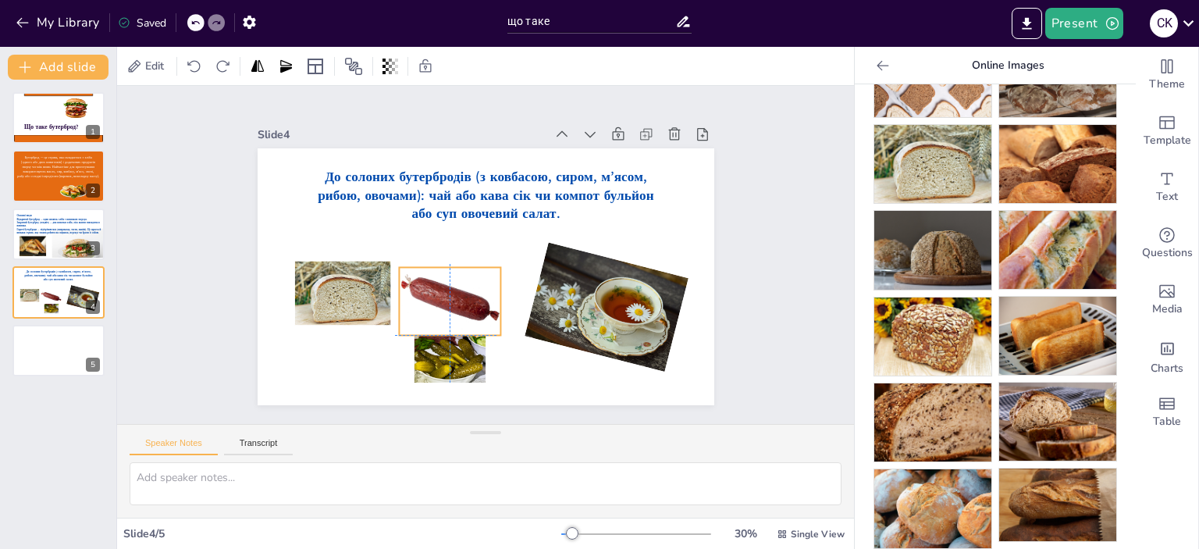
drag, startPoint x: 312, startPoint y: 350, endPoint x: 418, endPoint y: 289, distance: 122.3
click at [418, 289] on div at bounding box center [449, 301] width 101 height 68
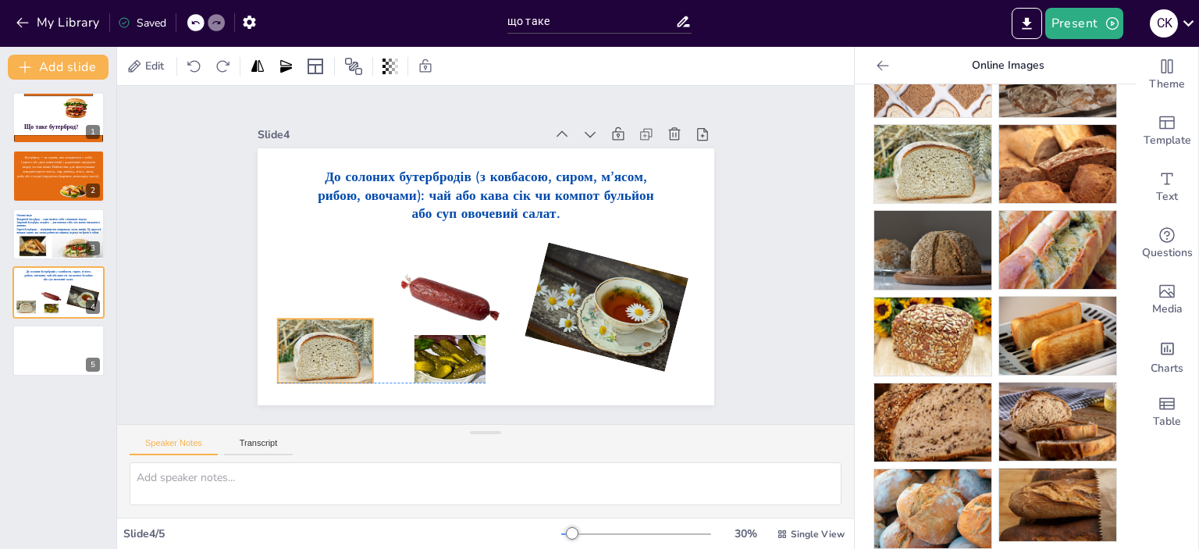
drag, startPoint x: 300, startPoint y: 290, endPoint x: 282, endPoint y: 344, distance: 56.5
click at [282, 344] on div at bounding box center [325, 350] width 96 height 64
drag, startPoint x: 307, startPoint y: 403, endPoint x: 323, endPoint y: 397, distance: 16.5
click at [323, 397] on div "До солоних бутербродів (з ковбасою, сиром, м’ясом, рибою, овочами): чай або кав…" at bounding box center [485, 276] width 456 height 257
drag, startPoint x: 335, startPoint y: 328, endPoint x: 337, endPoint y: 318, distance: 9.7
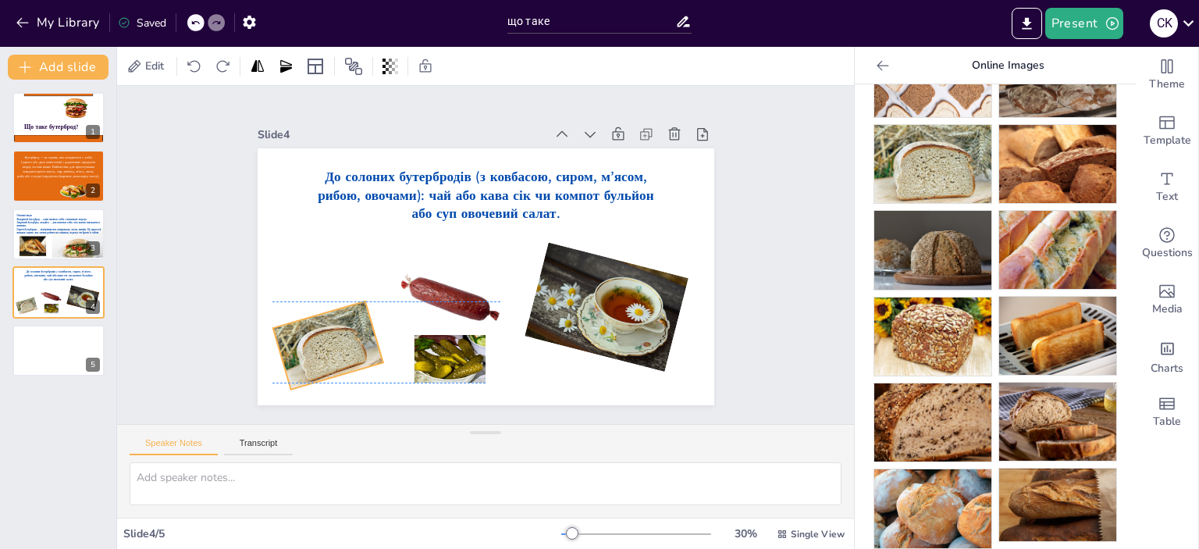
click at [337, 318] on div at bounding box center [327, 345] width 110 height 88
click at [446, 341] on div at bounding box center [450, 359] width 72 height 48
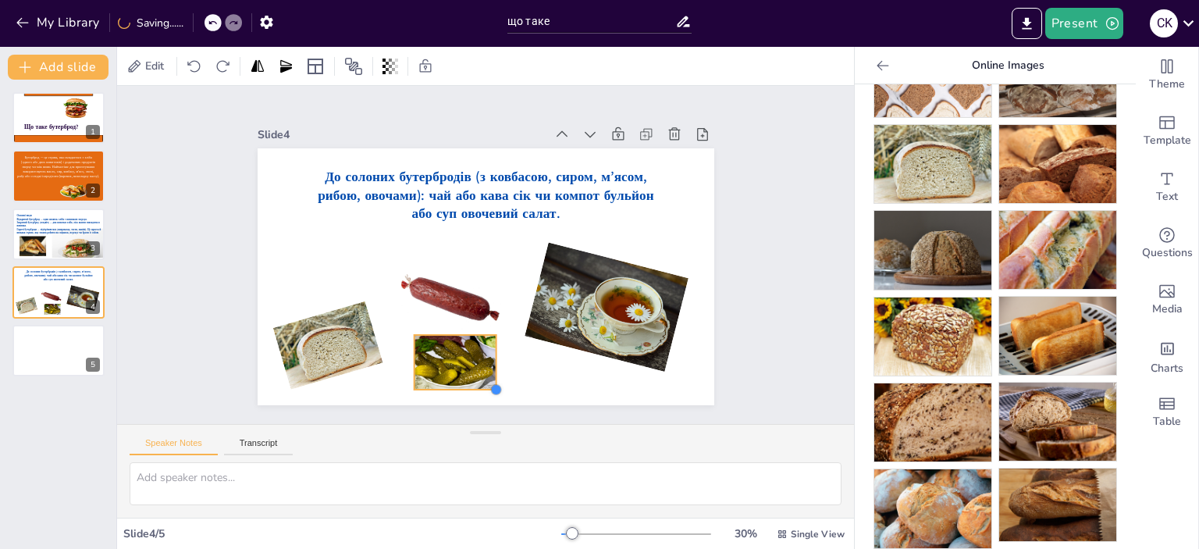
drag, startPoint x: 473, startPoint y: 372, endPoint x: 465, endPoint y: 379, distance: 10.5
click at [465, 379] on div "До солоних бутербродів (з ковбасою, сиром, м’ясом, рибою, овочами): чай або кав…" at bounding box center [485, 276] width 456 height 257
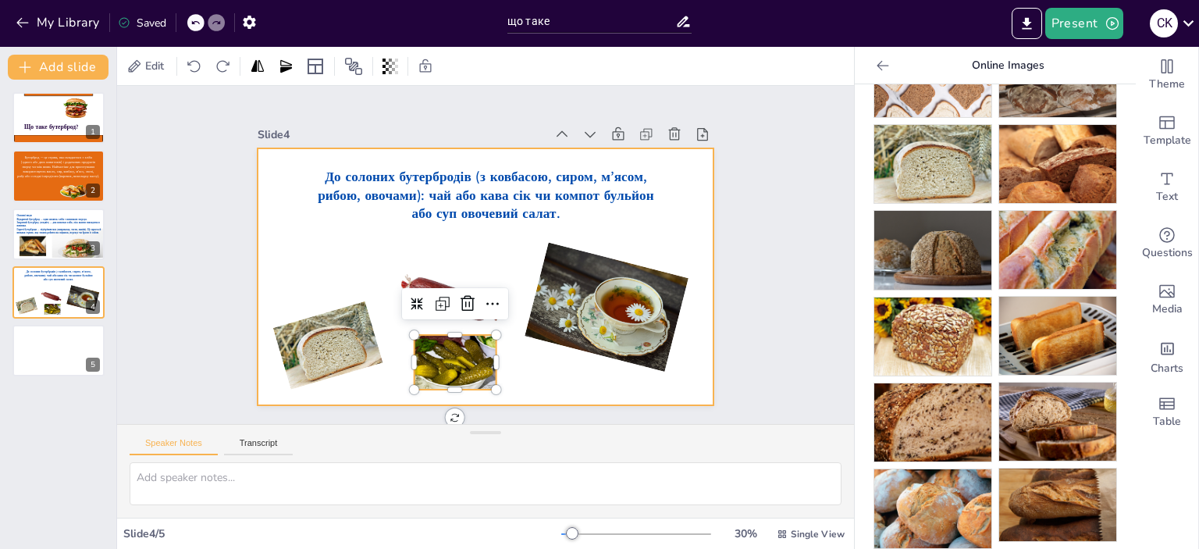
click at [534, 375] on div at bounding box center [485, 276] width 456 height 257
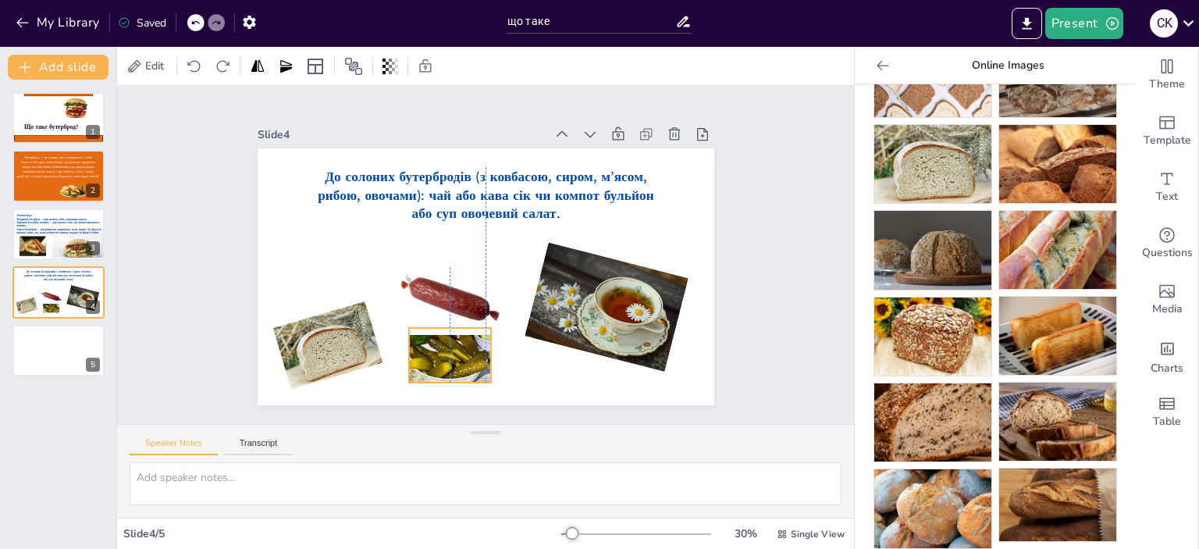
drag, startPoint x: 456, startPoint y: 368, endPoint x: 446, endPoint y: 361, distance: 12.3
click at [446, 361] on div at bounding box center [449, 355] width 82 height 55
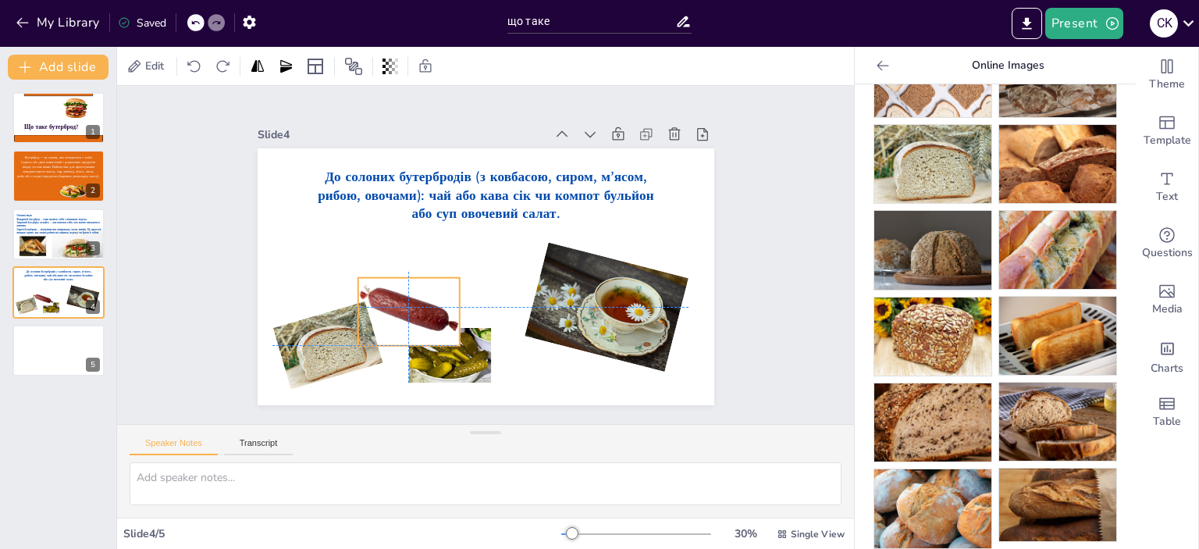
drag, startPoint x: 467, startPoint y: 307, endPoint x: 424, endPoint y: 311, distance: 43.9
click at [424, 311] on div at bounding box center [407, 312] width 101 height 68
click at [456, 357] on div at bounding box center [449, 355] width 82 height 55
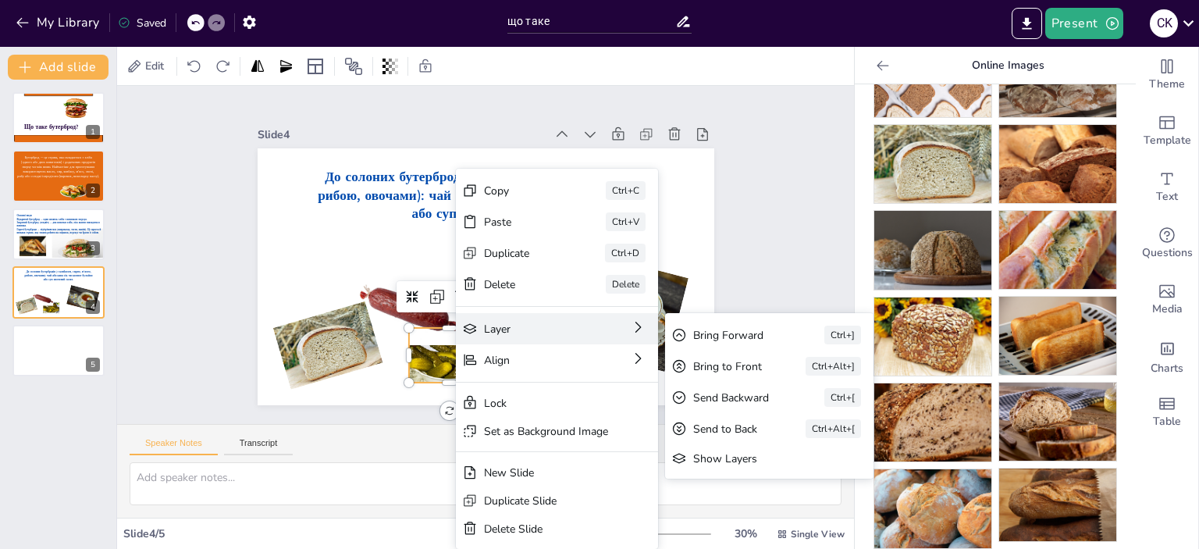
click at [518, 339] on div "Layer Bring Forward Ctrl+] Bring to Front Ctrl+Alt+] Send Backward Ctrl+[ Send …" at bounding box center [557, 328] width 202 height 31
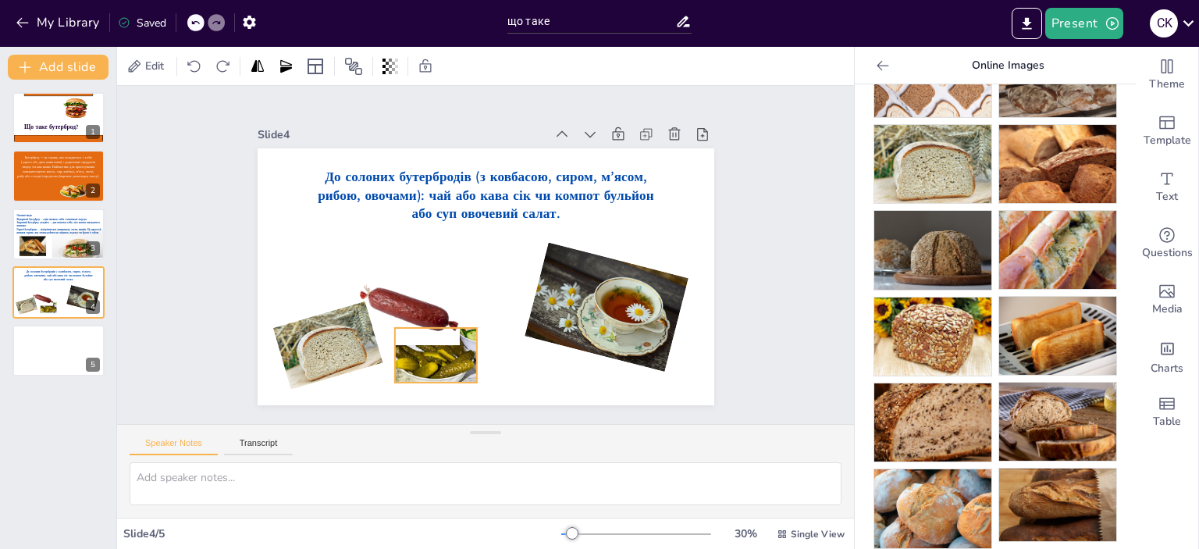
drag, startPoint x: 437, startPoint y: 355, endPoint x: 446, endPoint y: 344, distance: 14.4
click at [437, 349] on div at bounding box center [435, 355] width 82 height 55
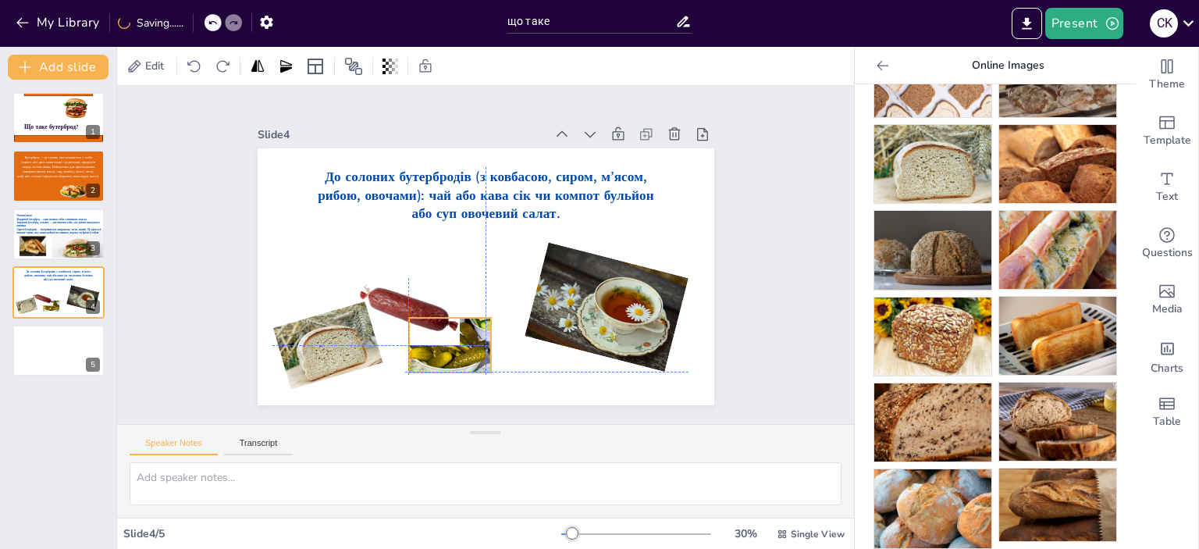
click at [443, 346] on div at bounding box center [449, 345] width 82 height 55
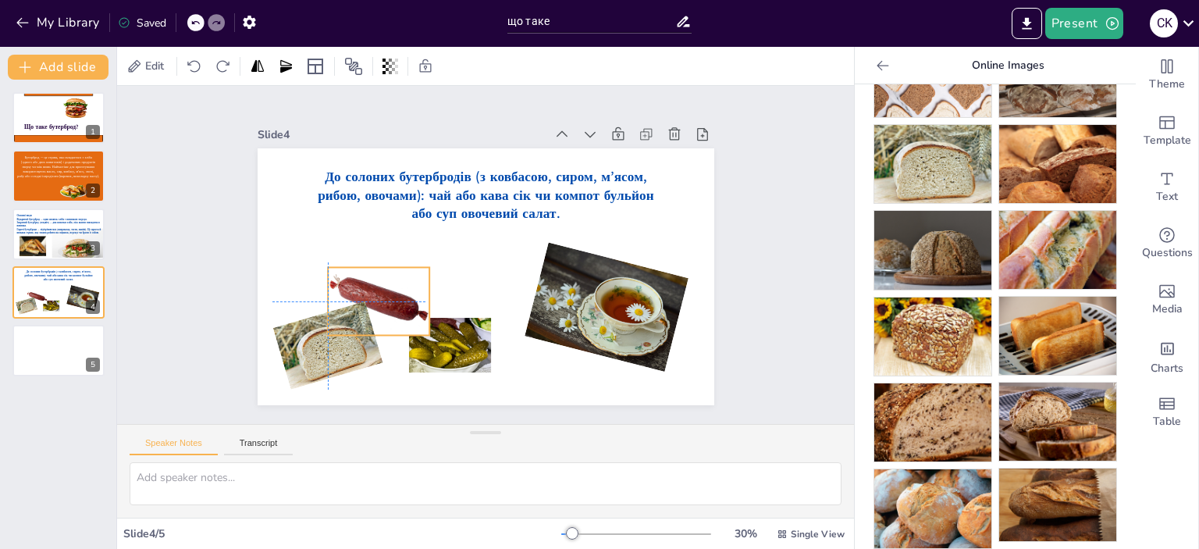
drag, startPoint x: 368, startPoint y: 297, endPoint x: 346, endPoint y: 293, distance: 23.0
click at [346, 293] on div at bounding box center [378, 301] width 101 height 68
click at [458, 347] on div at bounding box center [449, 345] width 82 height 55
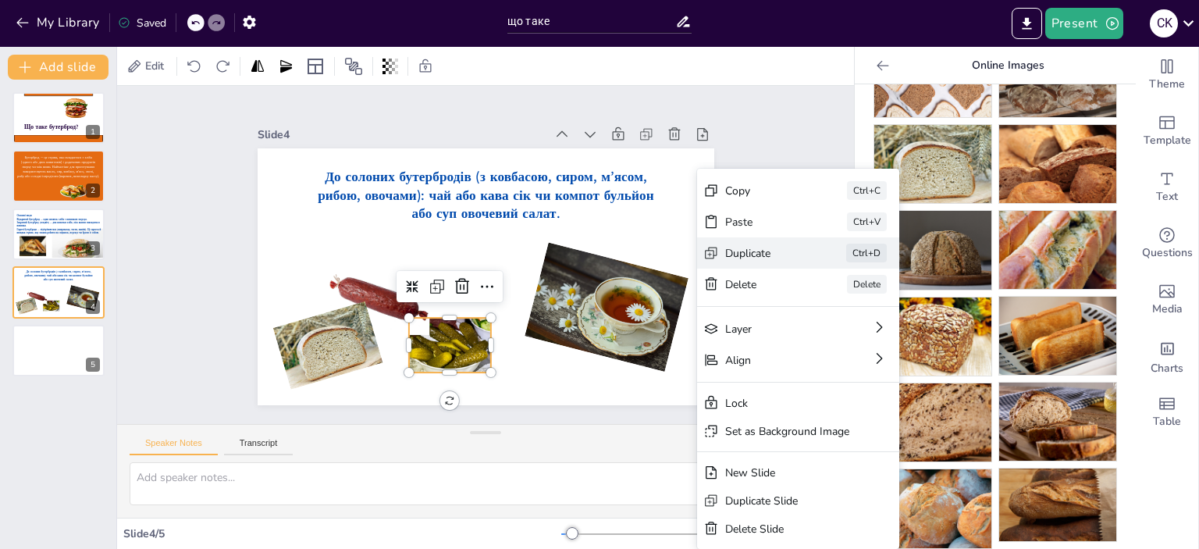
click at [754, 254] on div "Duplicate" at bounding box center [763, 253] width 77 height 15
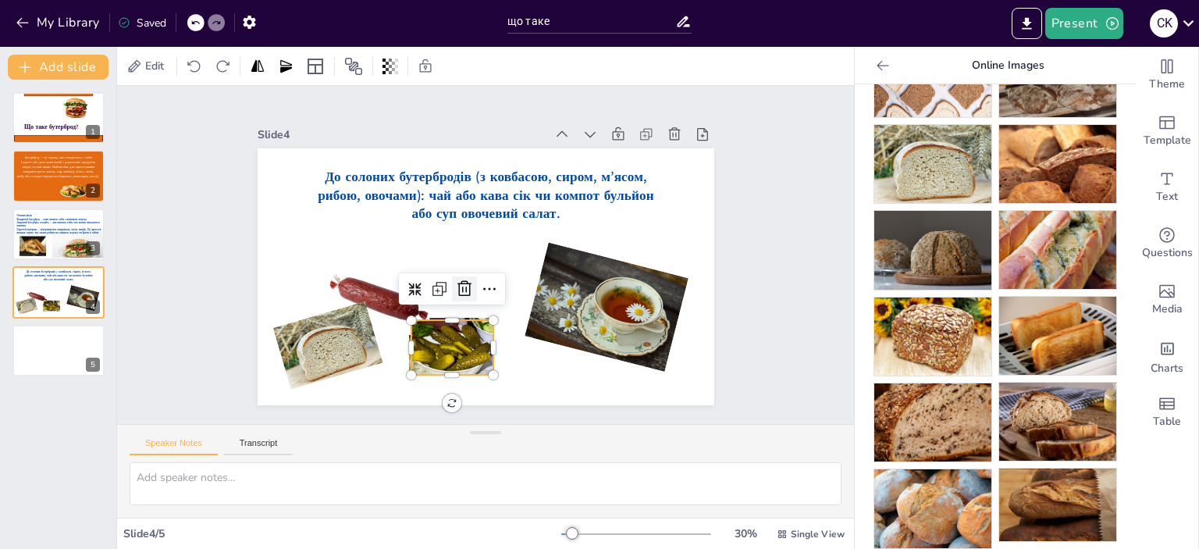
click at [456, 284] on icon at bounding box center [464, 288] width 19 height 19
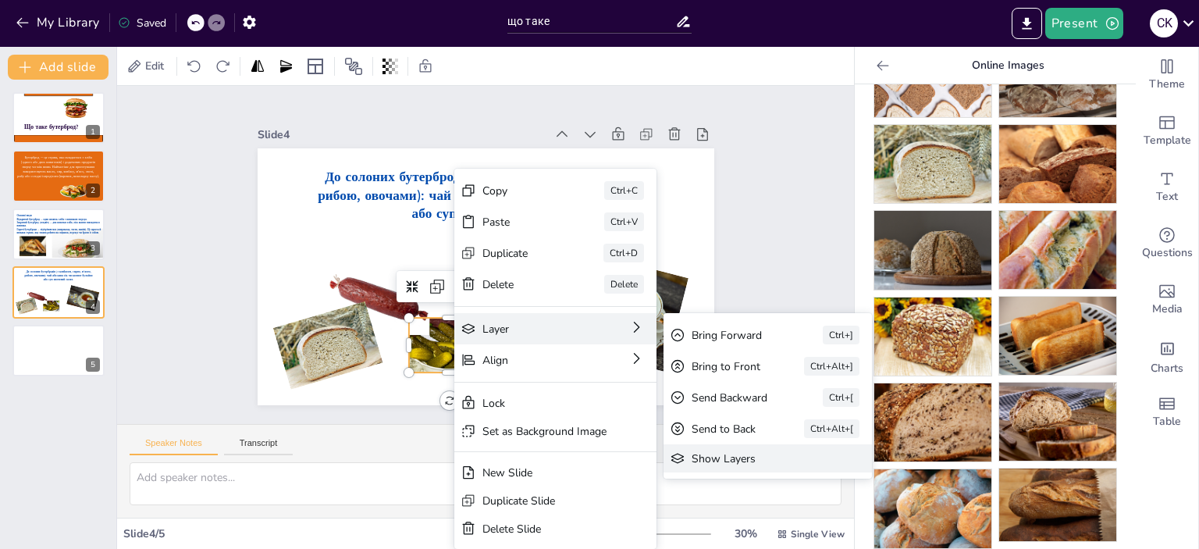
click at [711, 455] on div "Show Layers" at bounding box center [756, 458] width 130 height 15
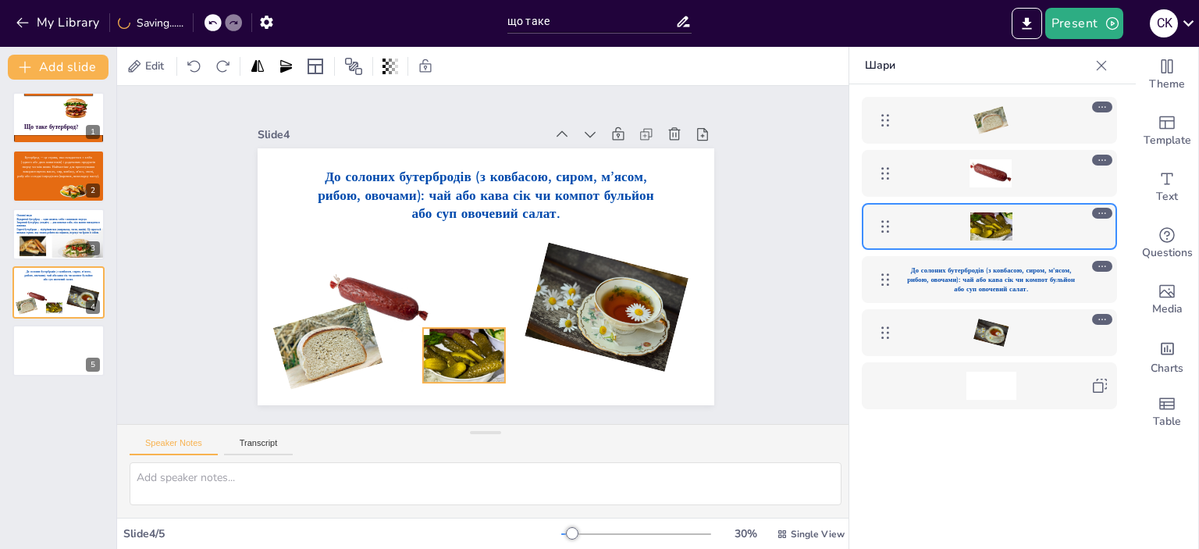
drag, startPoint x: 451, startPoint y: 337, endPoint x: 465, endPoint y: 347, distance: 17.3
click at [465, 347] on div at bounding box center [463, 355] width 82 height 55
click at [790, 282] on div "Slide 1 Що таке бутерброд? Slide 2 Бутерброд — це страва, яка складається з хлі…" at bounding box center [485, 255] width 737 height 338
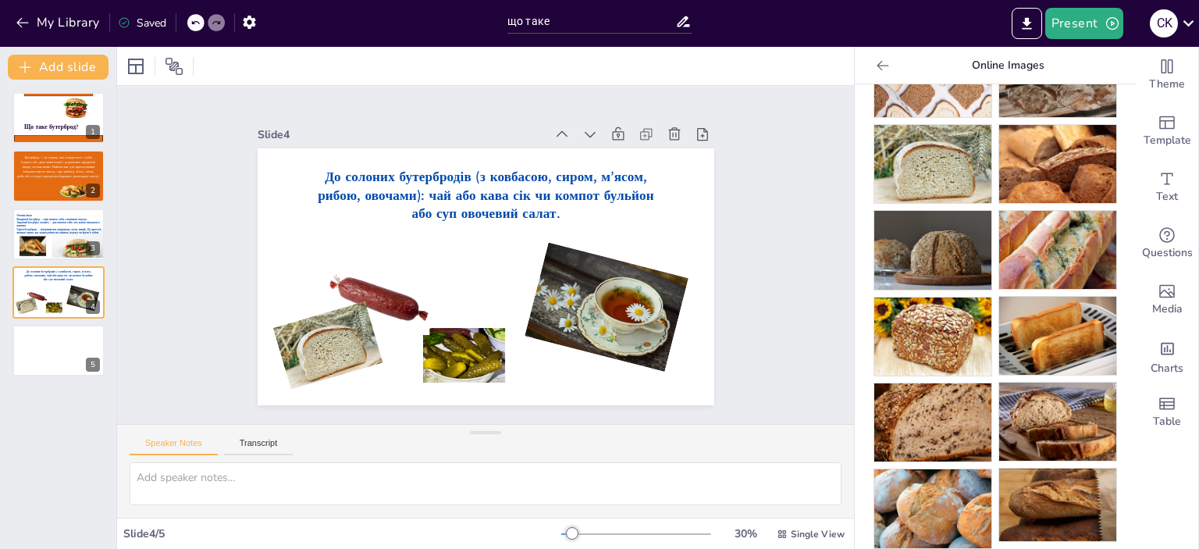
click at [775, 233] on div "Slide 1 Що таке бутерброд? Slide 2 Бутерброд — це страва, яка складається з хлі…" at bounding box center [485, 255] width 737 height 338
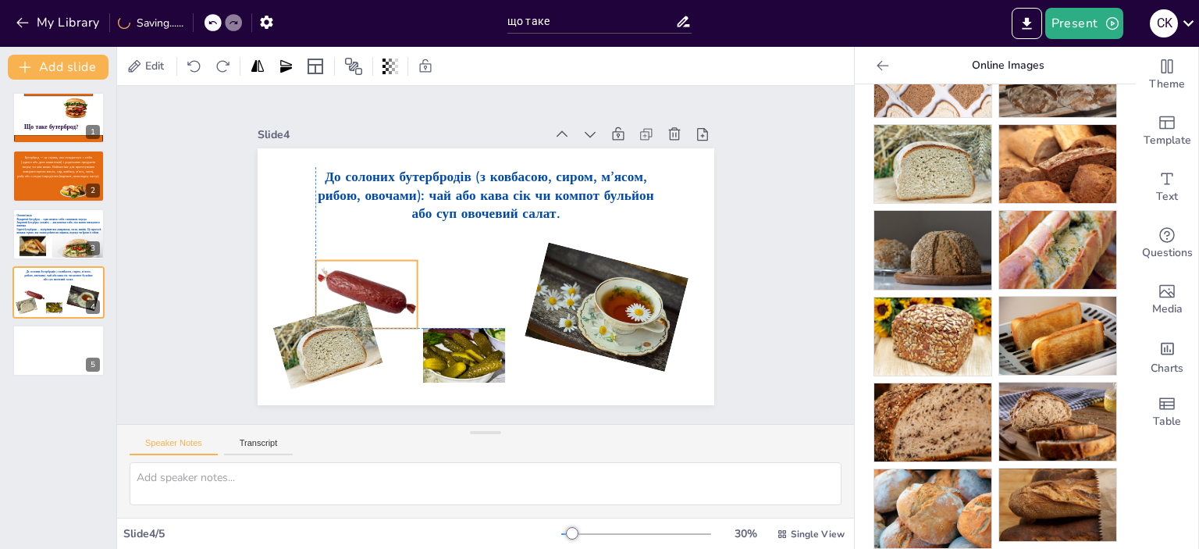
drag, startPoint x: 368, startPoint y: 283, endPoint x: 353, endPoint y: 276, distance: 16.4
click at [353, 276] on div at bounding box center [365, 295] width 101 height 68
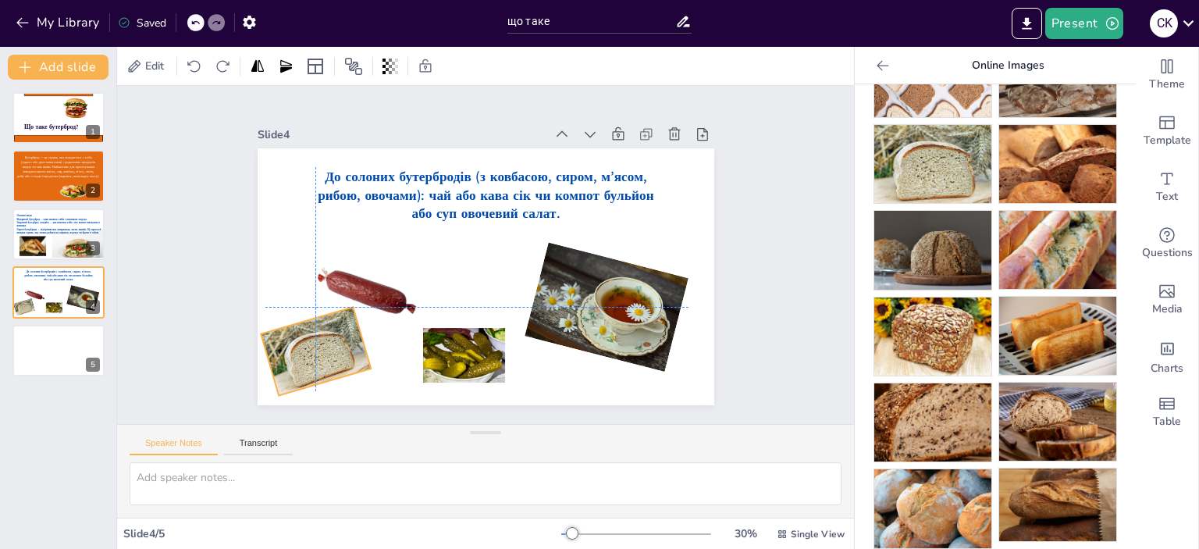
click at [306, 343] on div at bounding box center [316, 351] width 110 height 88
click at [43, 353] on div at bounding box center [59, 350] width 94 height 53
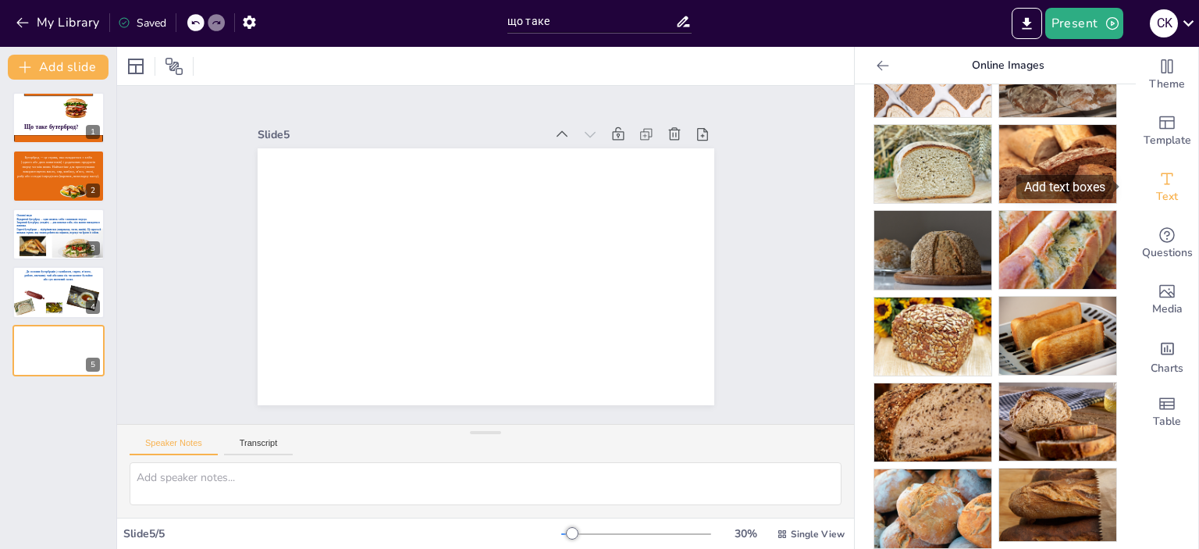
click at [1173, 180] on div "Text" at bounding box center [1166, 187] width 62 height 56
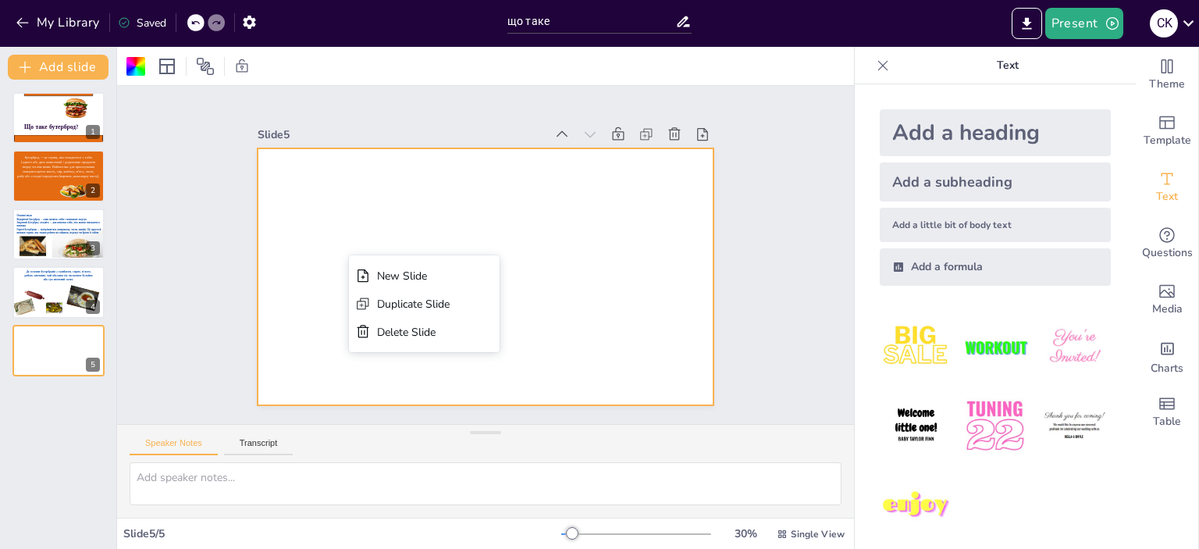
click at [925, 221] on div "Add a little bit of body text" at bounding box center [994, 225] width 231 height 34
click at [475, 272] on span "Body text" at bounding box center [485, 276] width 26 height 9
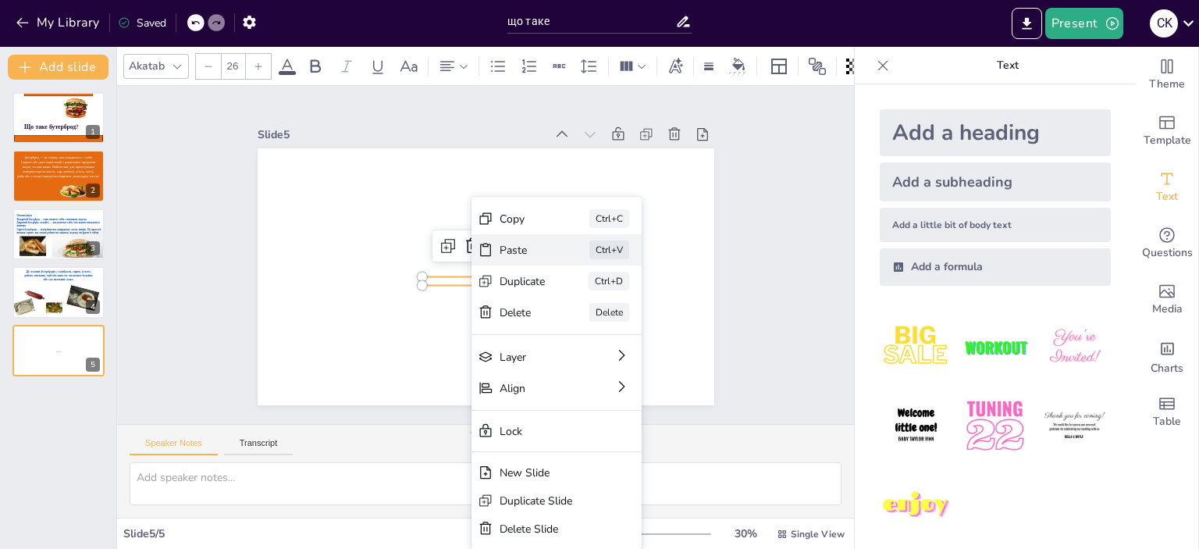
click at [520, 249] on div "Paste" at bounding box center [522, 250] width 46 height 15
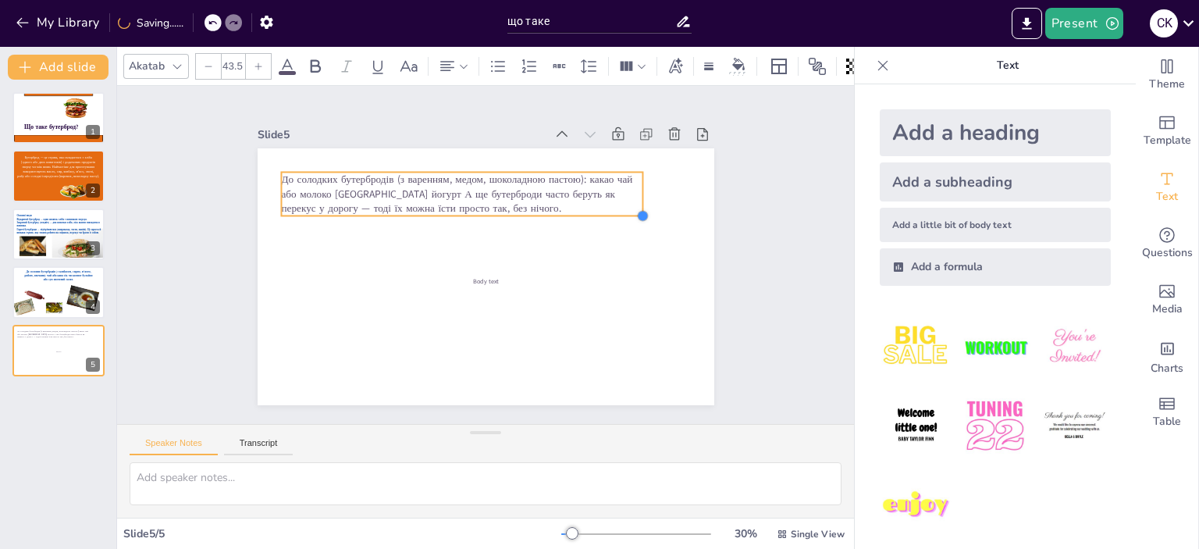
type input "46.6"
drag, startPoint x: 470, startPoint y: 191, endPoint x: 436, endPoint y: 214, distance: 40.5
click at [436, 214] on div "Body text До солодких бутербродів (з варенням, медом, шоколадною пастою): какао…" at bounding box center [485, 276] width 456 height 257
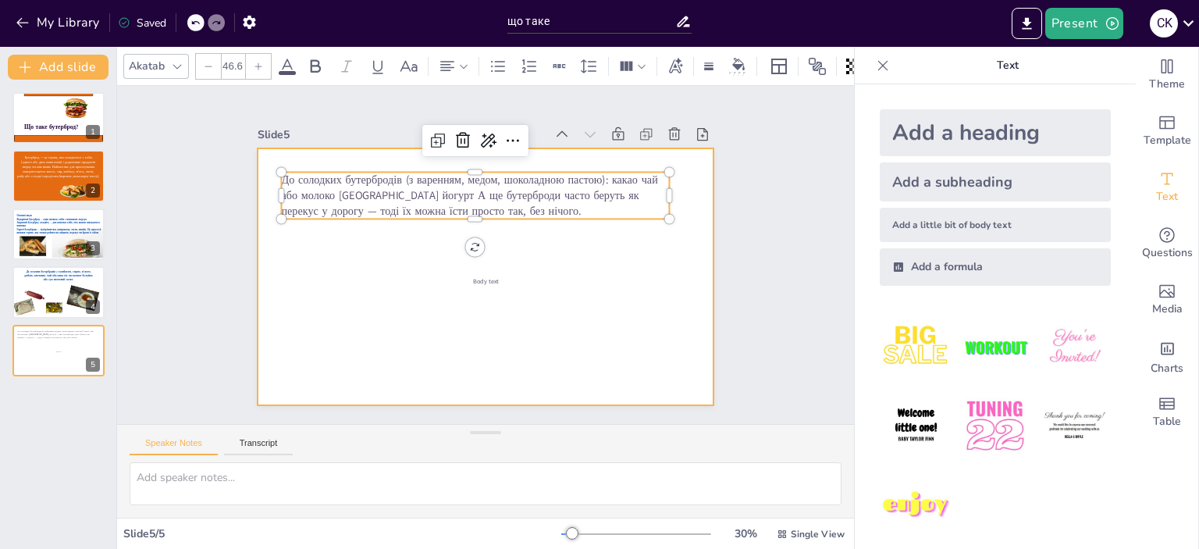
click at [462, 266] on div at bounding box center [485, 276] width 456 height 257
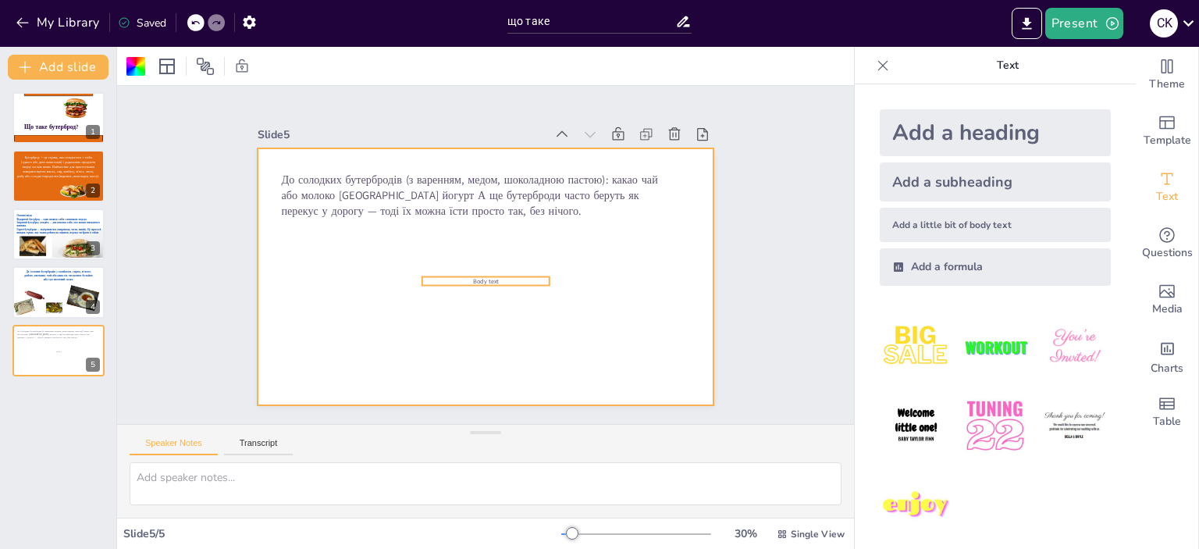
click at [478, 276] on span "Body text" at bounding box center [485, 280] width 26 height 9
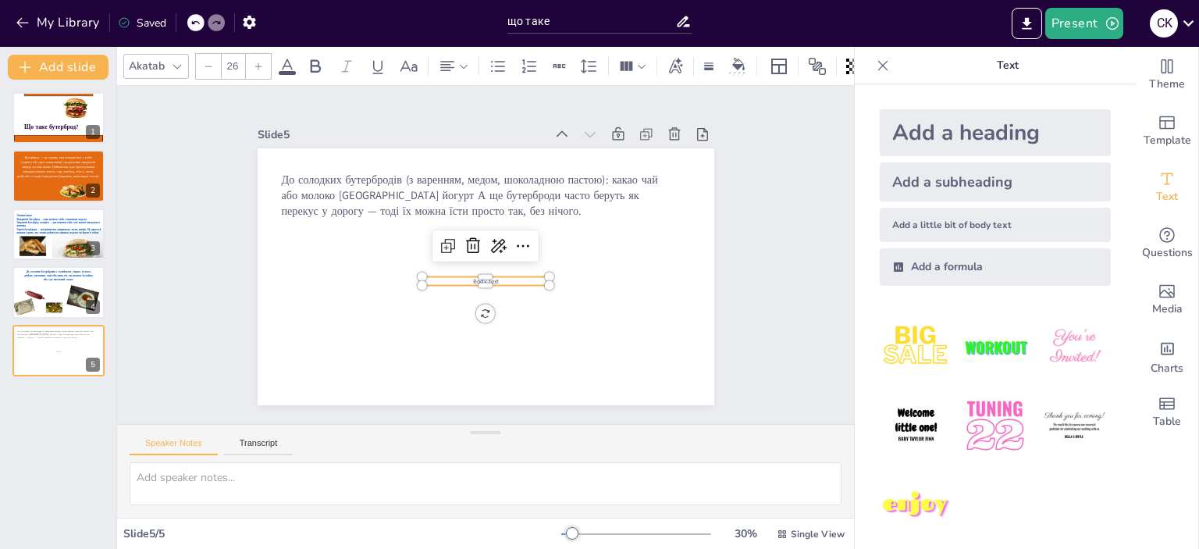
click at [463, 240] on icon at bounding box center [472, 245] width 19 height 19
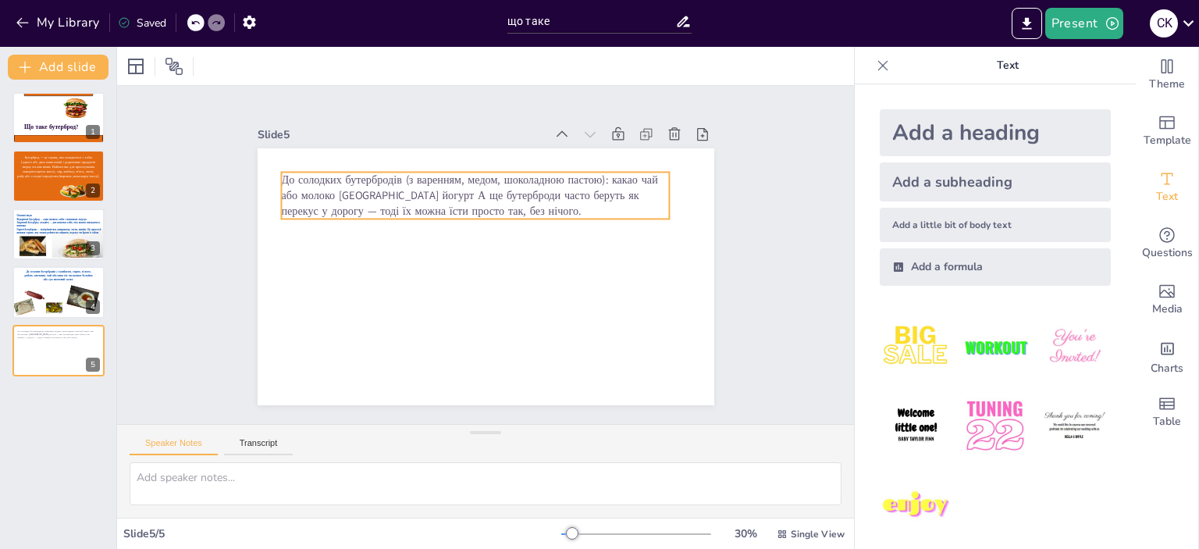
click at [513, 193] on span "До солодких бутербродів (з варенням, медом, шоколадною пастою): какао чай або м…" at bounding box center [469, 195] width 376 height 46
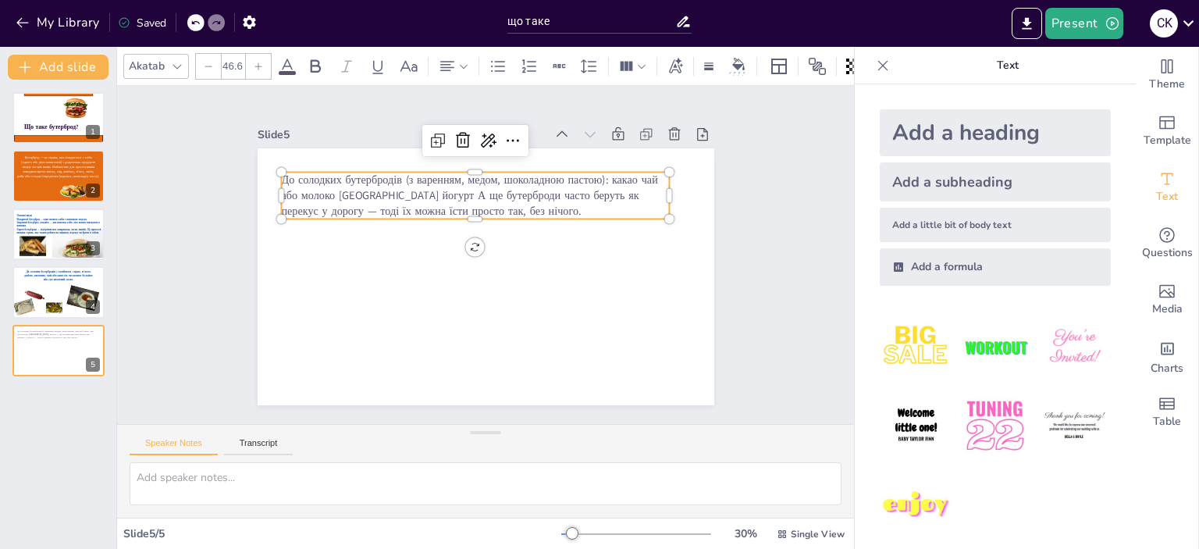
click at [284, 57] on icon at bounding box center [287, 66] width 19 height 19
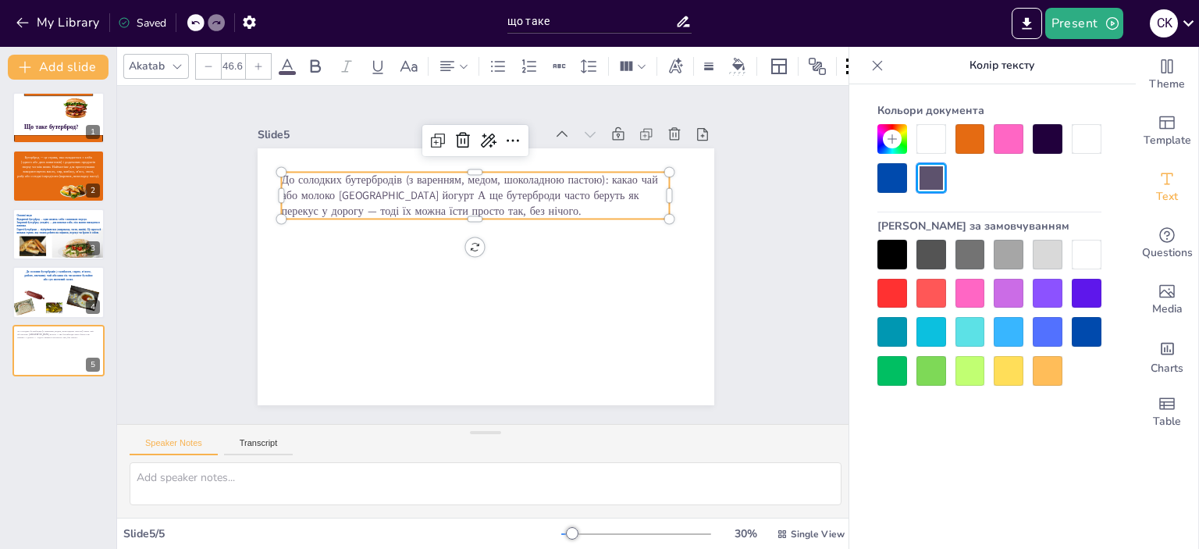
click at [1086, 324] on div at bounding box center [1086, 332] width 30 height 30
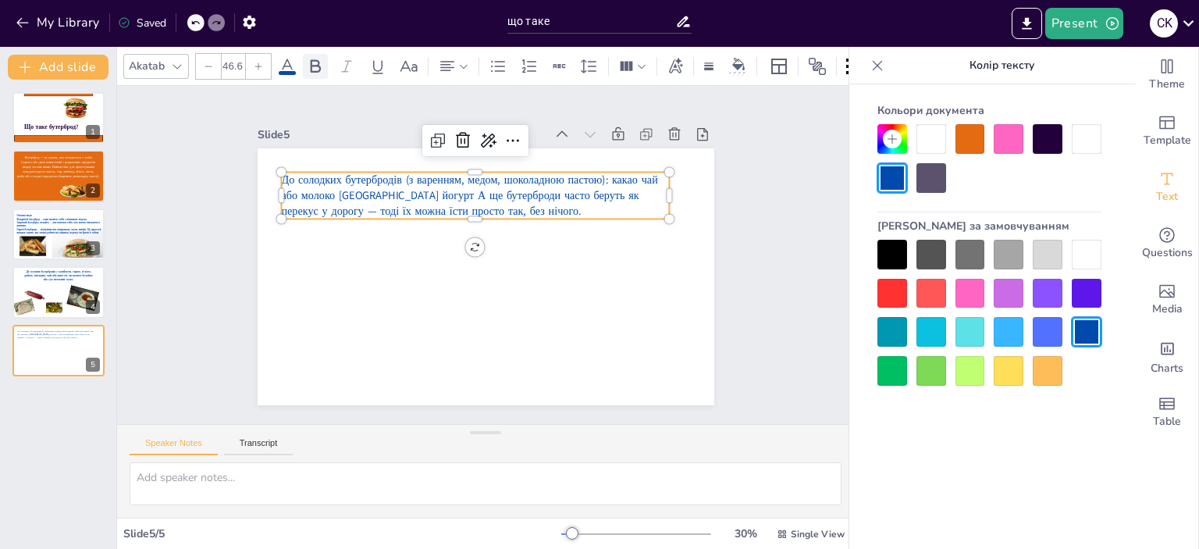
click at [322, 59] on icon at bounding box center [315, 66] width 19 height 19
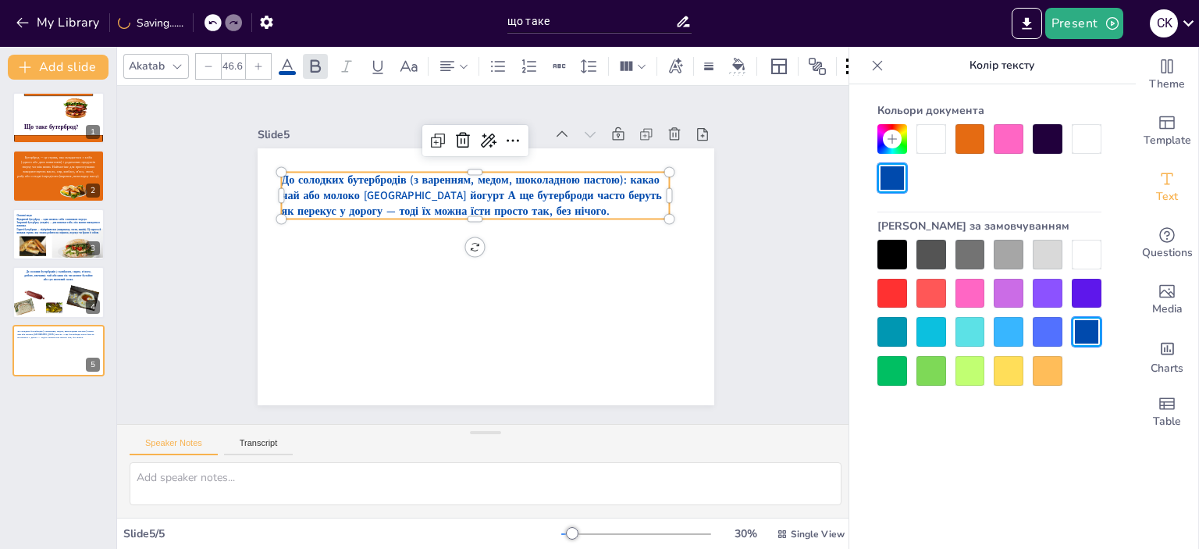
click at [260, 62] on icon at bounding box center [258, 66] width 9 height 9
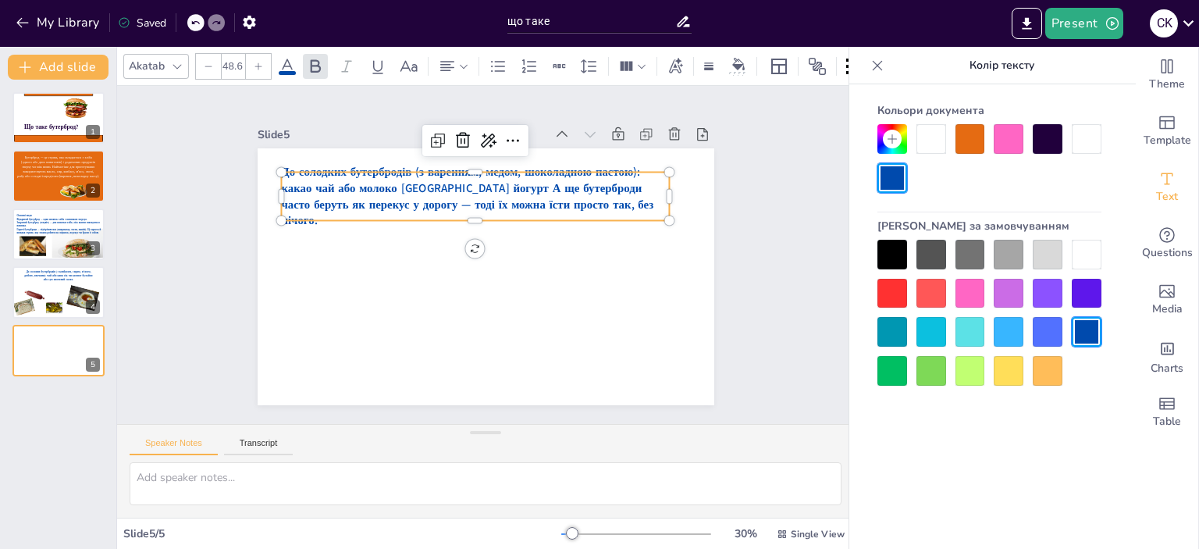
click at [260, 62] on icon at bounding box center [258, 66] width 9 height 9
click at [261, 62] on icon at bounding box center [258, 66] width 9 height 9
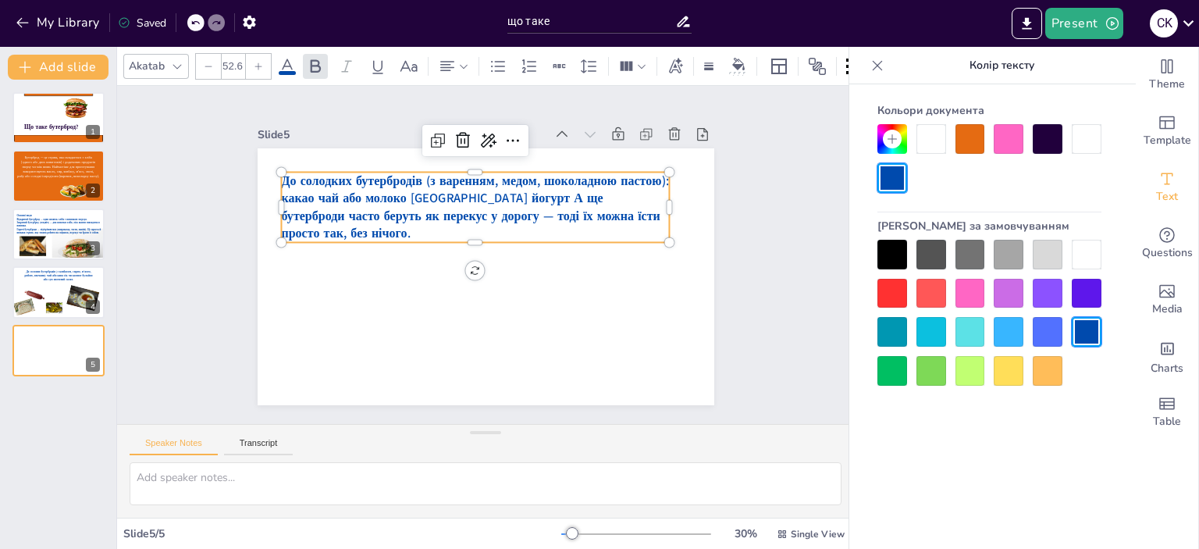
click at [261, 62] on icon at bounding box center [258, 66] width 9 height 9
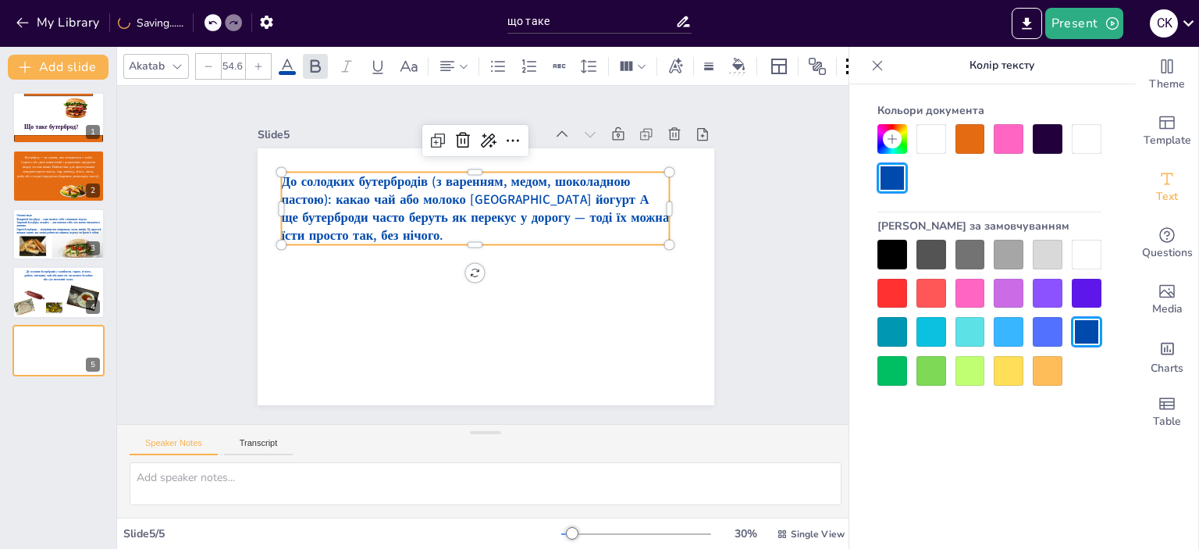
click at [261, 62] on icon at bounding box center [258, 66] width 9 height 9
type input "55.6"
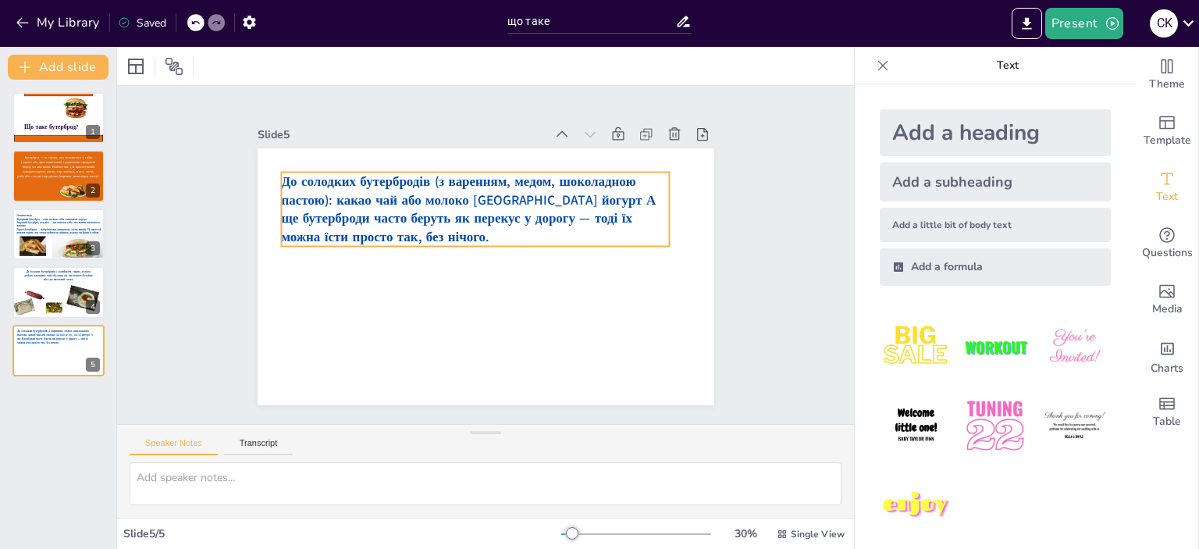
click at [616, 222] on p "До солодких бутербродів (з варенням, медом, шоколадною пастою): какао чай або м…" at bounding box center [475, 209] width 388 height 74
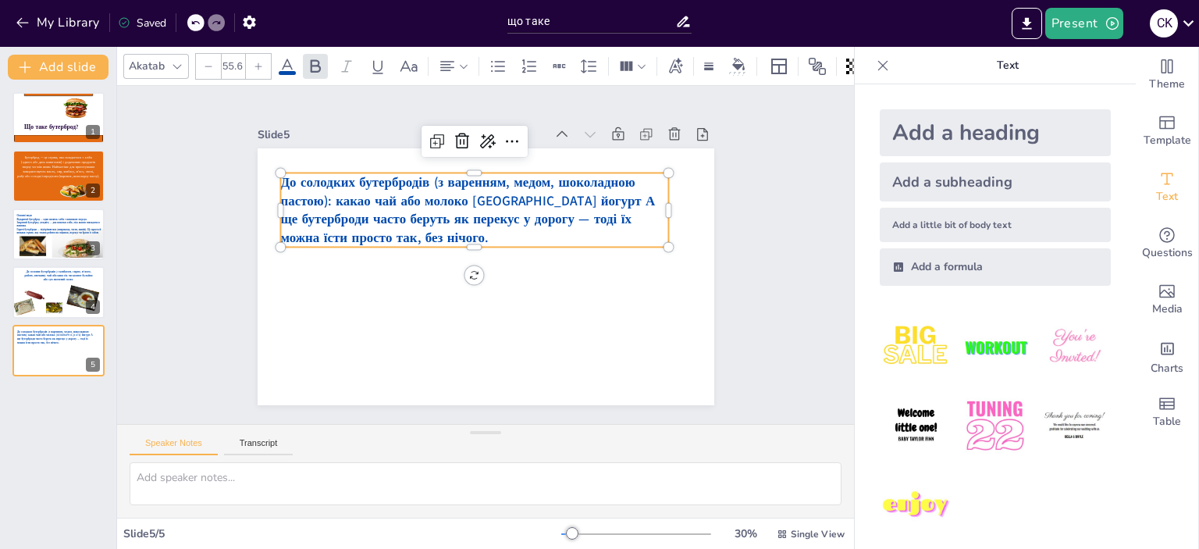
click at [570, 204] on span "До солодких бутербродів (з варенням, медом, шоколадною пастою): какао чай або м…" at bounding box center [467, 209] width 375 height 73
click at [558, 194] on span "До солодких бутербродів (з варенням, медом, шоколадною пастою): какао чай або м…" at bounding box center [467, 209] width 375 height 73
click at [553, 196] on span "До солодких бутербродів (з варенням, медом, шоколадною пастою): какао чай або м…" at bounding box center [467, 209] width 375 height 73
click at [546, 191] on span "До солодких бутербродів (з варенням, медом, шоколадною пастою): какао чай або м…" at bounding box center [467, 209] width 375 height 73
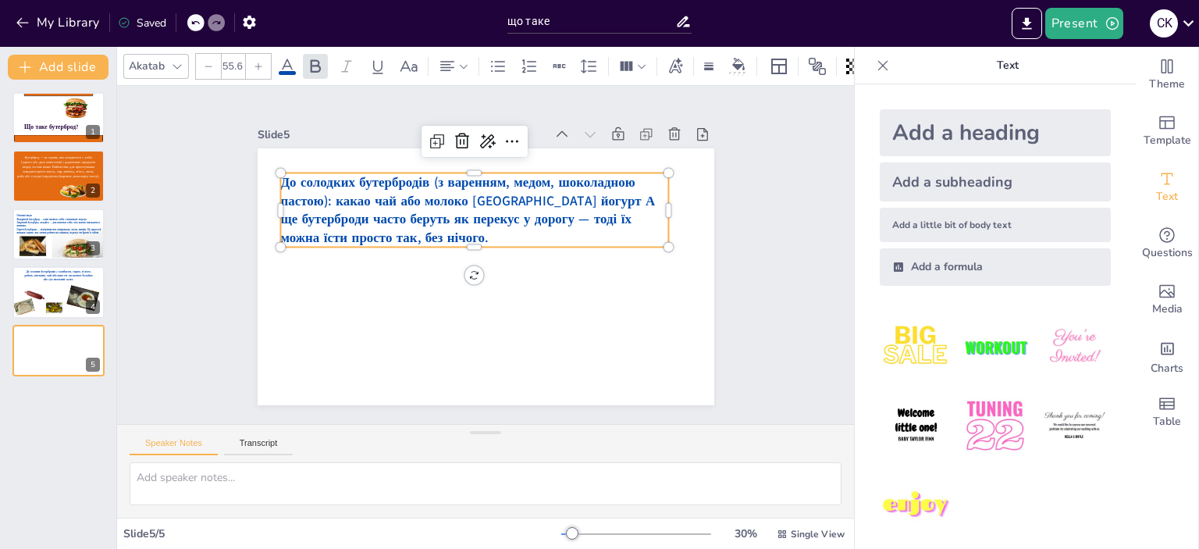
click at [552, 197] on span "До солодких бутербродів (з варенням, медом, шоколадною пастою): какао чай або м…" at bounding box center [467, 209] width 375 height 73
click at [564, 210] on p "т. А ще бутерброди часто беруть як перекус у дорогу — тоді їх можна їсти просто…" at bounding box center [474, 228] width 388 height 37
click at [285, 220] on span "т. А ще бутерброди часто беруть як перекус у дорогу — тоді їх можна їсти просто…" at bounding box center [469, 228] width 379 height 37
click at [280, 213] on span "т. А ще бутерброди часто беруть як перекус у дорогу — тоді їх можна їсти просто…" at bounding box center [469, 228] width 379 height 37
click at [200, 24] on icon at bounding box center [194, 22] width 9 height 9
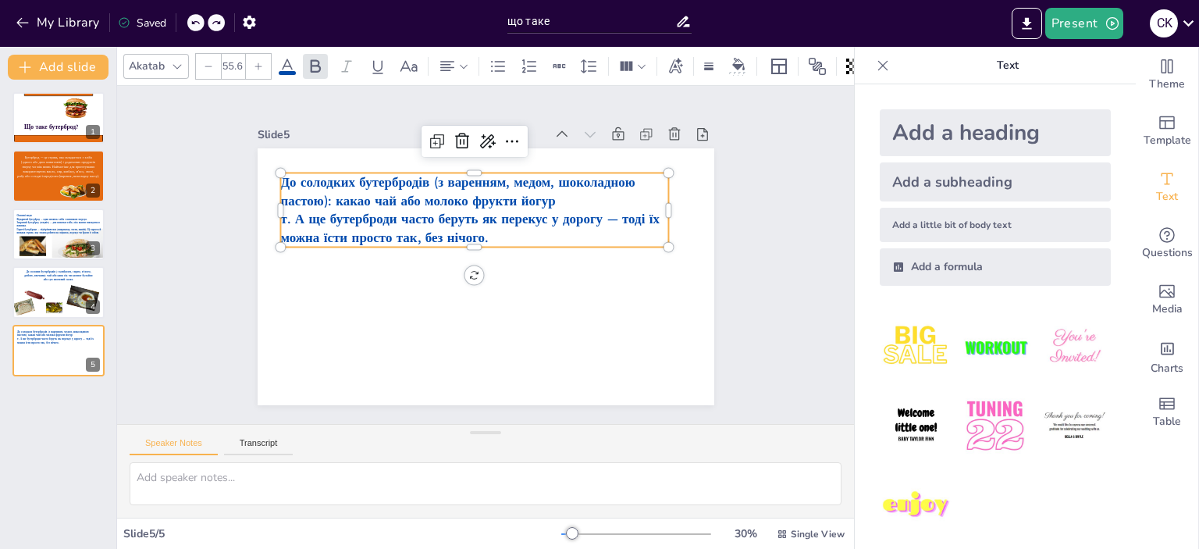
click at [200, 24] on icon at bounding box center [194, 22] width 9 height 9
click at [547, 193] on span "До солодких бутербродів (з варенням, медом, шоколадною пастою): какао чай або м…" at bounding box center [468, 208] width 375 height 73
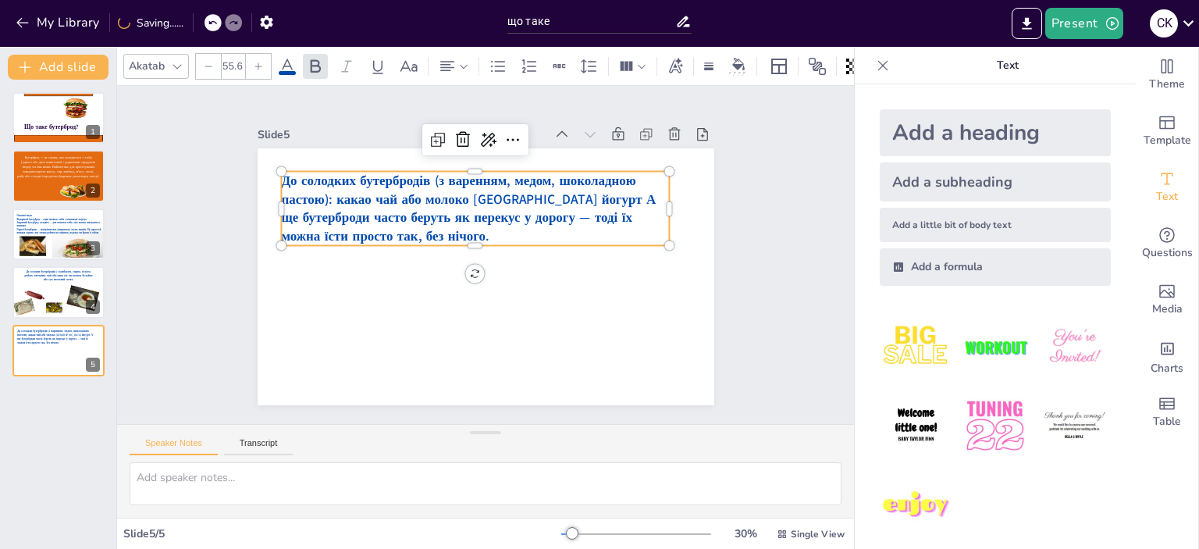
click at [549, 194] on span "До солодких бутербродів (з варенням, медом, шоколадною пастою): какао чай або м…" at bounding box center [468, 208] width 375 height 73
click at [550, 194] on span "До солодких бутербродів (з варенням, медом, шоколадною пастою): какао чай або м…" at bounding box center [468, 208] width 375 height 73
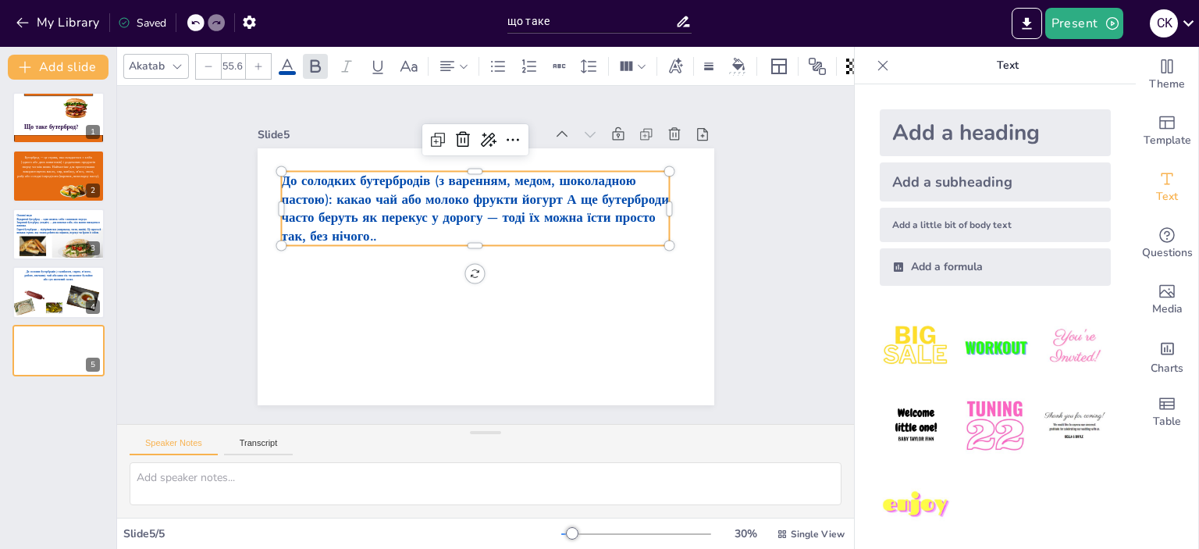
click at [551, 193] on span "До солодких бутербродів (з варенням, медом, шоколадною пастою): какао чай або м…" at bounding box center [475, 208] width 388 height 73
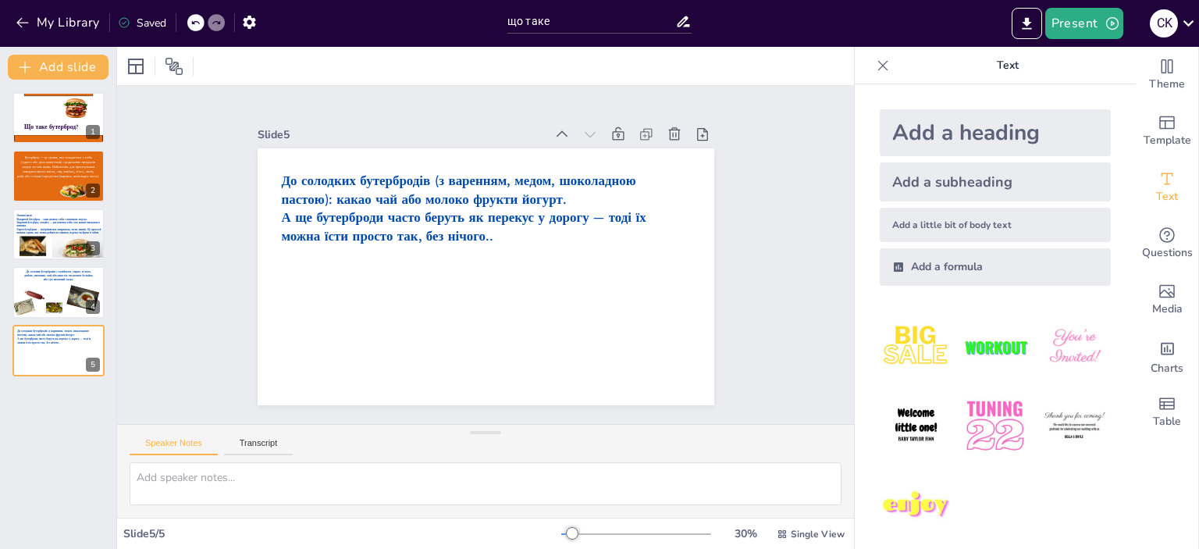
click at [790, 279] on div "Slide 1 Що таке бутерброд? Slide 2 Бутерброд — це страва, яка складається з хлі…" at bounding box center [485, 255] width 737 height 338
drag, startPoint x: 1171, startPoint y: 424, endPoint x: 1170, endPoint y: 436, distance: 12.5
click at [1172, 430] on div "Table" at bounding box center [1166, 412] width 62 height 56
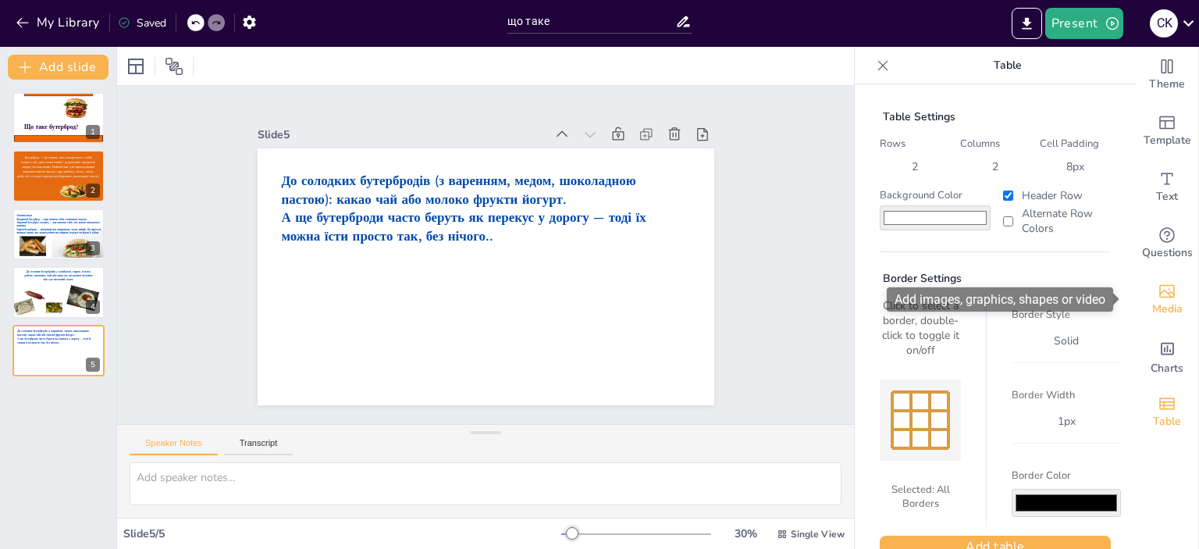
click at [1180, 293] on div "Media" at bounding box center [1166, 300] width 62 height 56
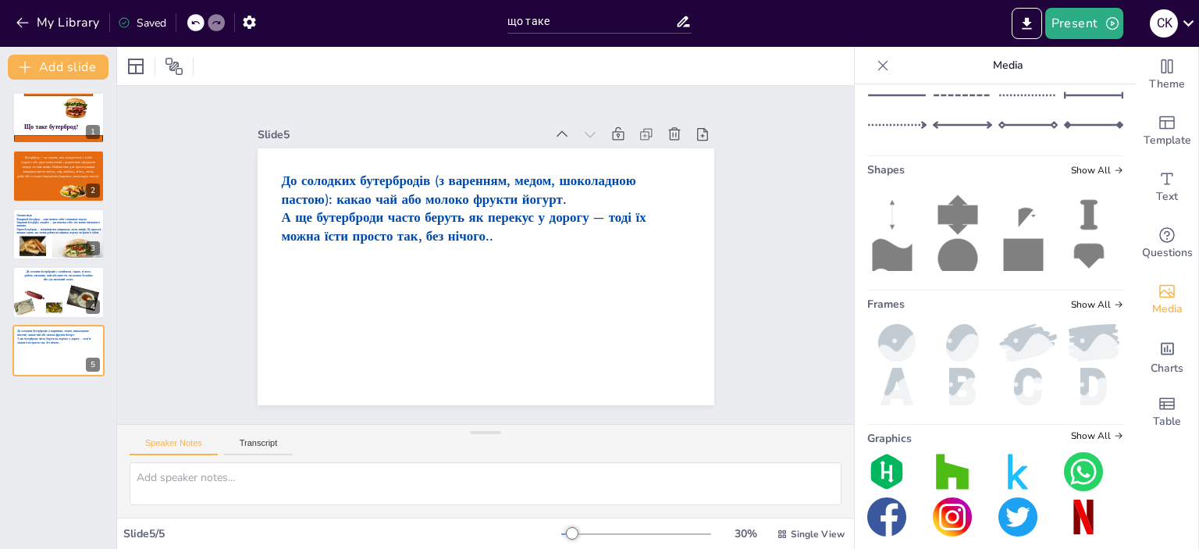
scroll to position [234, 0]
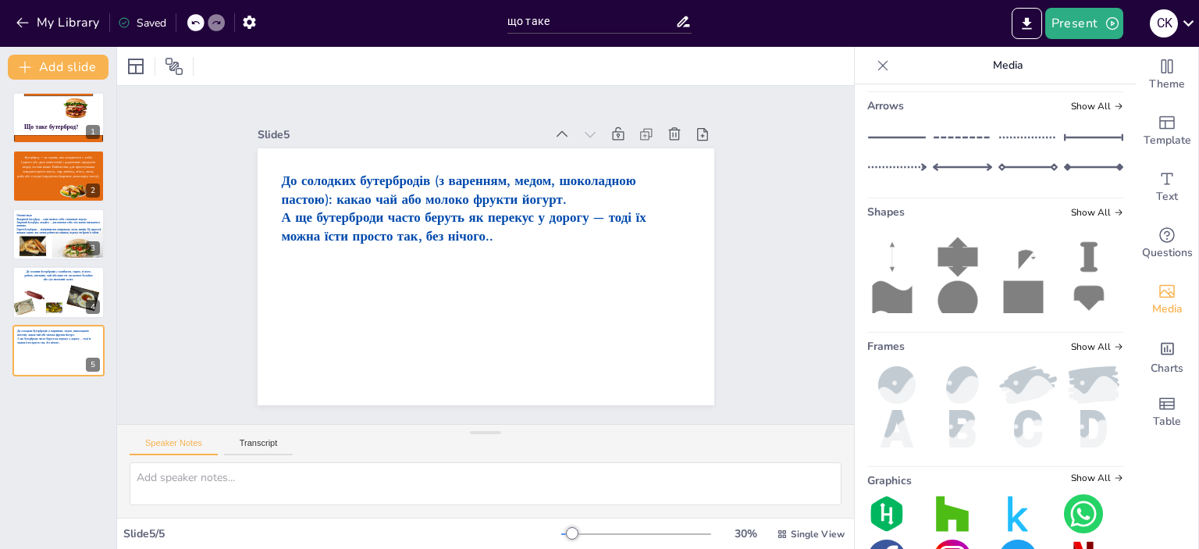
click at [925, 69] on input "text" at bounding box center [1007, 64] width 209 height 12
type input "человечек пожимает руками"
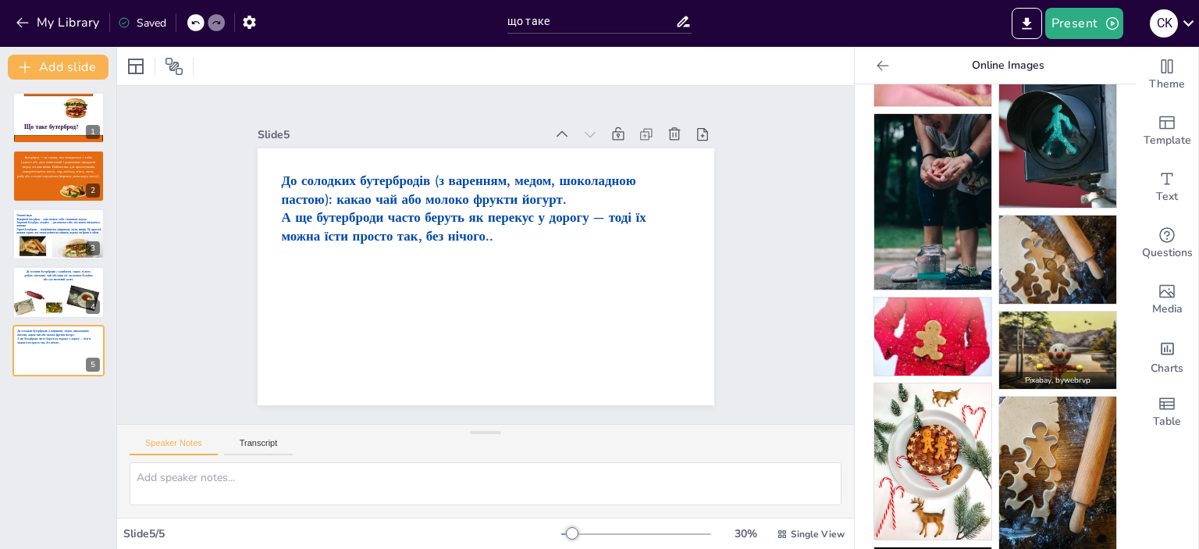
scroll to position [247, 0]
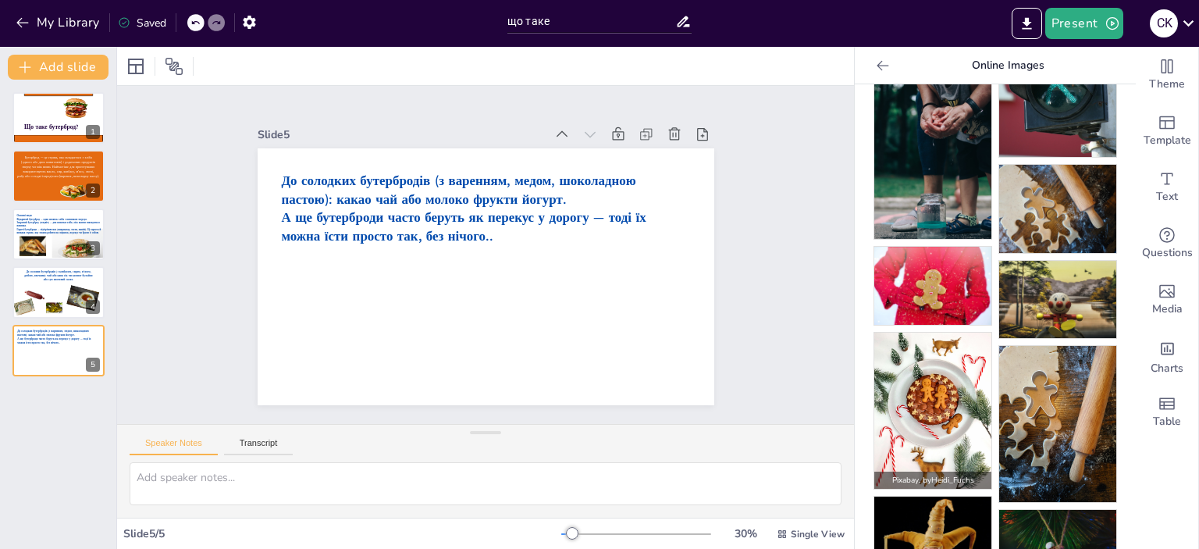
click at [916, 388] on img at bounding box center [932, 410] width 117 height 156
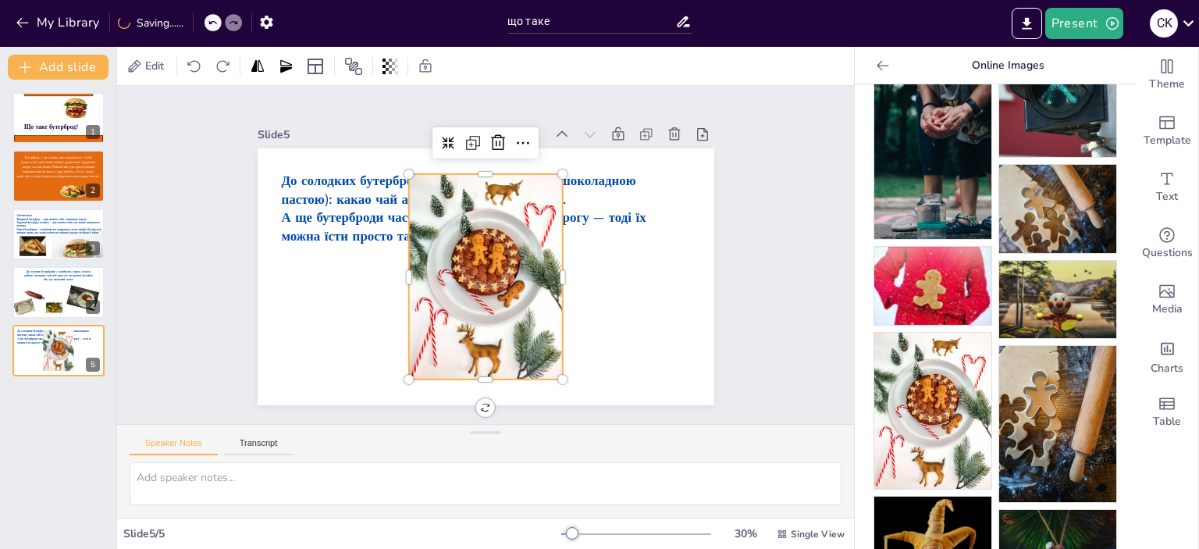
click at [523, 305] on div at bounding box center [485, 276] width 154 height 205
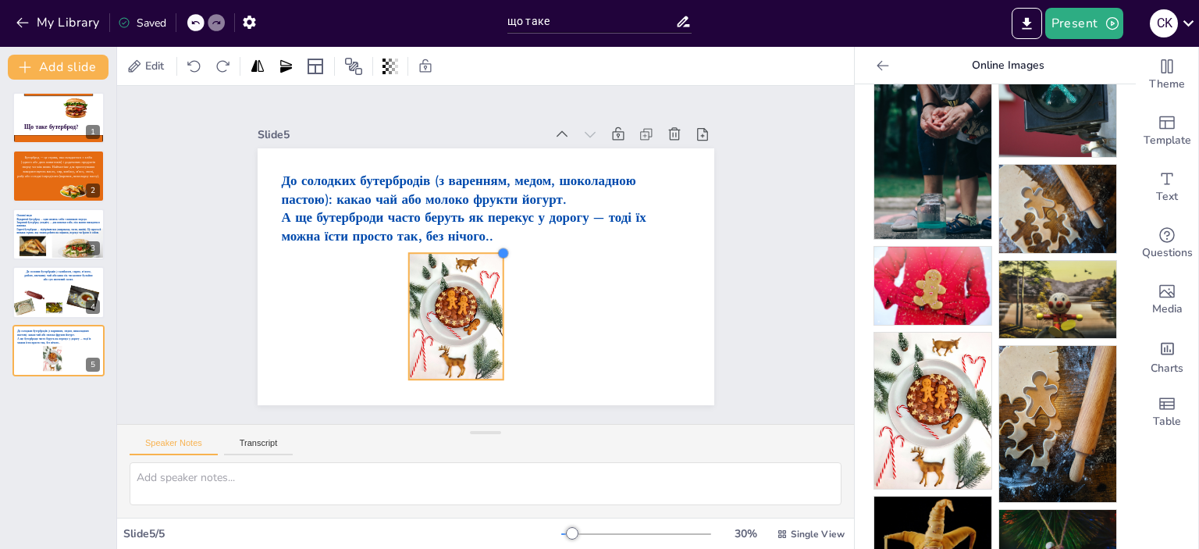
drag, startPoint x: 527, startPoint y: 201, endPoint x: 489, endPoint y: 261, distance: 71.2
click at [489, 261] on div "До солодких бутербродів (з варенням, медом, шоколадною пастою): какао чай або м…" at bounding box center [485, 276] width 456 height 257
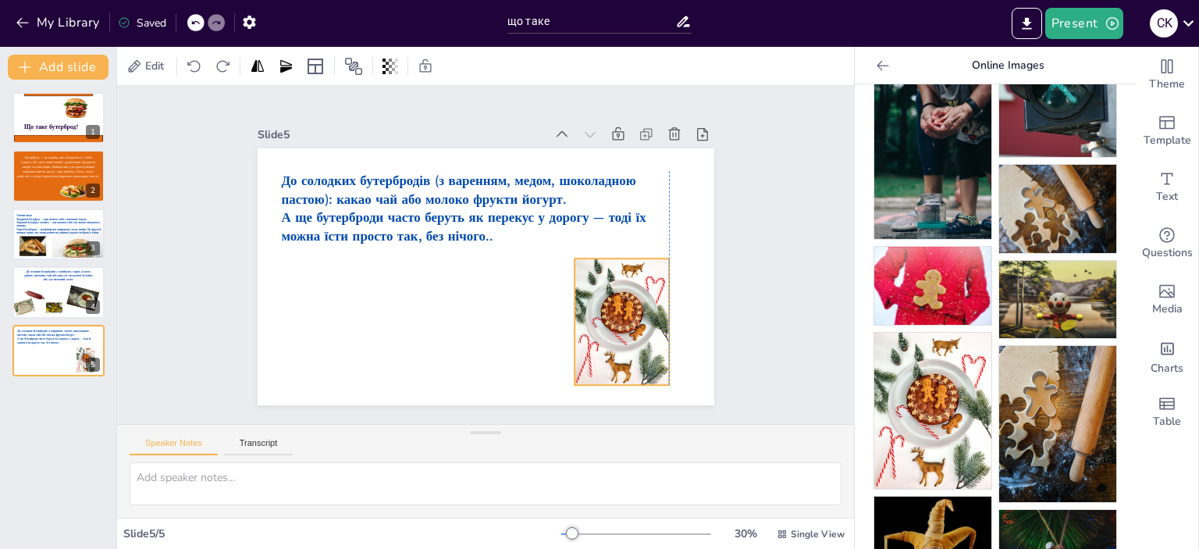
drag, startPoint x: 452, startPoint y: 306, endPoint x: 621, endPoint y: 311, distance: 169.4
click at [621, 311] on div at bounding box center [621, 321] width 94 height 126
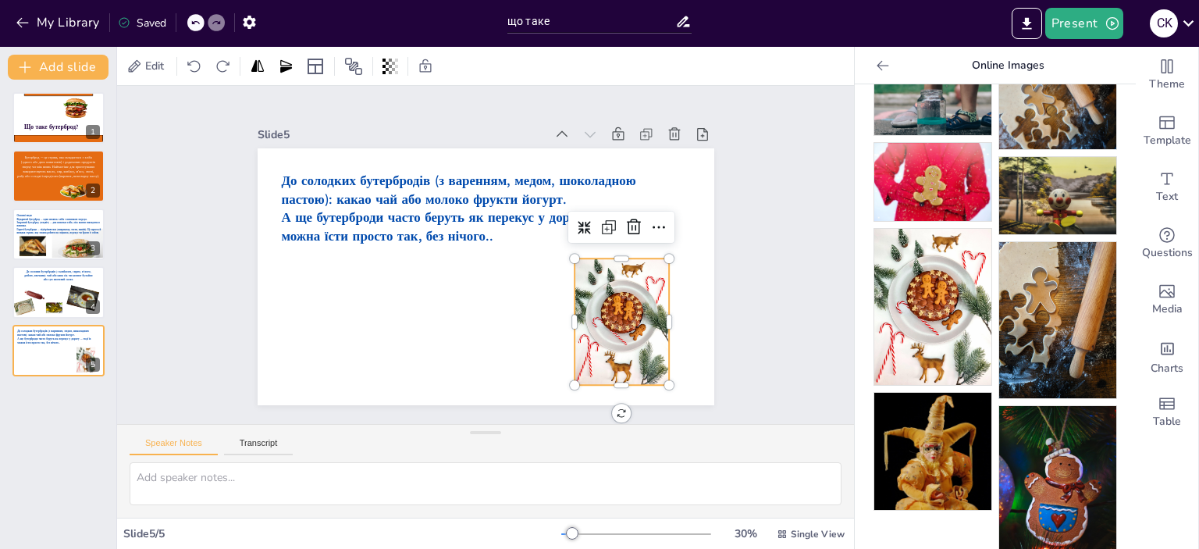
scroll to position [378, 0]
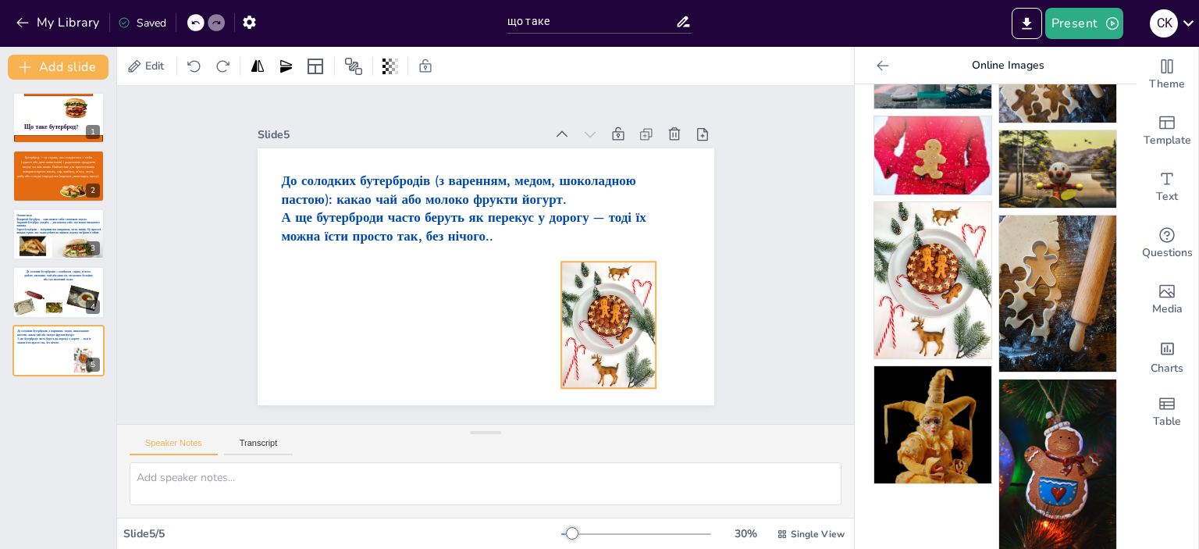
drag, startPoint x: 623, startPoint y: 316, endPoint x: 610, endPoint y: 319, distance: 13.6
click at [610, 319] on div at bounding box center [608, 324] width 94 height 126
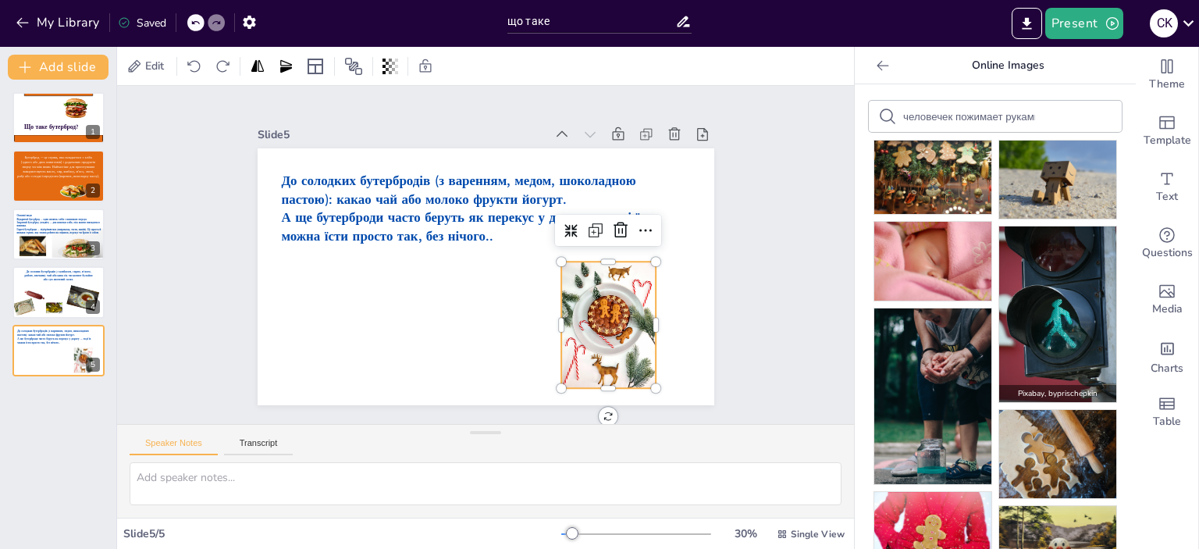
scroll to position [0, 0]
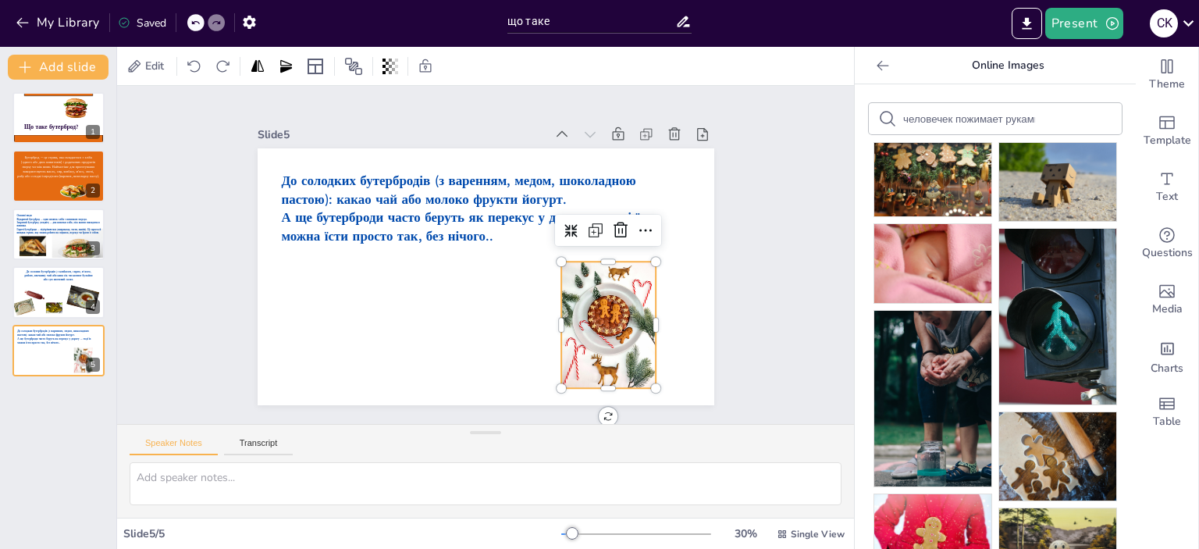
click at [1032, 109] on div "человечек пожимает руками" at bounding box center [994, 118] width 253 height 31
click at [1021, 127] on div "человечек пожимает руками" at bounding box center [994, 118] width 253 height 31
click at [1024, 124] on div "человечек пожимает руками" at bounding box center [994, 118] width 253 height 31
click at [993, 124] on input "человечек пожимает руками" at bounding box center [969, 119] width 132 height 12
click at [1020, 123] on div "человечек пожимает руками" at bounding box center [994, 118] width 253 height 31
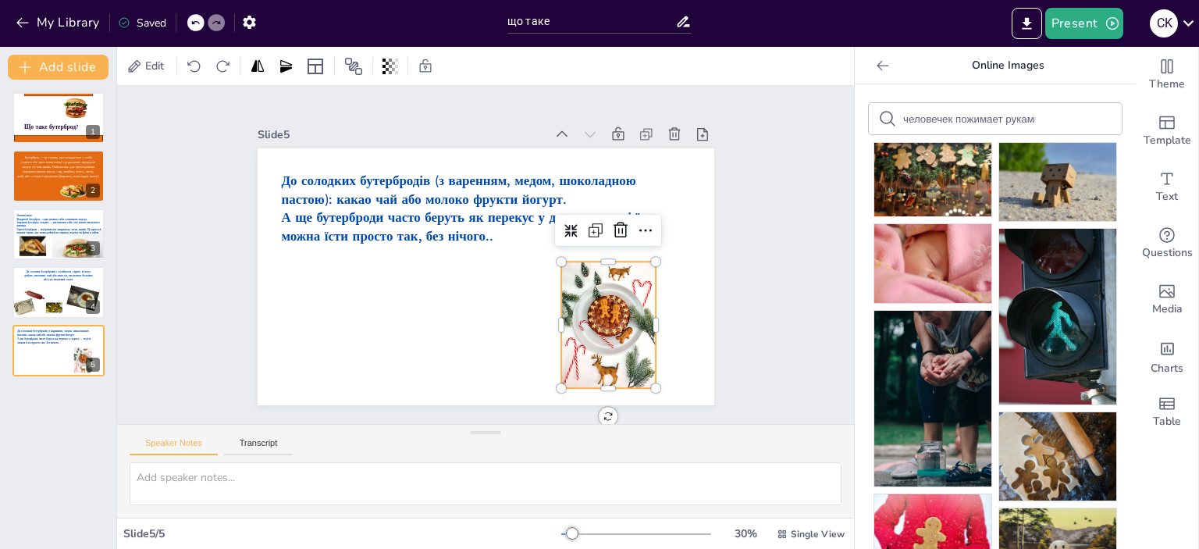
click at [1018, 123] on div "человечек пожимает руками" at bounding box center [994, 118] width 253 height 31
drag, startPoint x: 1016, startPoint y: 121, endPoint x: 886, endPoint y: 129, distance: 130.5
click at [886, 129] on div "человечек пожимает руками" at bounding box center [994, 118] width 253 height 31
click at [854, 265] on div "[PERSON_NAME] , by wal_172619 Pixabay , by [PERSON_NAME] , by educadormarcossv …" at bounding box center [994, 316] width 281 height 464
click at [951, 126] on form "йогур" at bounding box center [969, 119] width 132 height 15
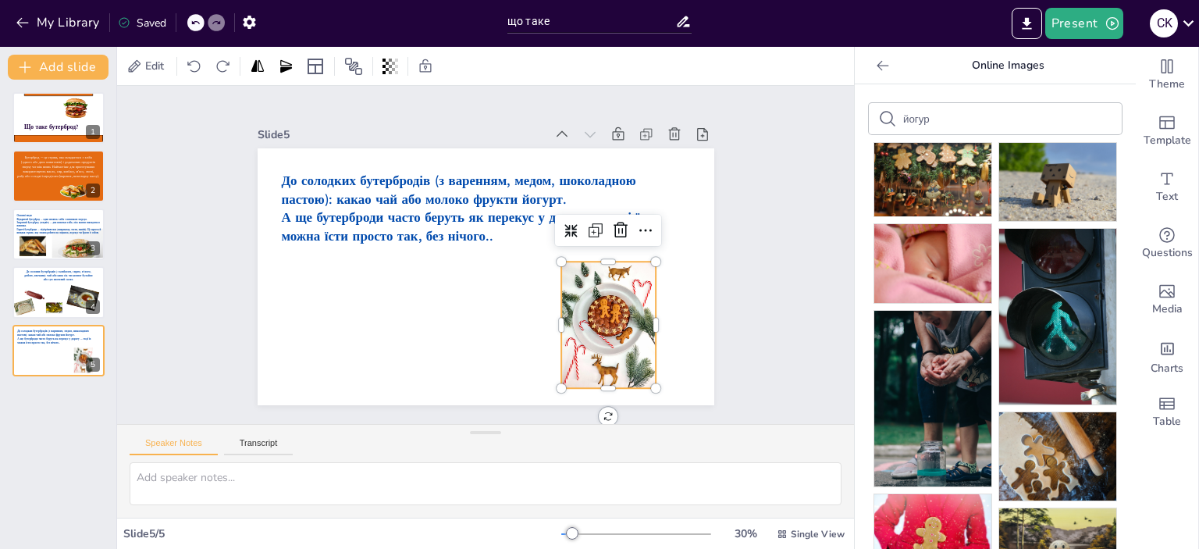
click at [926, 122] on input "йогур" at bounding box center [969, 119] width 132 height 12
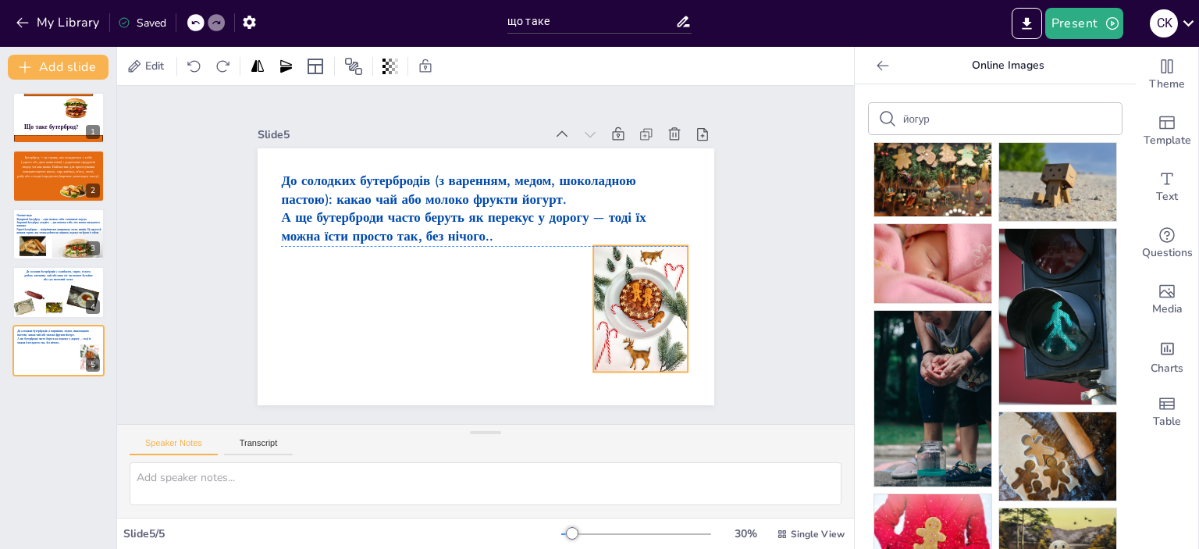
drag, startPoint x: 595, startPoint y: 349, endPoint x: 624, endPoint y: 336, distance: 32.5
click at [624, 336] on div at bounding box center [640, 309] width 94 height 126
click at [694, 126] on icon at bounding box center [702, 134] width 16 height 16
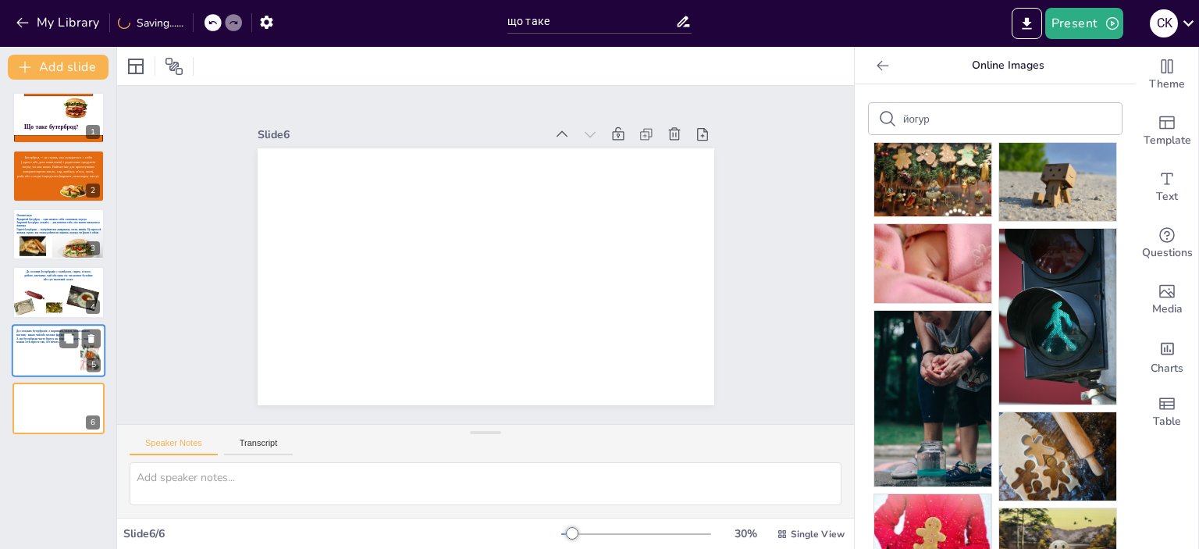
click at [55, 353] on div at bounding box center [59, 350] width 94 height 53
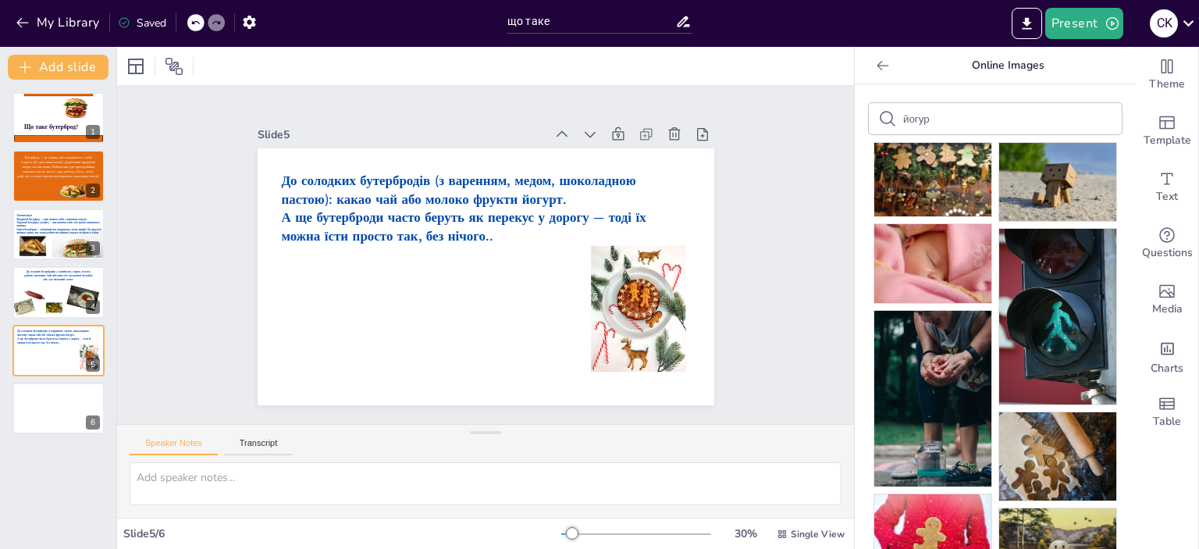
click at [934, 113] on input "йогур" at bounding box center [969, 119] width 132 height 12
click at [918, 123] on input "йогур" at bounding box center [969, 119] width 132 height 12
click at [903, 126] on form "йогур" at bounding box center [969, 119] width 132 height 15
click at [922, 115] on input "йогур" at bounding box center [969, 119] width 132 height 12
click at [914, 121] on input "йогур" at bounding box center [969, 119] width 132 height 12
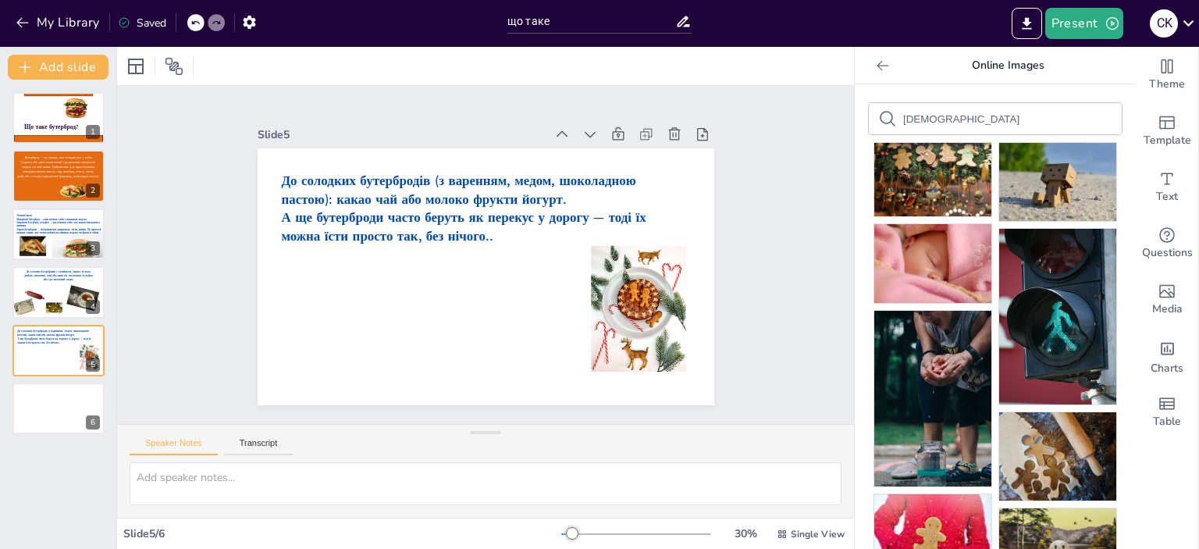
type input "[PERSON_NAME]"
click at [944, 115] on input "какао" at bounding box center [969, 119] width 132 height 12
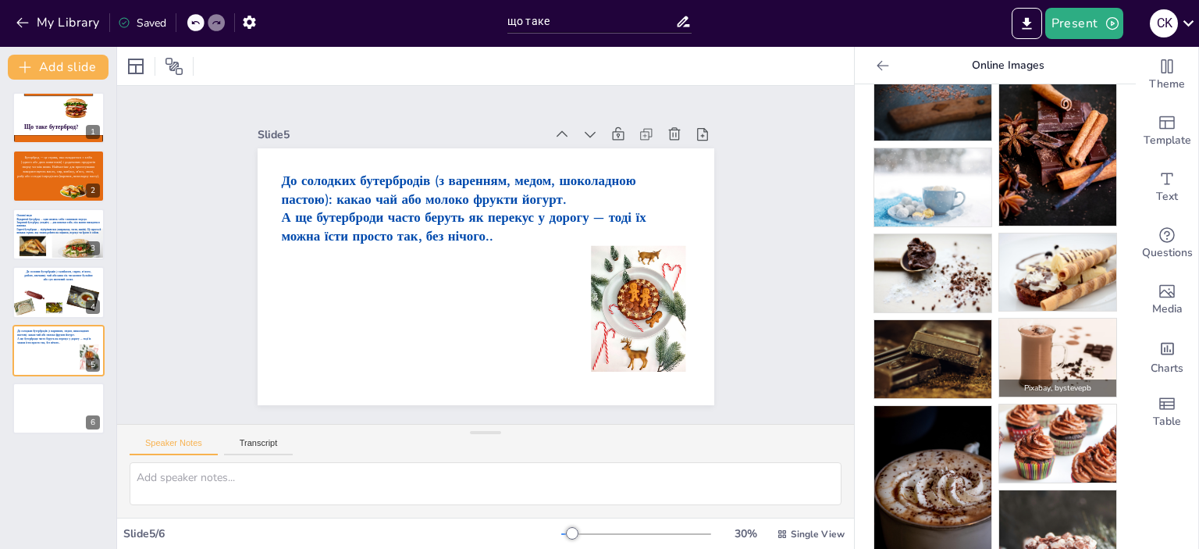
scroll to position [364, 0]
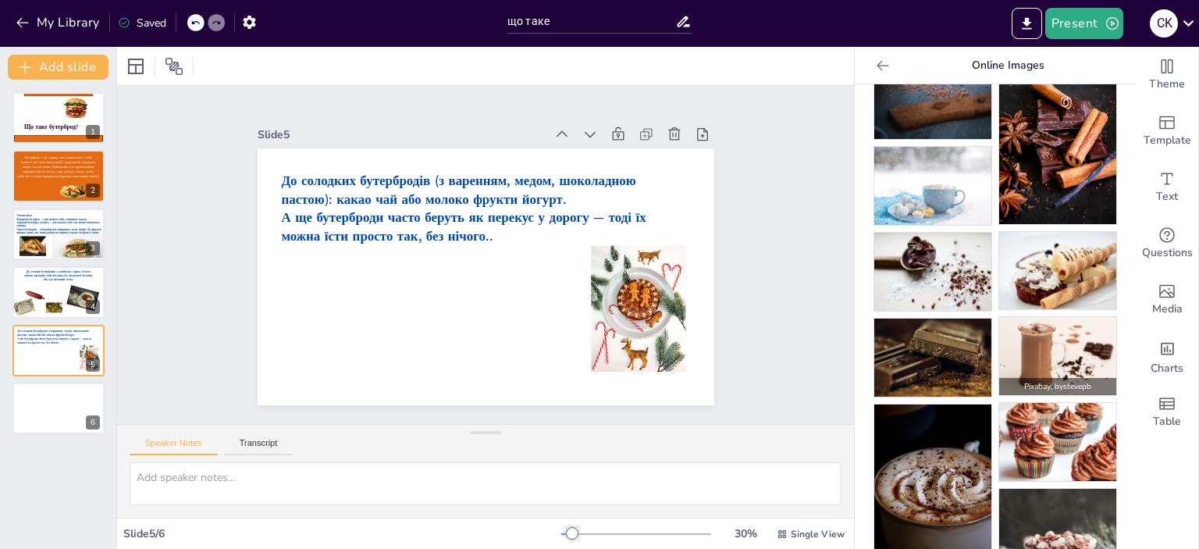
click at [1053, 332] on img at bounding box center [1057, 356] width 117 height 78
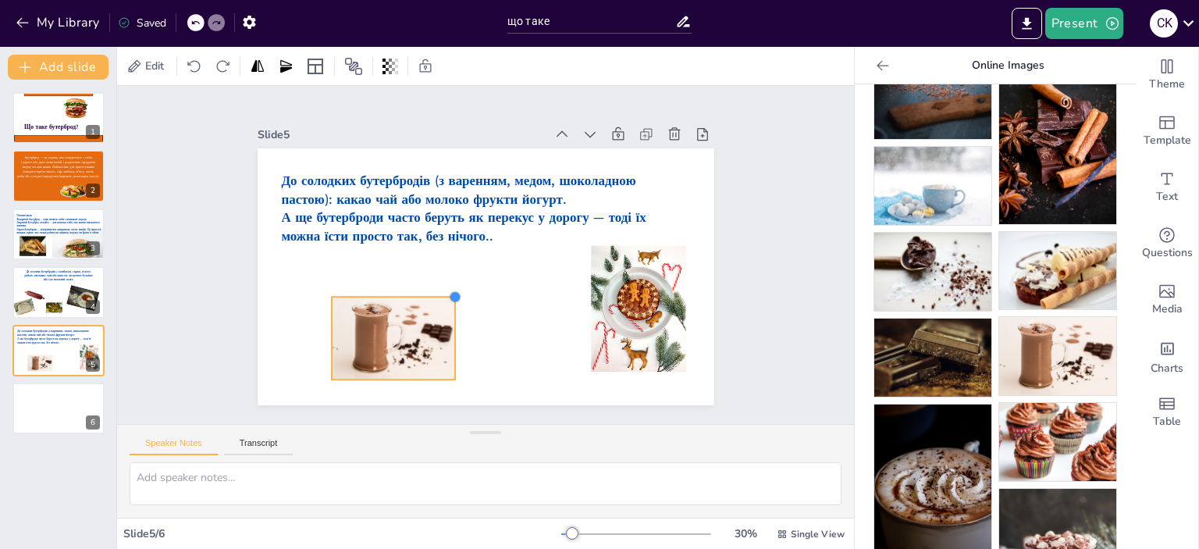
drag, startPoint x: 624, startPoint y: 168, endPoint x: 440, endPoint y: 307, distance: 230.7
click at [440, 307] on div "До солодких бутербродів (з варенням, медом, шоколадною пастою): какао чай або м…" at bounding box center [485, 276] width 456 height 257
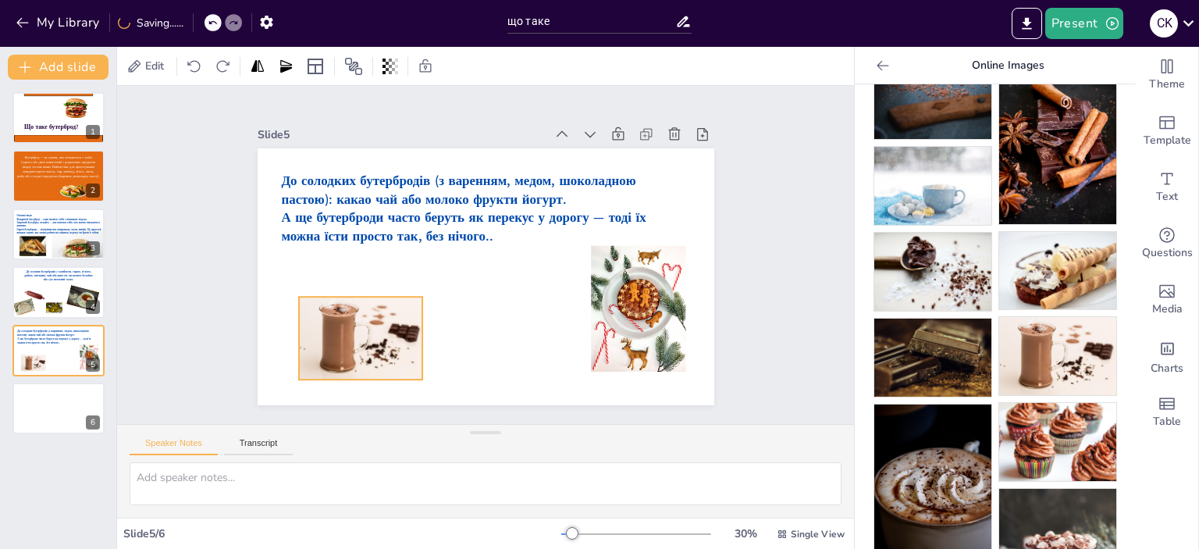
click at [378, 332] on div at bounding box center [361, 338] width 124 height 83
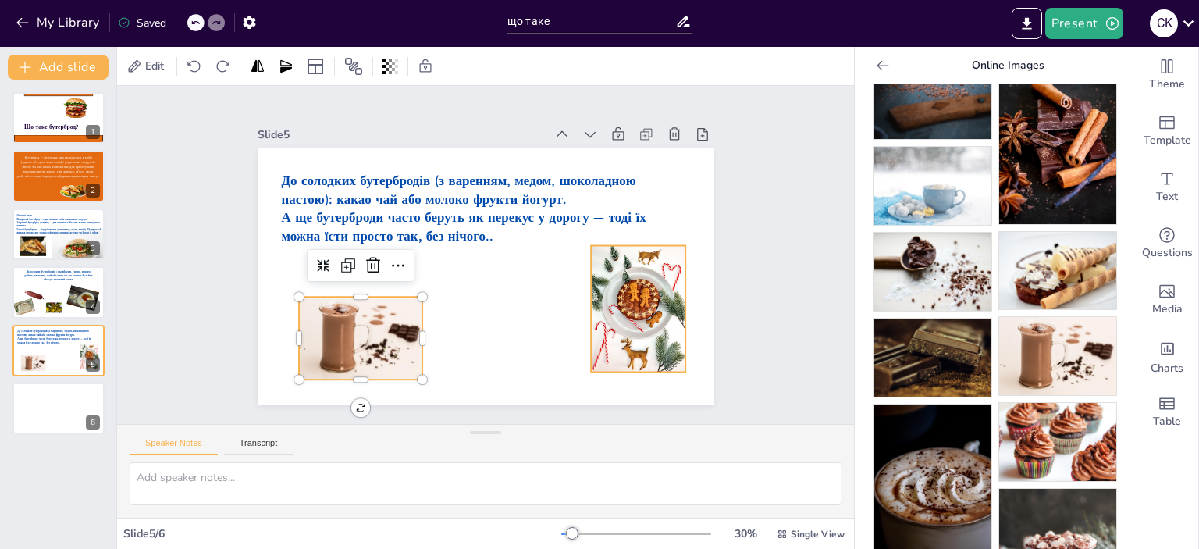
click at [655, 325] on div at bounding box center [638, 309] width 94 height 126
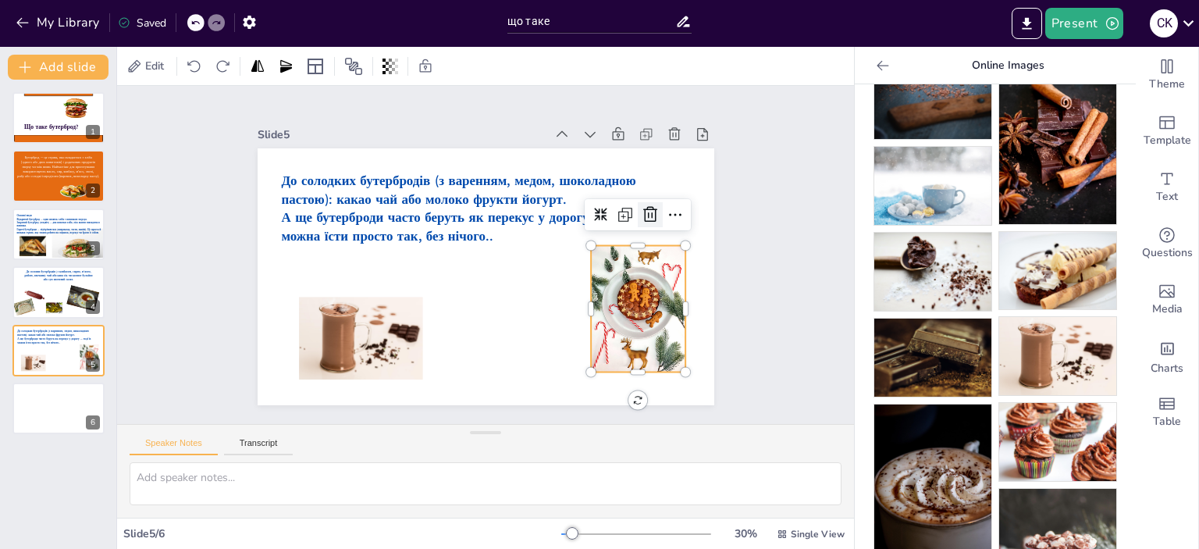
click at [643, 211] on icon at bounding box center [650, 214] width 14 height 16
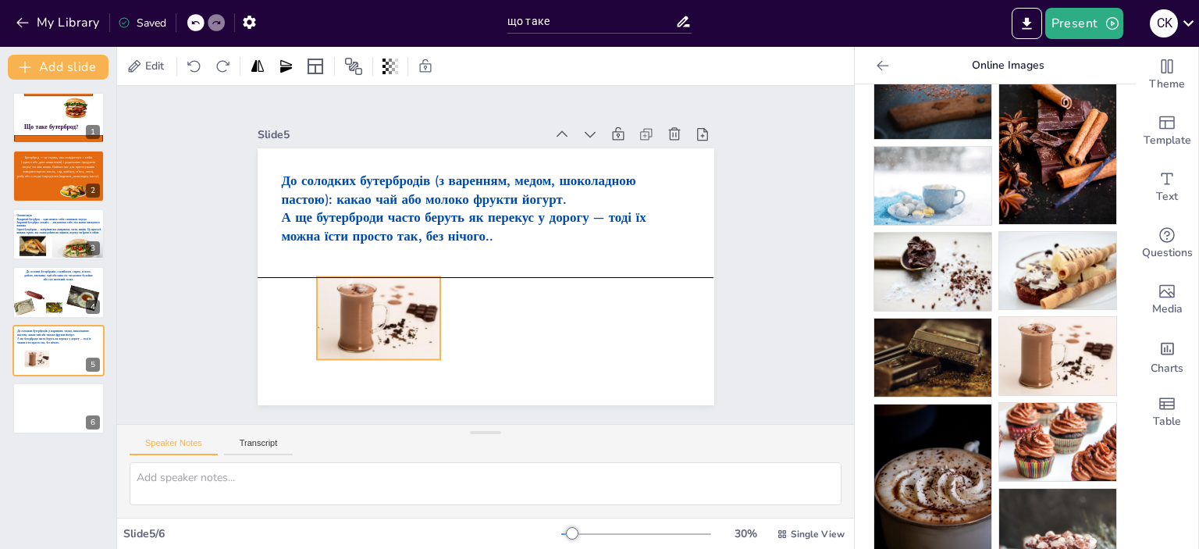
drag, startPoint x: 378, startPoint y: 313, endPoint x: 396, endPoint y: 299, distance: 22.8
click at [396, 299] on div at bounding box center [379, 318] width 124 height 83
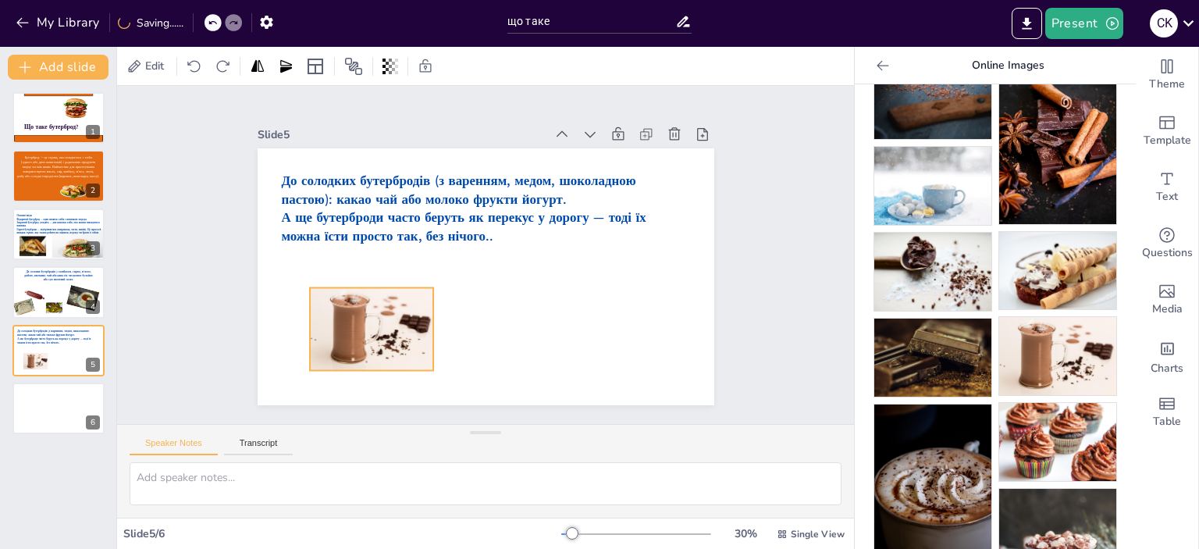
drag, startPoint x: 397, startPoint y: 325, endPoint x: 390, endPoint y: 336, distance: 13.0
click at [390, 336] on div at bounding box center [372, 329] width 124 height 83
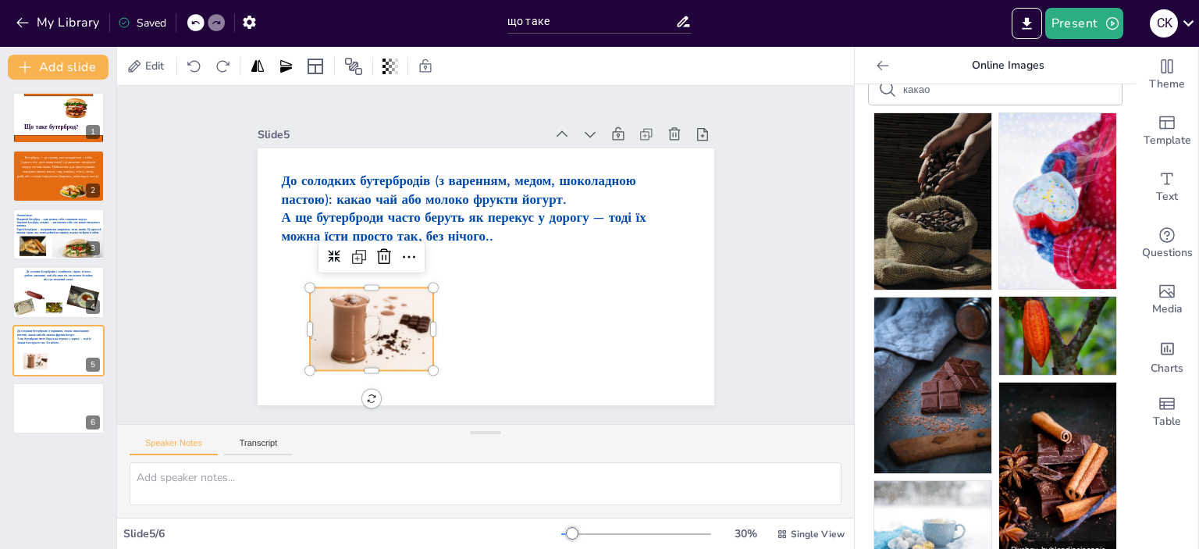
scroll to position [0, 0]
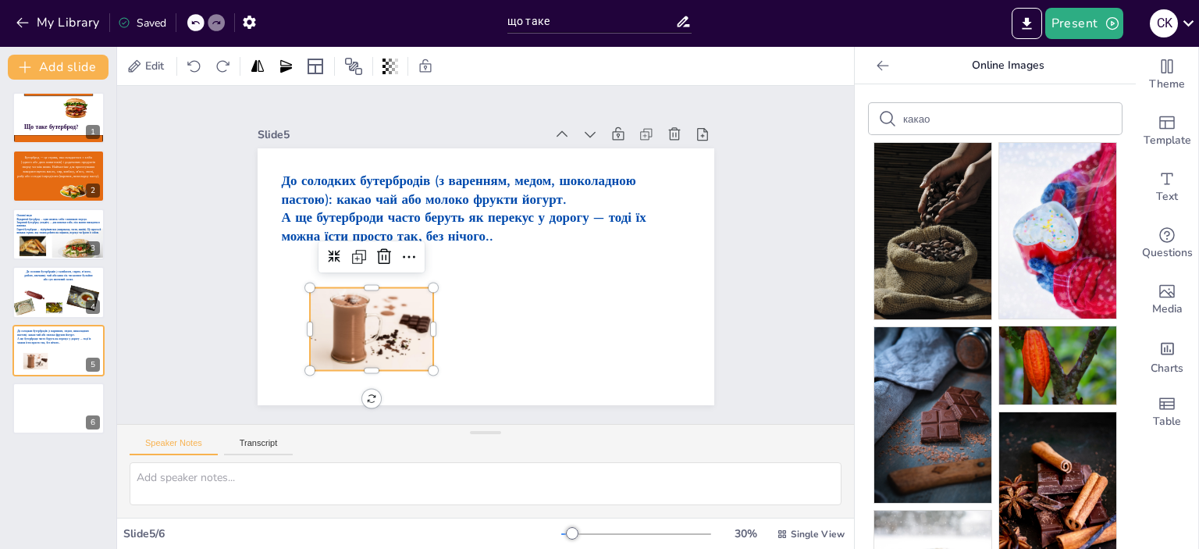
click at [942, 118] on input "какао" at bounding box center [969, 119] width 132 height 12
type input "к"
type input "сладкий бутерброд"
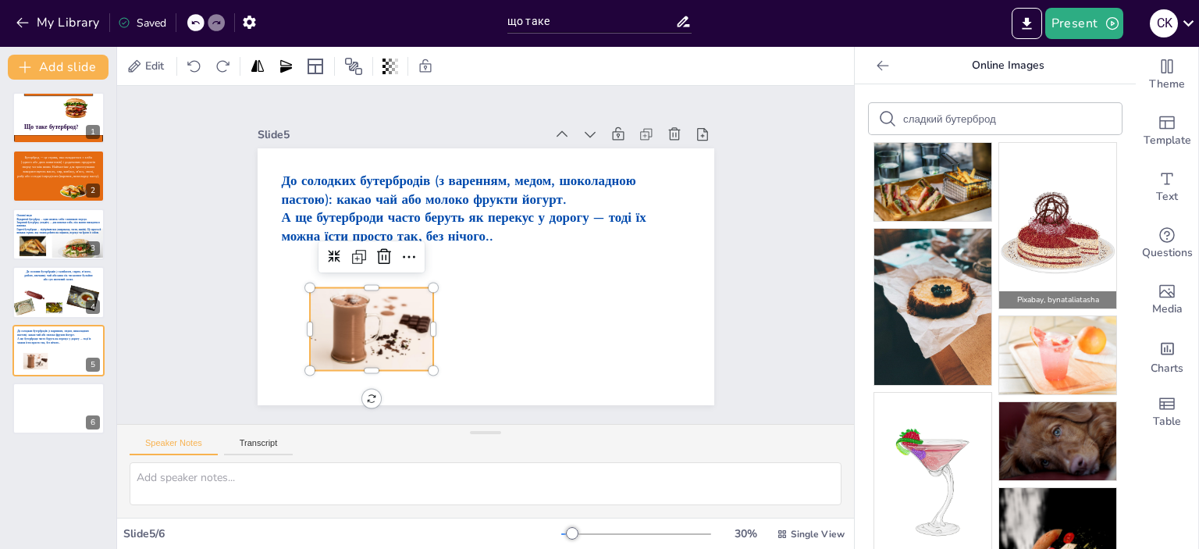
click at [1050, 231] on img at bounding box center [1057, 225] width 117 height 165
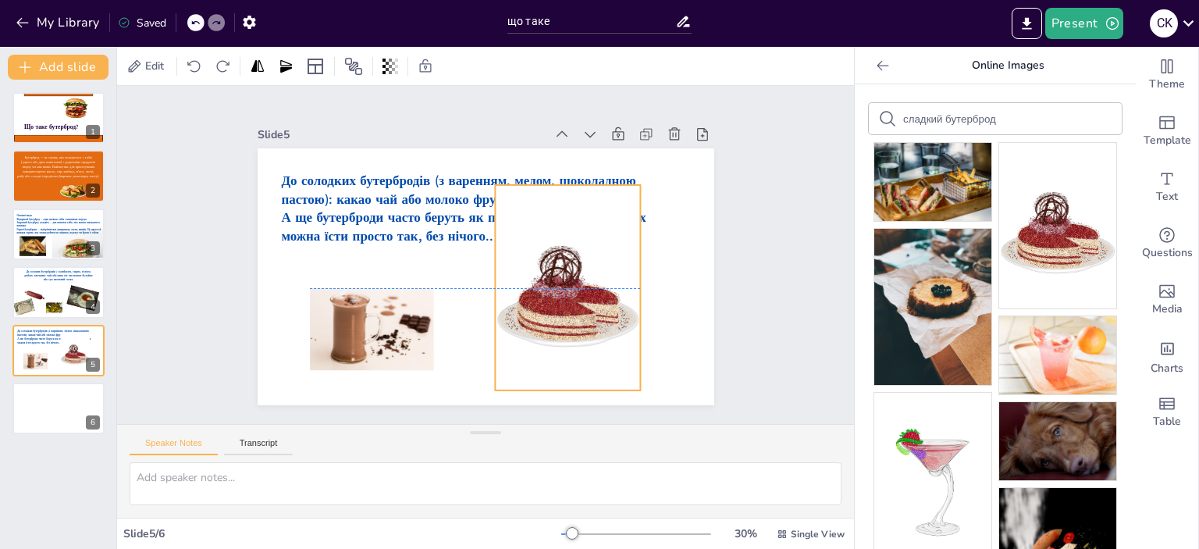
drag, startPoint x: 492, startPoint y: 287, endPoint x: 574, endPoint y: 304, distance: 83.7
click at [574, 304] on div at bounding box center [567, 287] width 145 height 205
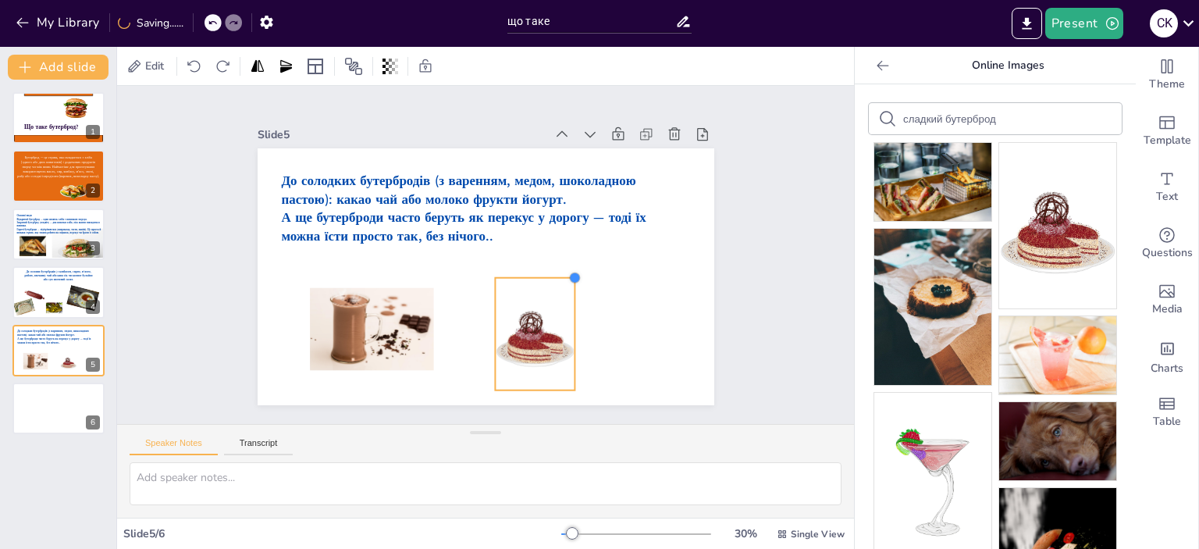
drag, startPoint x: 624, startPoint y: 183, endPoint x: 559, endPoint y: 281, distance: 118.2
click at [559, 281] on div "До солодких бутербродів (з варенням, медом, шоколадною пастою): какао чай або м…" at bounding box center [485, 276] width 456 height 257
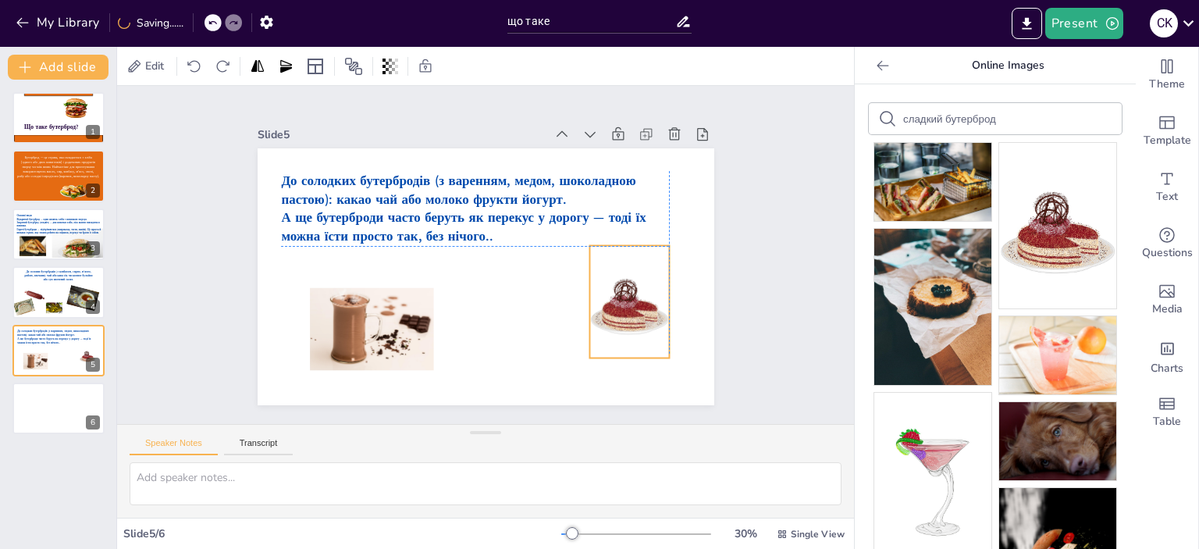
drag, startPoint x: 521, startPoint y: 340, endPoint x: 615, endPoint y: 305, distance: 100.0
click at [615, 305] on div at bounding box center [629, 302] width 80 height 112
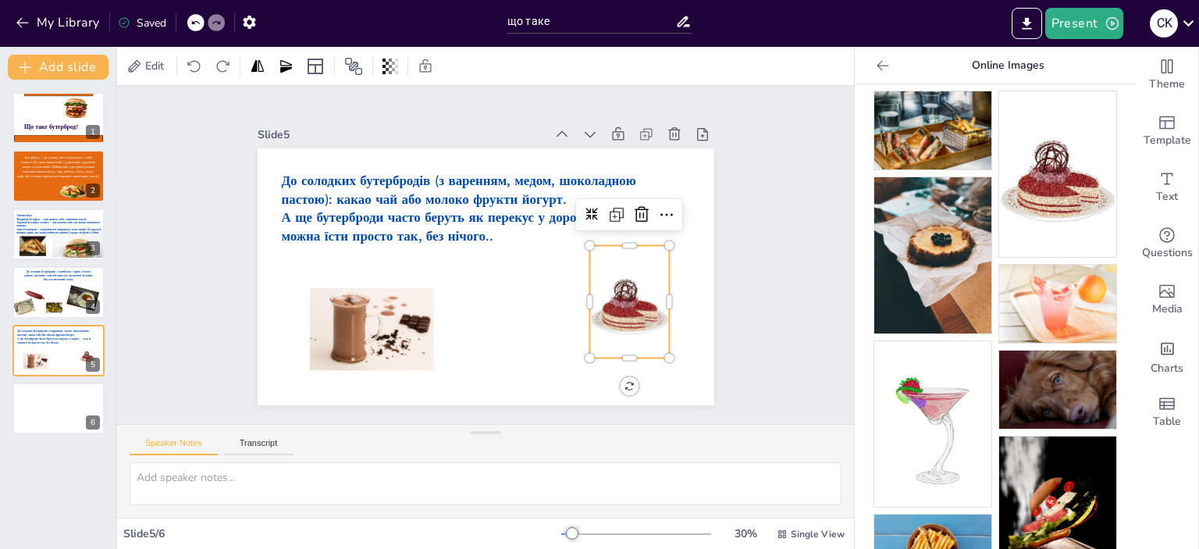
scroll to position [104, 0]
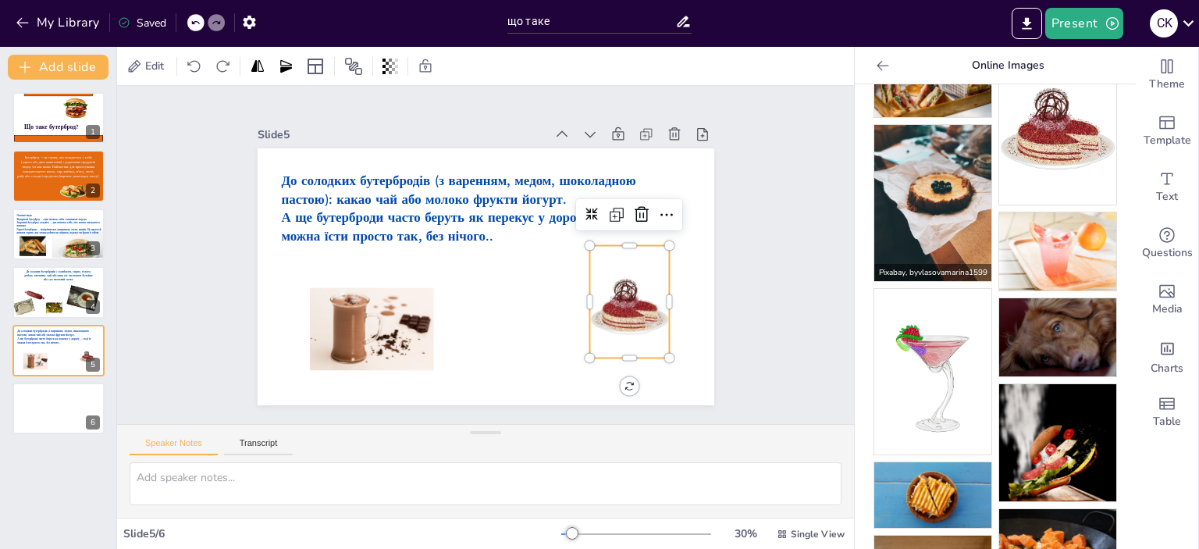
click at [943, 185] on img at bounding box center [932, 203] width 117 height 156
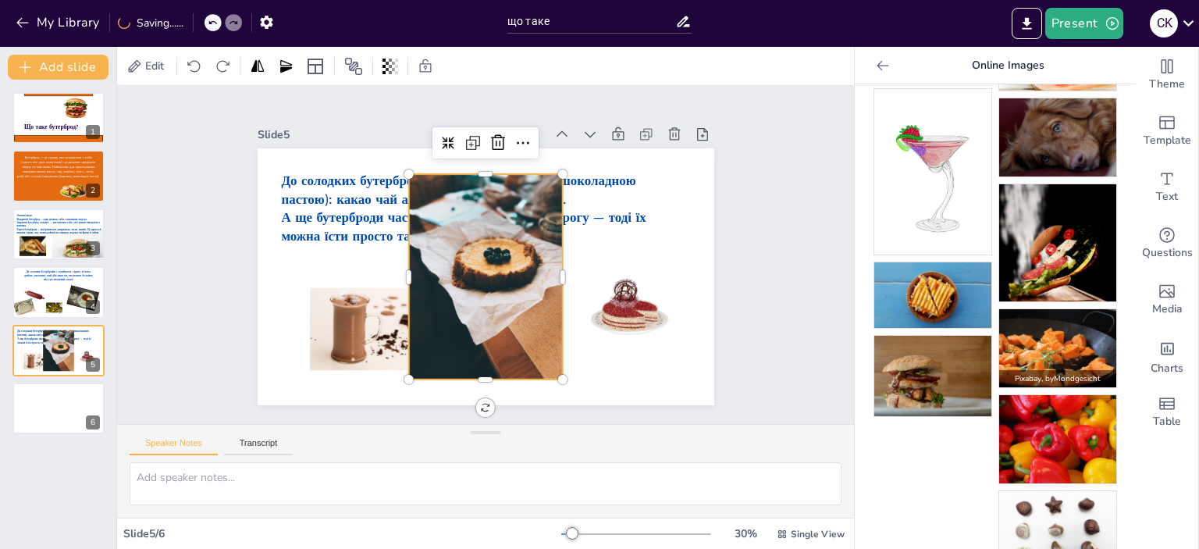
scroll to position [318, 0]
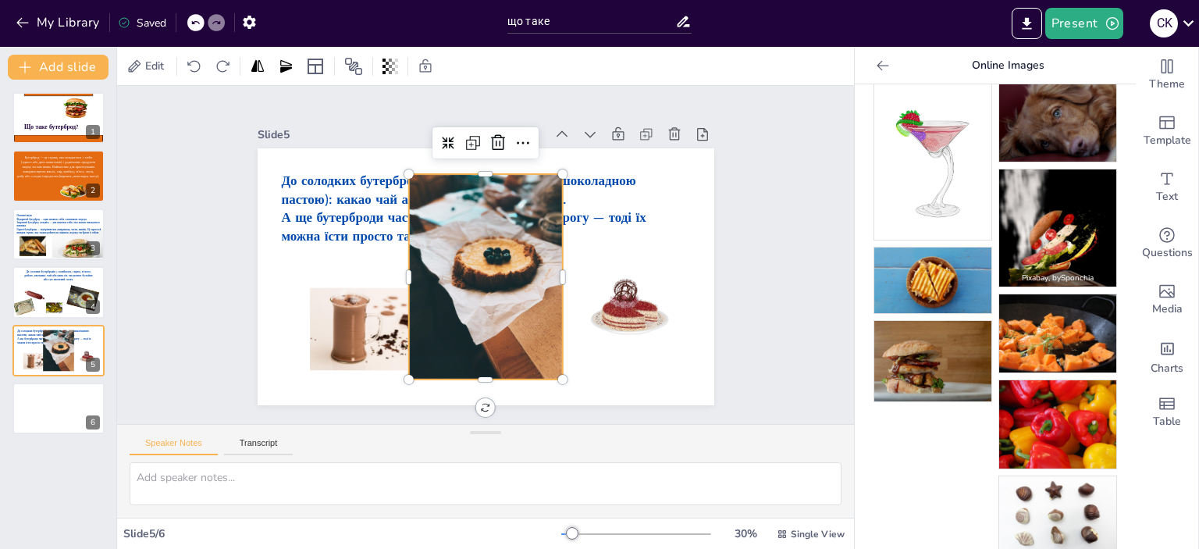
click at [1010, 230] on img at bounding box center [1057, 227] width 117 height 117
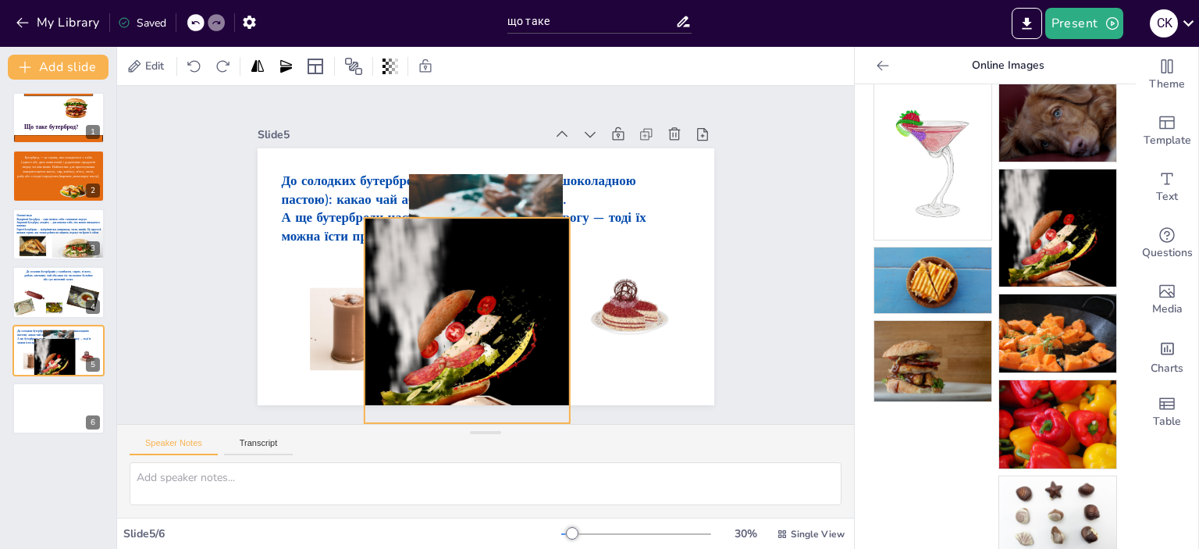
drag, startPoint x: 542, startPoint y: 303, endPoint x: 513, endPoint y: 337, distance: 44.4
click at [513, 337] on div at bounding box center [466, 320] width 205 height 205
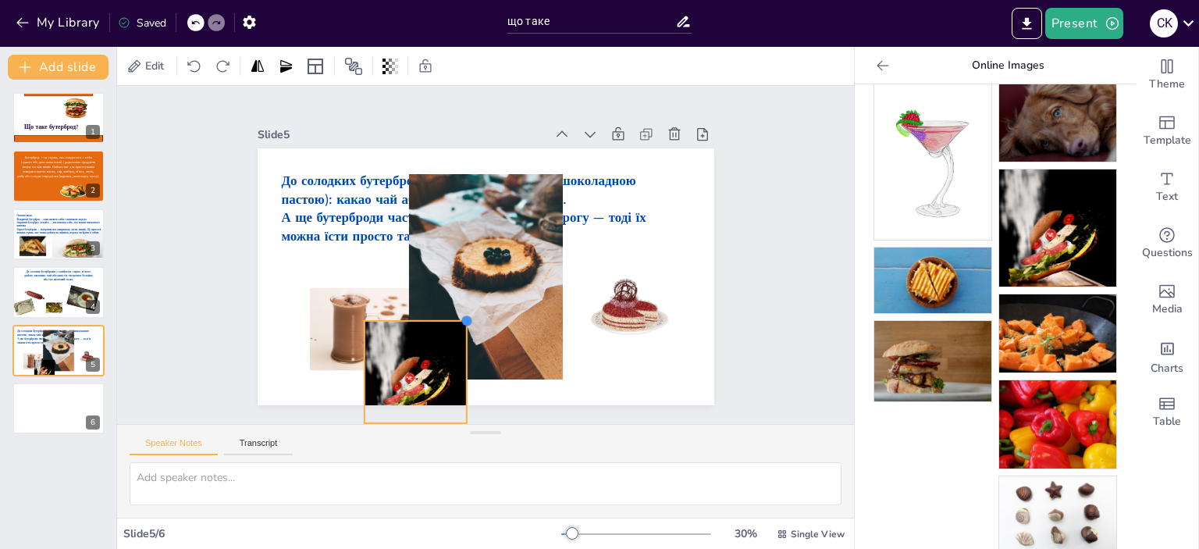
drag, startPoint x: 552, startPoint y: 208, endPoint x: 449, endPoint y: 311, distance: 145.7
click at [460, 314] on div at bounding box center [466, 320] width 12 height 12
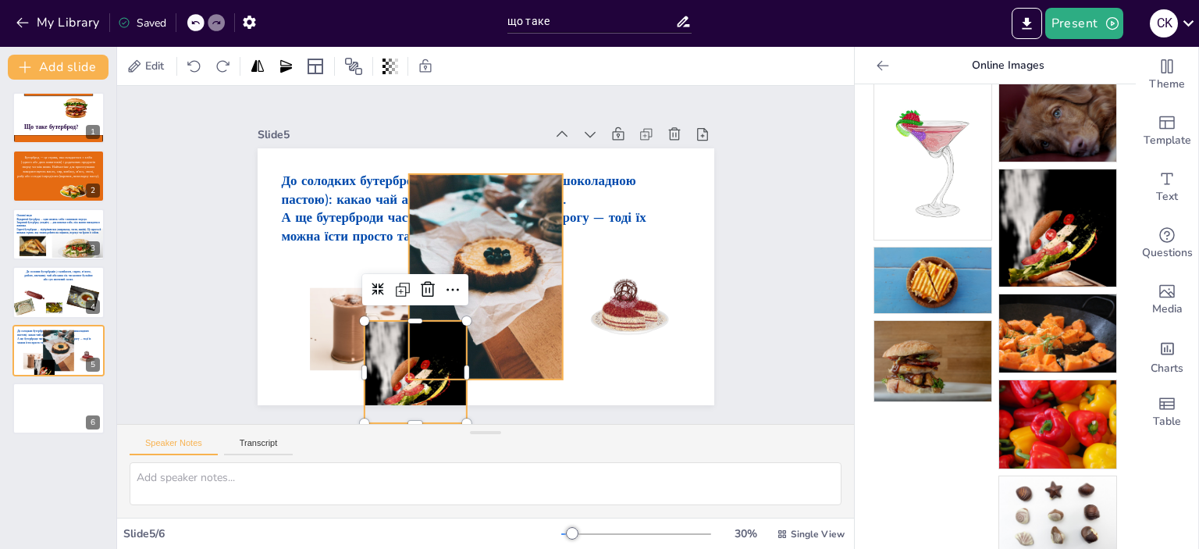
click at [508, 259] on div at bounding box center [485, 276] width 154 height 205
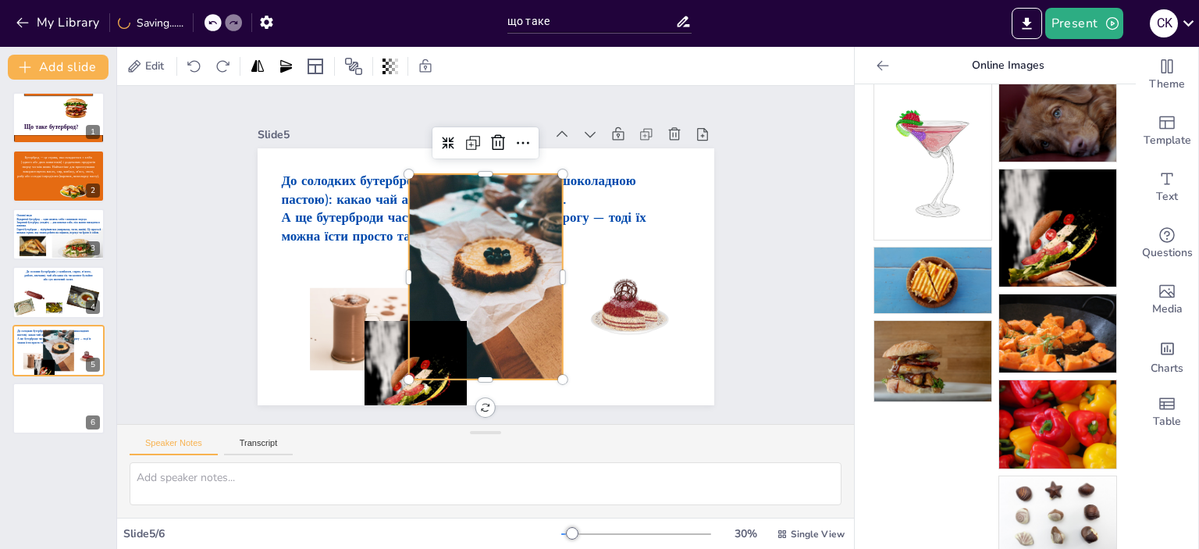
click at [488, 133] on icon at bounding box center [497, 142] width 19 height 19
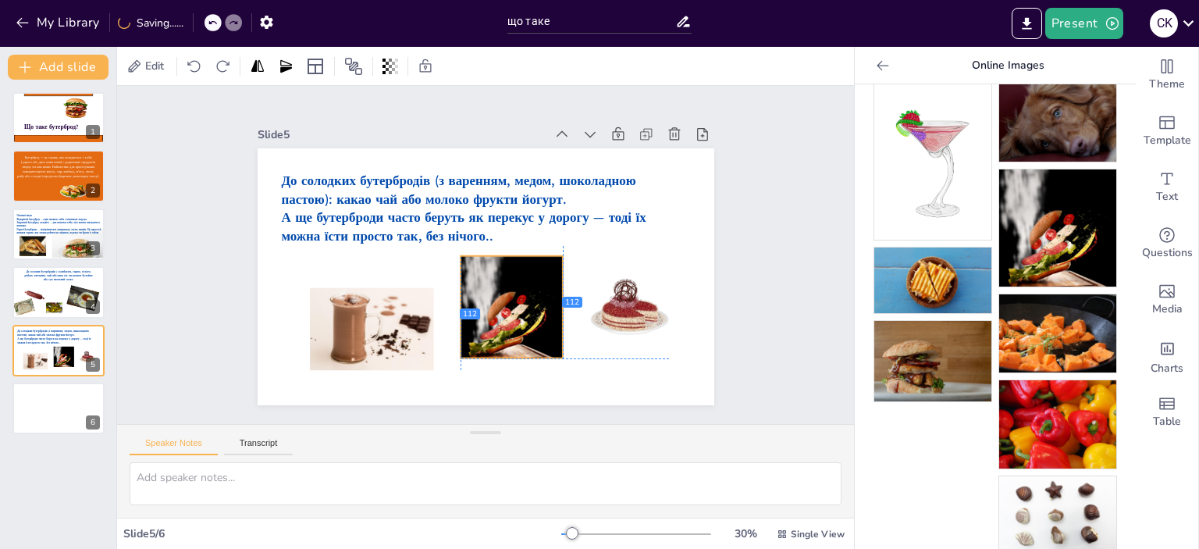
drag, startPoint x: 485, startPoint y: 307, endPoint x: 523, endPoint y: 276, distance: 48.9
click at [523, 276] on div at bounding box center [511, 307] width 102 height 102
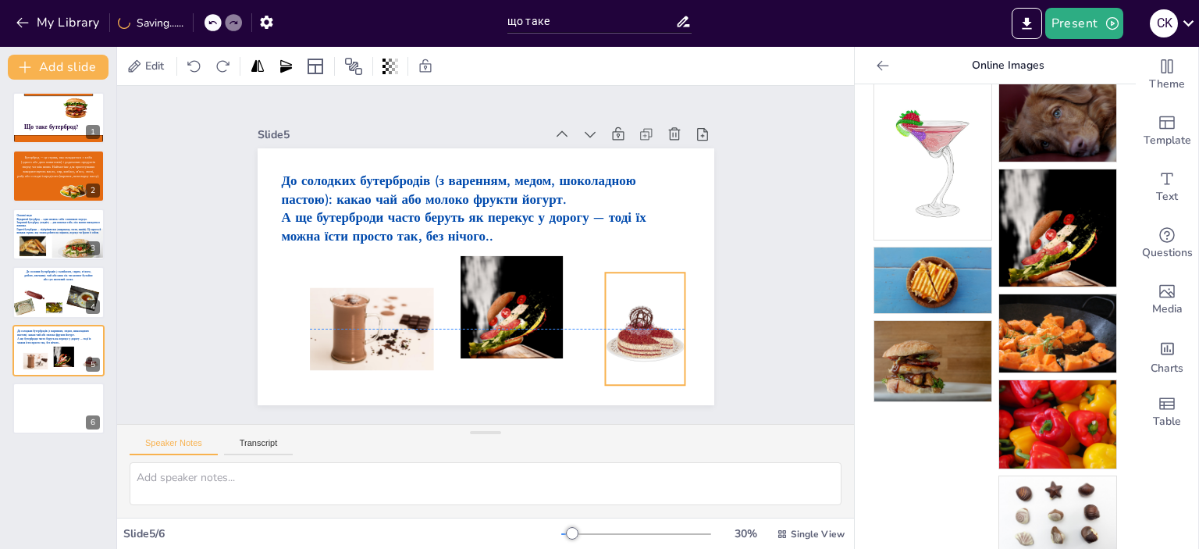
drag, startPoint x: 617, startPoint y: 325, endPoint x: 628, endPoint y: 330, distance: 11.9
click at [628, 330] on div at bounding box center [645, 328] width 80 height 112
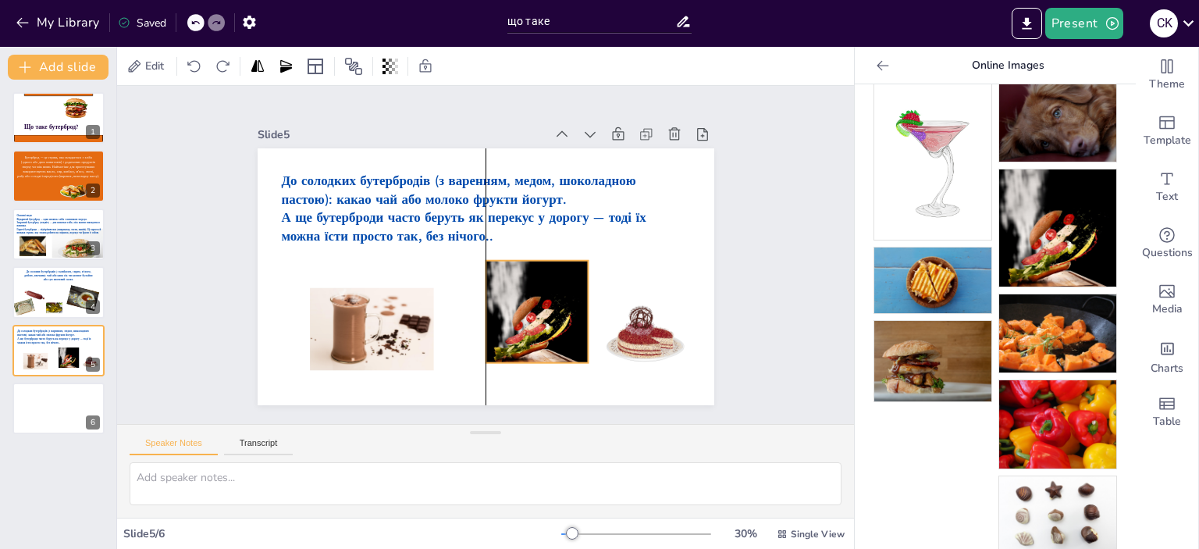
drag, startPoint x: 472, startPoint y: 314, endPoint x: 495, endPoint y: 319, distance: 23.1
click at [495, 319] on div at bounding box center [536, 312] width 102 height 102
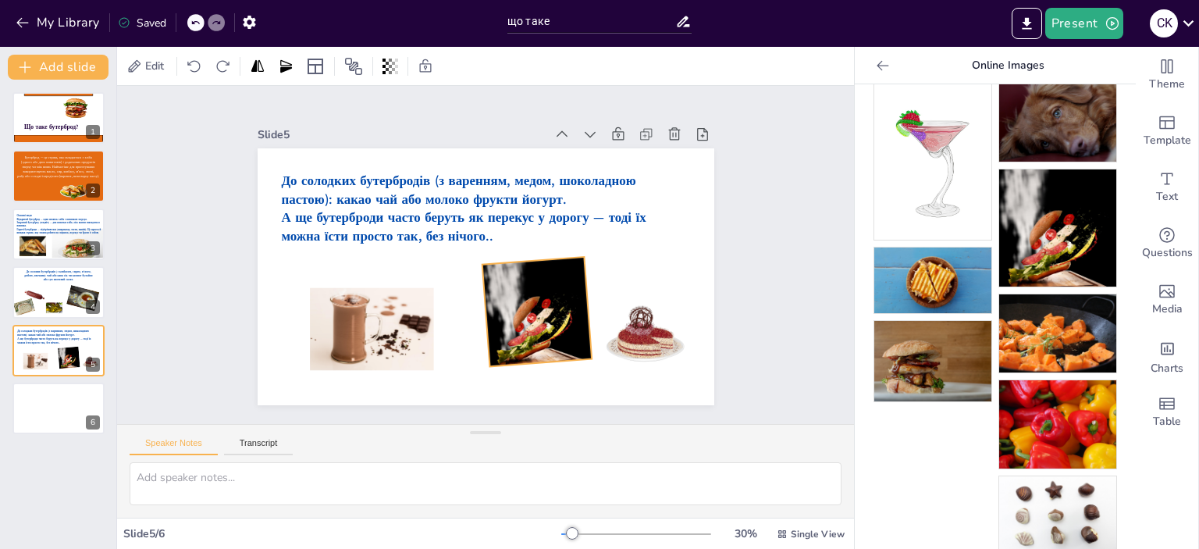
drag, startPoint x: 522, startPoint y: 386, endPoint x: 538, endPoint y: 383, distance: 15.9
click at [532, 383] on div "До солодких бутербродів (з варенням, медом, шоколадною пастою): какао чай або м…" at bounding box center [485, 276] width 456 height 257
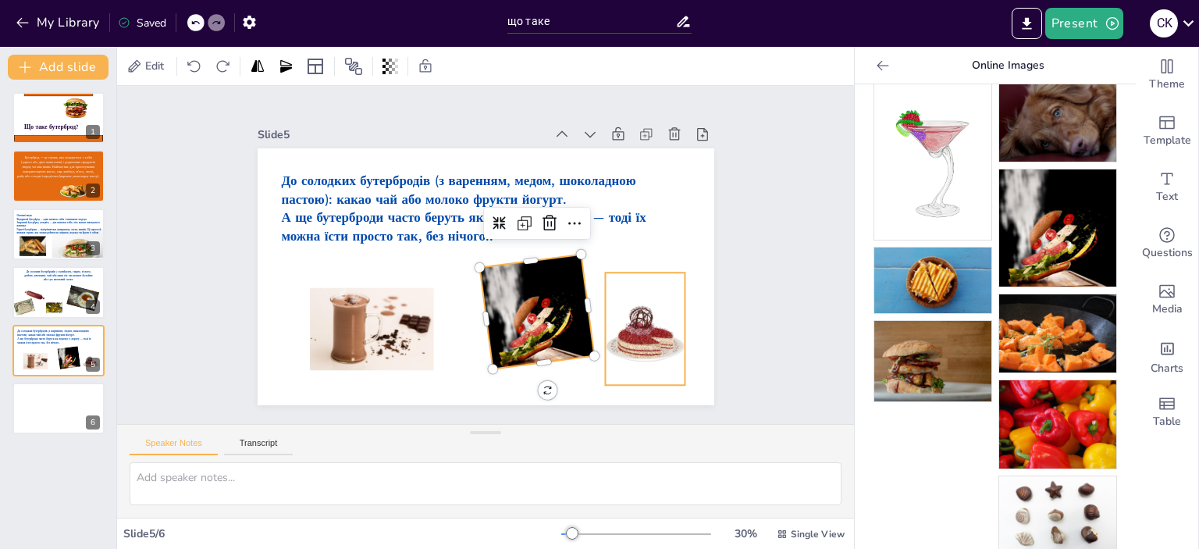
click at [627, 353] on div at bounding box center [645, 328] width 80 height 112
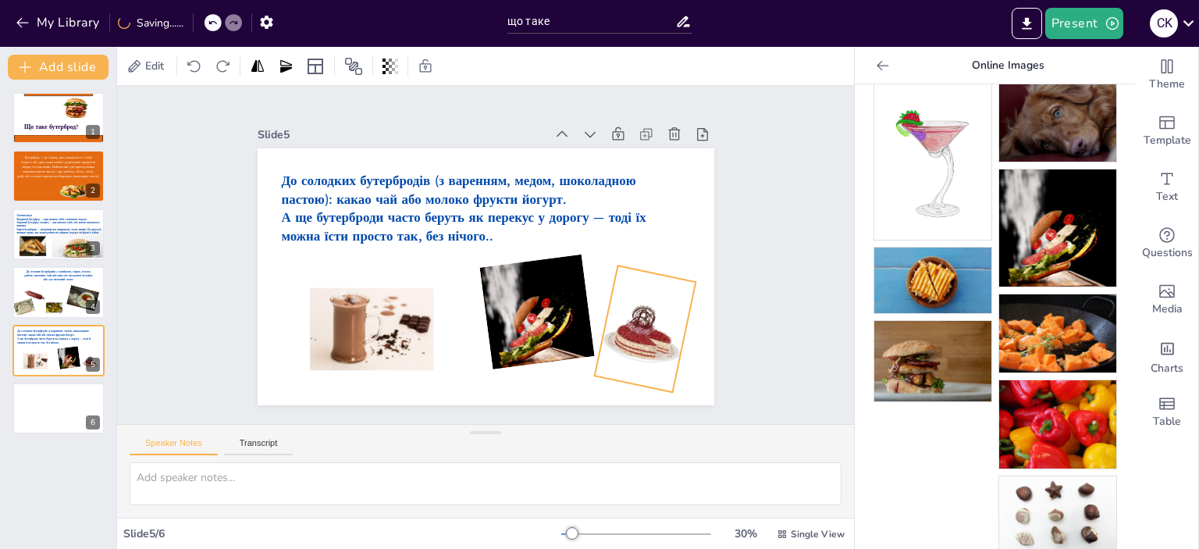
drag, startPoint x: 634, startPoint y: 406, endPoint x: 615, endPoint y: 408, distance: 18.9
click at [615, 408] on div "Slide 1 Що таке бутерброд? Slide 2 Бутерброд — це страва, яка складається з хлі…" at bounding box center [485, 255] width 737 height 338
click at [376, 333] on div at bounding box center [372, 329] width 124 height 83
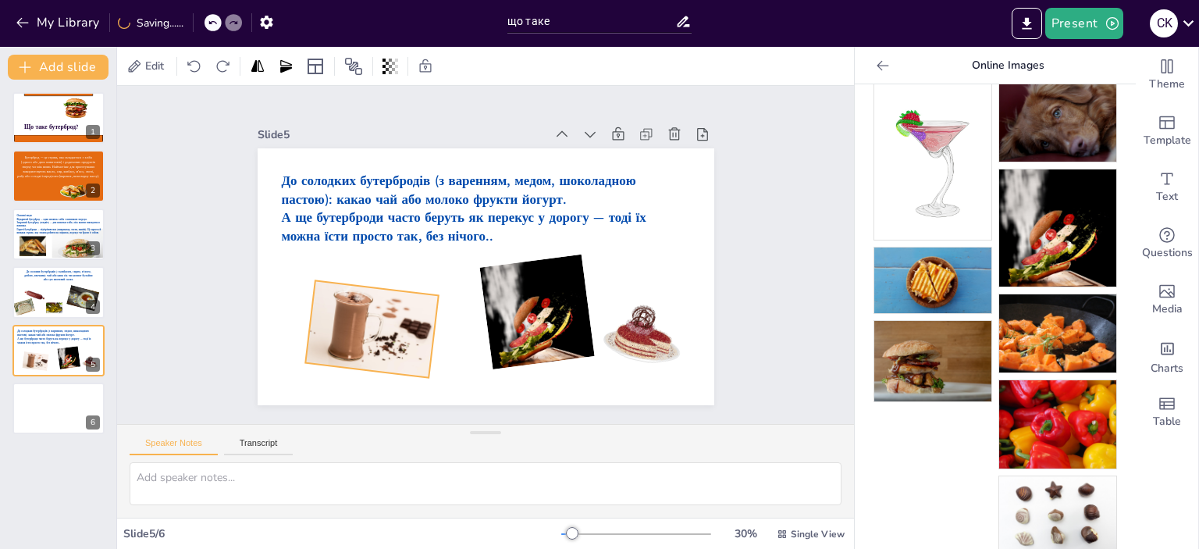
drag, startPoint x: 364, startPoint y: 392, endPoint x: 353, endPoint y: 382, distance: 14.9
click at [353, 382] on div "До солодких бутербродів (з варенням, медом, шоколадною пастою): какао чай або м…" at bounding box center [485, 276] width 456 height 257
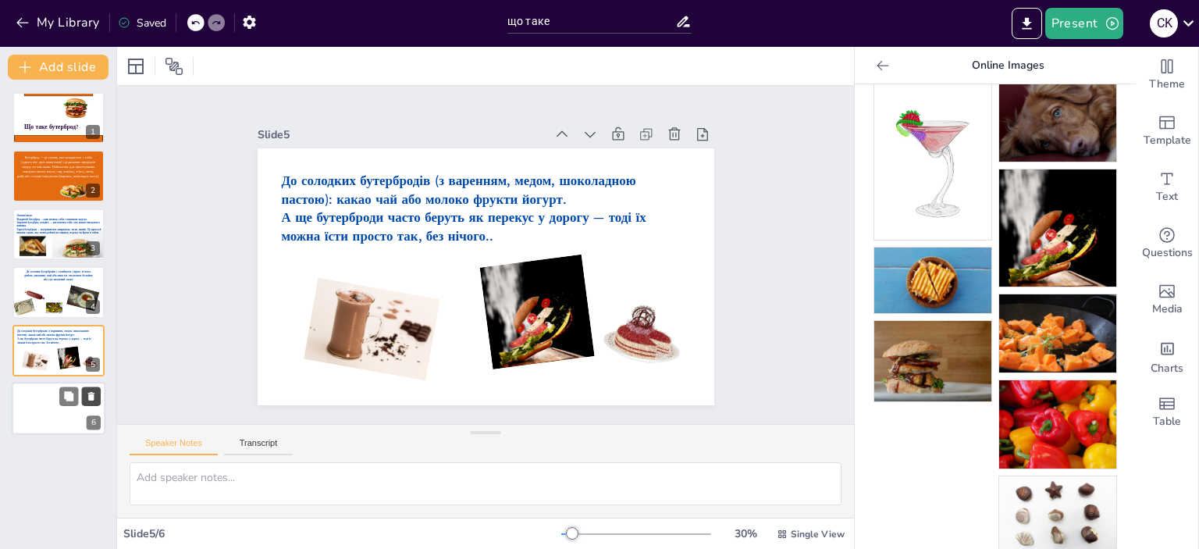
click at [82, 400] on button at bounding box center [91, 395] width 19 height 19
click at [694, 133] on icon at bounding box center [702, 134] width 16 height 16
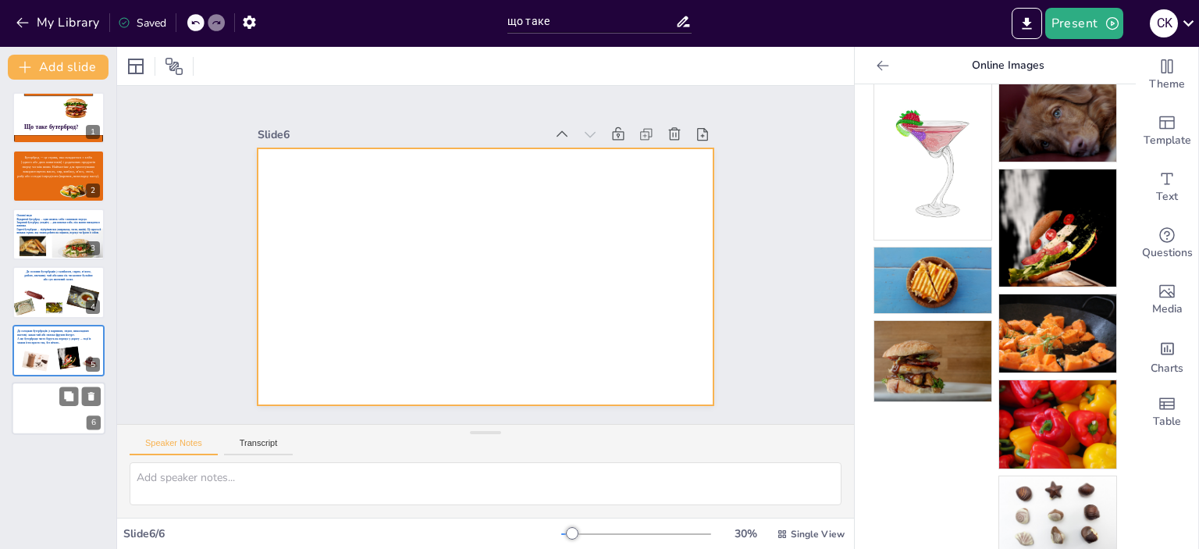
click at [62, 410] on div at bounding box center [59, 408] width 94 height 53
click at [460, 280] on div at bounding box center [485, 276] width 456 height 257
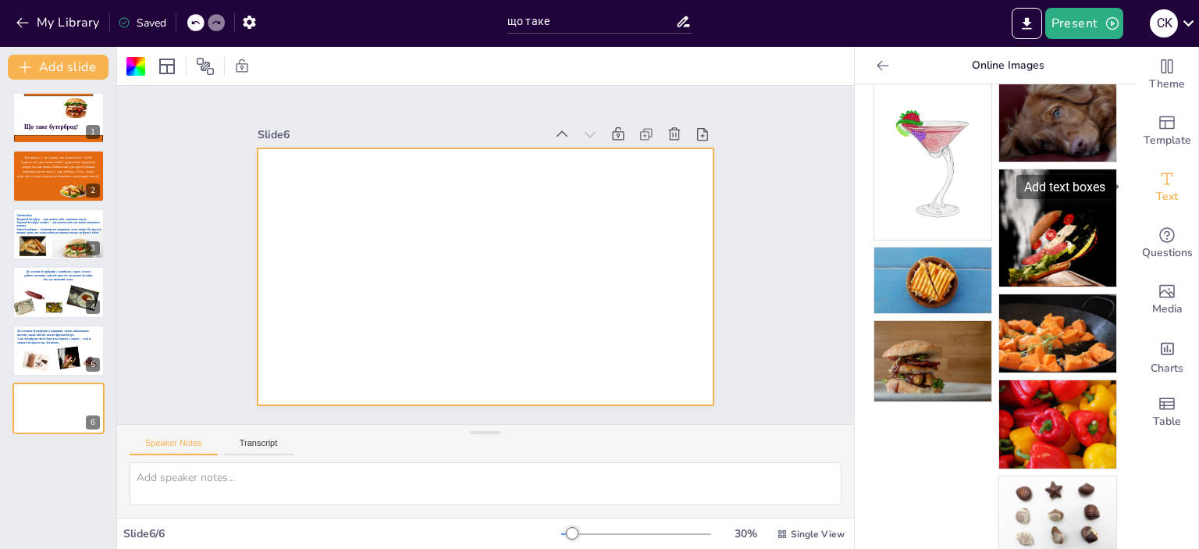
click at [1161, 193] on span "Text" at bounding box center [1167, 196] width 22 height 17
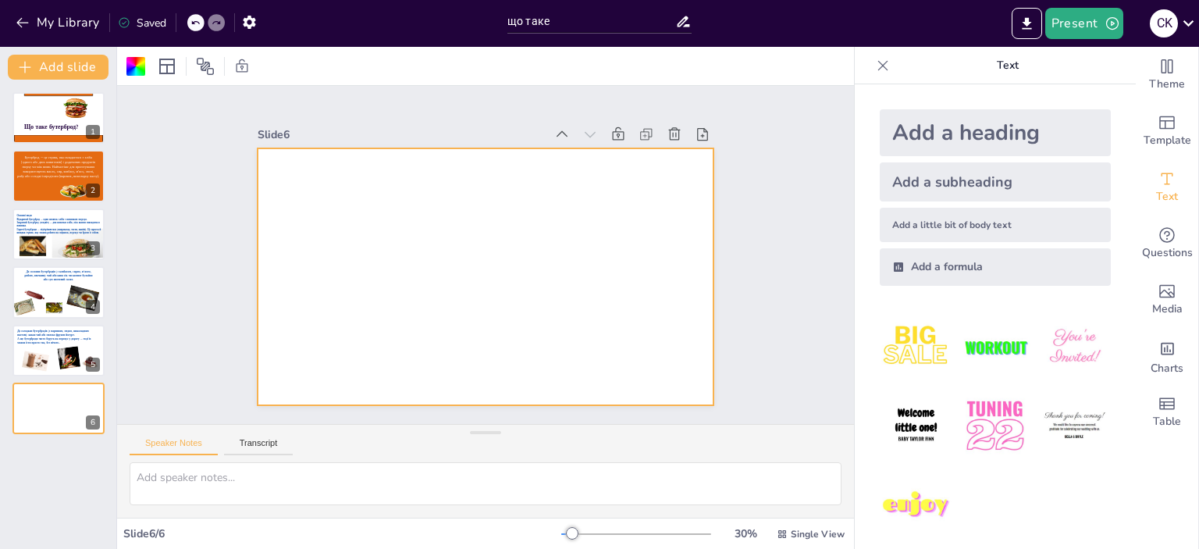
click at [951, 123] on div "Add a heading" at bounding box center [994, 132] width 231 height 47
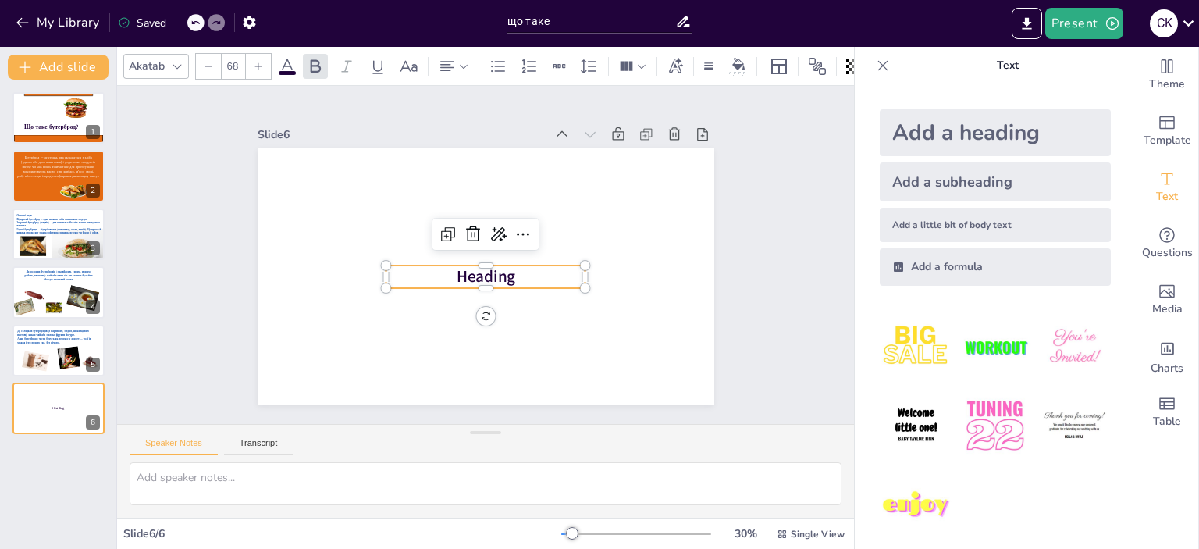
click at [522, 273] on p "Heading" at bounding box center [485, 276] width 200 height 23
click at [510, 272] on p "Heading" at bounding box center [485, 276] width 200 height 23
click at [506, 272] on p "Heading" at bounding box center [485, 276] width 200 height 23
click at [501, 272] on span "Heading" at bounding box center [485, 276] width 59 height 22
click at [500, 272] on span "Heading" at bounding box center [485, 276] width 59 height 22
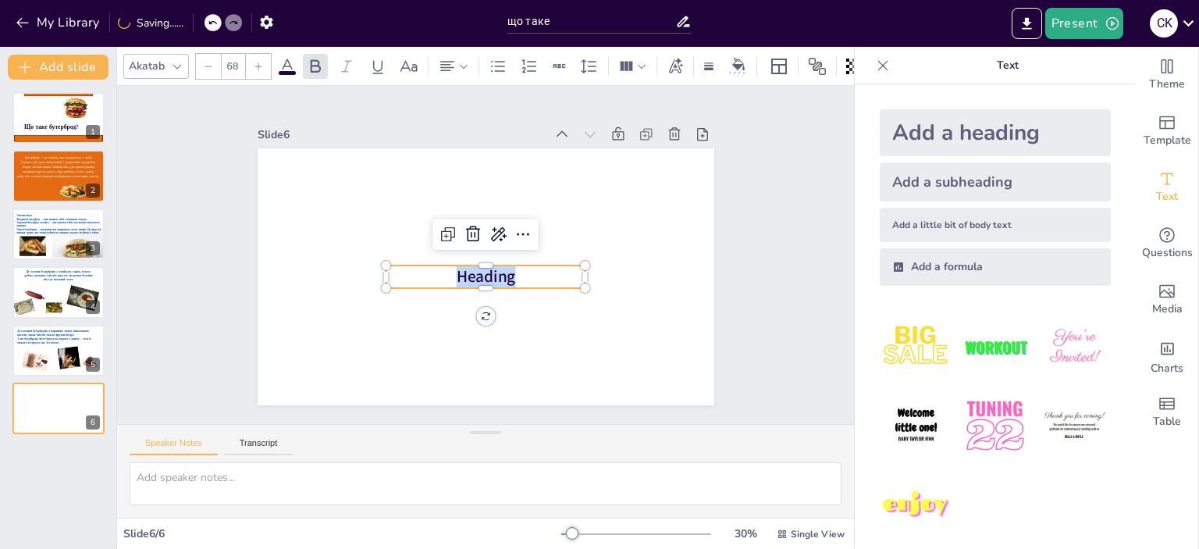
click at [500, 272] on span "Heading" at bounding box center [485, 276] width 59 height 22
click at [284, 59] on icon at bounding box center [287, 66] width 14 height 15
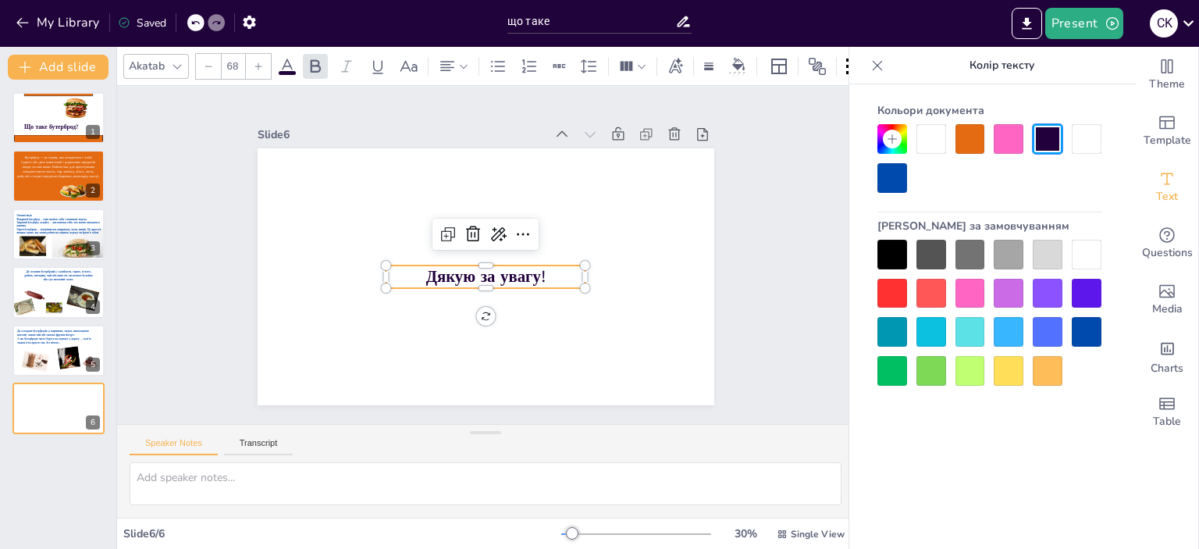
click at [1089, 327] on div at bounding box center [1086, 332] width 30 height 30
click at [545, 265] on p "Дякую за увагу!" at bounding box center [485, 276] width 200 height 23
click at [547, 278] on p "Дякую за увагу!" at bounding box center [485, 276] width 200 height 23
click at [533, 274] on span "Дякую за увагу!" at bounding box center [484, 276] width 119 height 22
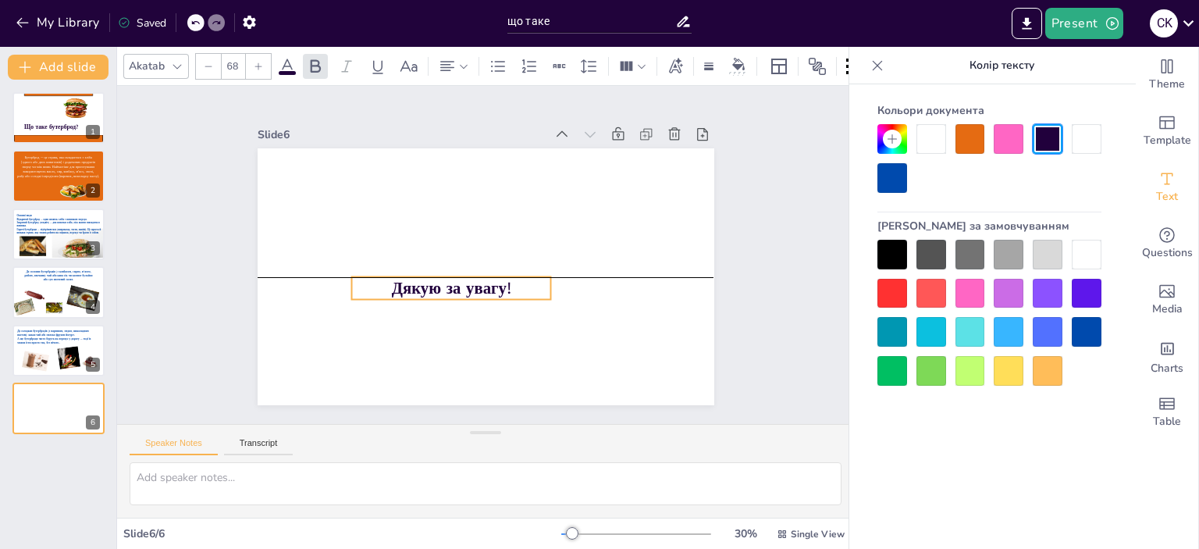
drag, startPoint x: 536, startPoint y: 272, endPoint x: 506, endPoint y: 280, distance: 30.9
click at [506, 280] on p "Дякую за увагу!" at bounding box center [451, 287] width 200 height 23
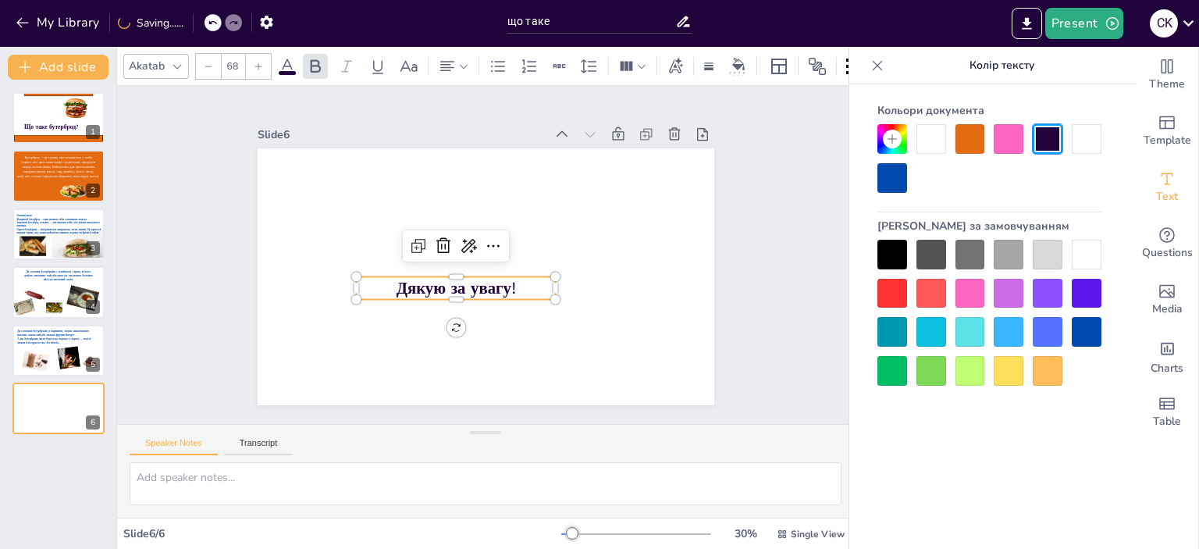
click at [504, 284] on p "Дякую за увагу!" at bounding box center [456, 287] width 200 height 23
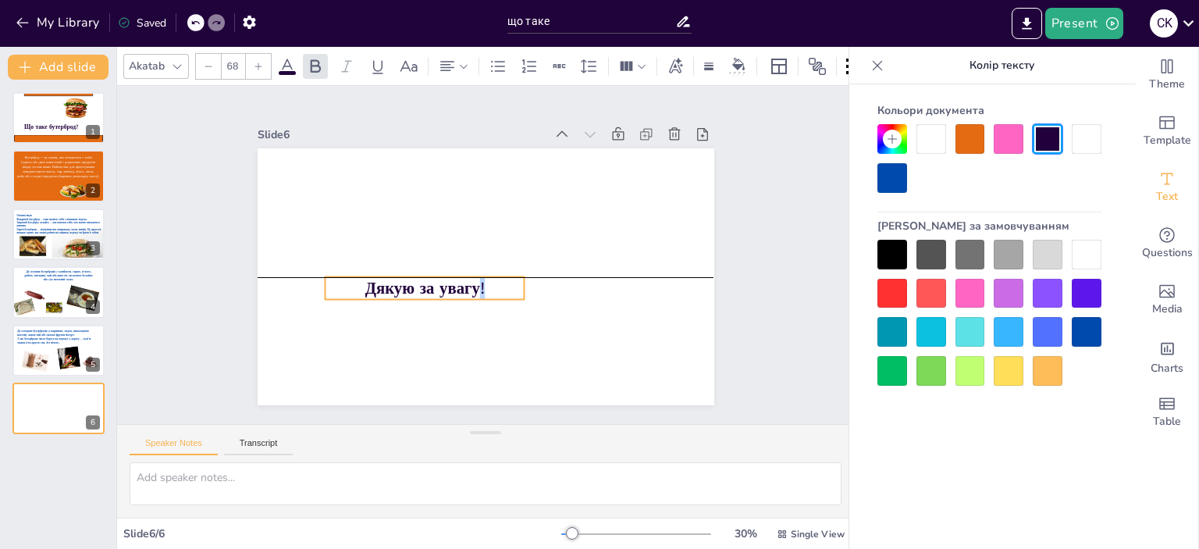
drag, startPoint x: 503, startPoint y: 284, endPoint x: 482, endPoint y: 286, distance: 21.2
click at [484, 285] on span "Дякую за увагу!" at bounding box center [423, 288] width 119 height 22
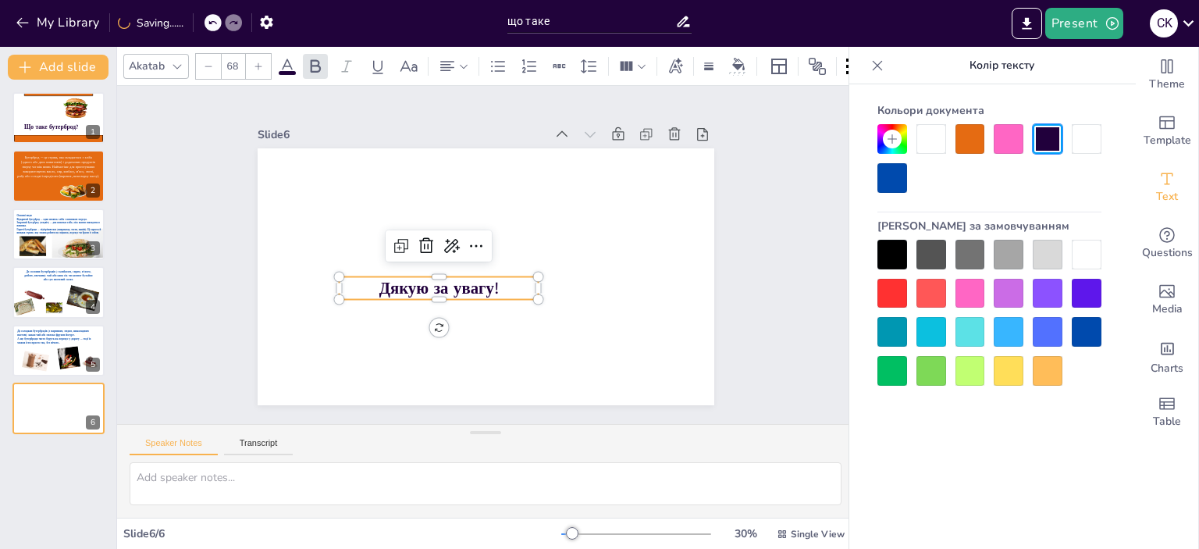
click at [378, 283] on span "Дякую за увагу!" at bounding box center [437, 288] width 119 height 22
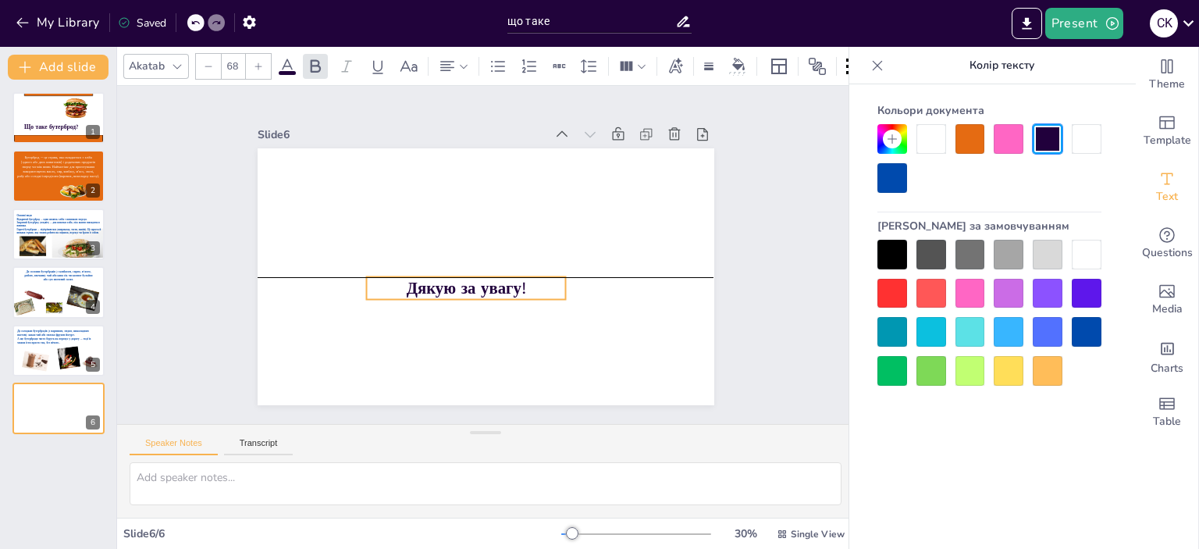
drag, startPoint x: 369, startPoint y: 283, endPoint x: 395, endPoint y: 283, distance: 25.7
click at [406, 283] on span "Дякую за увагу!" at bounding box center [465, 288] width 119 height 22
click at [406, 281] on span "Дякую за увагу!" at bounding box center [465, 288] width 119 height 22
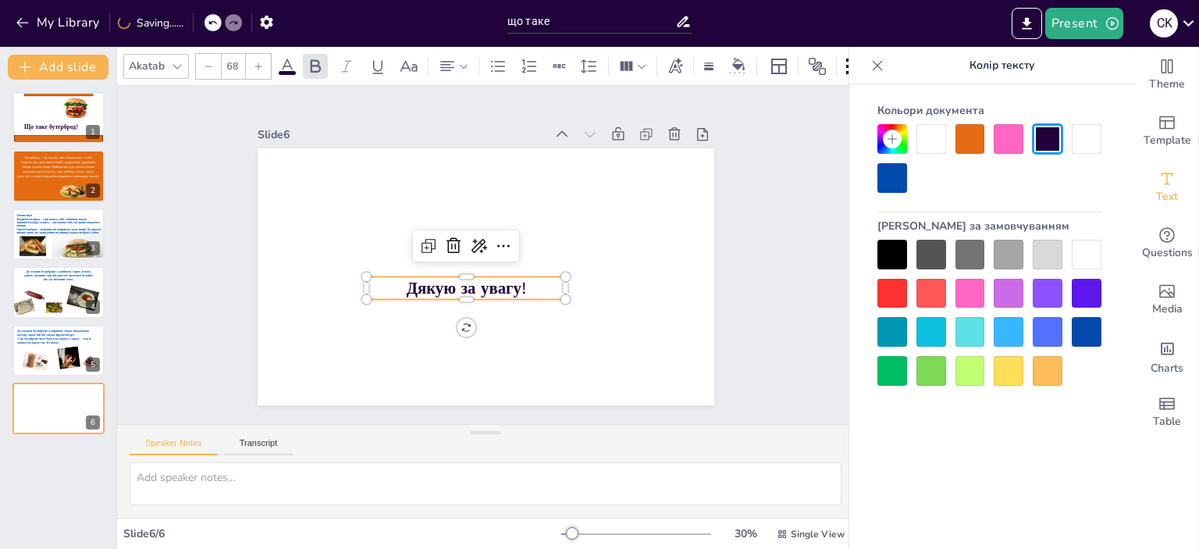
click at [406, 281] on span "Дякую за увагу!" at bounding box center [465, 288] width 119 height 22
click at [415, 282] on span "Дякую за увагу!" at bounding box center [465, 288] width 119 height 22
click at [1087, 333] on div at bounding box center [1086, 332] width 30 height 30
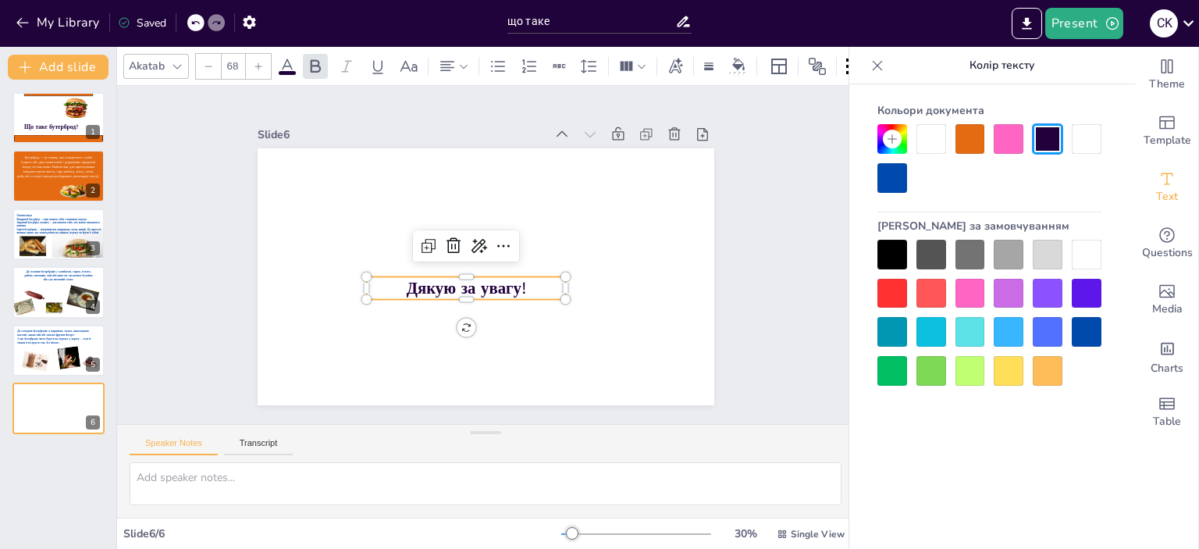
click at [1087, 333] on div at bounding box center [1086, 332] width 30 height 30
click at [1088, 333] on div at bounding box center [1086, 332] width 30 height 30
click at [1088, 289] on div at bounding box center [1086, 294] width 30 height 30
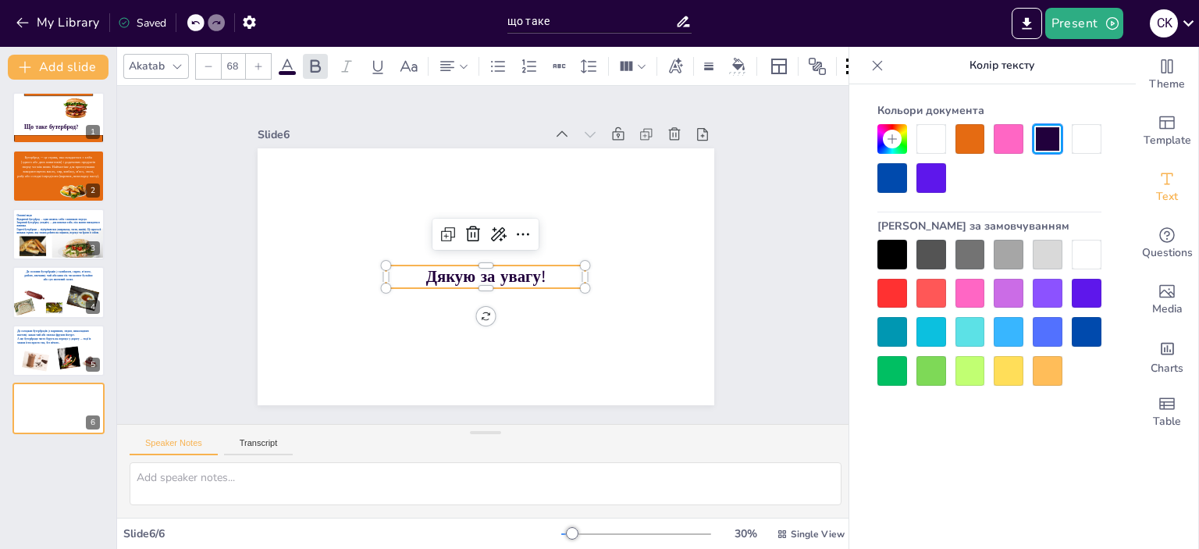
click at [543, 274] on p "Дякую за увагу!" at bounding box center [485, 276] width 200 height 23
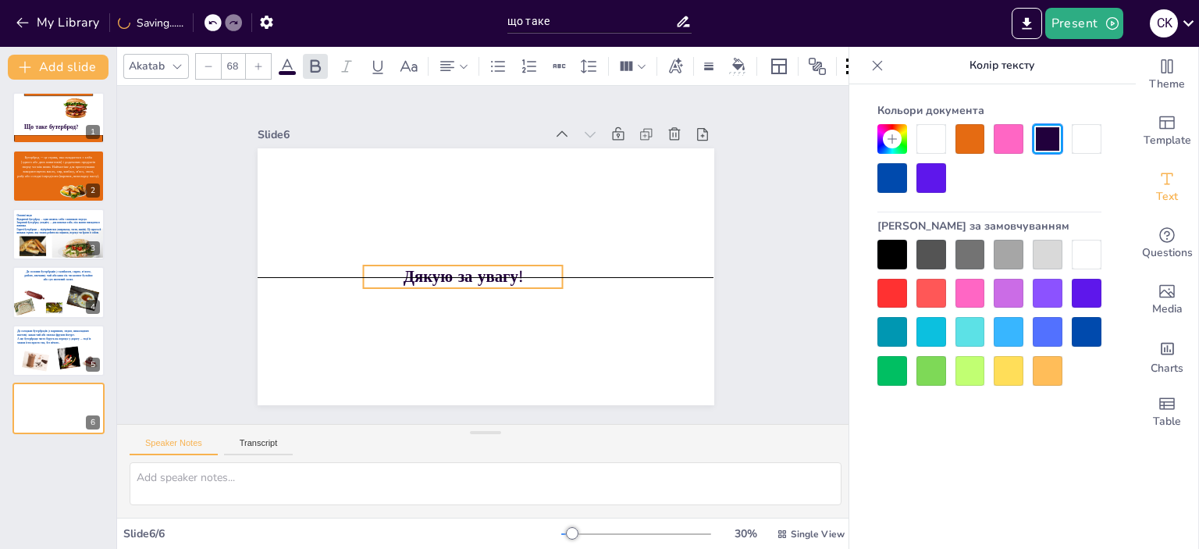
drag, startPoint x: 534, startPoint y: 271, endPoint x: 512, endPoint y: 274, distance: 22.8
click at [512, 274] on p "Дякую за увагу!" at bounding box center [463, 276] width 200 height 23
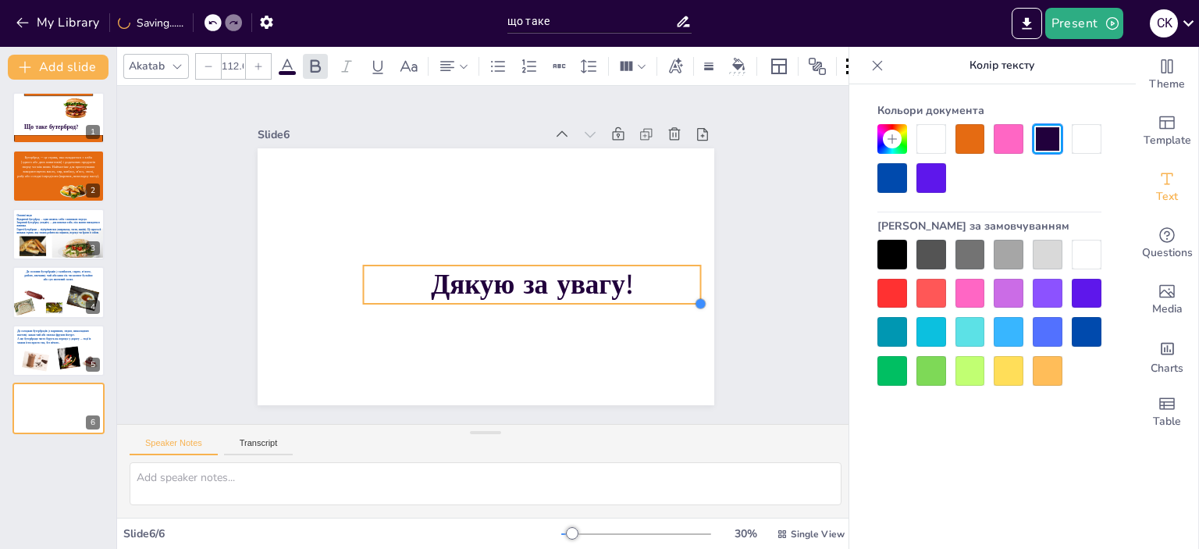
type input "115"
drag, startPoint x: 547, startPoint y: 283, endPoint x: 543, endPoint y: 299, distance: 16.1
click at [543, 299] on div "Дякую за увагу!" at bounding box center [485, 276] width 456 height 257
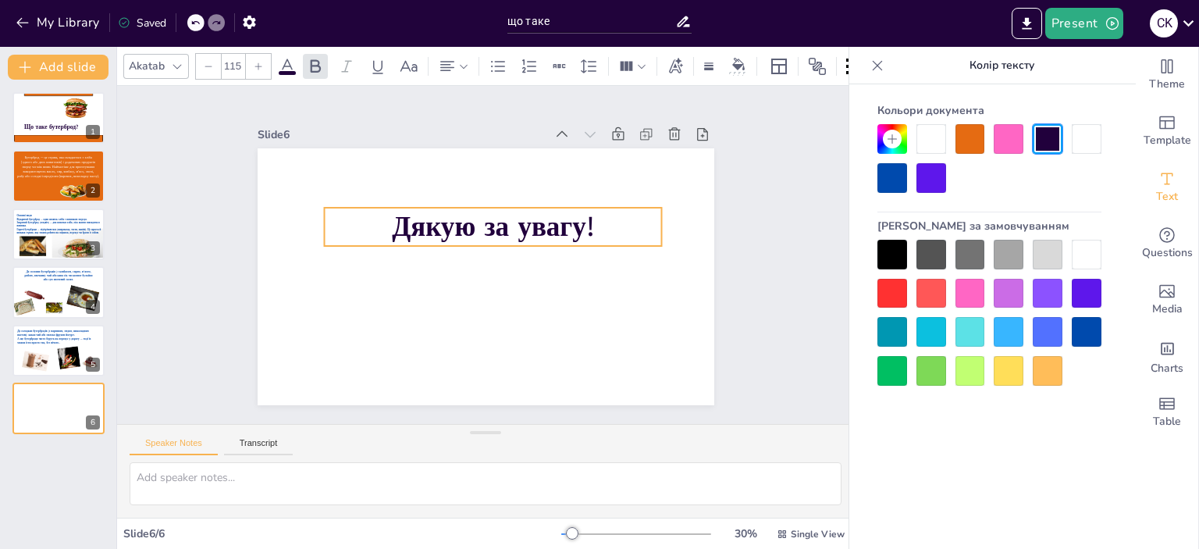
drag, startPoint x: 583, startPoint y: 285, endPoint x: 544, endPoint y: 227, distance: 69.7
click at [544, 227] on span "Дякую за увагу!" at bounding box center [493, 226] width 202 height 37
click at [788, 272] on div "Slide 1 Що таке бутерброд? Slide 2 Бутерброд — це страва, яка складається з хлі…" at bounding box center [485, 255] width 737 height 338
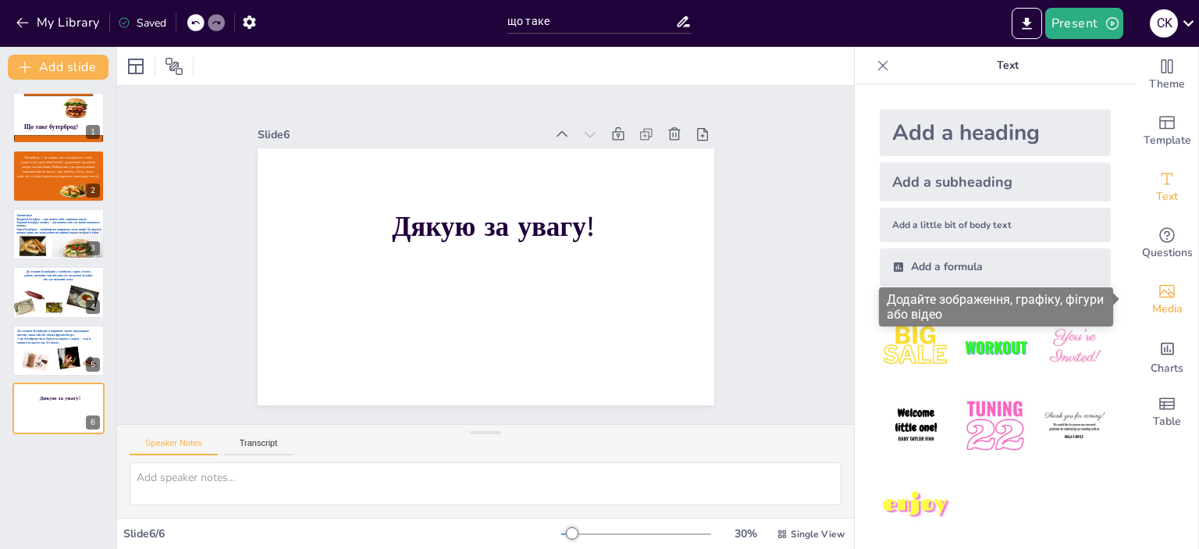
click at [1170, 305] on div "Media" at bounding box center [1166, 300] width 62 height 56
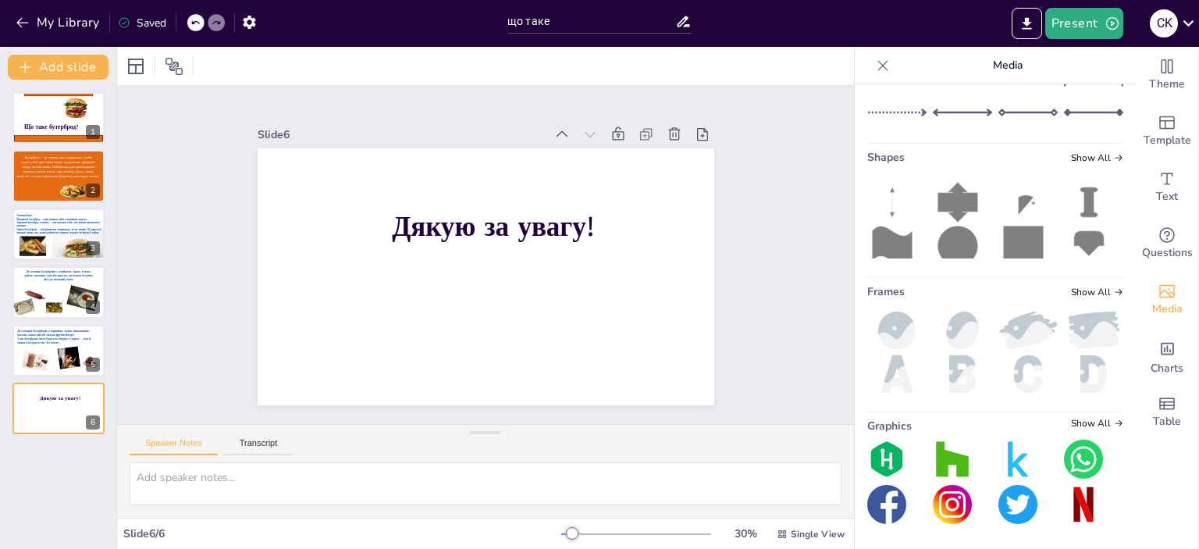
scroll to position [390, 0]
click at [918, 15] on input "text" at bounding box center [1007, 9] width 209 height 12
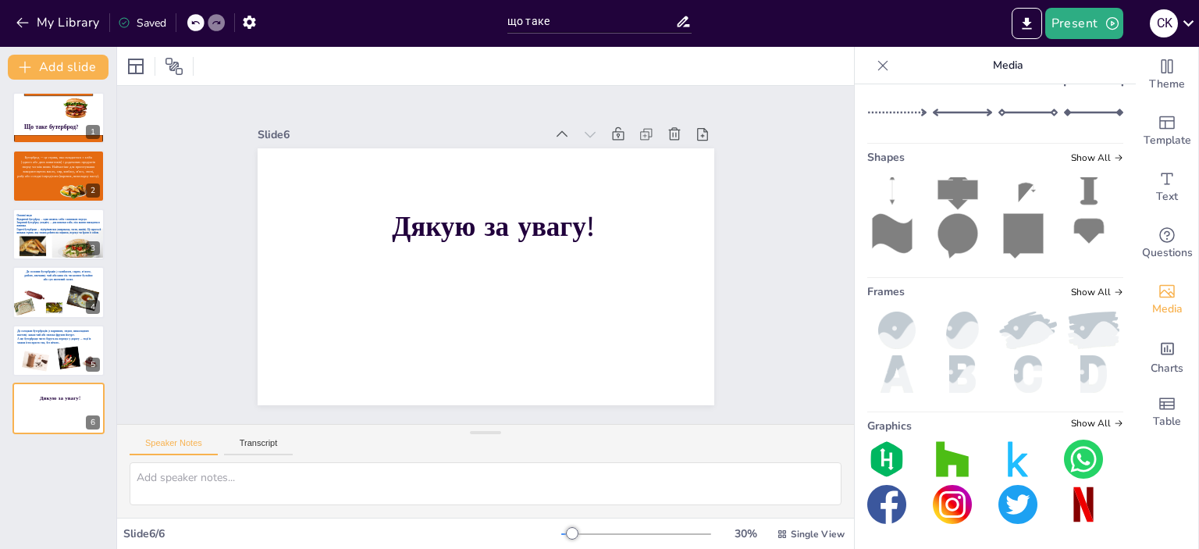
scroll to position [485, 0]
click at [903, 15] on input "text" at bounding box center [1007, 9] width 209 height 12
type input "сердце"
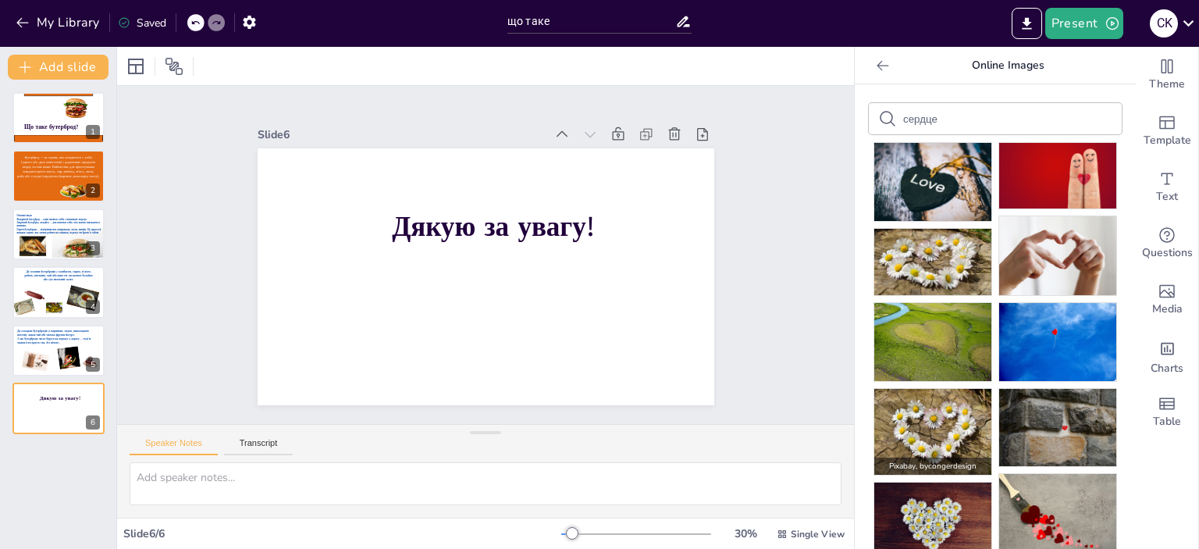
click at [927, 443] on img at bounding box center [932, 432] width 117 height 87
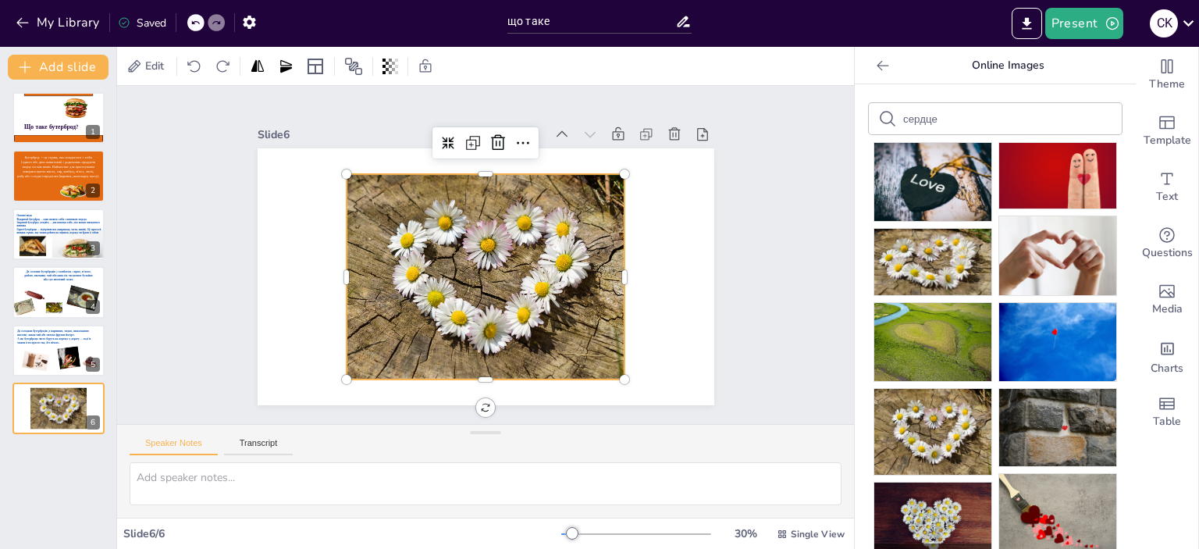
click at [936, 508] on img at bounding box center [932, 521] width 117 height 78
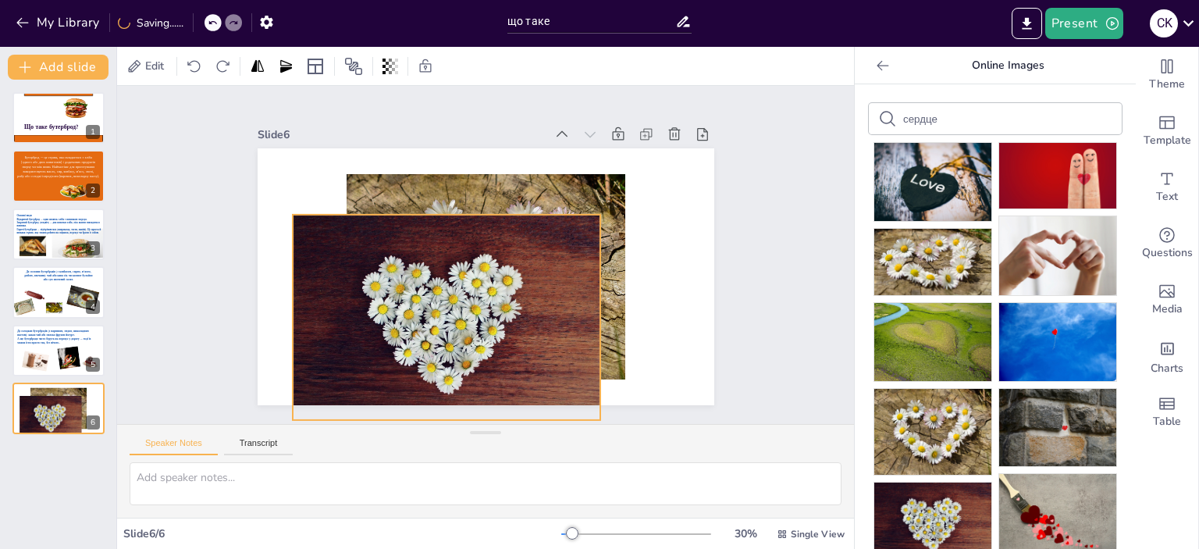
drag, startPoint x: 590, startPoint y: 302, endPoint x: 551, endPoint y: 343, distance: 56.3
click at [551, 343] on div at bounding box center [447, 317] width 308 height 205
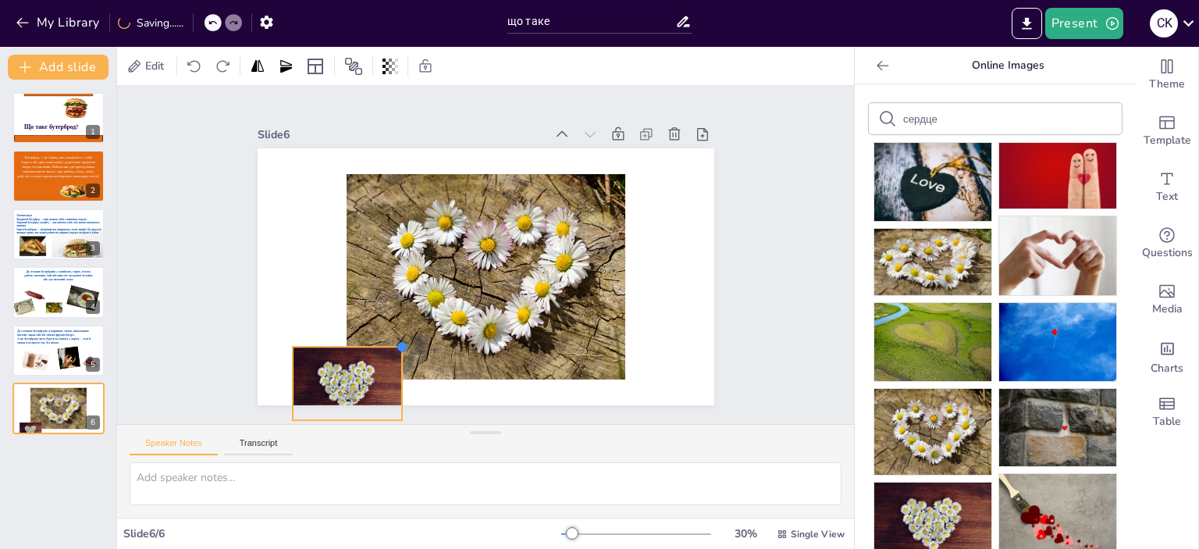
drag, startPoint x: 518, startPoint y: 266, endPoint x: 390, endPoint y: 373, distance: 166.7
click at [390, 373] on div "Дякую за увагу!" at bounding box center [485, 276] width 456 height 257
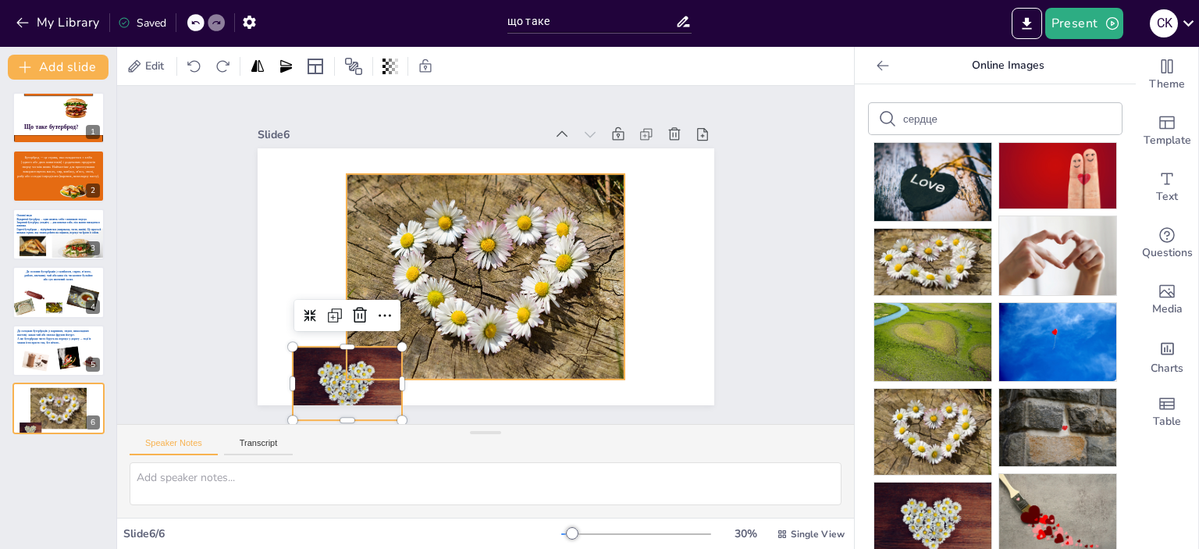
click at [497, 318] on div at bounding box center [485, 276] width 279 height 205
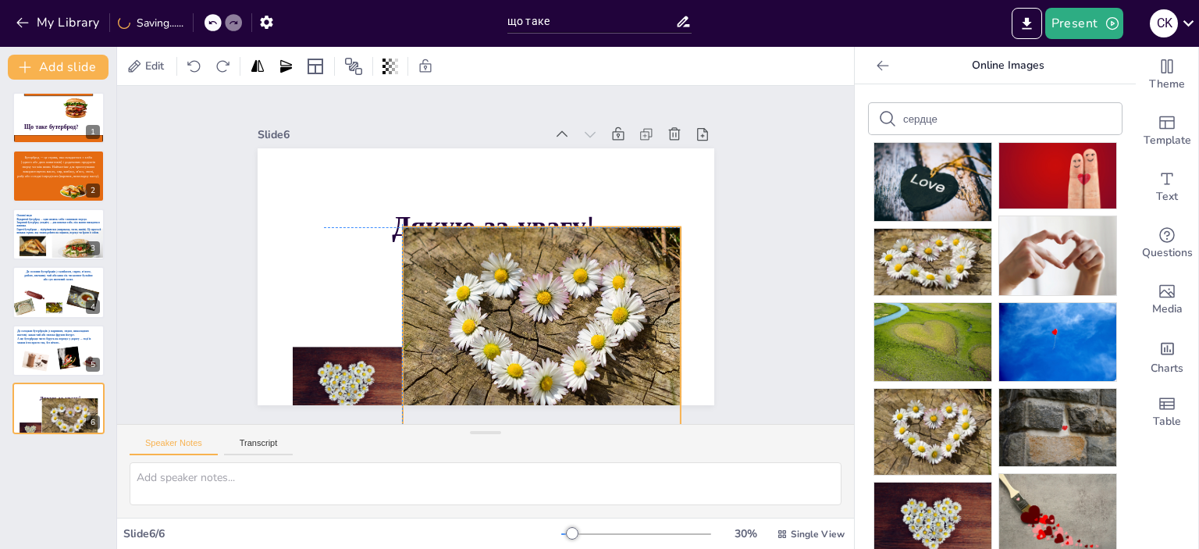
drag, startPoint x: 610, startPoint y: 174, endPoint x: 666, endPoint y: 225, distance: 75.6
click at [666, 227] on div at bounding box center [541, 329] width 279 height 205
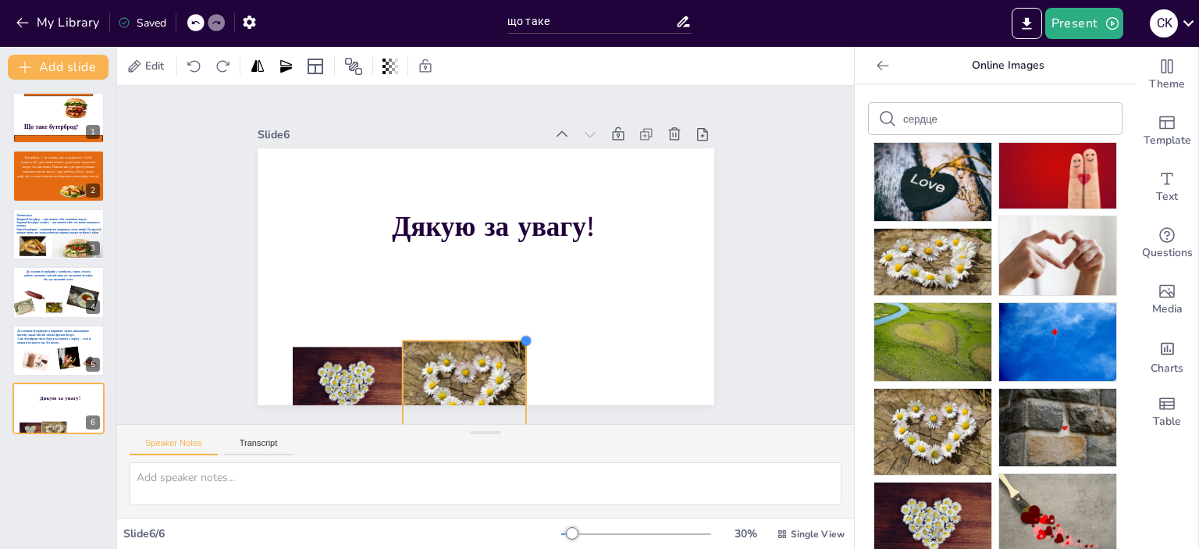
drag, startPoint x: 593, startPoint y: 271, endPoint x: 513, endPoint y: 351, distance: 113.7
click at [513, 351] on div "Дякую за увагу!" at bounding box center [485, 276] width 456 height 257
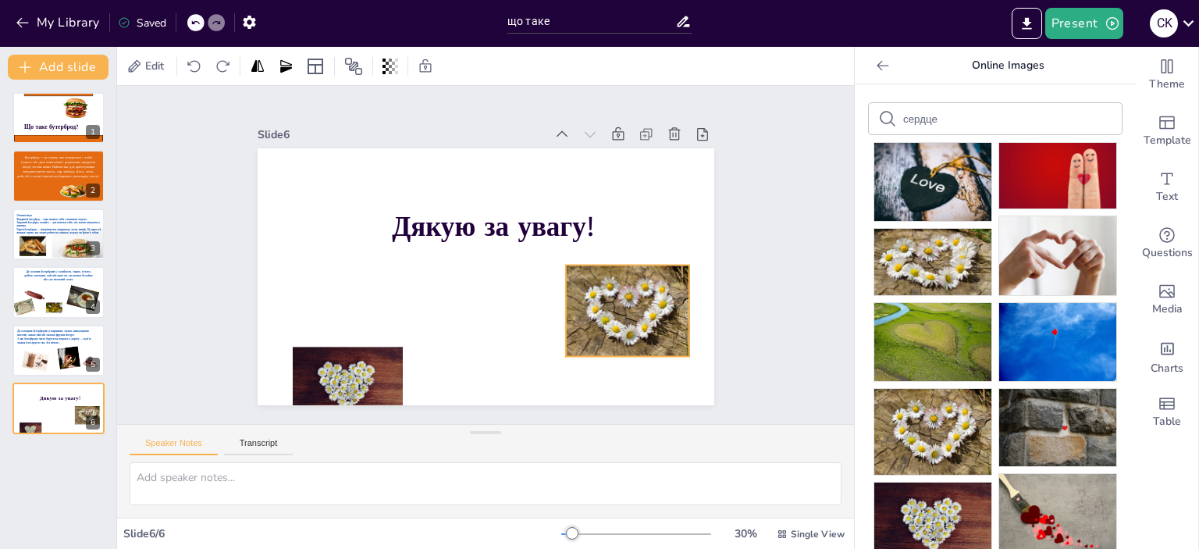
drag, startPoint x: 492, startPoint y: 362, endPoint x: 655, endPoint y: 286, distance: 179.8
click at [655, 286] on div at bounding box center [627, 310] width 124 height 91
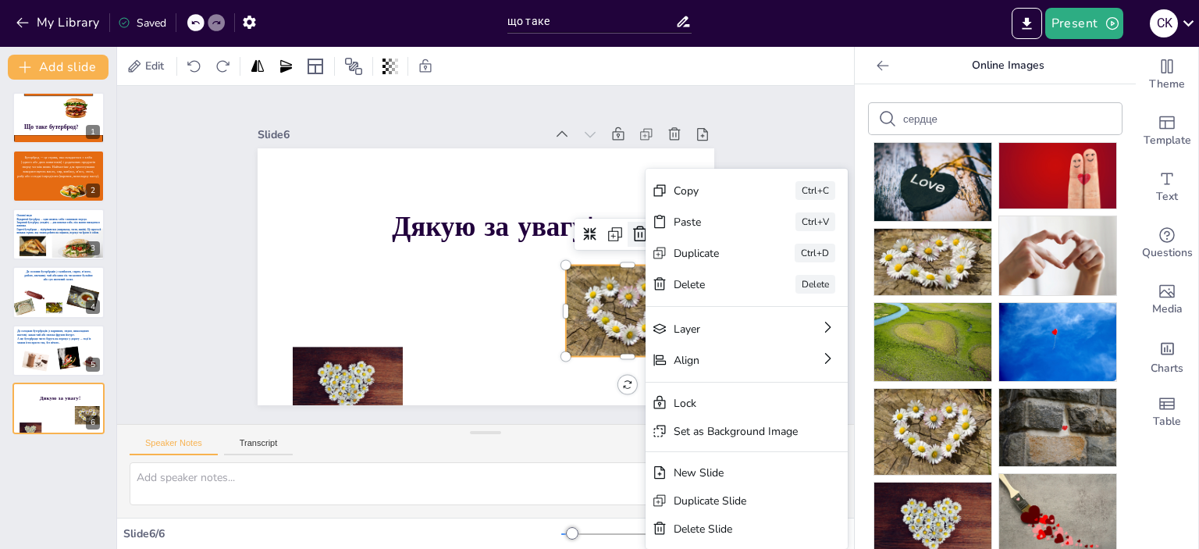
click at [633, 228] on icon at bounding box center [640, 233] width 14 height 16
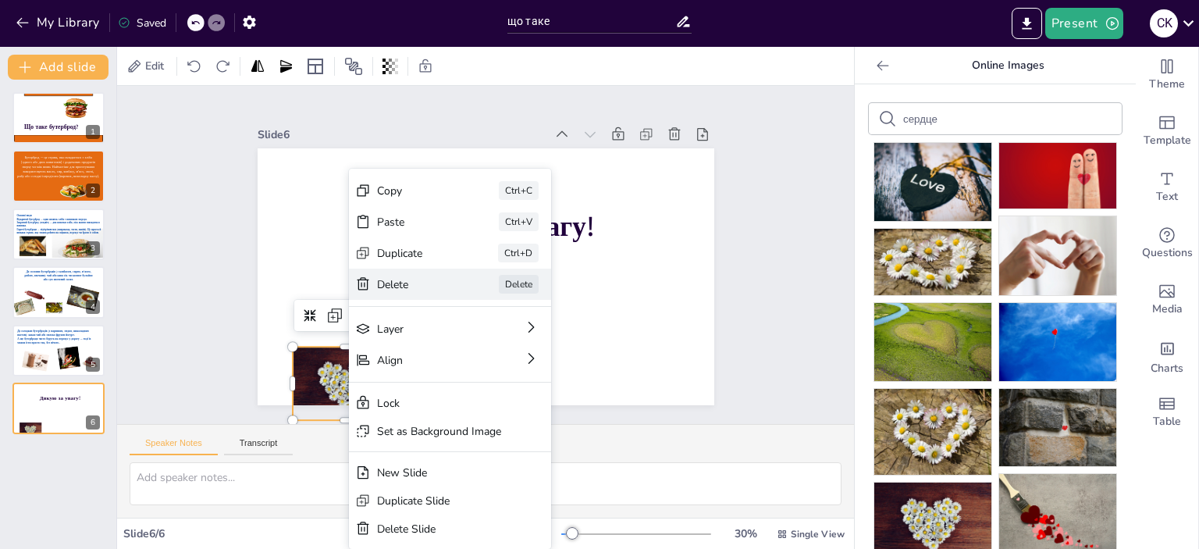
click at [385, 280] on div "Delete" at bounding box center [416, 284] width 78 height 15
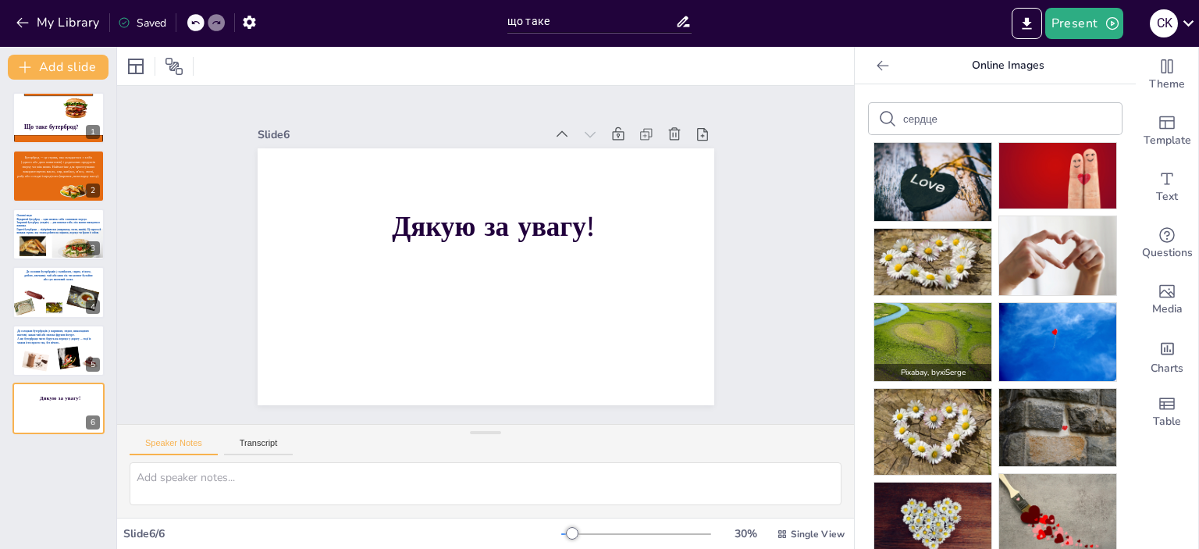
click at [938, 346] on img at bounding box center [932, 342] width 117 height 78
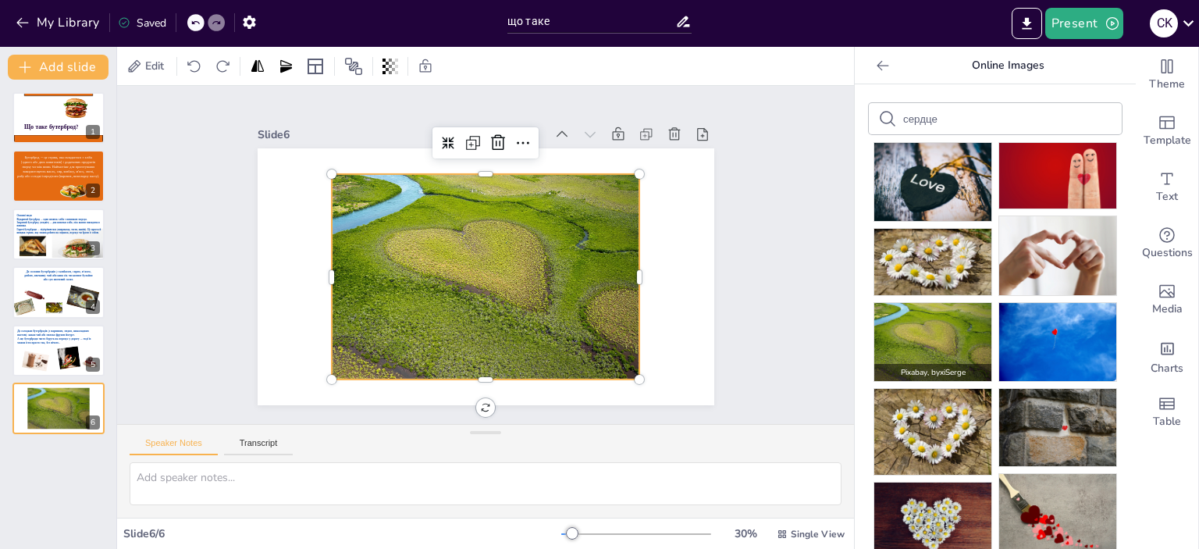
click at [911, 325] on img at bounding box center [932, 342] width 117 height 78
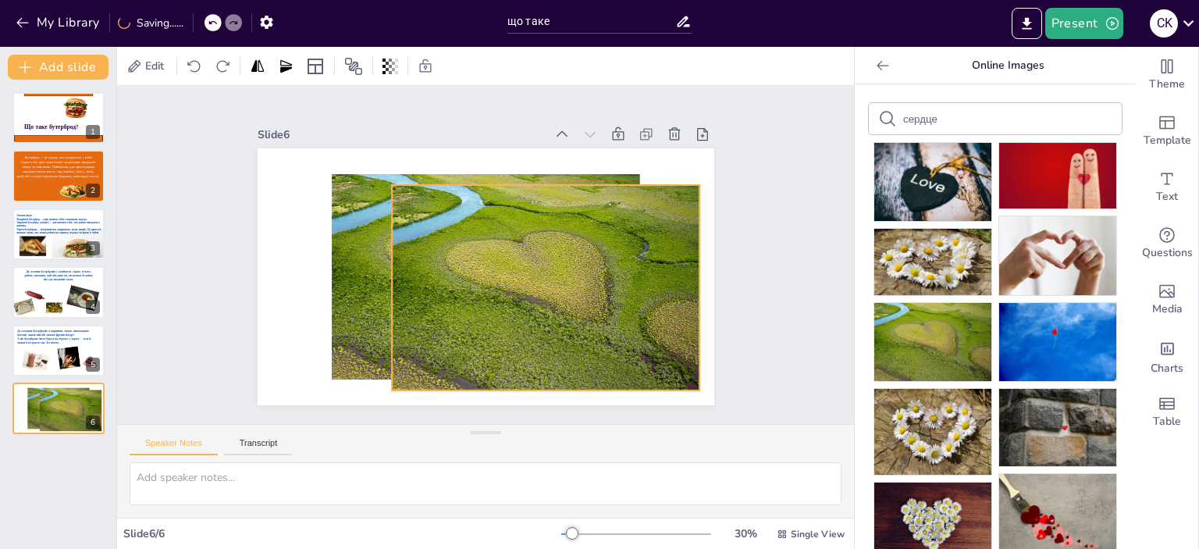
drag, startPoint x: 577, startPoint y: 286, endPoint x: 627, endPoint y: 293, distance: 50.4
click at [627, 293] on div at bounding box center [546, 287] width 308 height 205
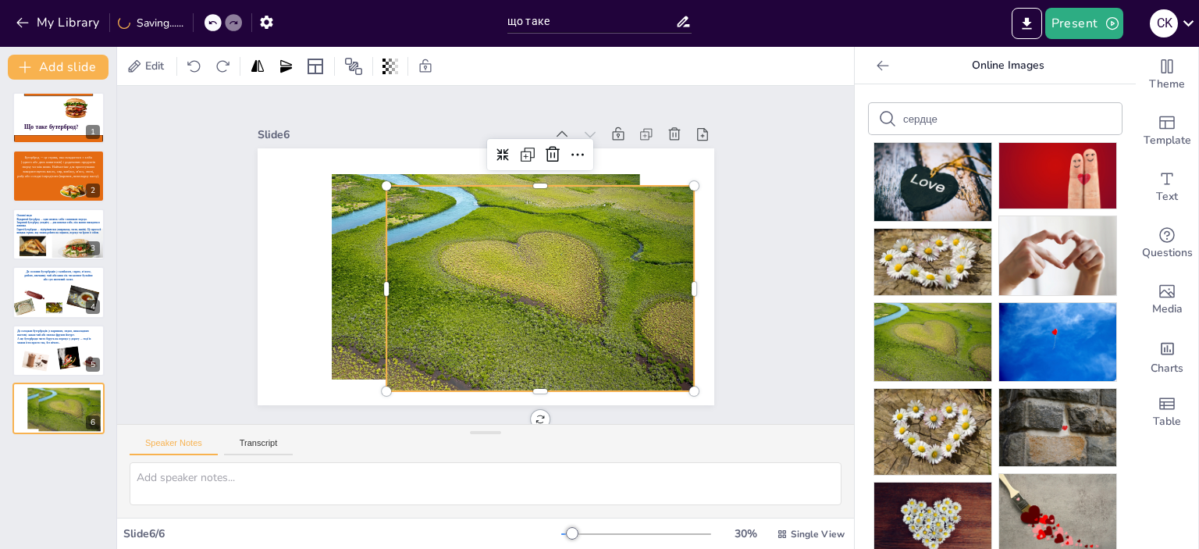
click at [545, 151] on icon at bounding box center [552, 155] width 14 height 16
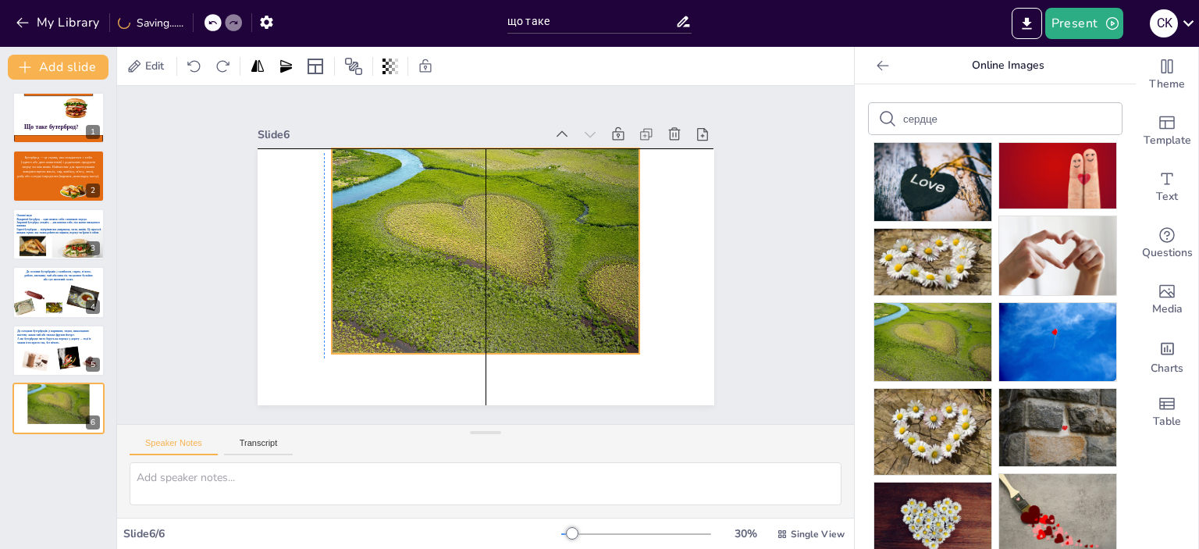
drag, startPoint x: 556, startPoint y: 261, endPoint x: 553, endPoint y: 240, distance: 21.3
click at [553, 240] on div at bounding box center [486, 250] width 308 height 205
click at [489, 109] on icon at bounding box center [497, 117] width 19 height 19
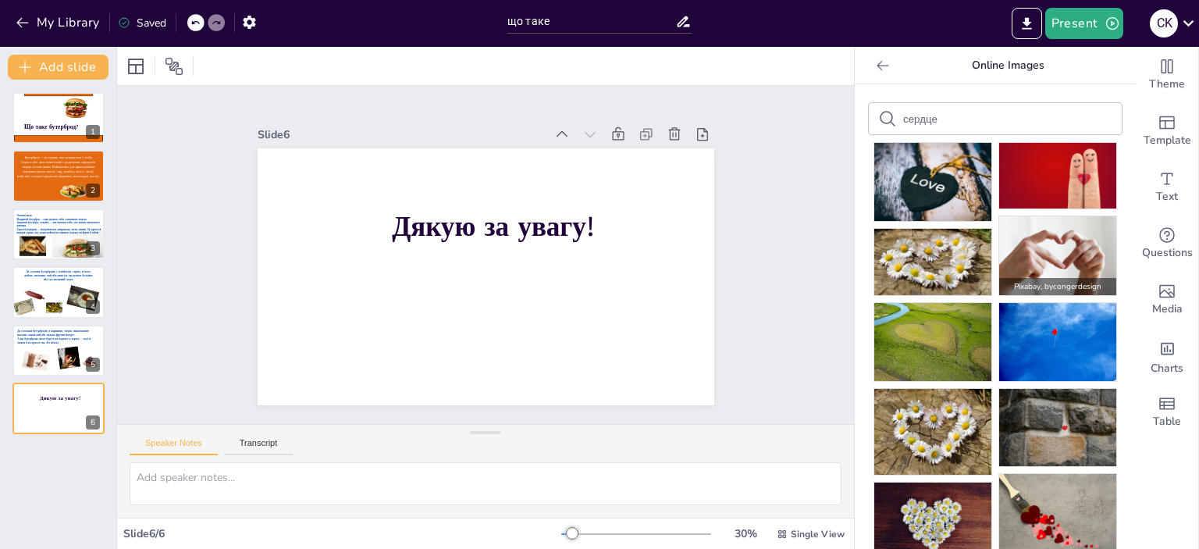
click at [1030, 242] on img at bounding box center [1057, 255] width 117 height 78
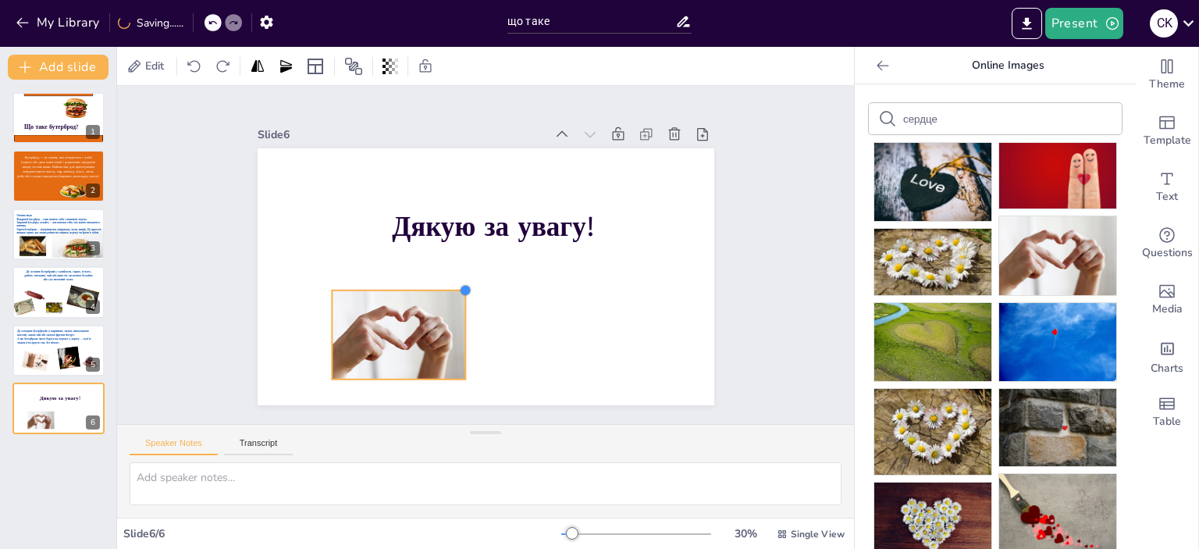
drag, startPoint x: 627, startPoint y: 172, endPoint x: 453, endPoint y: 336, distance: 239.0
click at [453, 336] on div "Дякую за увагу!" at bounding box center [485, 276] width 456 height 257
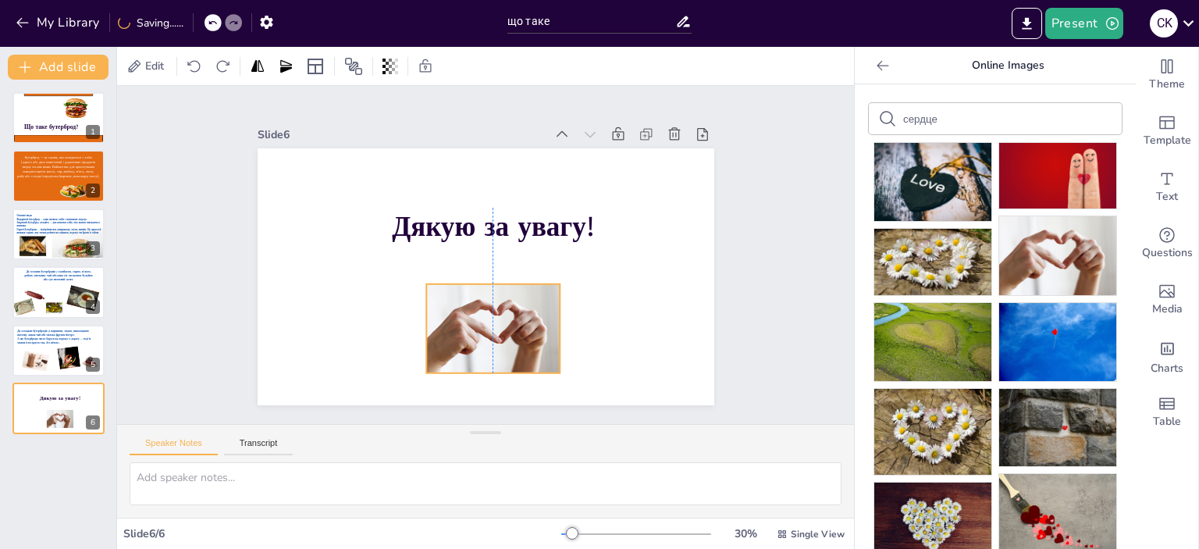
drag, startPoint x: 439, startPoint y: 341, endPoint x: 534, endPoint y: 335, distance: 96.2
click at [534, 335] on div at bounding box center [492, 328] width 133 height 89
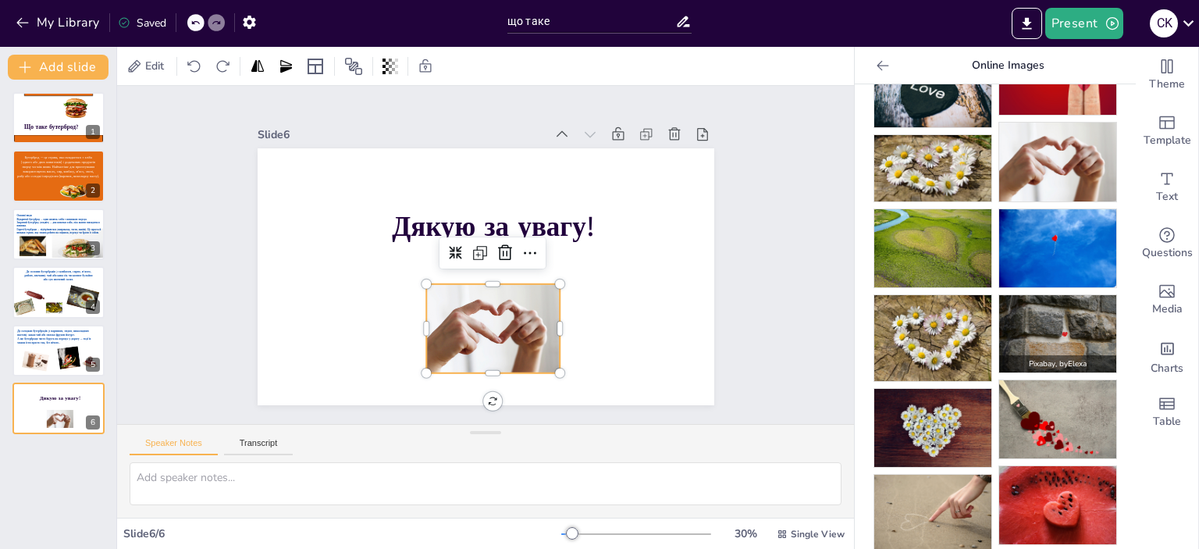
scroll to position [102, 0]
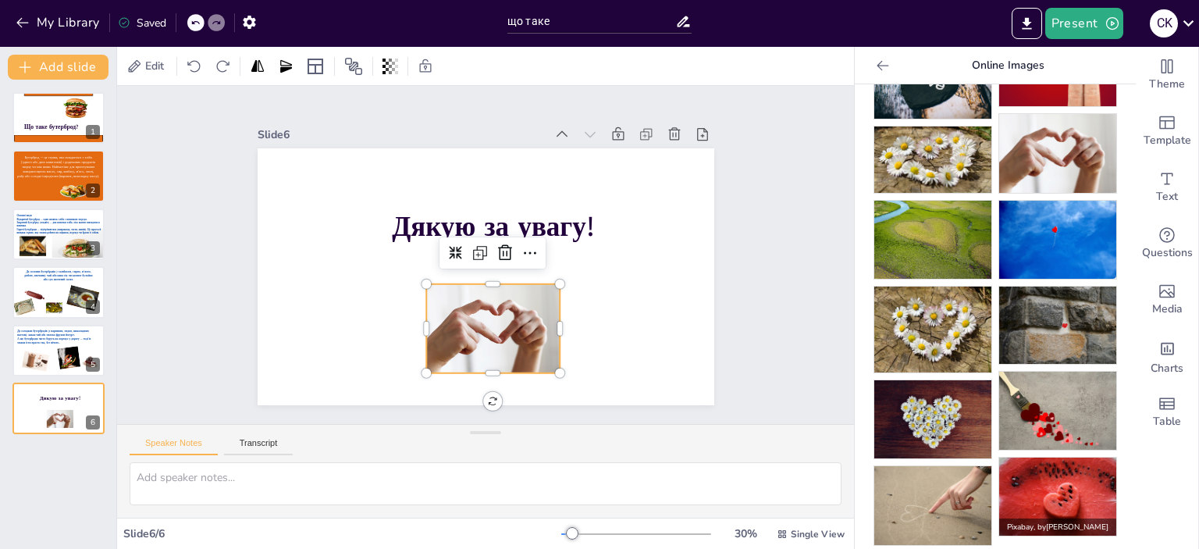
click at [1008, 474] on img at bounding box center [1057, 496] width 117 height 78
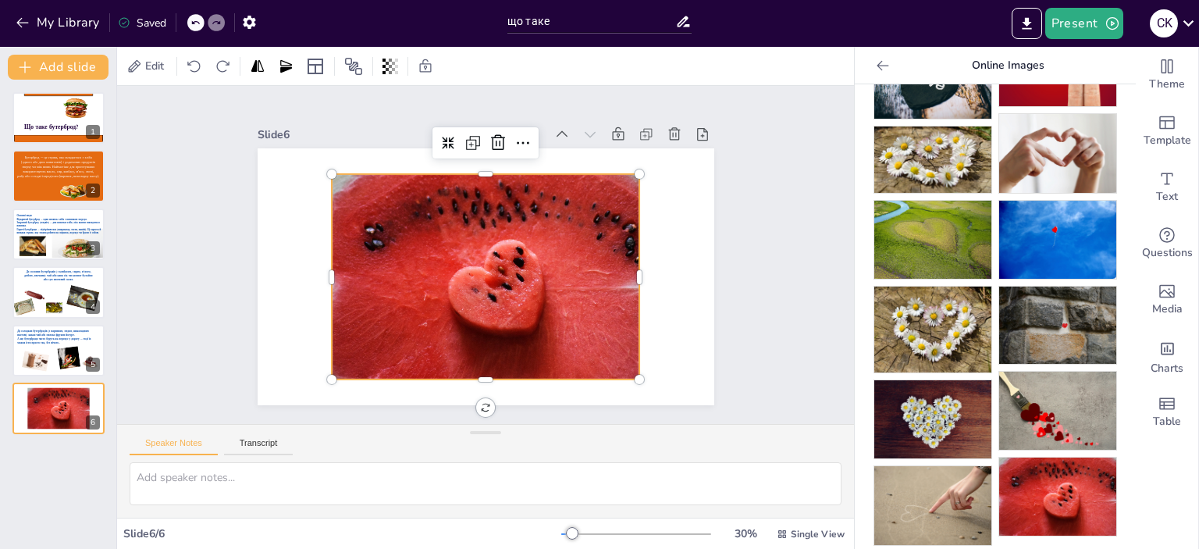
click at [490, 133] on icon at bounding box center [497, 142] width 19 height 19
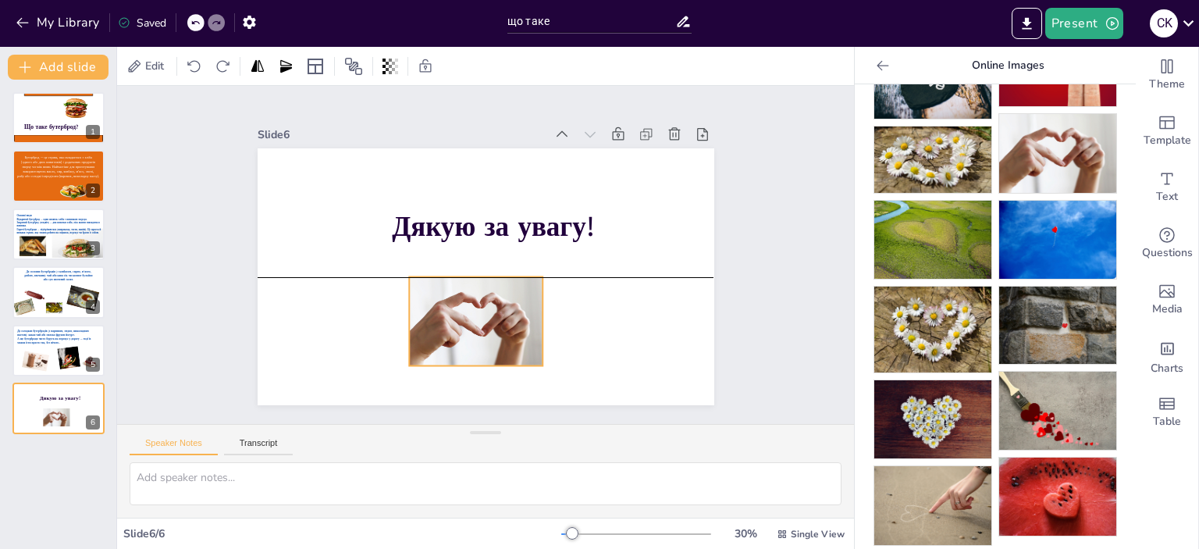
drag, startPoint x: 499, startPoint y: 296, endPoint x: 487, endPoint y: 296, distance: 12.5
click at [487, 296] on div at bounding box center [475, 321] width 133 height 89
click at [773, 221] on div "Slide 1 Що таке бутерброд? Slide 2 Бутерброд — це страва, яка складається з хлі…" at bounding box center [485, 255] width 737 height 338
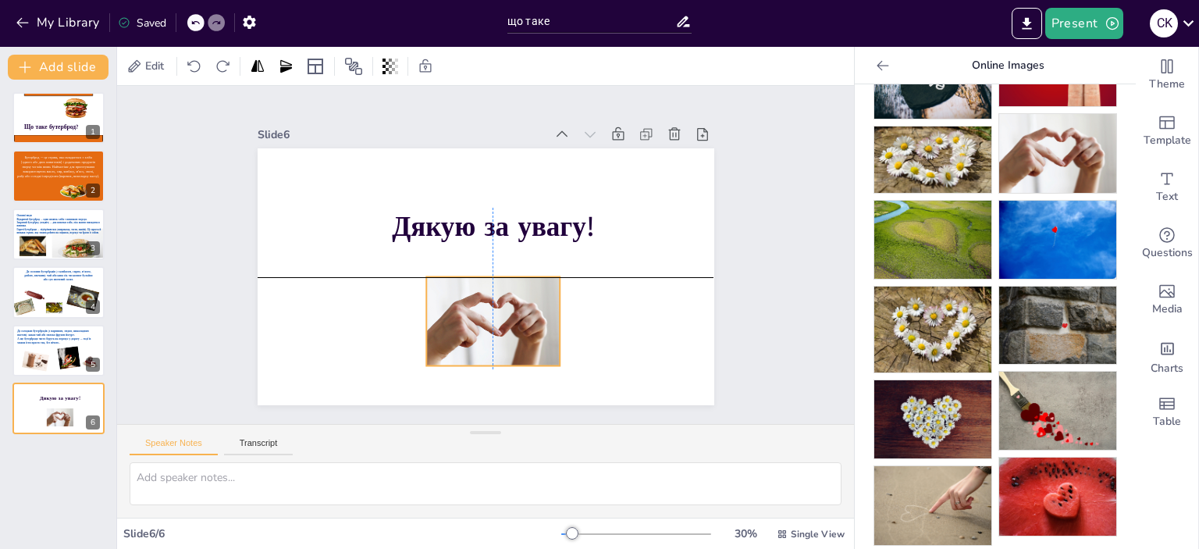
drag, startPoint x: 454, startPoint y: 302, endPoint x: 474, endPoint y: 305, distance: 20.5
click at [474, 305] on div at bounding box center [492, 321] width 133 height 89
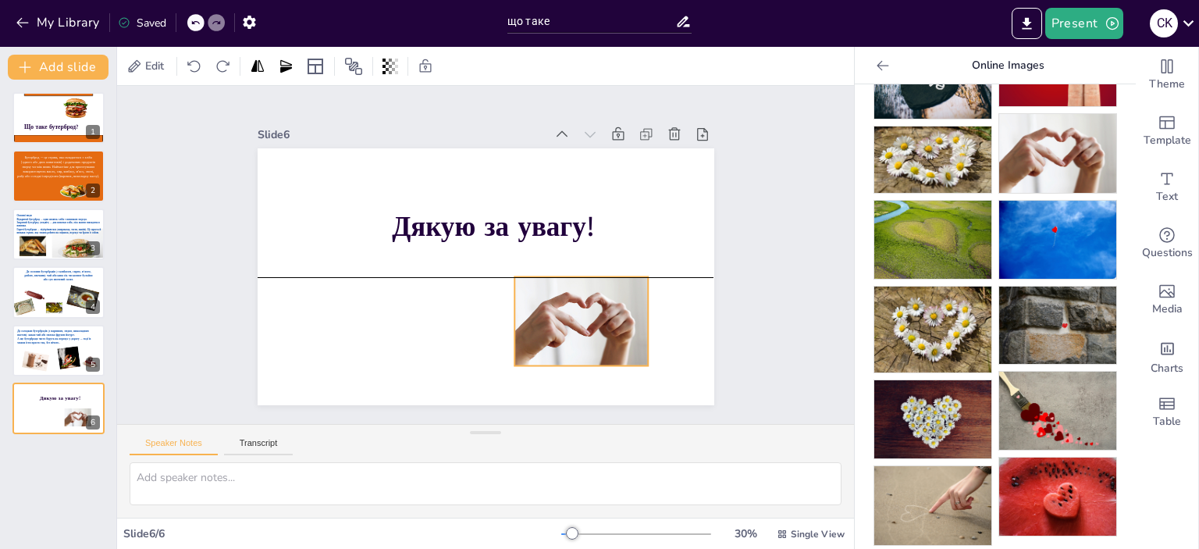
drag, startPoint x: 509, startPoint y: 325, endPoint x: 597, endPoint y: 324, distance: 88.2
click at [597, 324] on div at bounding box center [580, 321] width 133 height 89
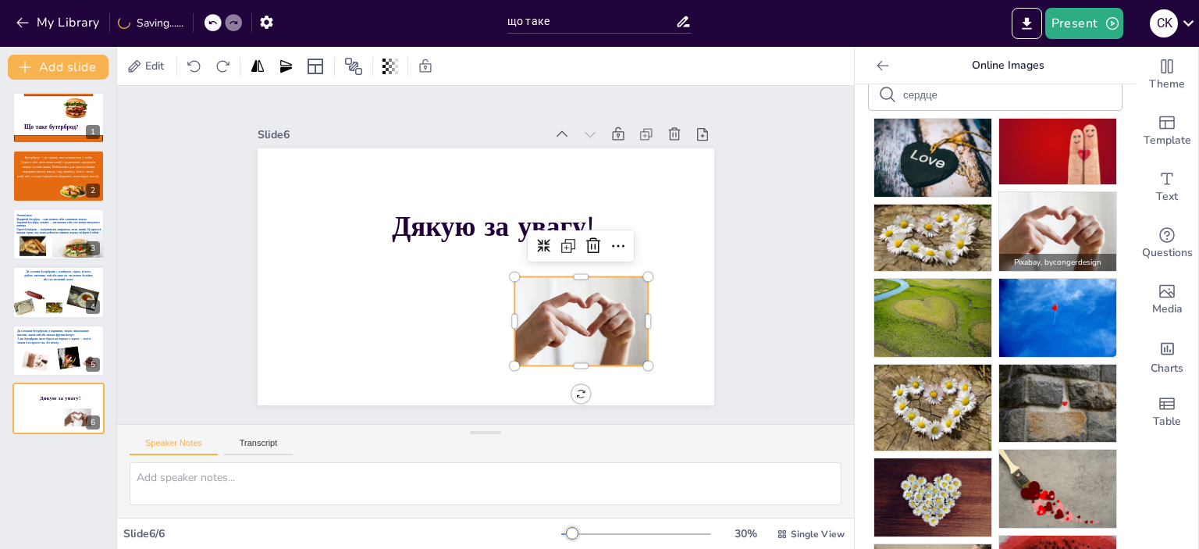
scroll to position [0, 0]
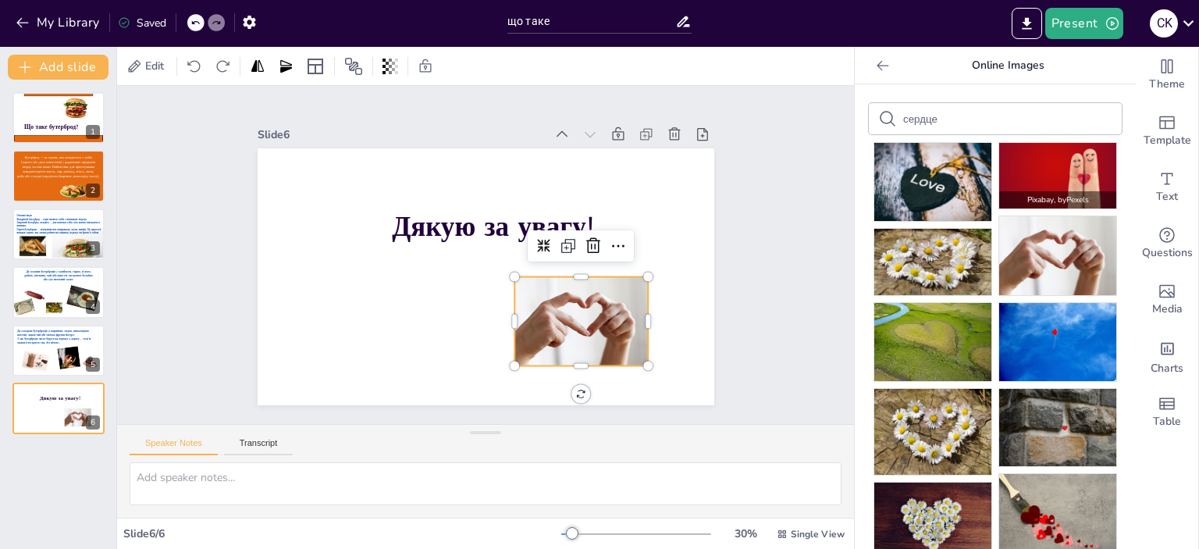
click at [1068, 161] on img at bounding box center [1057, 176] width 117 height 66
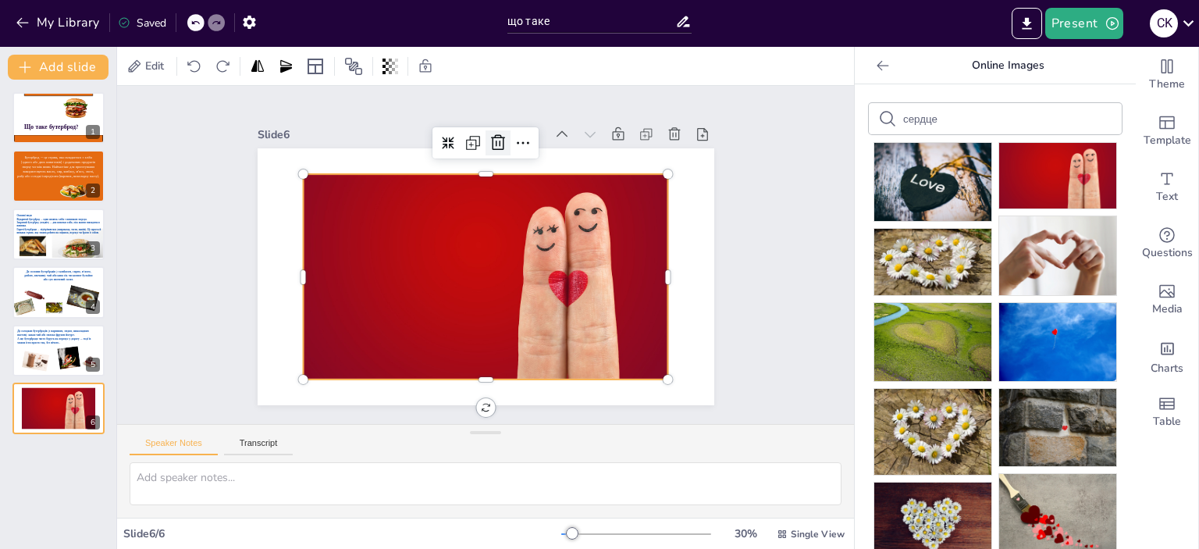
click at [488, 140] on icon at bounding box center [497, 142] width 19 height 19
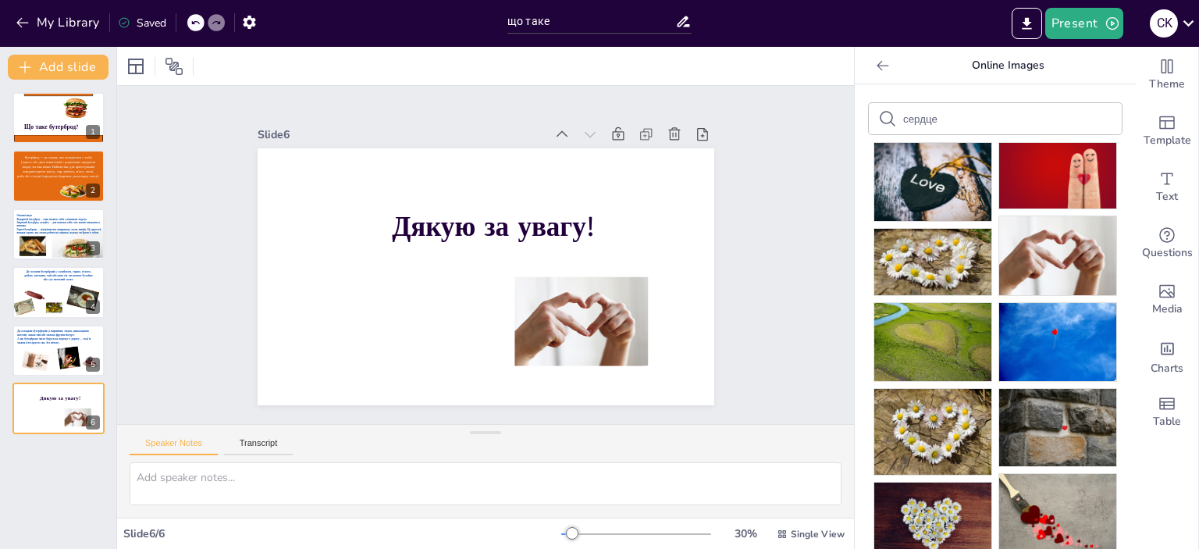
click at [933, 118] on input "сердце" at bounding box center [969, 119] width 132 height 12
type input "сердечки"
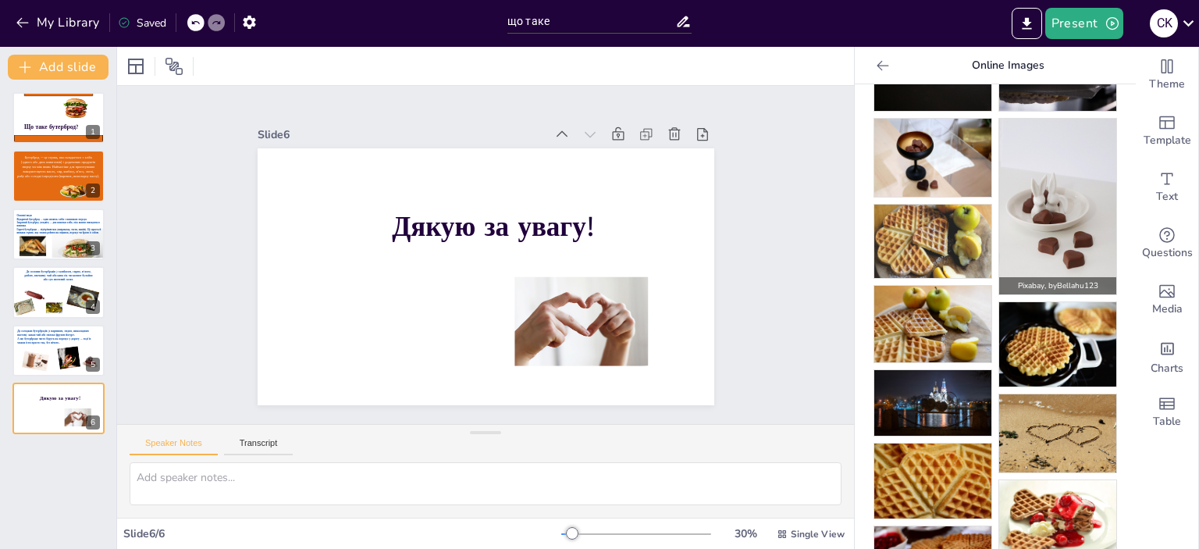
scroll to position [215, 0]
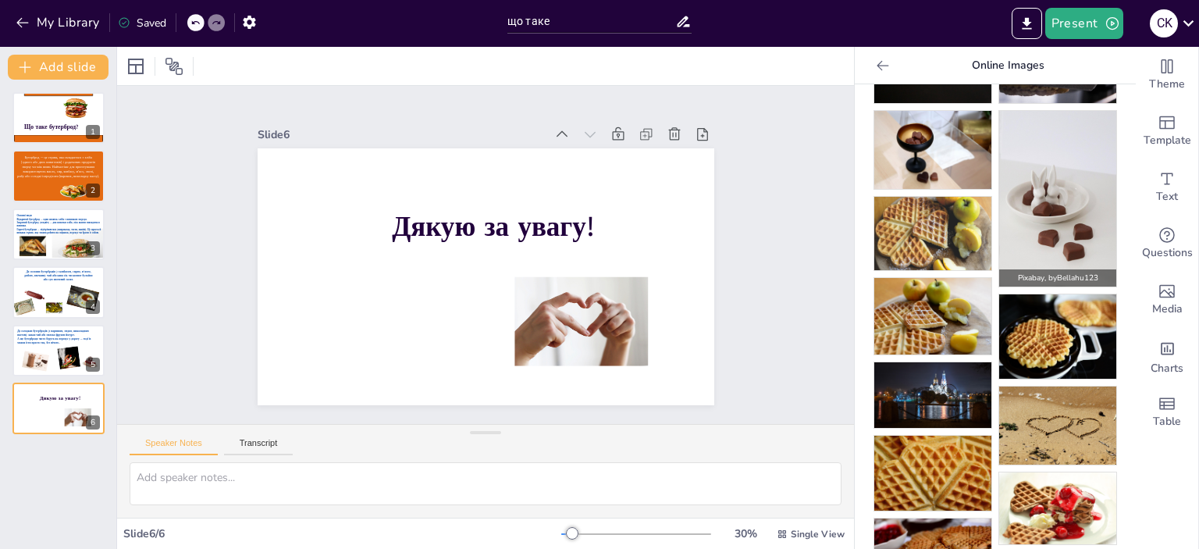
click at [1049, 188] on img at bounding box center [1057, 199] width 117 height 176
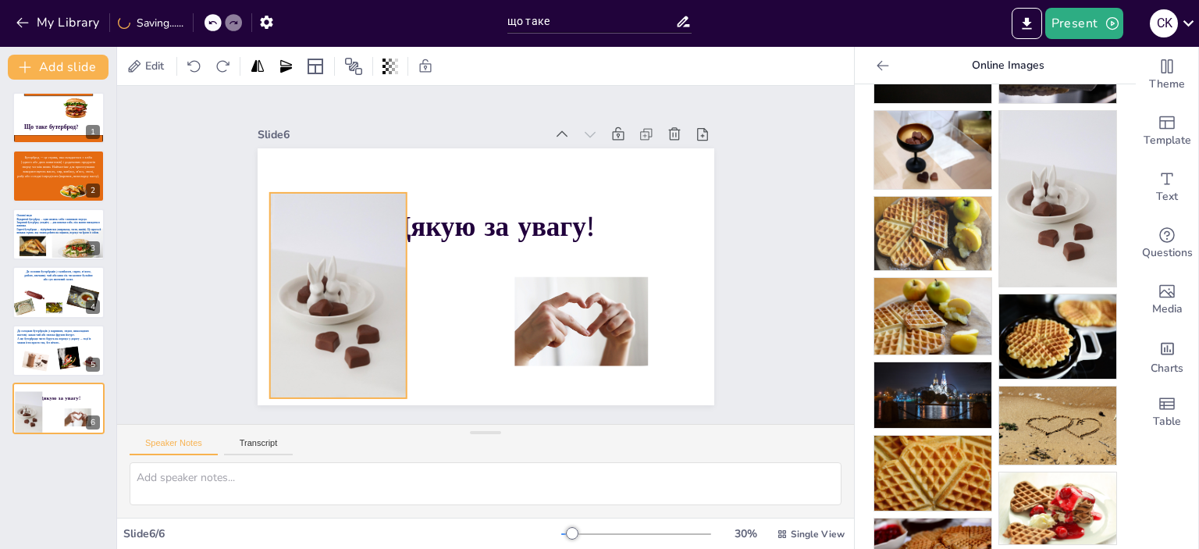
drag, startPoint x: 387, startPoint y: 325, endPoint x: 333, endPoint y: 330, distance: 54.1
click at [333, 330] on div at bounding box center [337, 295] width 137 height 205
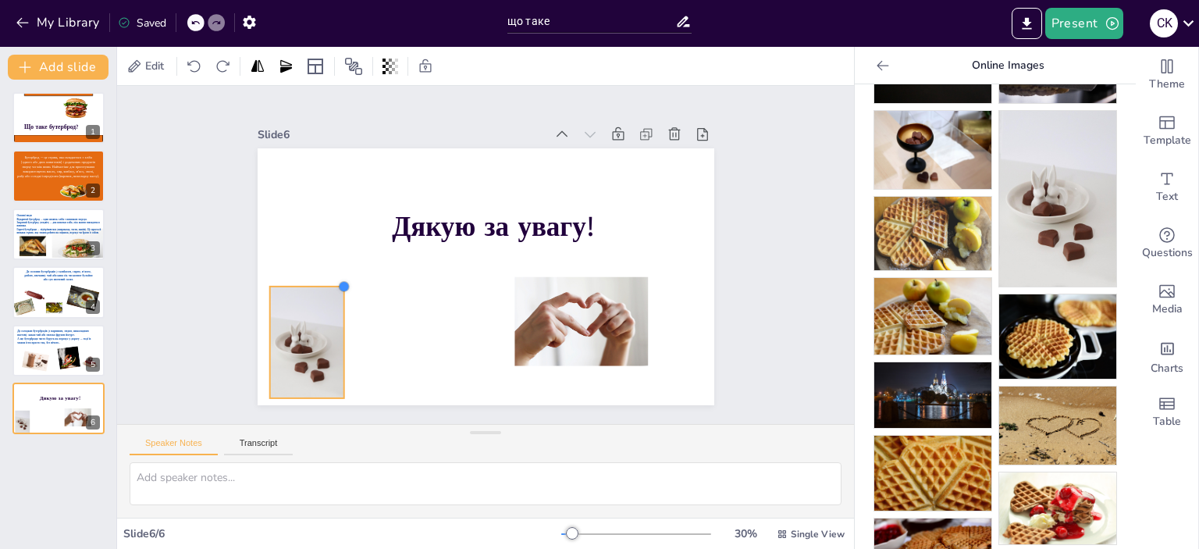
drag, startPoint x: 336, startPoint y: 229, endPoint x: 291, endPoint y: 276, distance: 65.7
click at [291, 276] on div "Дякую за увагу!" at bounding box center [485, 276] width 456 height 257
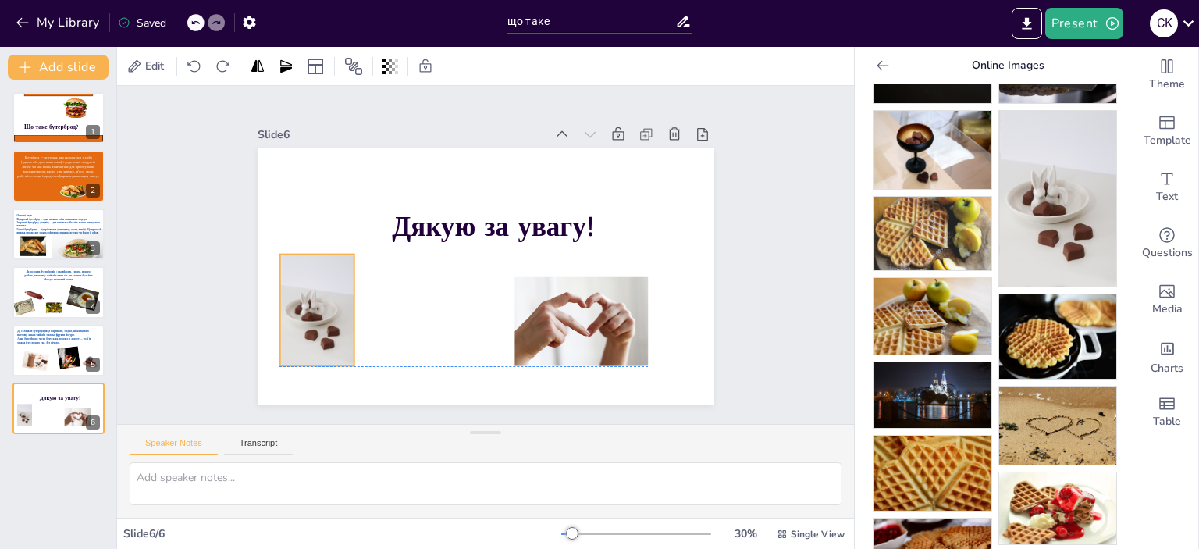
drag, startPoint x: 297, startPoint y: 339, endPoint x: 307, endPoint y: 311, distance: 29.1
click at [307, 311] on div at bounding box center [316, 310] width 74 height 112
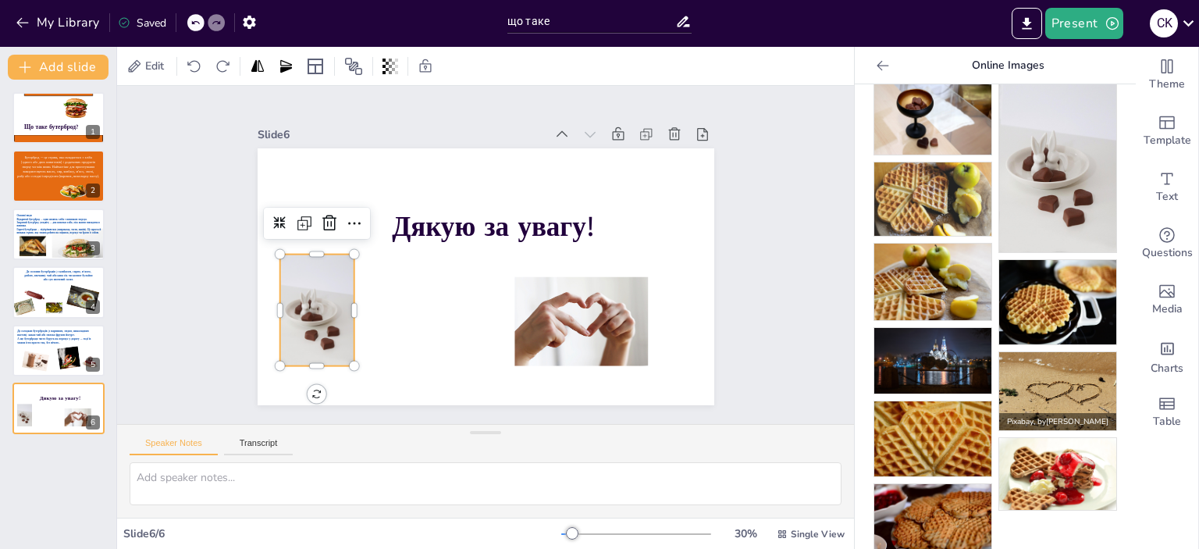
scroll to position [257, 0]
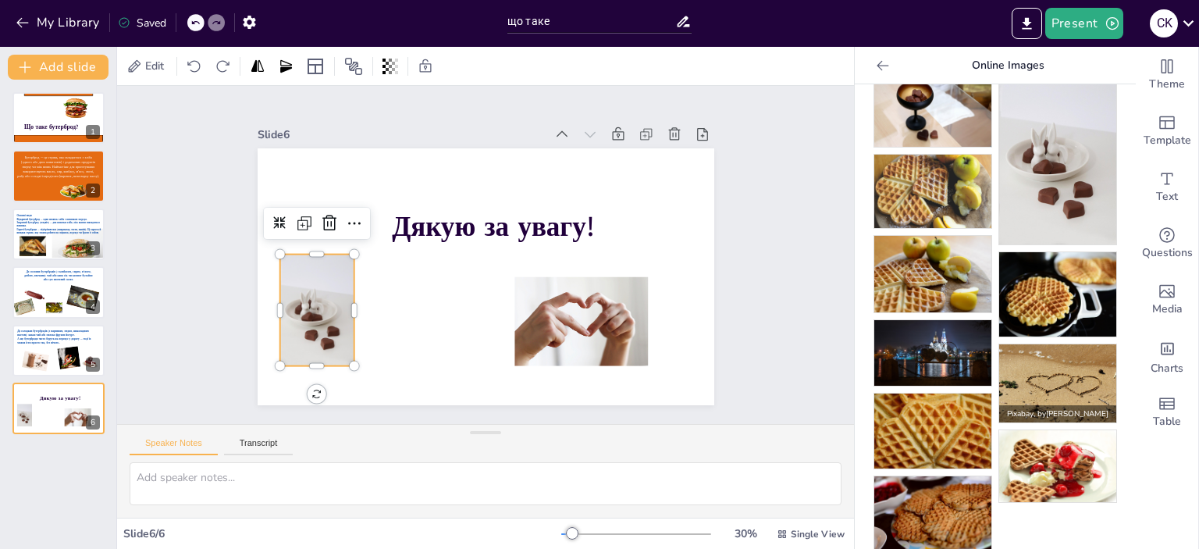
click at [1052, 355] on img at bounding box center [1057, 383] width 117 height 78
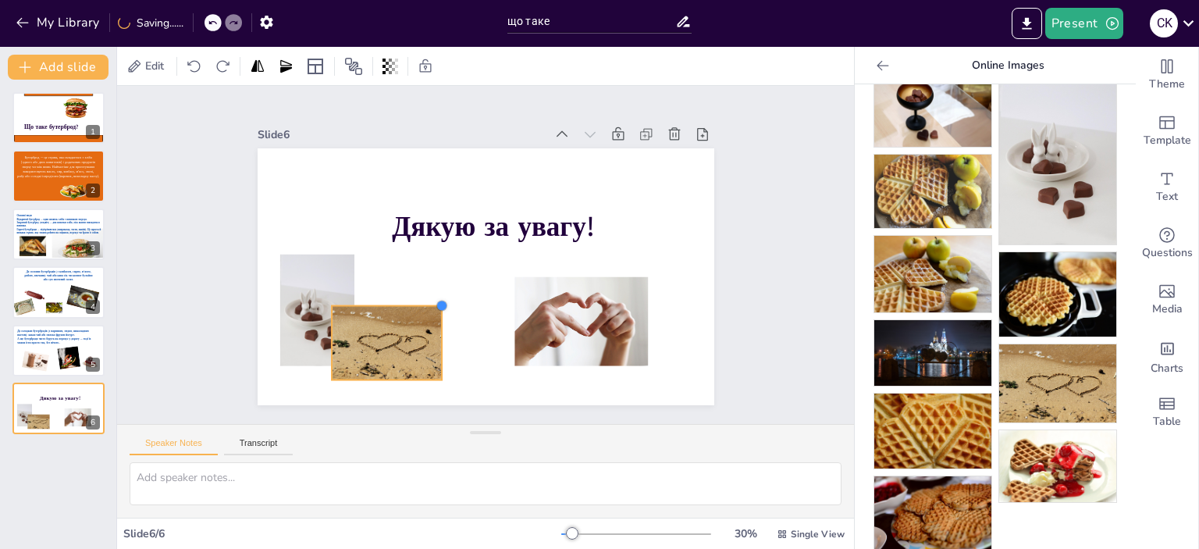
drag, startPoint x: 630, startPoint y: 169, endPoint x: 433, endPoint y: 352, distance: 268.9
click at [433, 352] on div "Дякую за увагу!" at bounding box center [485, 276] width 456 height 257
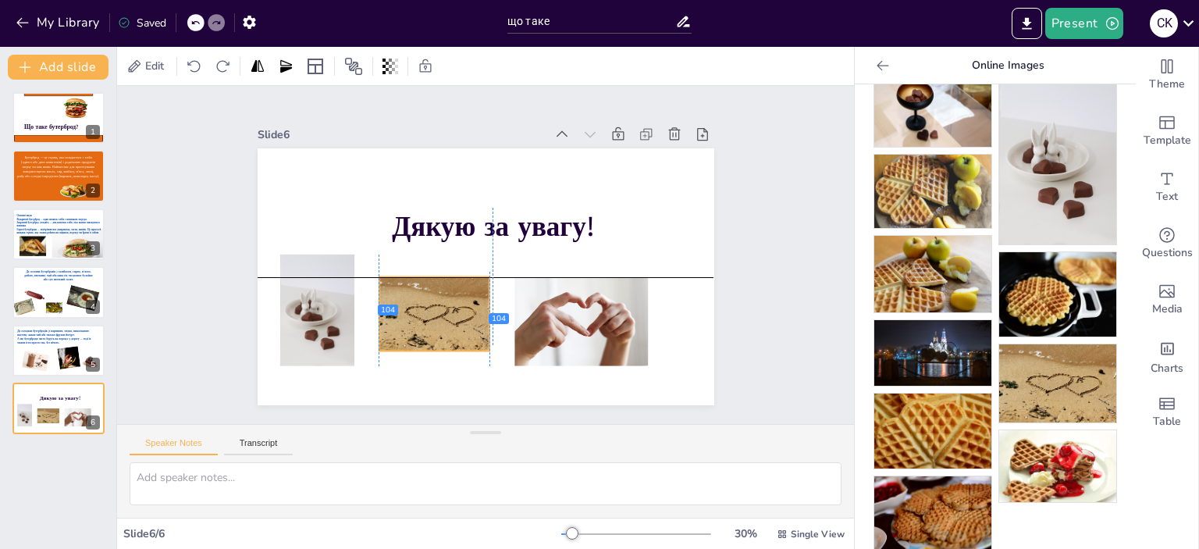
drag, startPoint x: 400, startPoint y: 352, endPoint x: 446, endPoint y: 318, distance: 58.1
click at [446, 318] on div at bounding box center [433, 314] width 111 height 74
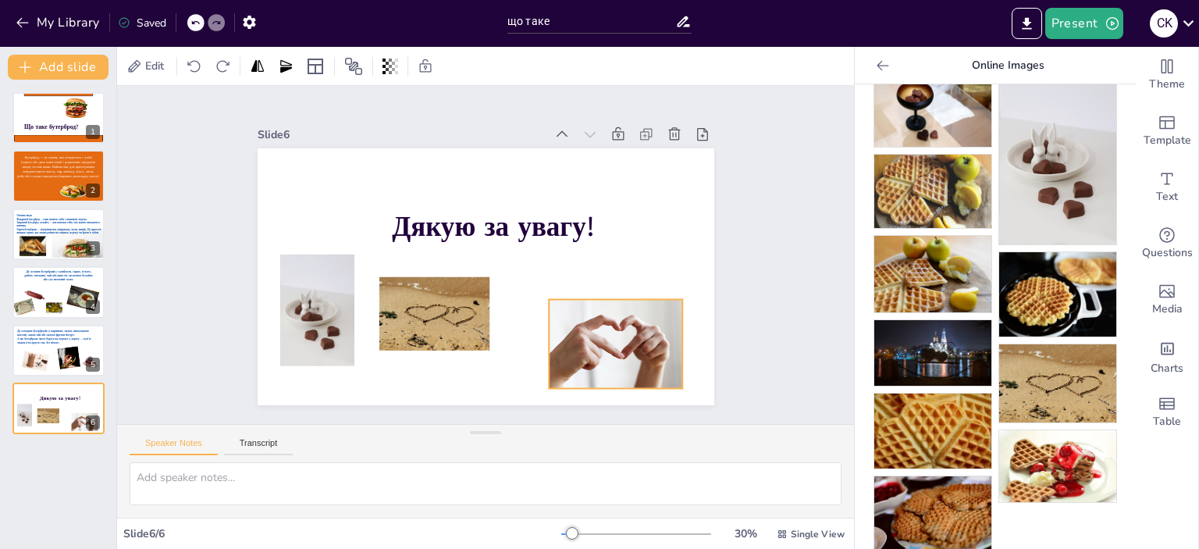
drag, startPoint x: 561, startPoint y: 318, endPoint x: 595, endPoint y: 340, distance: 40.5
click at [595, 340] on div at bounding box center [615, 344] width 133 height 89
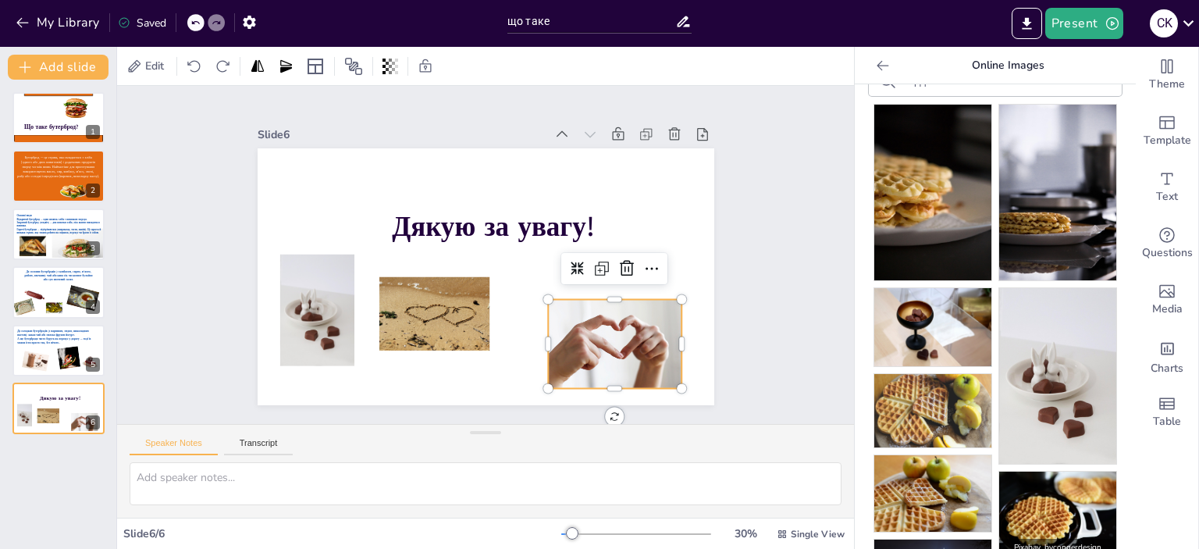
scroll to position [0, 0]
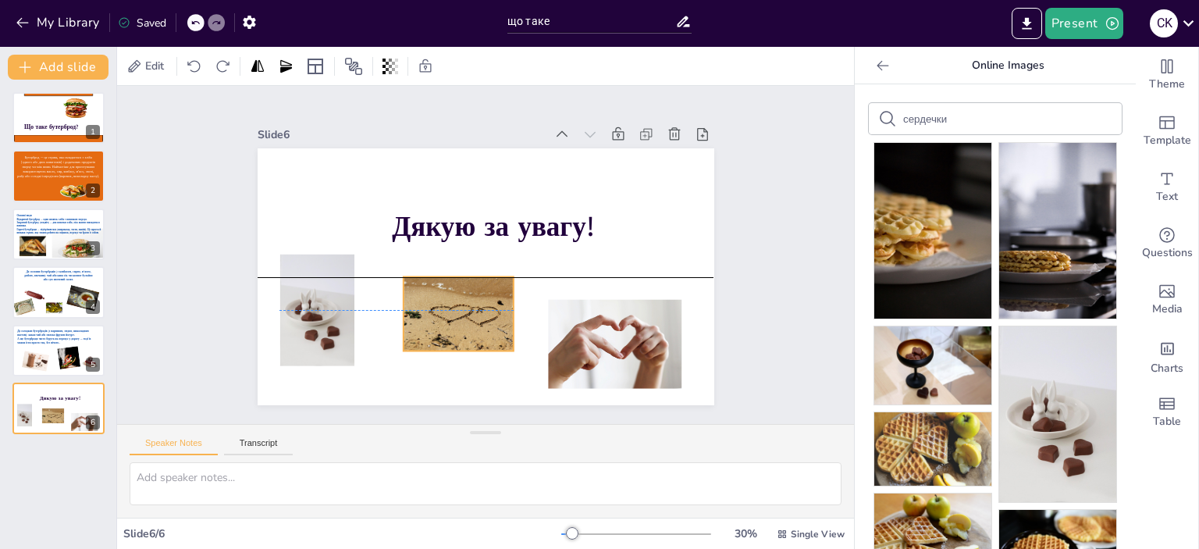
drag, startPoint x: 410, startPoint y: 318, endPoint x: 435, endPoint y: 320, distance: 24.3
click at [435, 320] on div at bounding box center [458, 314] width 111 height 74
click at [465, 240] on icon at bounding box center [470, 245] width 19 height 19
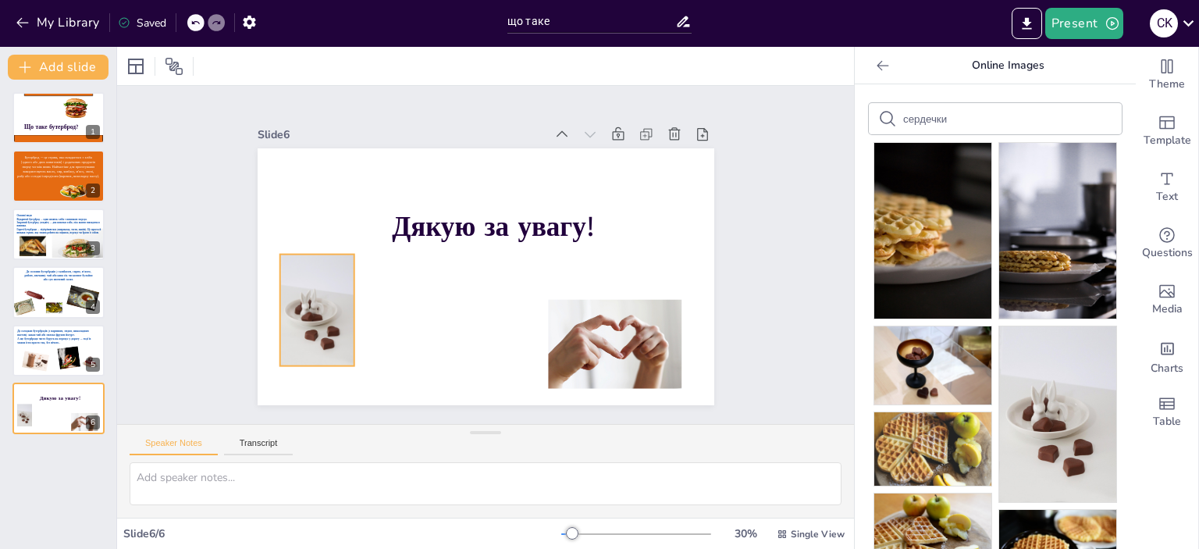
click at [336, 302] on div at bounding box center [316, 310] width 74 height 112
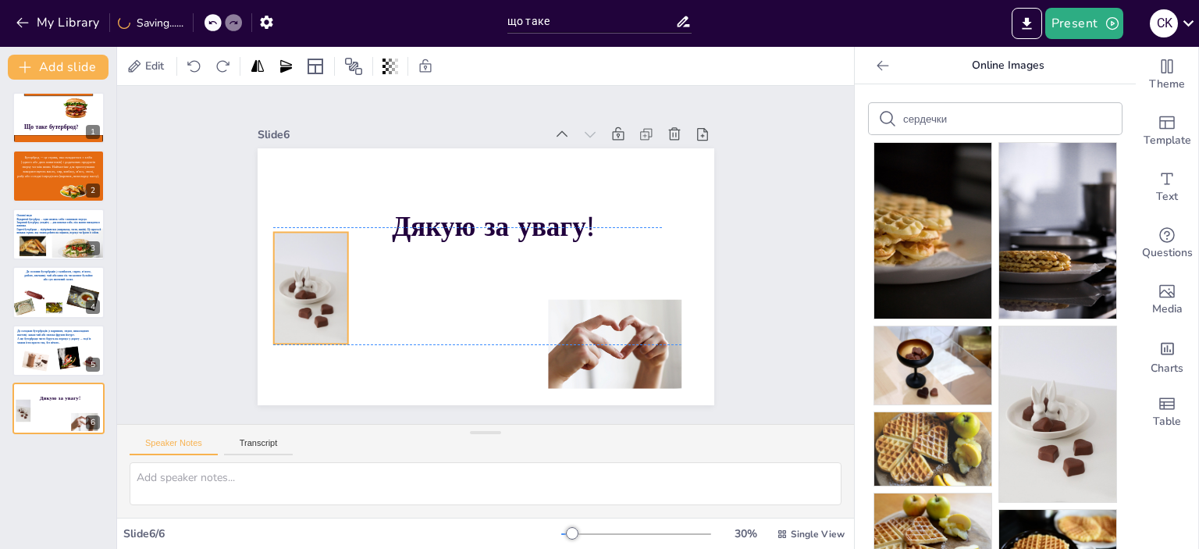
drag, startPoint x: 323, startPoint y: 285, endPoint x: 317, endPoint y: 261, distance: 25.0
click at [317, 261] on div at bounding box center [310, 288] width 74 height 112
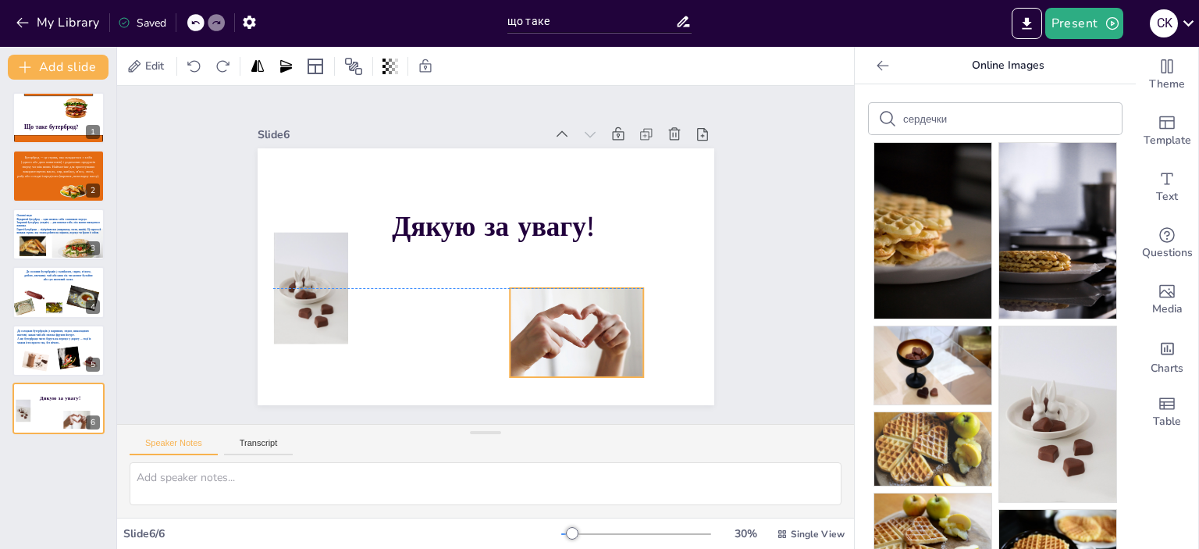
drag, startPoint x: 642, startPoint y: 331, endPoint x: 601, endPoint y: 316, distance: 43.9
click at [603, 316] on div at bounding box center [576, 332] width 133 height 89
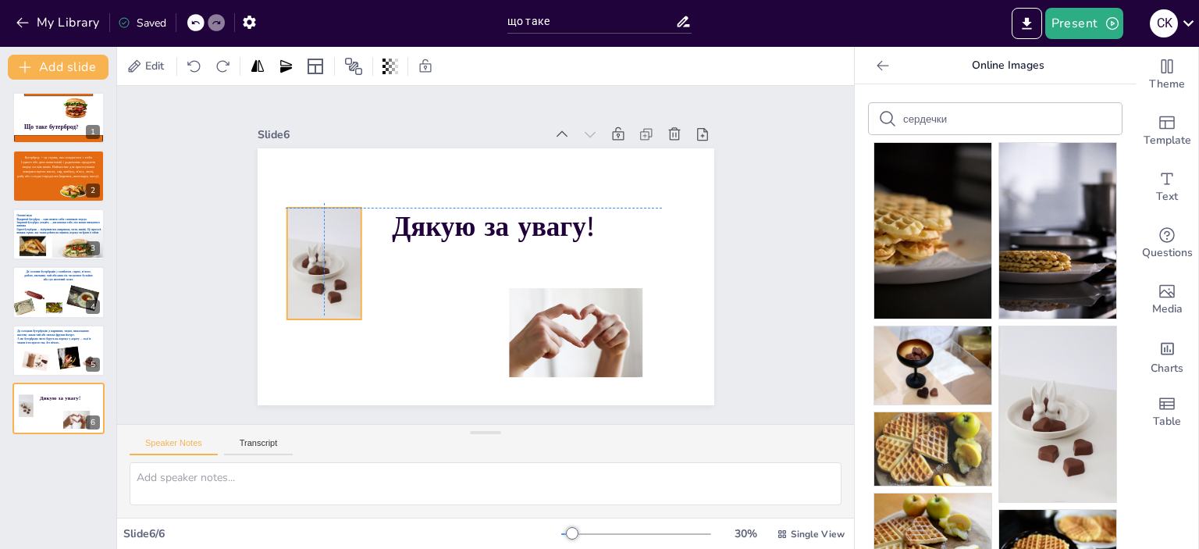
drag, startPoint x: 328, startPoint y: 308, endPoint x: 337, endPoint y: 276, distance: 33.3
click at [337, 276] on div at bounding box center [323, 264] width 74 height 112
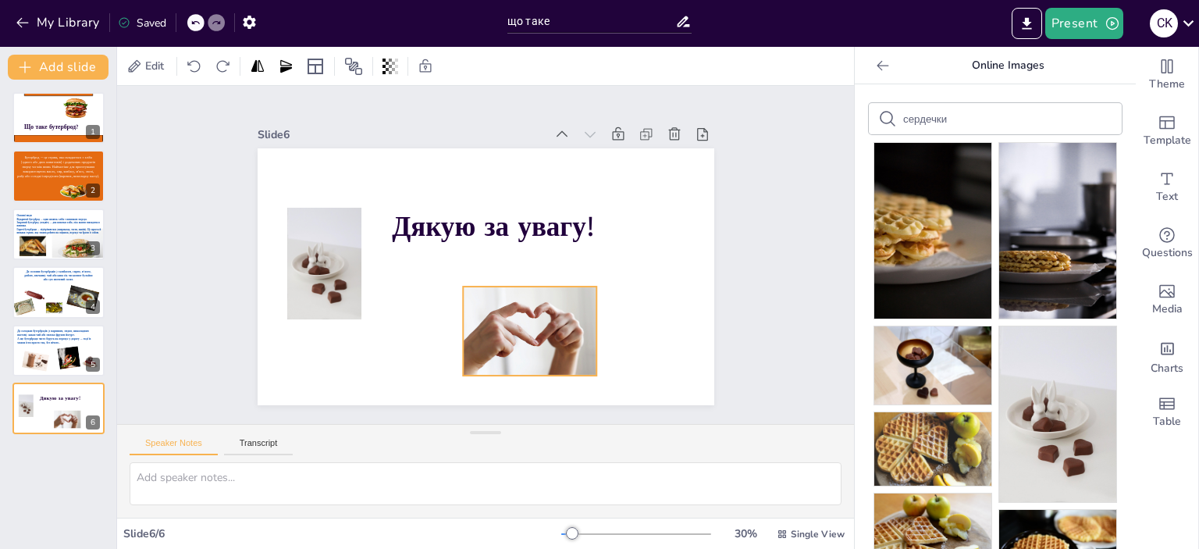
drag, startPoint x: 558, startPoint y: 318, endPoint x: 512, endPoint y: 316, distance: 46.1
click at [512, 316] on div at bounding box center [529, 330] width 133 height 89
click at [751, 258] on div "Slide 1 Що таке бутерброд? Slide 2 Бутерброд — це страва, яка складається з хлі…" at bounding box center [485, 255] width 737 height 338
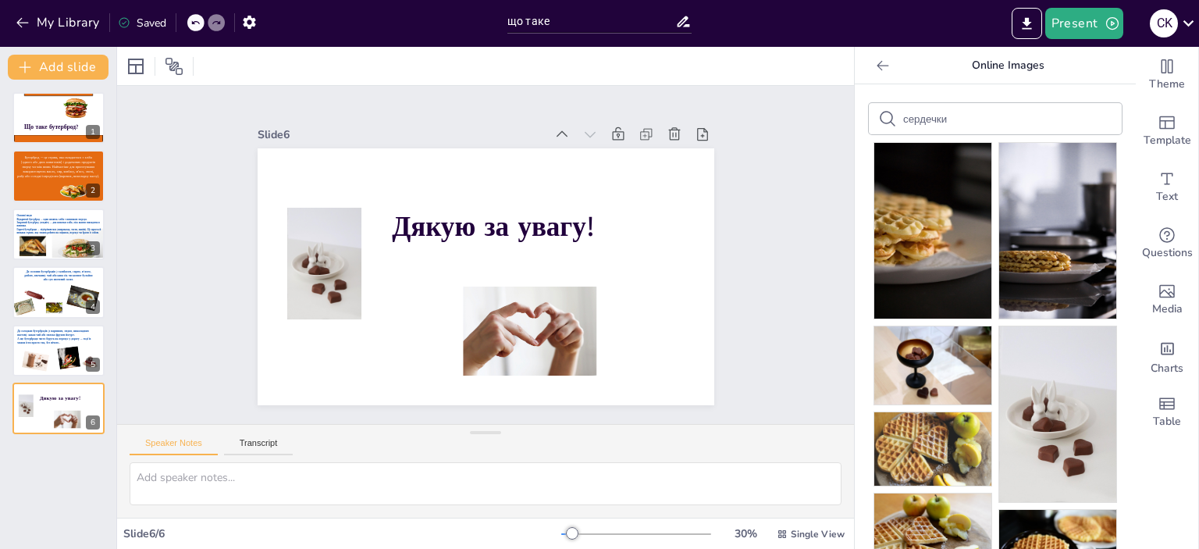
drag, startPoint x: 1124, startPoint y: 111, endPoint x: 1120, endPoint y: 149, distance: 38.4
click at [1120, 149] on div "Theme Template Text Questions Media Charts Table Online Images сердечки Pixabay…" at bounding box center [1026, 298] width 344 height 502
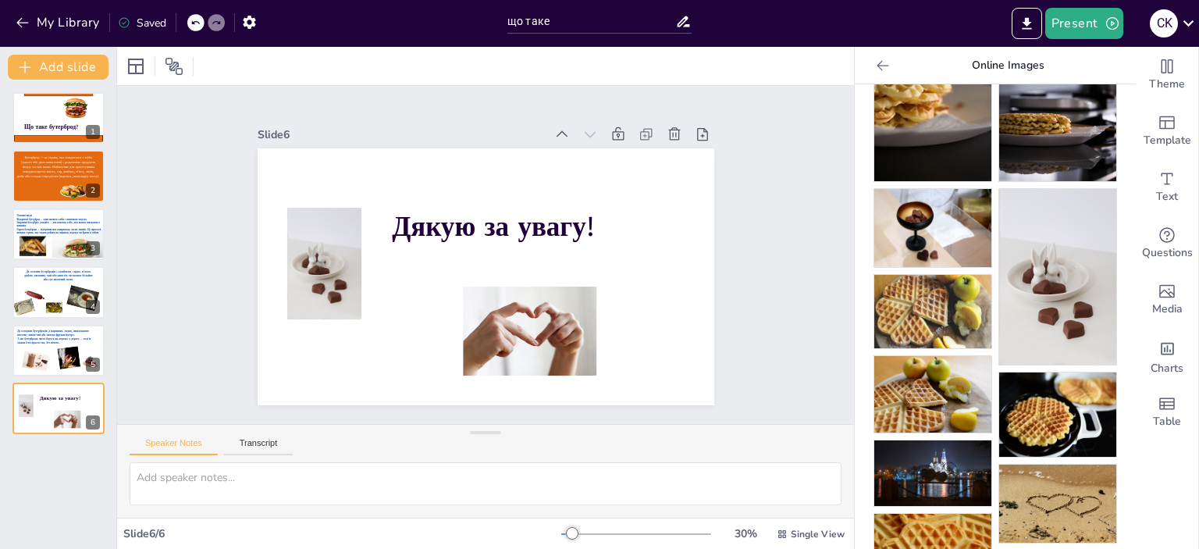
scroll to position [257, 0]
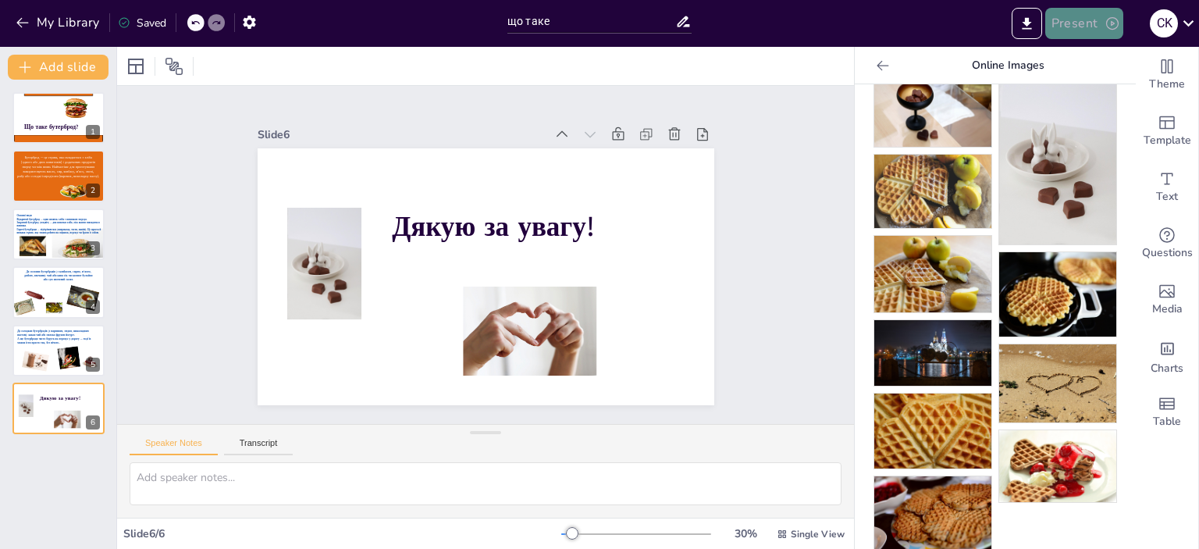
click at [1072, 23] on button "Present" at bounding box center [1084, 23] width 78 height 31
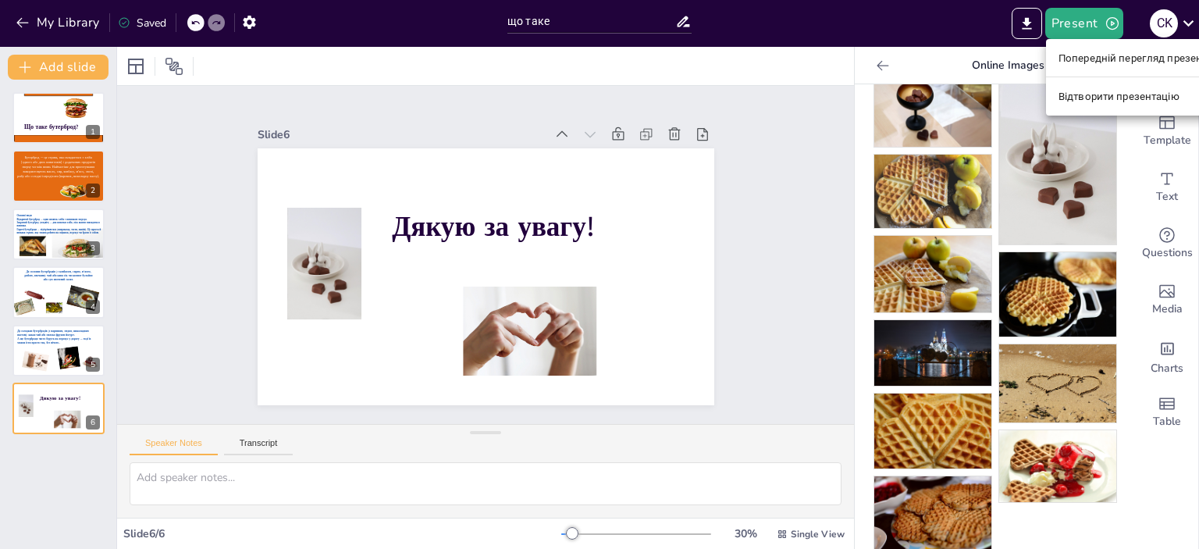
click at [837, 21] on div at bounding box center [599, 274] width 1199 height 549
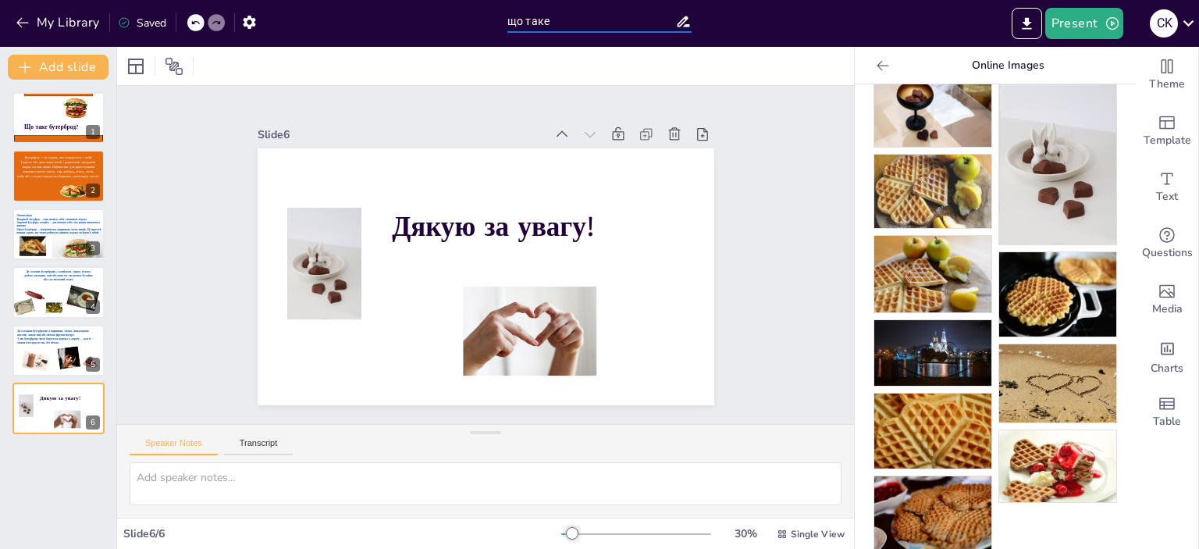
click at [560, 17] on input "що таке" at bounding box center [591, 21] width 168 height 23
drag, startPoint x: 563, startPoint y: 27, endPoint x: 488, endPoint y: 27, distance: 74.9
click at [488, 27] on div "My Library Saved що таке Present С K" at bounding box center [599, 23] width 1199 height 47
type input "Бутерброд"
click at [48, 105] on div at bounding box center [59, 117] width 94 height 53
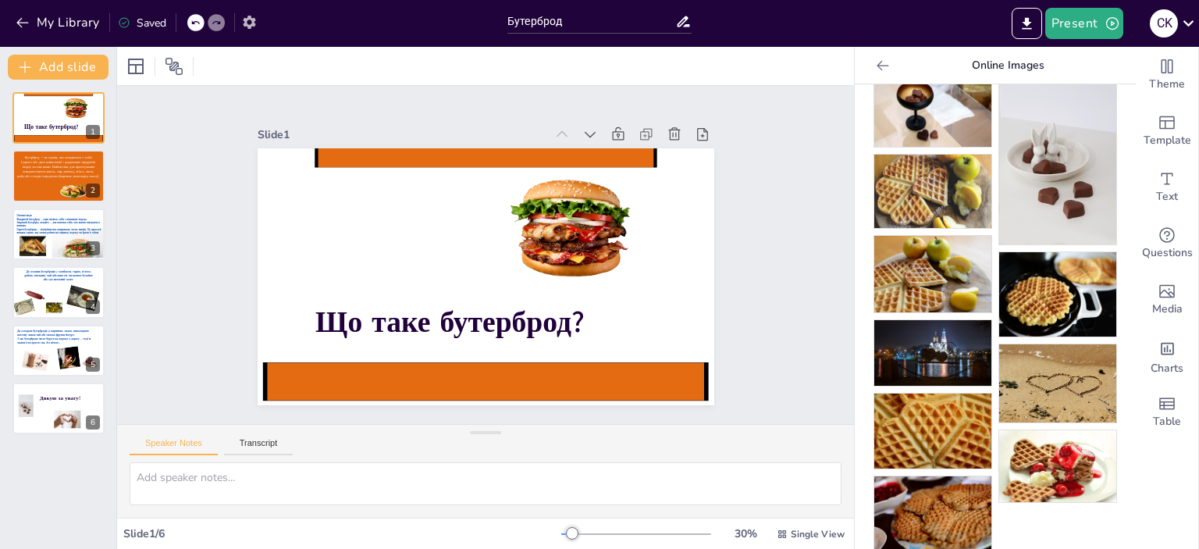
click at [257, 19] on icon "button" at bounding box center [249, 22] width 16 height 16
click at [247, 21] on icon "button" at bounding box center [249, 22] width 12 height 13
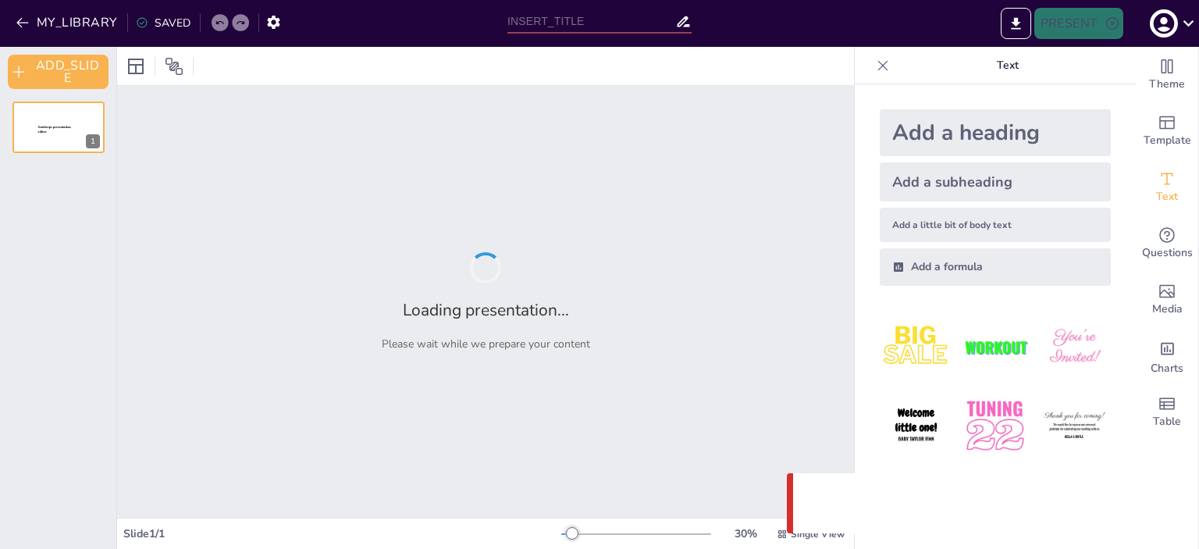
type input "Бутерброд"
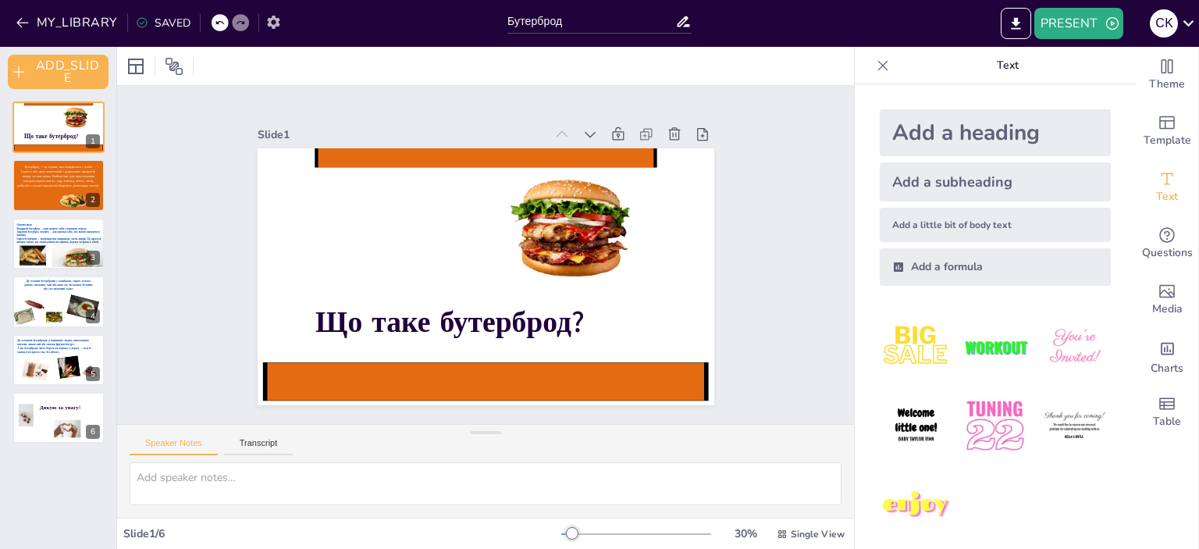
click at [272, 24] on icon "button" at bounding box center [273, 22] width 16 height 16
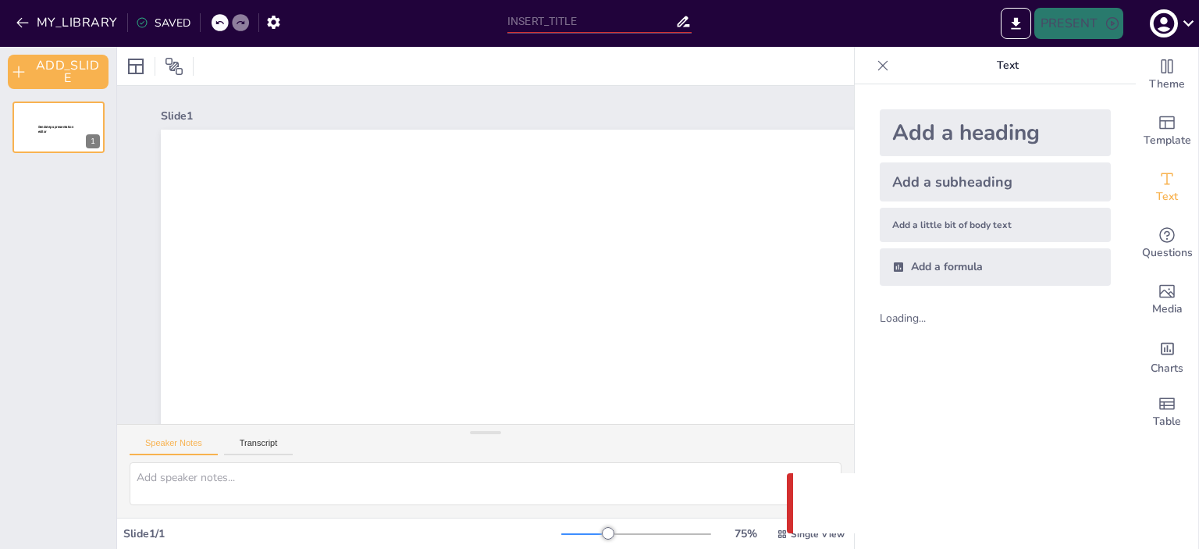
type input "Бутерброд"
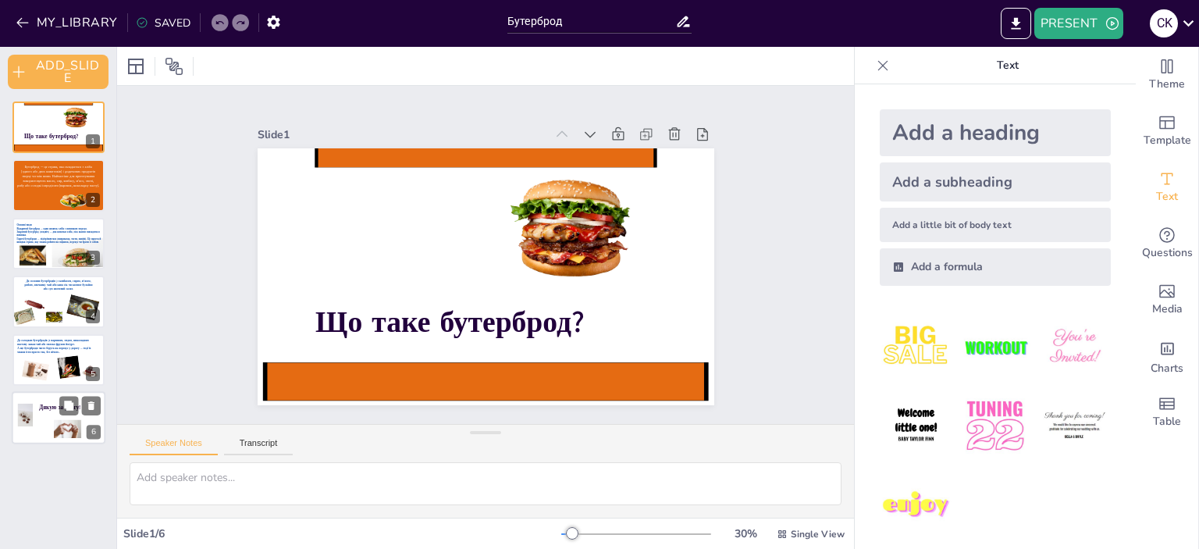
click at [66, 416] on div at bounding box center [59, 417] width 94 height 53
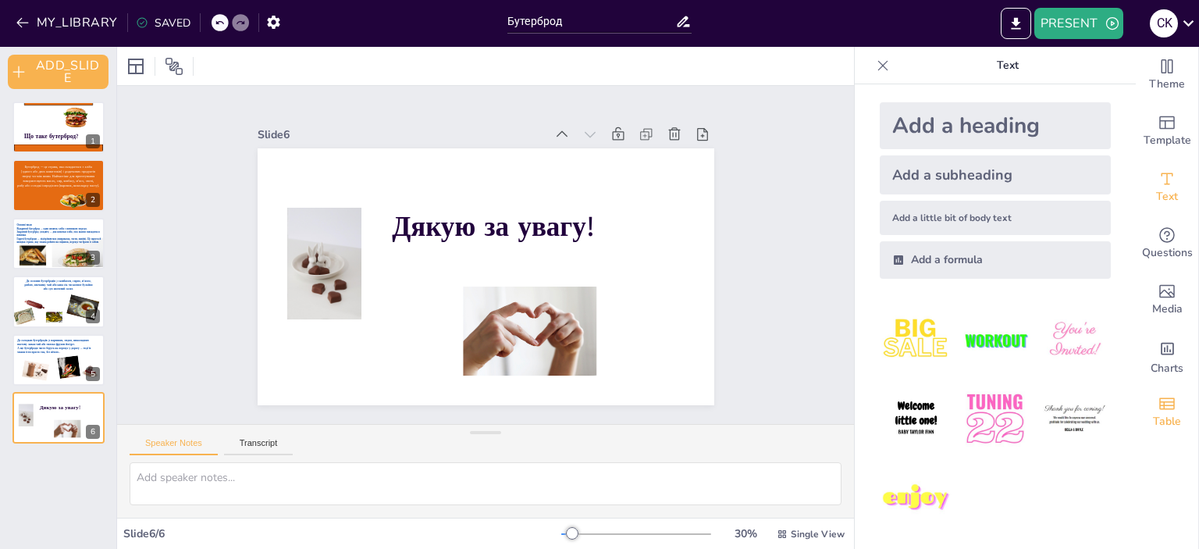
scroll to position [9, 0]
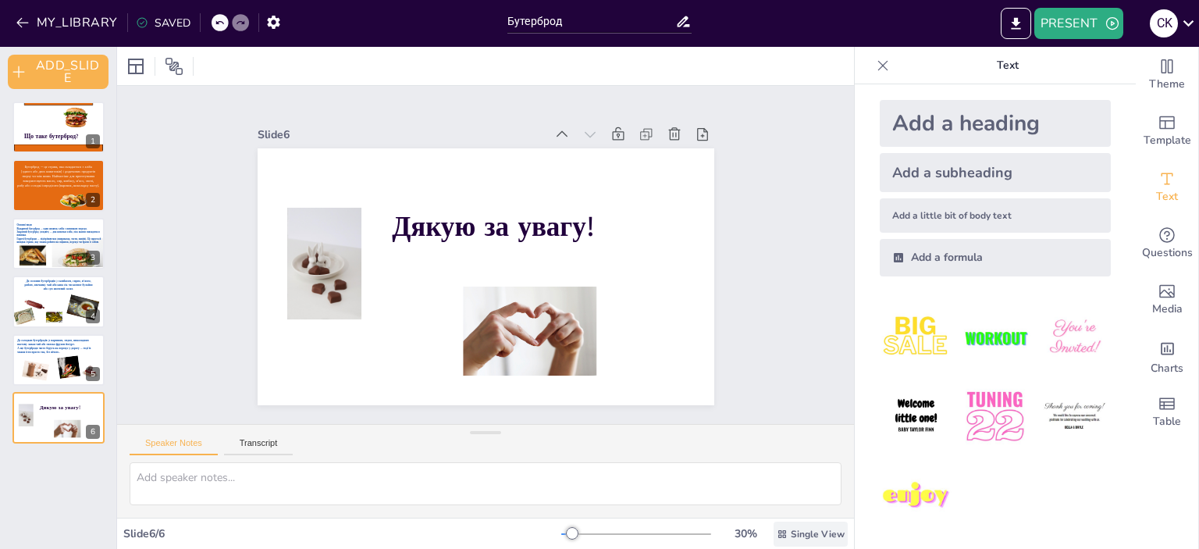
click at [790, 531] on span "Single View" at bounding box center [817, 533] width 54 height 12
click at [175, 69] on icon at bounding box center [174, 66] width 19 height 19
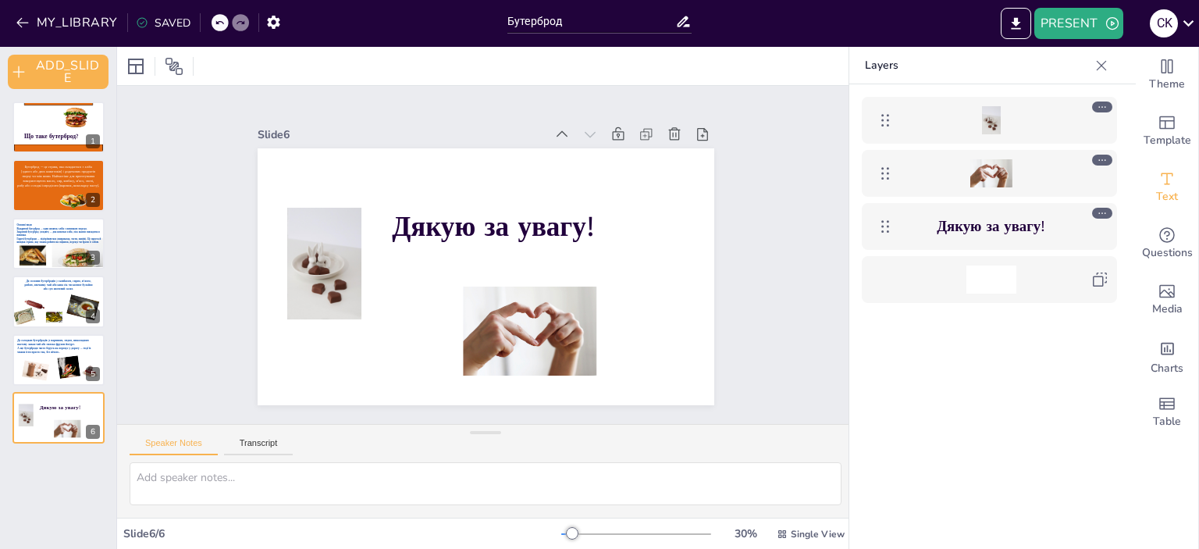
click at [1106, 61] on icon at bounding box center [1101, 66] width 16 height 16
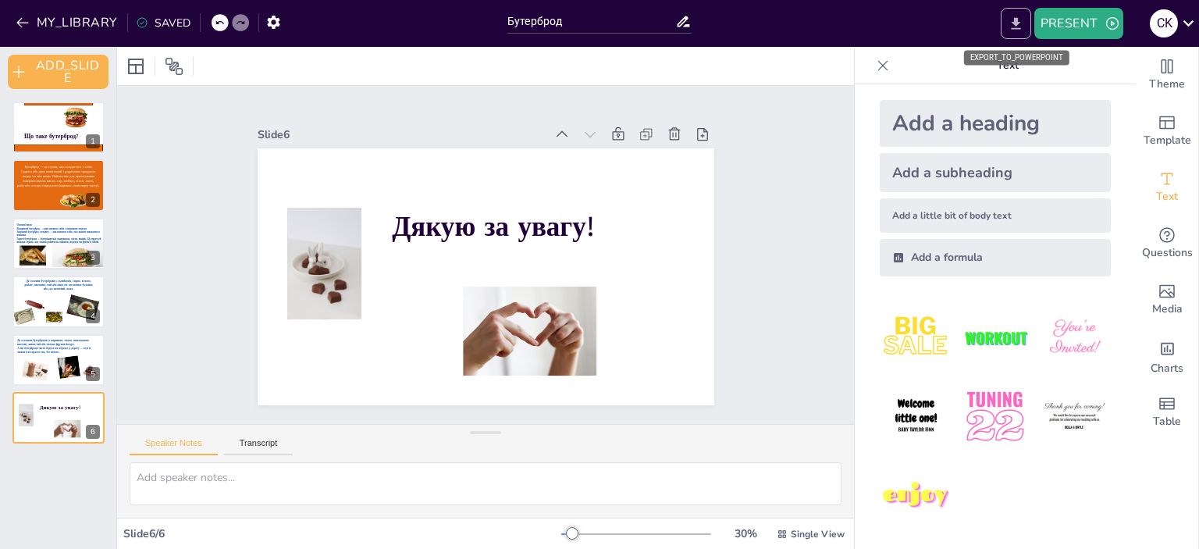
click at [1020, 18] on icon "EXPORT_TO_POWERPOINT" at bounding box center [1015, 24] width 16 height 16
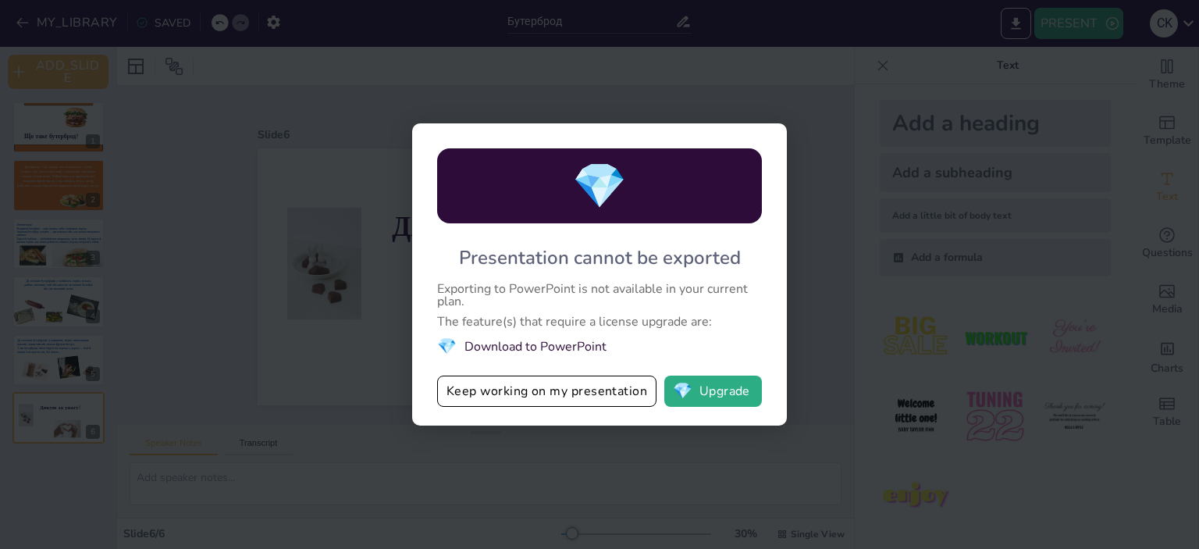
click at [804, 81] on div "💎 Presentation cannot be exported Exporting to PowerPoint is not available in y…" at bounding box center [599, 274] width 1199 height 549
click at [958, 20] on div "💎 Presentation cannot be exported Exporting to PowerPoint is not available in y…" at bounding box center [599, 274] width 1199 height 549
click at [671, 83] on div "💎 Presentation cannot be exported Exporting to PowerPoint is not available in y…" at bounding box center [599, 274] width 1199 height 549
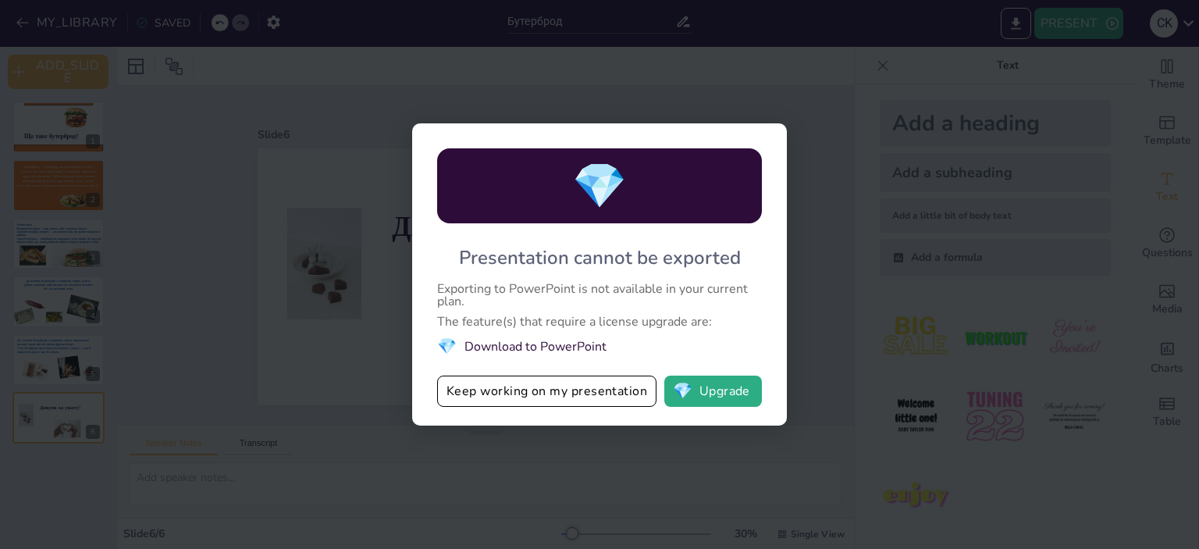
click at [829, 474] on div "💎 Presentation cannot be exported Exporting to PowerPoint is not available in y…" at bounding box center [599, 274] width 1199 height 549
click at [730, 392] on button "💎 Upgrade" at bounding box center [713, 390] width 98 height 31
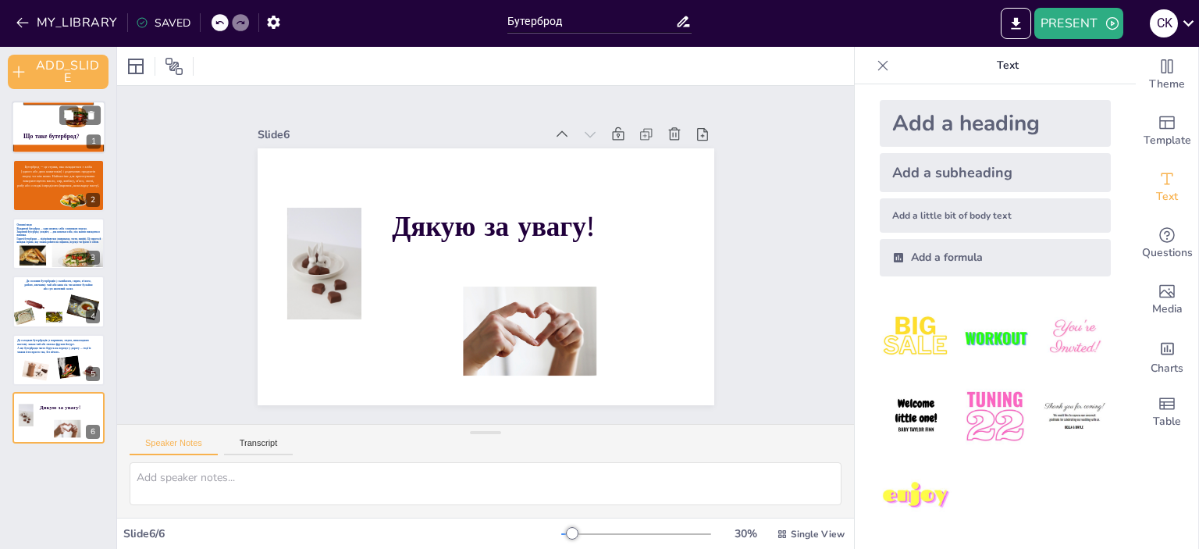
click at [56, 115] on div at bounding box center [59, 127] width 94 height 53
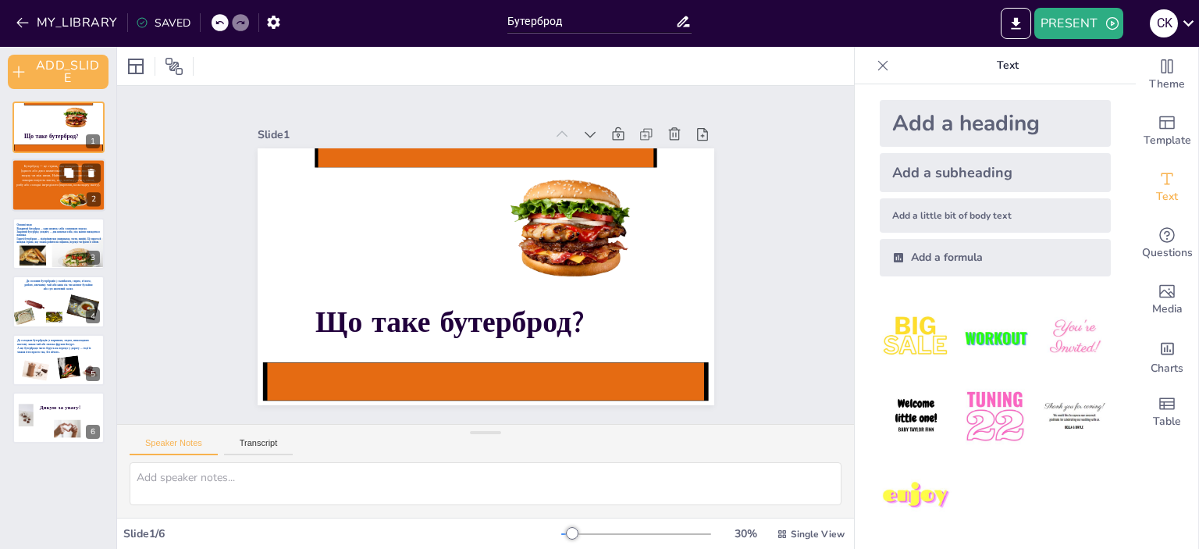
click at [52, 178] on span "зверху чи між ними. Найчастіше для приготування використовують масло, сир, ковб…" at bounding box center [58, 177] width 74 height 9
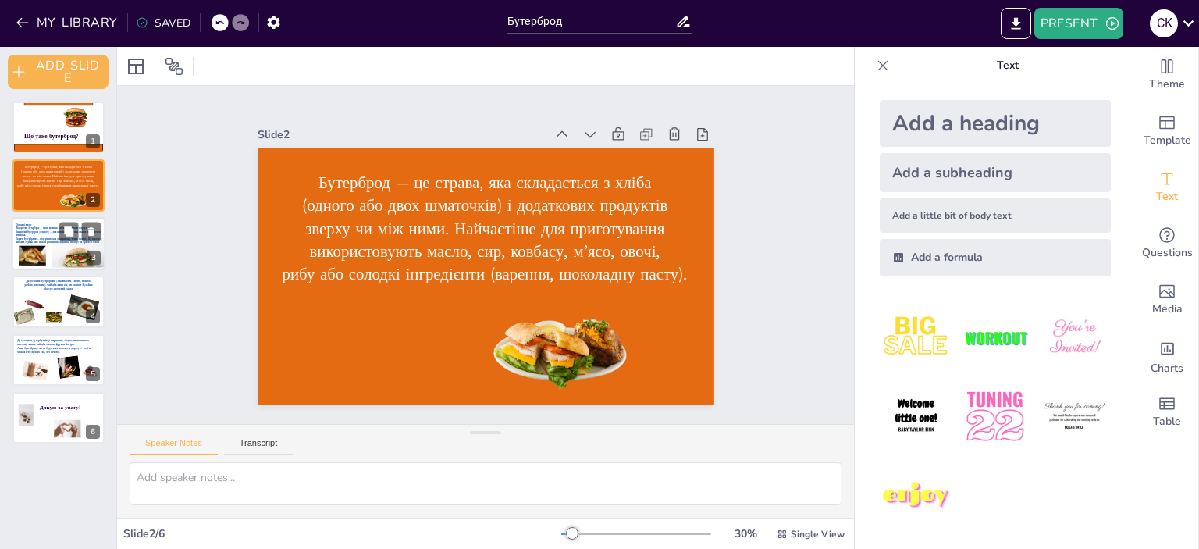
click at [60, 243] on div at bounding box center [78, 259] width 55 height 45
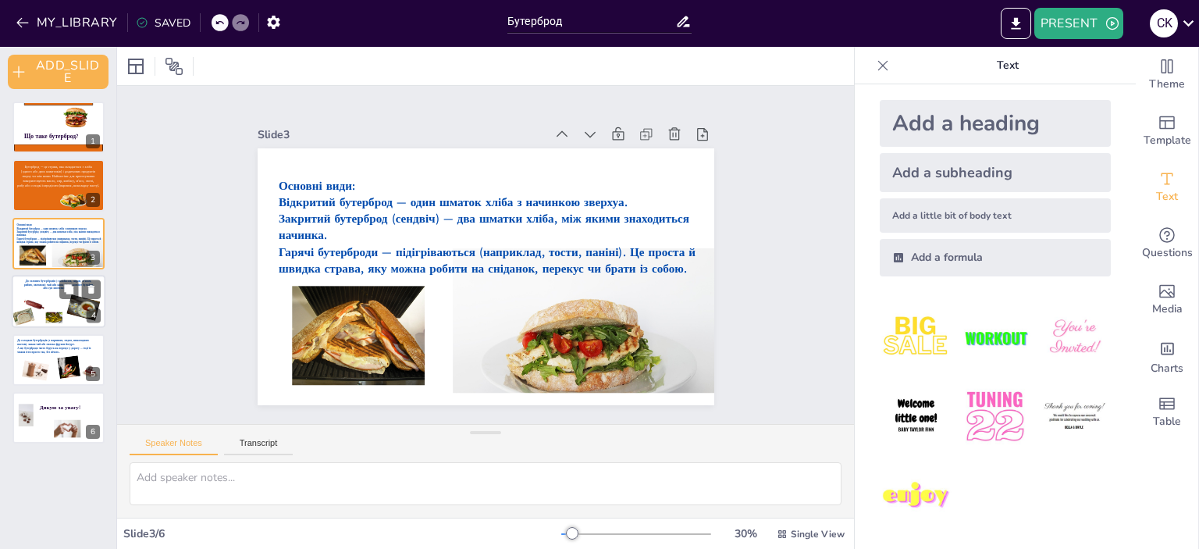
click at [60, 314] on div at bounding box center [53, 317] width 17 height 11
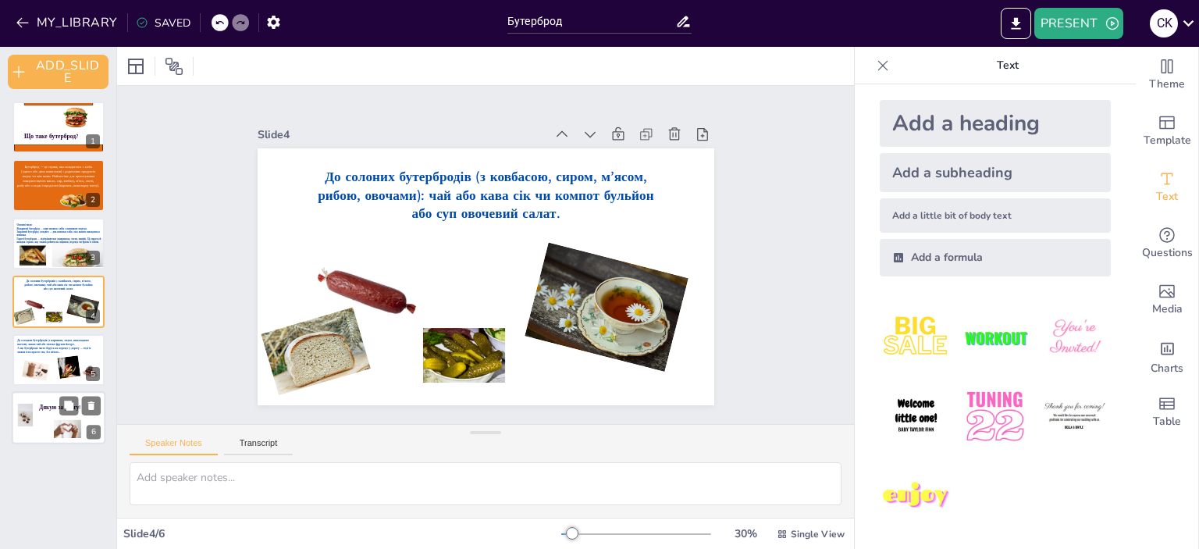
click at [41, 424] on div at bounding box center [59, 417] width 94 height 53
